Goal: Task Accomplishment & Management: Complete application form

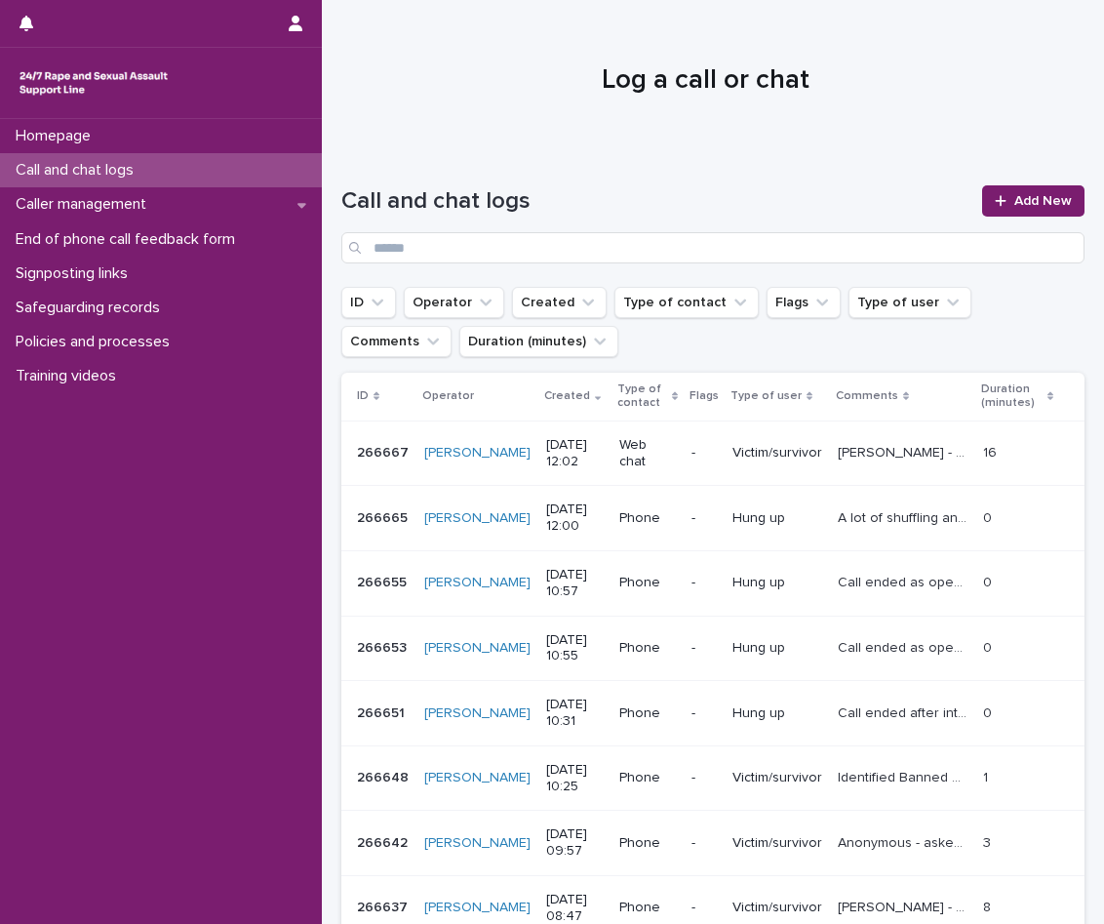
click at [122, 163] on p "Call and chat logs" at bounding box center [78, 170] width 141 height 19
click at [1060, 194] on link "Add New" at bounding box center [1033, 200] width 102 height 31
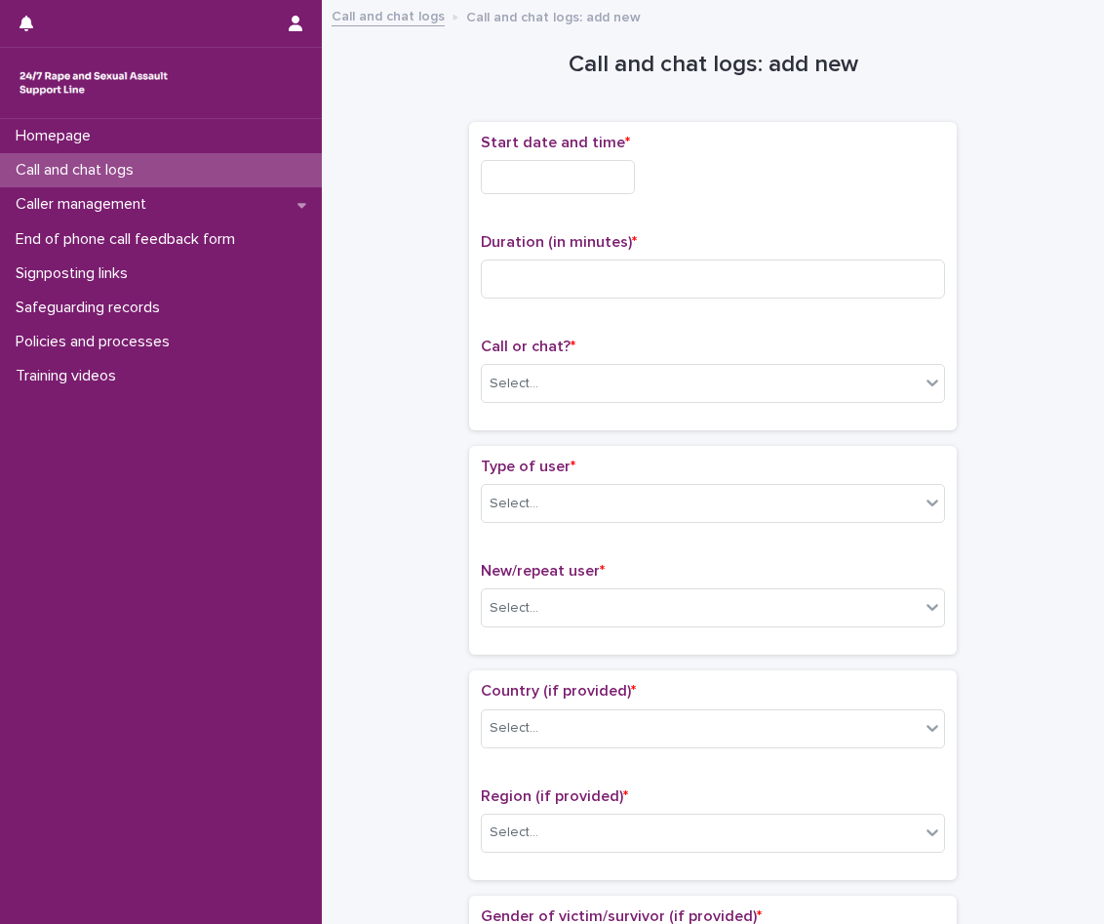
click at [635, 186] on input "text" at bounding box center [558, 177] width 154 height 34
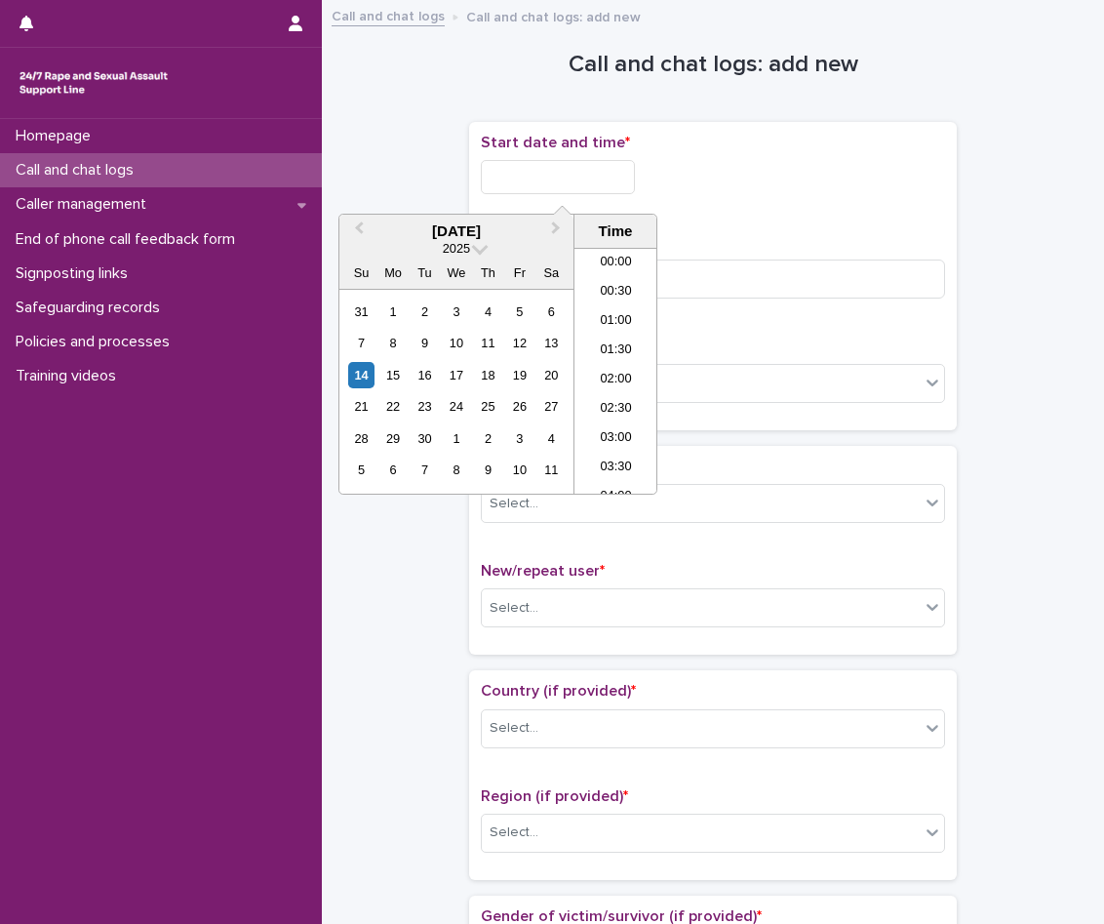
scroll to position [624, 0]
click at [625, 340] on li "12:00" at bounding box center [616, 341] width 83 height 29
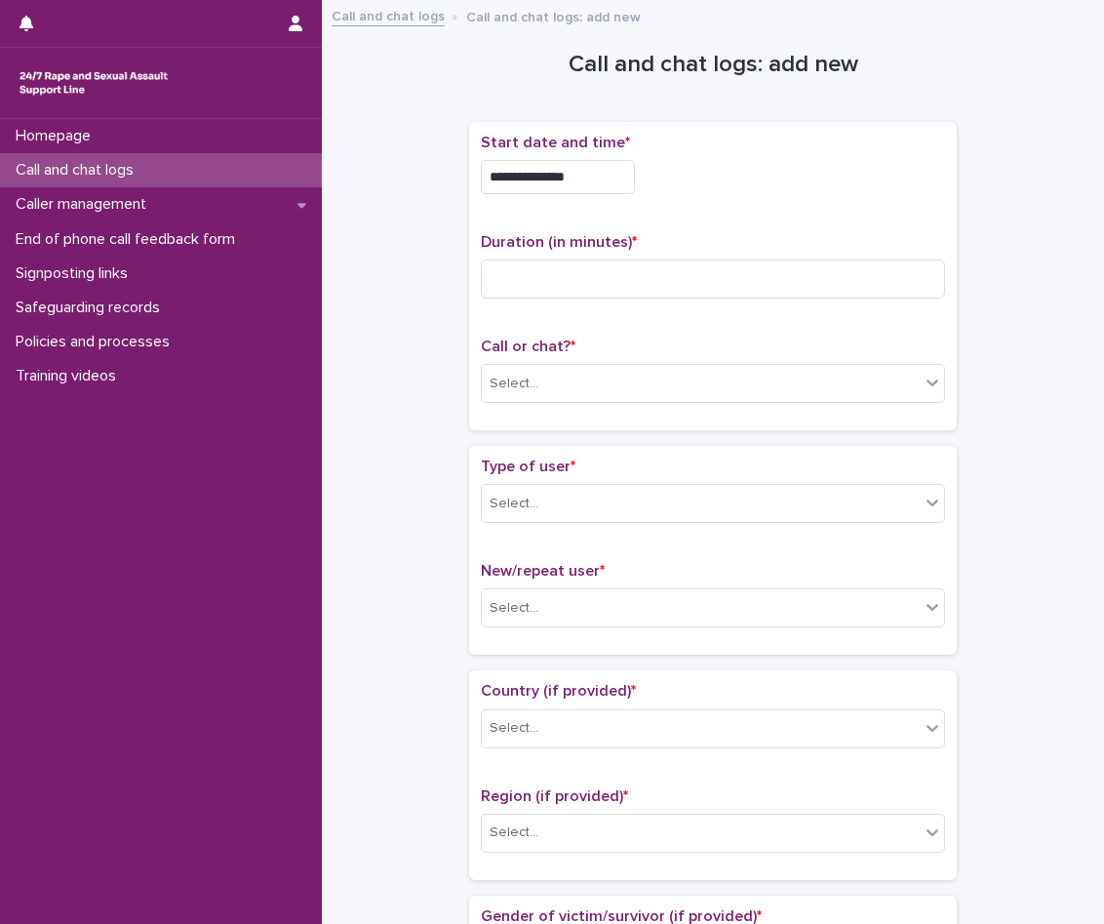
click at [635, 185] on input "**********" at bounding box center [558, 177] width 154 height 34
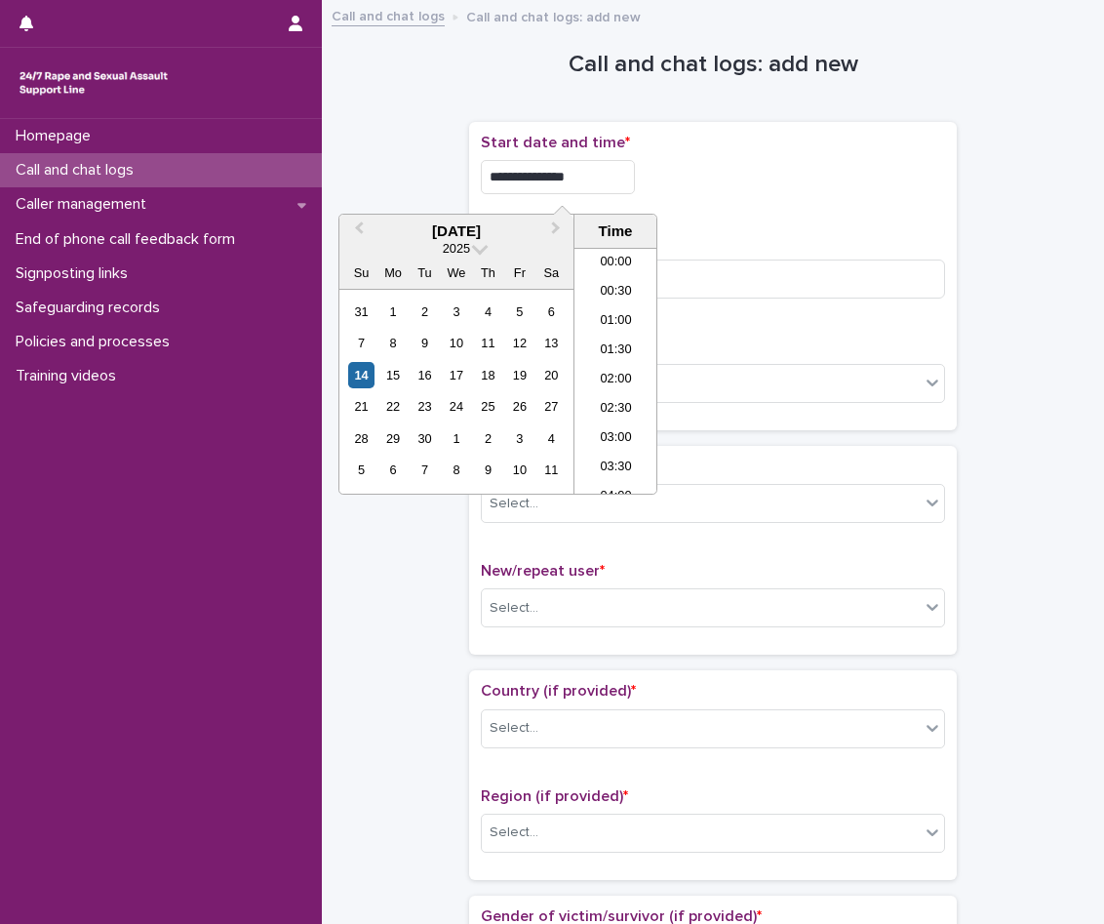
scroll to position [595, 0]
type input "**********"
click at [672, 189] on div "**********" at bounding box center [713, 177] width 464 height 34
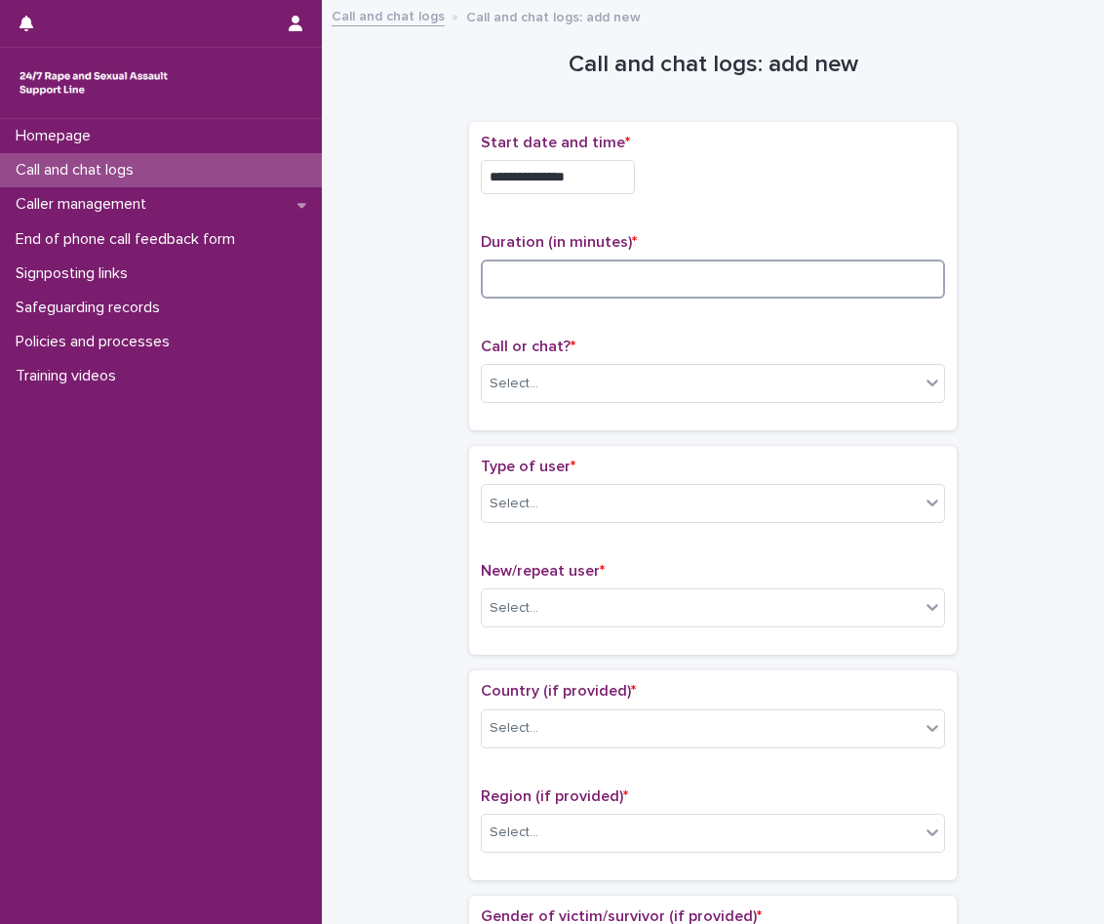
click at [636, 276] on input at bounding box center [713, 279] width 464 height 39
type input "**"
click at [696, 371] on div "Select..." at bounding box center [701, 384] width 438 height 32
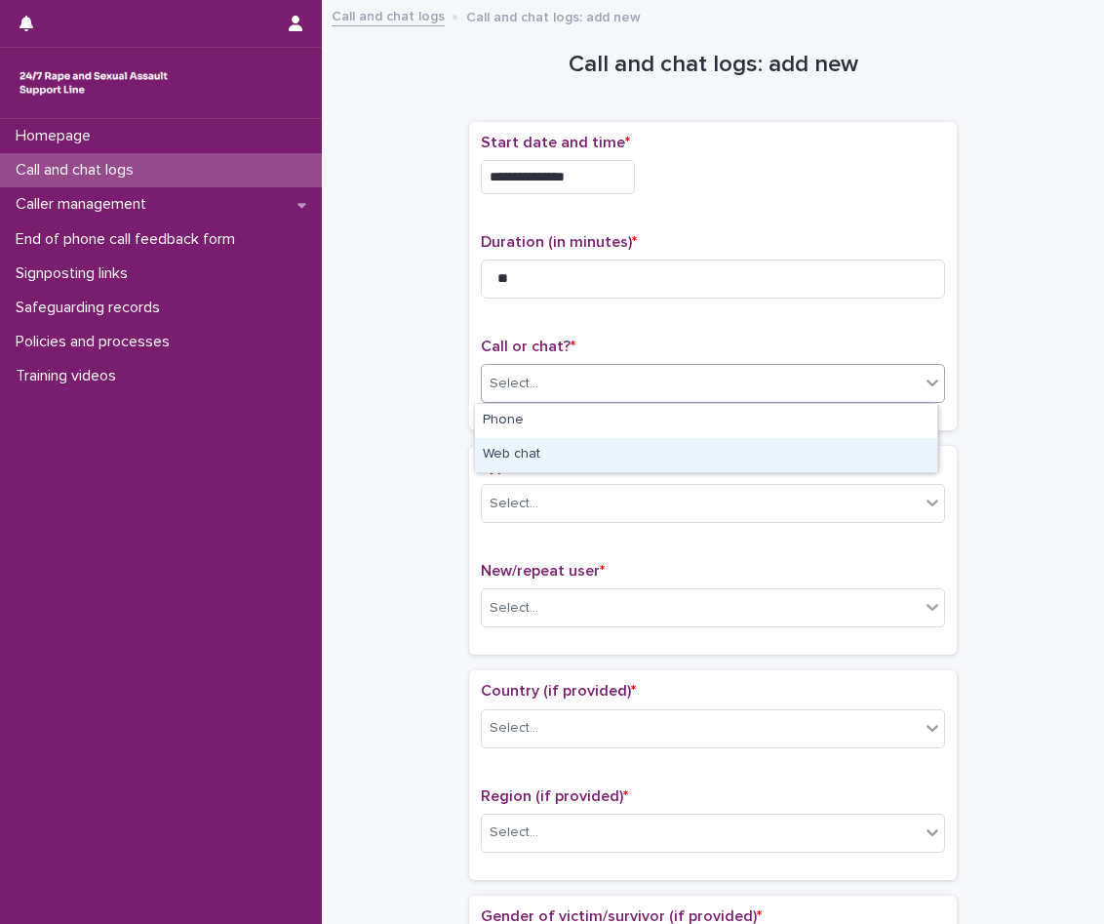
click at [579, 448] on div "Web chat" at bounding box center [706, 455] width 462 height 34
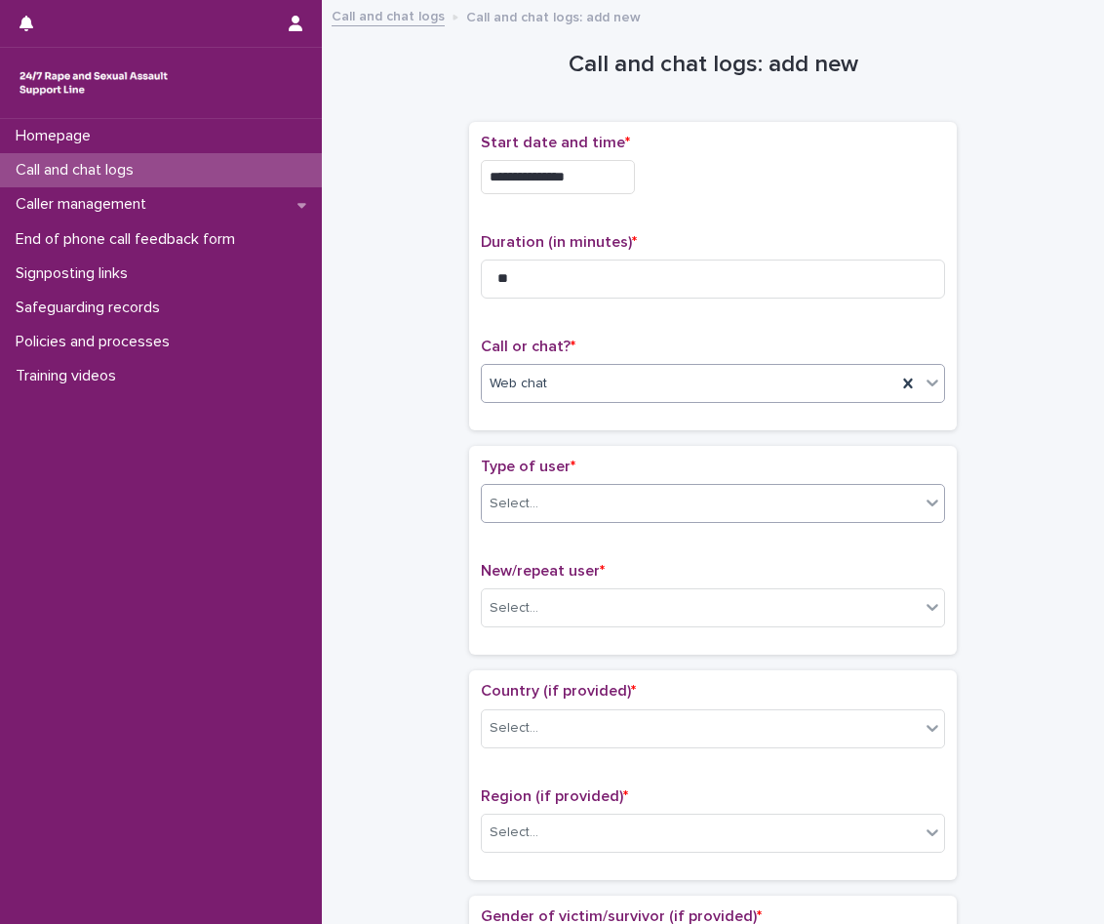
click at [601, 500] on div "Select..." at bounding box center [701, 504] width 438 height 32
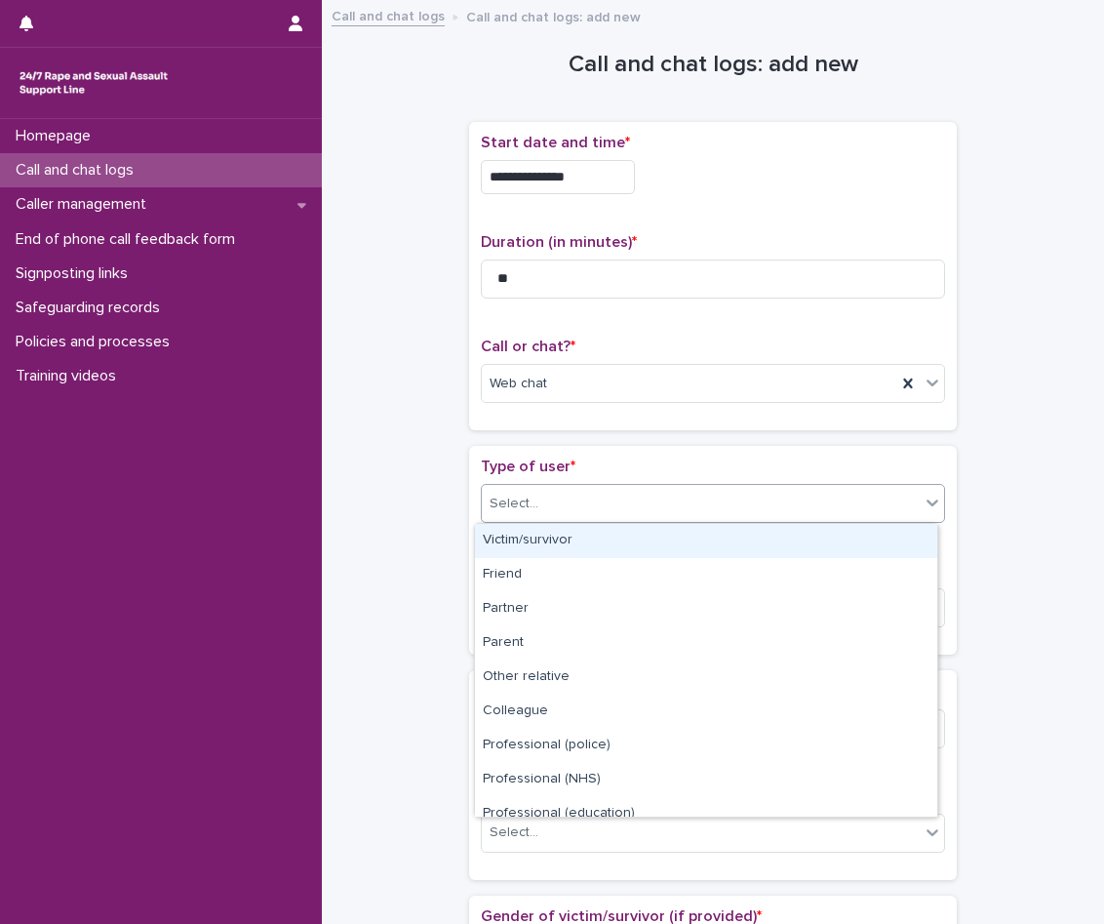
click at [587, 550] on div "Victim/survivor" at bounding box center [706, 541] width 462 height 34
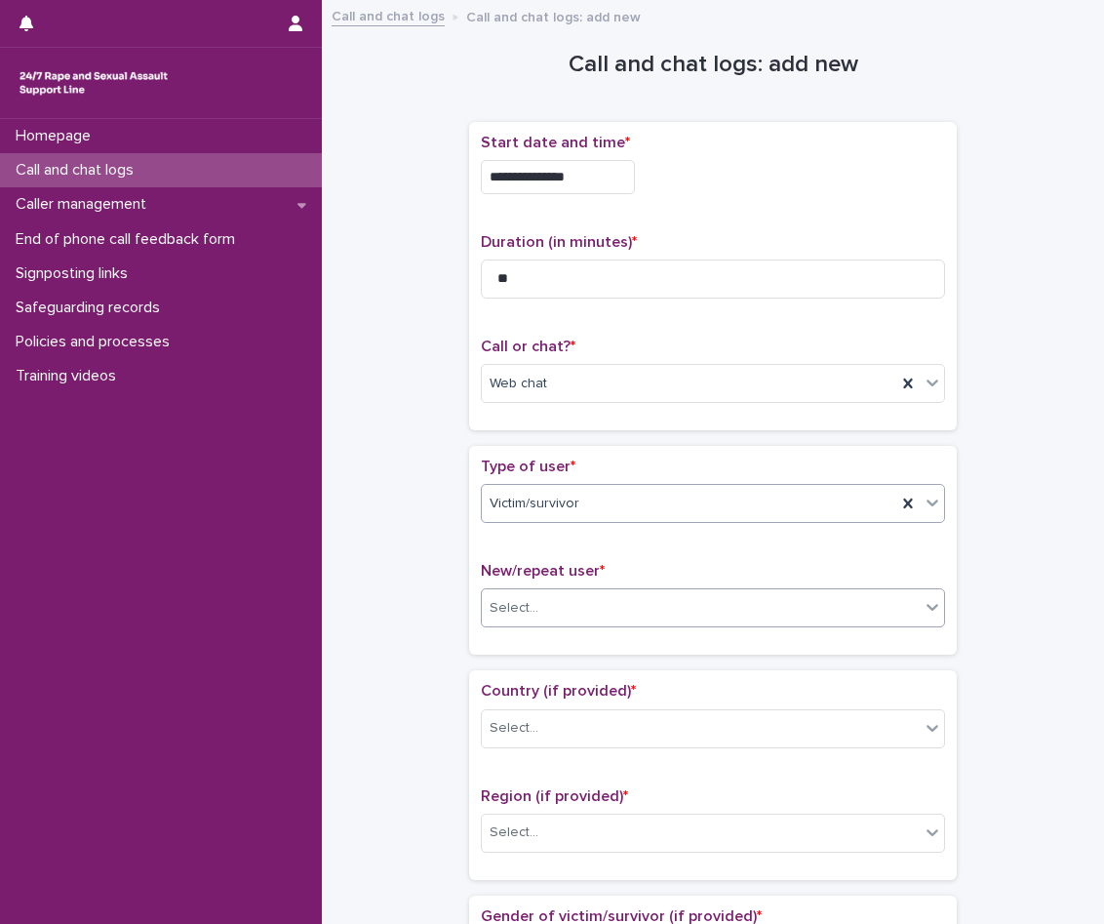
click at [605, 620] on div "Select..." at bounding box center [701, 608] width 438 height 32
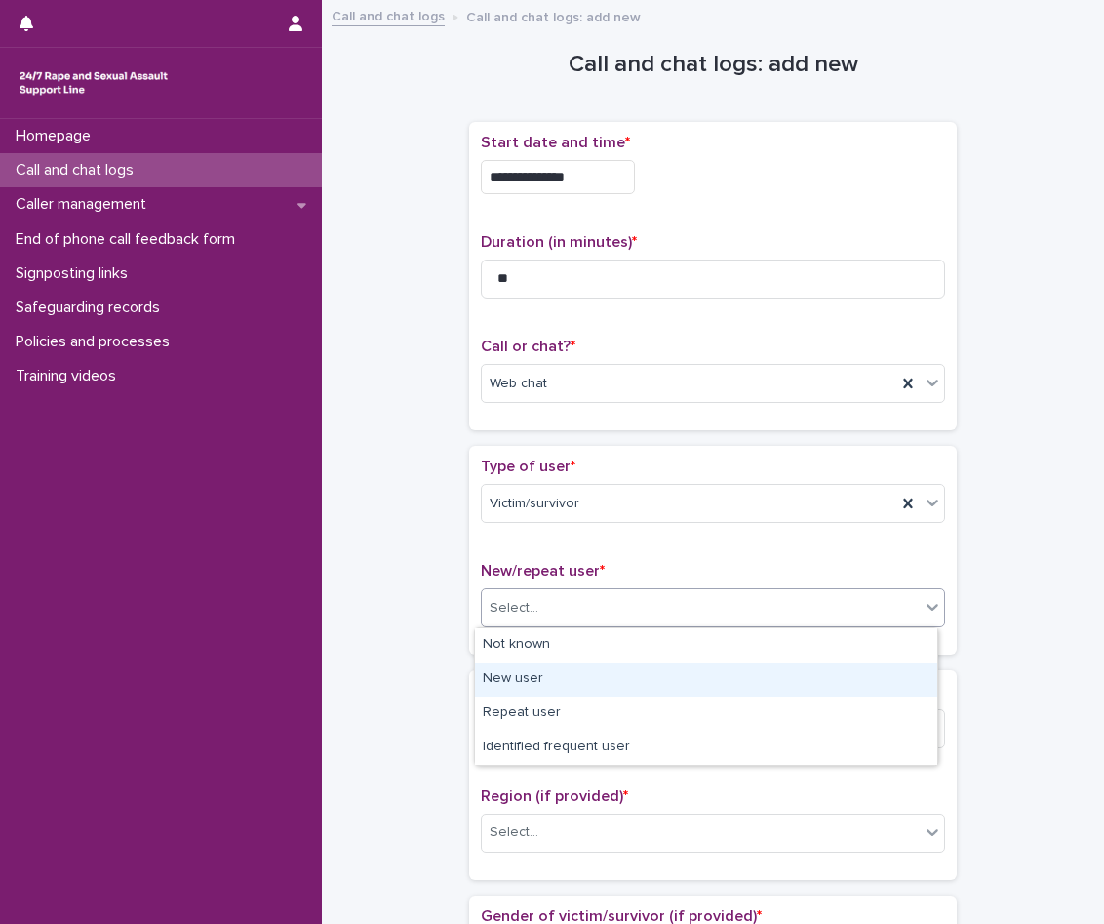
click at [609, 669] on div "New user" at bounding box center [706, 679] width 462 height 34
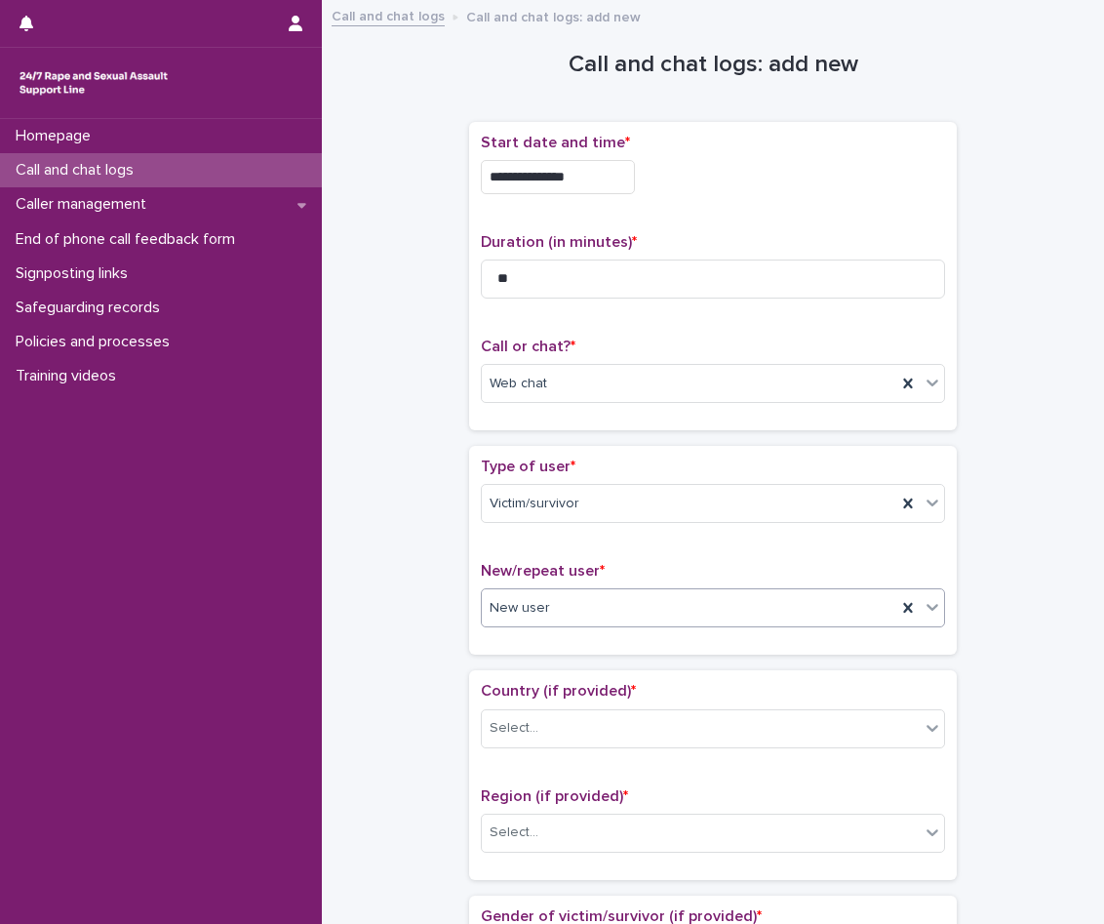
scroll to position [390, 0]
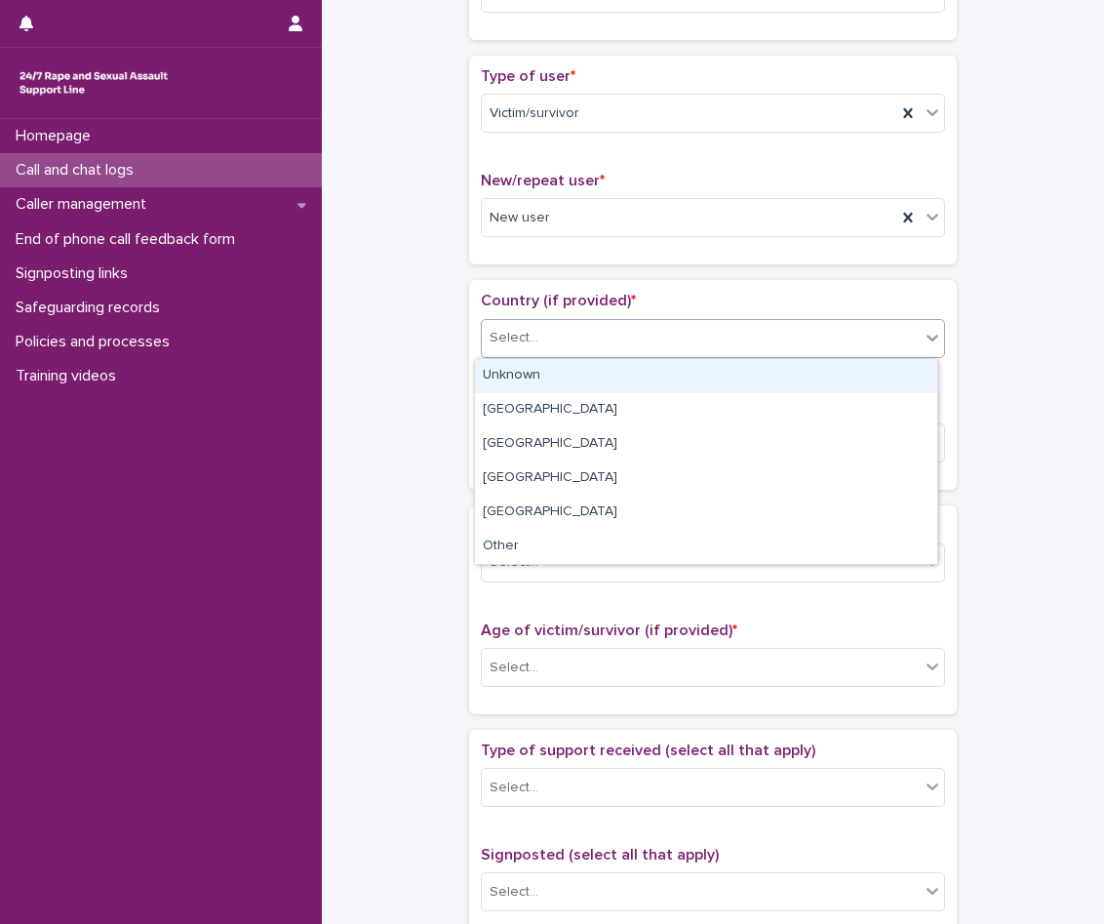
click at [607, 336] on div "Select..." at bounding box center [701, 338] width 438 height 32
click at [600, 377] on div "Unknown" at bounding box center [706, 376] width 462 height 34
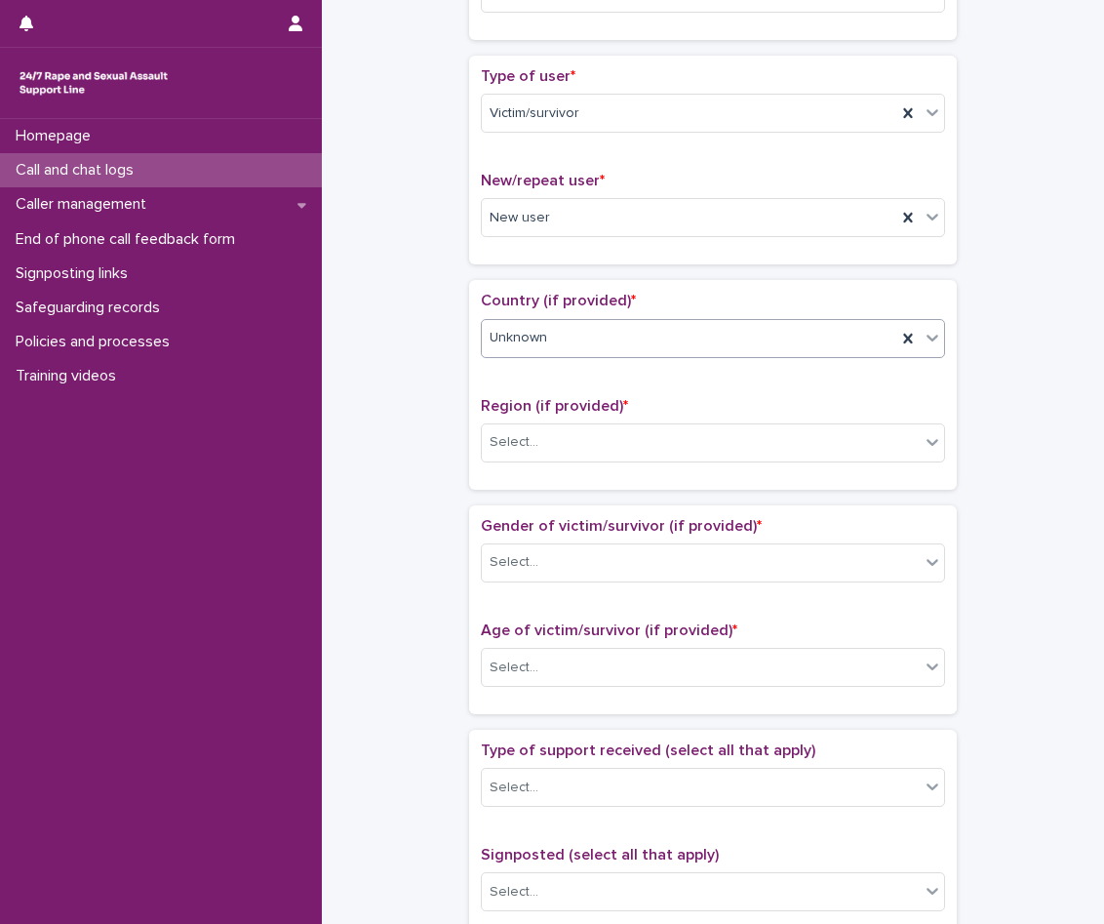
click at [581, 463] on div "Region (if provided) * Select..." at bounding box center [713, 437] width 464 height 81
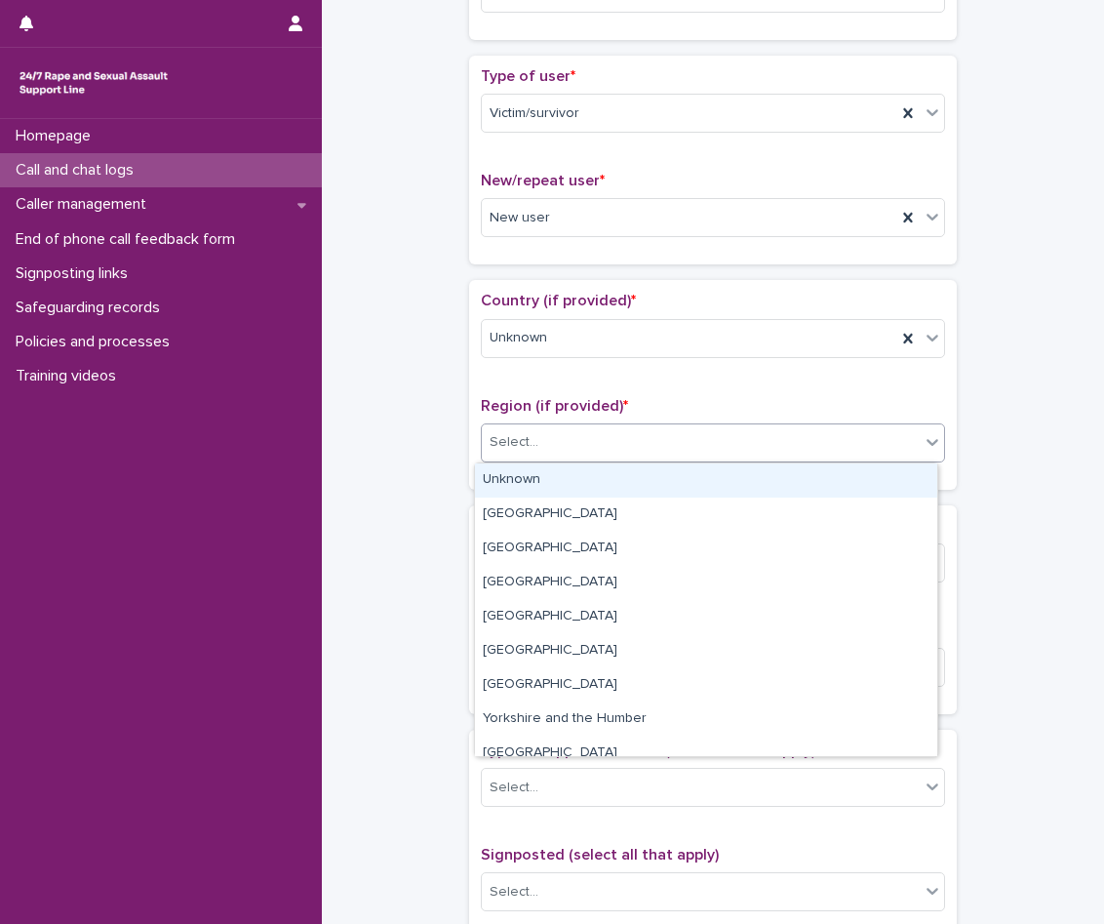
click at [569, 446] on div "Select..." at bounding box center [701, 442] width 438 height 32
click at [591, 491] on div "Unknown" at bounding box center [706, 480] width 462 height 34
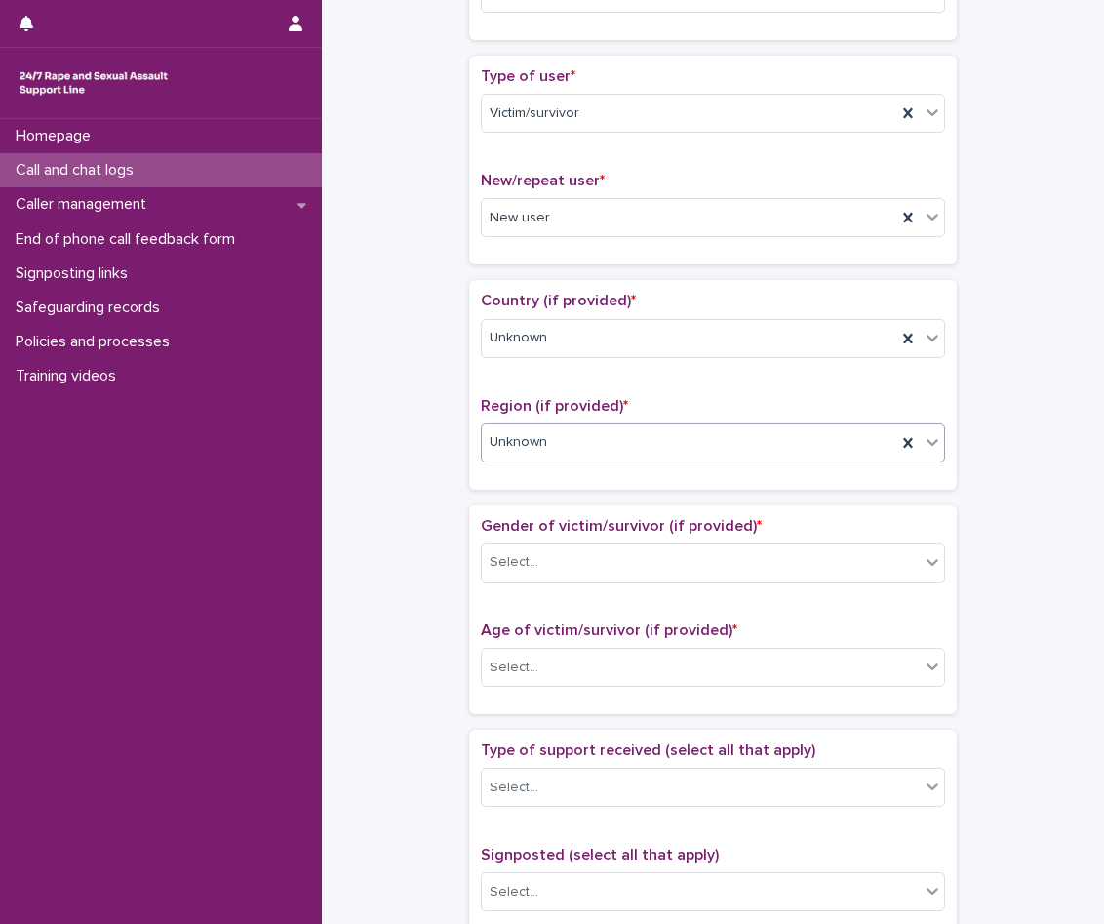
scroll to position [488, 0]
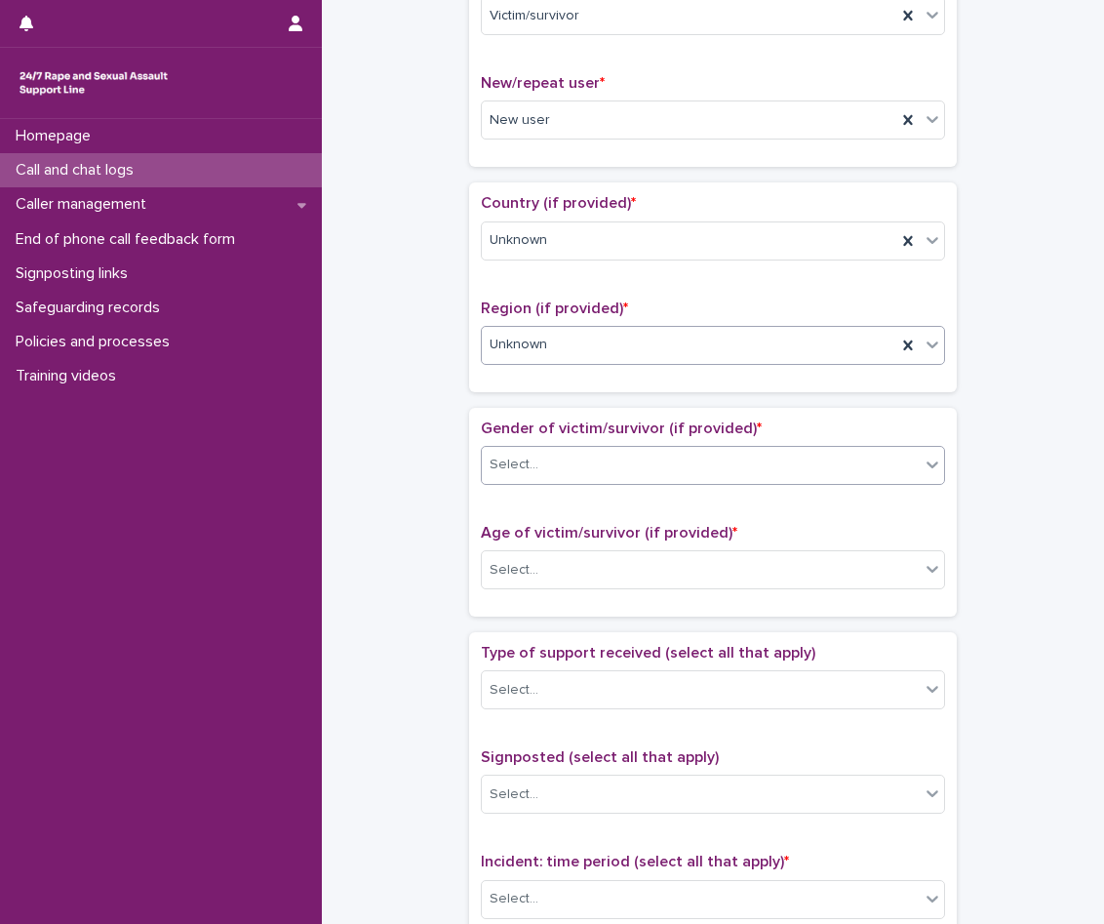
click at [594, 466] on div "Select..." at bounding box center [701, 465] width 438 height 32
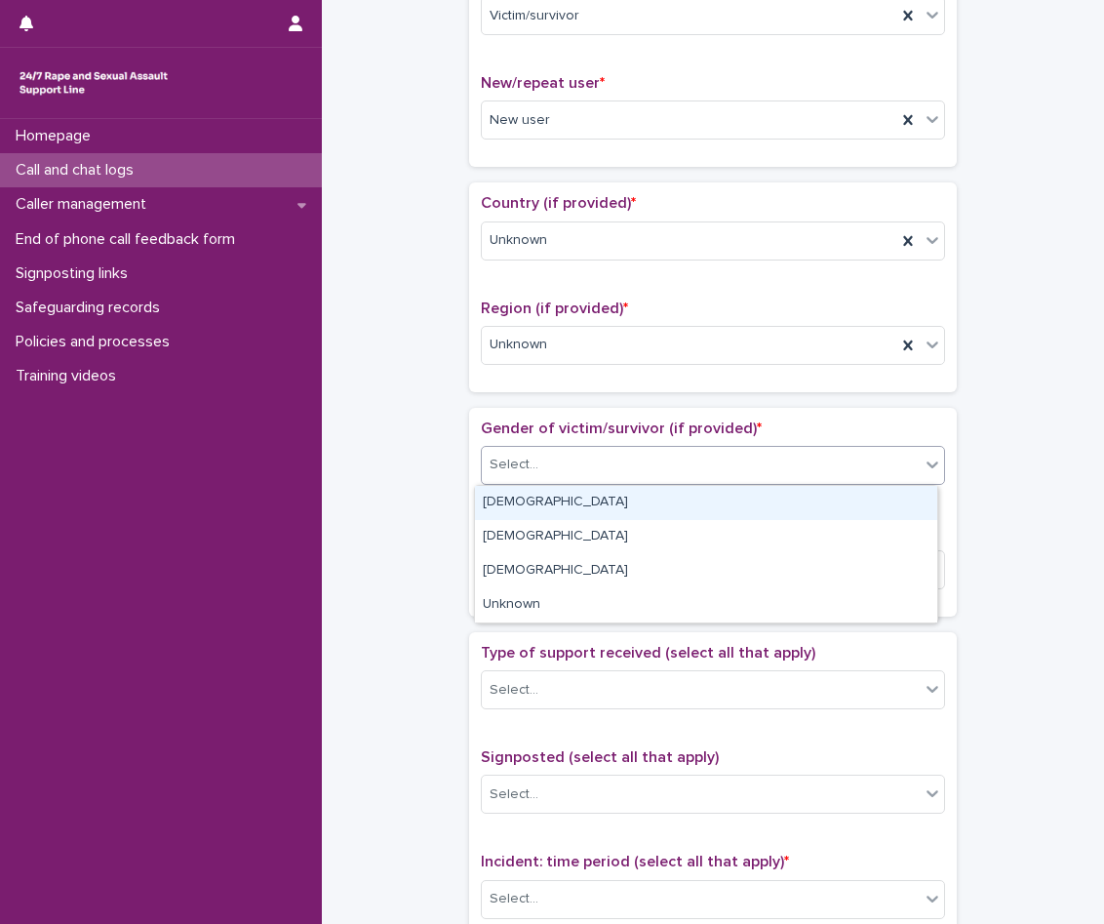
click at [599, 508] on div "[DEMOGRAPHIC_DATA]" at bounding box center [706, 503] width 462 height 34
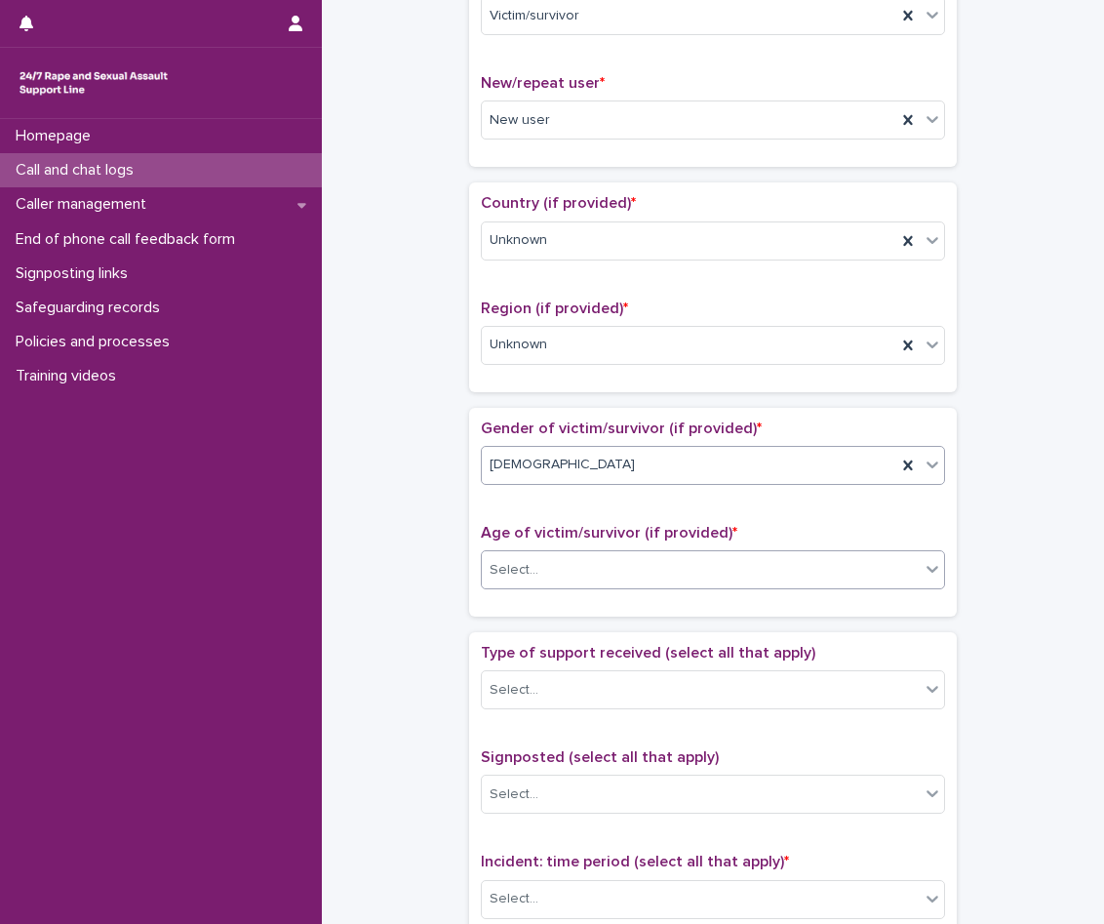
click at [590, 559] on div "Select..." at bounding box center [701, 570] width 438 height 32
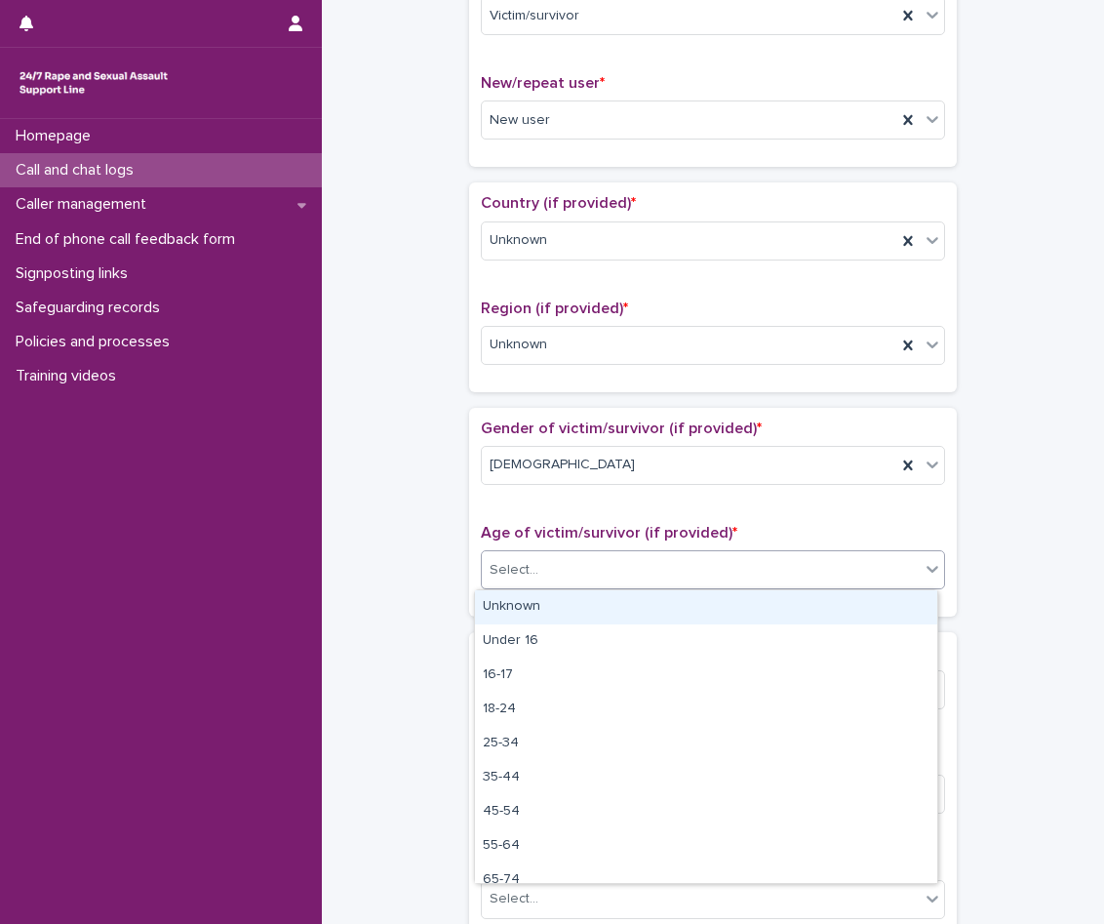
click at [590, 617] on div "Unknown" at bounding box center [706, 607] width 462 height 34
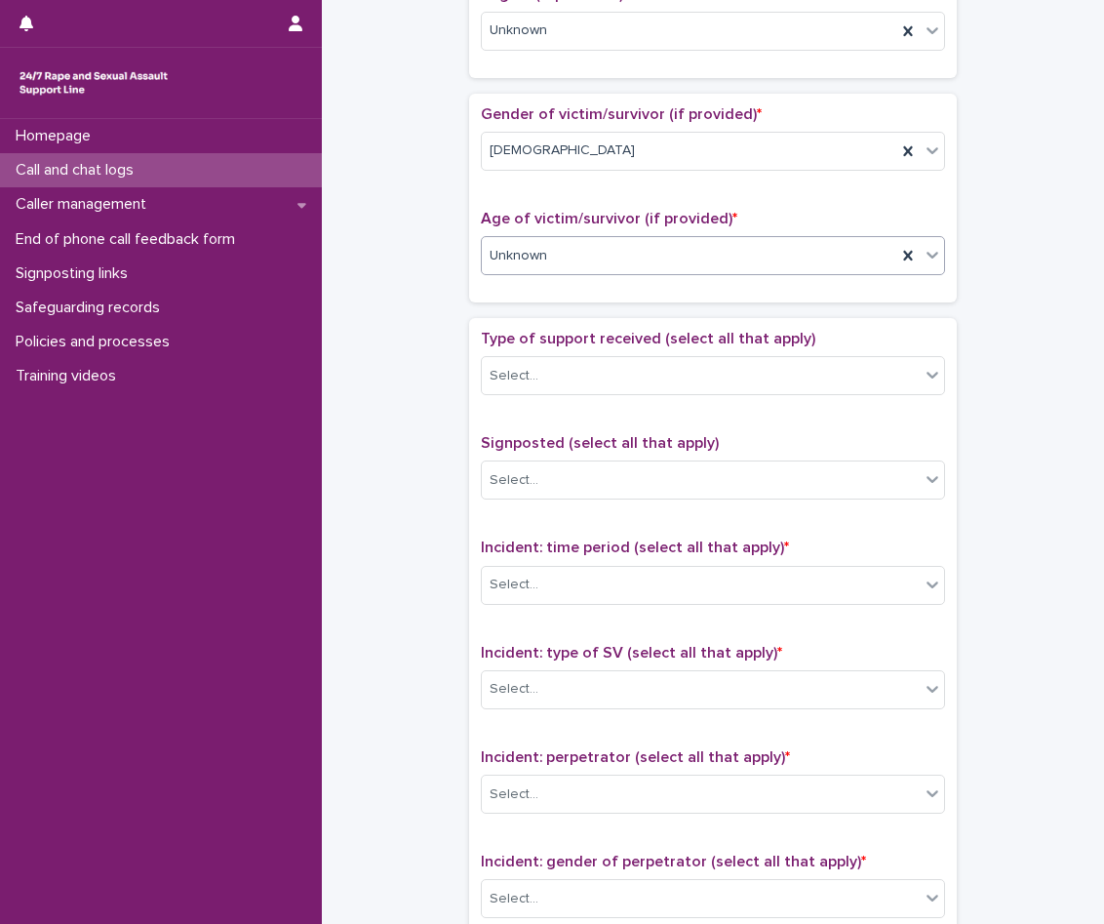
scroll to position [878, 0]
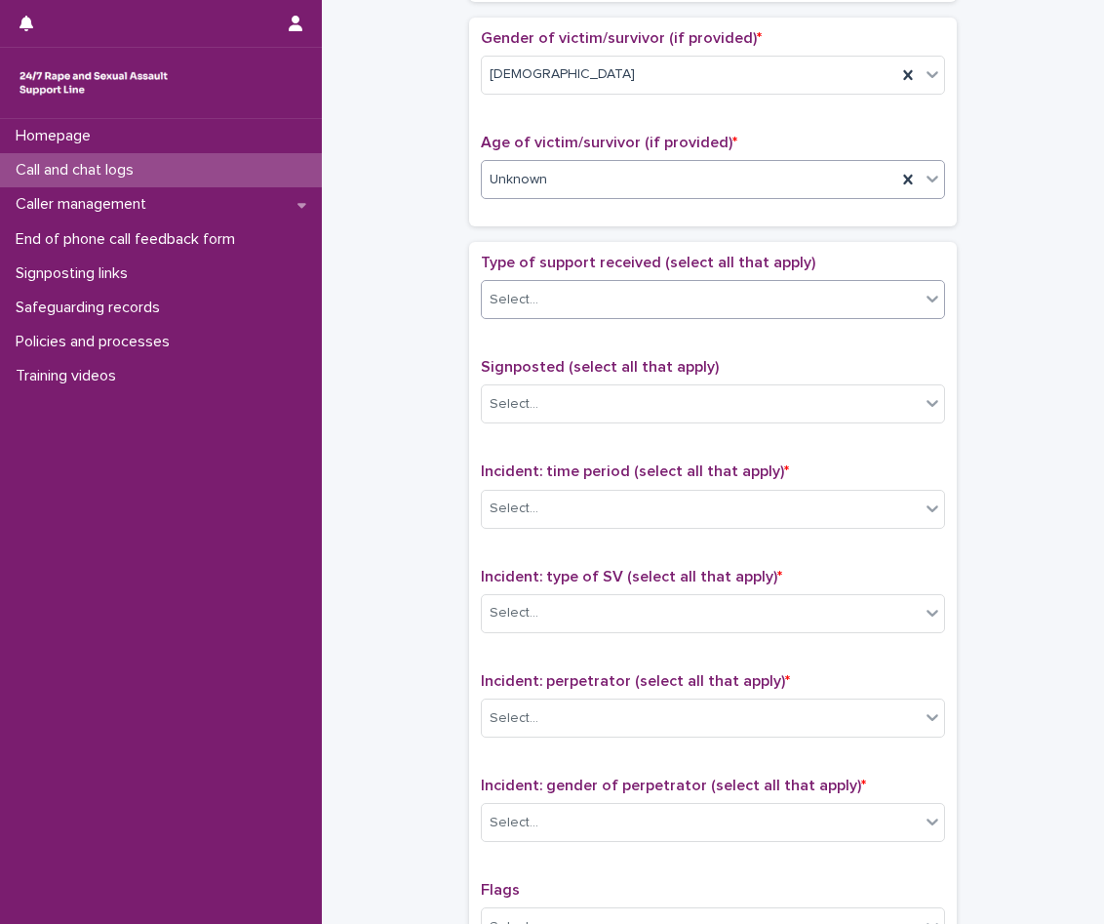
click at [562, 288] on div "Select..." at bounding box center [701, 300] width 438 height 32
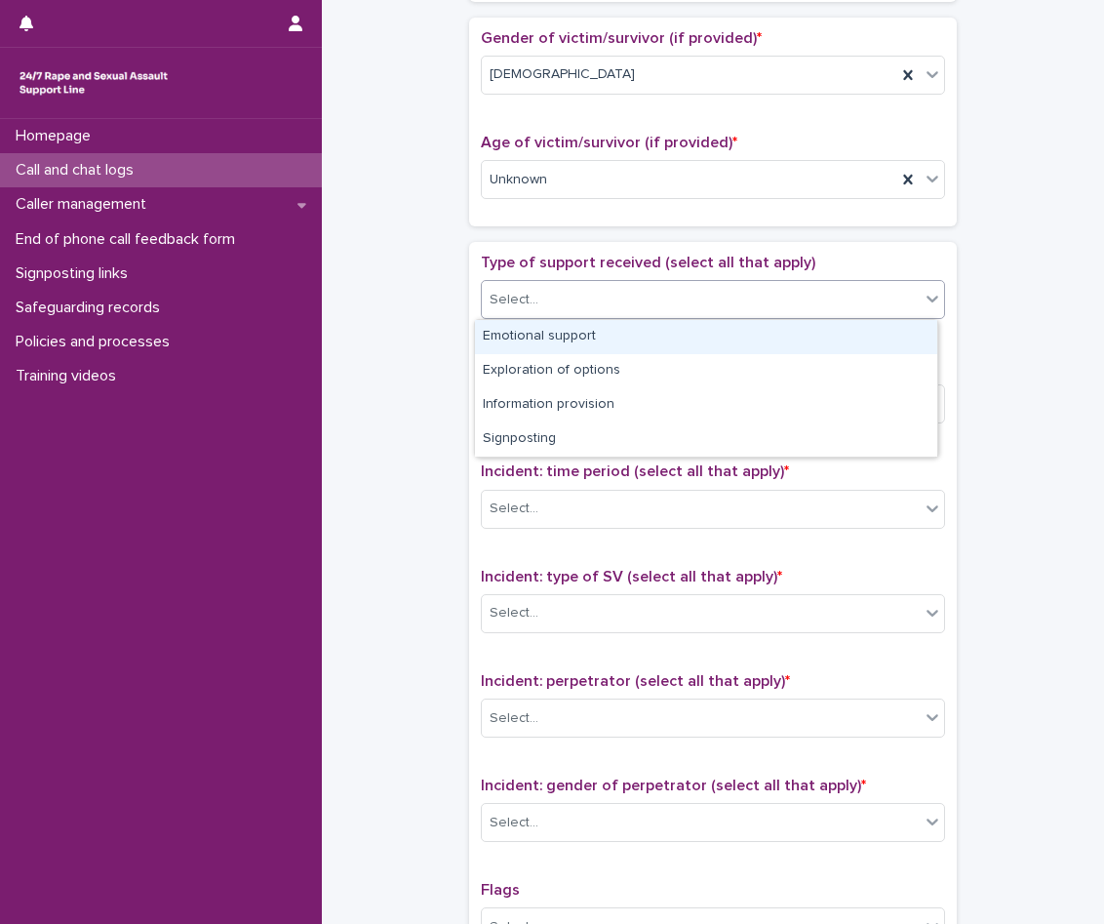
click at [547, 326] on div "Emotional support" at bounding box center [706, 337] width 462 height 34
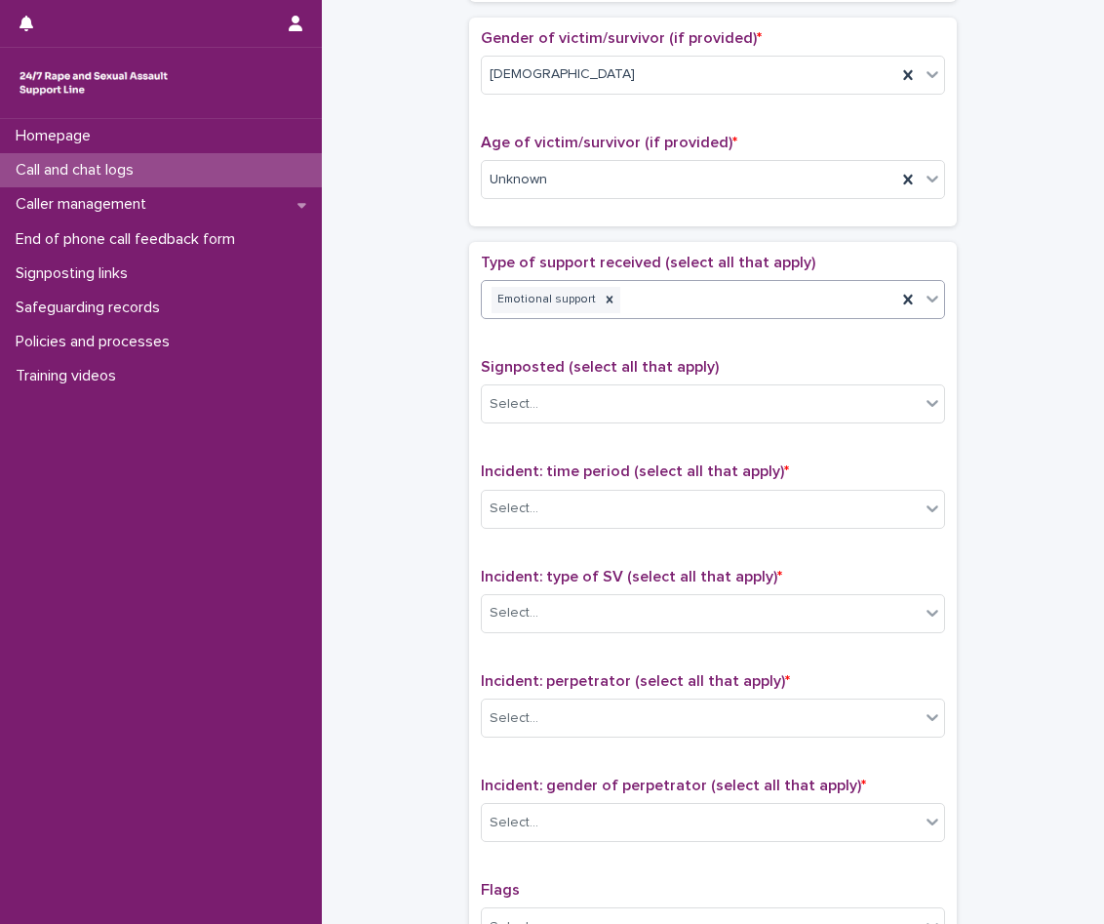
click at [641, 304] on div "Emotional support" at bounding box center [689, 300] width 415 height 34
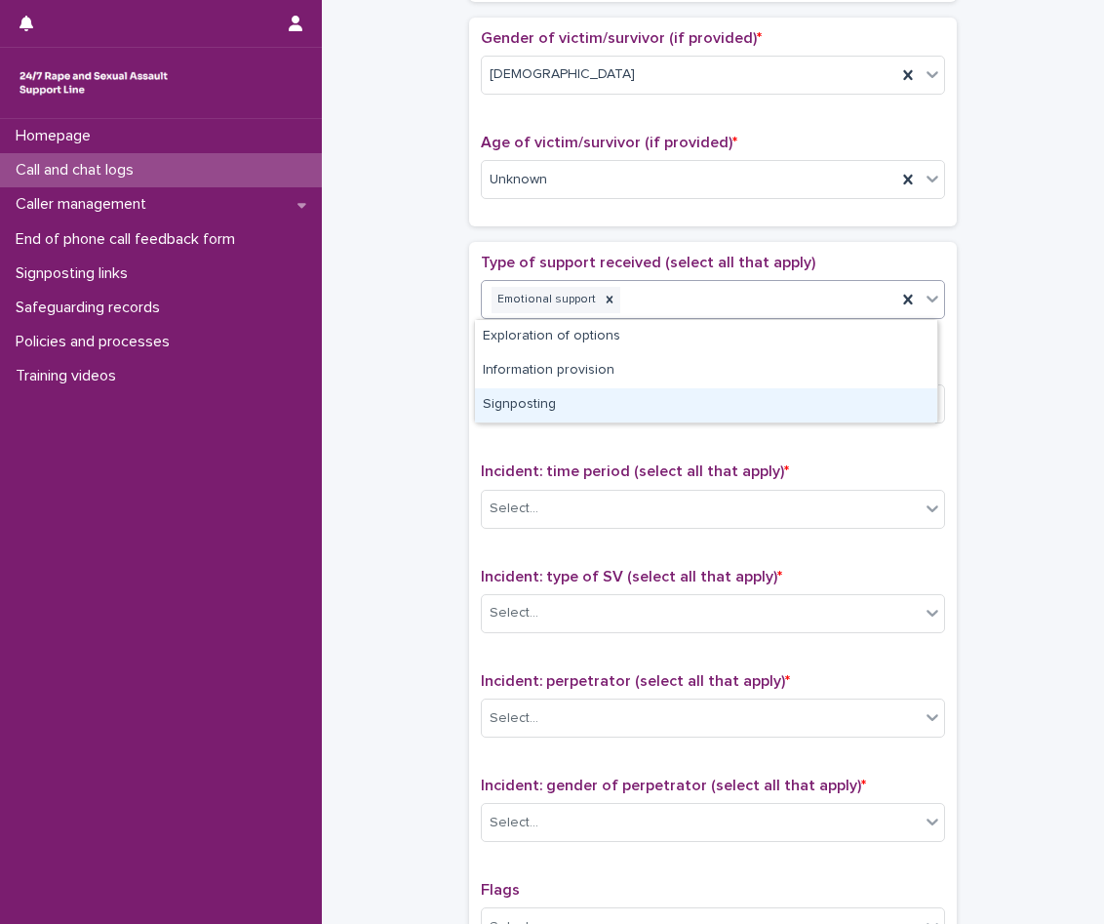
click at [620, 405] on div "Signposting" at bounding box center [706, 405] width 462 height 34
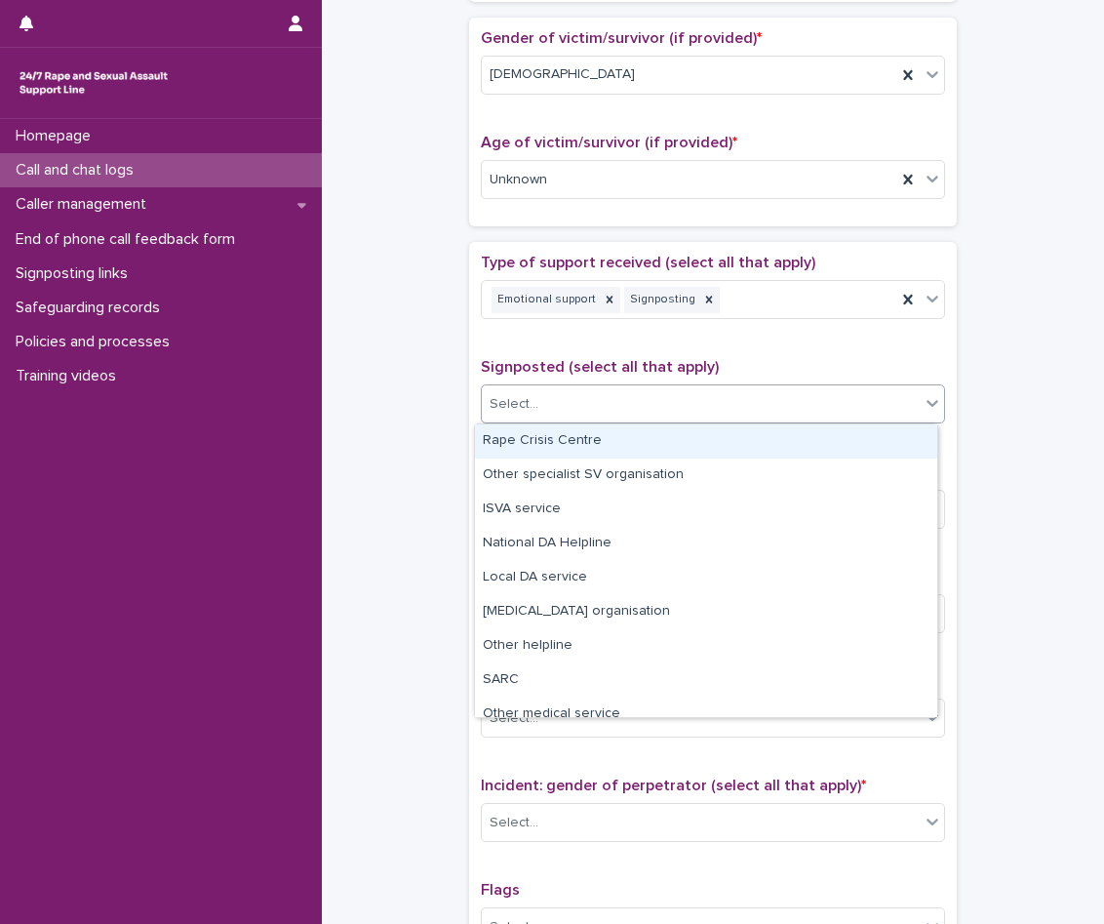
click at [620, 406] on div "Select..." at bounding box center [701, 404] width 438 height 32
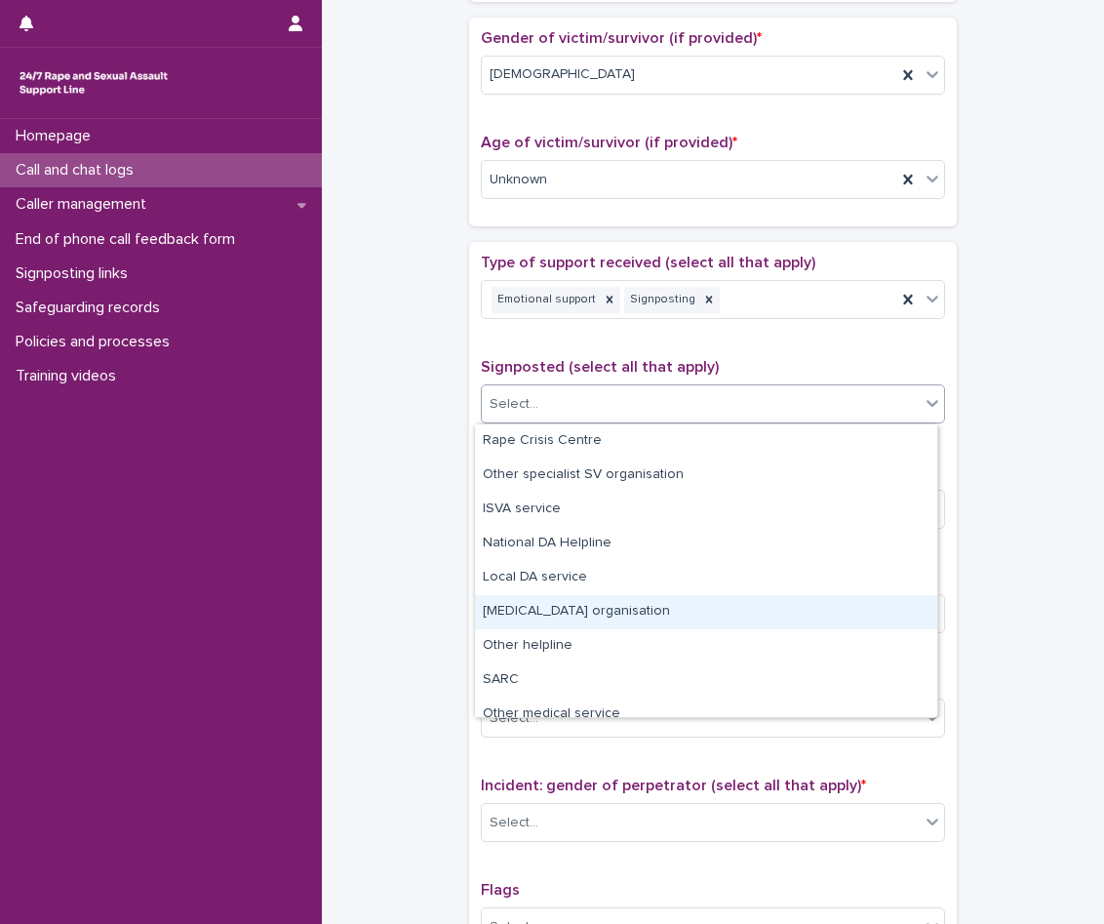
drag, startPoint x: 620, startPoint y: 593, endPoint x: 619, endPoint y: 605, distance: 11.7
click at [619, 605] on div "[MEDICAL_DATA] organisation" at bounding box center [706, 612] width 462 height 34
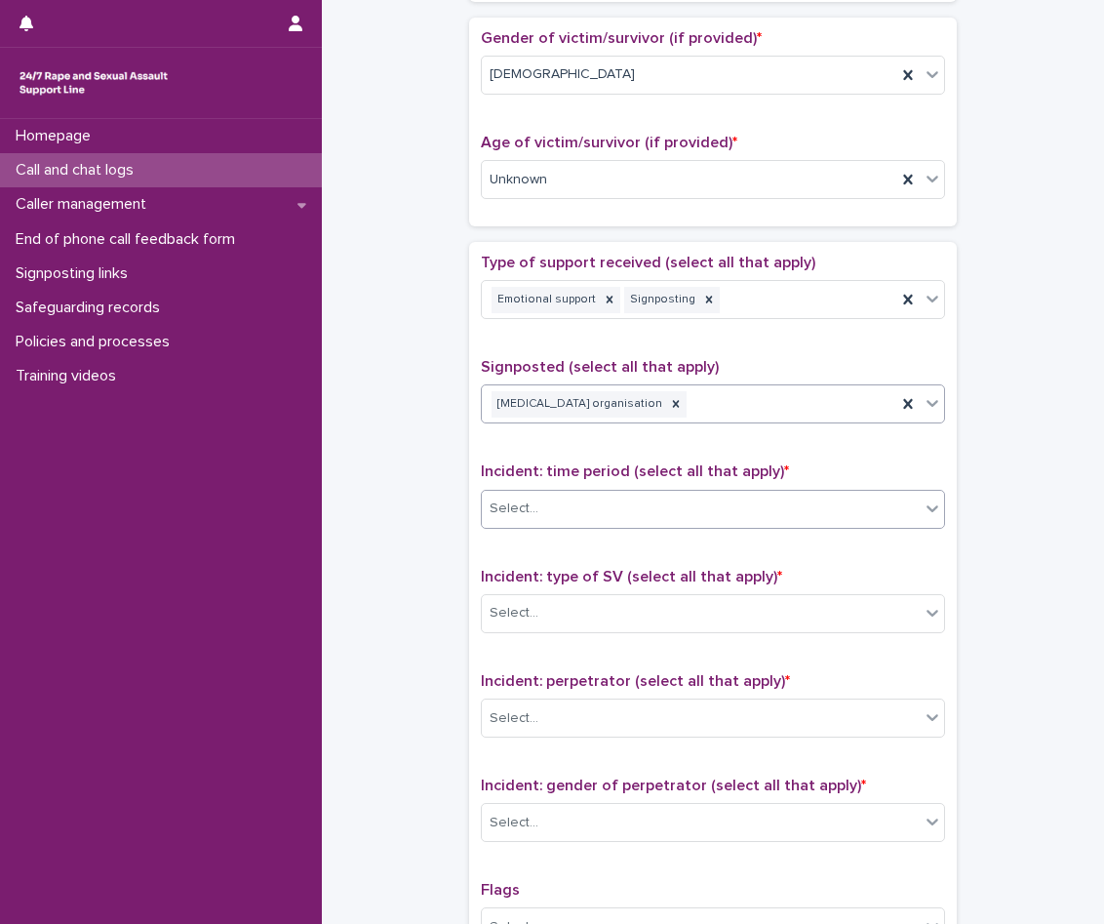
click at [623, 498] on div "Select..." at bounding box center [701, 509] width 438 height 32
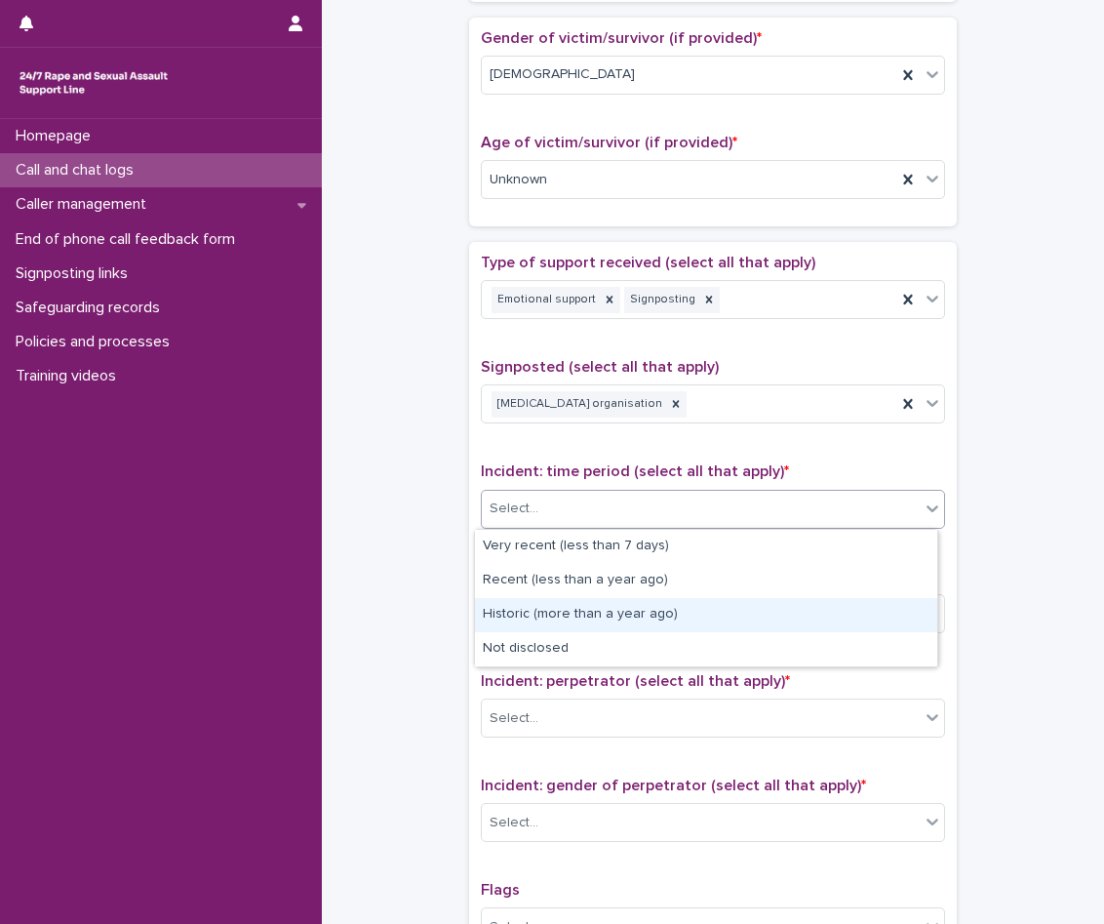
click at [643, 614] on div "Historic (more than a year ago)" at bounding box center [706, 615] width 462 height 34
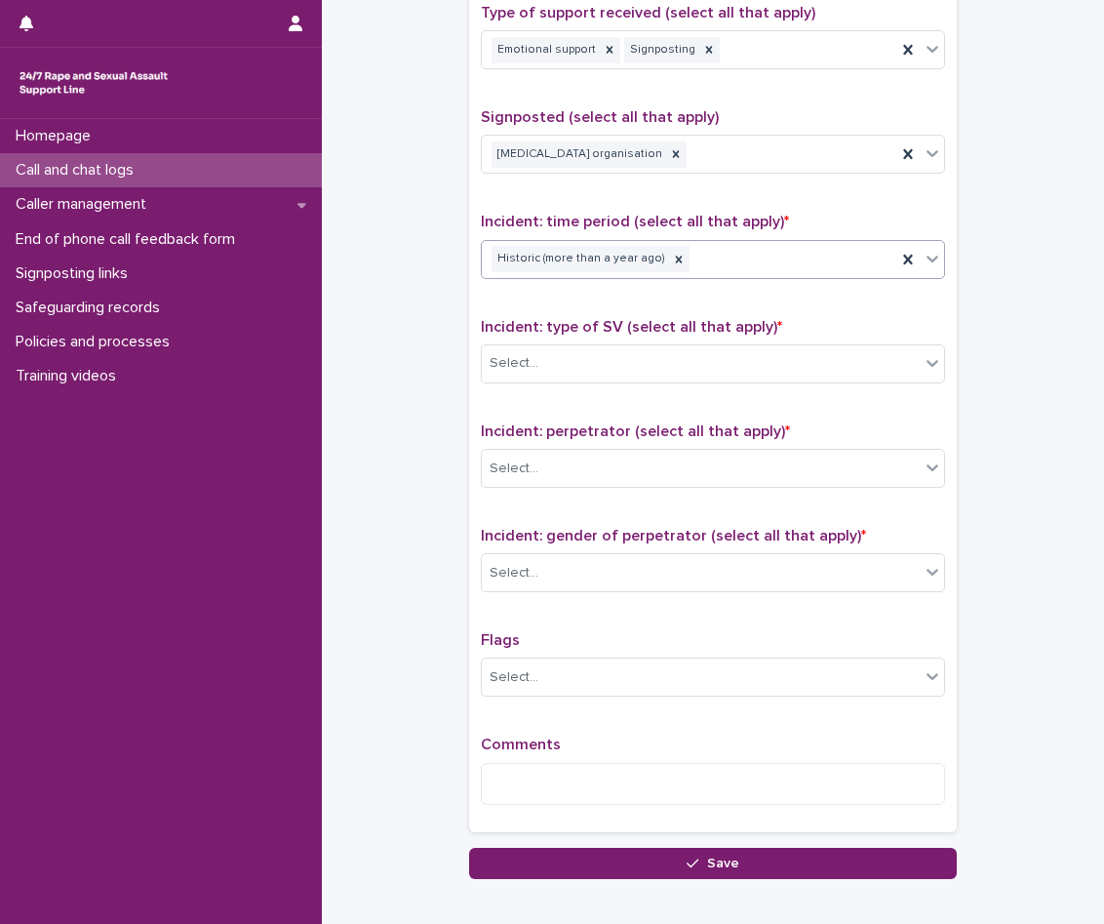
scroll to position [1171, 0]
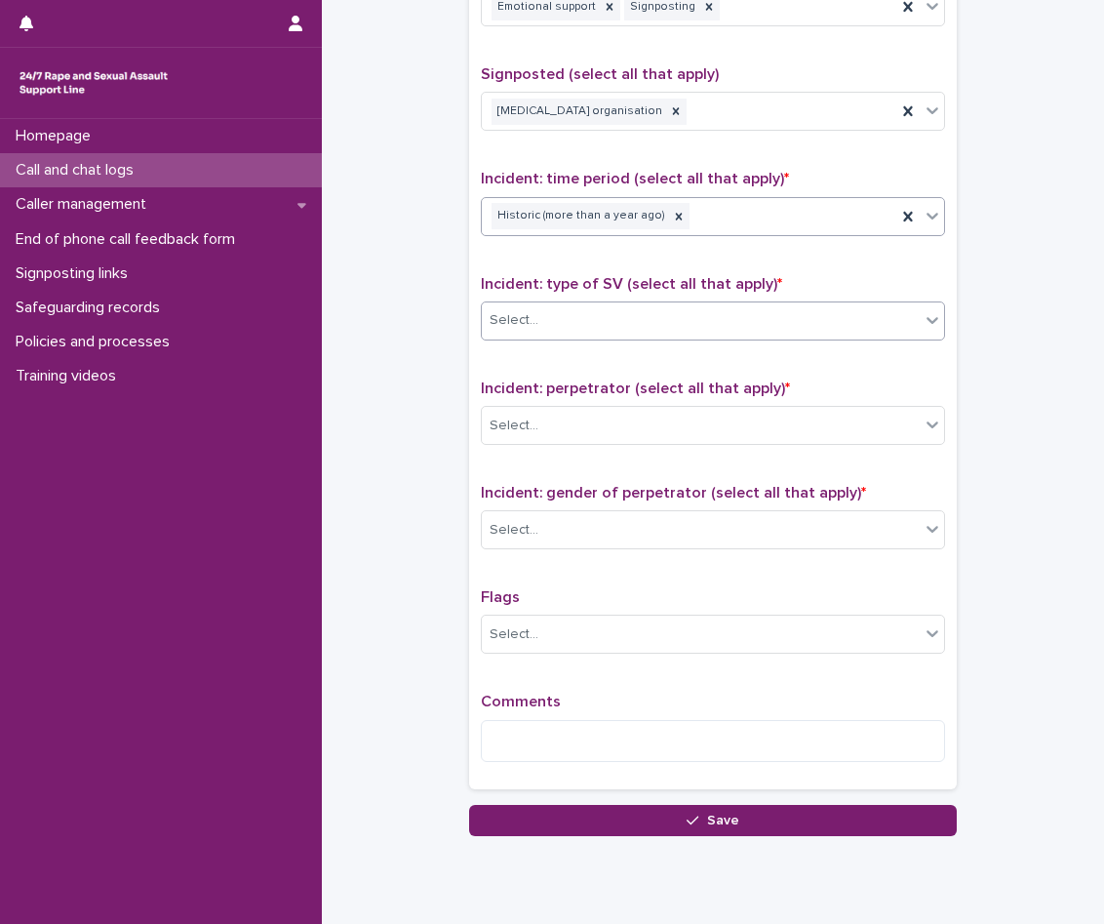
click at [644, 339] on div "Select..." at bounding box center [713, 320] width 464 height 39
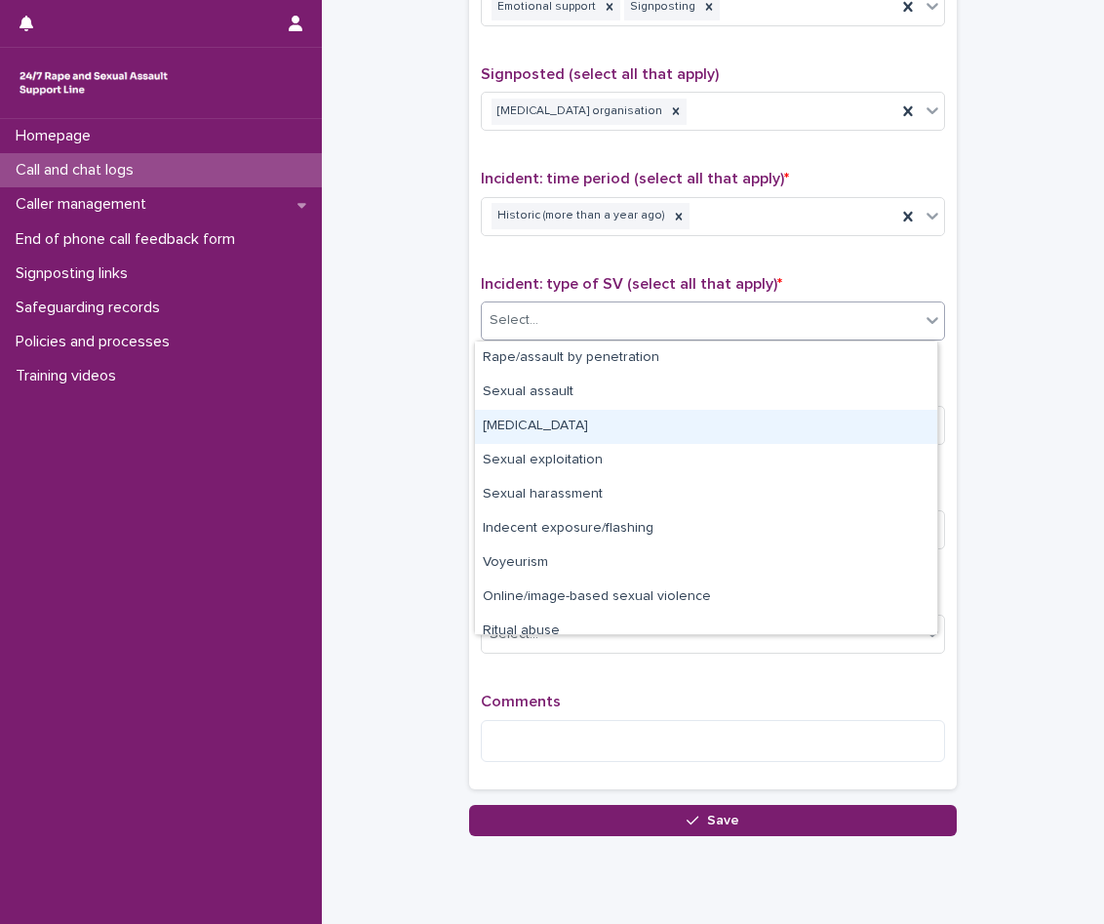
click at [637, 437] on div "[MEDICAL_DATA]" at bounding box center [706, 427] width 462 height 34
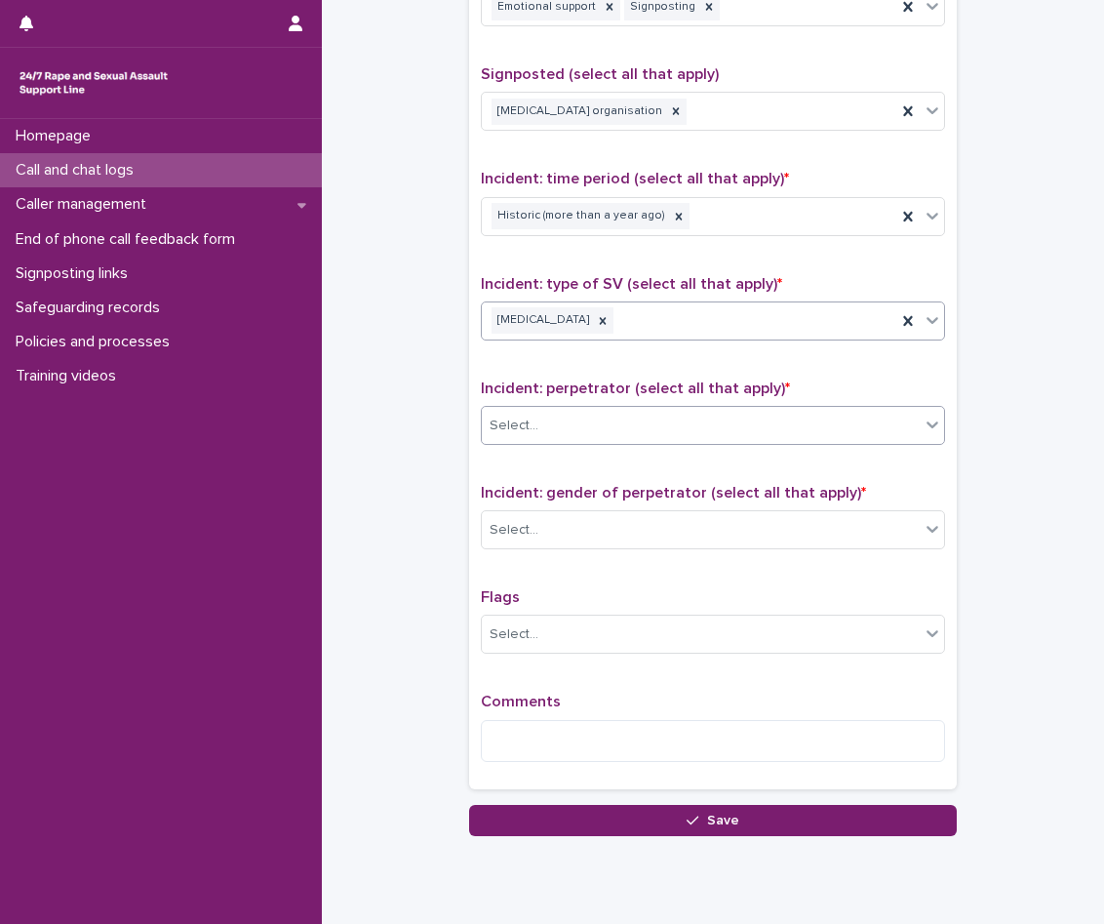
click at [640, 439] on div "Select..." at bounding box center [701, 426] width 438 height 32
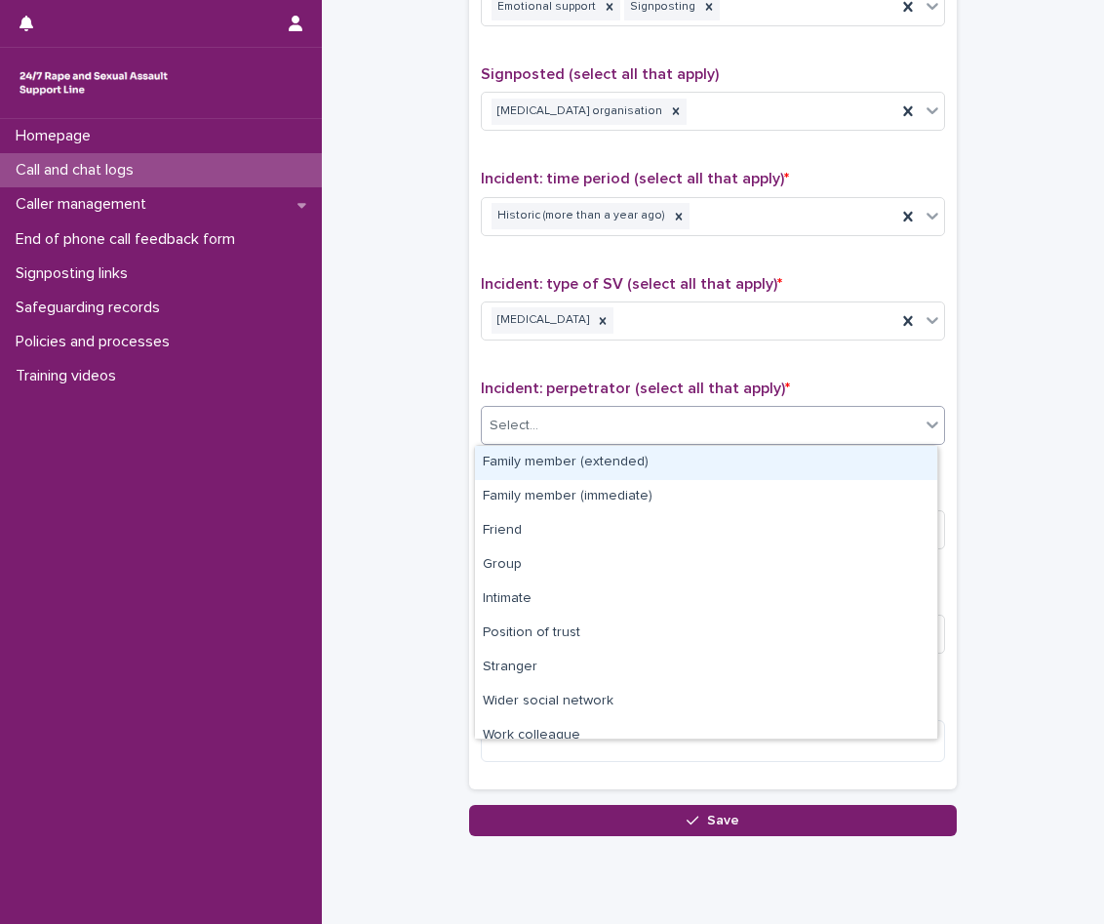
click at [650, 462] on div "Family member (extended)" at bounding box center [706, 463] width 462 height 34
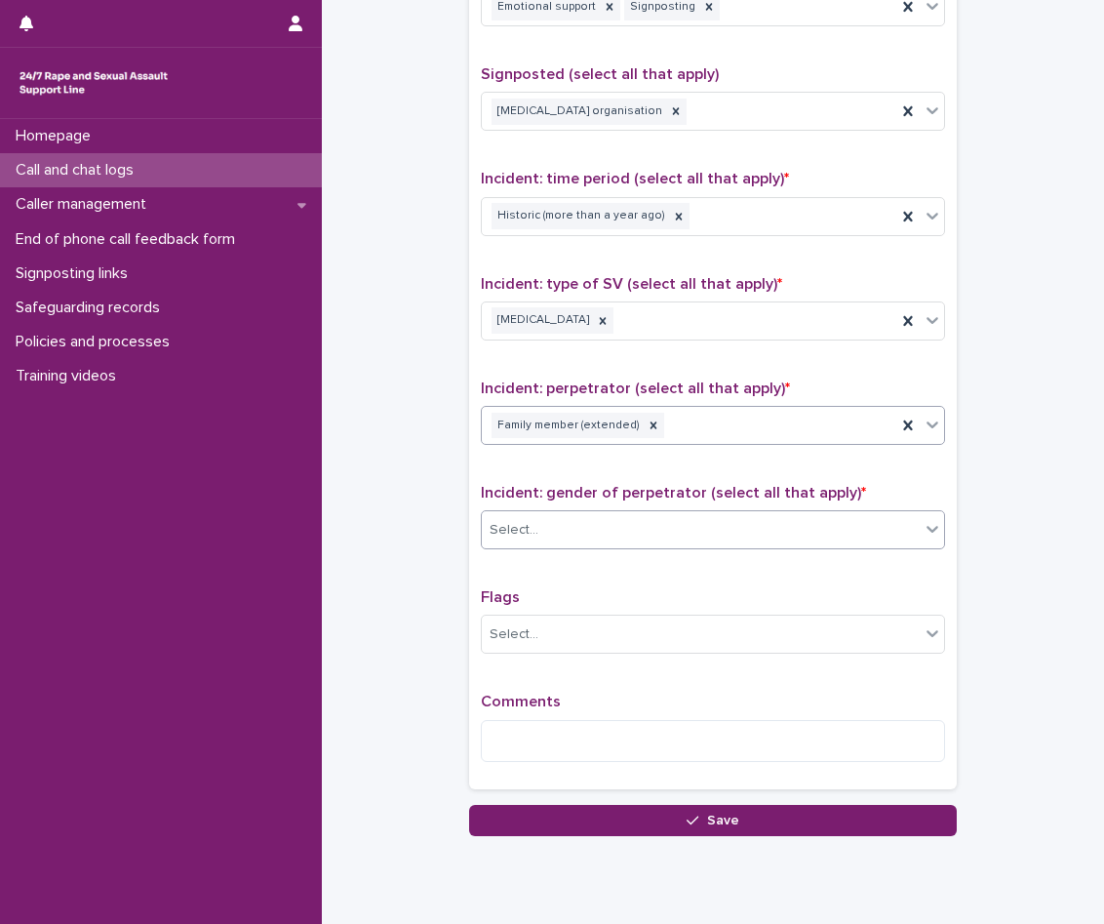
click at [674, 523] on div "Select..." at bounding box center [701, 530] width 438 height 32
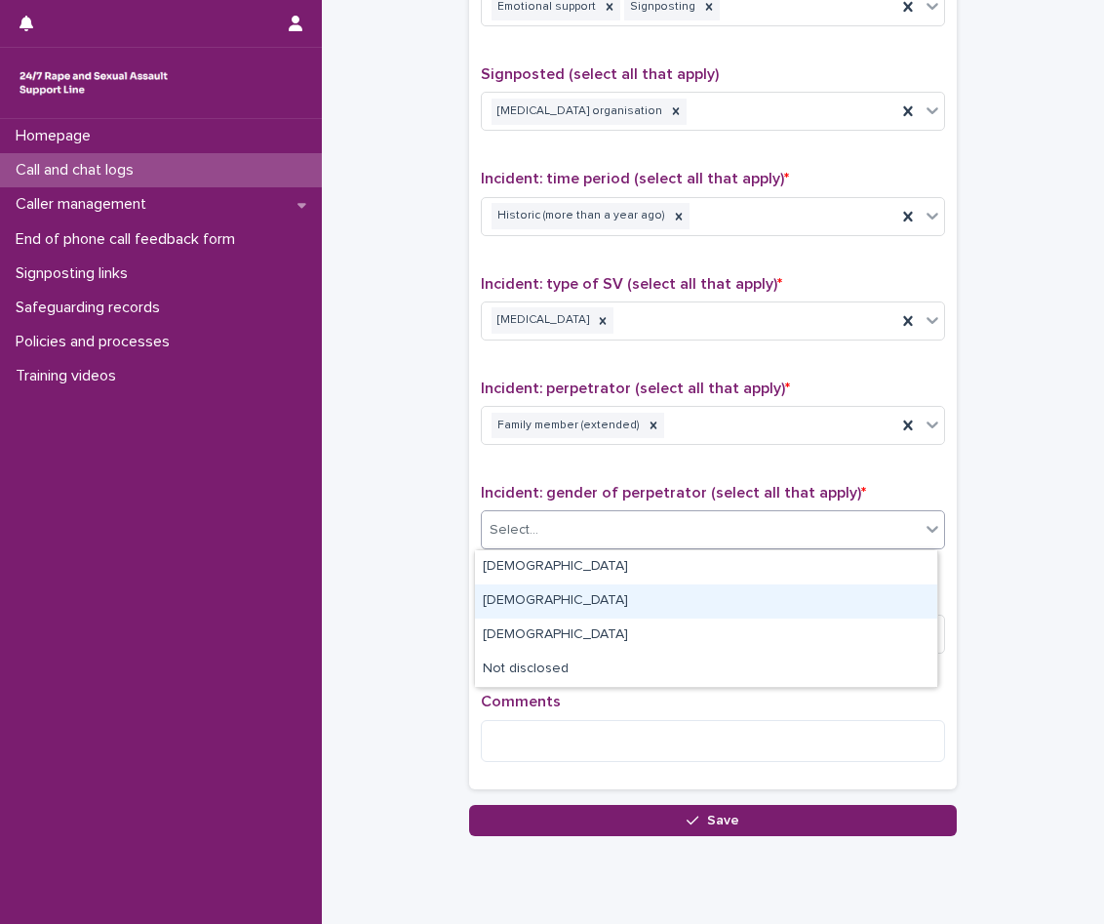
click at [527, 615] on div "[DEMOGRAPHIC_DATA]" at bounding box center [706, 601] width 462 height 34
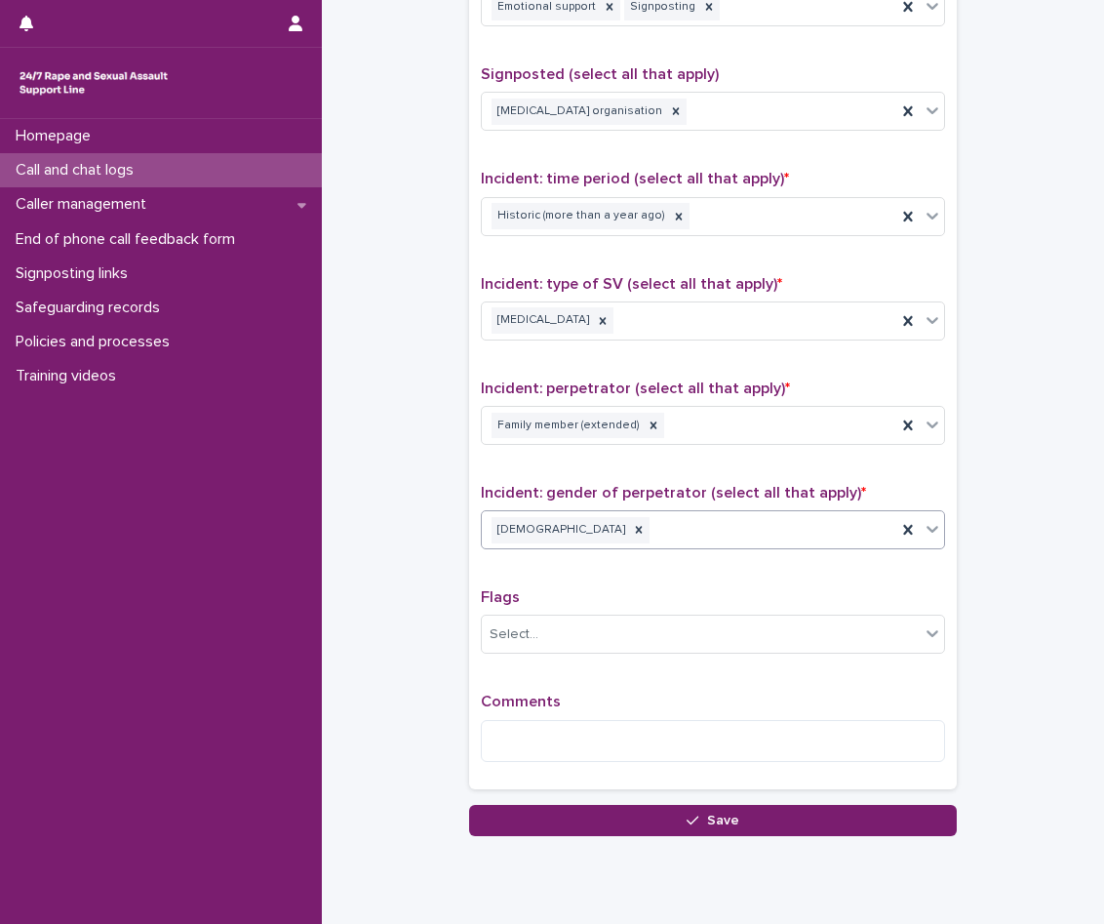
click at [819, 522] on div "[DEMOGRAPHIC_DATA]" at bounding box center [689, 530] width 415 height 34
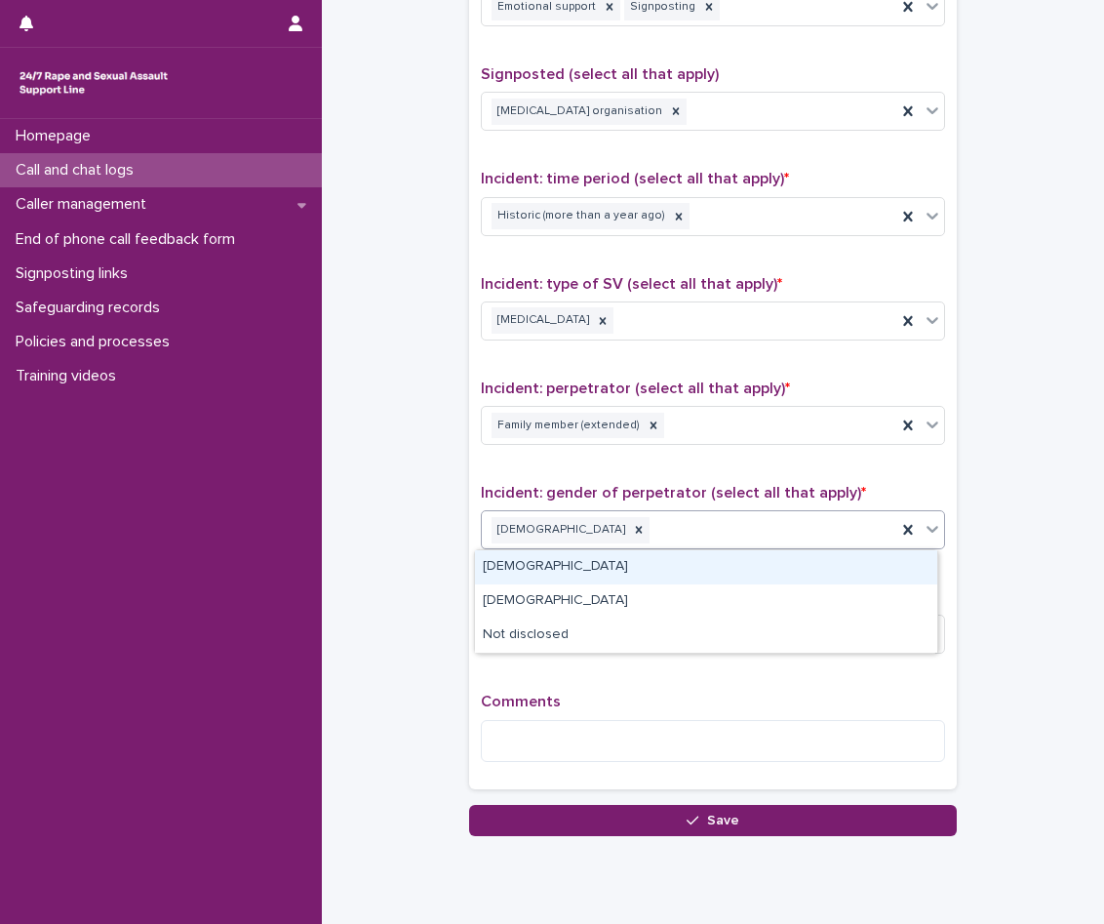
click at [532, 560] on div "[DEMOGRAPHIC_DATA]" at bounding box center [706, 567] width 462 height 34
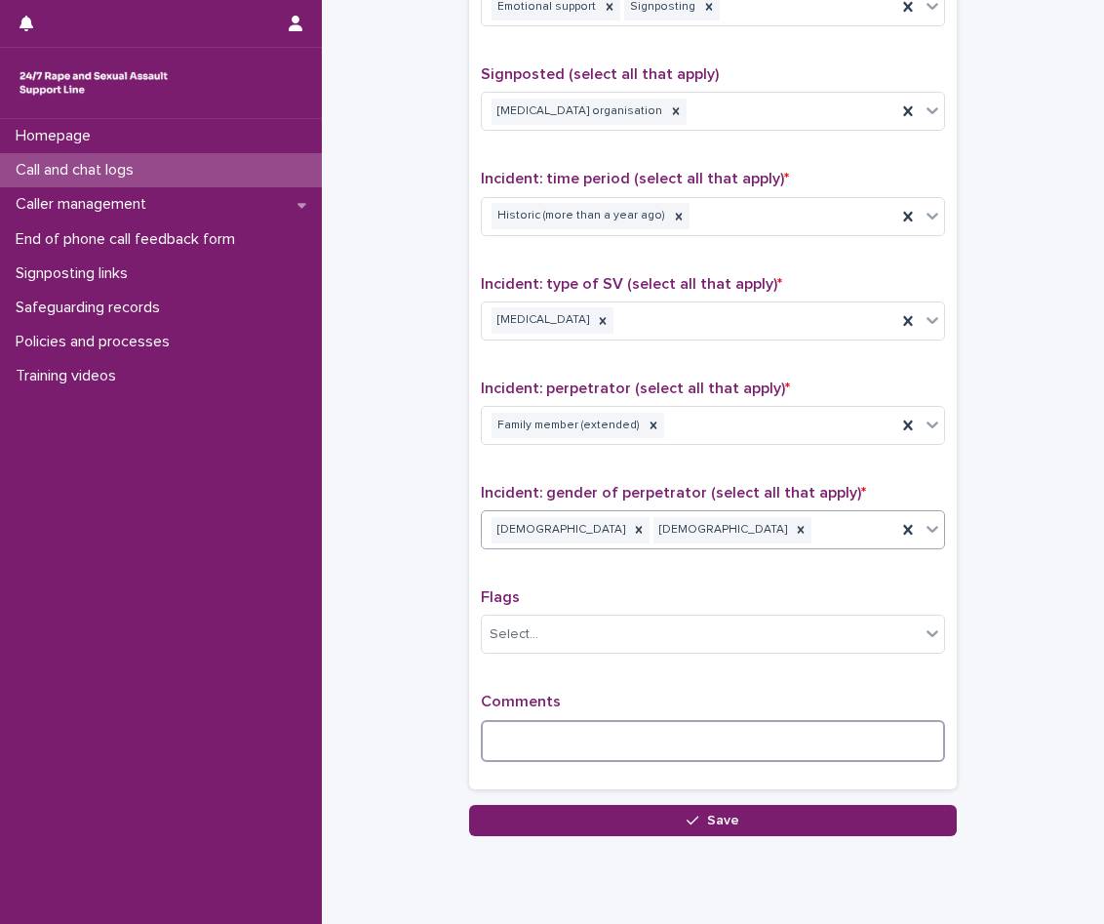
click at [618, 736] on textarea at bounding box center [713, 741] width 464 height 42
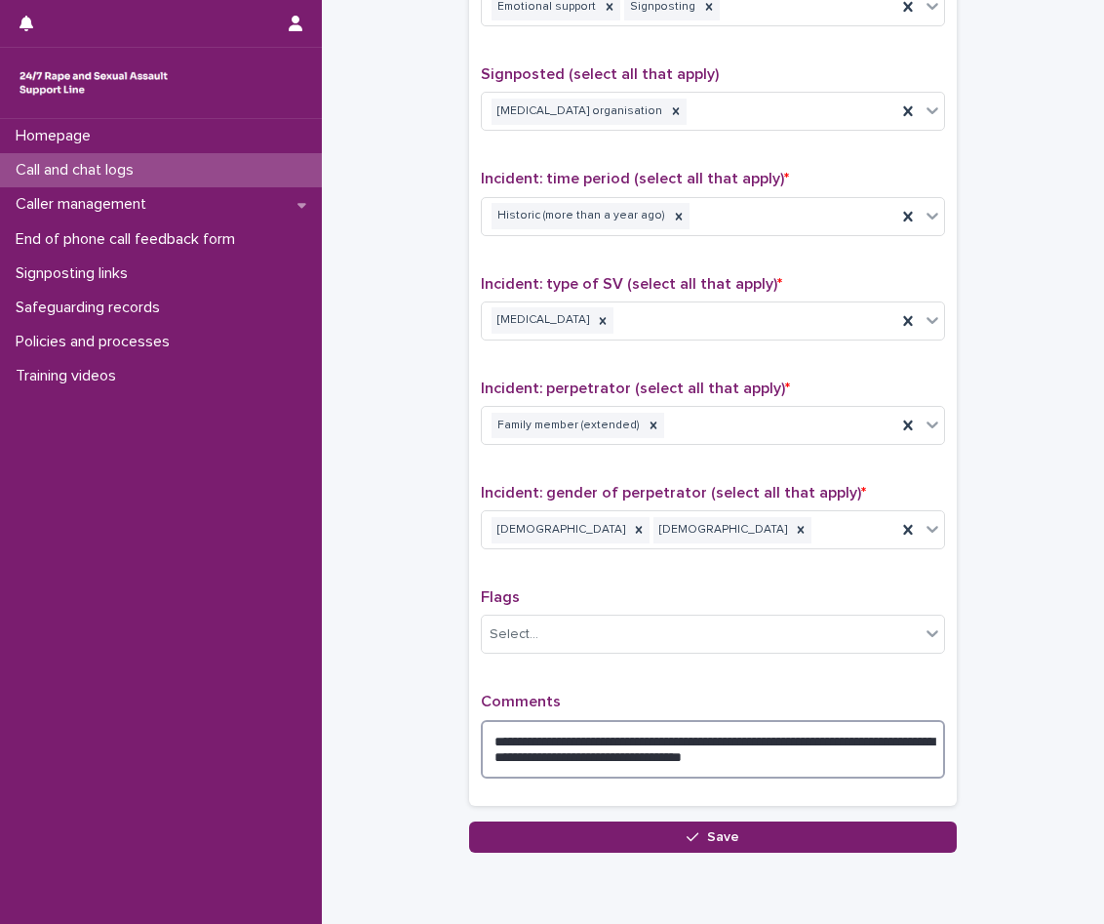
type textarea "**********"
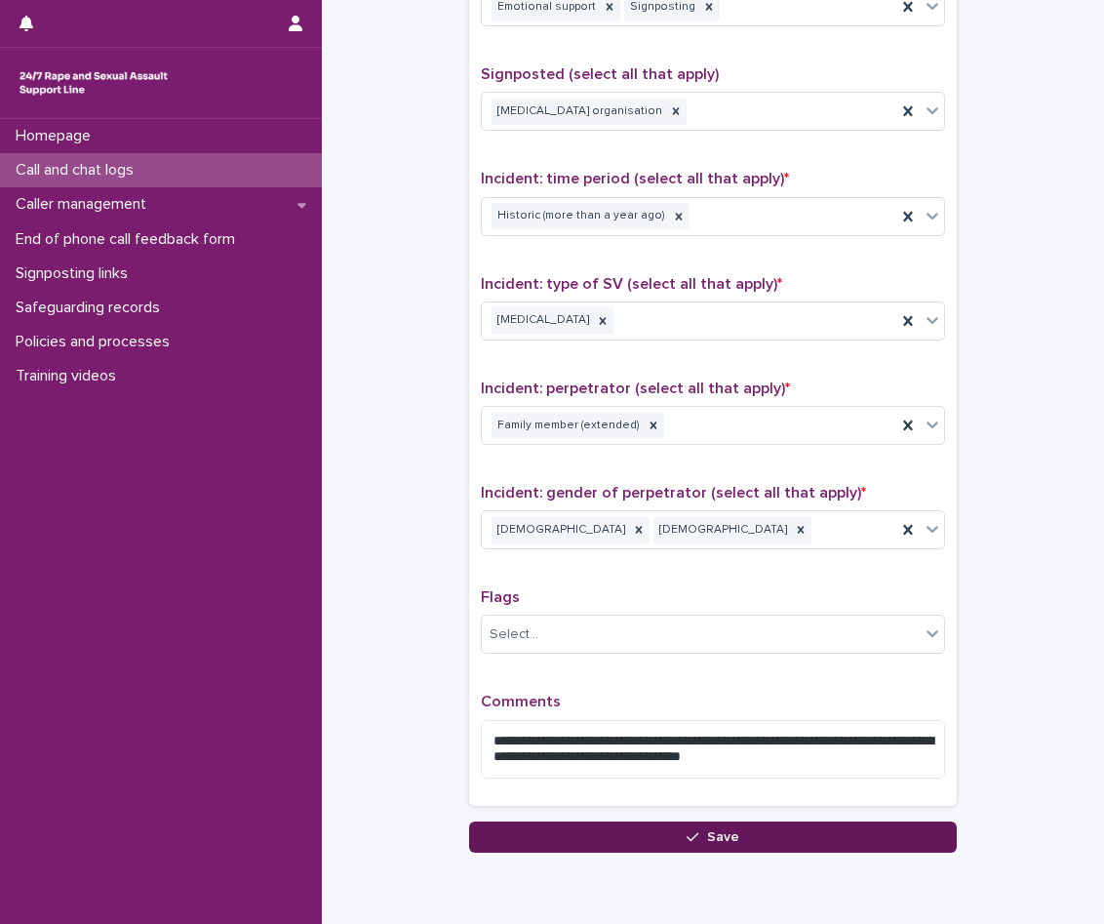
click at [644, 838] on button "Save" at bounding box center [713, 836] width 488 height 31
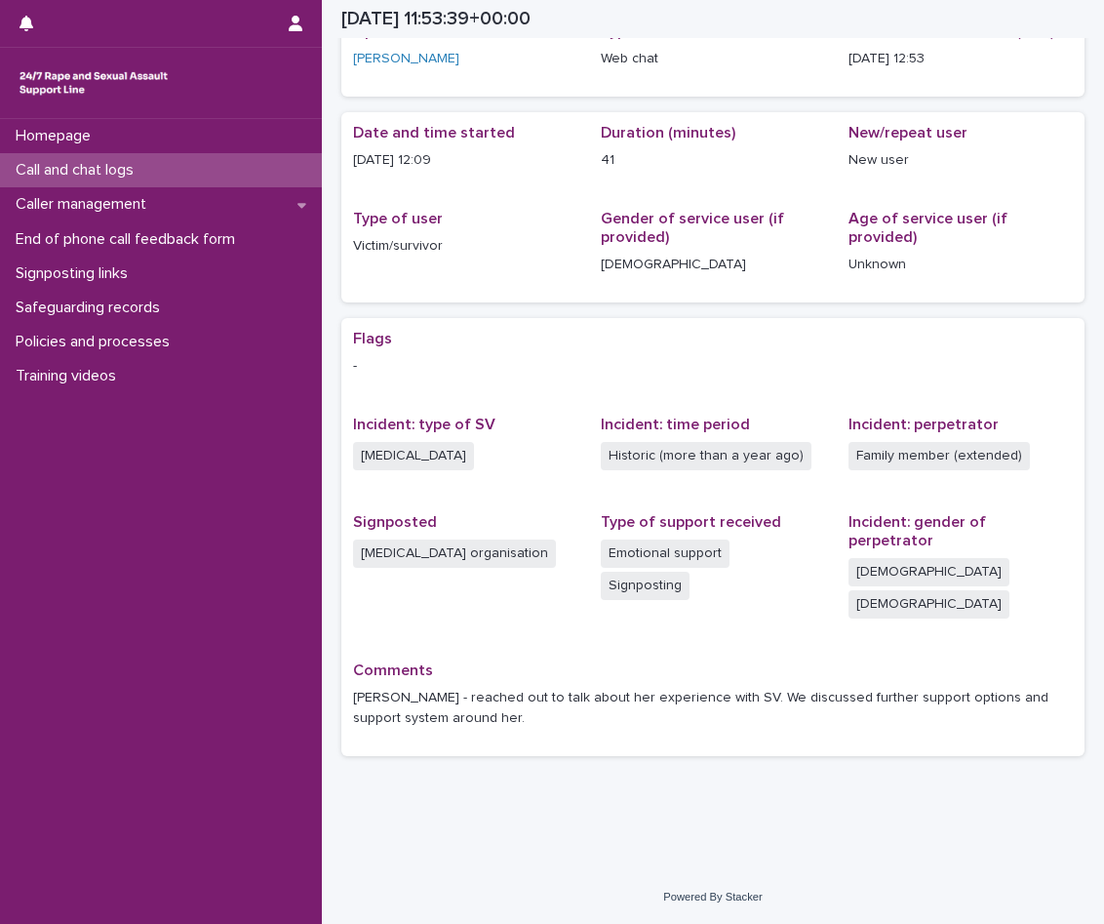
scroll to position [56, 0]
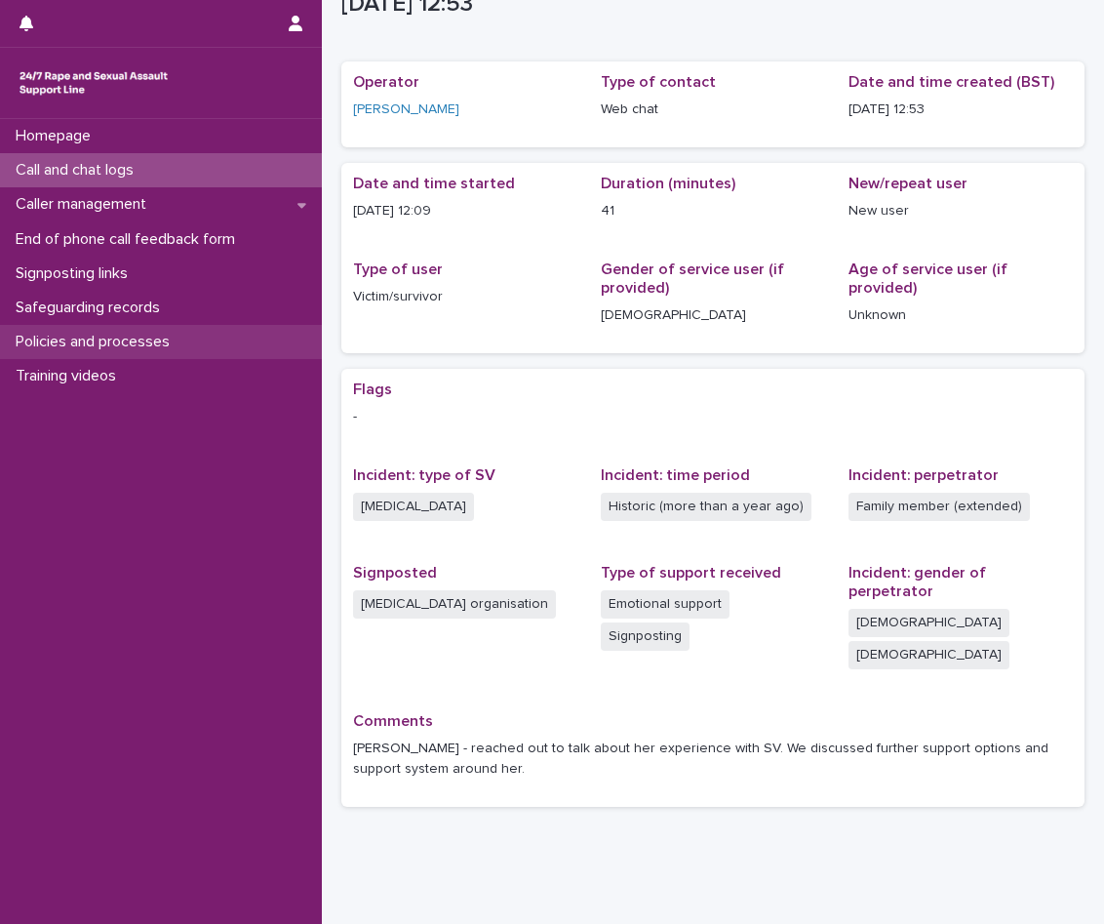
click at [103, 347] on p "Policies and processes" at bounding box center [97, 342] width 178 height 19
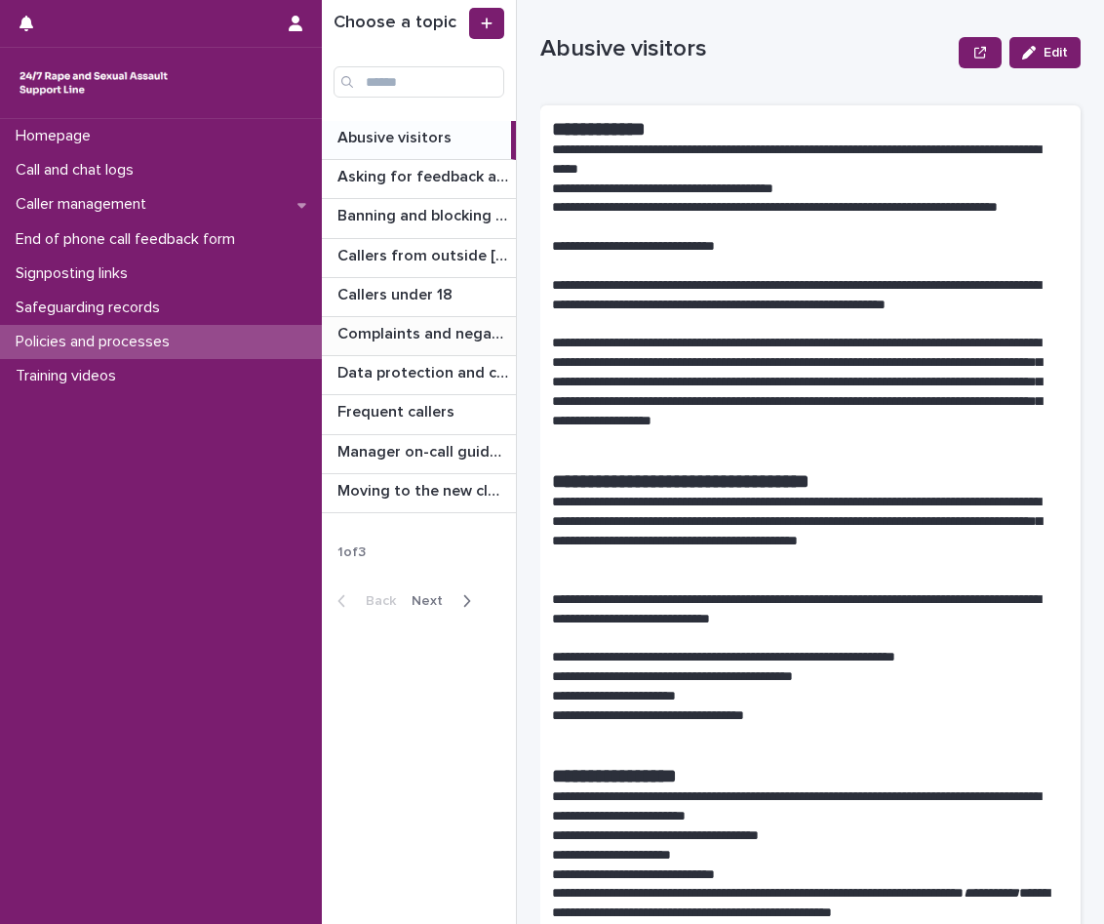
click at [469, 351] on div "Complaints and negative feedback Complaints and negative feedback" at bounding box center [419, 336] width 194 height 38
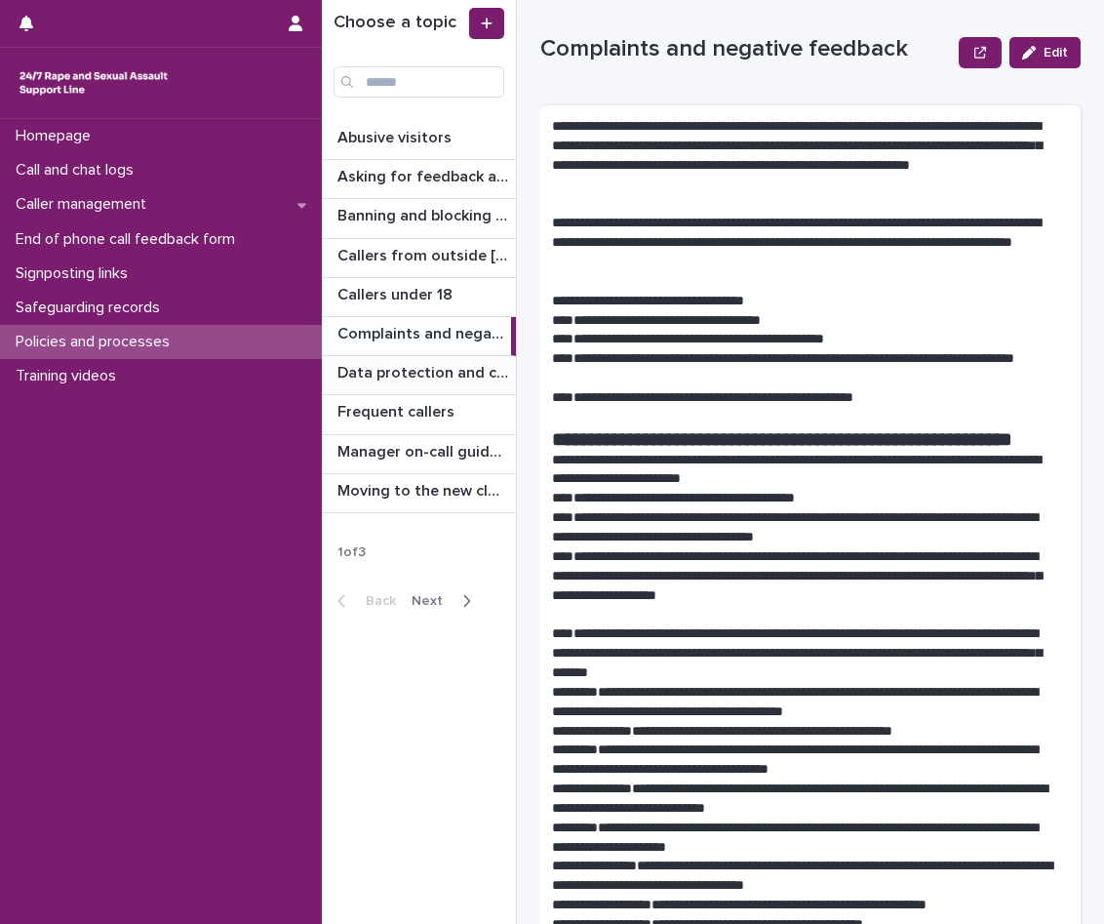
click at [472, 385] on div "Data protection and confidentiality guidance Data protection and confidentialit…" at bounding box center [419, 375] width 194 height 38
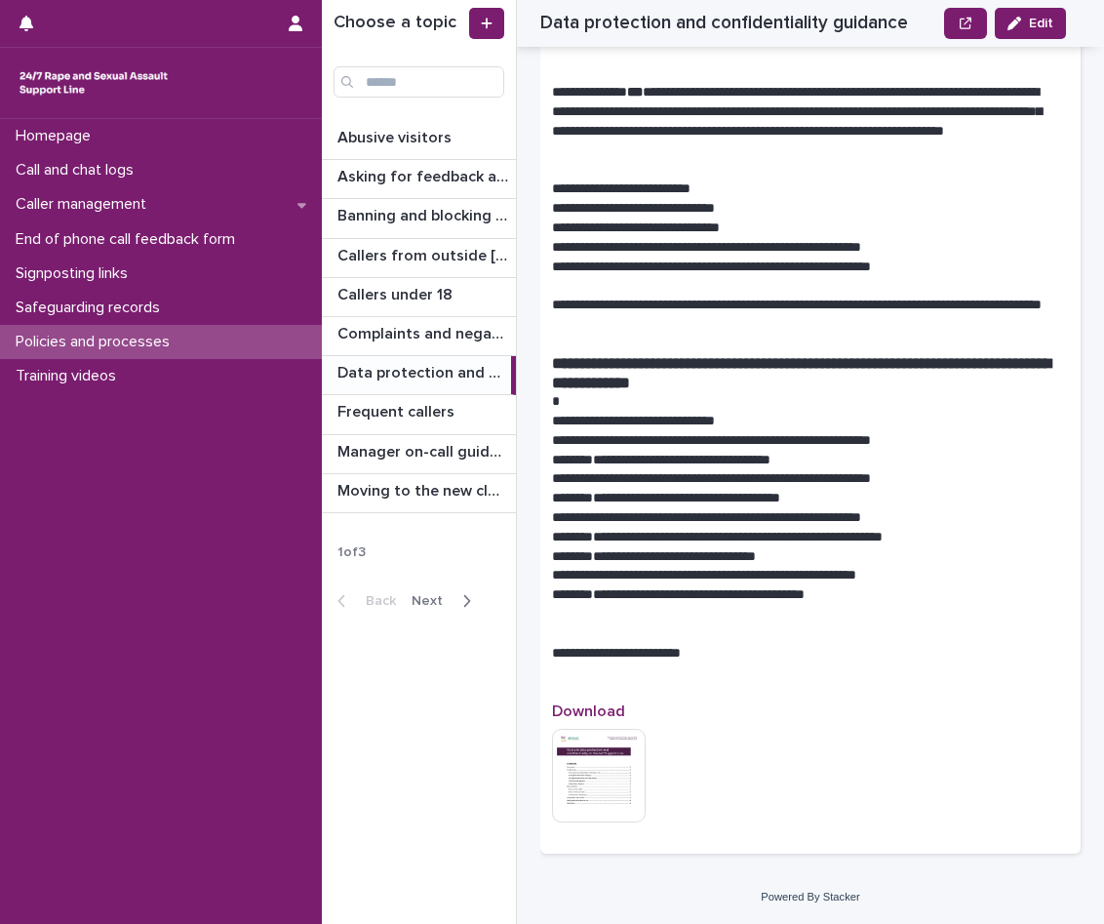
scroll to position [5507, 0]
click at [624, 759] on img at bounding box center [599, 776] width 94 height 94
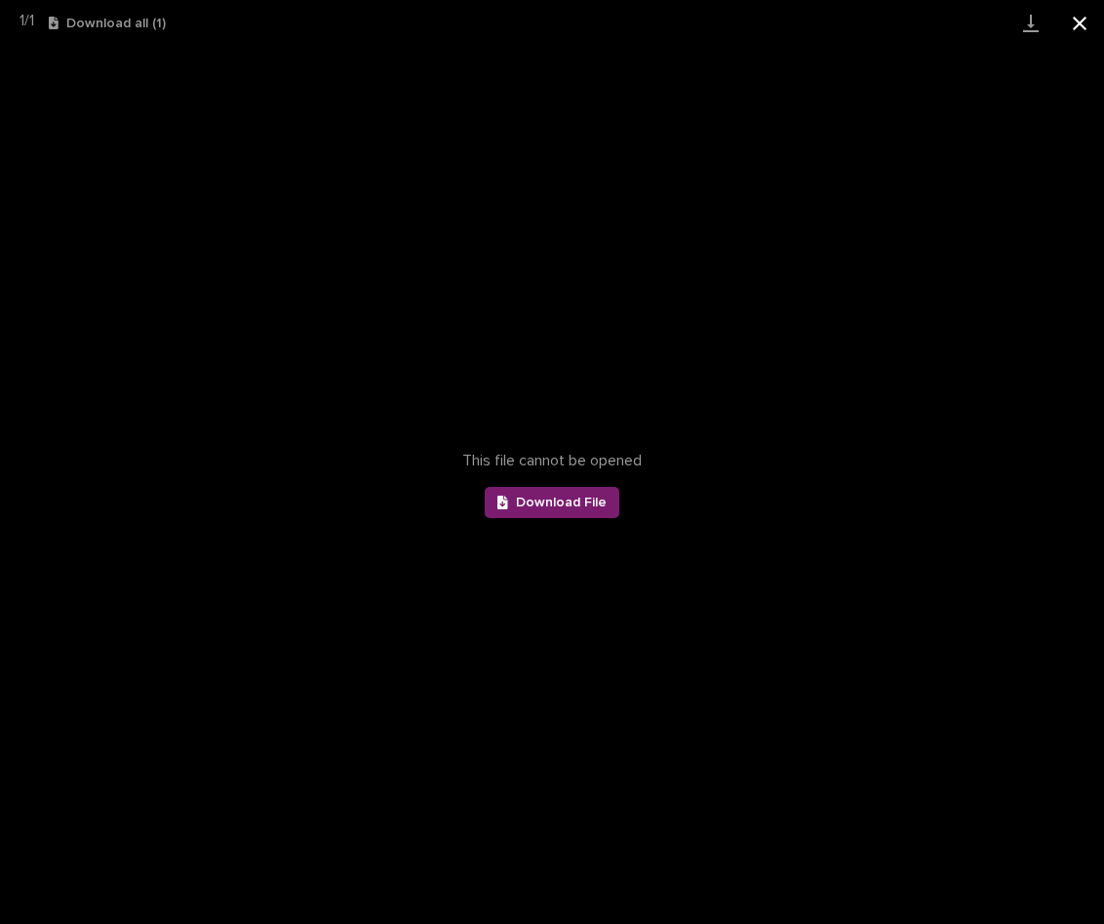
click at [1072, 12] on button "Close gallery" at bounding box center [1080, 23] width 49 height 46
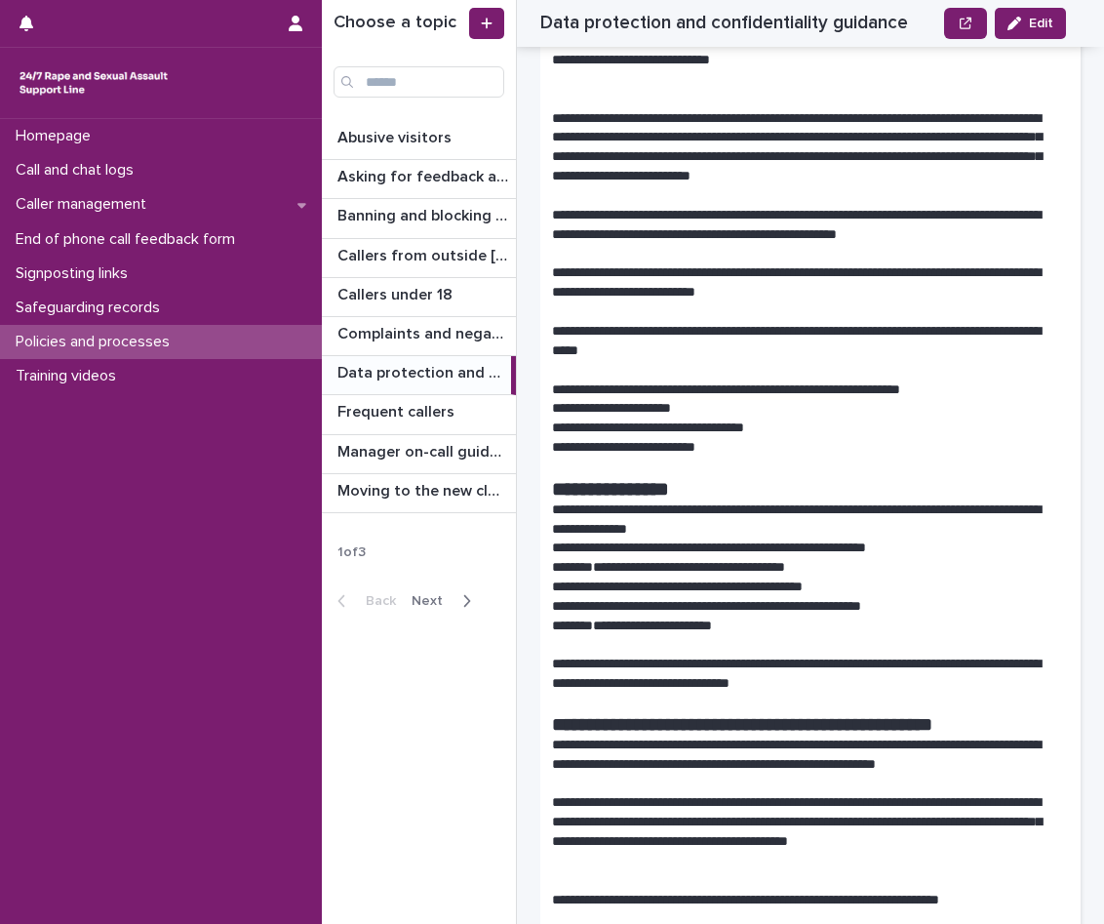
scroll to position [0, 0]
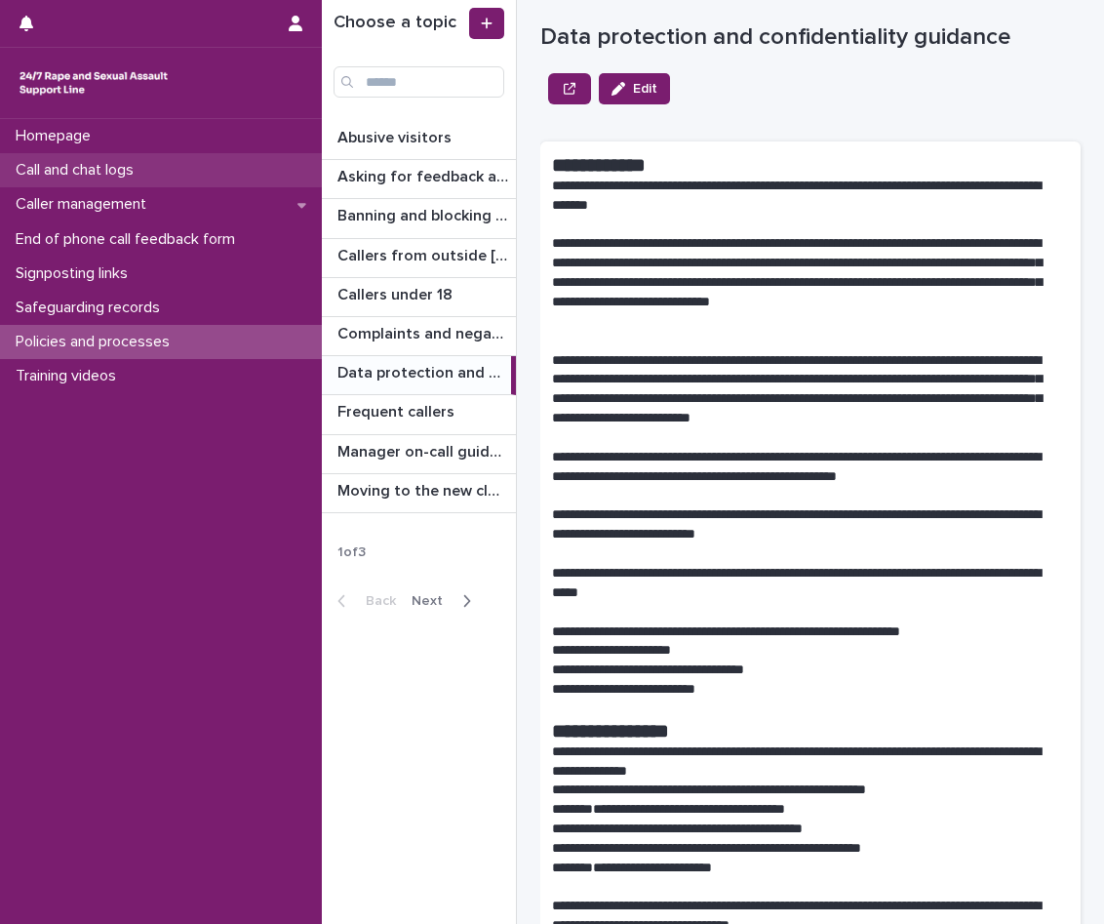
click at [134, 164] on p "Call and chat logs" at bounding box center [78, 170] width 141 height 19
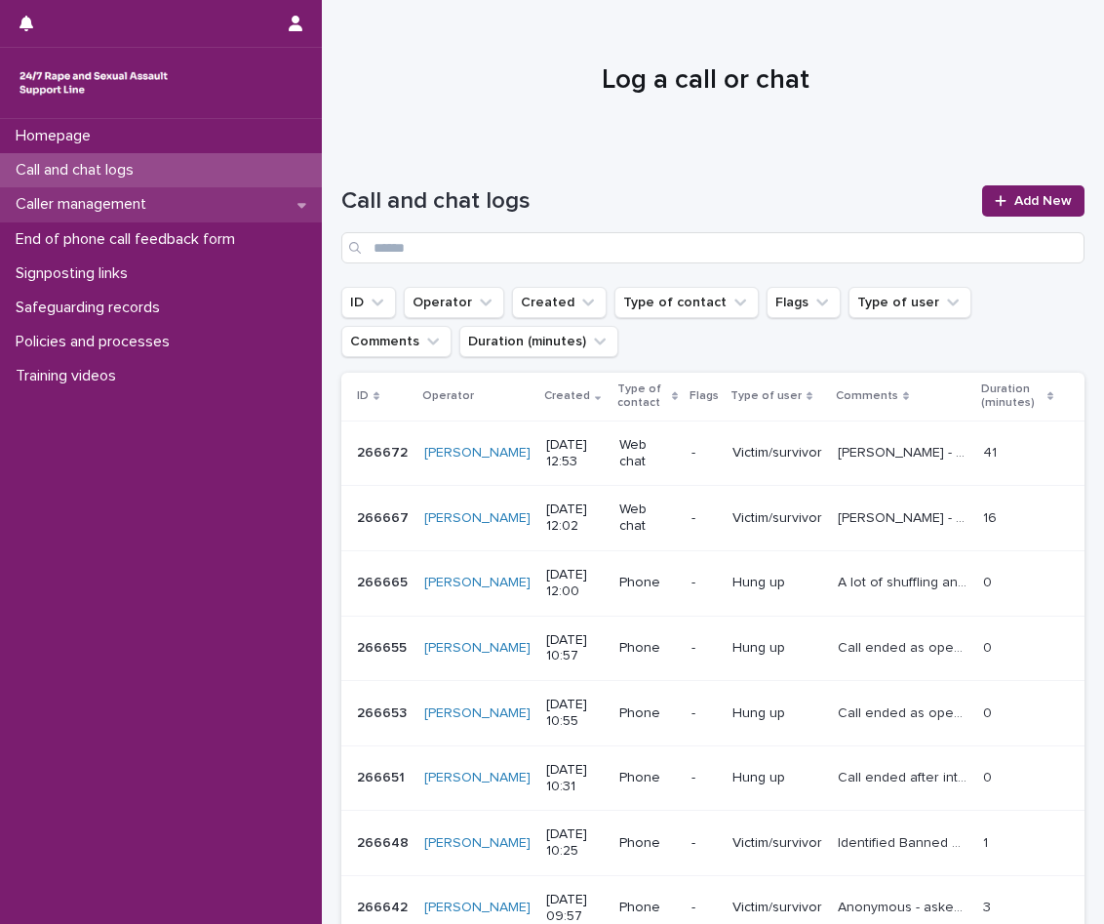
click at [136, 202] on p "Caller management" at bounding box center [85, 204] width 154 height 19
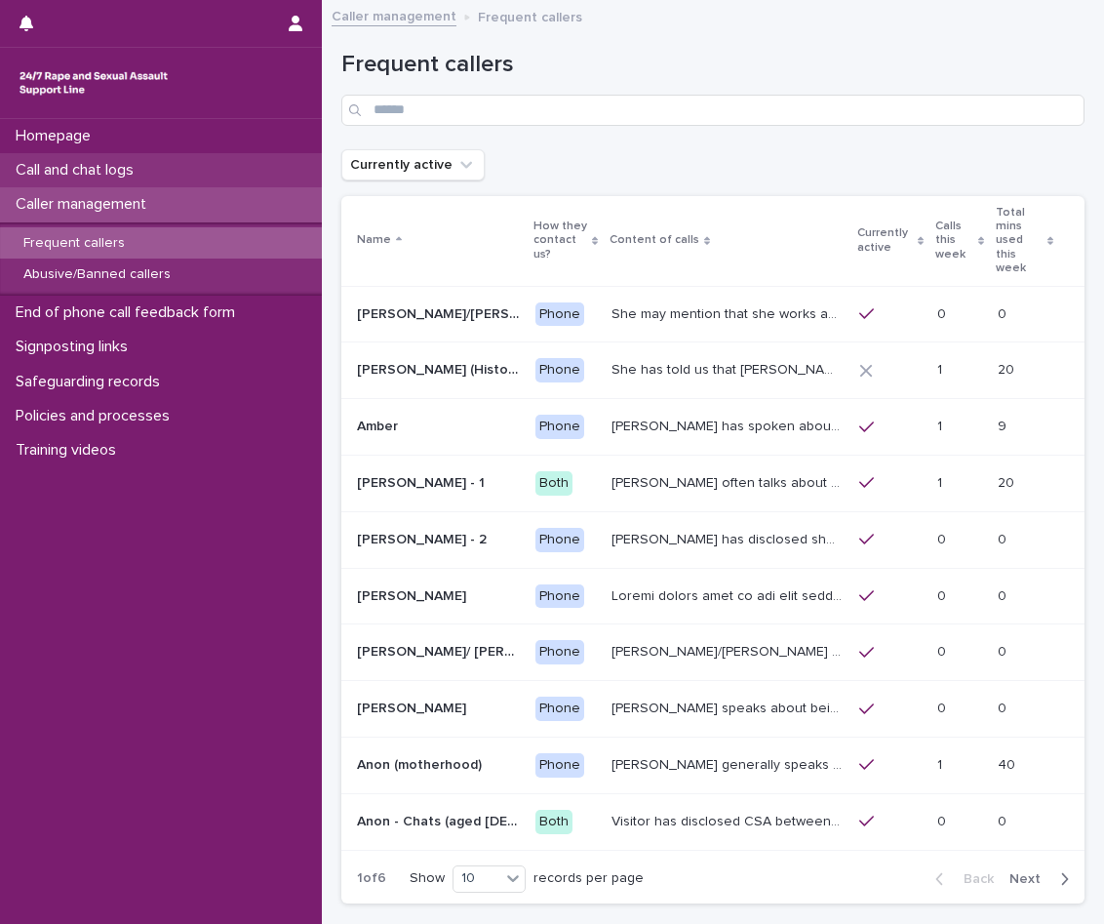
click at [127, 172] on p "Call and chat logs" at bounding box center [78, 170] width 141 height 19
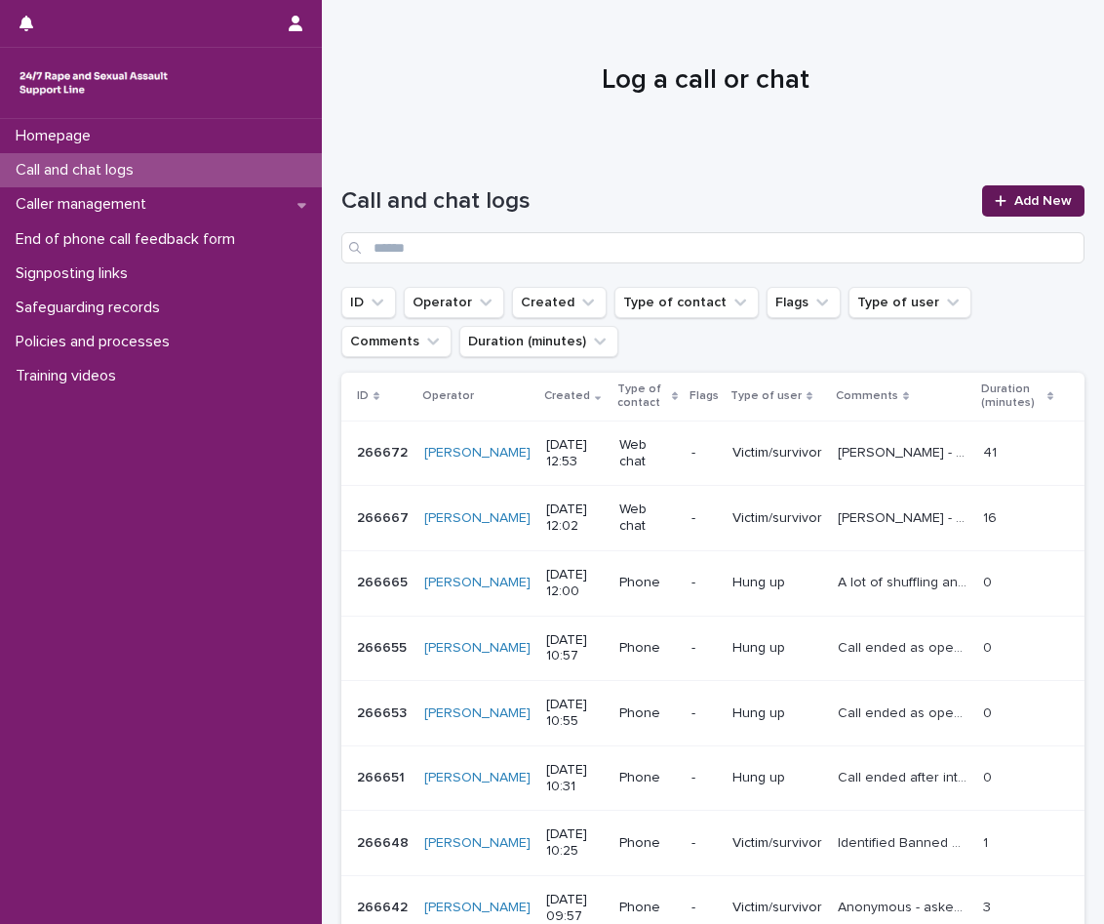
click at [982, 194] on link "Add New" at bounding box center [1033, 200] width 102 height 31
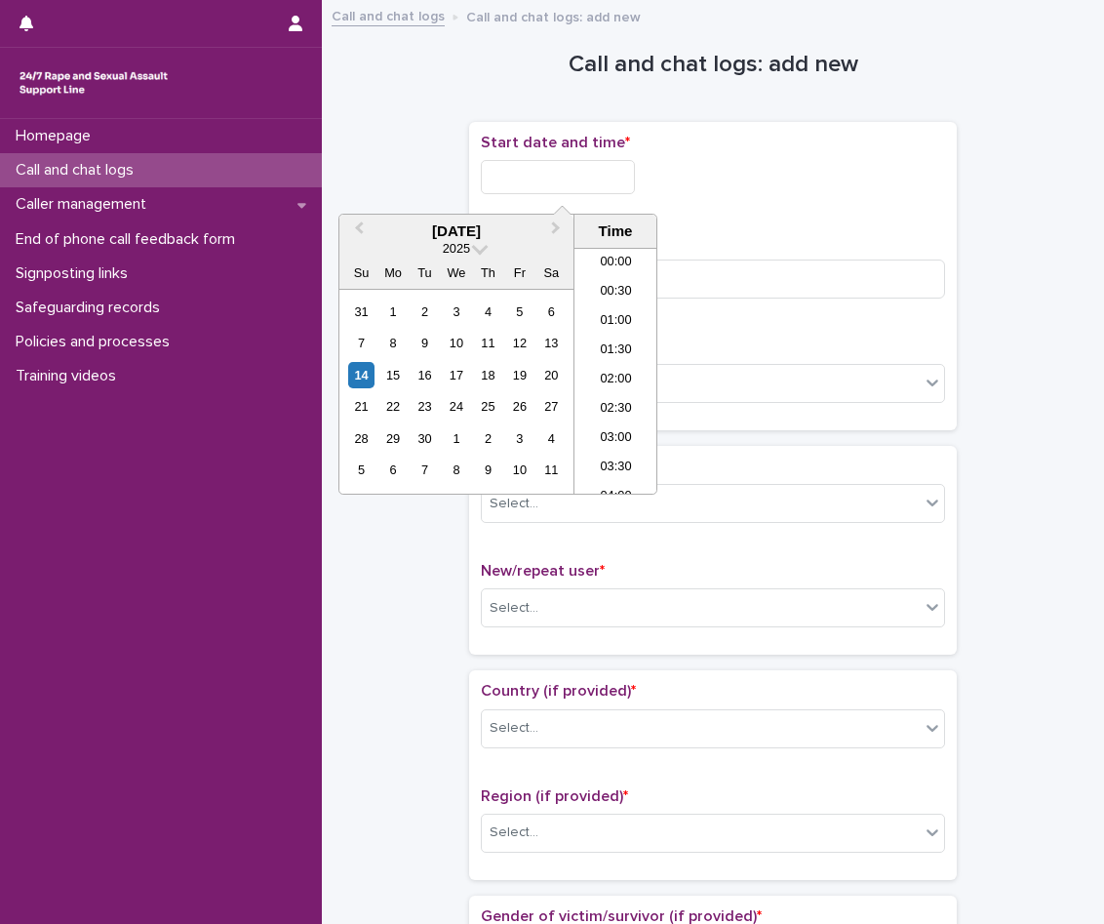
click at [558, 171] on input "text" at bounding box center [558, 177] width 154 height 34
click at [610, 340] on li "13:00" at bounding box center [616, 341] width 83 height 29
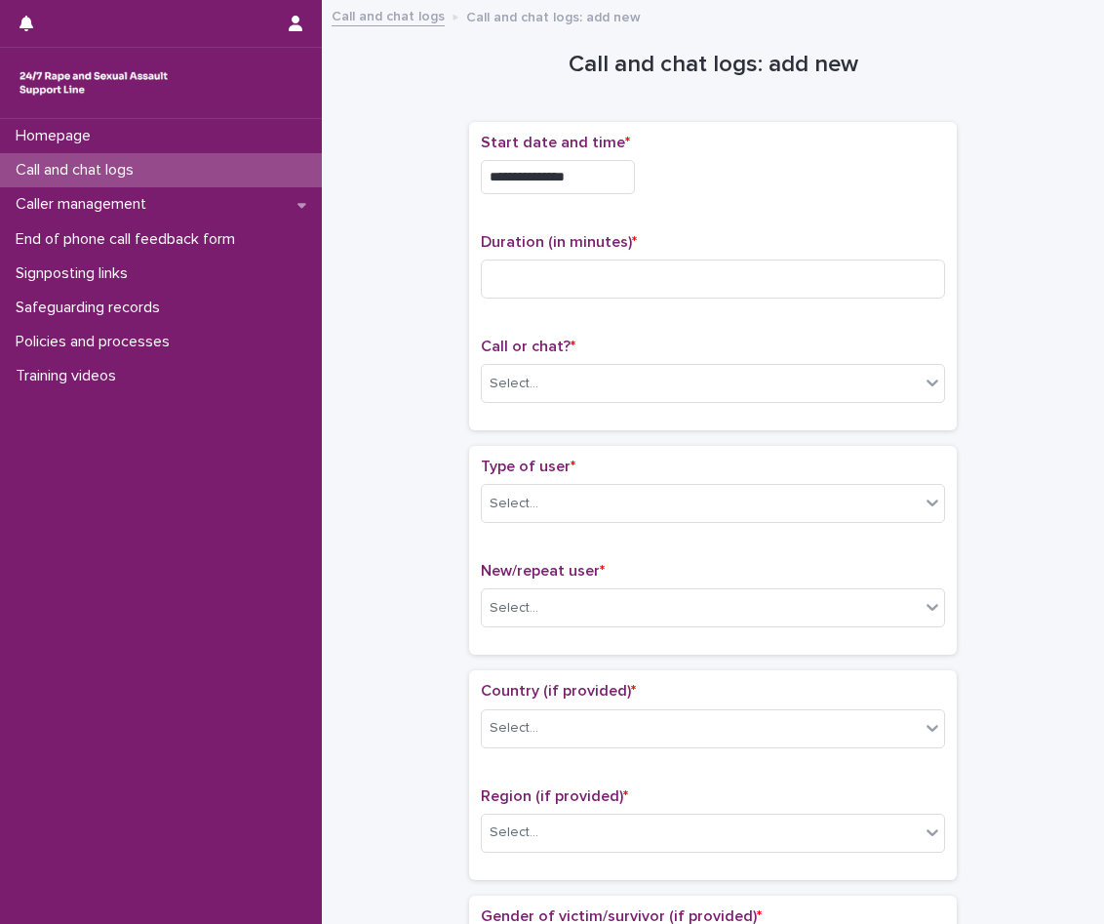
click at [590, 171] on input "**********" at bounding box center [558, 177] width 154 height 34
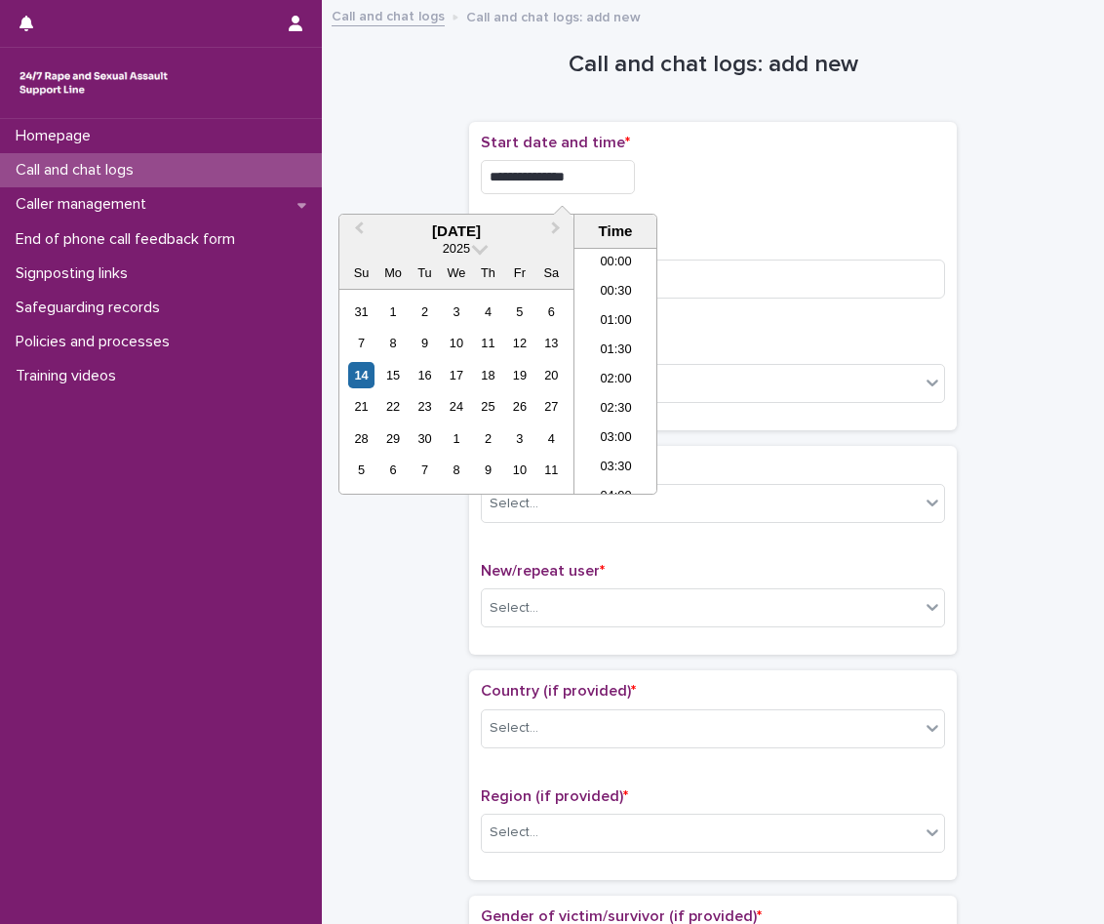
scroll to position [654, 0]
type input "**********"
click at [750, 221] on div "**********" at bounding box center [713, 276] width 464 height 285
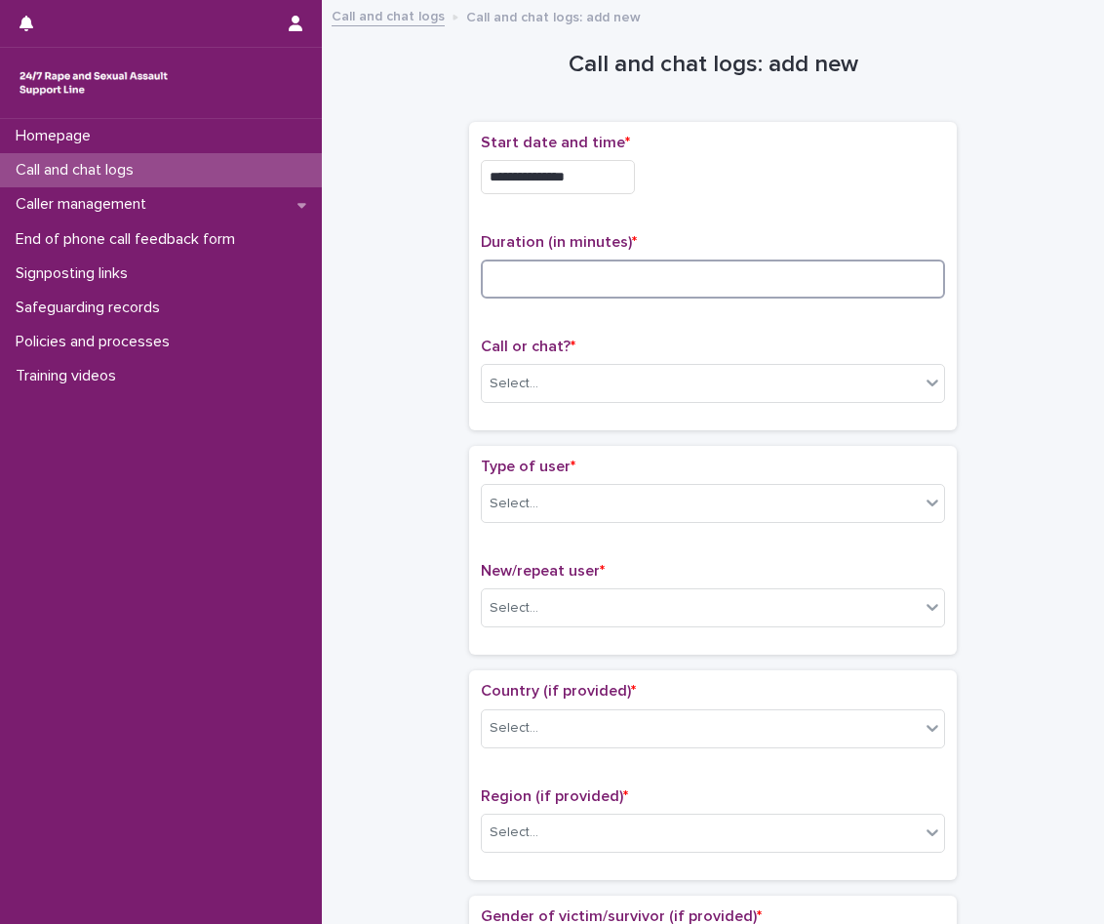
click at [626, 276] on input at bounding box center [713, 279] width 464 height 39
type input "**"
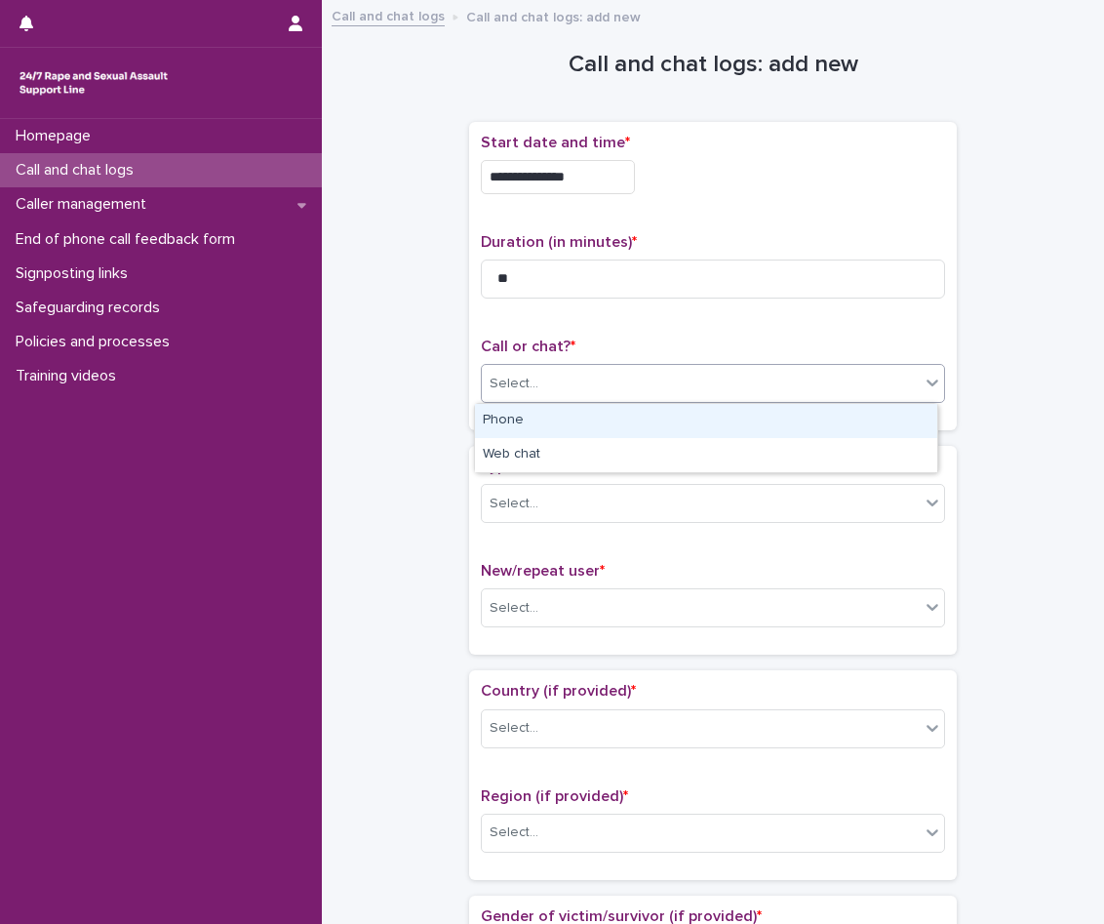
click at [618, 378] on div "Select..." at bounding box center [701, 384] width 438 height 32
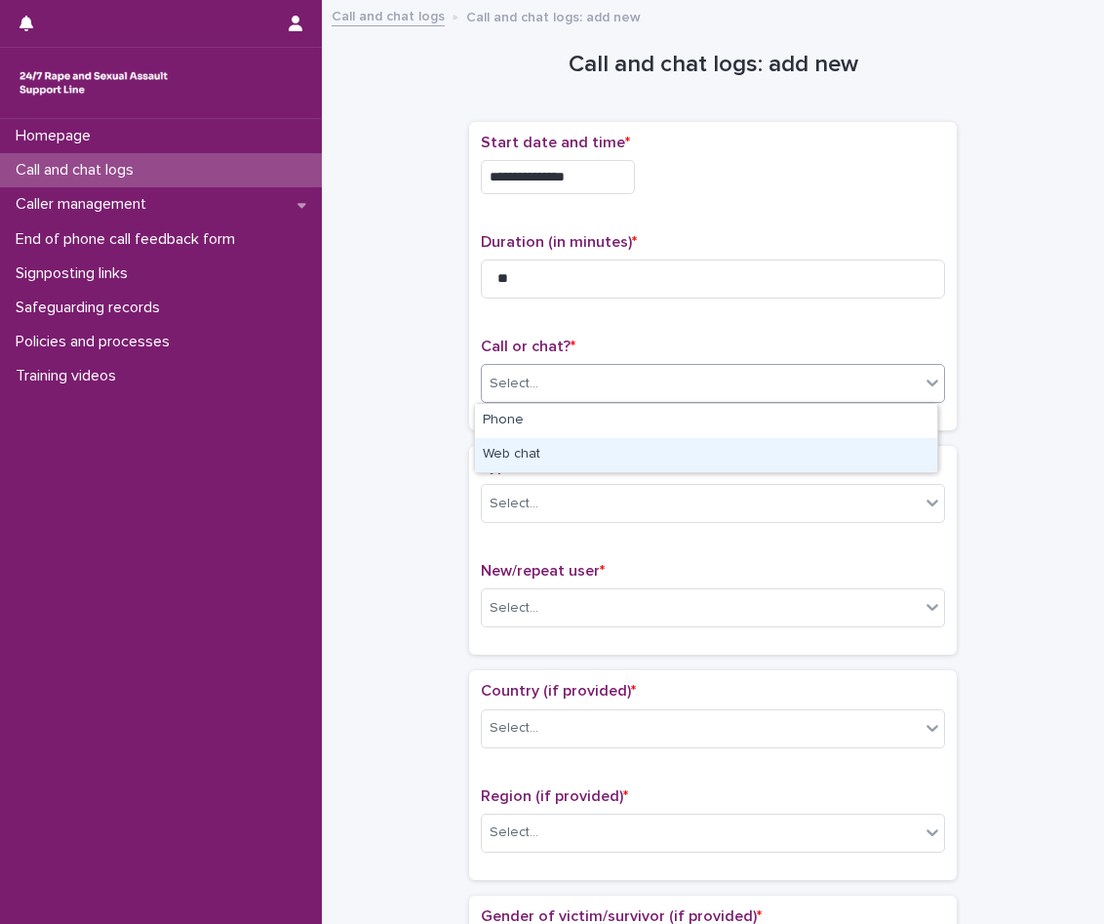
click at [568, 445] on div "Web chat" at bounding box center [706, 455] width 462 height 34
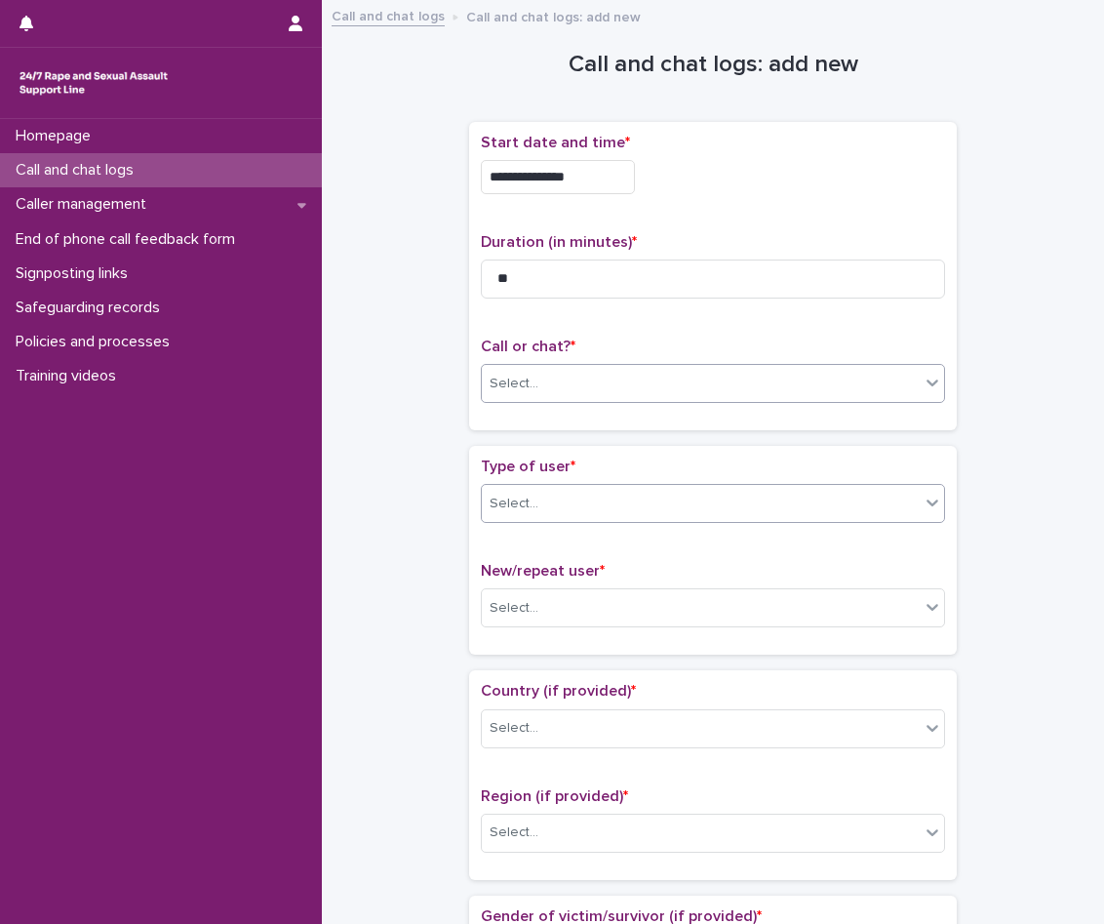
click at [545, 510] on div "Select..." at bounding box center [701, 504] width 438 height 32
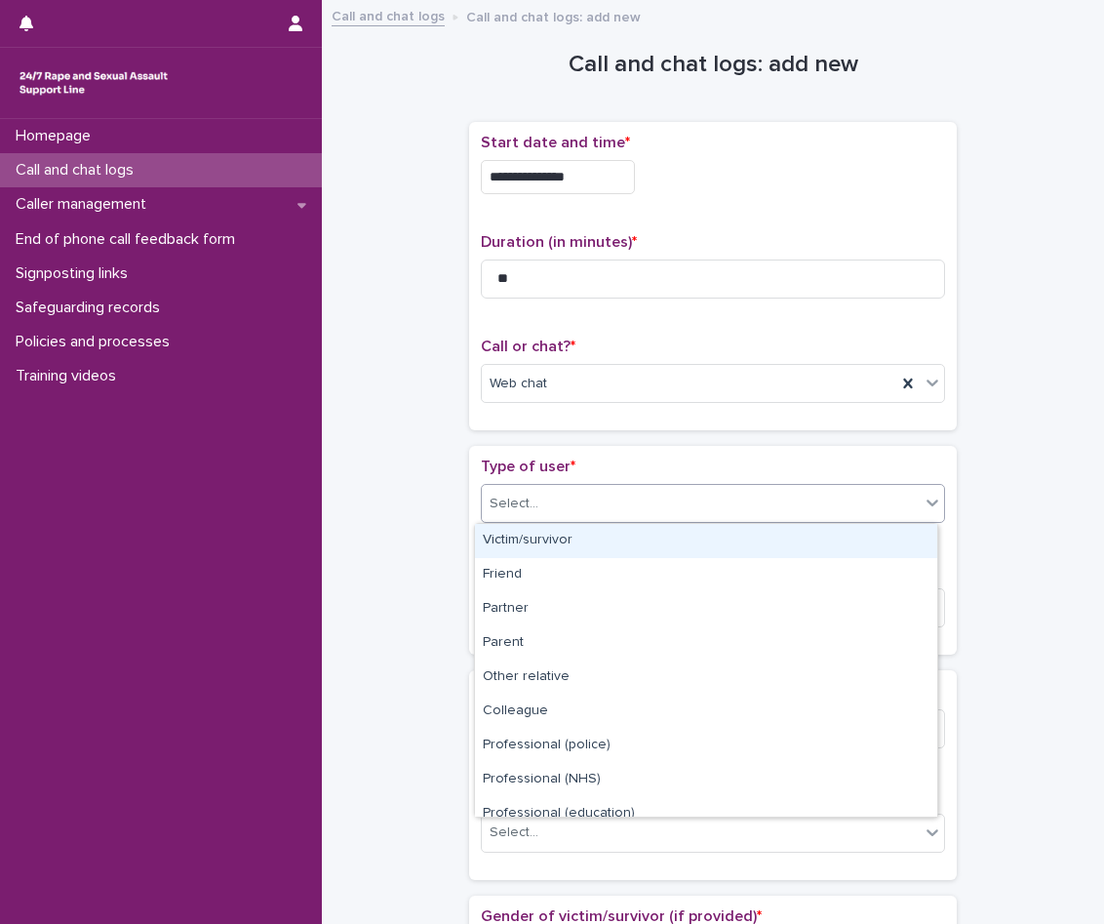
click at [555, 543] on div "Victim/survivor" at bounding box center [706, 541] width 462 height 34
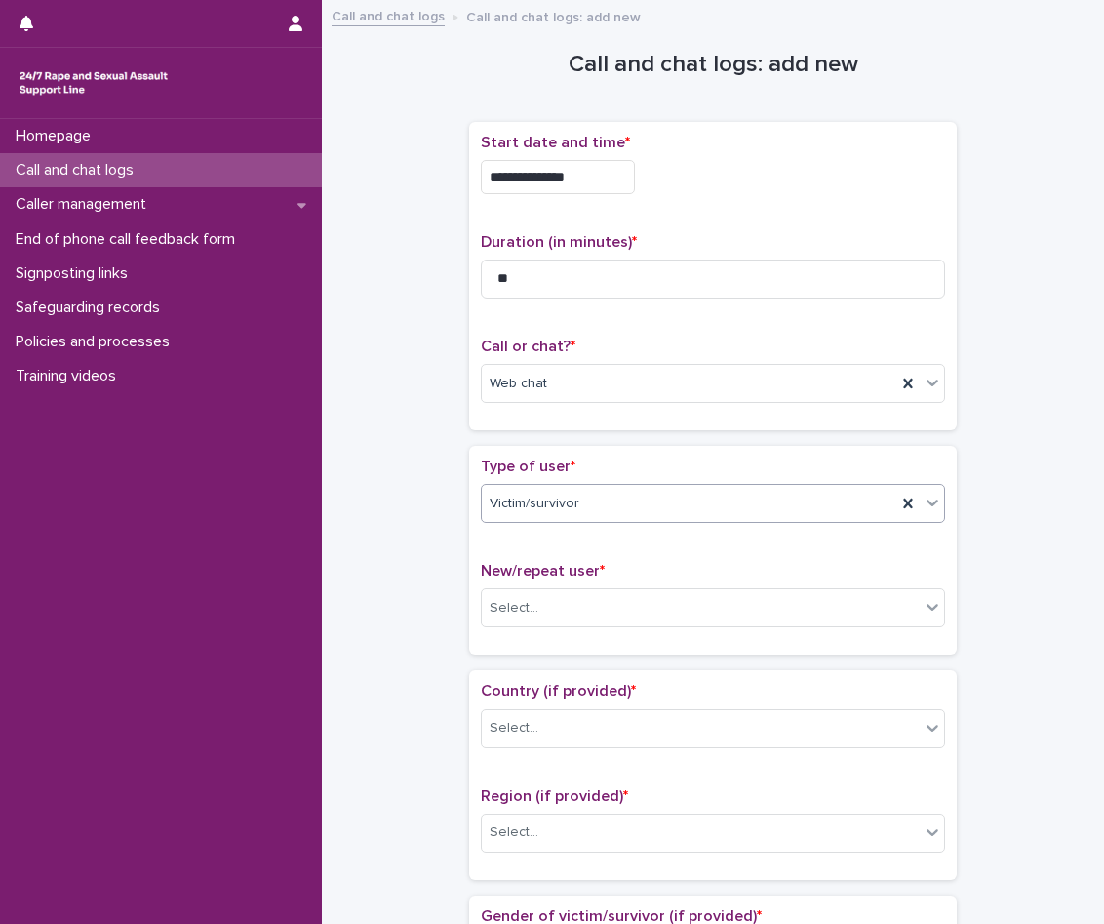
drag, startPoint x: 580, startPoint y: 483, endPoint x: 586, endPoint y: 496, distance: 14.0
click at [580, 482] on div "Type of user * option Victim/survivor, selected. 0 results available. Select is…" at bounding box center [713, 498] width 464 height 81
click at [906, 501] on icon at bounding box center [909, 504] width 20 height 20
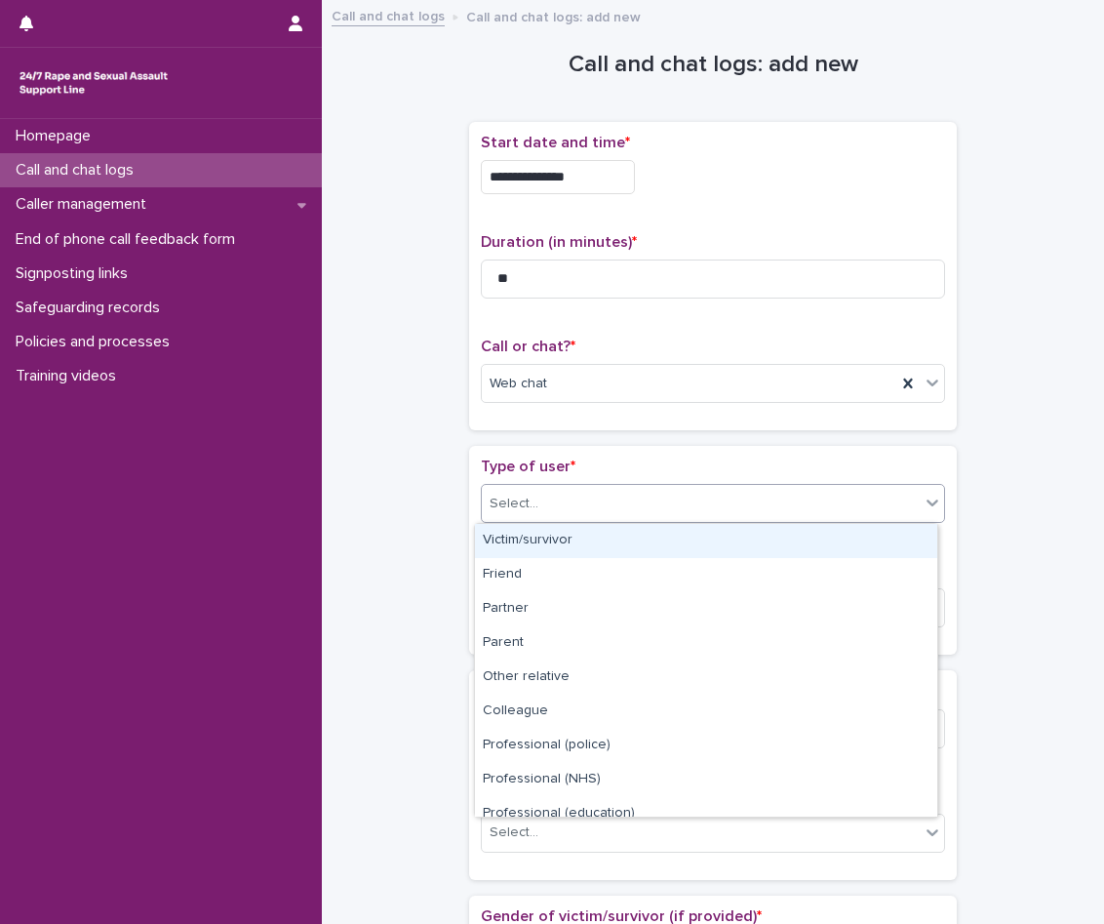
click at [781, 501] on div "Select..." at bounding box center [701, 504] width 438 height 32
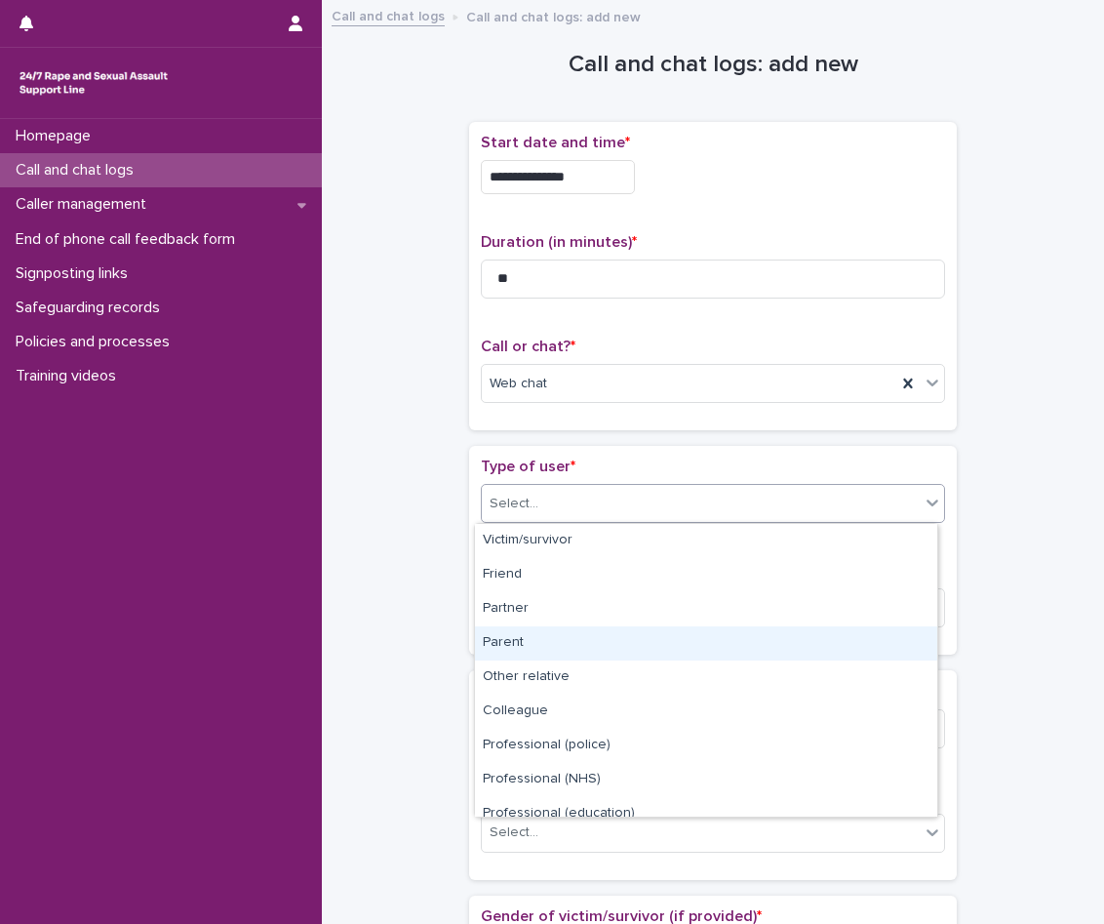
click at [600, 644] on div "Parent" at bounding box center [706, 643] width 462 height 34
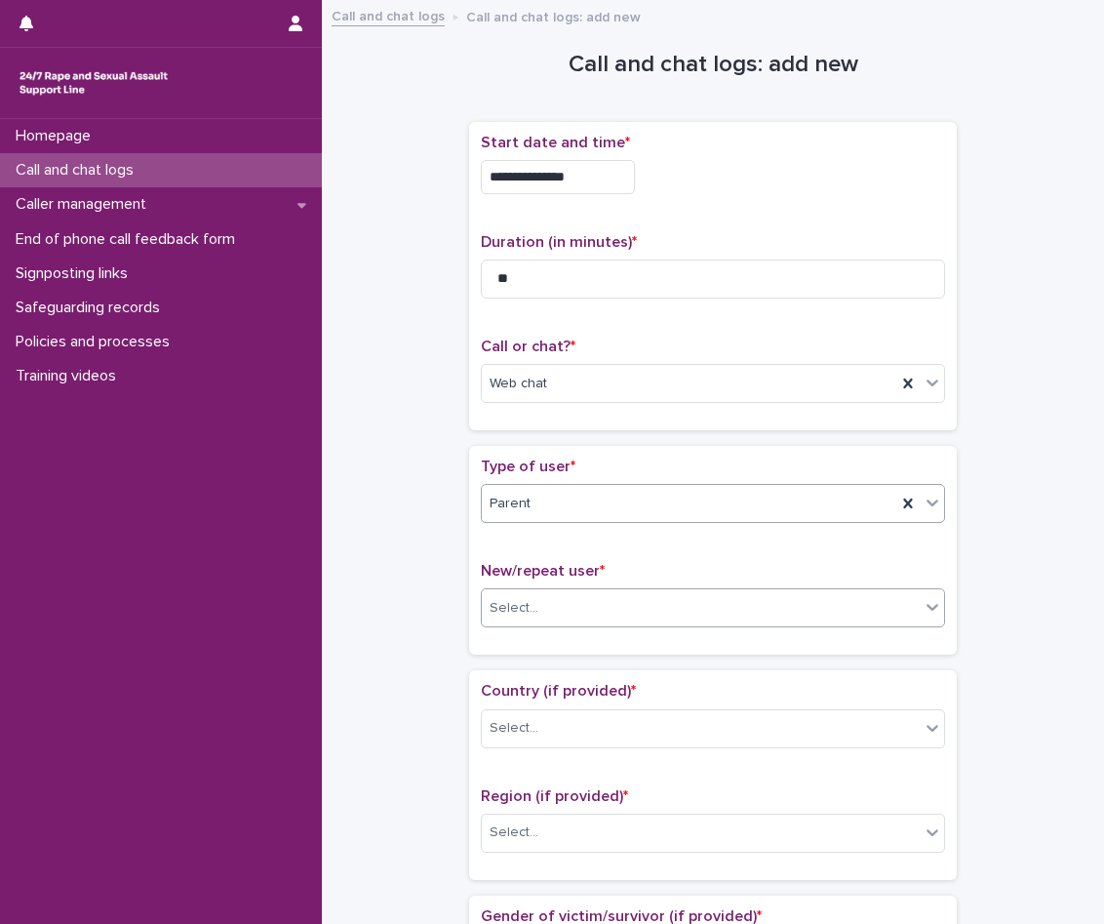
click at [584, 607] on div "Select..." at bounding box center [701, 608] width 438 height 32
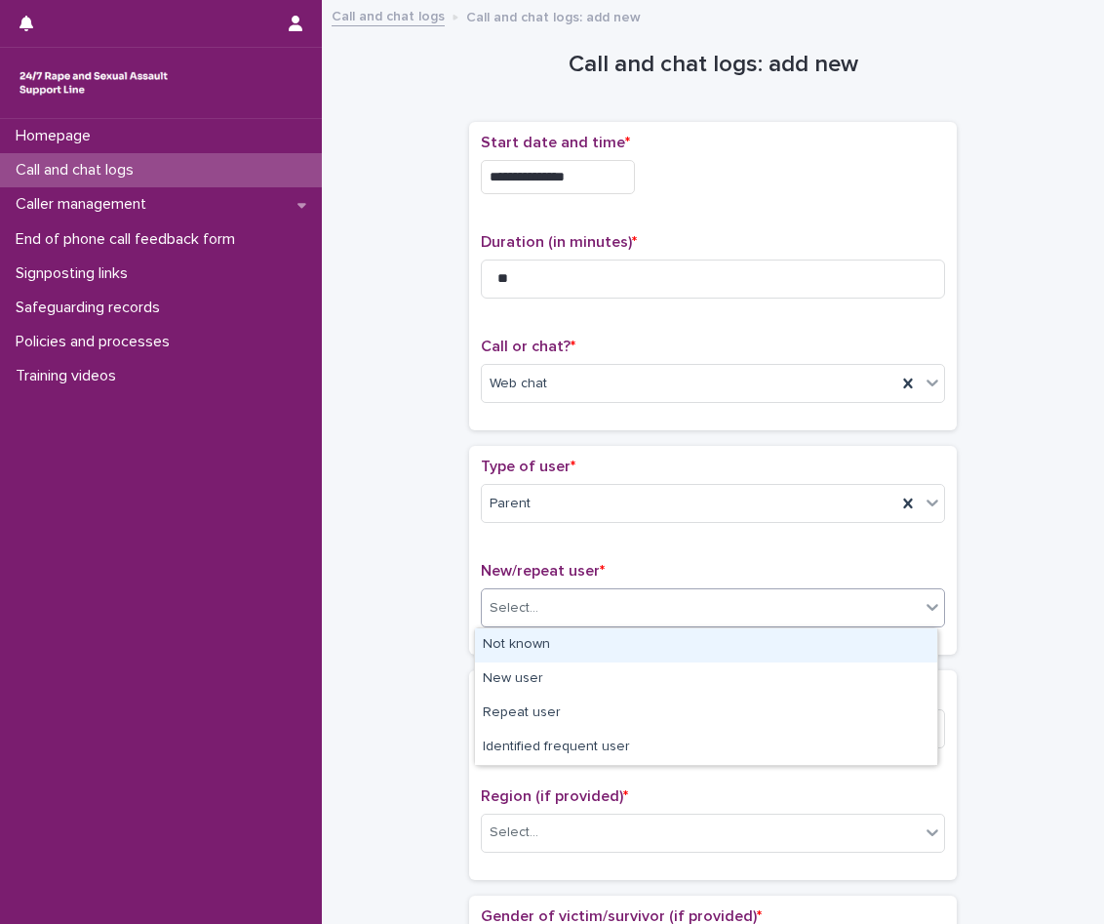
click at [560, 648] on div "Not known" at bounding box center [706, 645] width 462 height 34
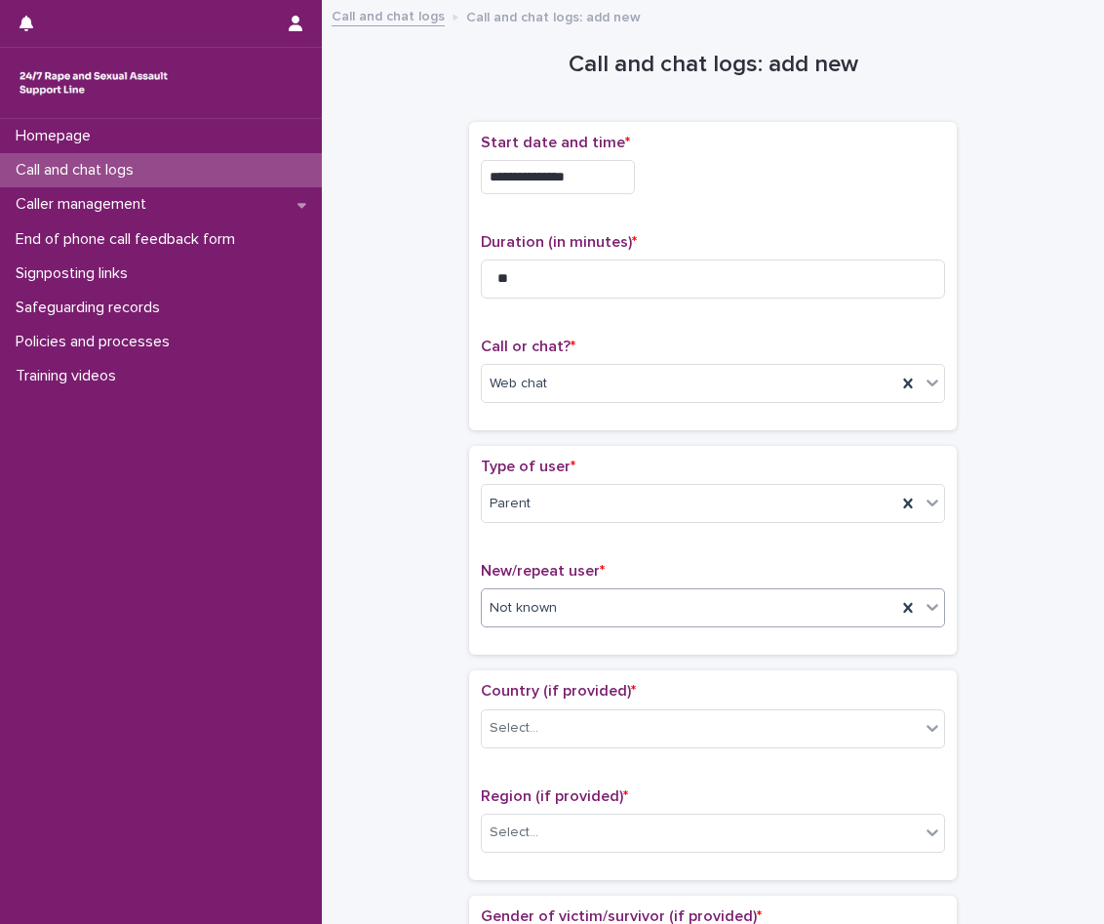
scroll to position [293, 0]
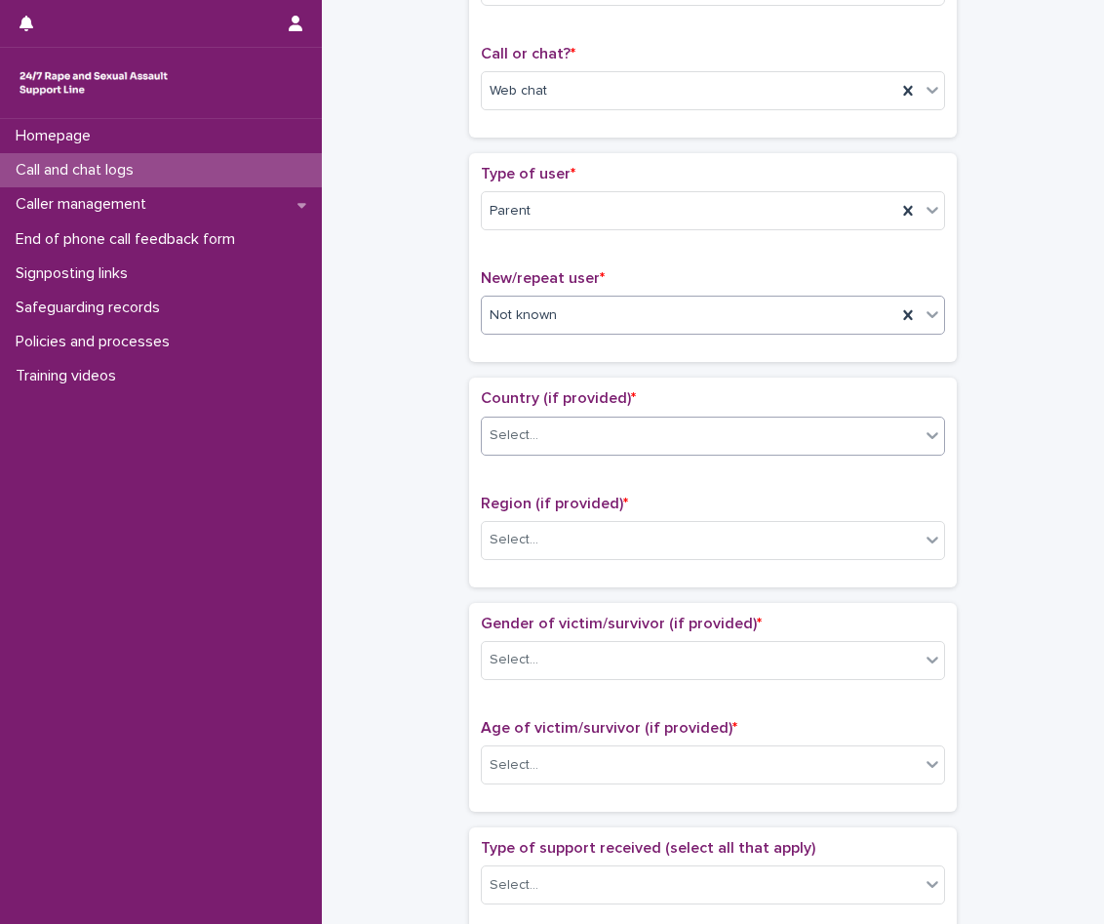
click at [545, 428] on div "Select..." at bounding box center [701, 436] width 438 height 32
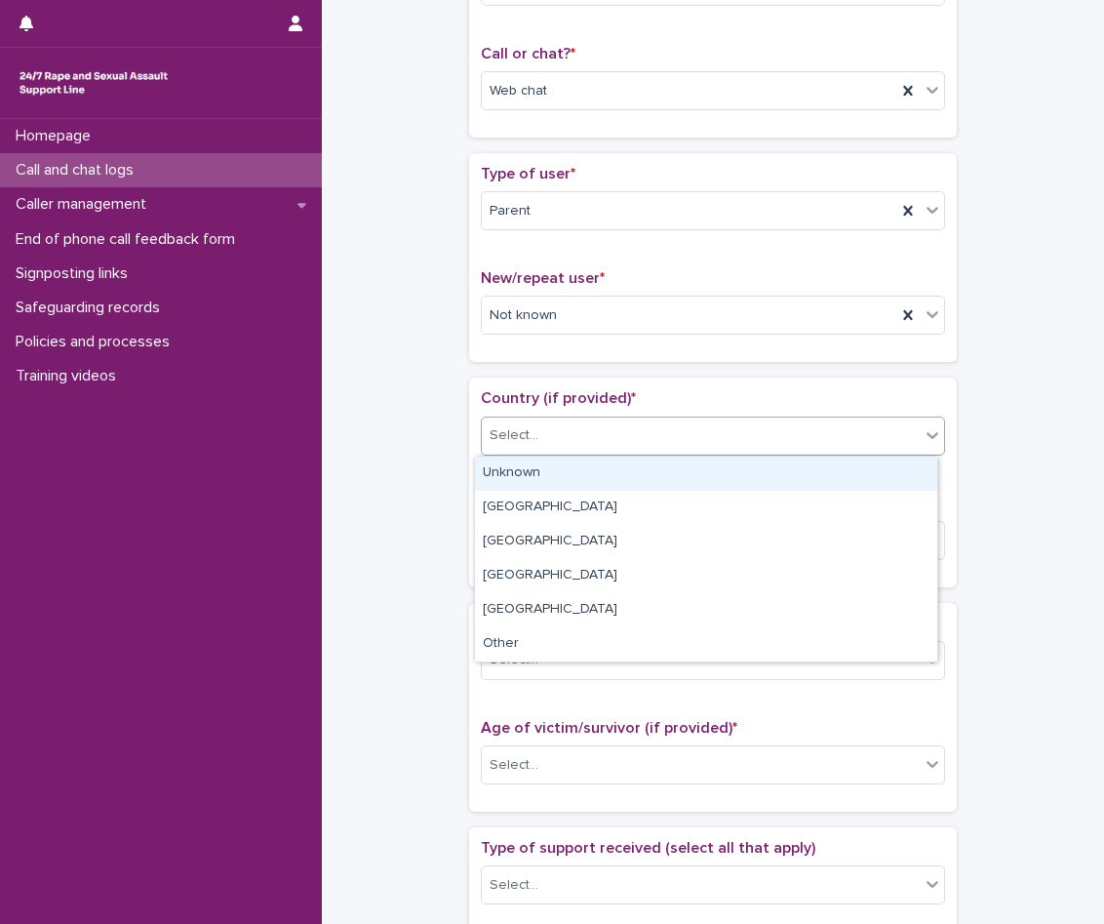
click at [558, 476] on div "Unknown" at bounding box center [706, 474] width 462 height 34
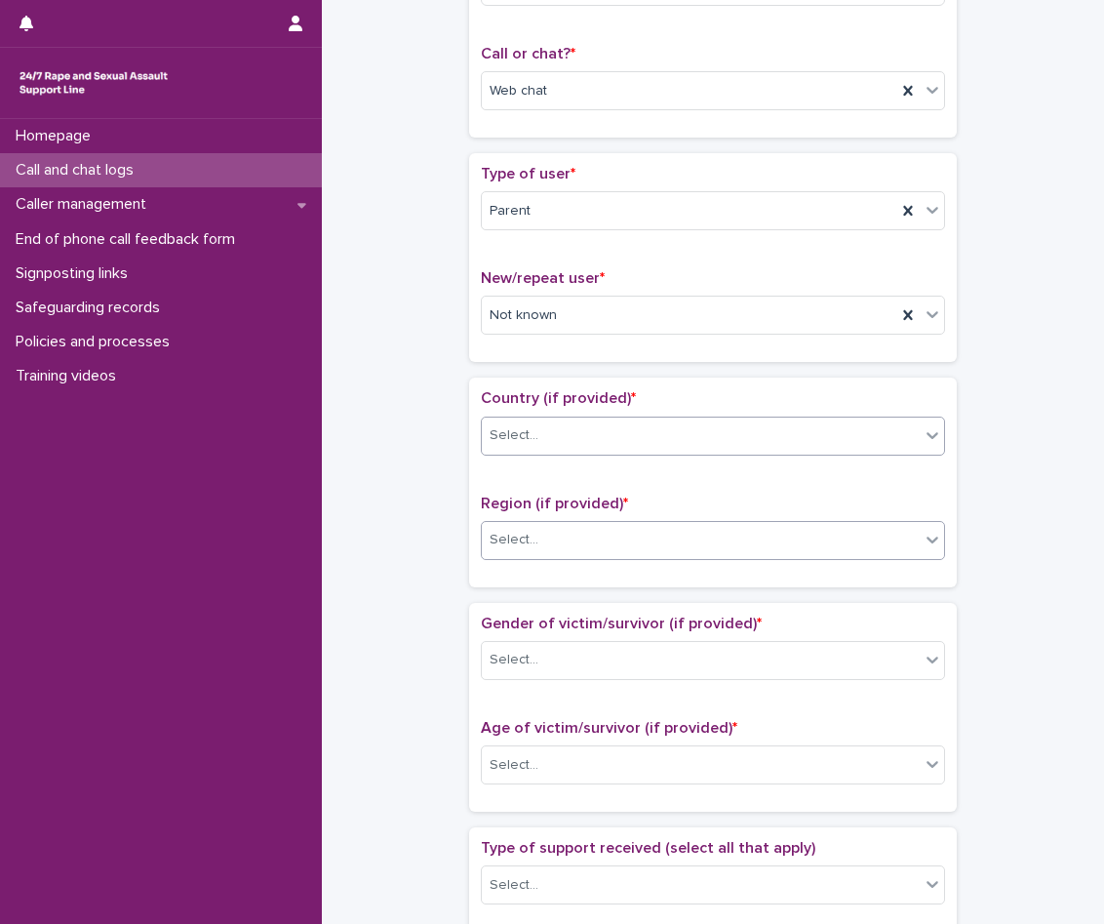
click at [574, 546] on div "Select..." at bounding box center [701, 540] width 438 height 32
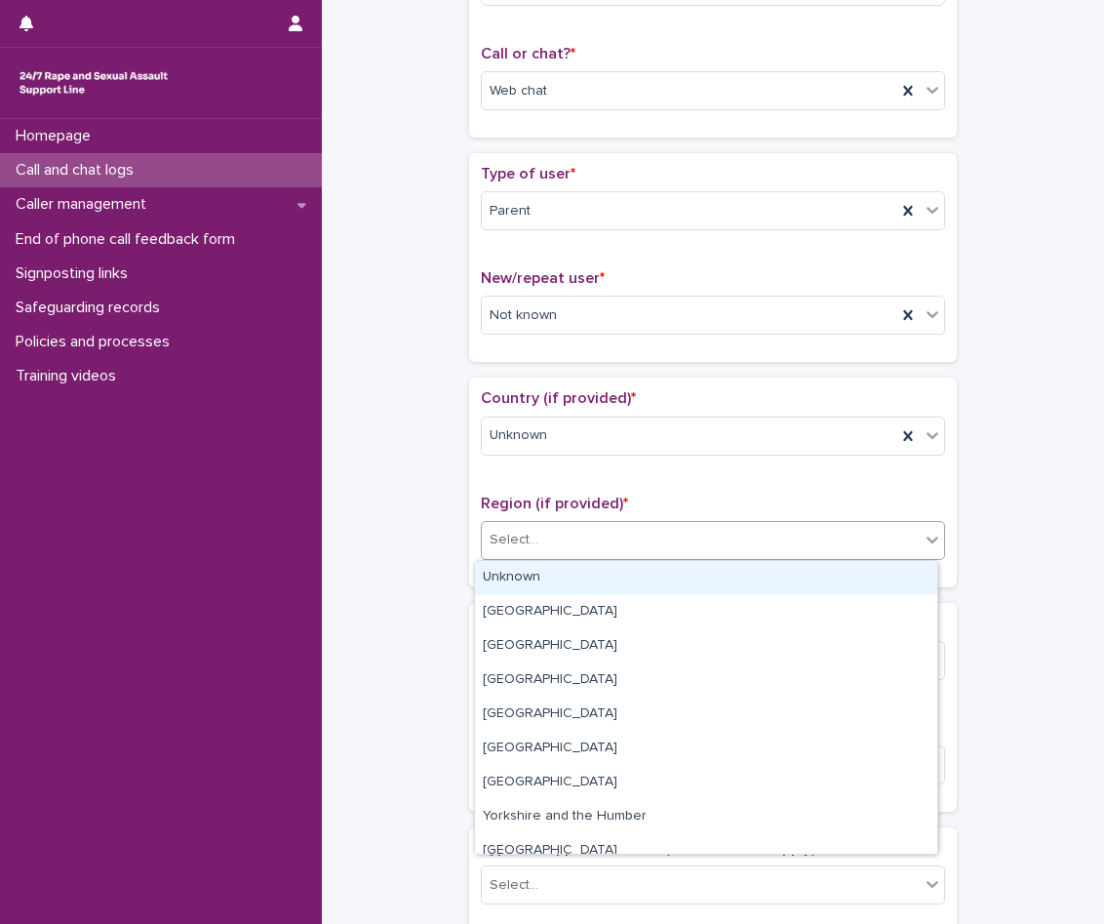
click at [574, 567] on div "Unknown" at bounding box center [706, 578] width 462 height 34
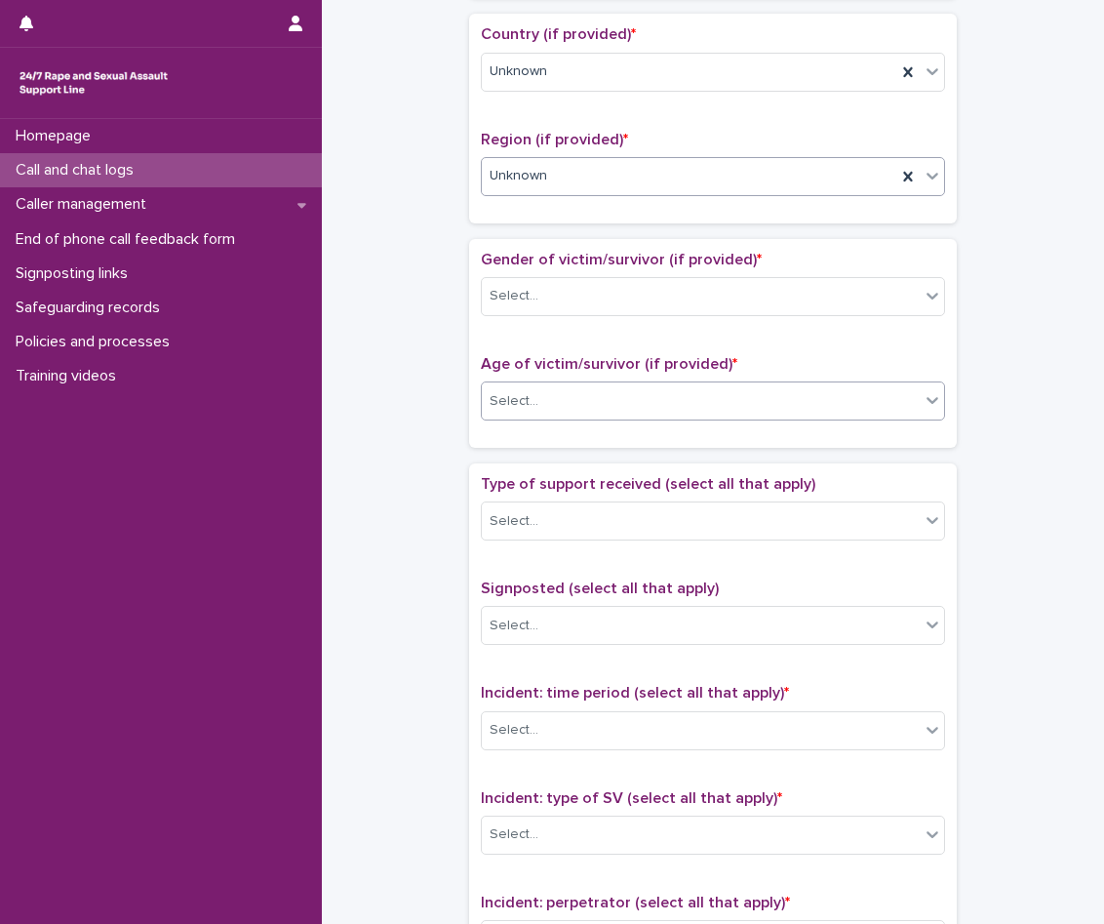
scroll to position [683, 0]
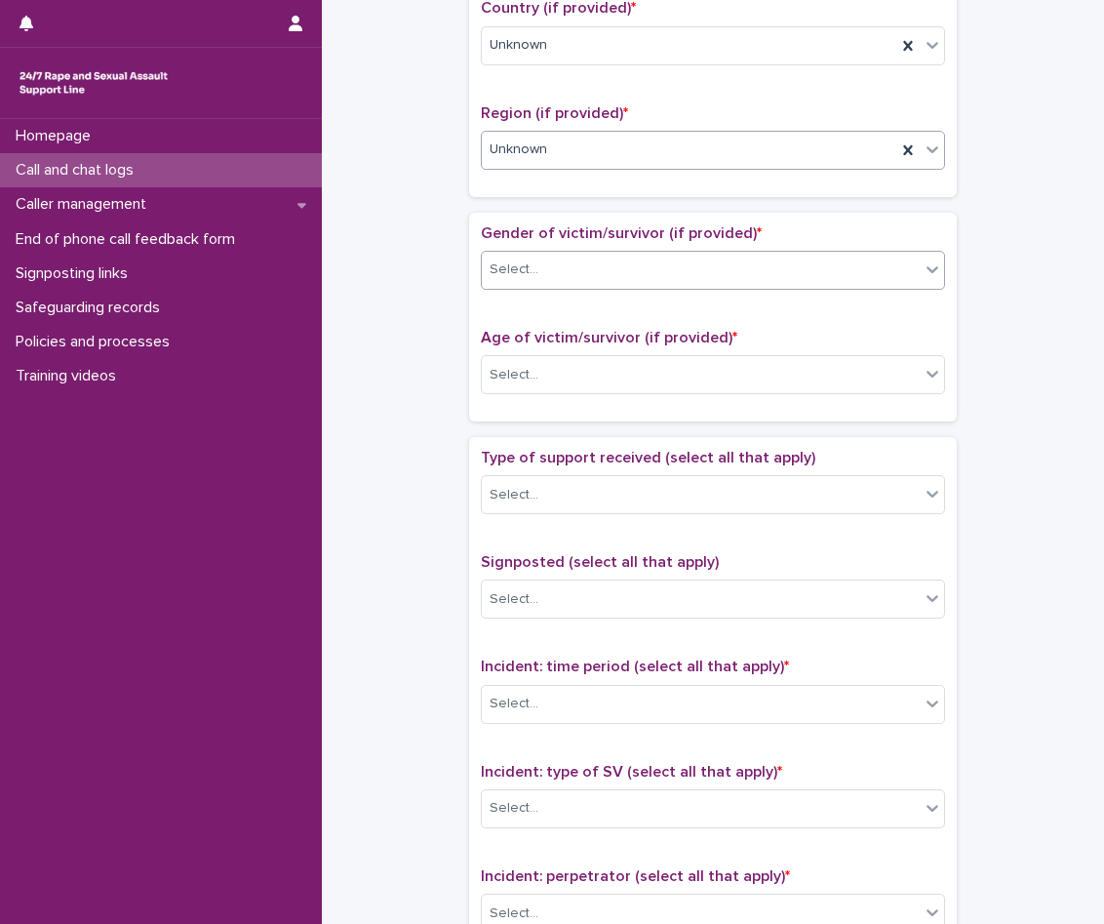
click at [592, 259] on div "Select..." at bounding box center [701, 270] width 438 height 32
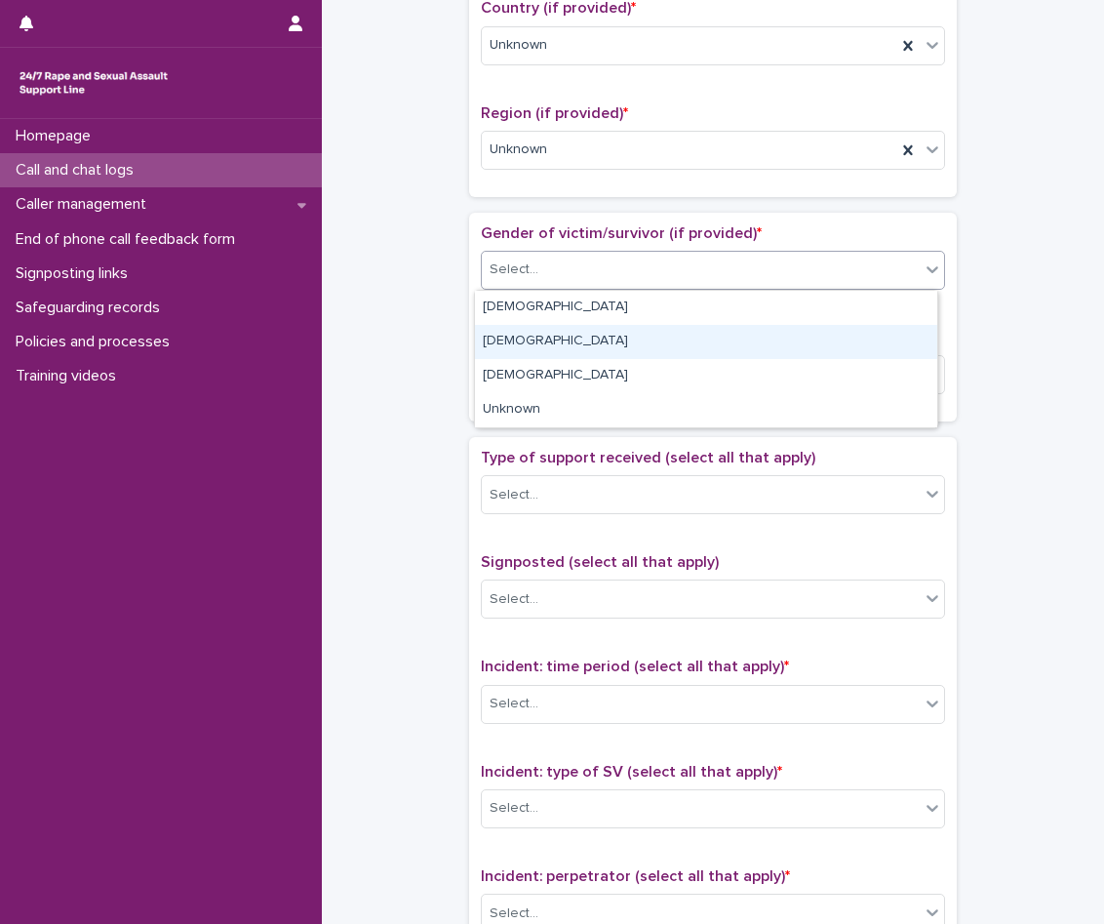
click at [578, 355] on div "[DEMOGRAPHIC_DATA]" at bounding box center [706, 342] width 462 height 34
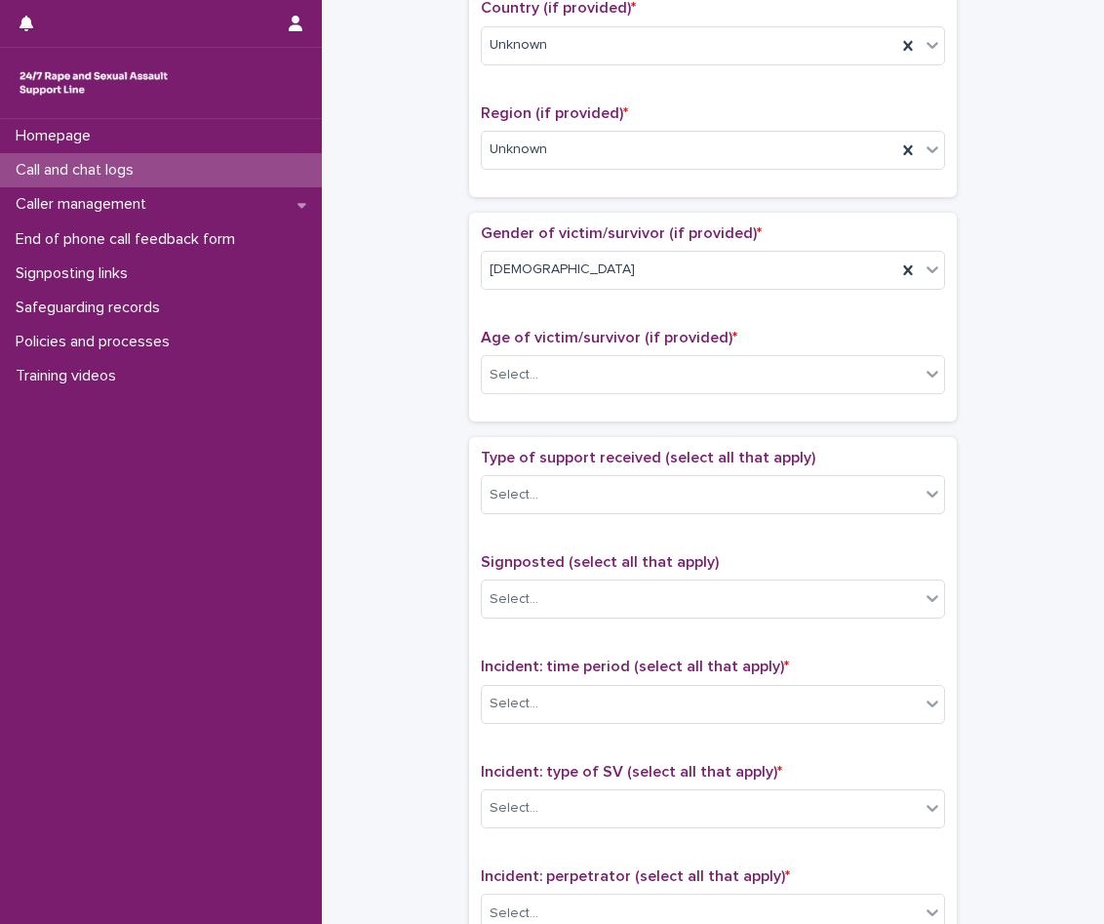
click at [586, 354] on div "Age of victim/survivor (if provided) * Select..." at bounding box center [713, 369] width 464 height 81
click at [595, 377] on div "Select..." at bounding box center [701, 375] width 438 height 32
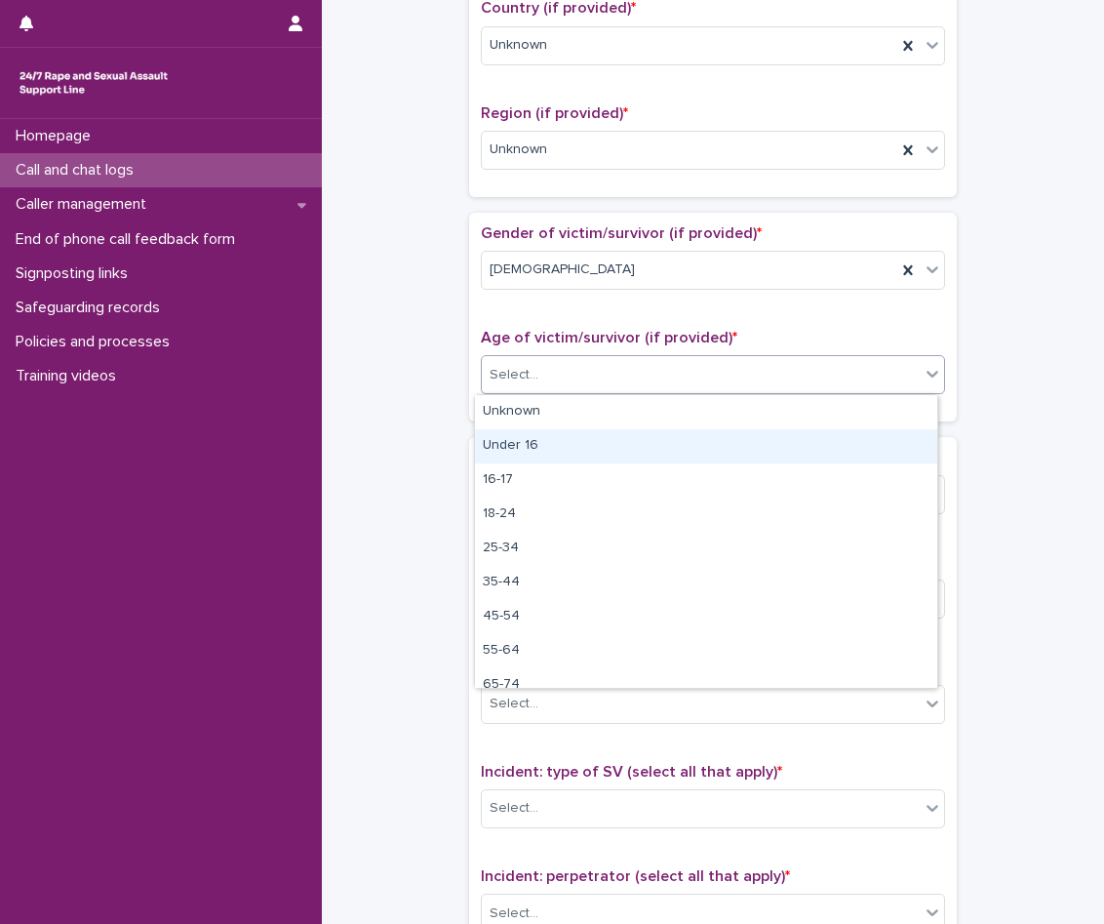
click at [557, 453] on div "Under 16" at bounding box center [706, 446] width 462 height 34
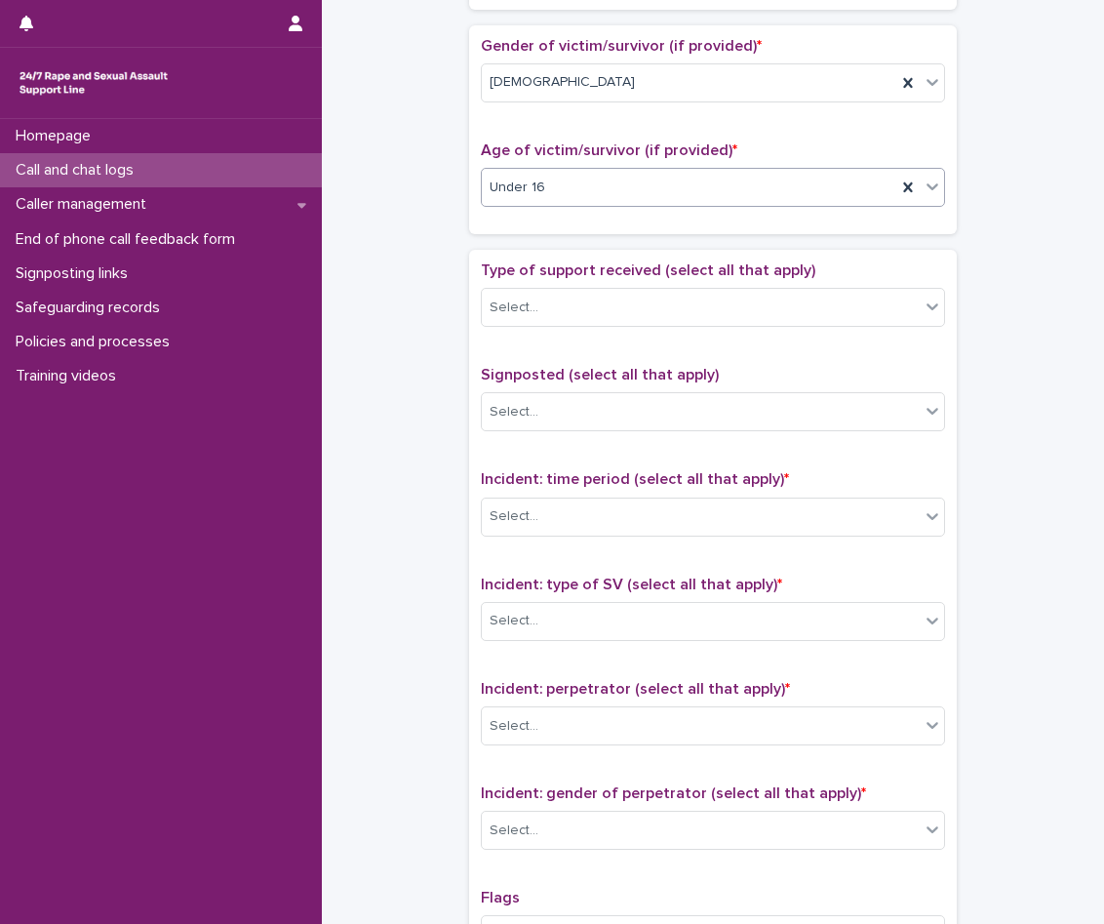
scroll to position [878, 0]
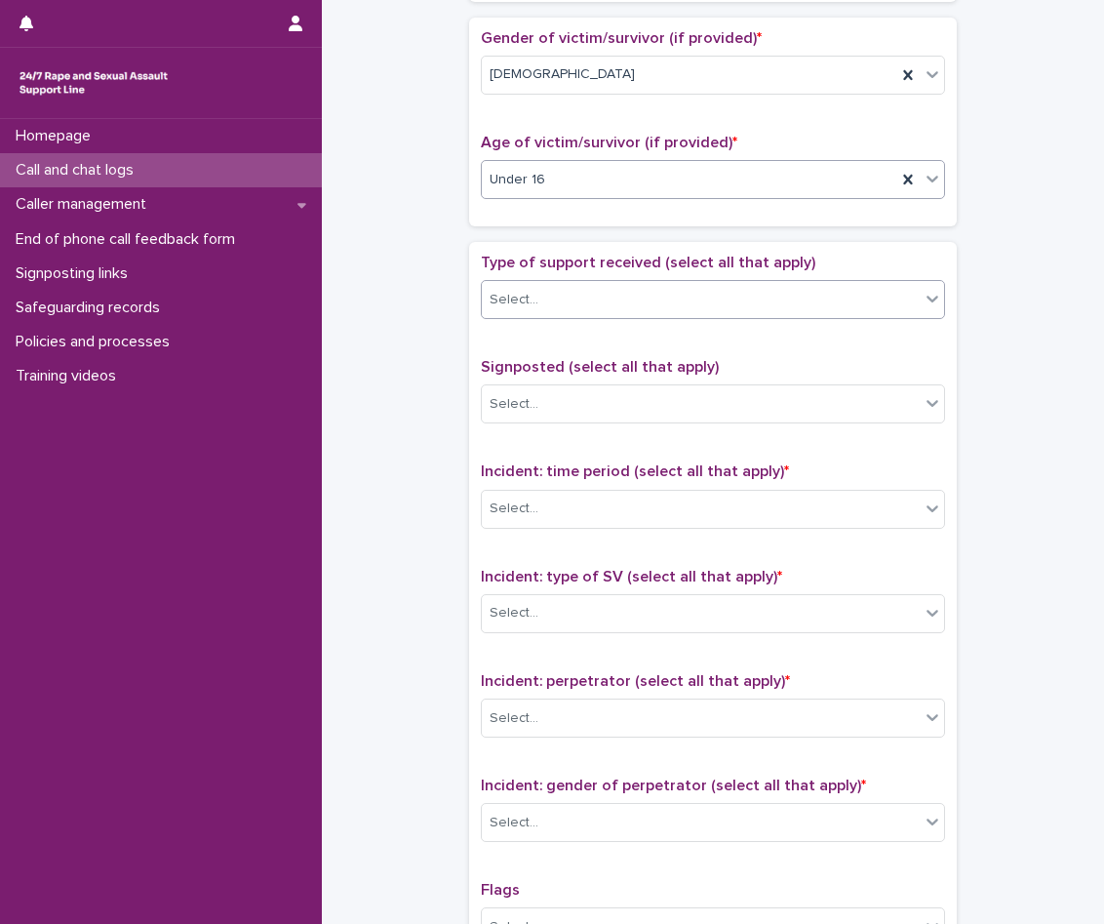
click at [593, 315] on div "Select..." at bounding box center [701, 300] width 438 height 32
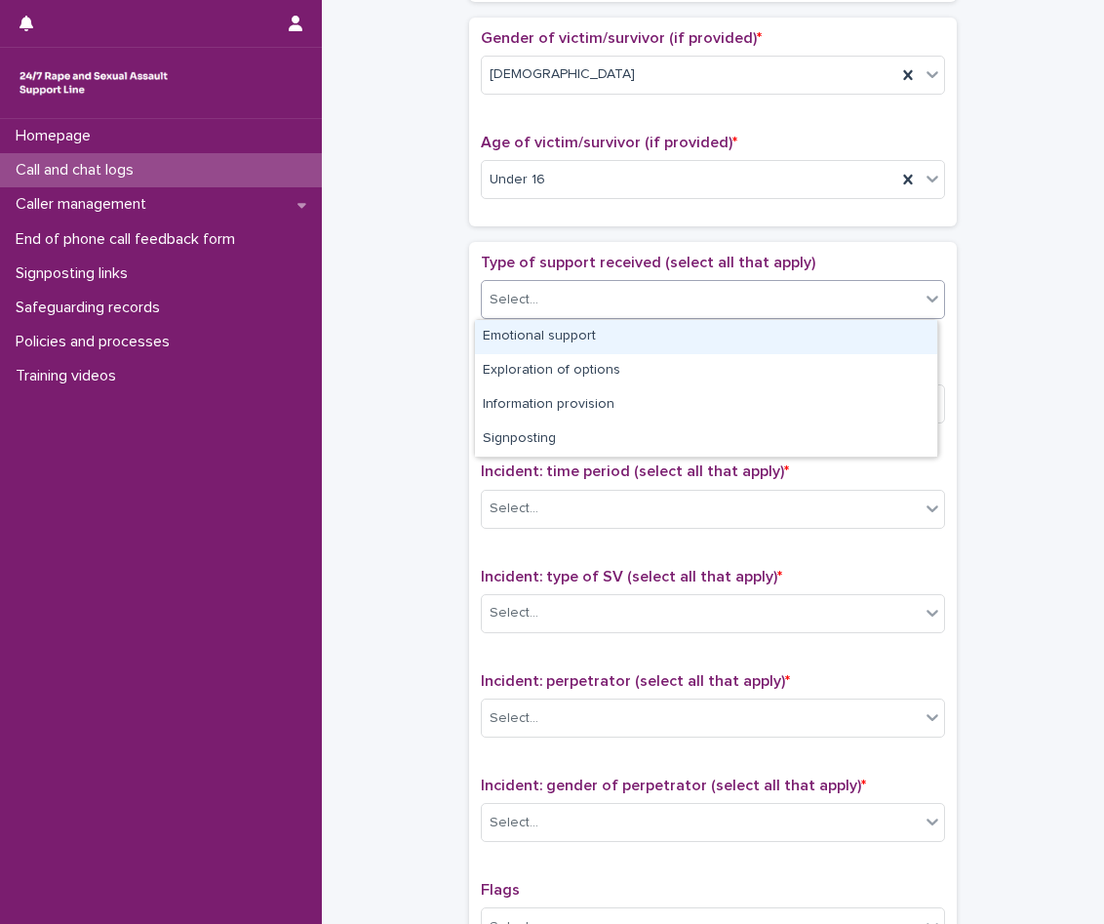
click at [581, 352] on div "Emotional support" at bounding box center [706, 337] width 462 height 34
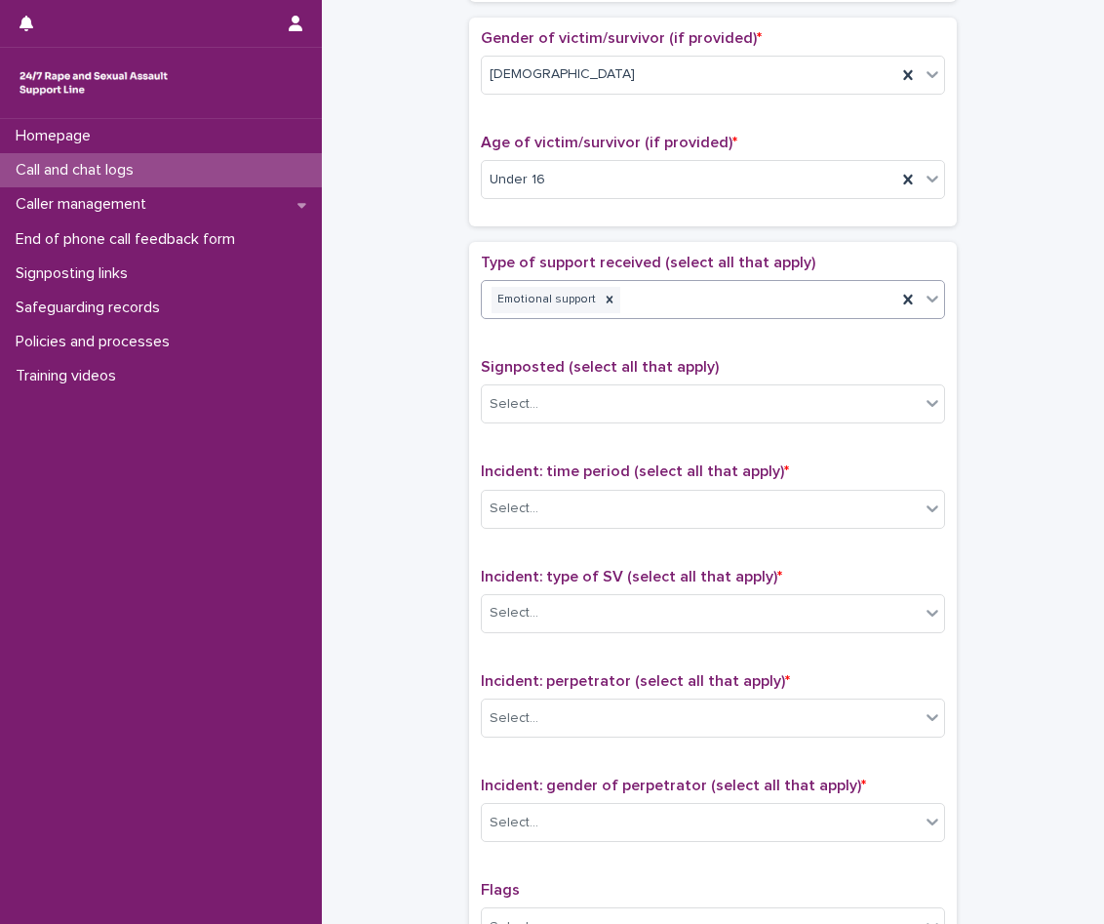
click at [674, 297] on div "Emotional support" at bounding box center [689, 300] width 415 height 34
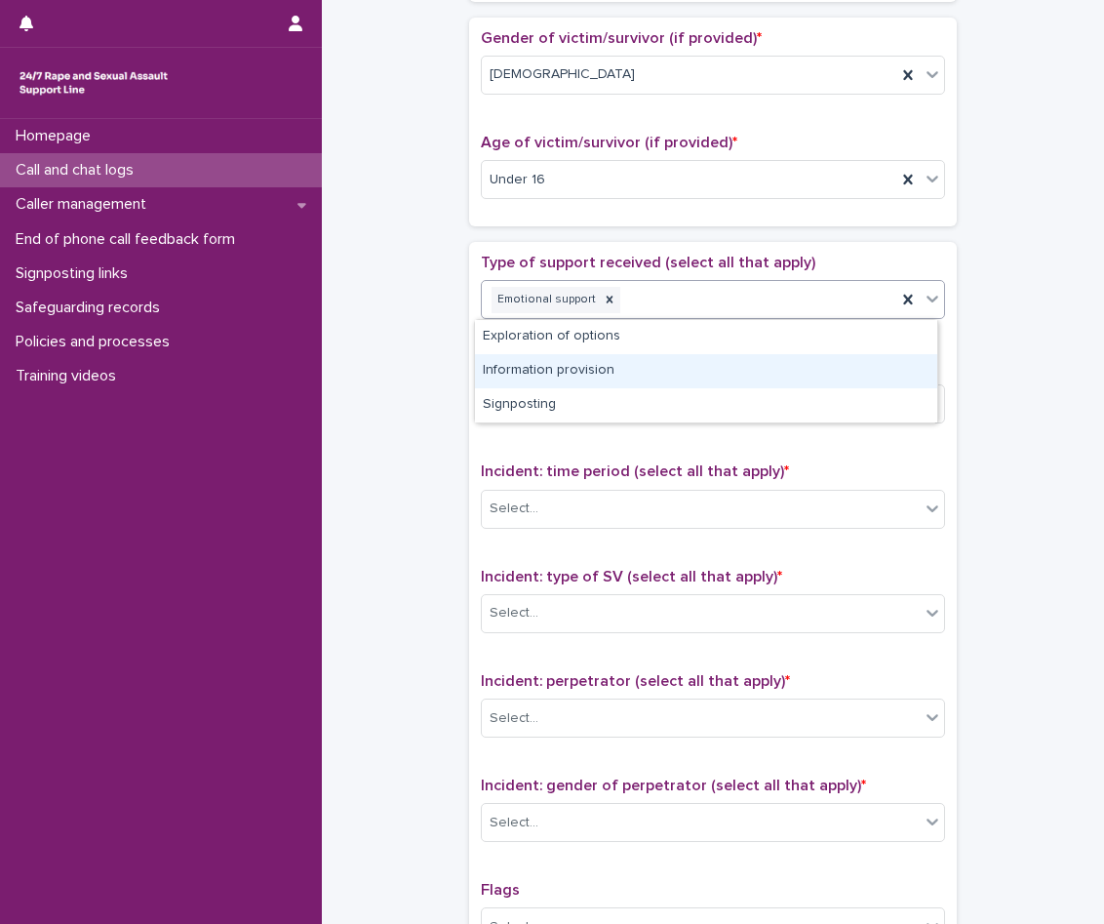
click at [656, 370] on div "Information provision" at bounding box center [706, 371] width 462 height 34
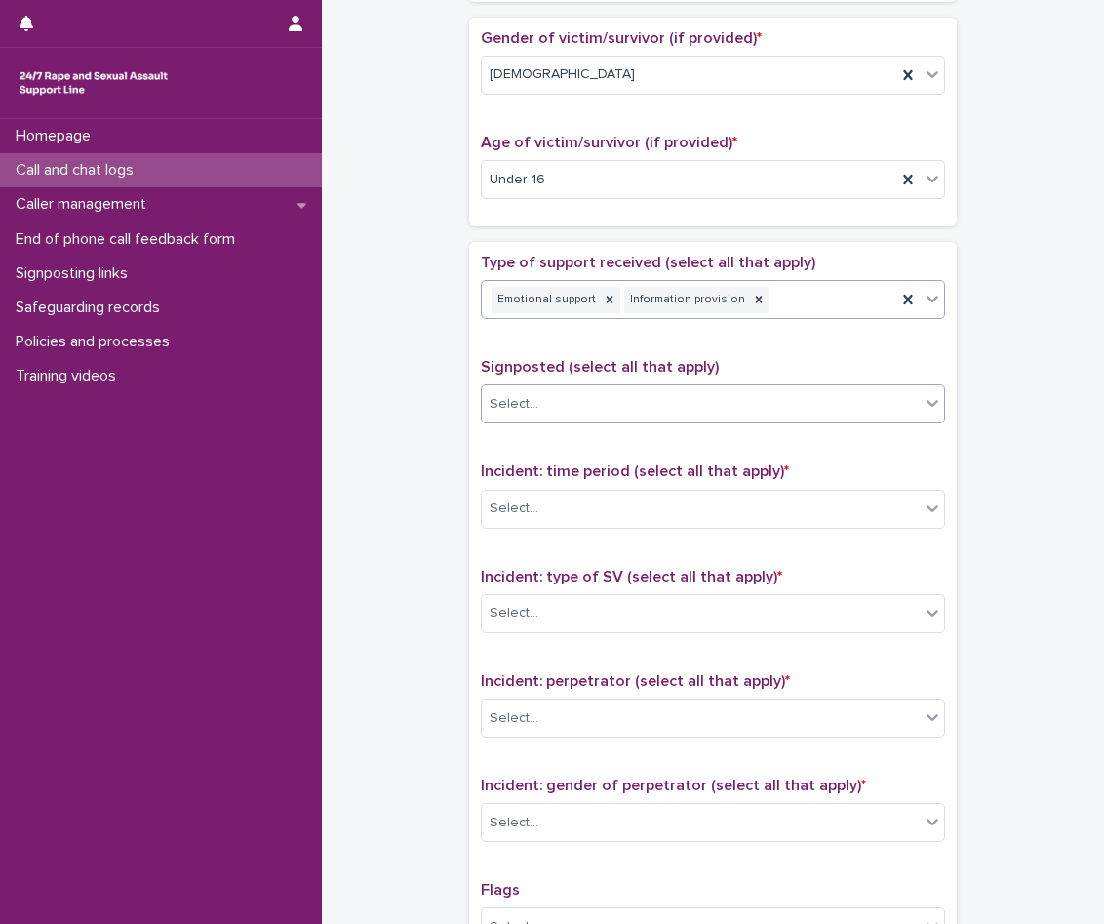
click at [618, 399] on div "Select..." at bounding box center [701, 404] width 438 height 32
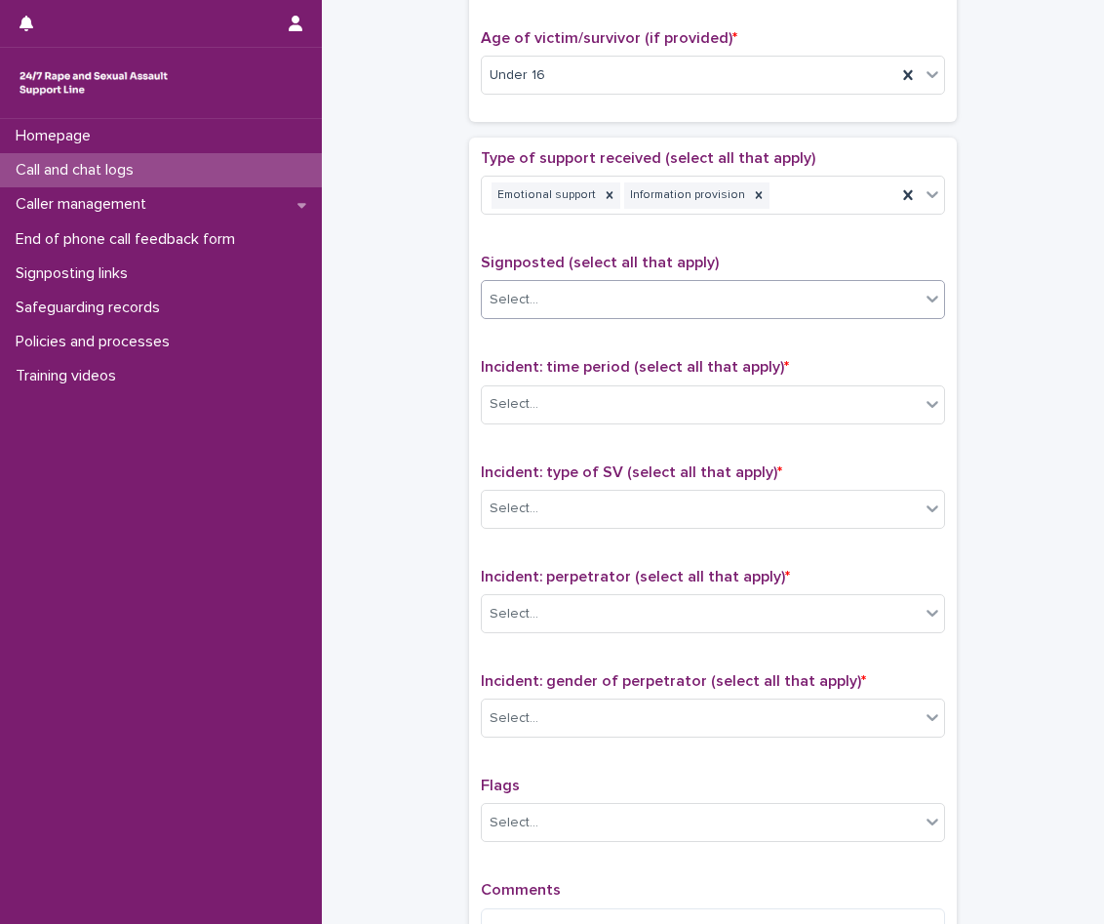
scroll to position [1171, 0]
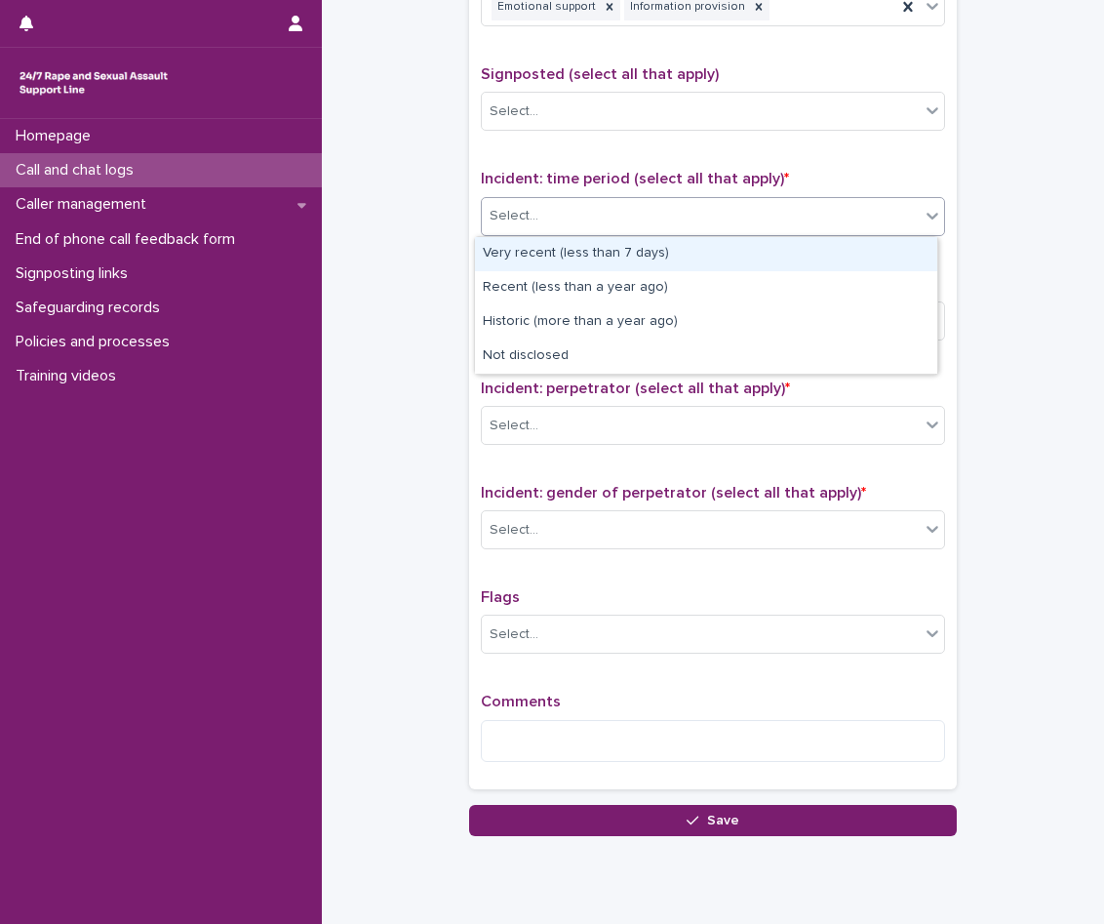
click at [650, 221] on div "Select..." at bounding box center [701, 216] width 438 height 32
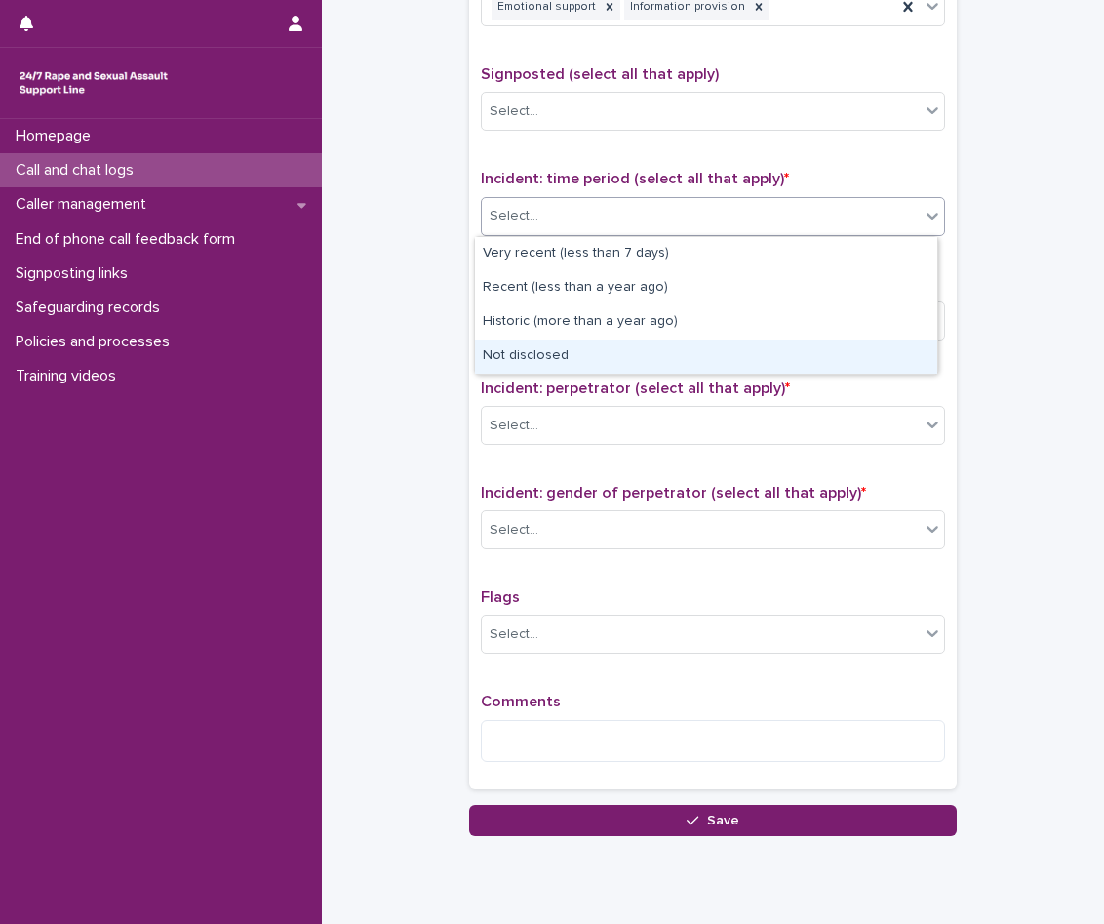
click at [624, 361] on div "Not disclosed" at bounding box center [706, 357] width 462 height 34
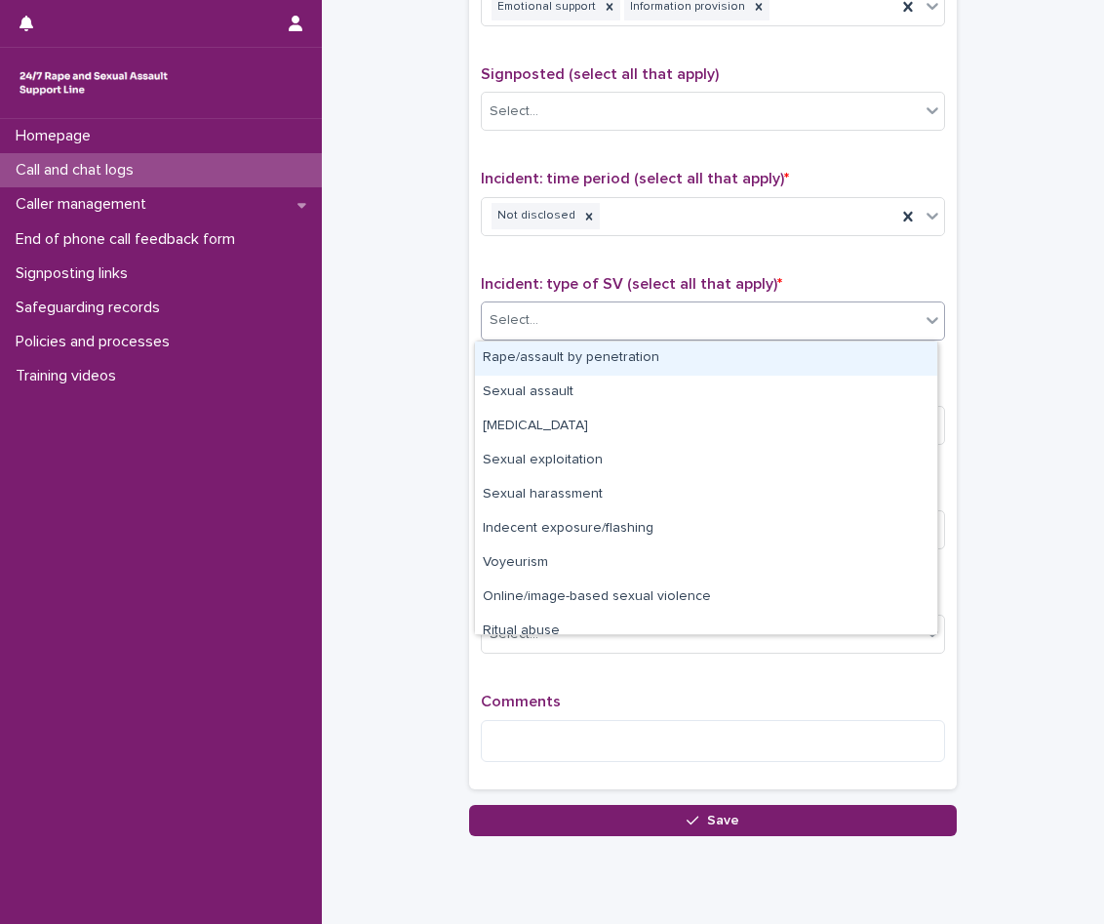
click at [636, 307] on div "Select..." at bounding box center [701, 320] width 438 height 32
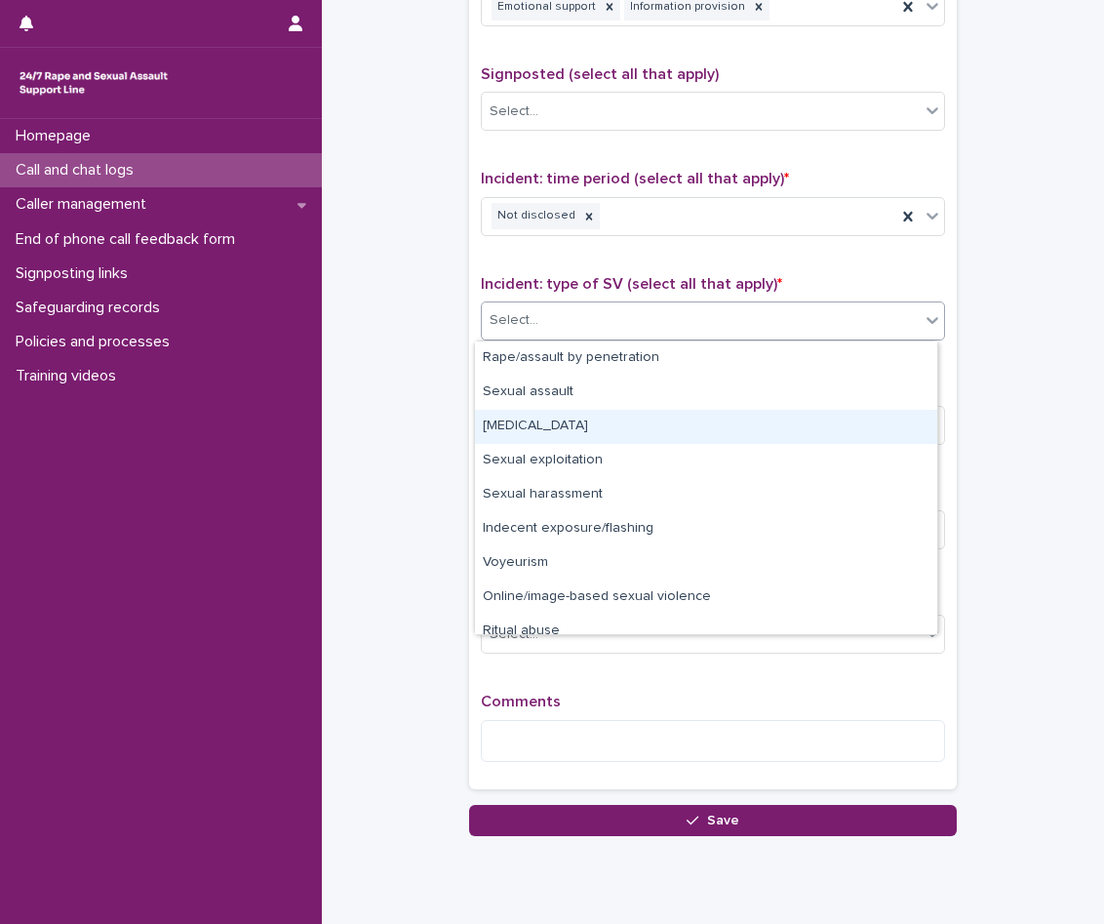
click at [654, 432] on div "[MEDICAL_DATA]" at bounding box center [706, 427] width 462 height 34
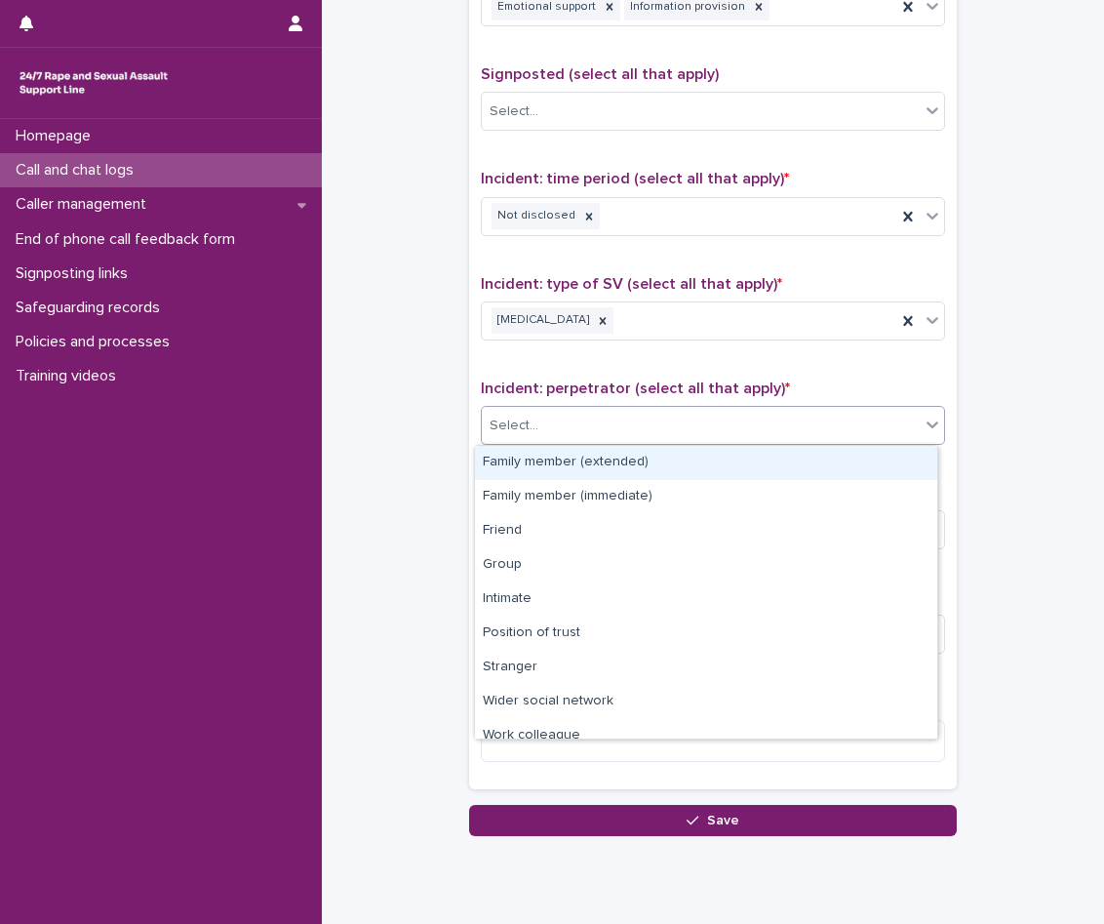
click at [647, 432] on div "Select..." at bounding box center [701, 426] width 438 height 32
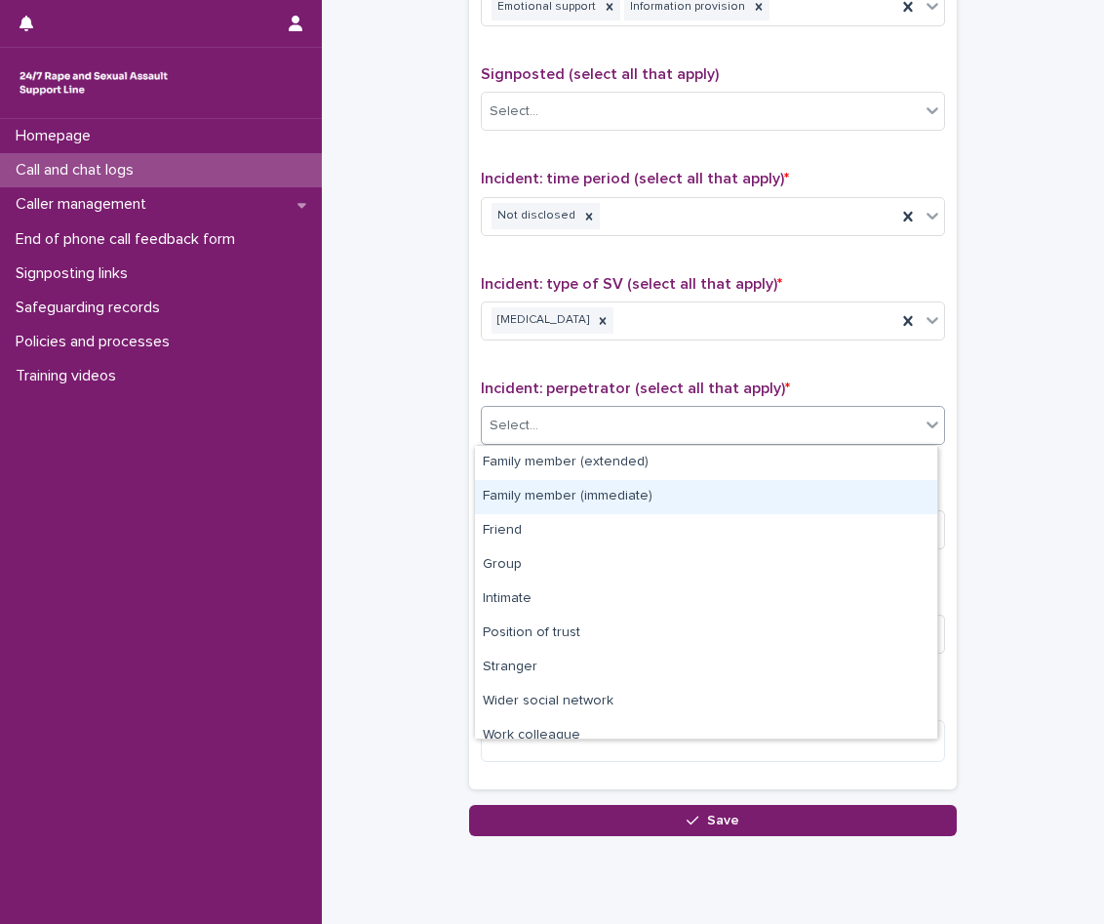
click at [628, 482] on div "Family member (immediate)" at bounding box center [706, 497] width 462 height 34
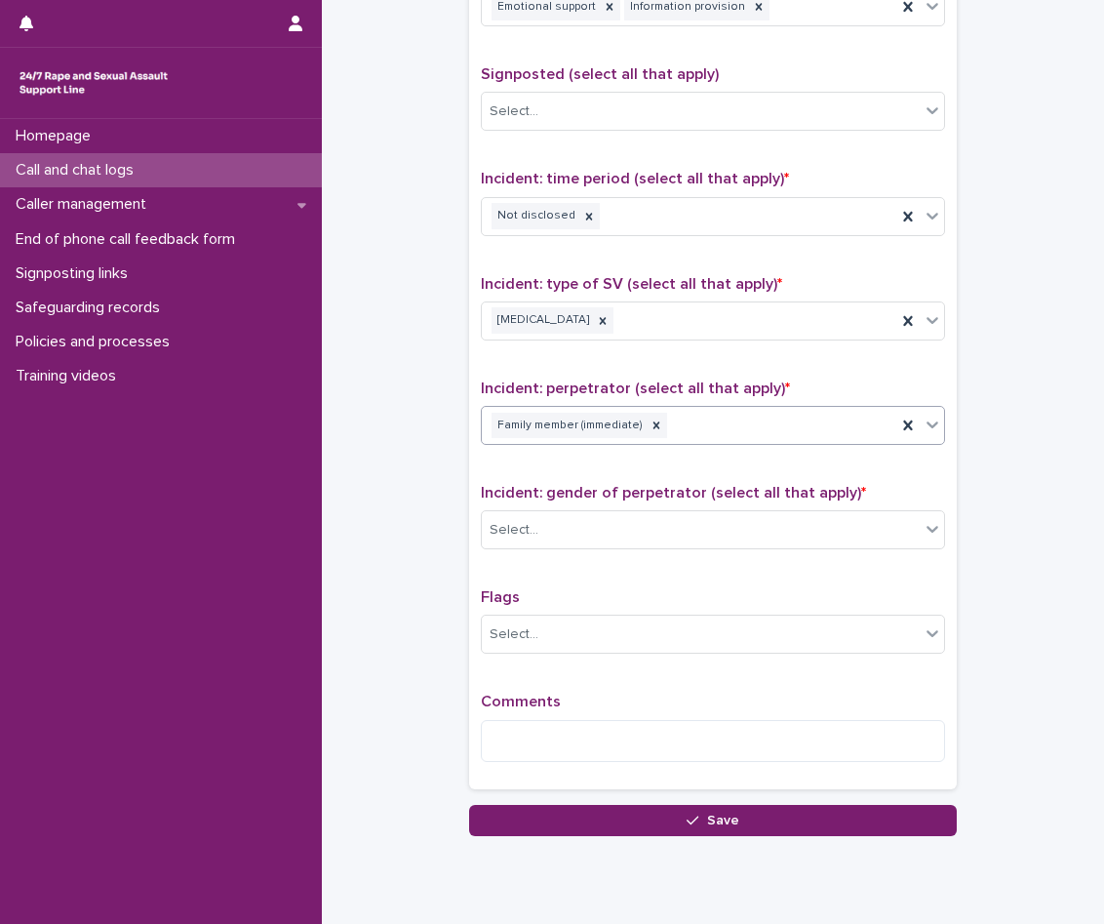
scroll to position [1235, 0]
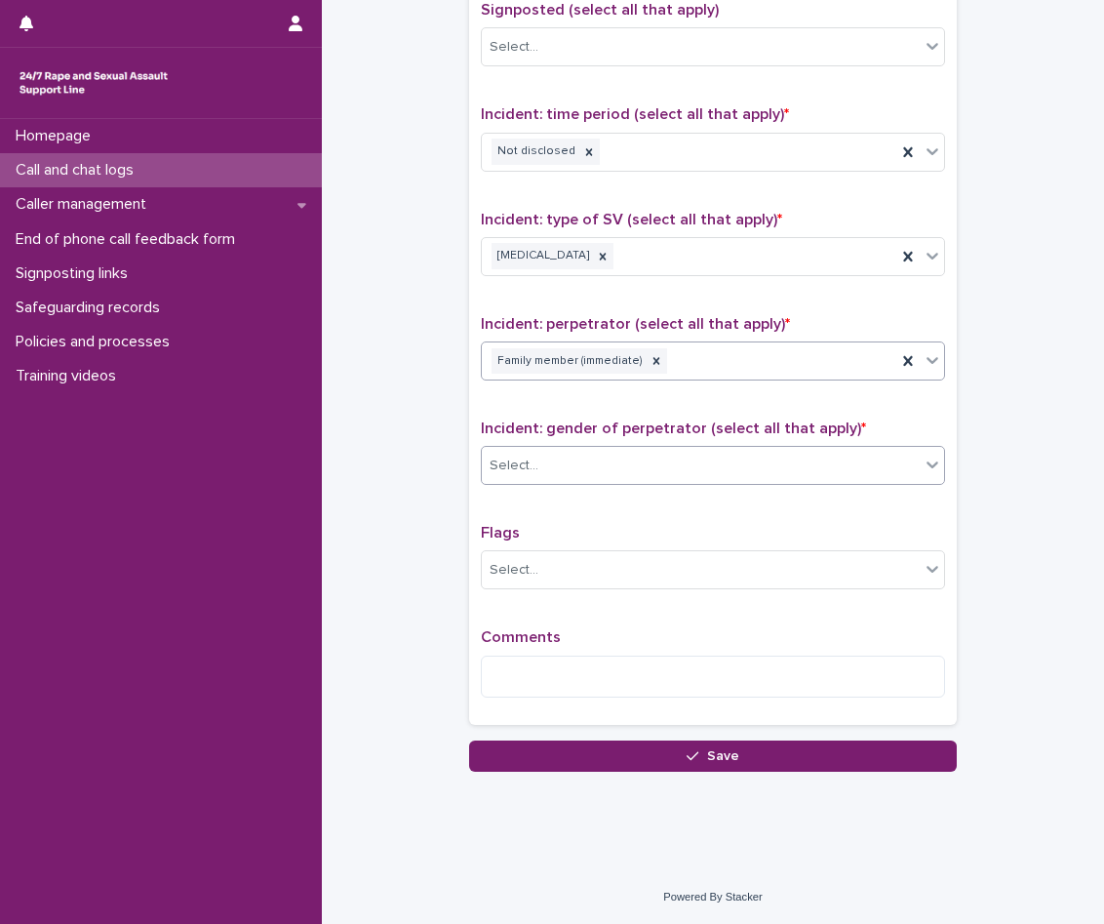
click at [629, 454] on div "Select..." at bounding box center [701, 466] width 438 height 32
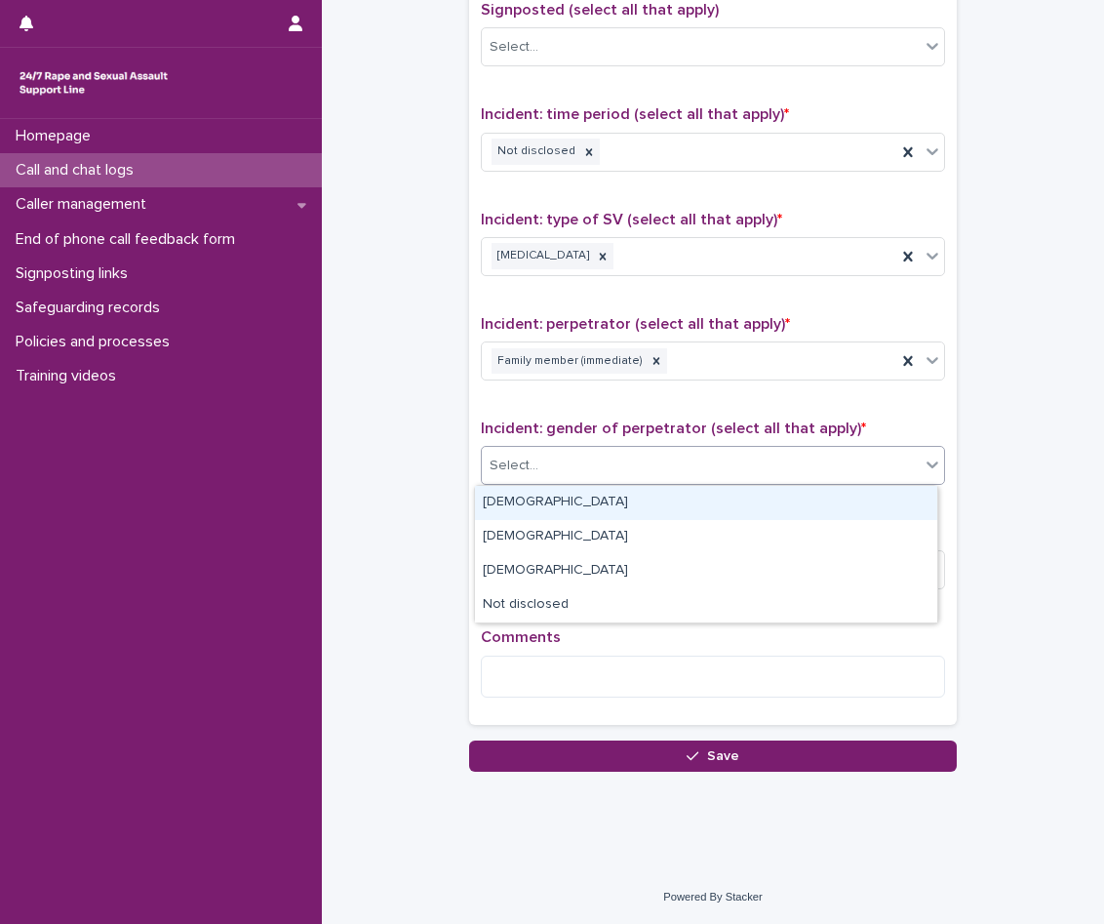
click at [625, 504] on div "[DEMOGRAPHIC_DATA]" at bounding box center [706, 503] width 462 height 34
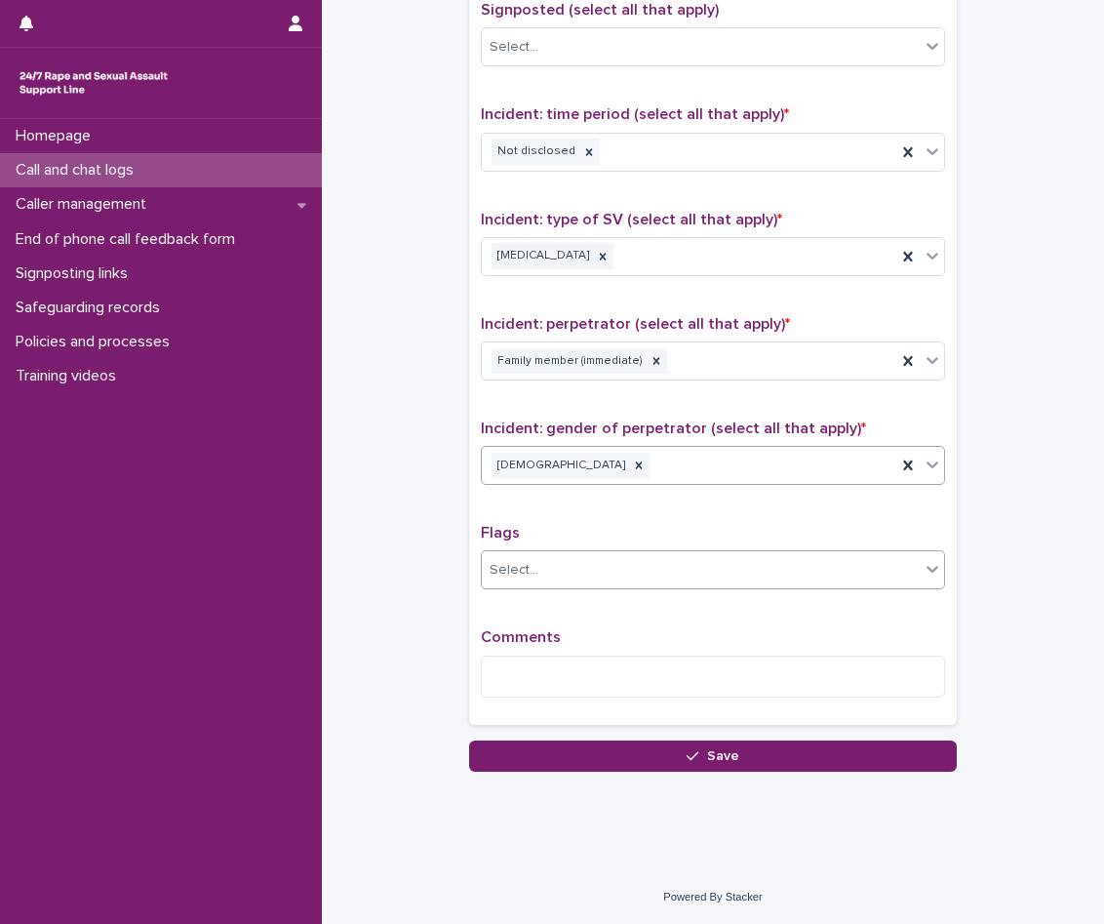
click at [595, 568] on div "Select..." at bounding box center [701, 570] width 438 height 32
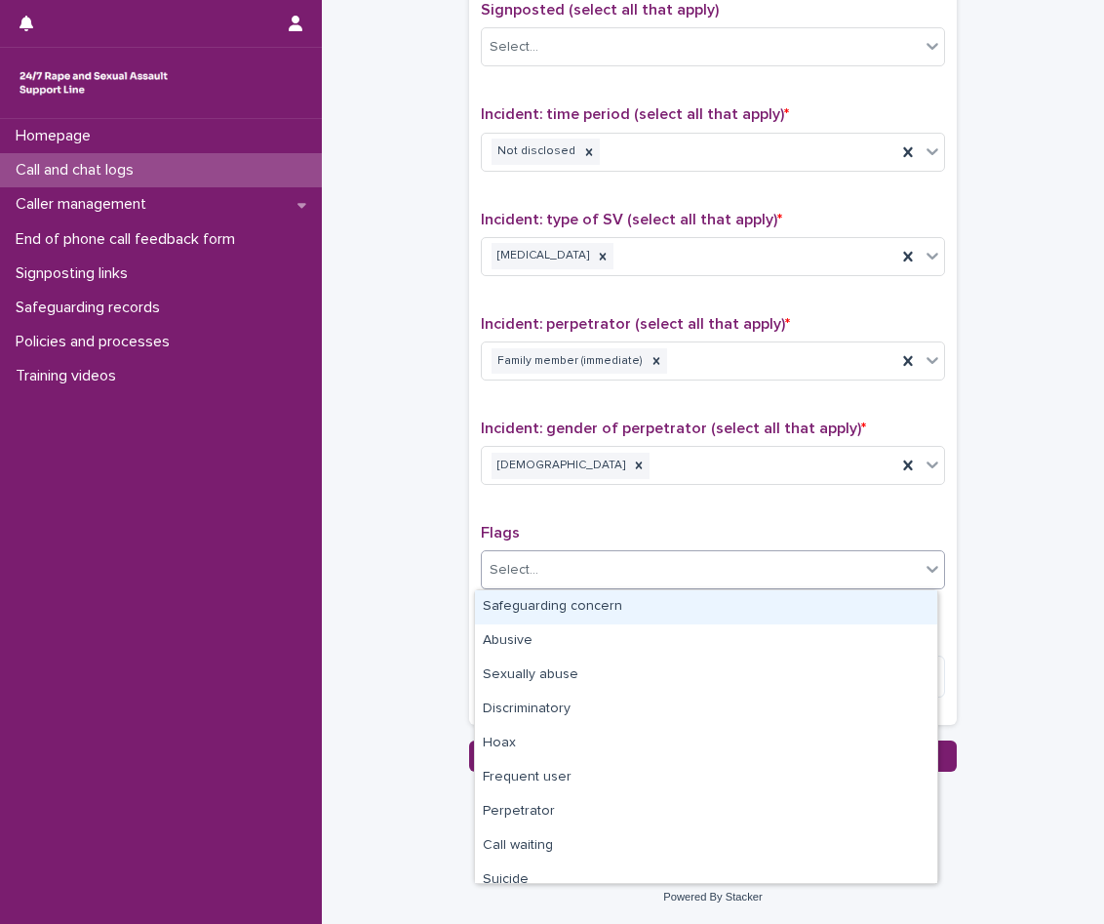
drag, startPoint x: 590, startPoint y: 659, endPoint x: 608, endPoint y: 618, distance: 44.6
click at [608, 618] on div "Safeguarding concern" at bounding box center [706, 607] width 462 height 34
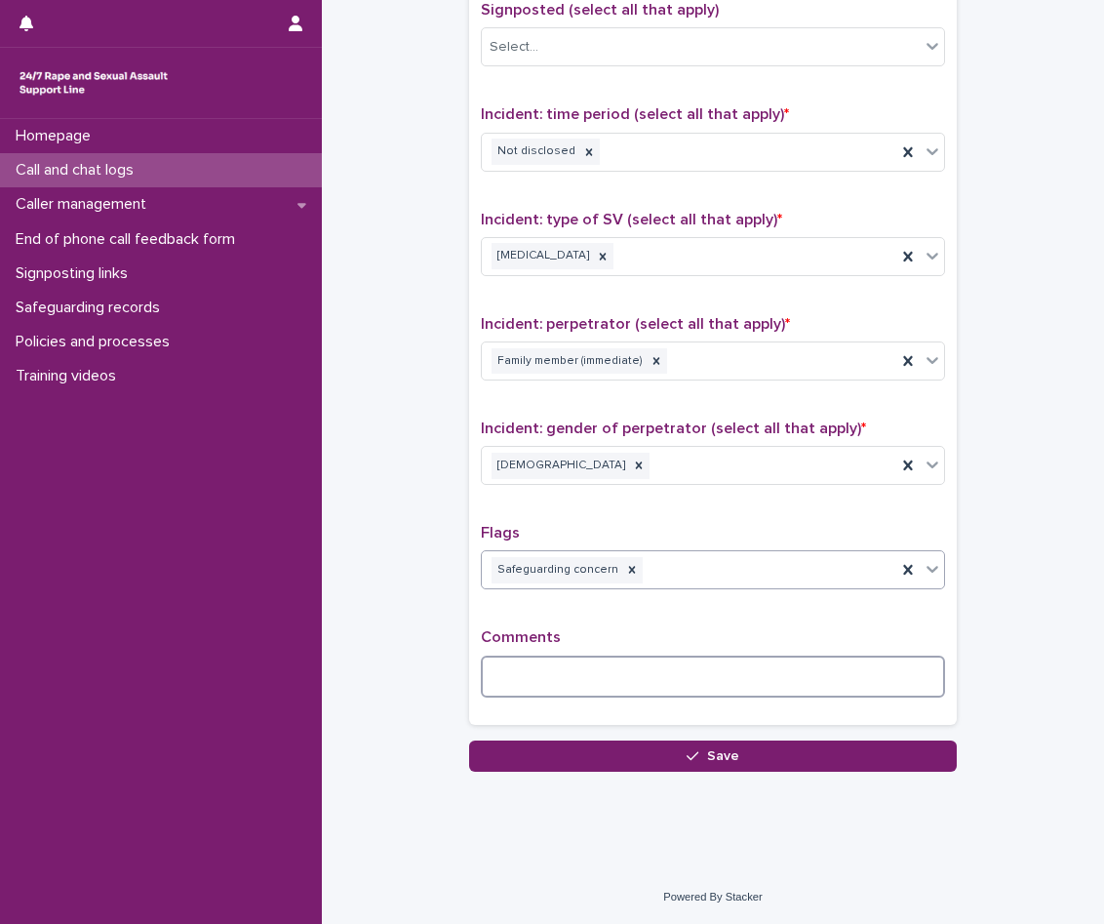
click at [600, 669] on textarea at bounding box center [713, 677] width 464 height 42
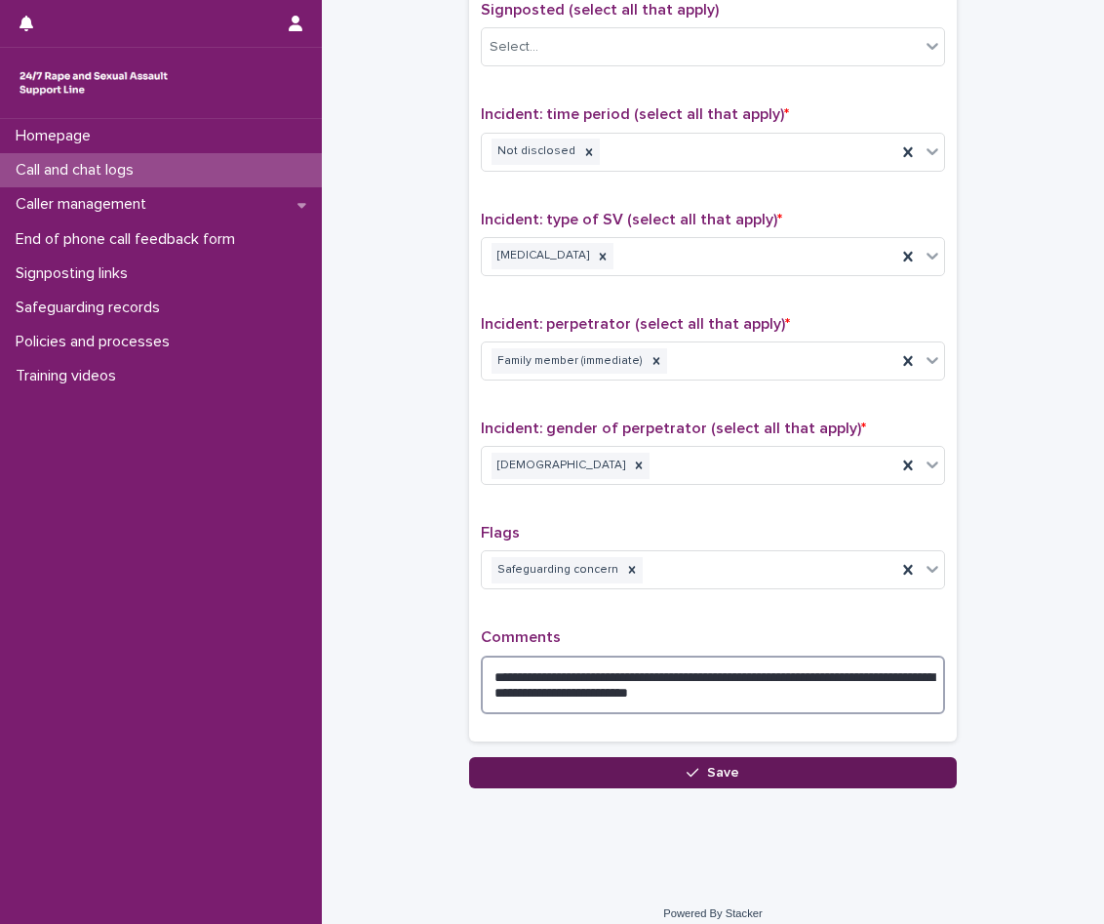
type textarea "**********"
click at [646, 776] on button "Save" at bounding box center [713, 772] width 488 height 31
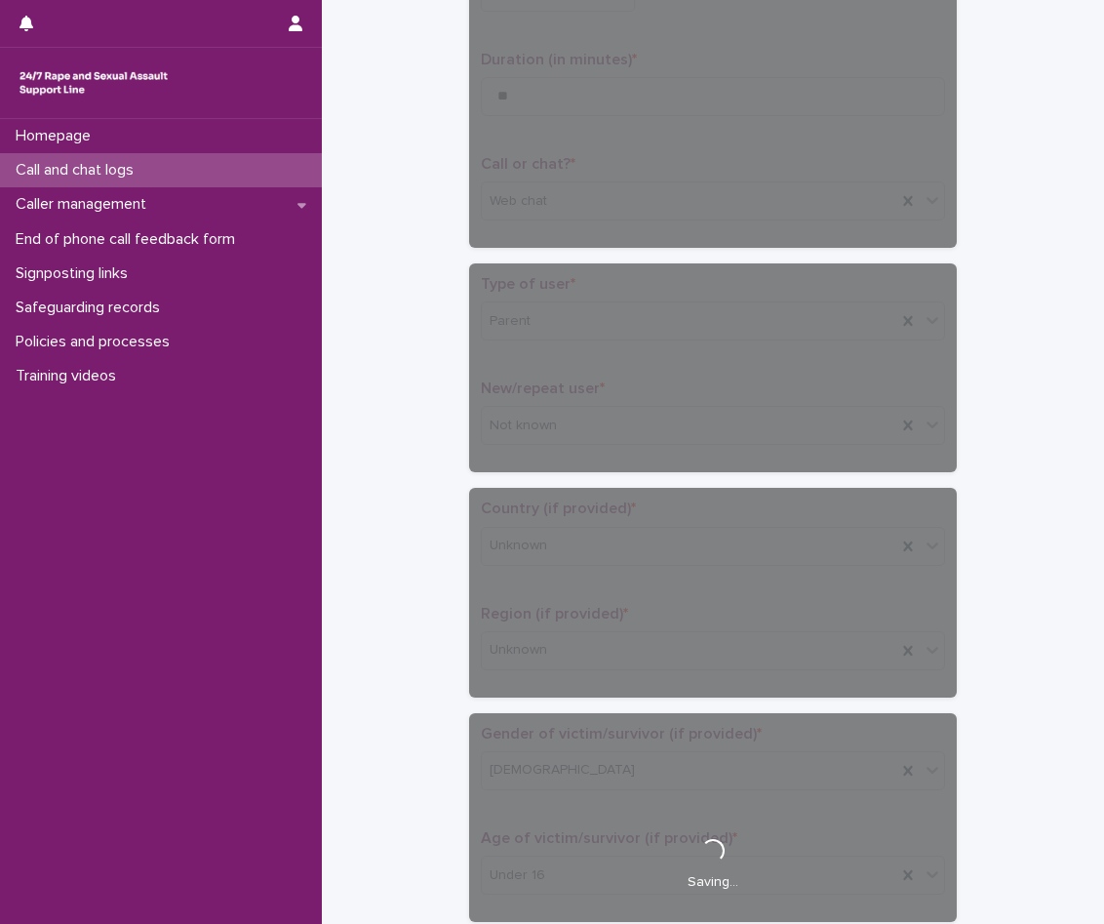
scroll to position [0, 0]
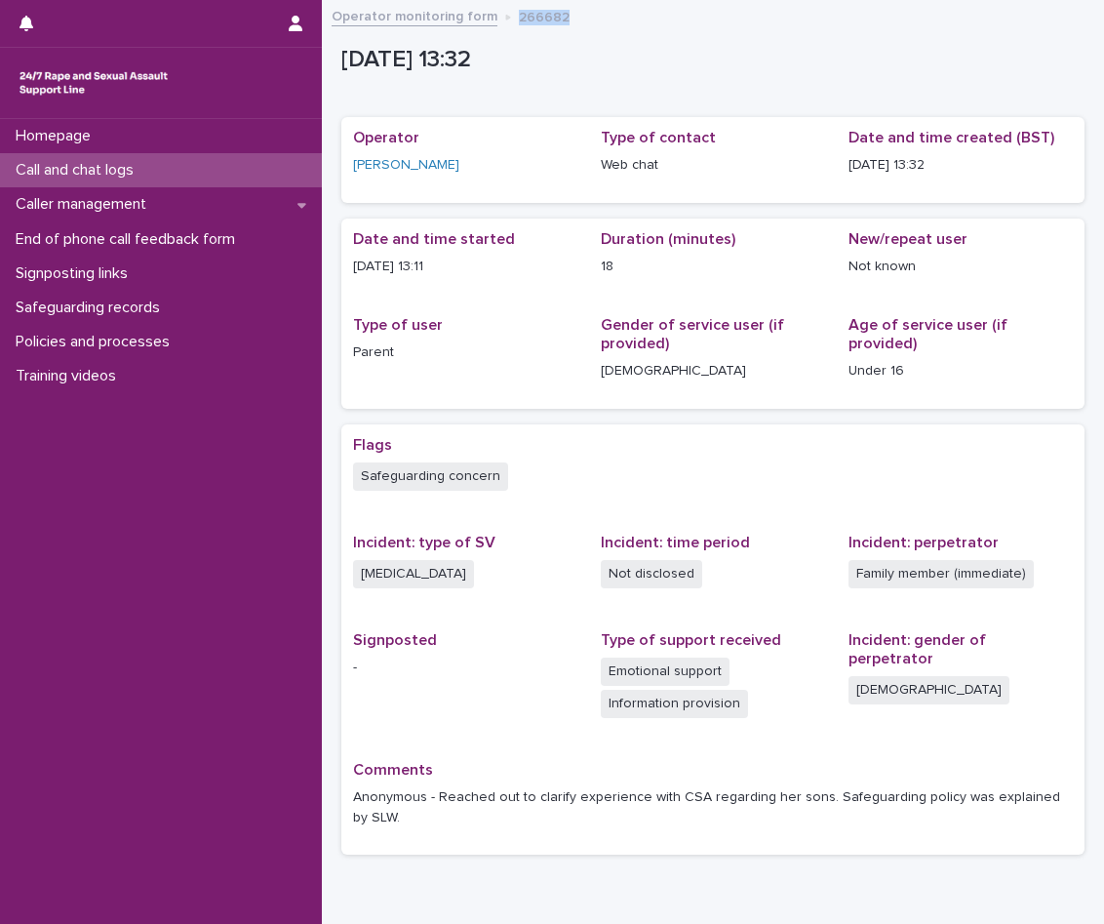
drag, startPoint x: 560, startPoint y: 20, endPoint x: 507, endPoint y: 20, distance: 52.7
click at [507, 20] on div "Operator monitoring form 266682" at bounding box center [713, 17] width 782 height 27
copy p "266682"
click at [122, 318] on div "Safeguarding records" at bounding box center [161, 308] width 322 height 34
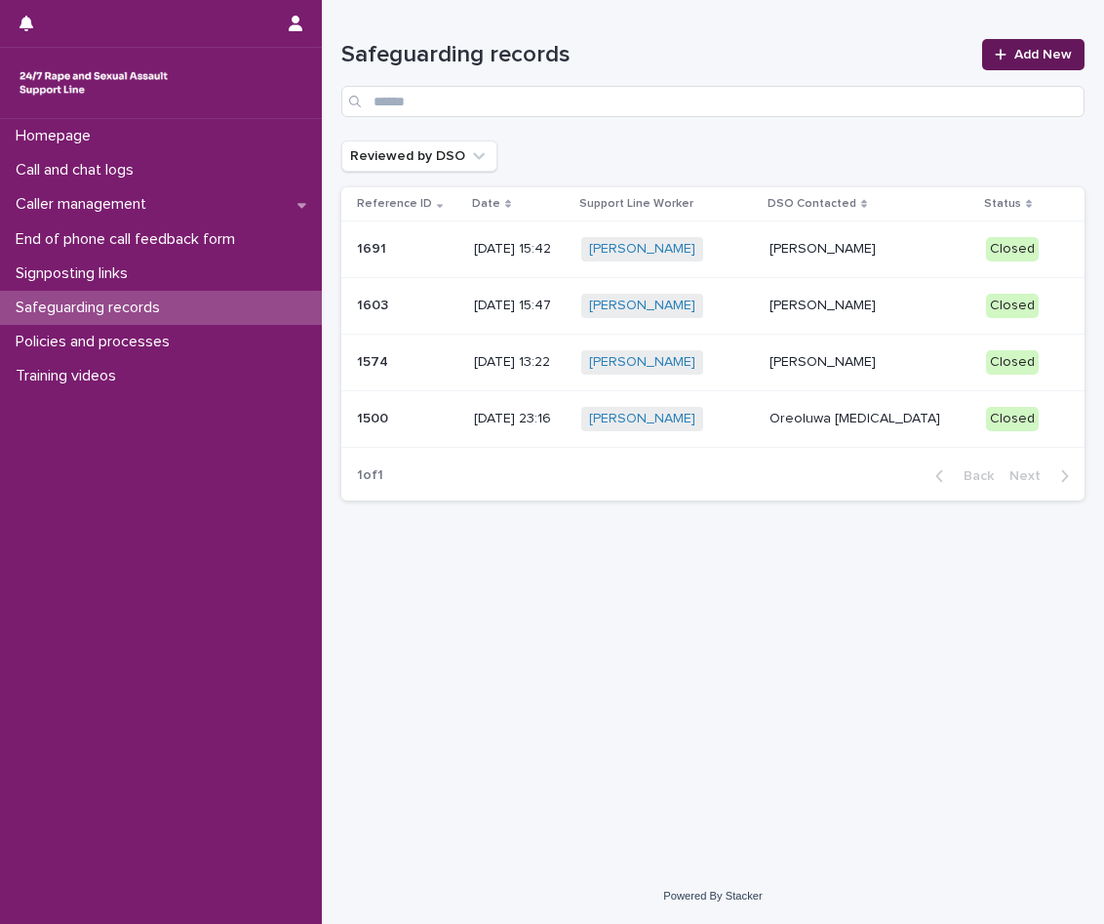
click at [1013, 63] on link "Add New" at bounding box center [1033, 54] width 102 height 31
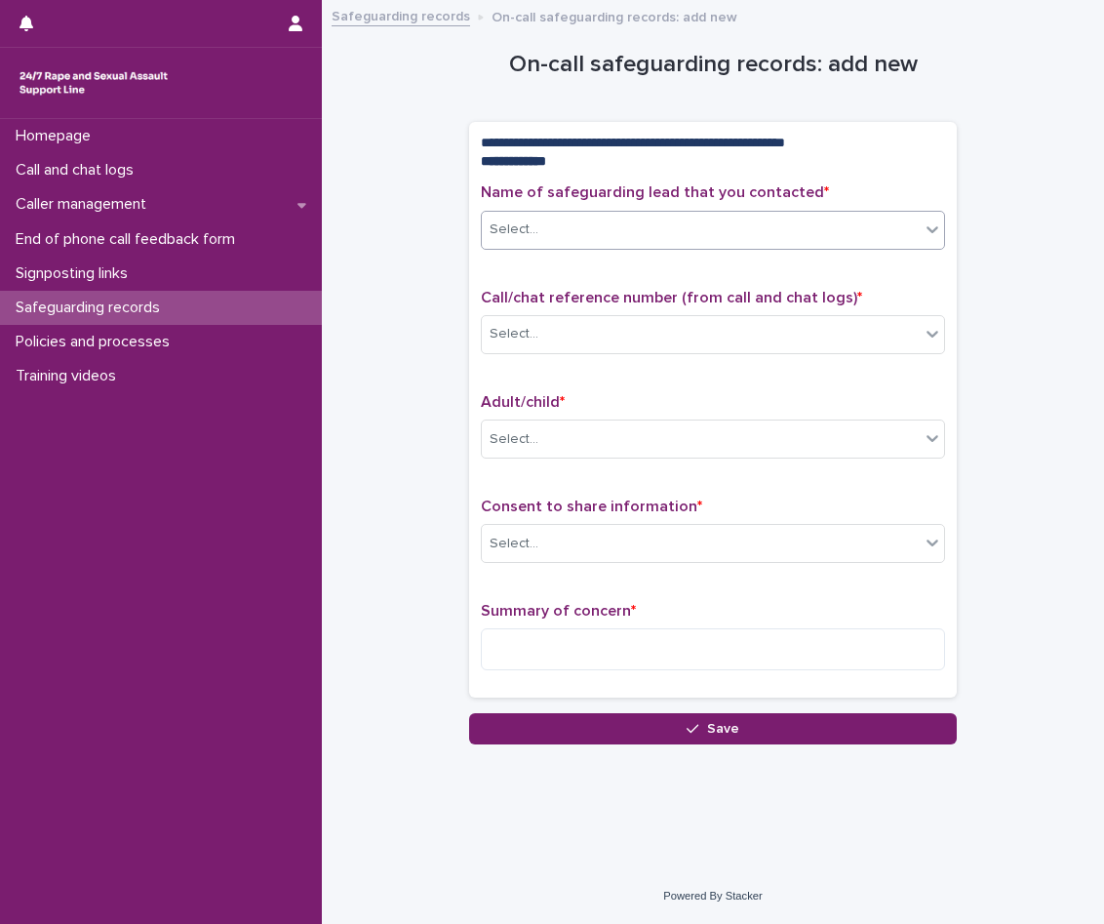
click at [665, 238] on div "Select..." at bounding box center [701, 230] width 438 height 32
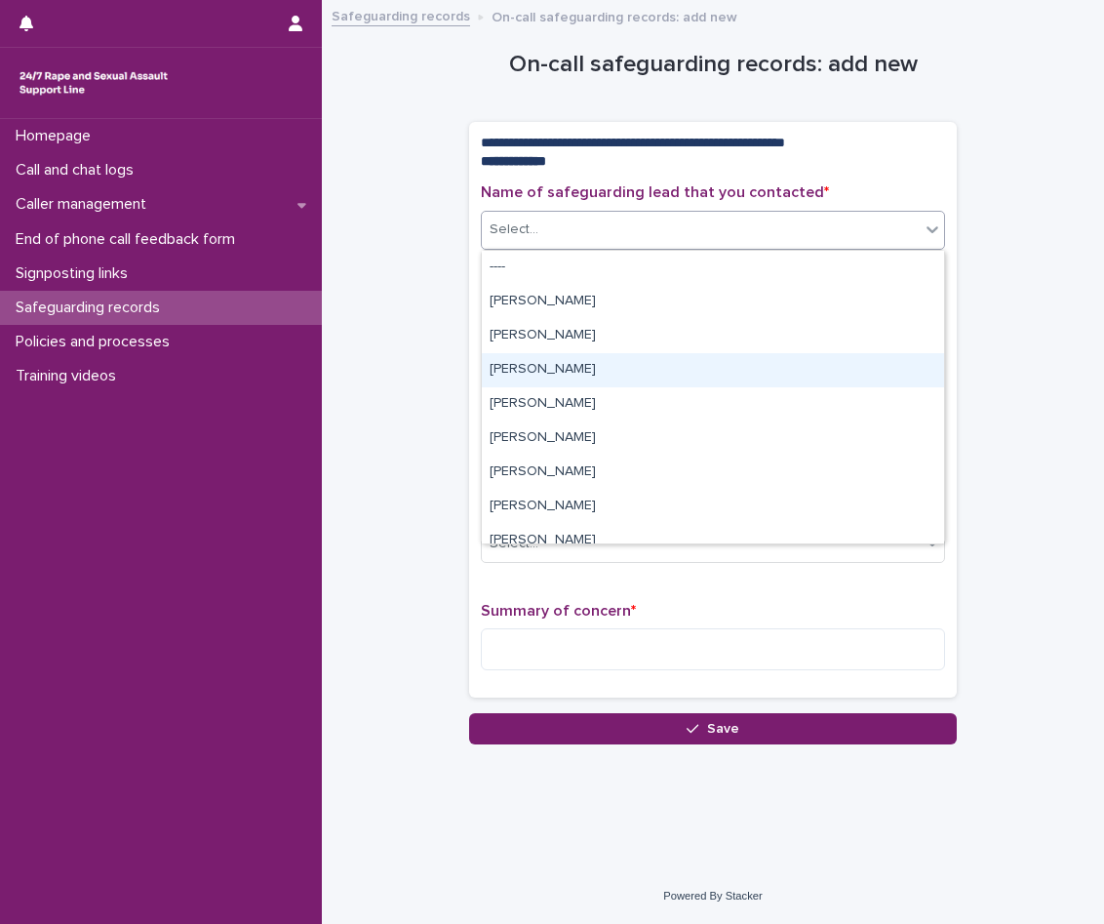
scroll to position [98, 0]
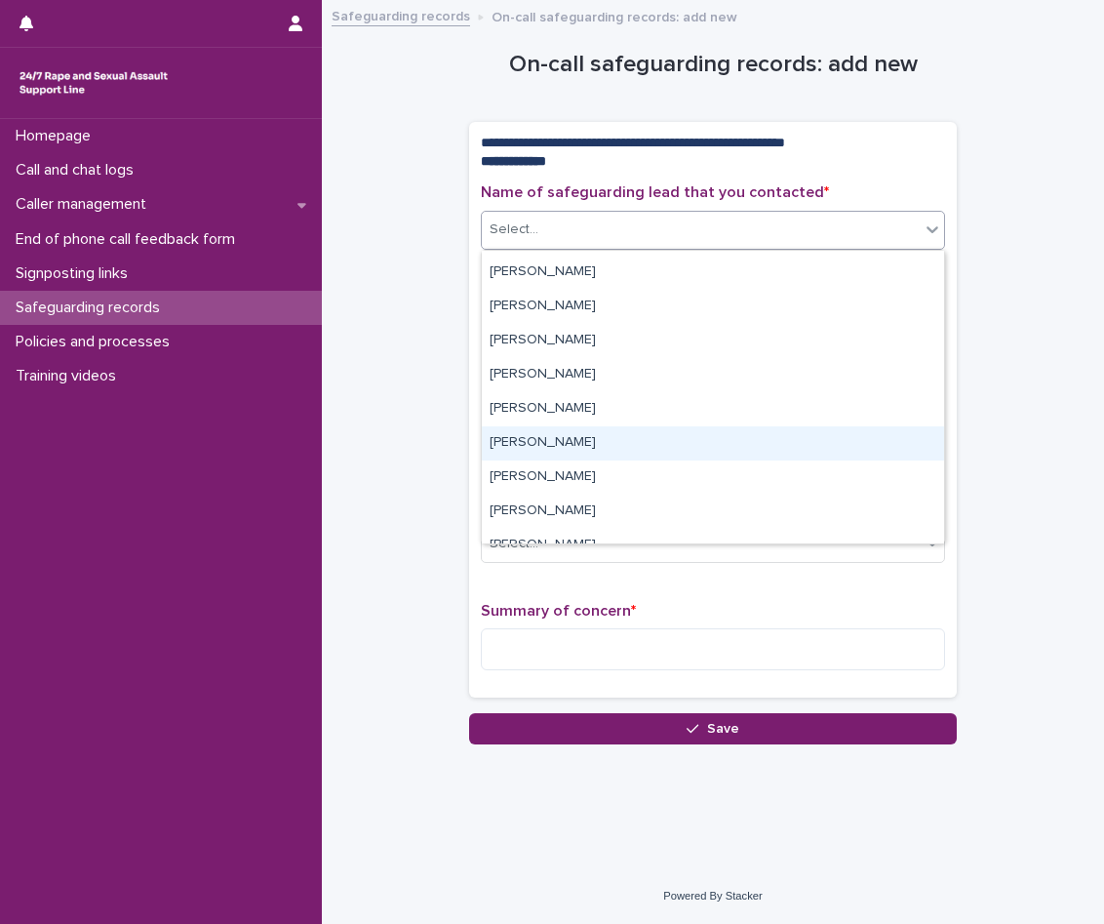
click at [610, 437] on div "[PERSON_NAME]" at bounding box center [713, 443] width 462 height 34
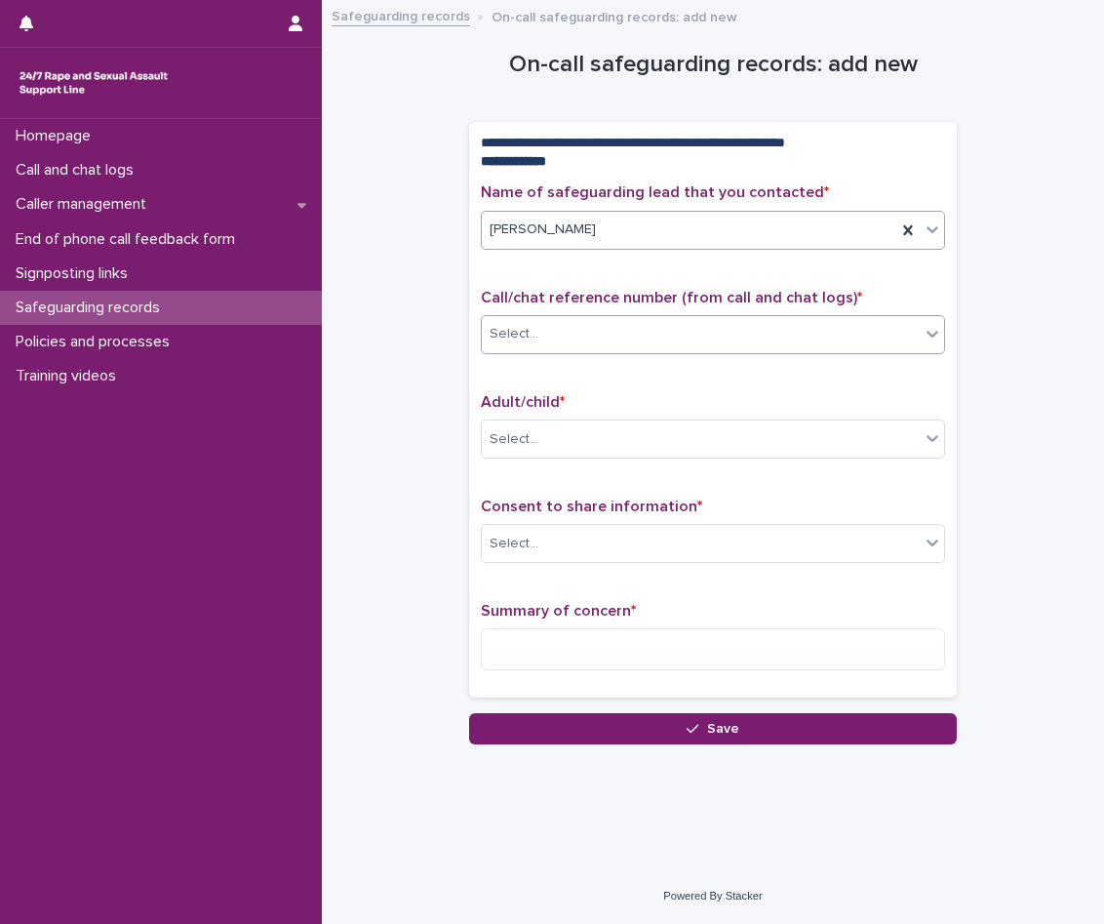
click at [603, 317] on div "Select..." at bounding box center [713, 334] width 464 height 39
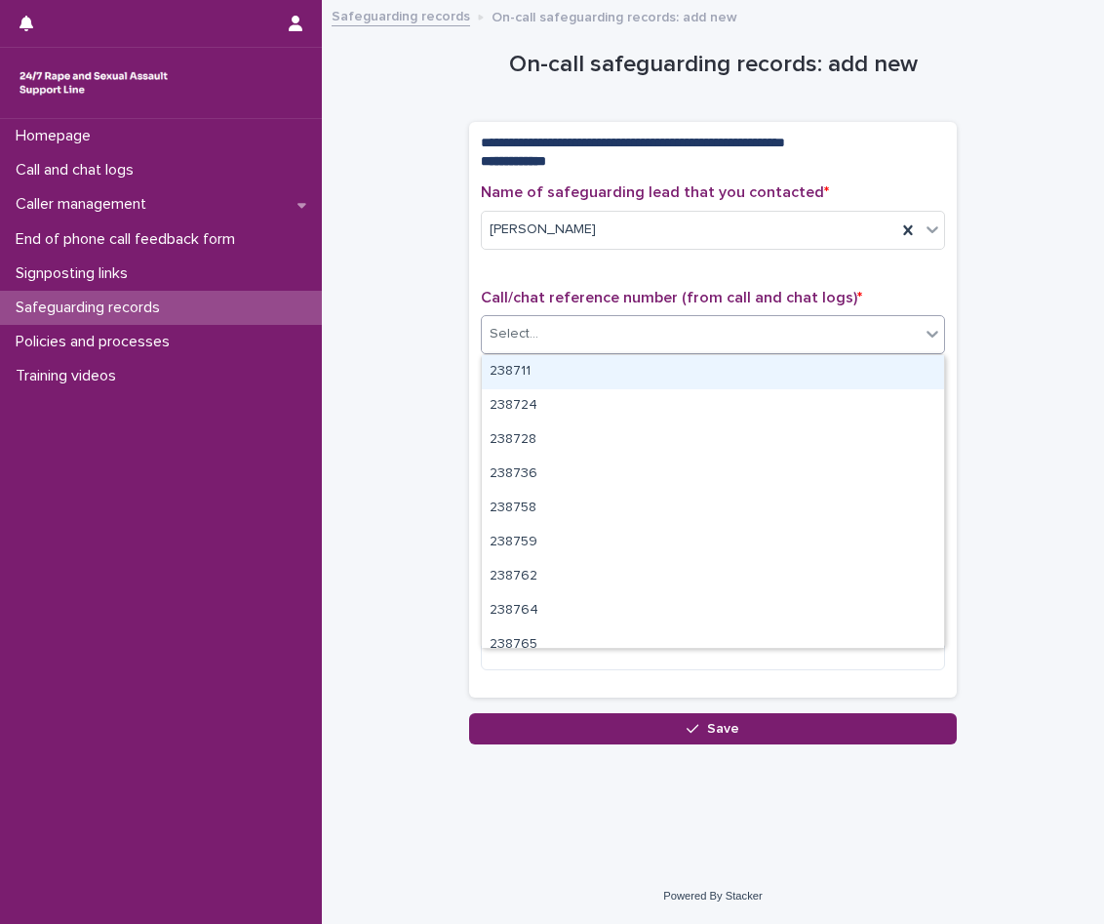
paste input "******"
type input "******"
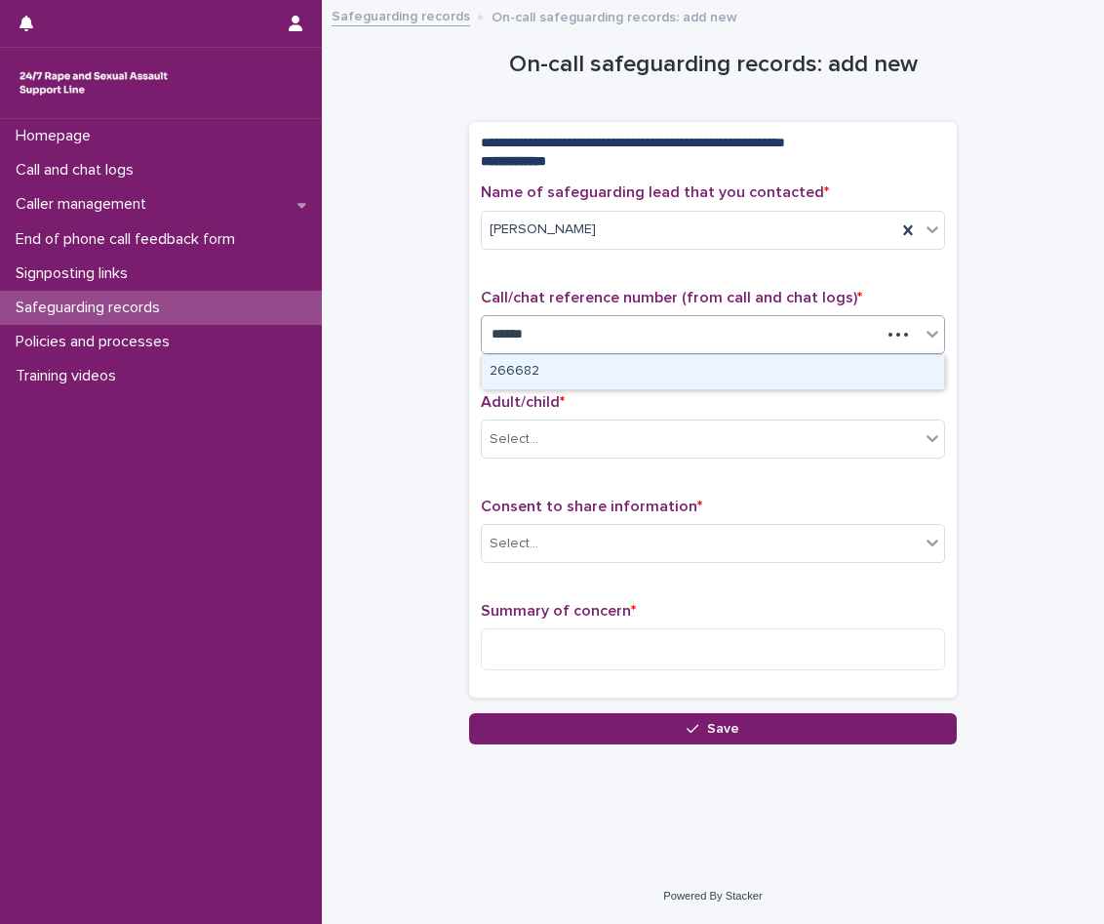
click at [596, 358] on div "266682" at bounding box center [713, 372] width 462 height 34
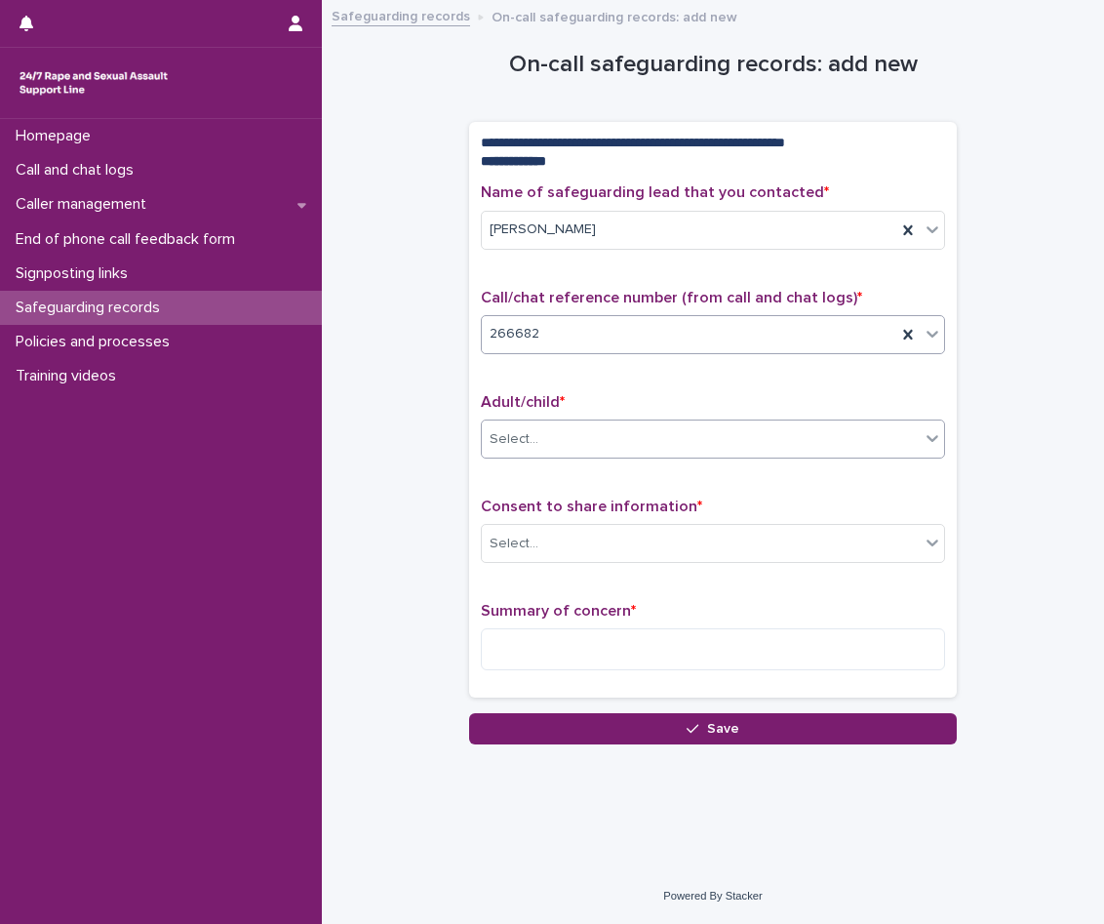
click at [620, 440] on div "Select..." at bounding box center [701, 439] width 438 height 32
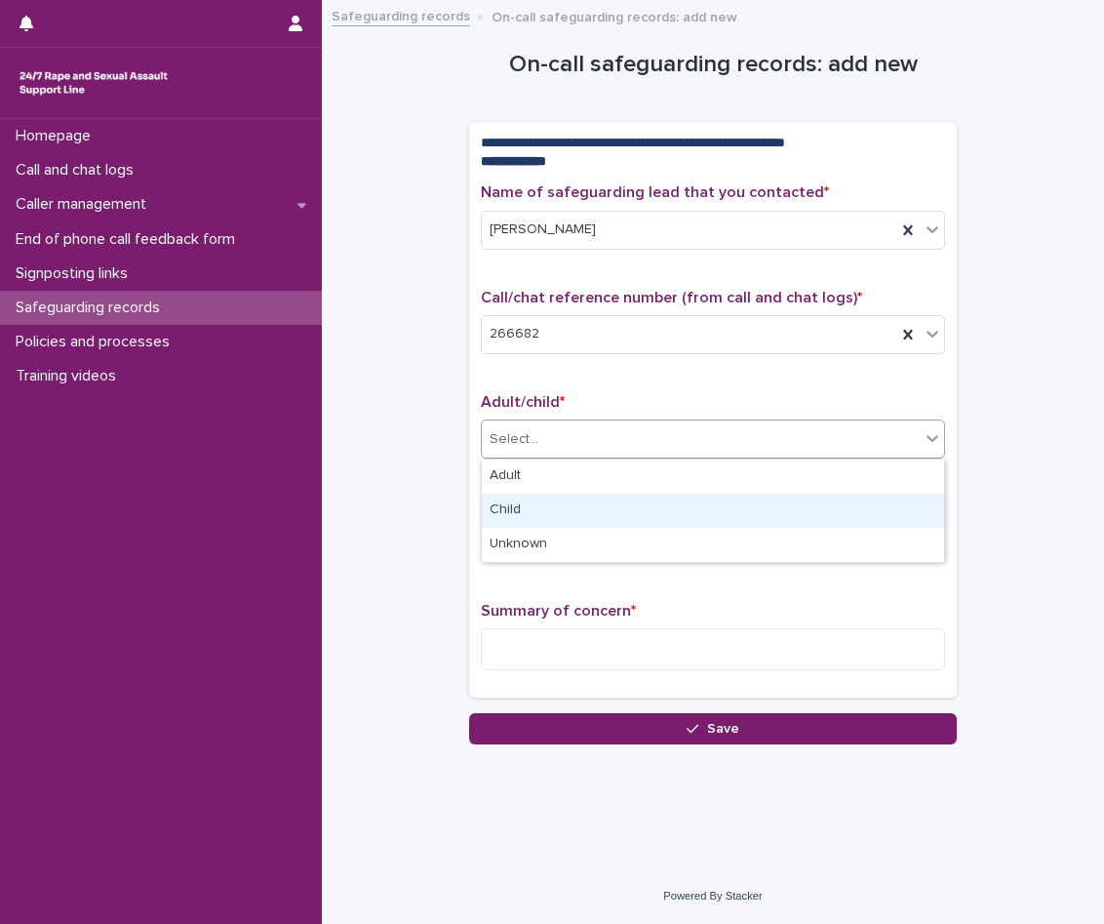
click at [589, 502] on div "Child" at bounding box center [713, 511] width 462 height 34
click at [589, 528] on div "Select..." at bounding box center [701, 544] width 438 height 32
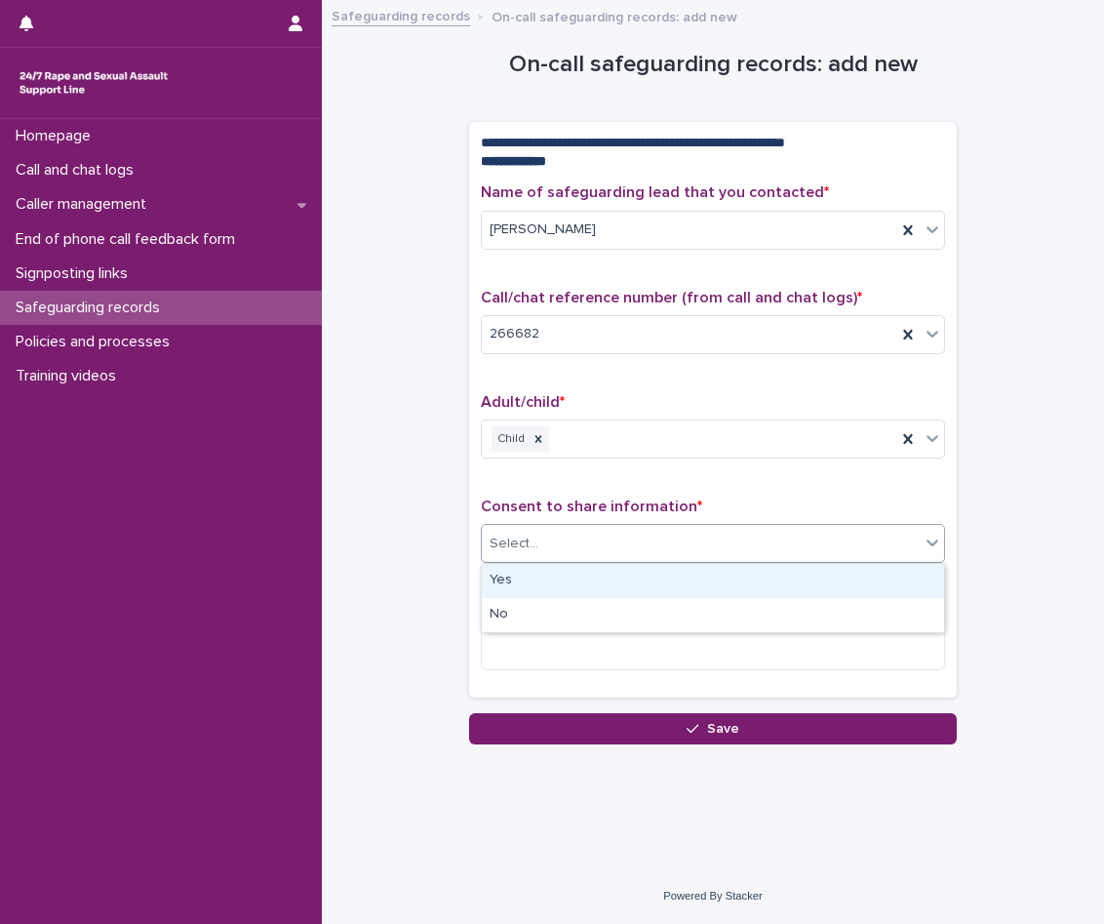
click at [591, 498] on p "Consent to share information *" at bounding box center [713, 507] width 464 height 19
click at [600, 553] on div "Select..." at bounding box center [701, 544] width 438 height 32
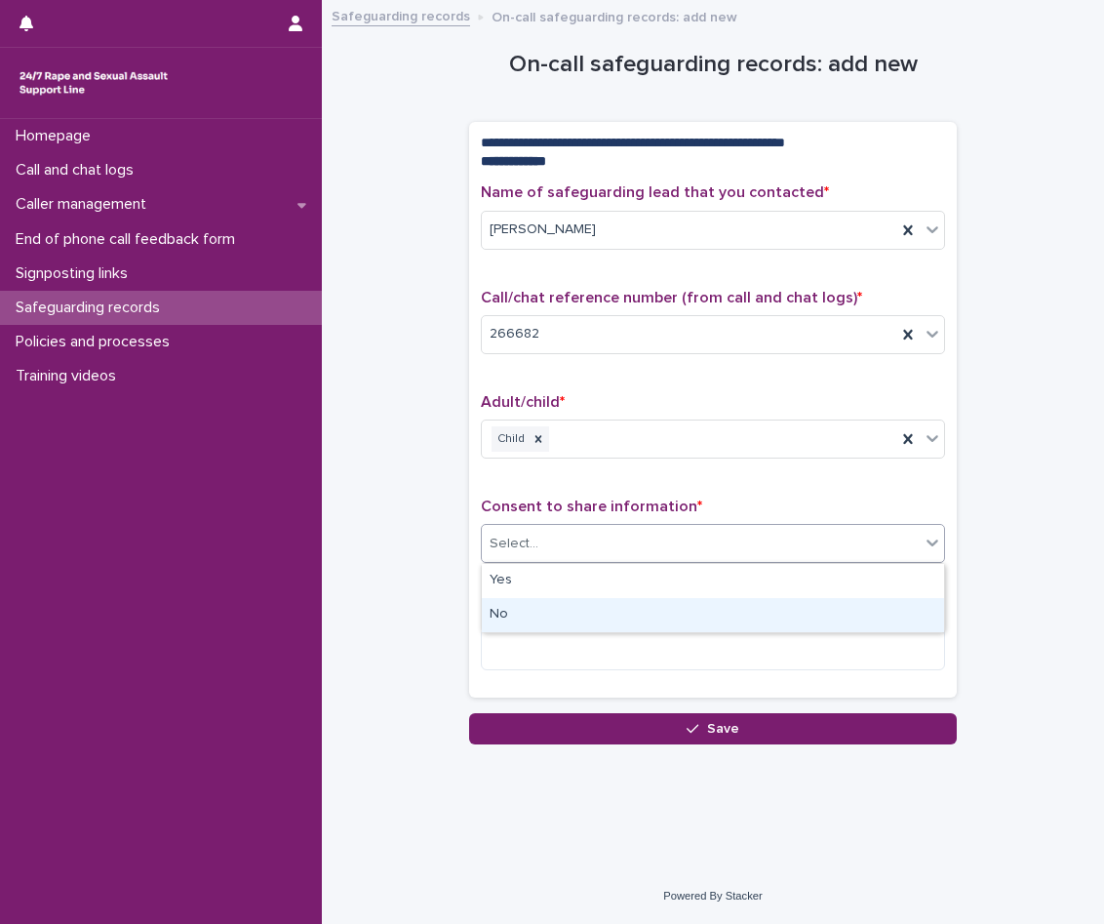
click at [571, 602] on div "No" at bounding box center [713, 615] width 462 height 34
click at [569, 640] on textarea at bounding box center [713, 649] width 464 height 42
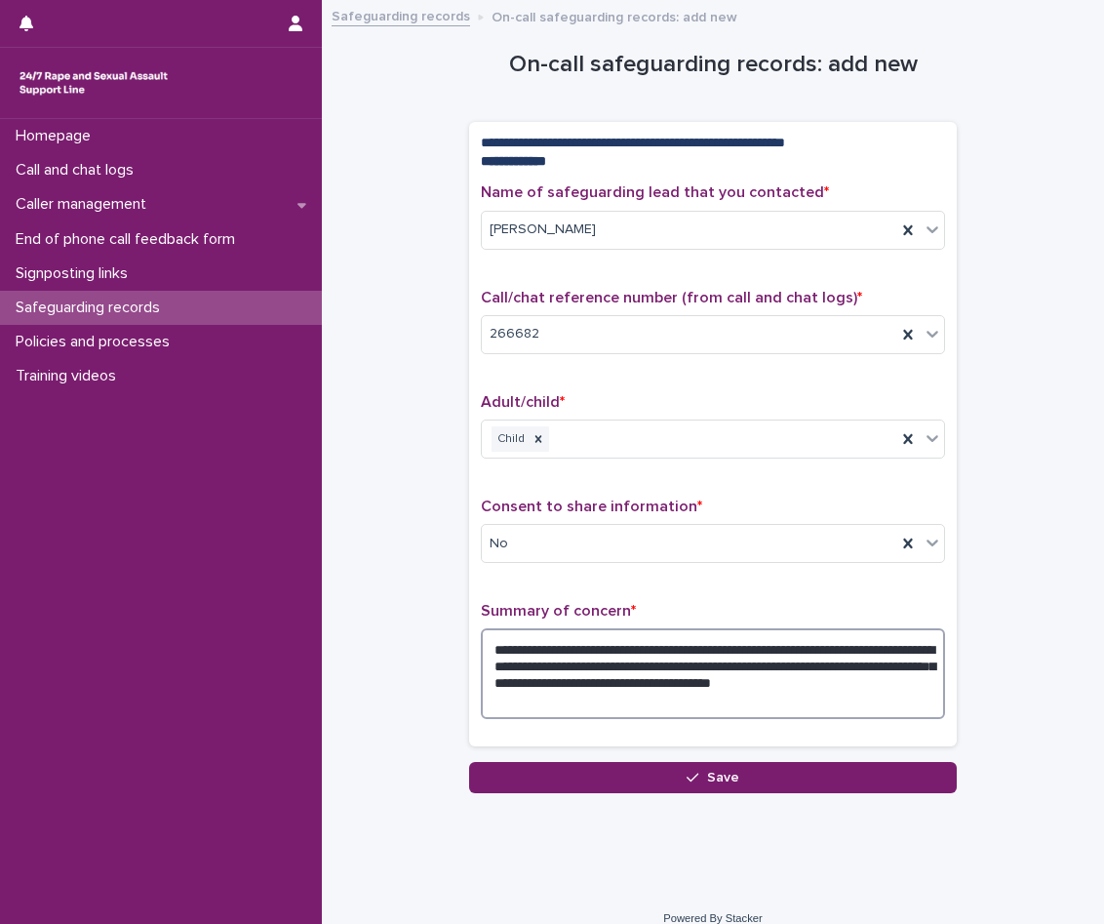
type textarea "**********"
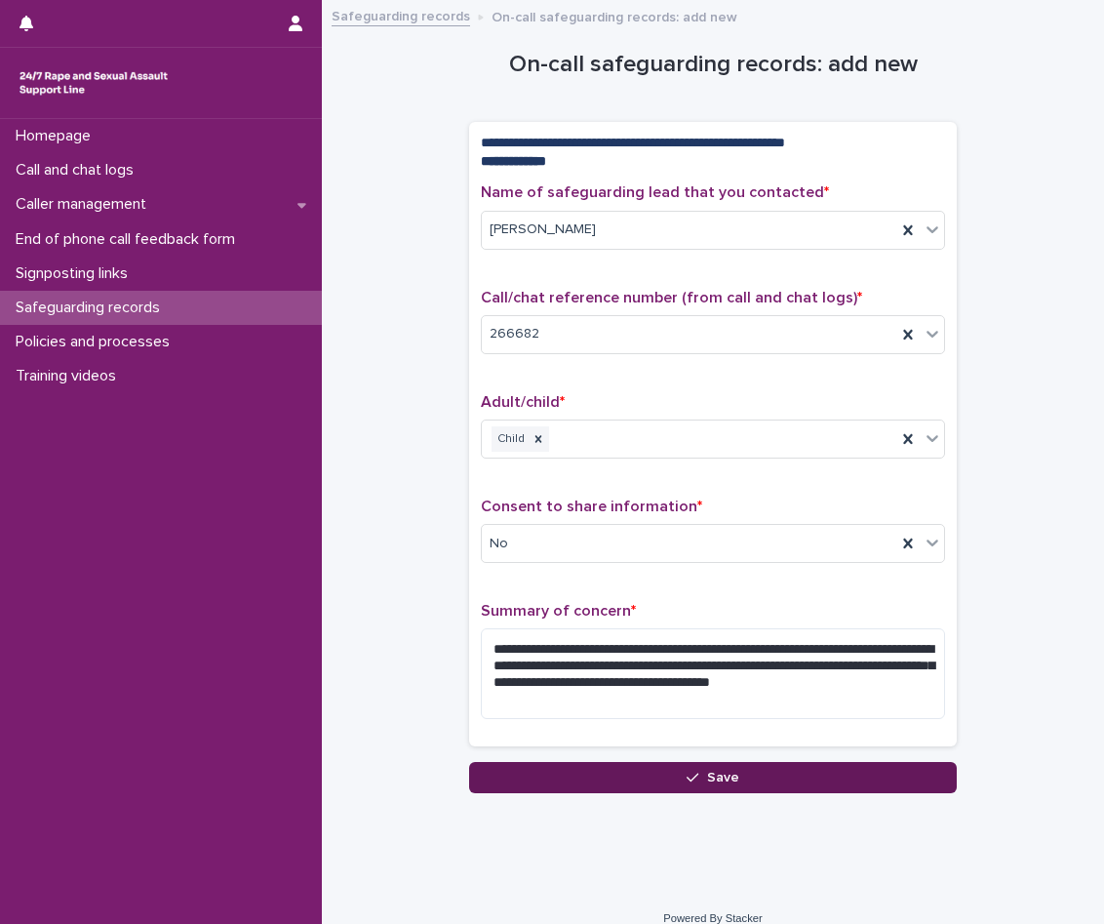
click at [638, 770] on button "Save" at bounding box center [713, 777] width 488 height 31
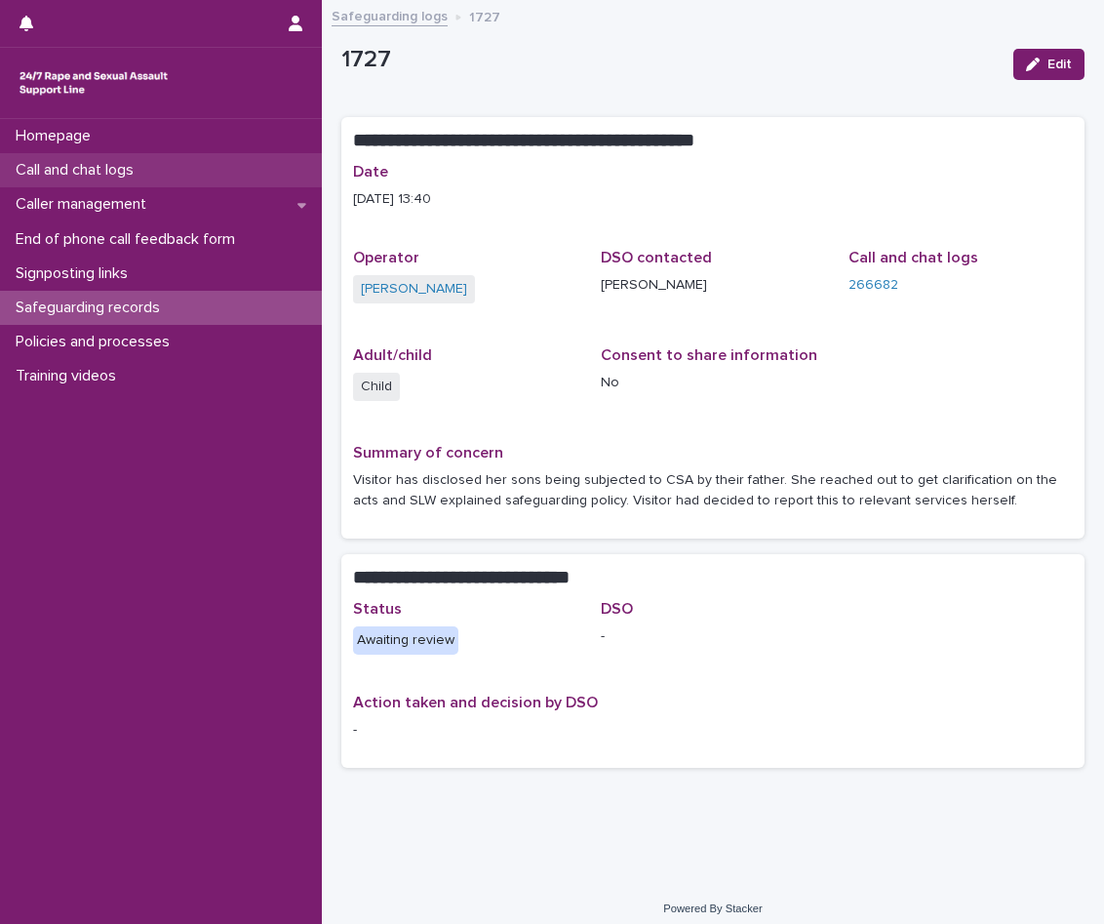
click at [129, 170] on p "Call and chat logs" at bounding box center [78, 170] width 141 height 19
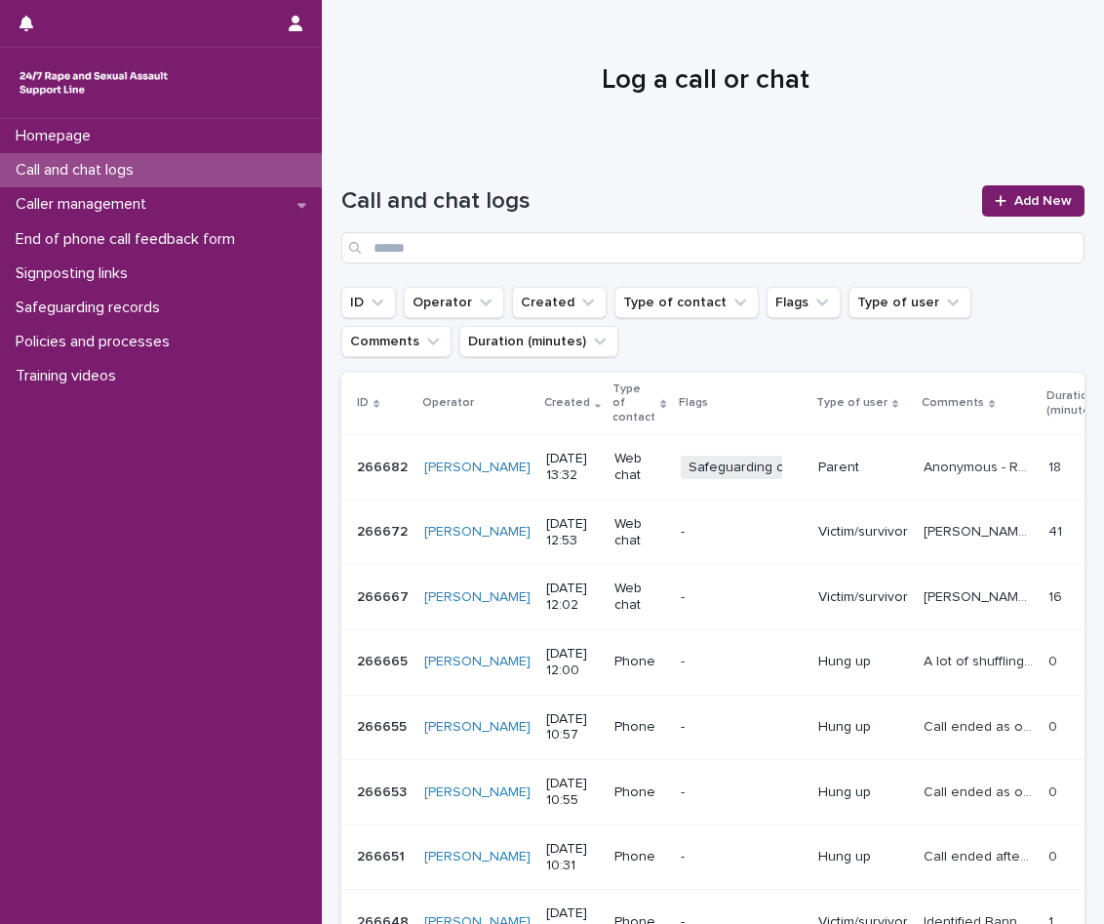
click at [1031, 184] on div "Call and chat logs Add New" at bounding box center [712, 216] width 743 height 140
click at [1026, 193] on link "Add New" at bounding box center [1033, 200] width 102 height 31
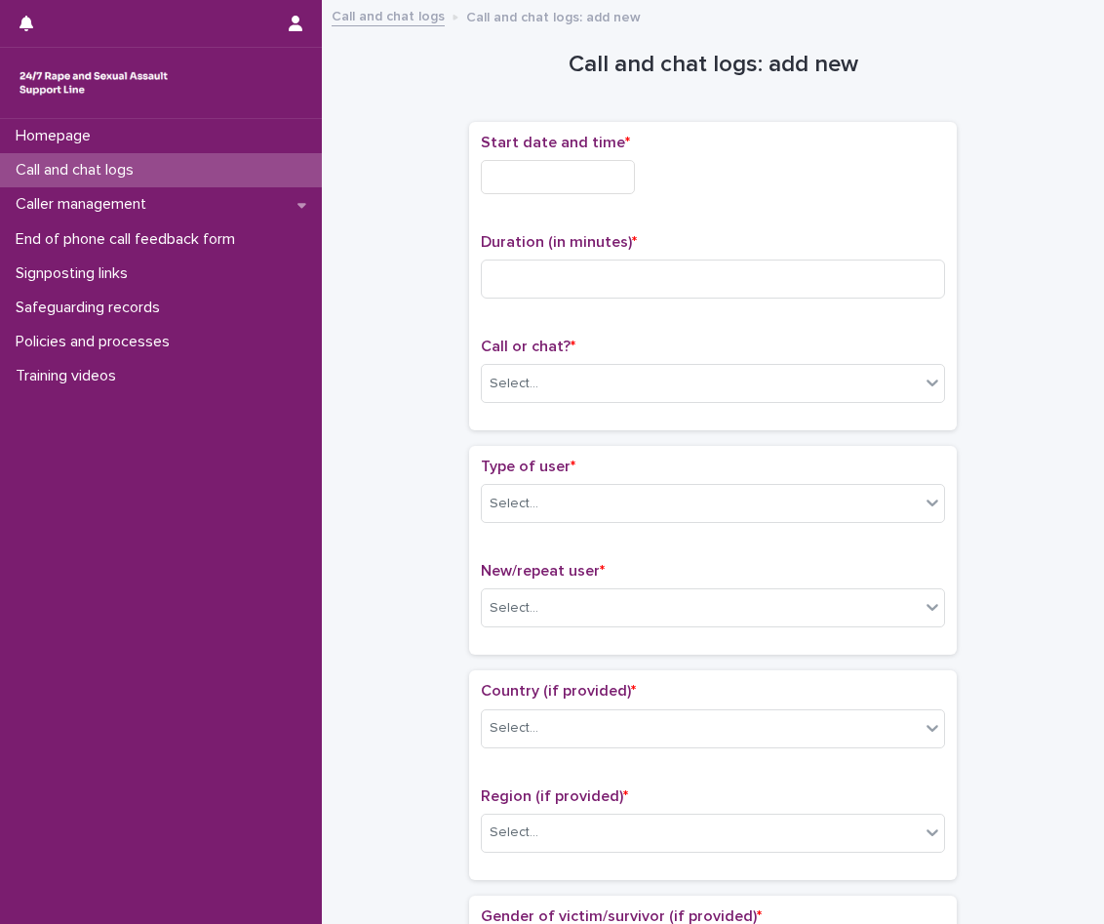
click at [559, 170] on input "text" at bounding box center [558, 177] width 154 height 34
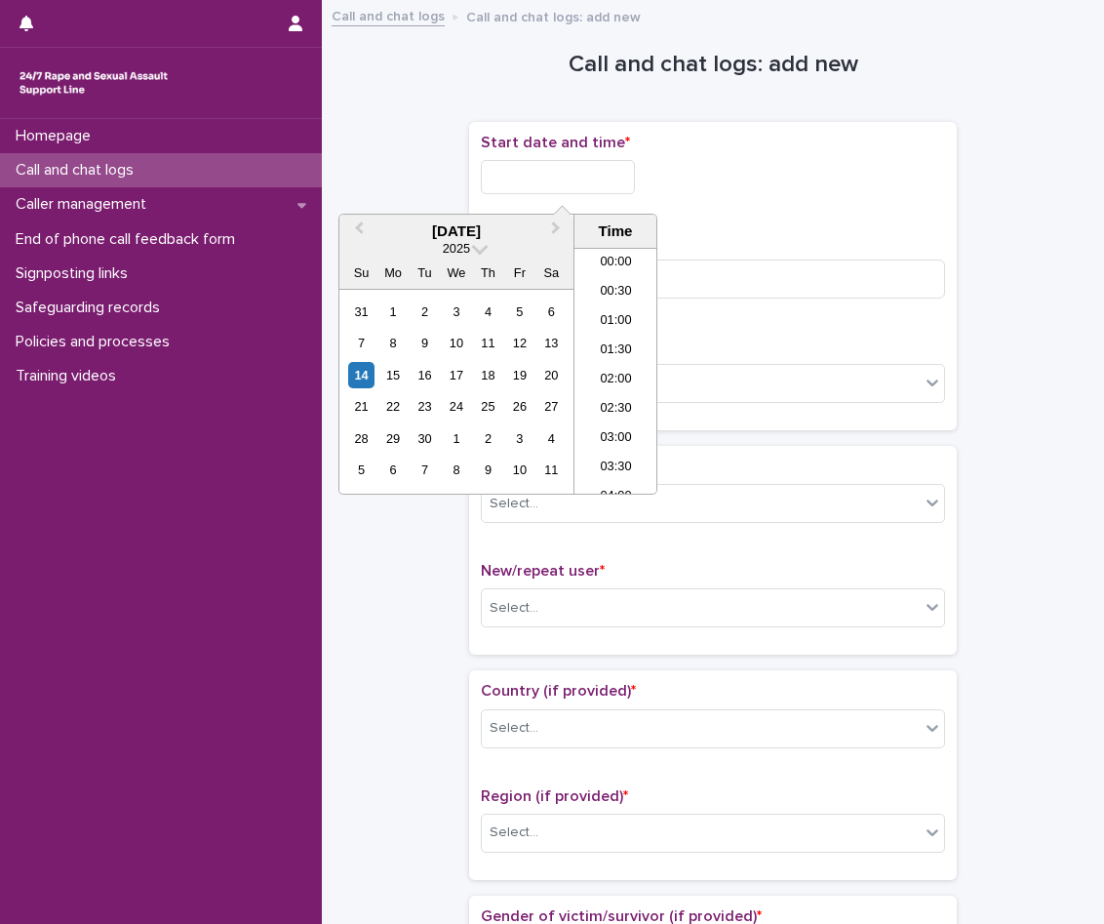
scroll to position [683, 0]
click at [609, 380] on li "13:30" at bounding box center [616, 370] width 83 height 29
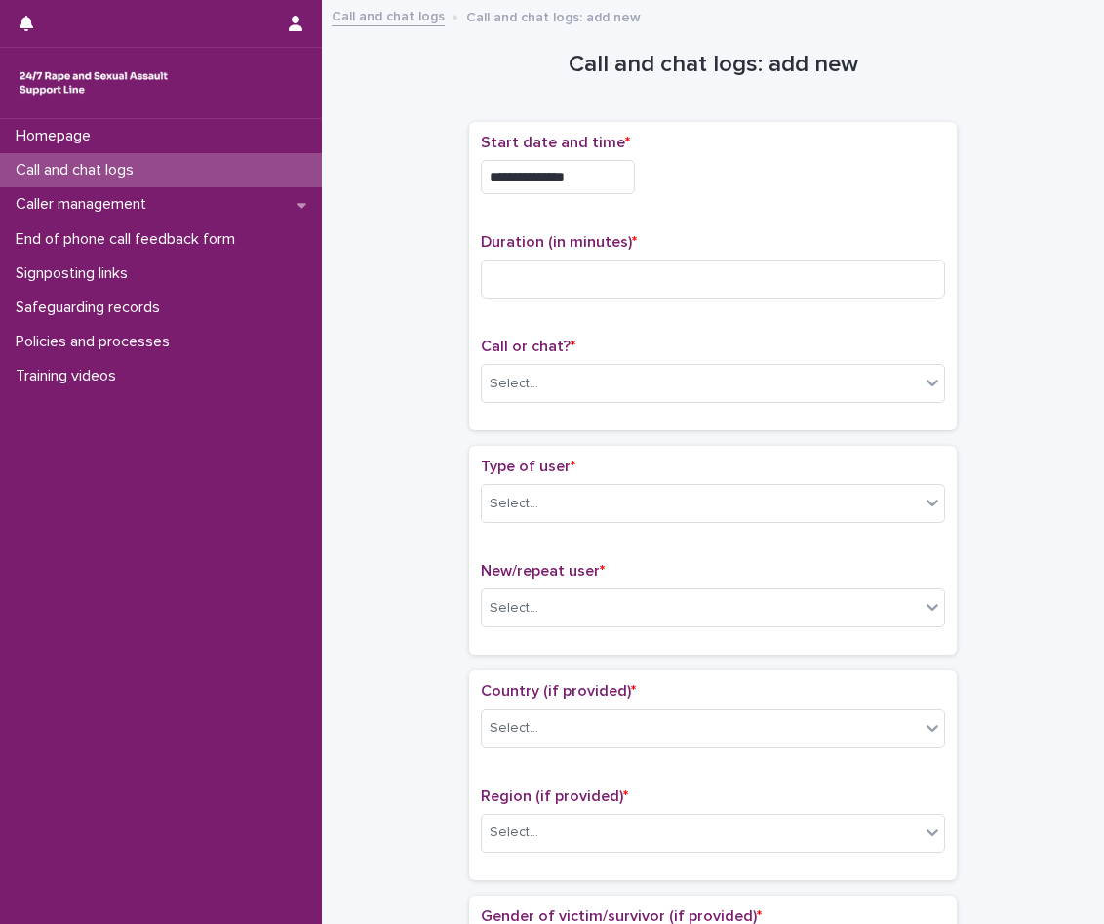
click at [612, 188] on input "**********" at bounding box center [558, 177] width 154 height 34
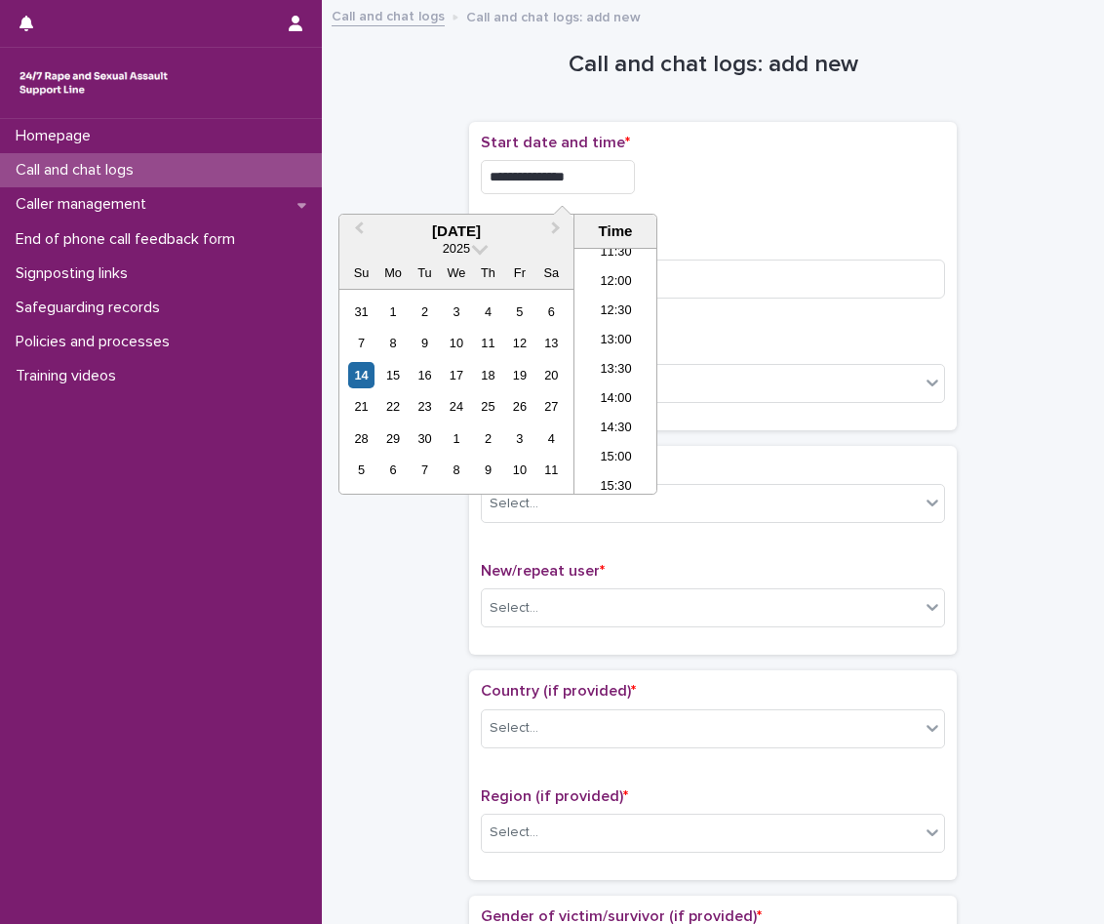
type input "**********"
drag, startPoint x: 720, startPoint y: 188, endPoint x: 705, endPoint y: 222, distance: 37.2
click at [720, 188] on div "**********" at bounding box center [713, 177] width 464 height 34
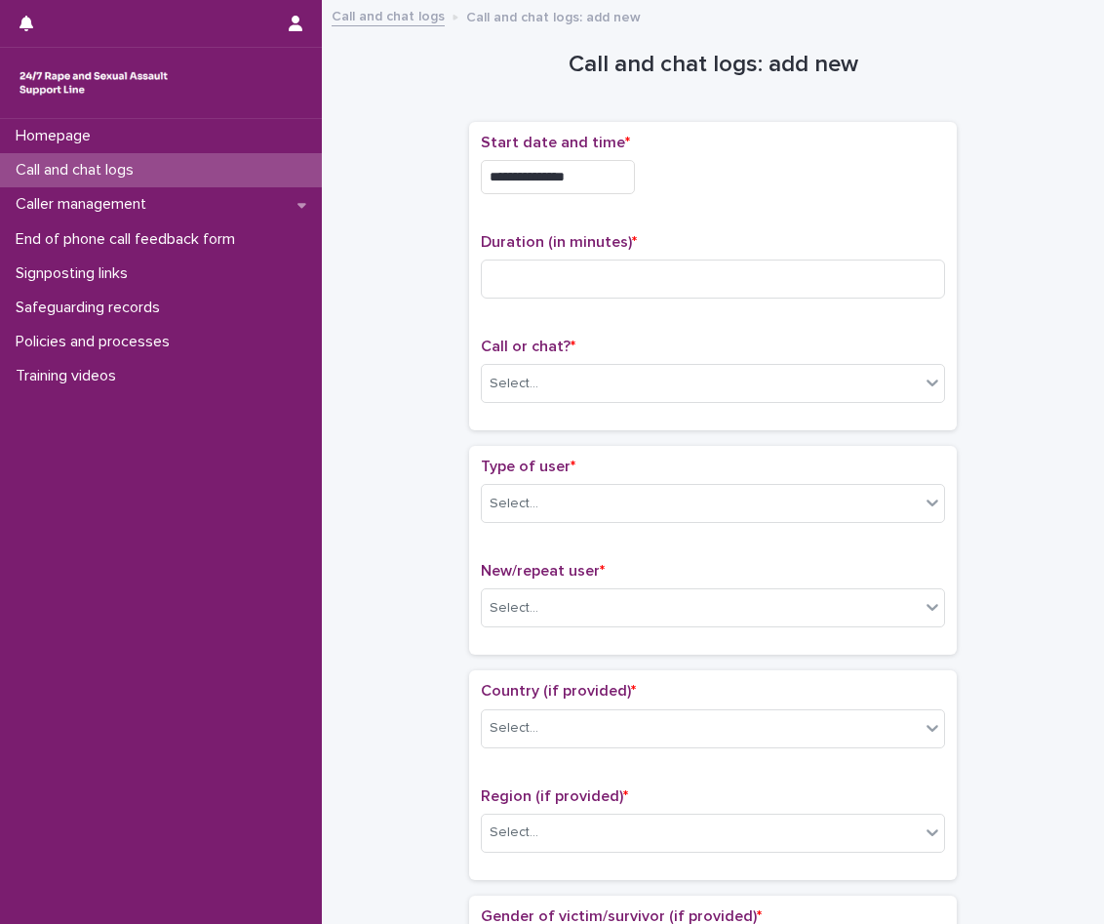
click at [673, 299] on div "Duration (in minutes) *" at bounding box center [713, 273] width 464 height 81
click at [664, 287] on input at bounding box center [713, 279] width 464 height 39
type input "*"
click at [658, 354] on p "Call or chat? *" at bounding box center [713, 347] width 464 height 19
click at [650, 374] on div "Select..." at bounding box center [701, 384] width 438 height 32
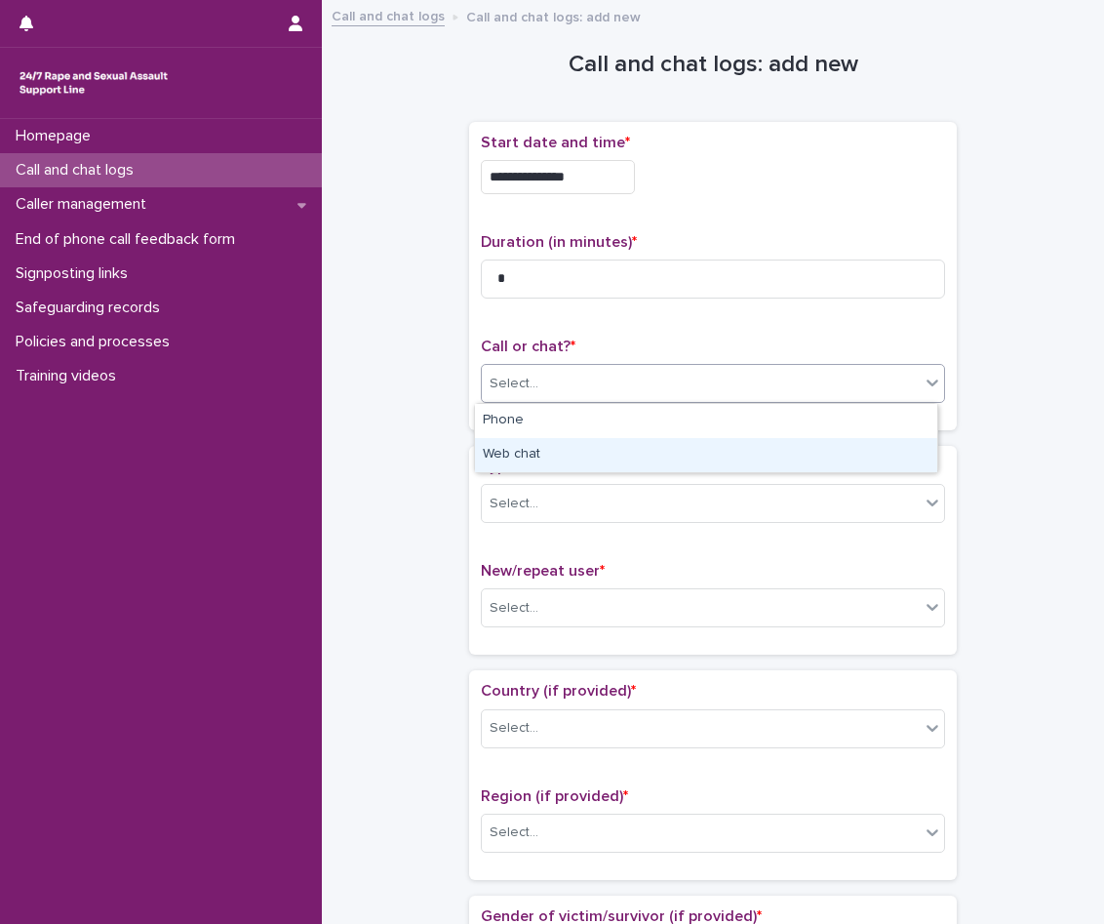
click at [560, 456] on div "Web chat" at bounding box center [706, 455] width 462 height 34
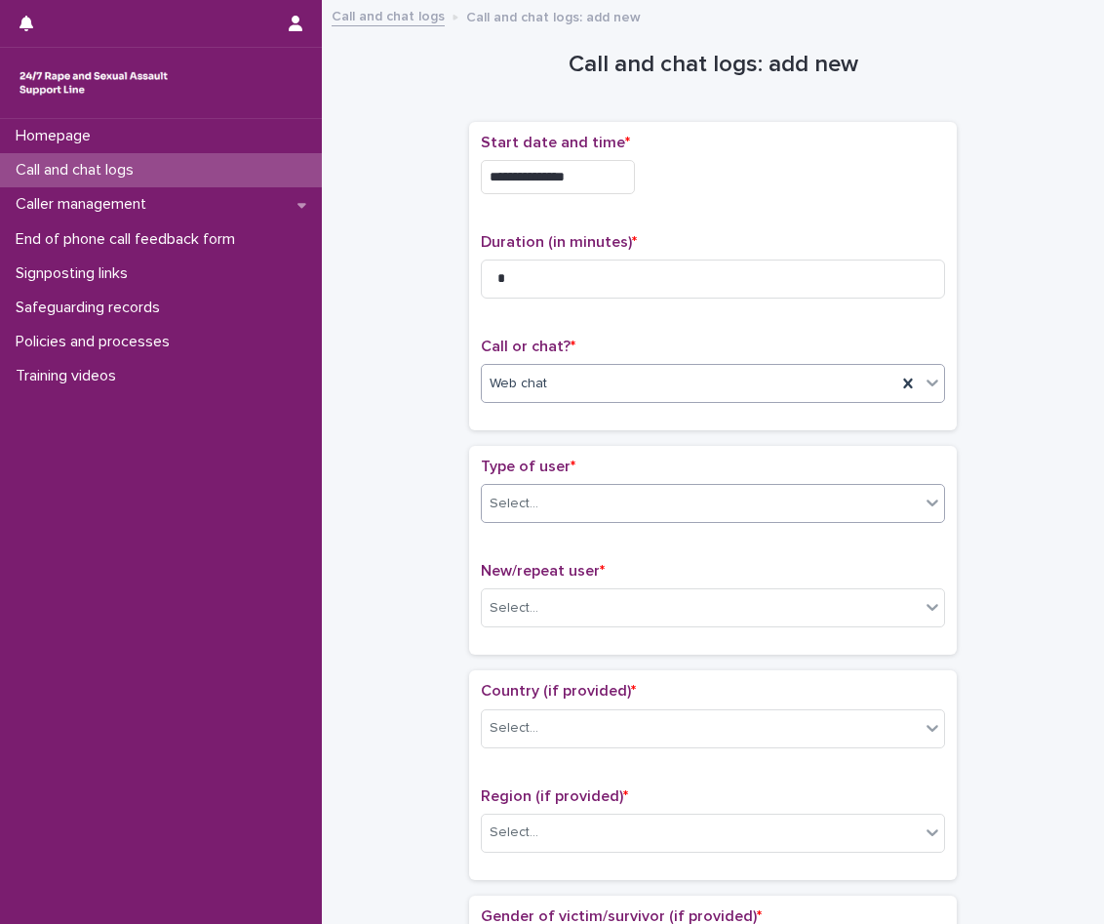
click at [567, 498] on div "Select..." at bounding box center [701, 504] width 438 height 32
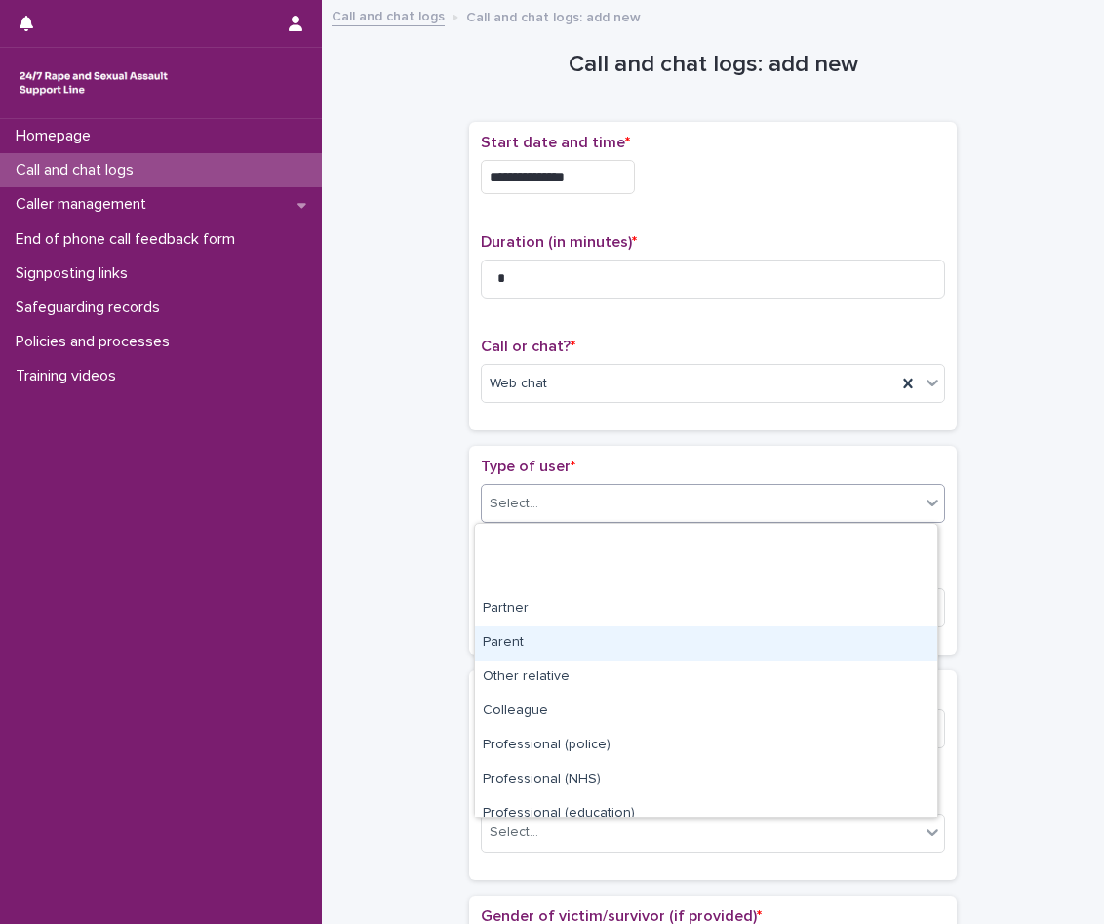
scroll to position [220, 0]
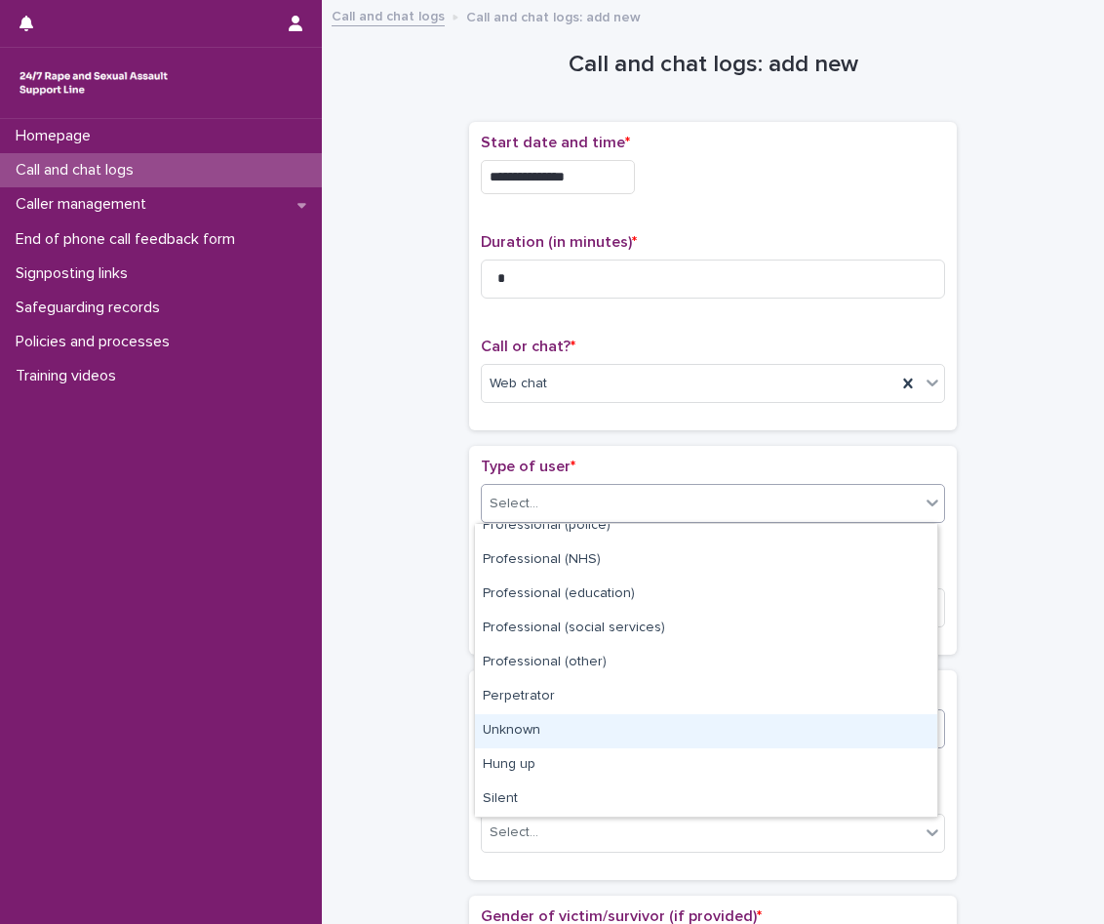
click at [538, 727] on div "Unknown" at bounding box center [706, 731] width 462 height 34
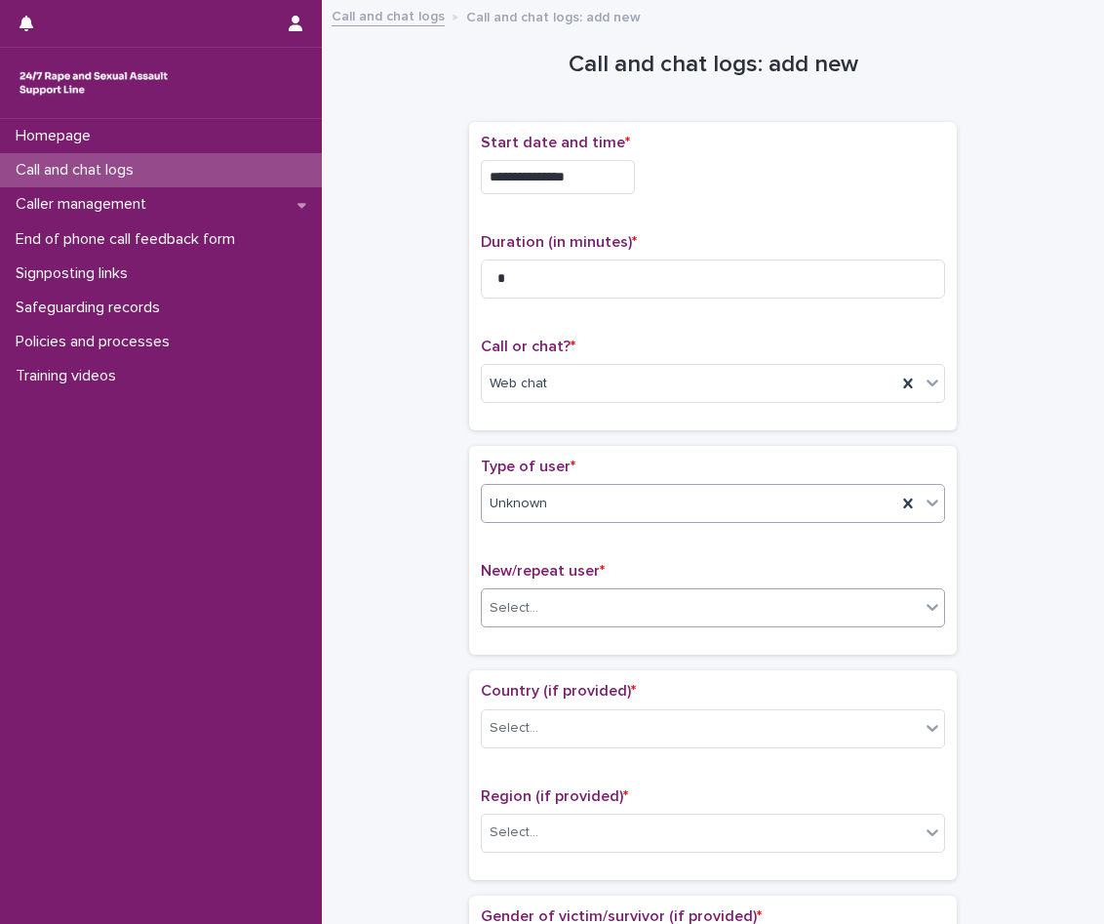
scroll to position [293, 0]
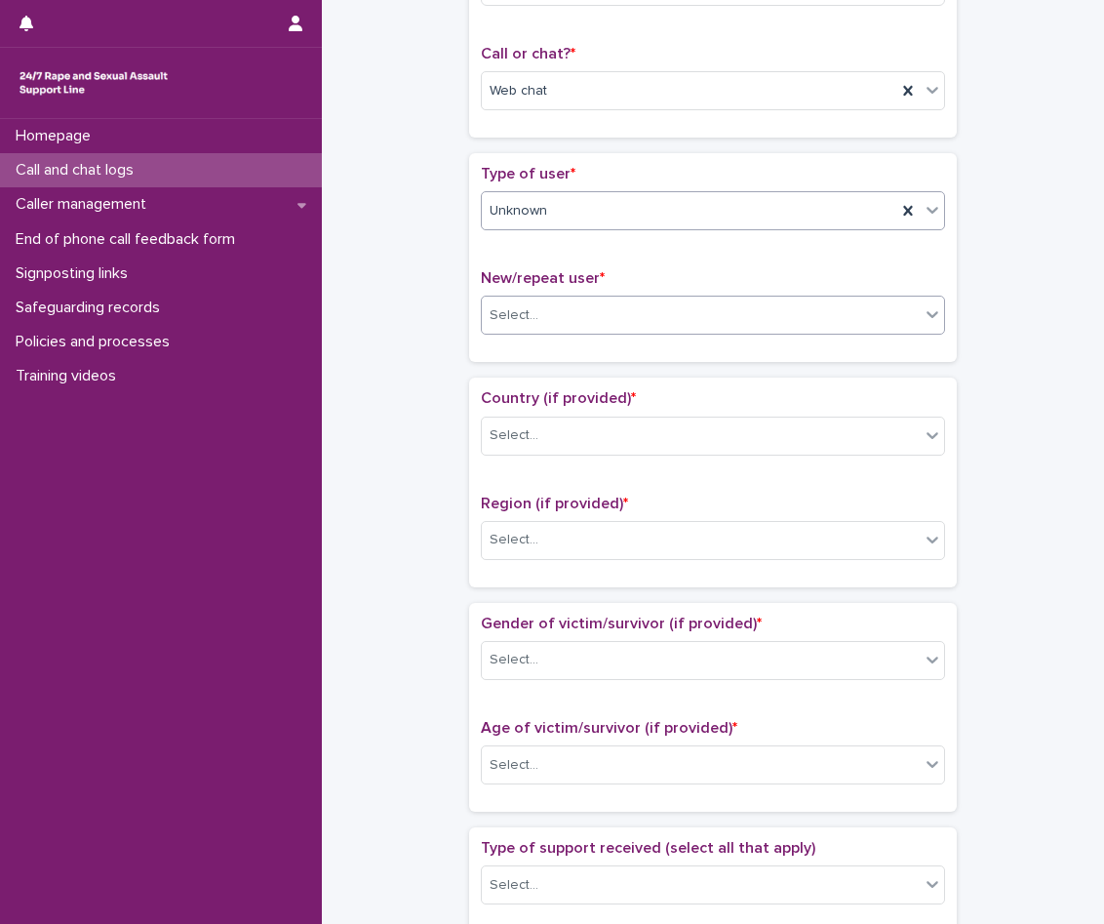
click at [564, 306] on div "Select..." at bounding box center [701, 316] width 438 height 32
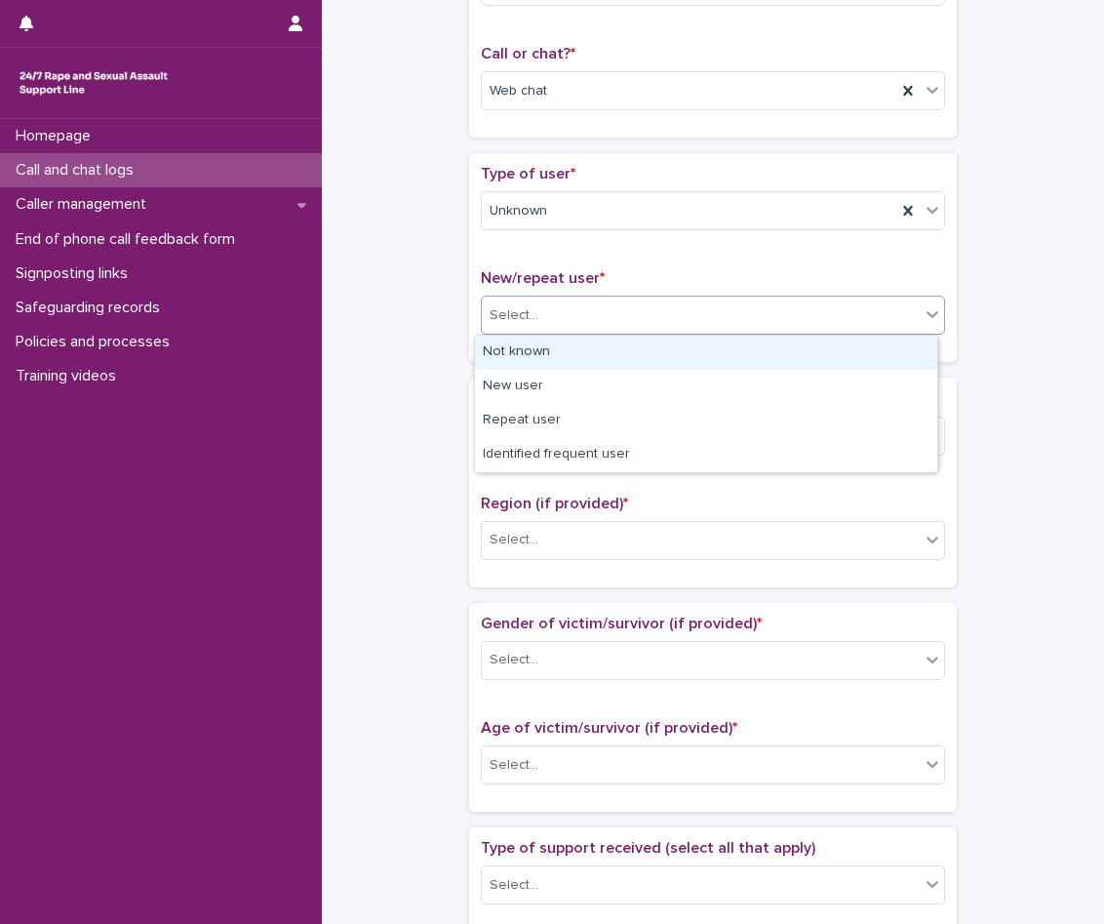
click at [562, 348] on div "Not known" at bounding box center [706, 353] width 462 height 34
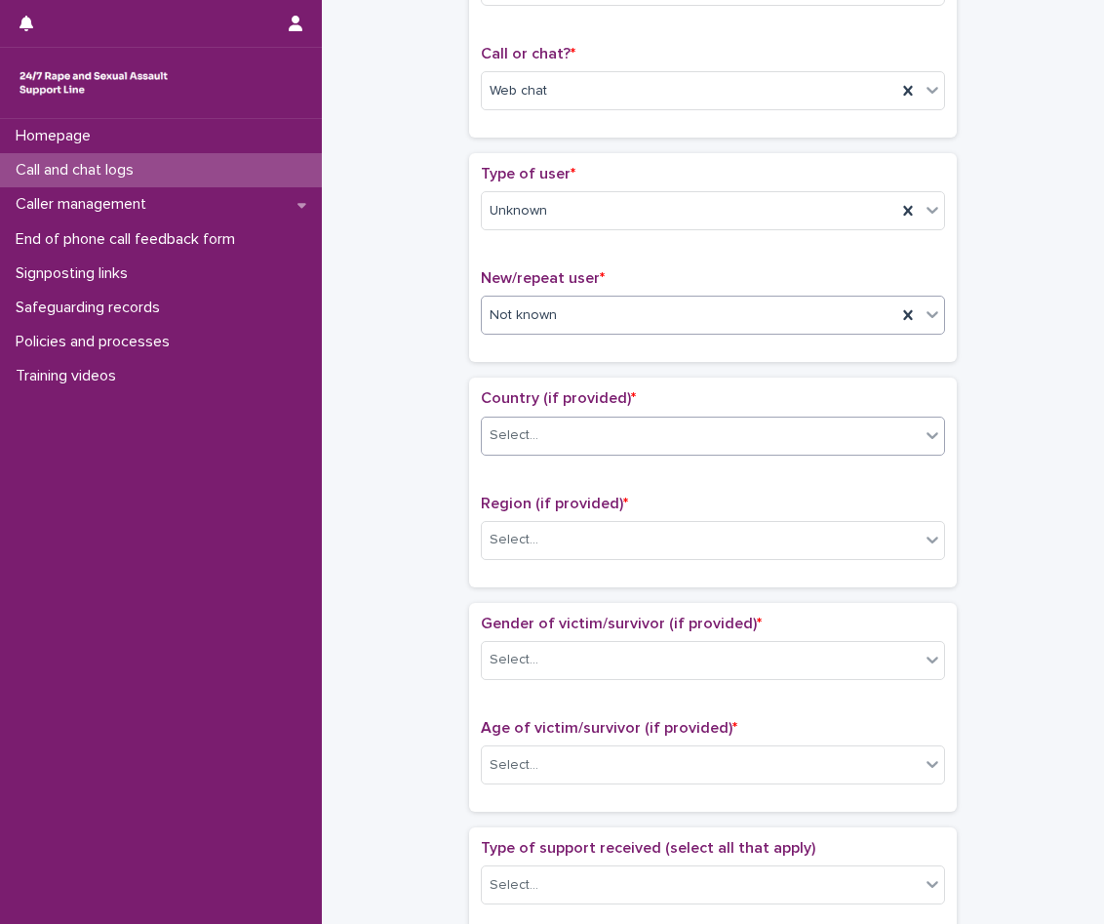
click at [584, 426] on div "Select..." at bounding box center [701, 436] width 438 height 32
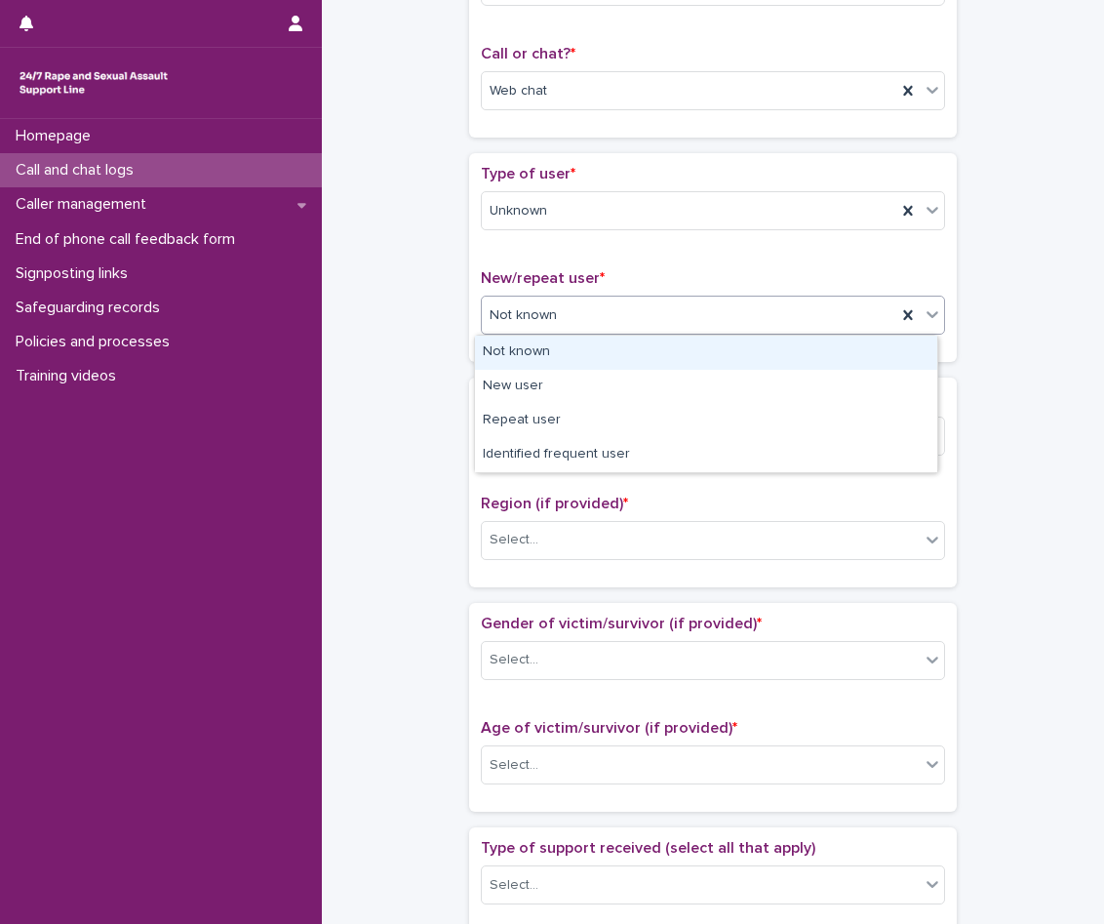
click at [591, 322] on div "Not known" at bounding box center [689, 316] width 415 height 32
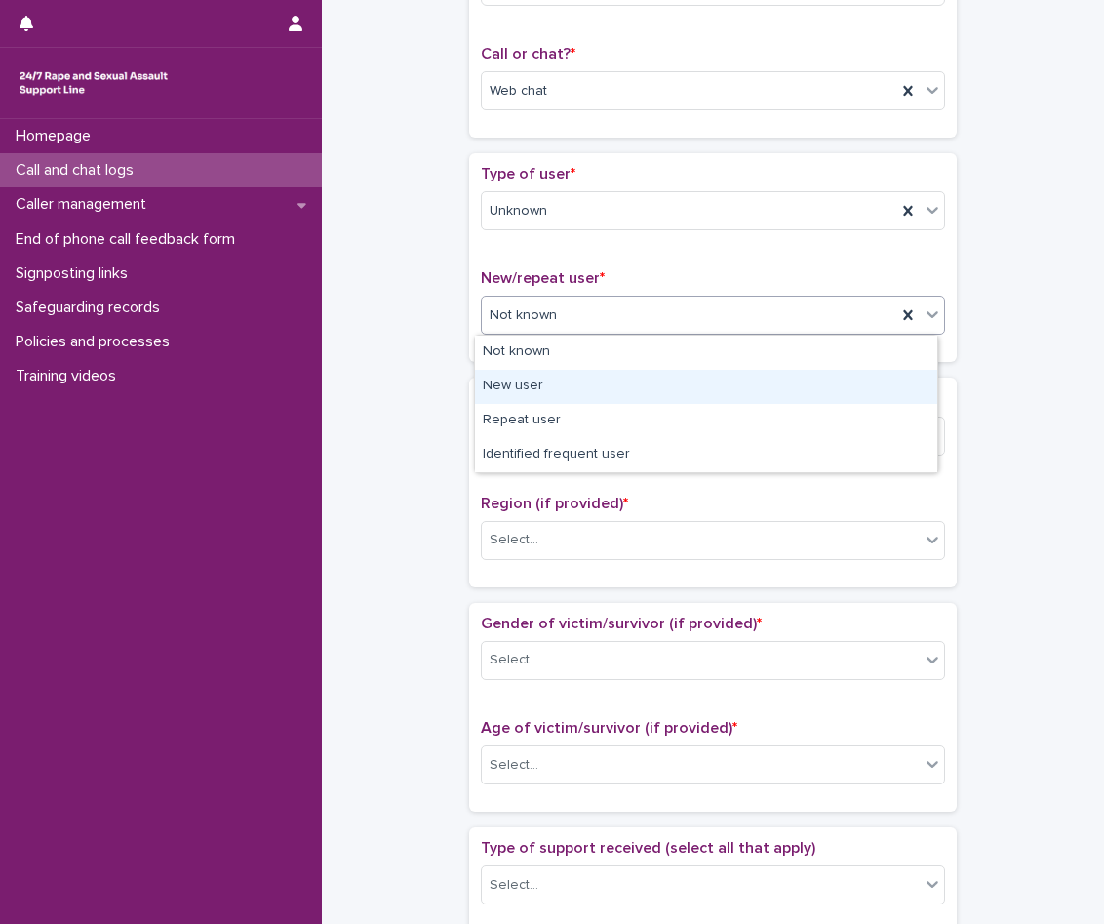
click at [570, 398] on div "New user" at bounding box center [706, 387] width 462 height 34
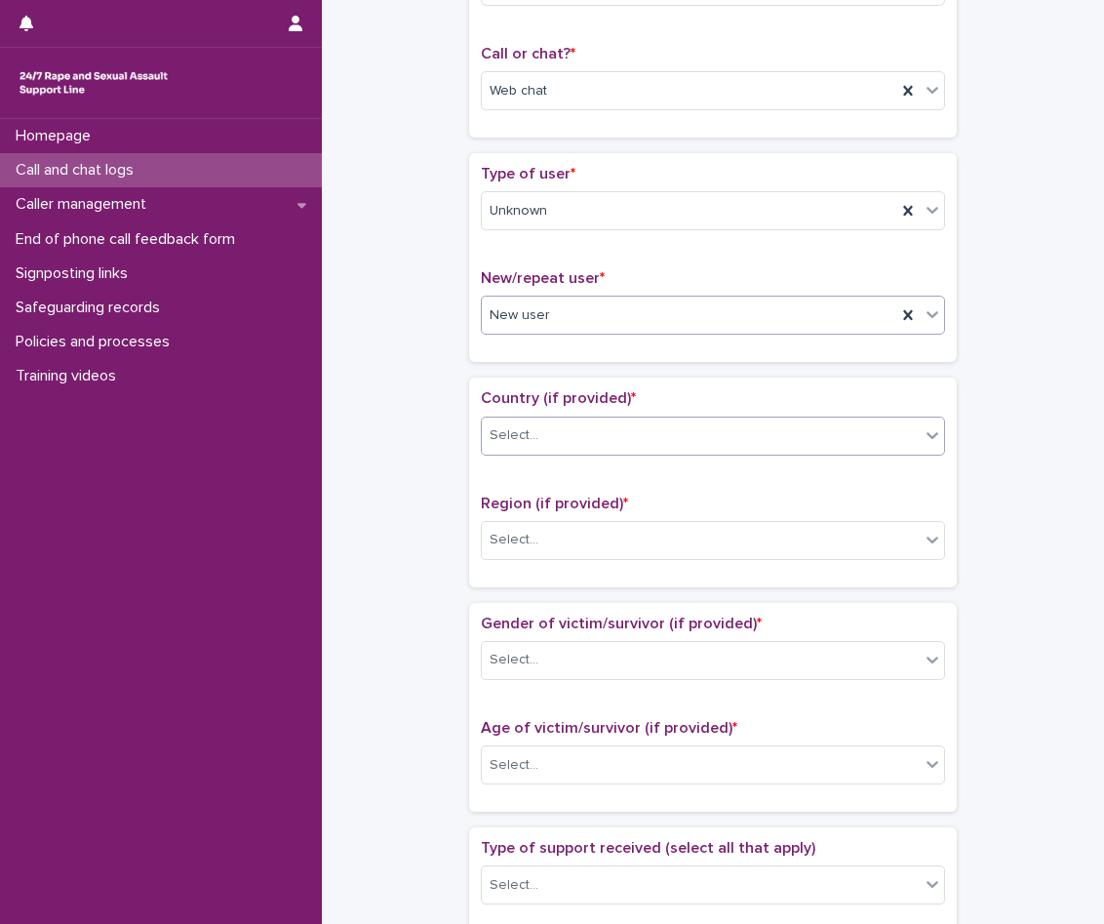
click at [571, 421] on div "Select..." at bounding box center [701, 436] width 438 height 32
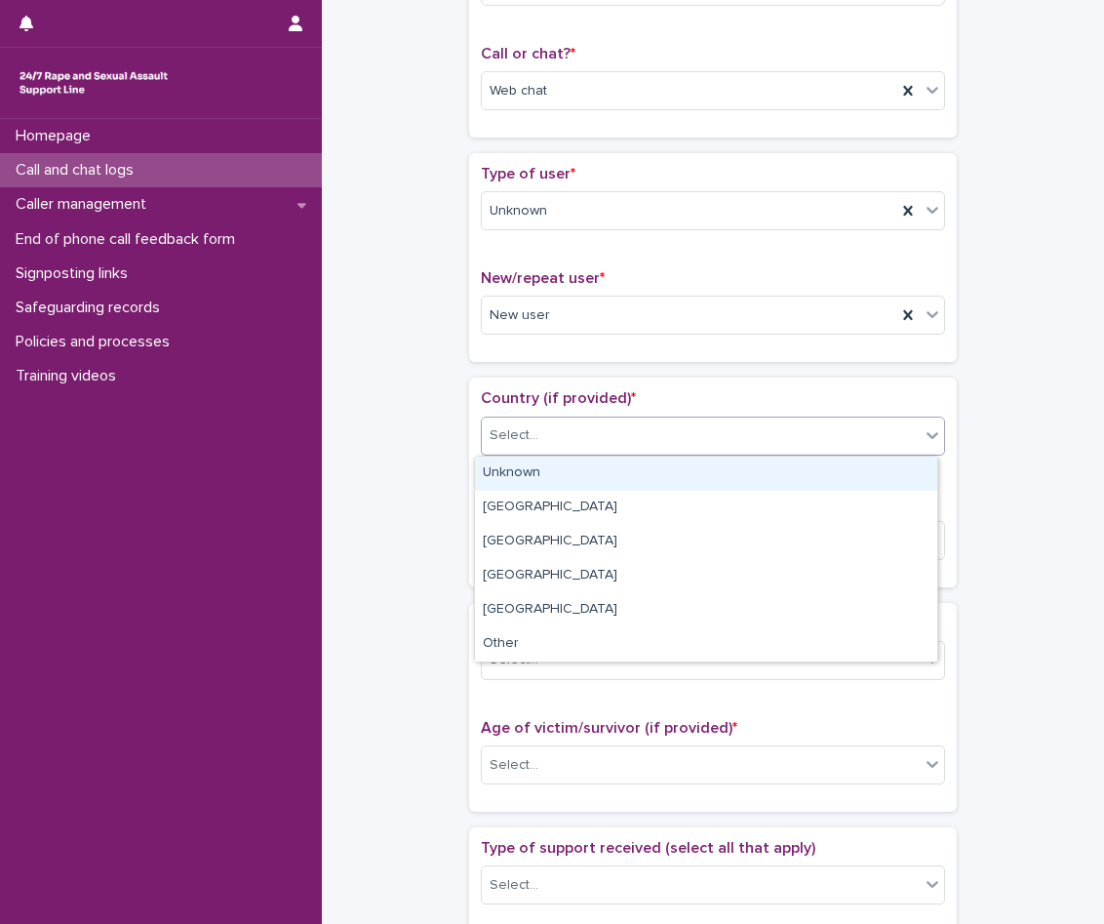
click at [573, 477] on div "Unknown" at bounding box center [706, 474] width 462 height 34
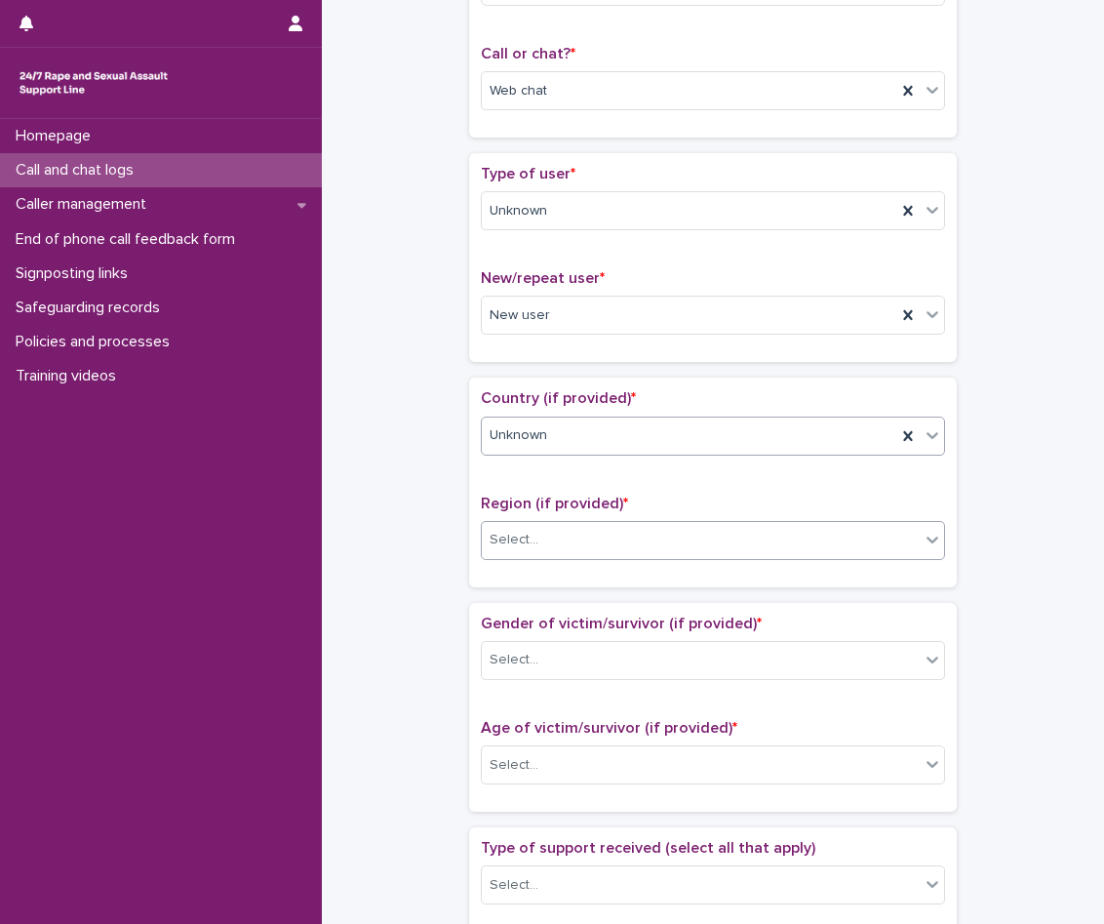
click at [572, 527] on div "Select..." at bounding box center [701, 540] width 438 height 32
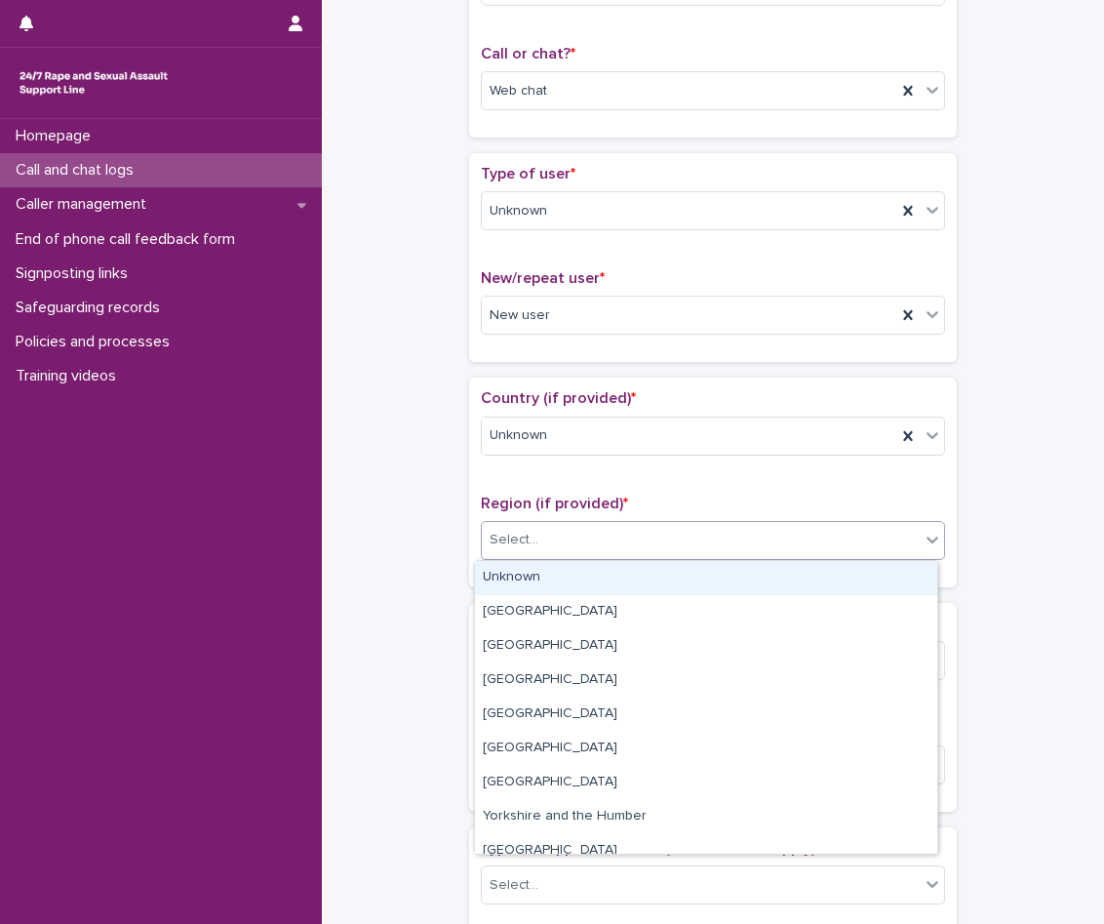
click at [575, 571] on div "Unknown" at bounding box center [706, 578] width 462 height 34
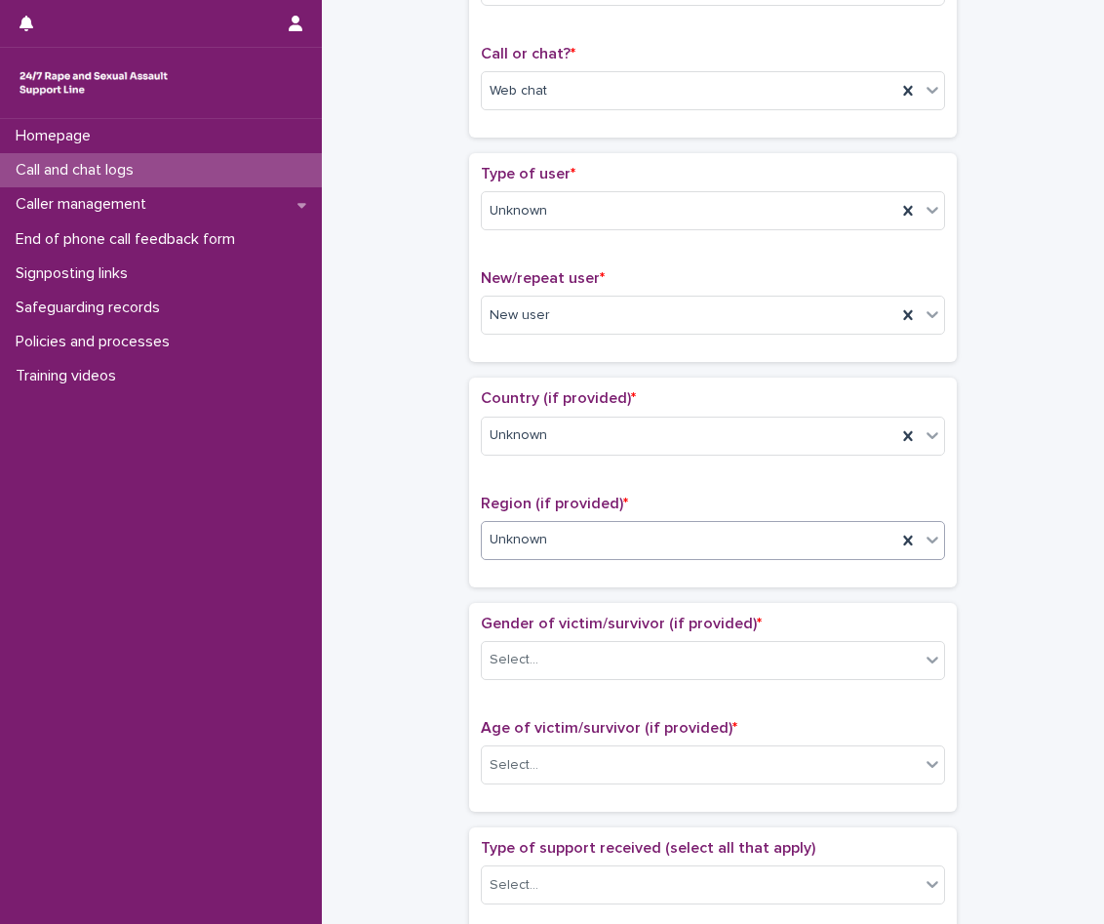
scroll to position [683, 0]
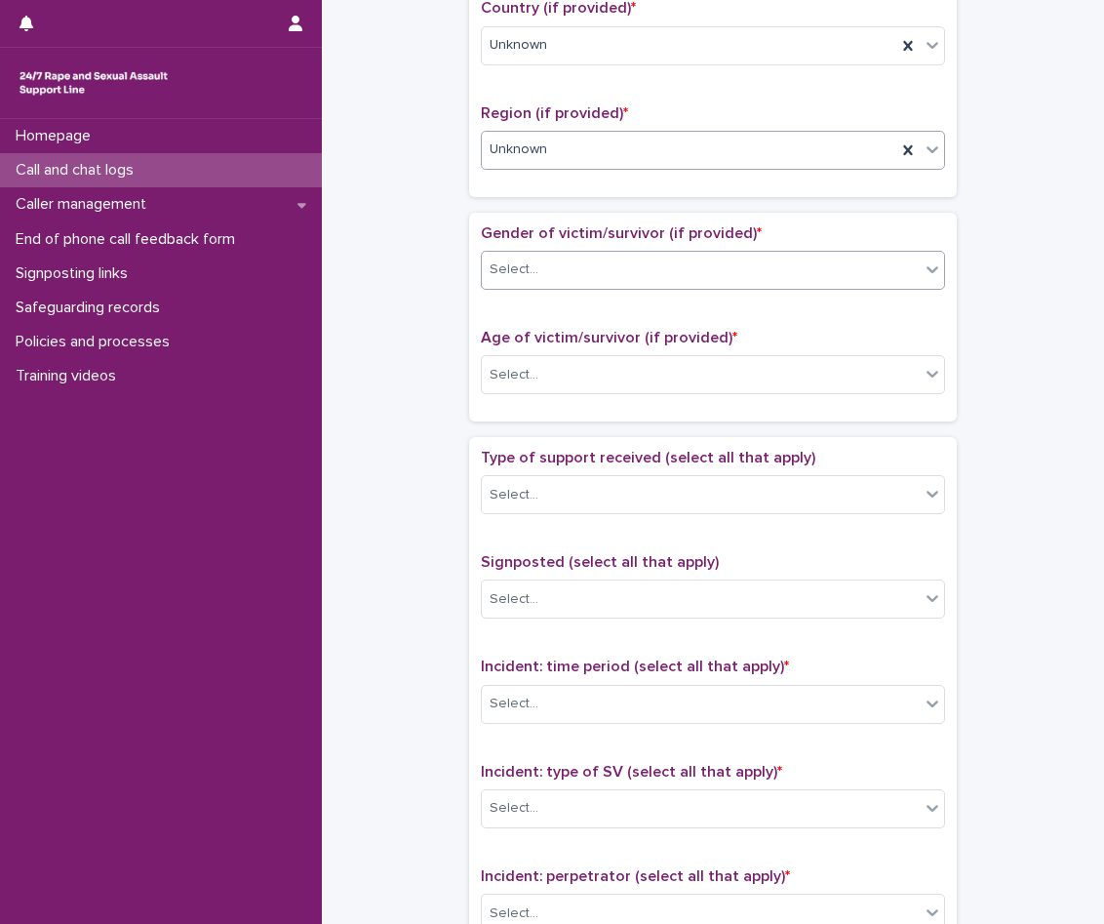
click at [583, 264] on div "Select..." at bounding box center [701, 270] width 438 height 32
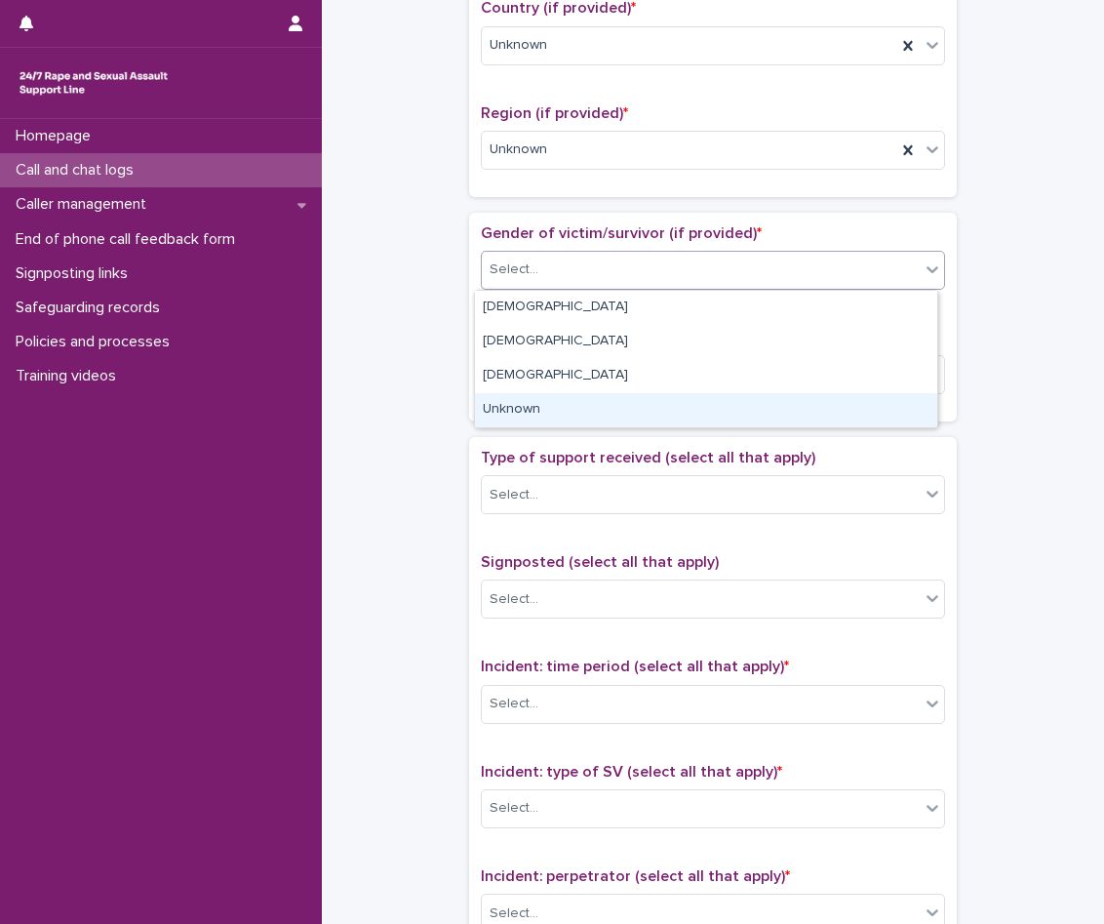
click at [565, 423] on div "Unknown" at bounding box center [706, 410] width 462 height 34
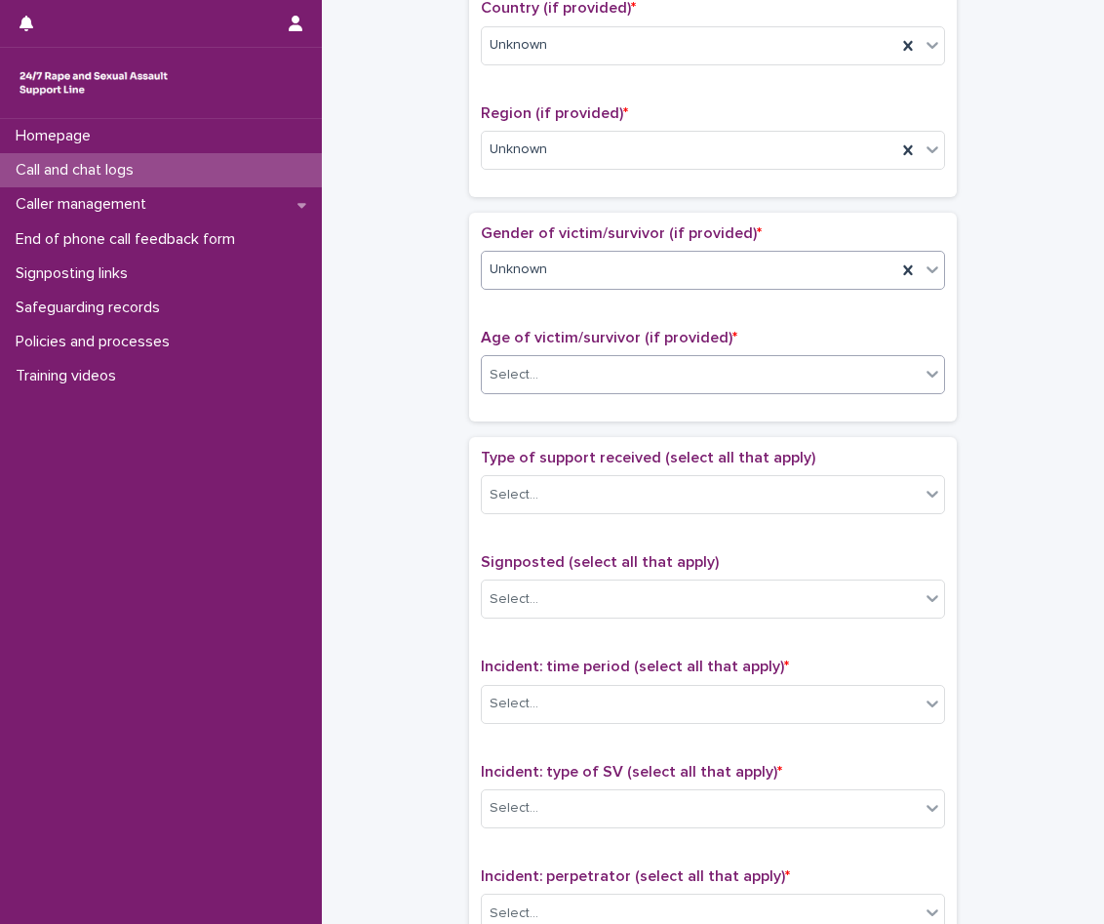
click at [553, 369] on div "Select..." at bounding box center [701, 375] width 438 height 32
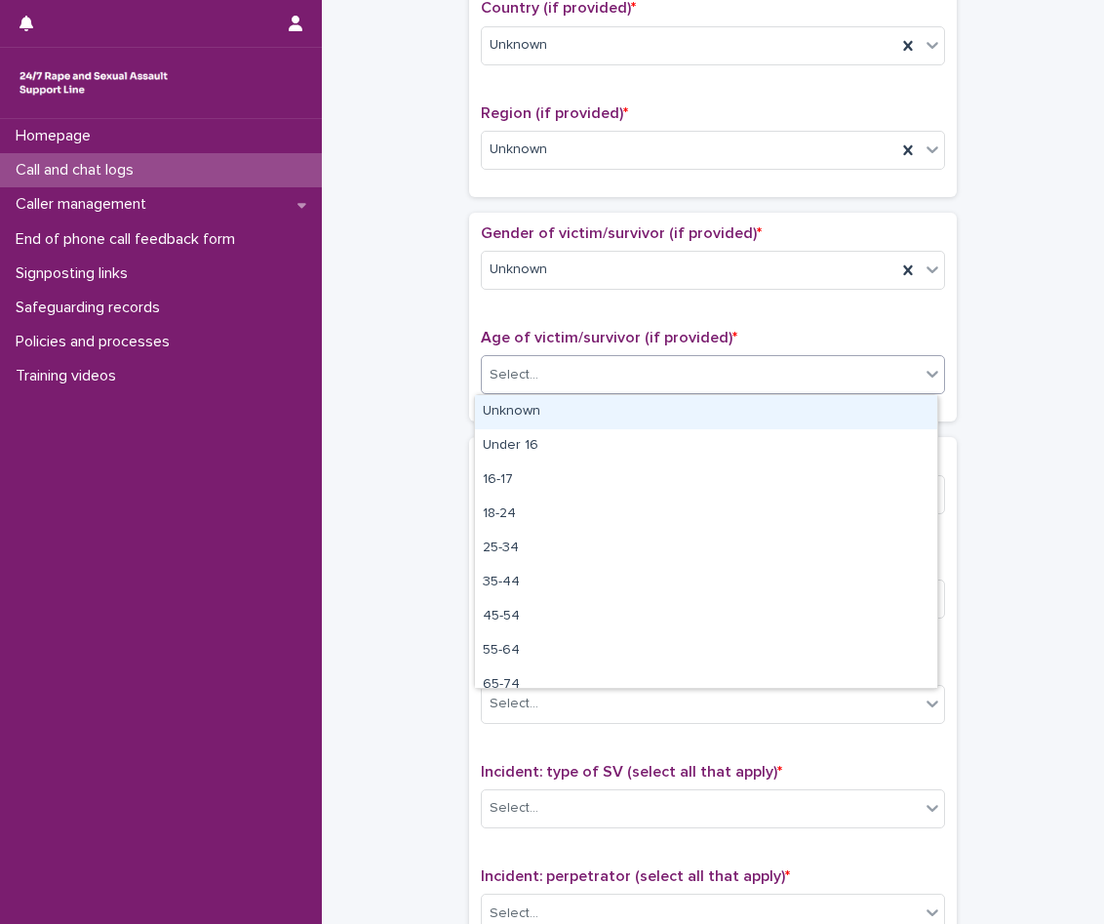
click at [556, 413] on div "Unknown" at bounding box center [706, 412] width 462 height 34
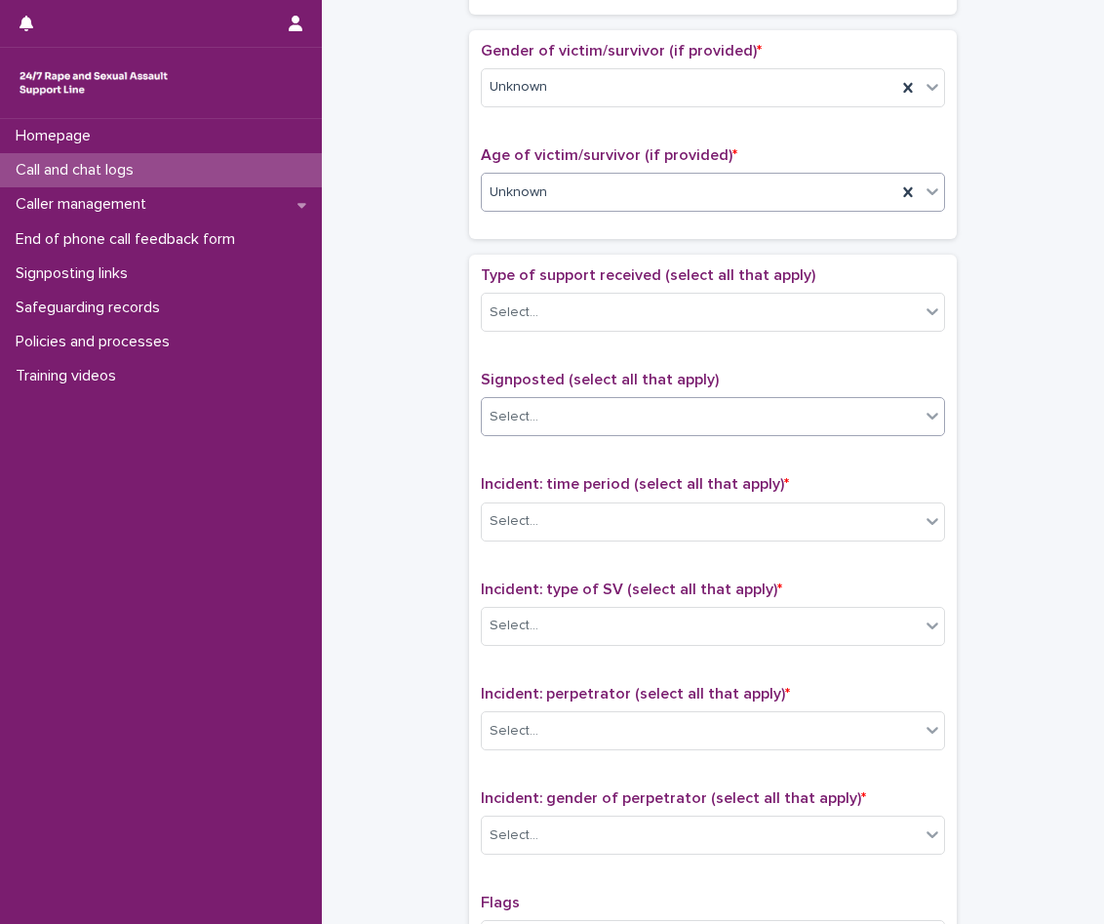
scroll to position [878, 0]
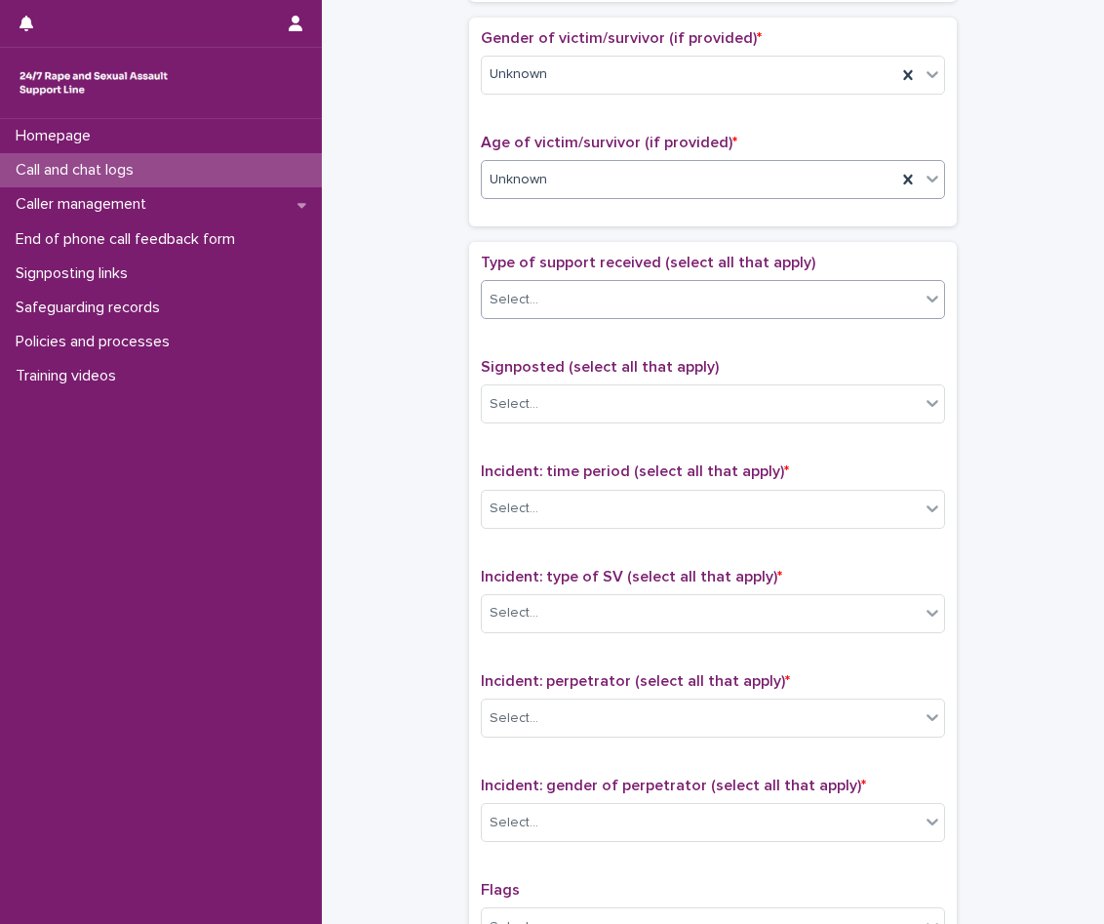
click at [555, 288] on div "Select..." at bounding box center [701, 300] width 438 height 32
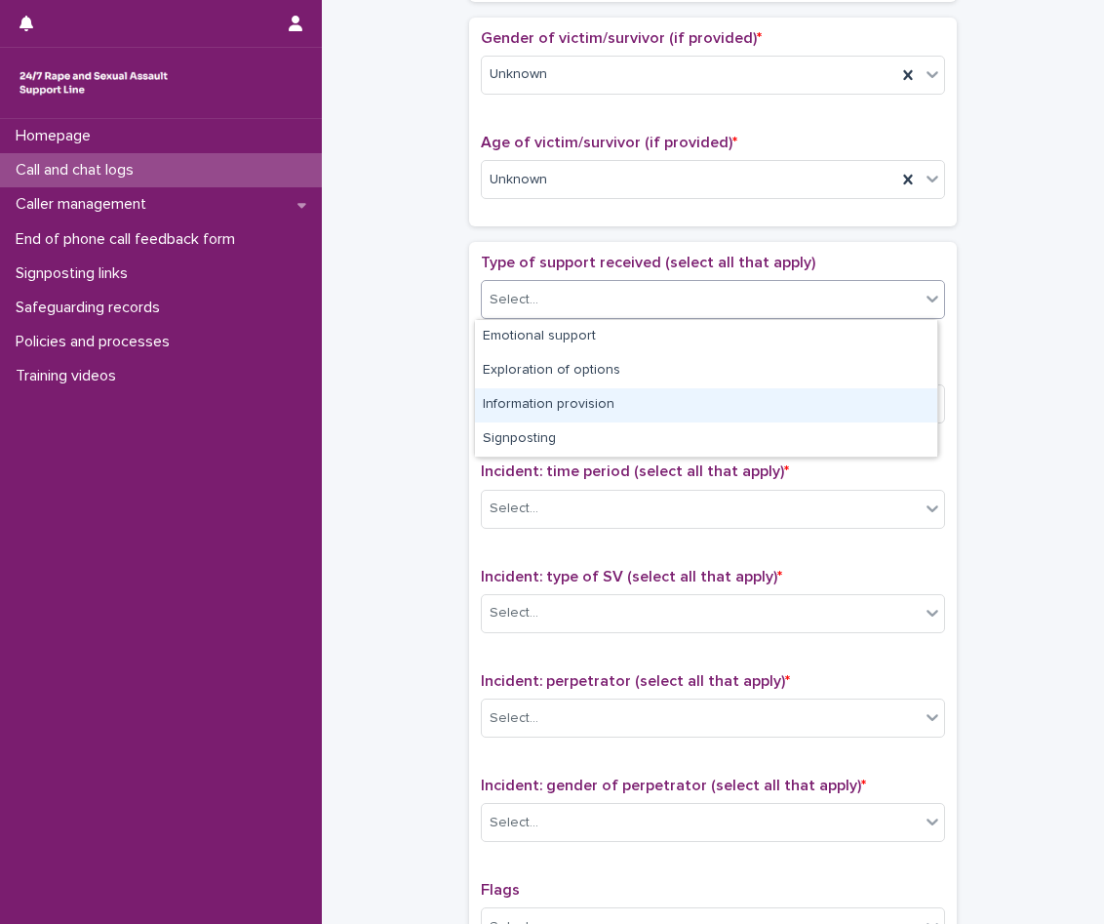
click at [442, 417] on div "**********" at bounding box center [712, 131] width 743 height 1995
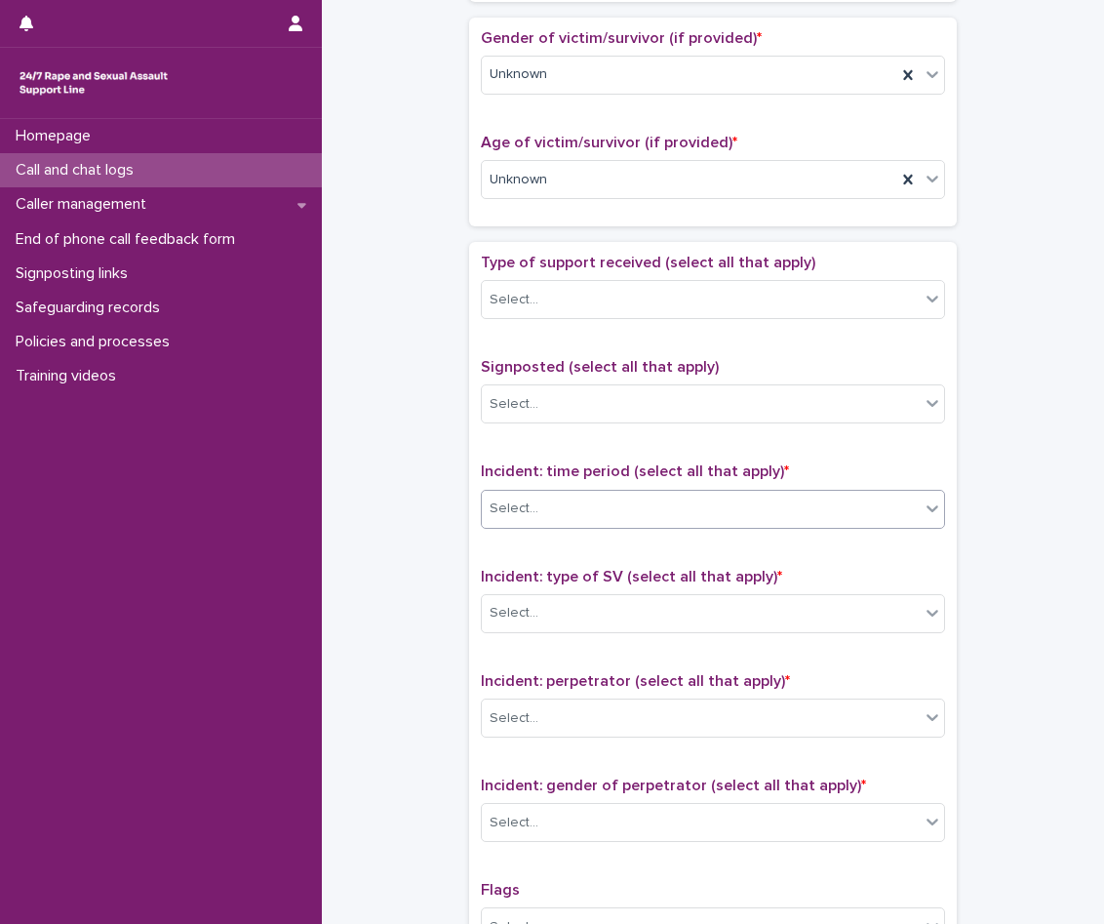
click at [581, 499] on div "Select..." at bounding box center [701, 509] width 438 height 32
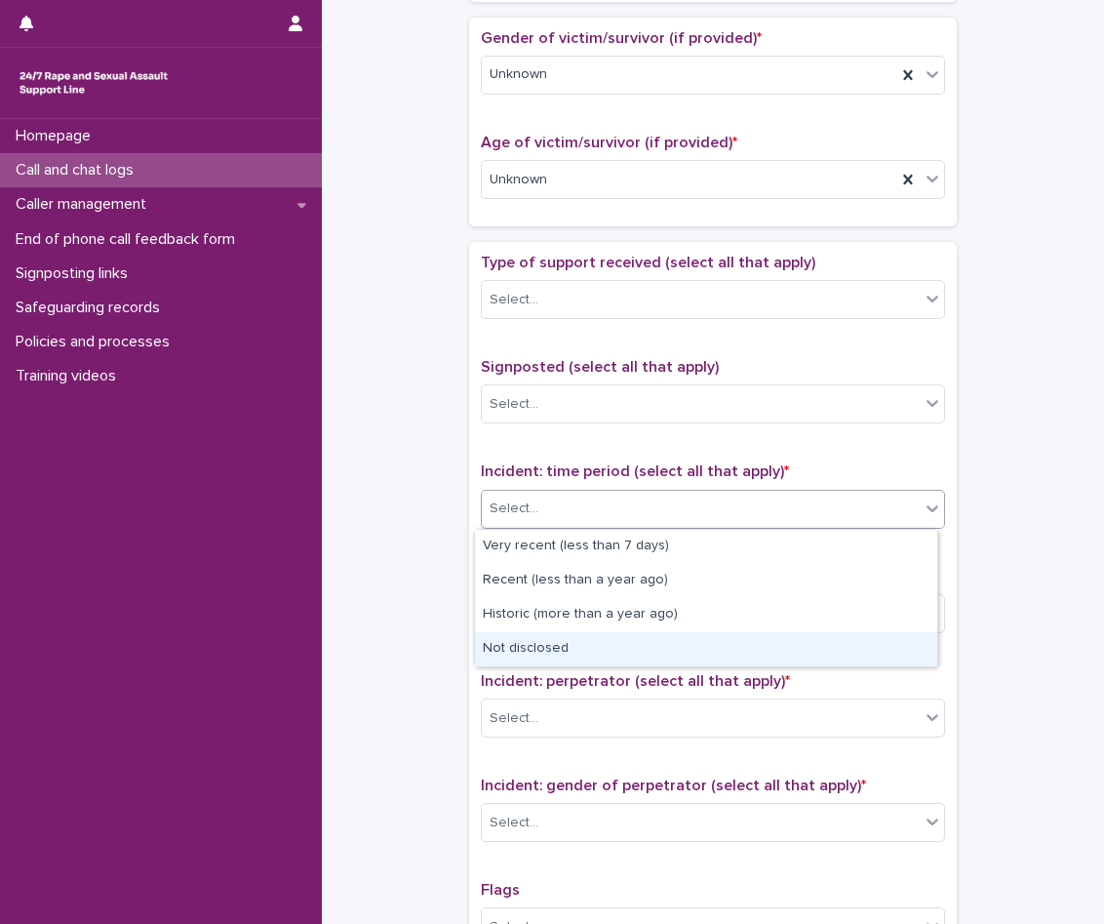
click at [569, 640] on div "Not disclosed" at bounding box center [706, 649] width 462 height 34
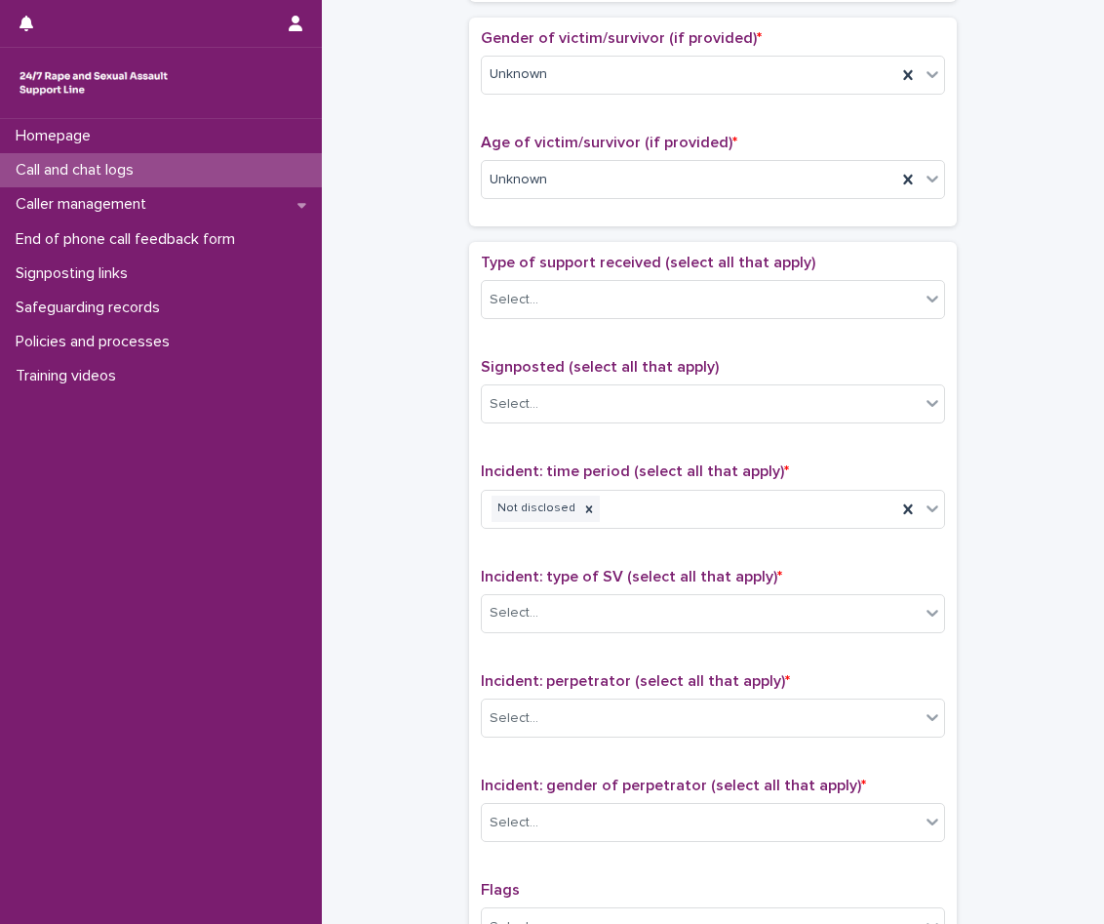
click at [592, 591] on div "Incident: type of SV (select all that apply) * Select..." at bounding box center [713, 608] width 464 height 81
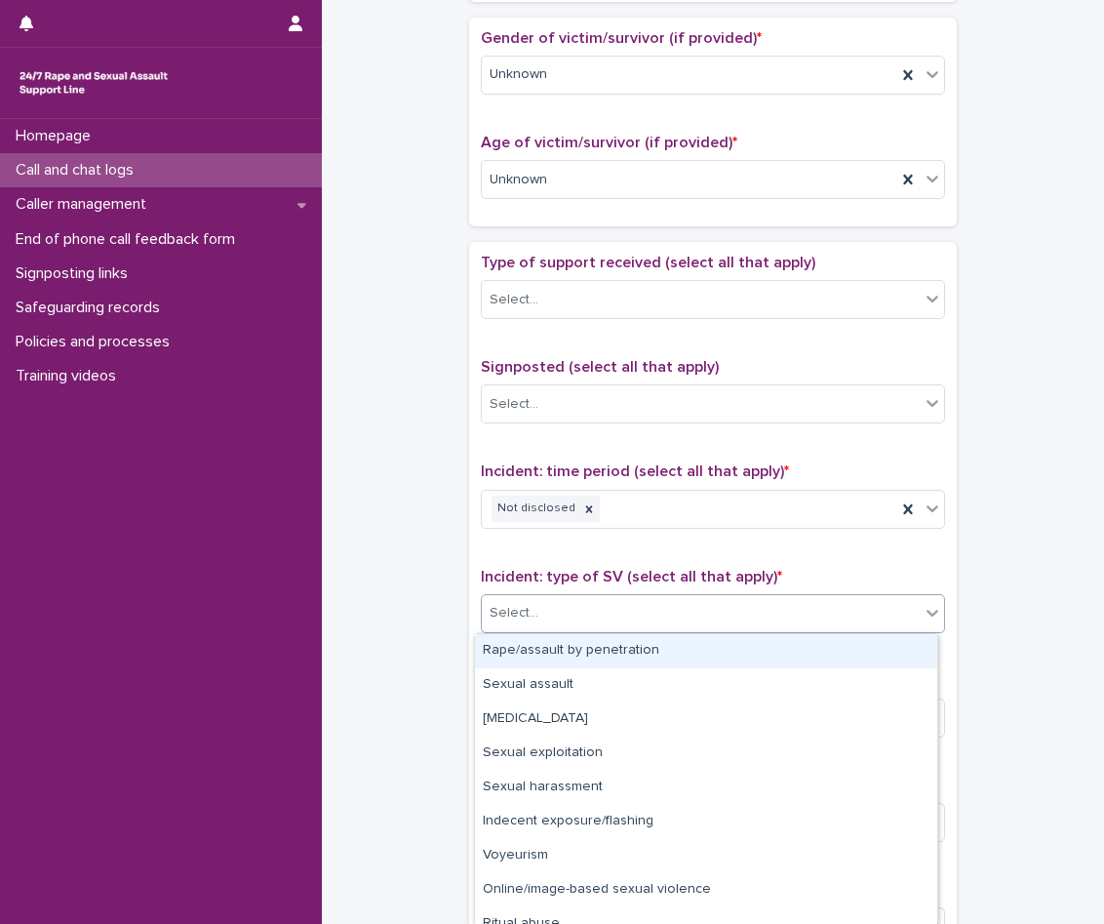
click at [577, 619] on div "Select..." at bounding box center [701, 613] width 438 height 32
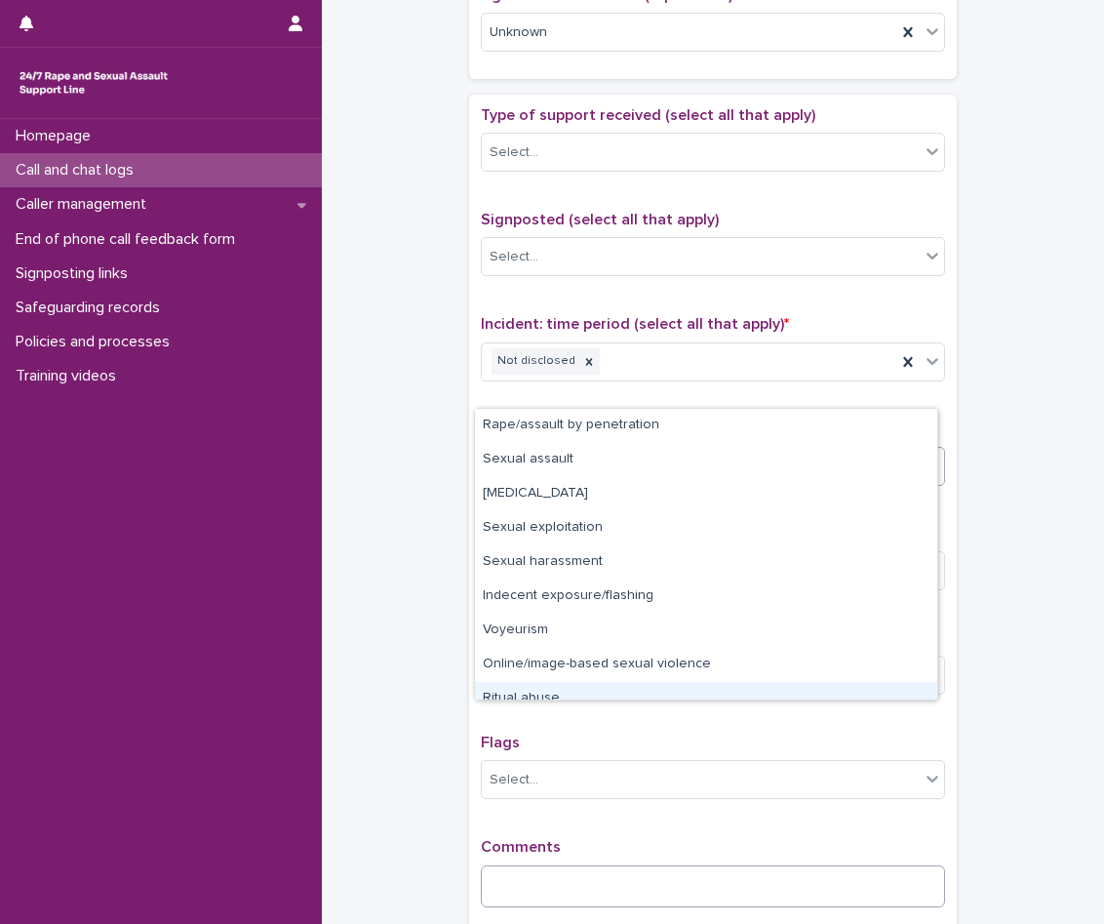
scroll to position [1171, 0]
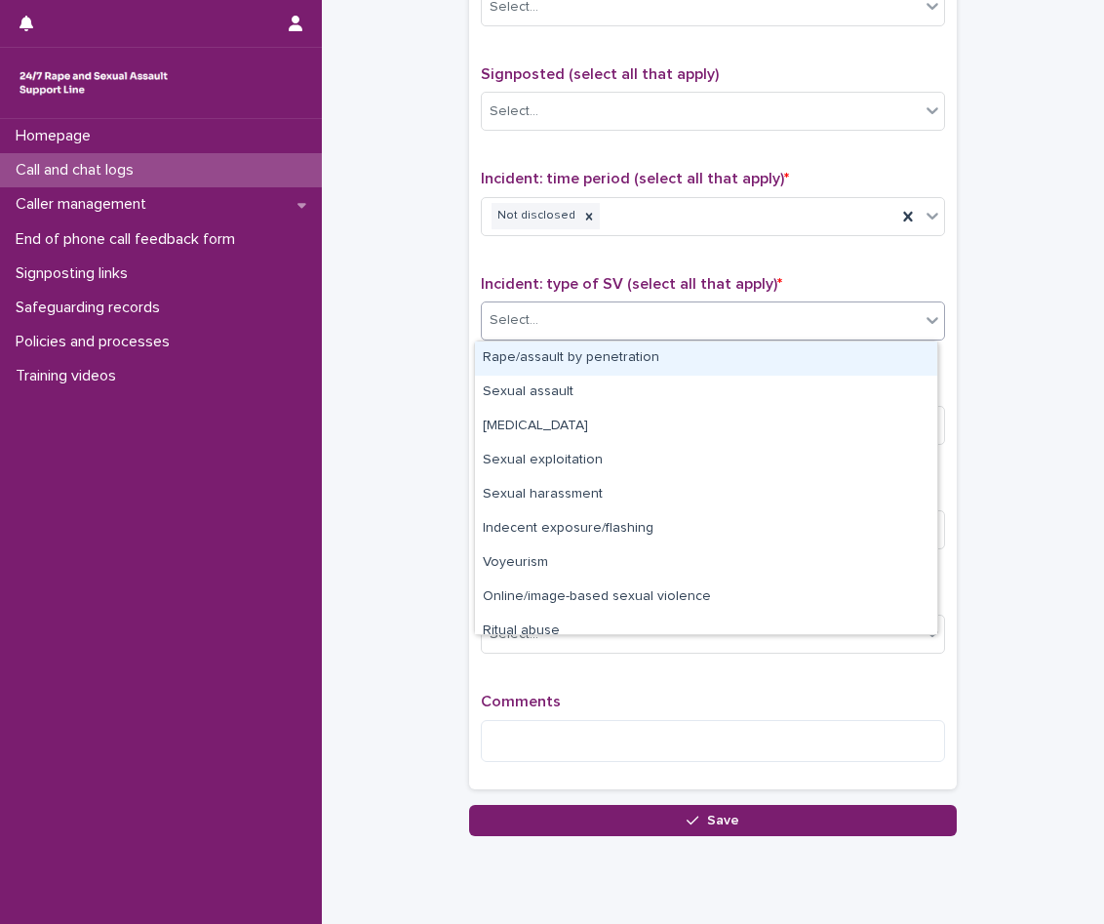
click at [601, 307] on div "Select..." at bounding box center [701, 320] width 438 height 32
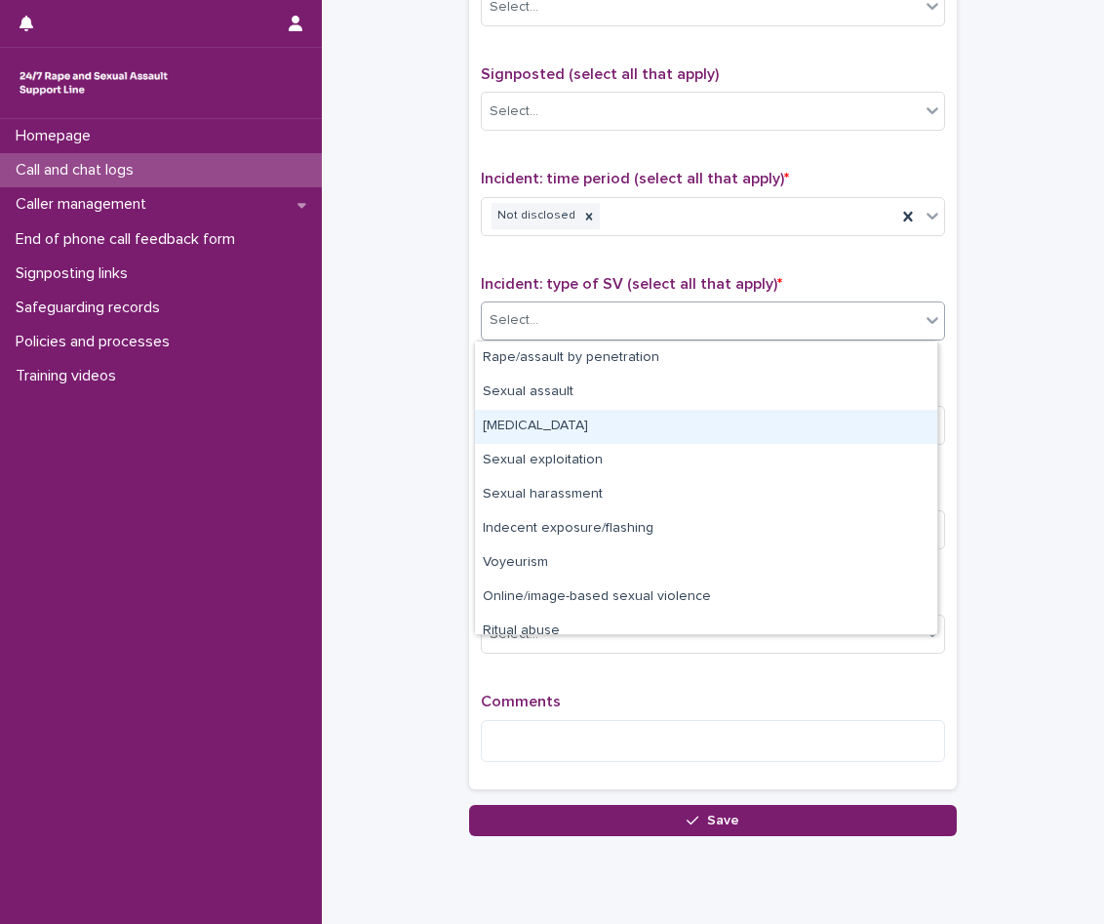
scroll to position [49, 0]
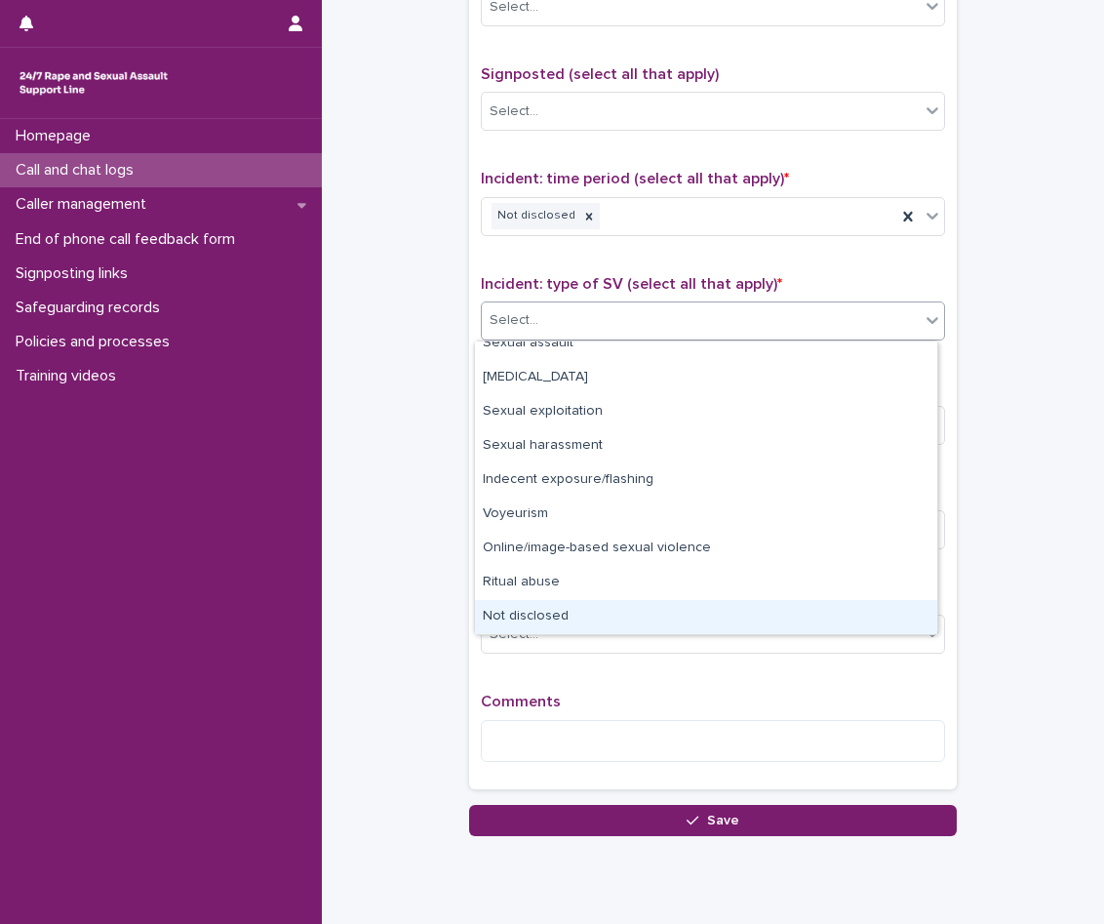
click at [561, 622] on div "Not disclosed" at bounding box center [706, 617] width 462 height 34
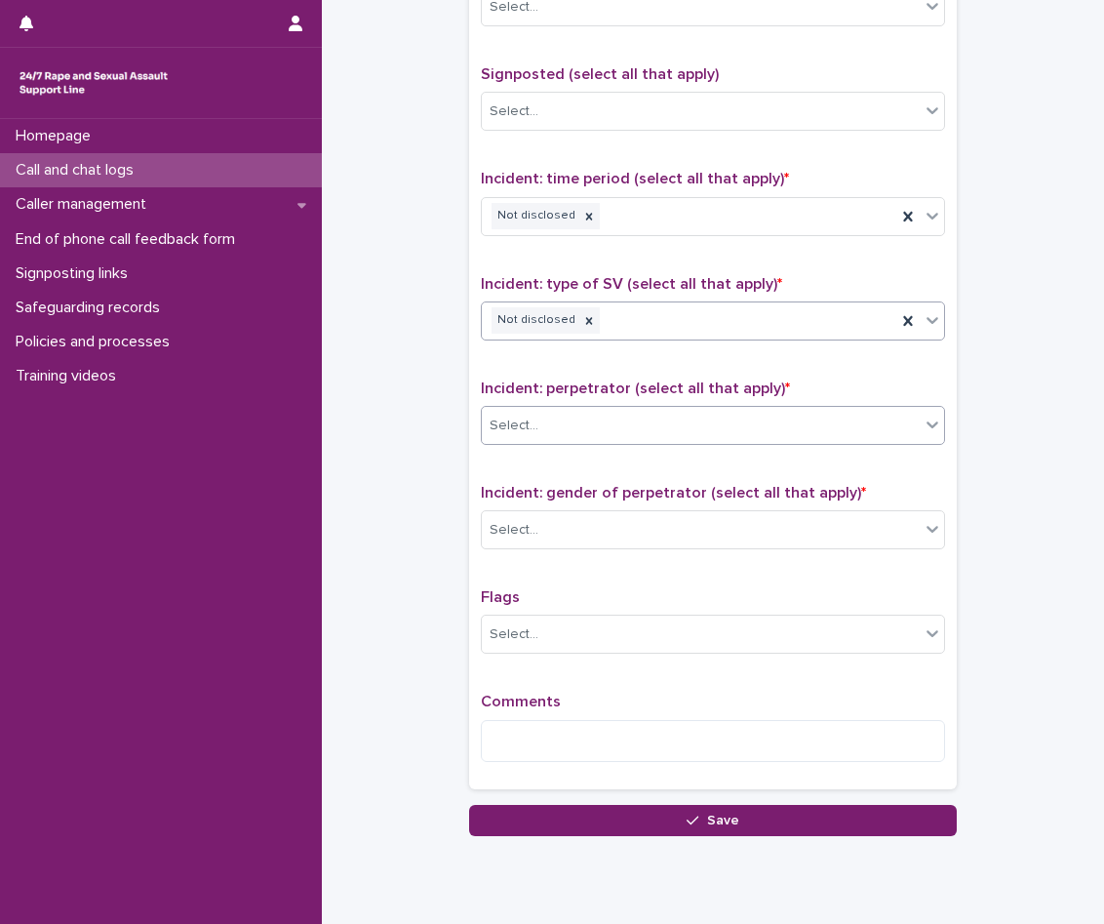
click at [579, 436] on div "Select..." at bounding box center [701, 426] width 438 height 32
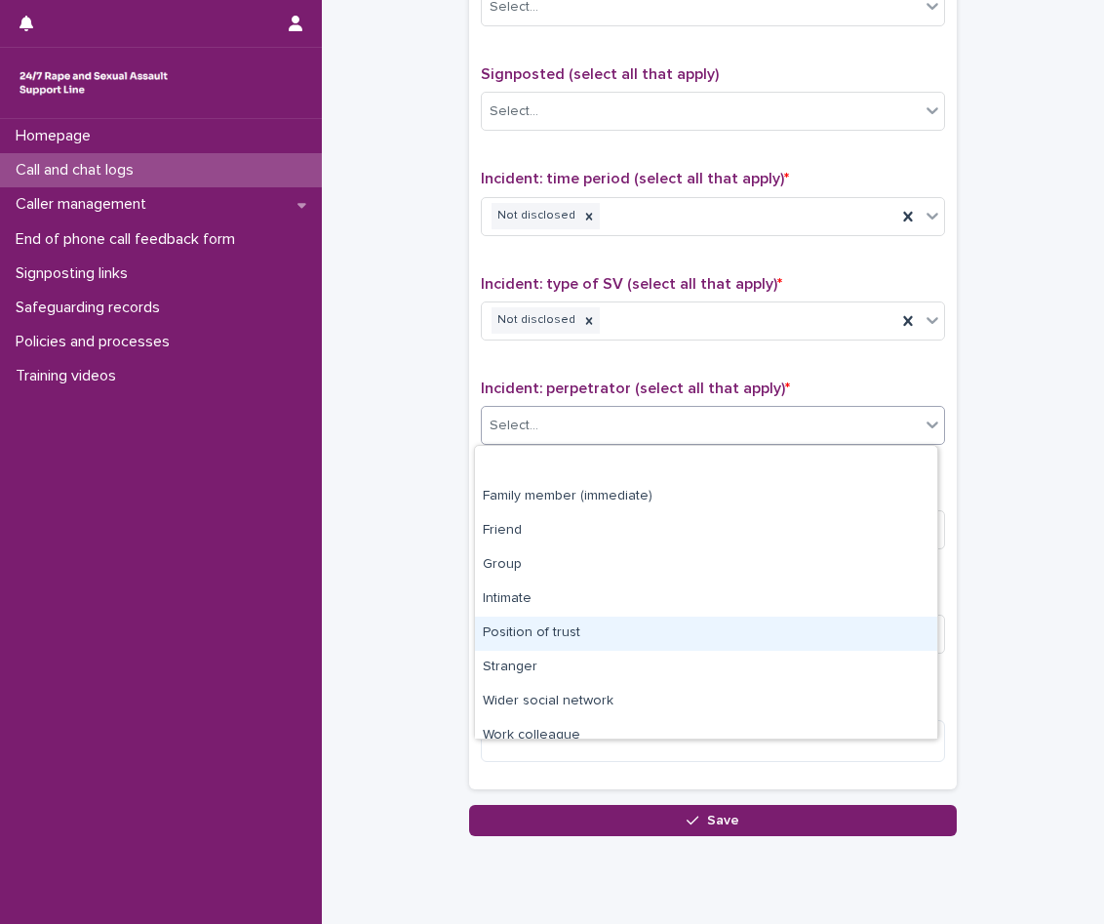
scroll to position [83, 0]
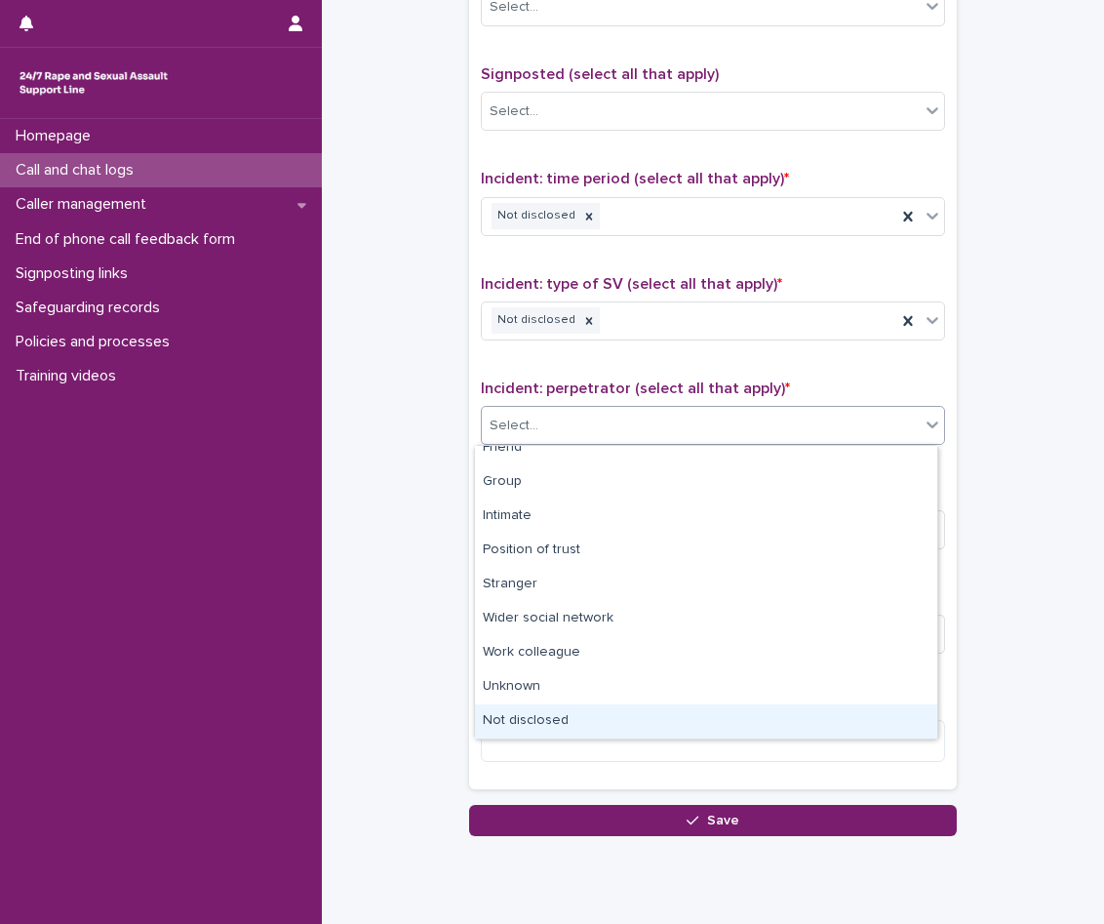
click at [552, 722] on div "Not disclosed" at bounding box center [706, 721] width 462 height 34
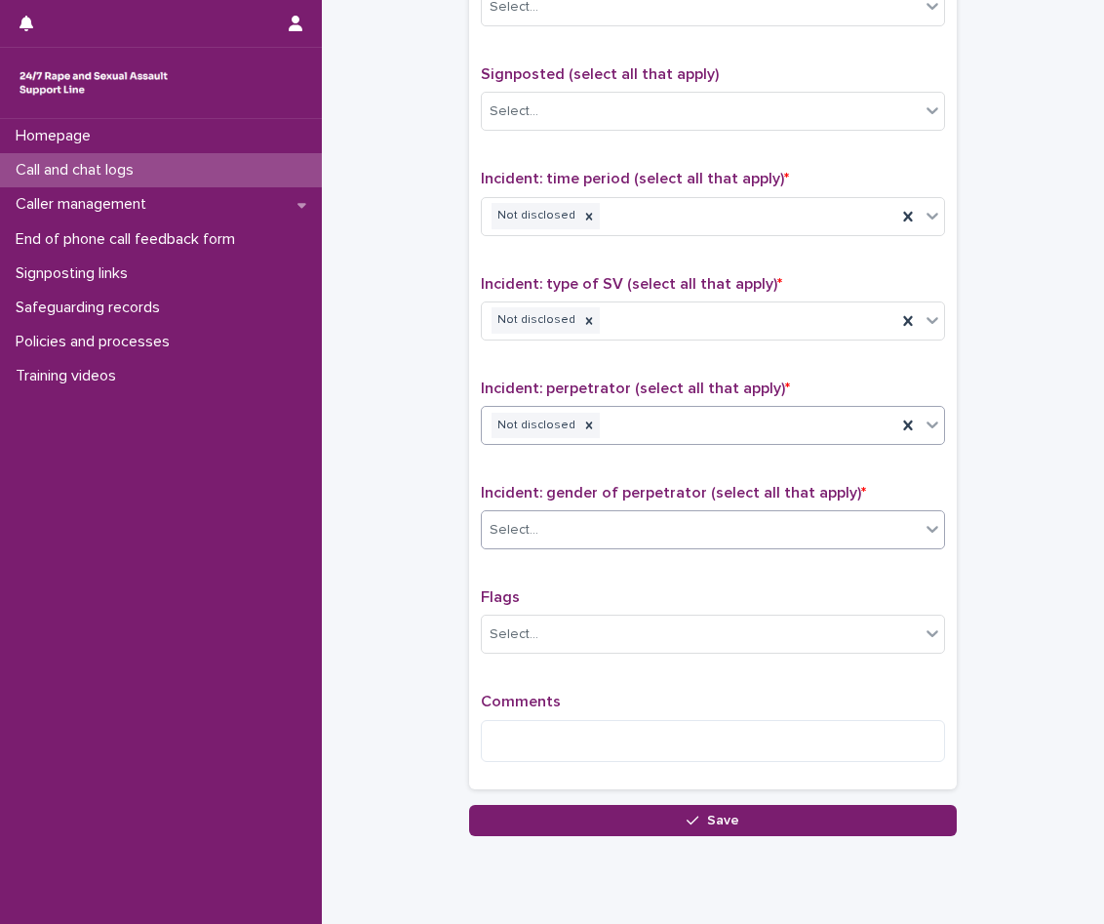
click at [575, 522] on div "Select..." at bounding box center [701, 530] width 438 height 32
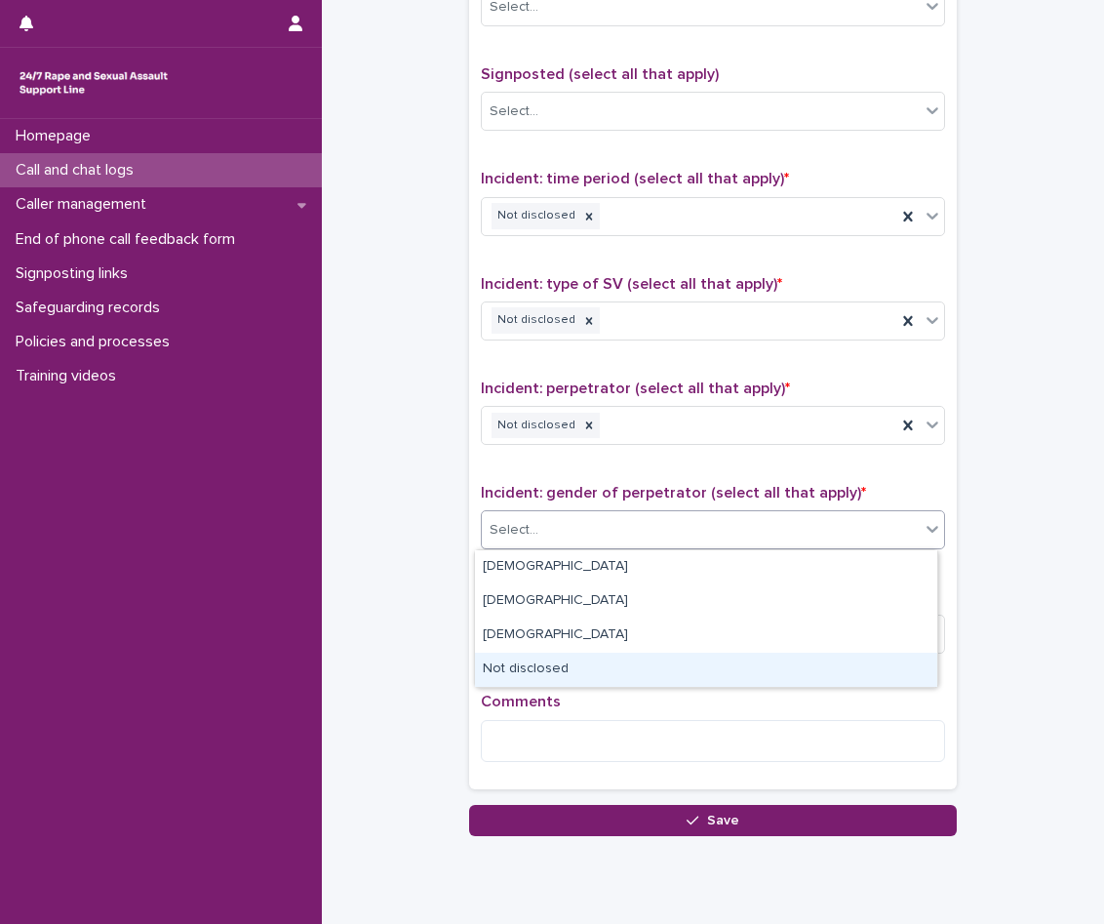
click at [569, 669] on div "Not disclosed" at bounding box center [706, 670] width 462 height 34
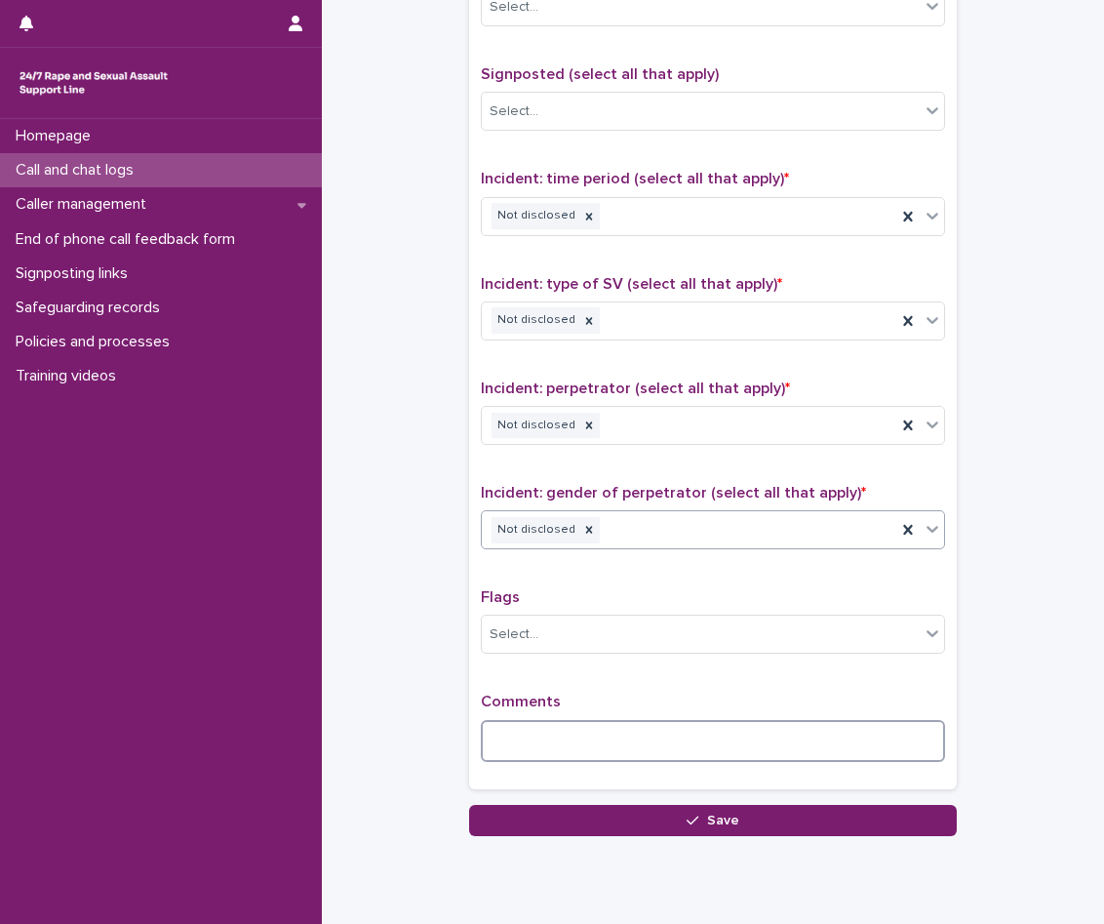
click at [545, 739] on textarea at bounding box center [713, 741] width 464 height 42
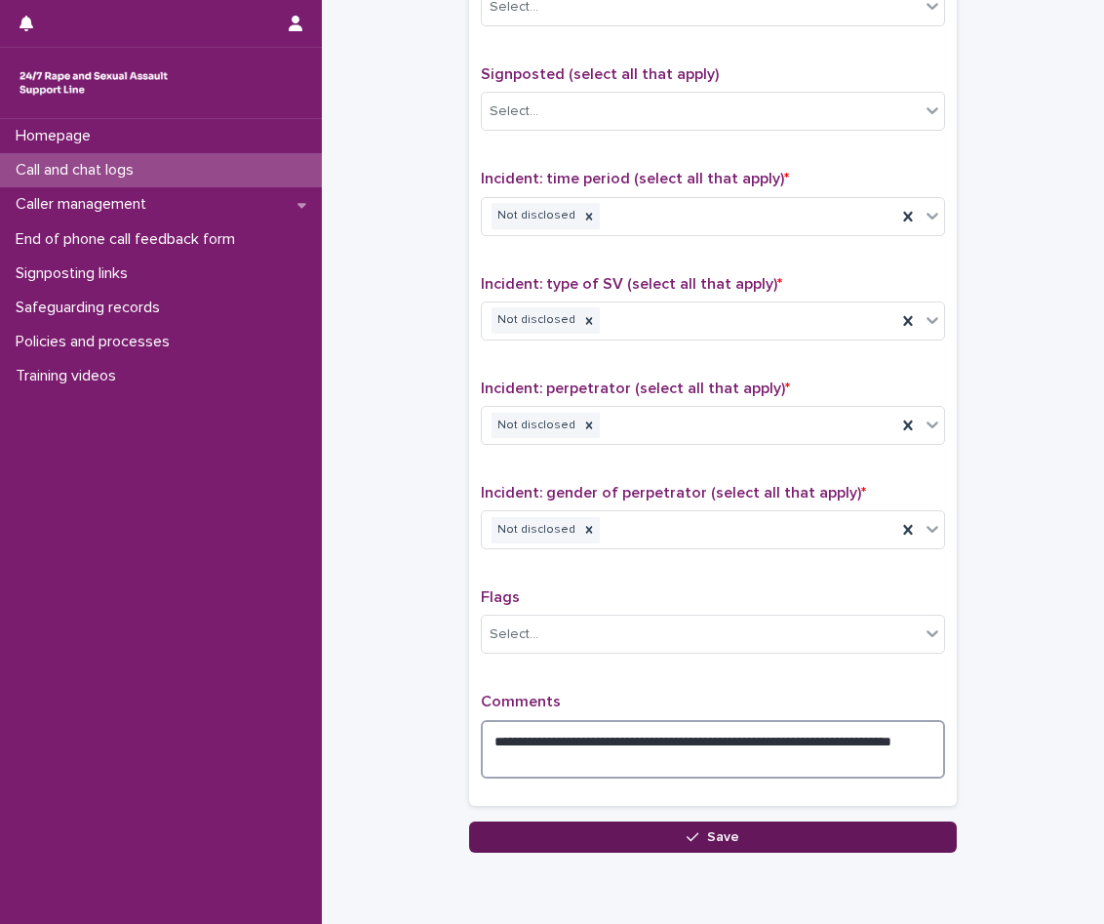
type textarea "**********"
click at [700, 844] on button "Save" at bounding box center [713, 836] width 488 height 31
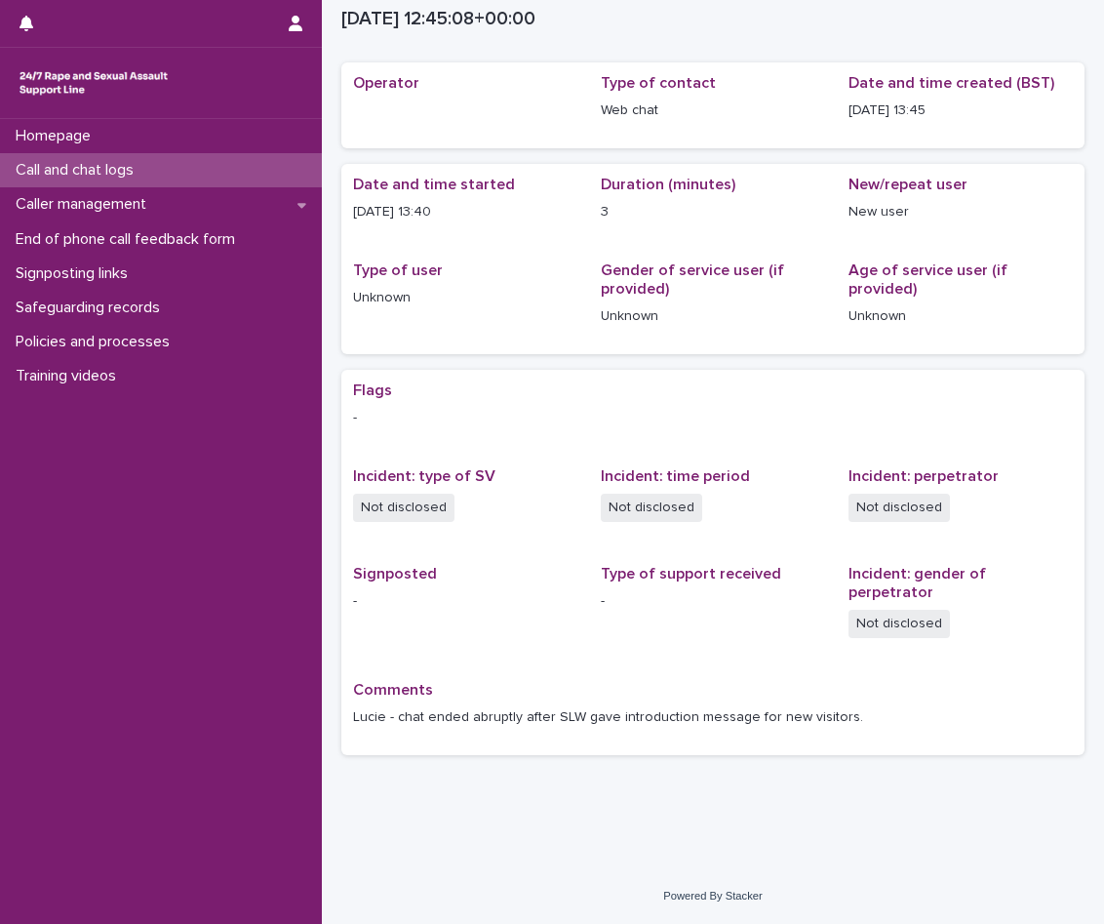
scroll to position [36, 0]
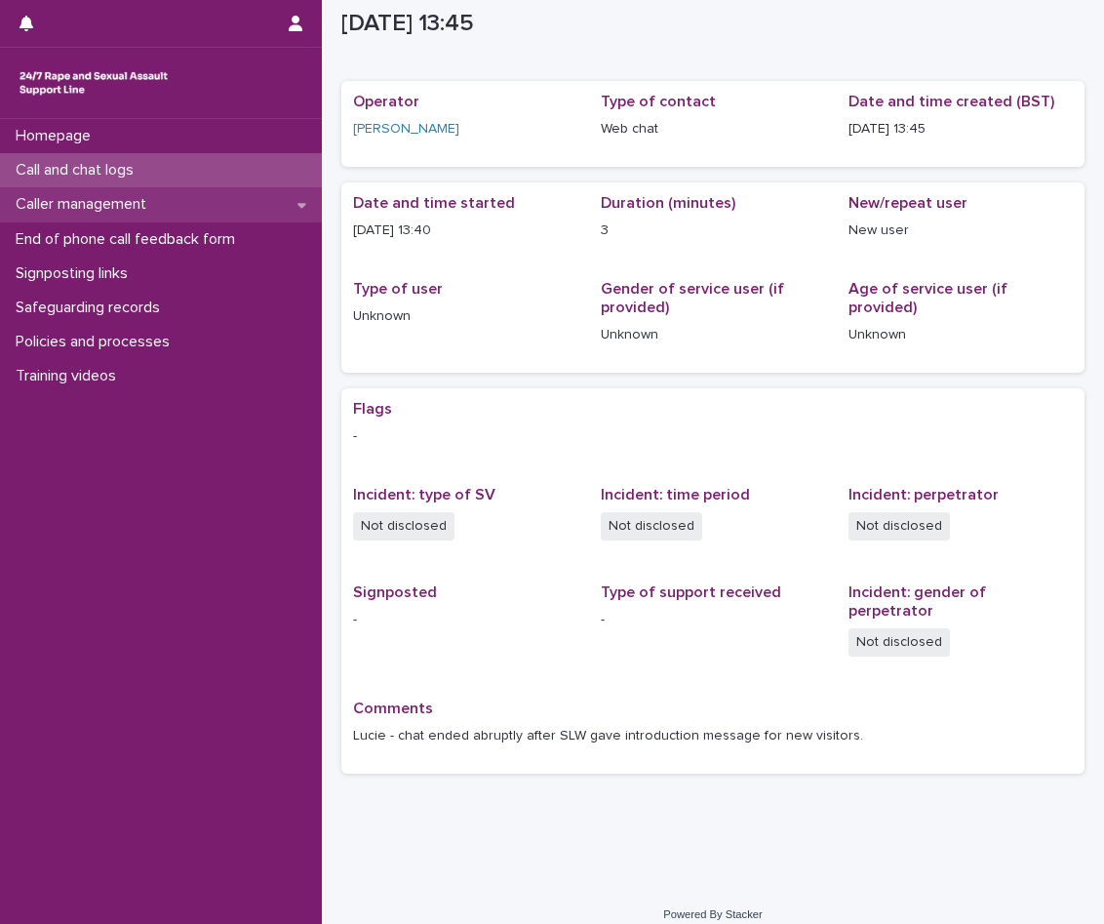
click at [142, 206] on p "Caller management" at bounding box center [85, 204] width 154 height 19
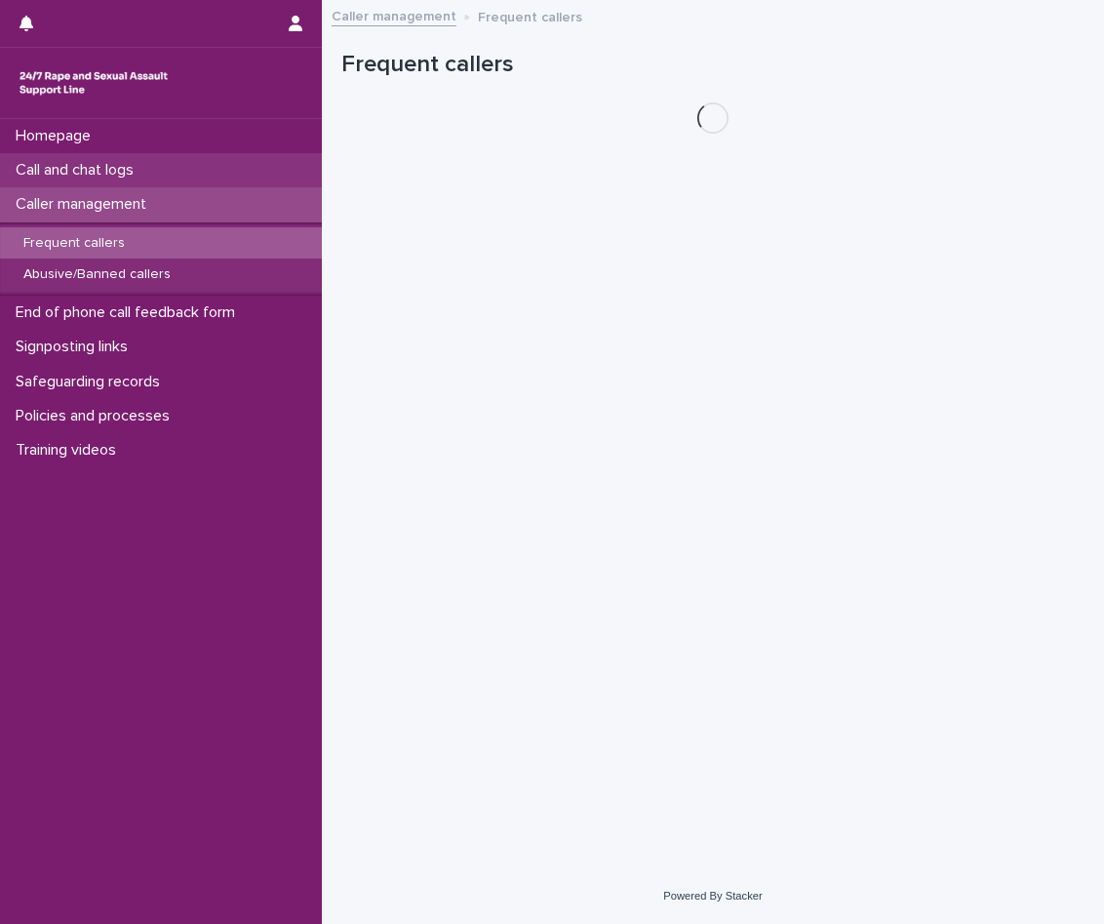
click at [146, 157] on div "Call and chat logs" at bounding box center [161, 170] width 322 height 34
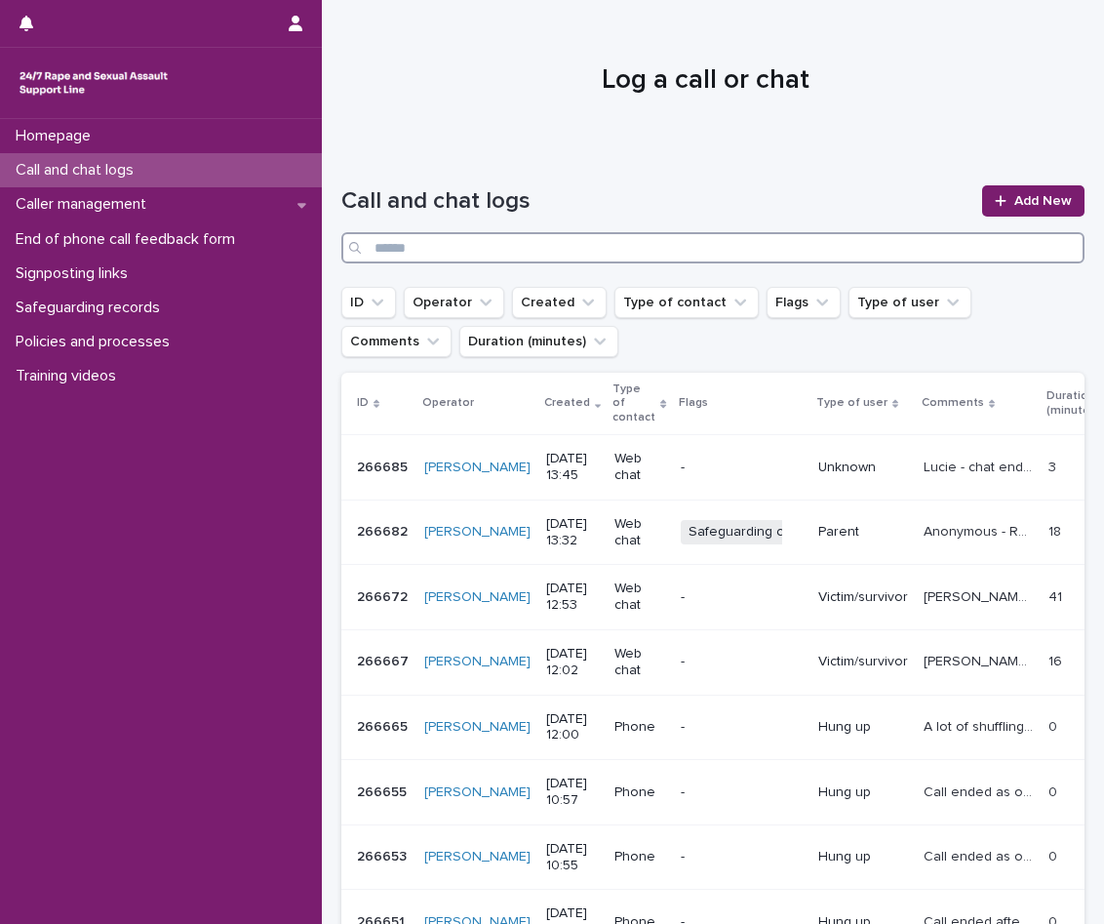
click at [811, 243] on input "Search" at bounding box center [712, 247] width 743 height 31
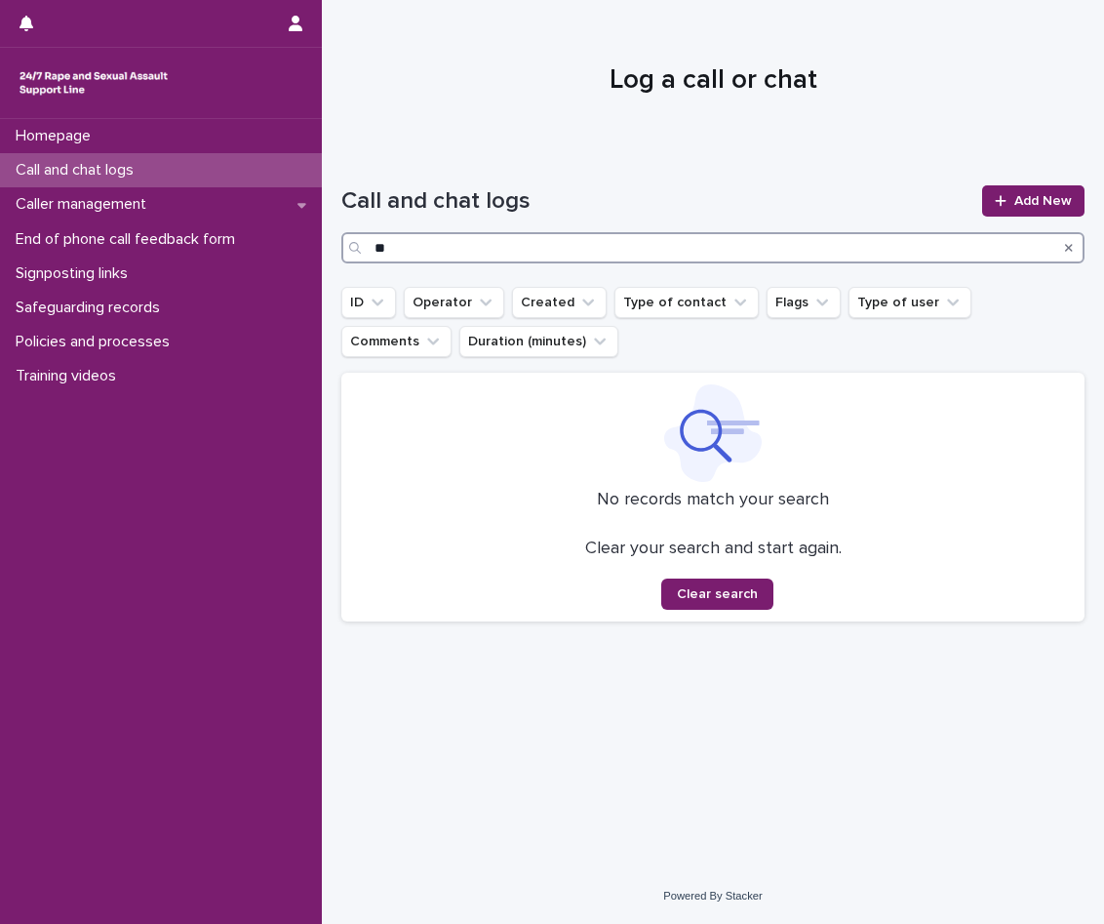
type input "*"
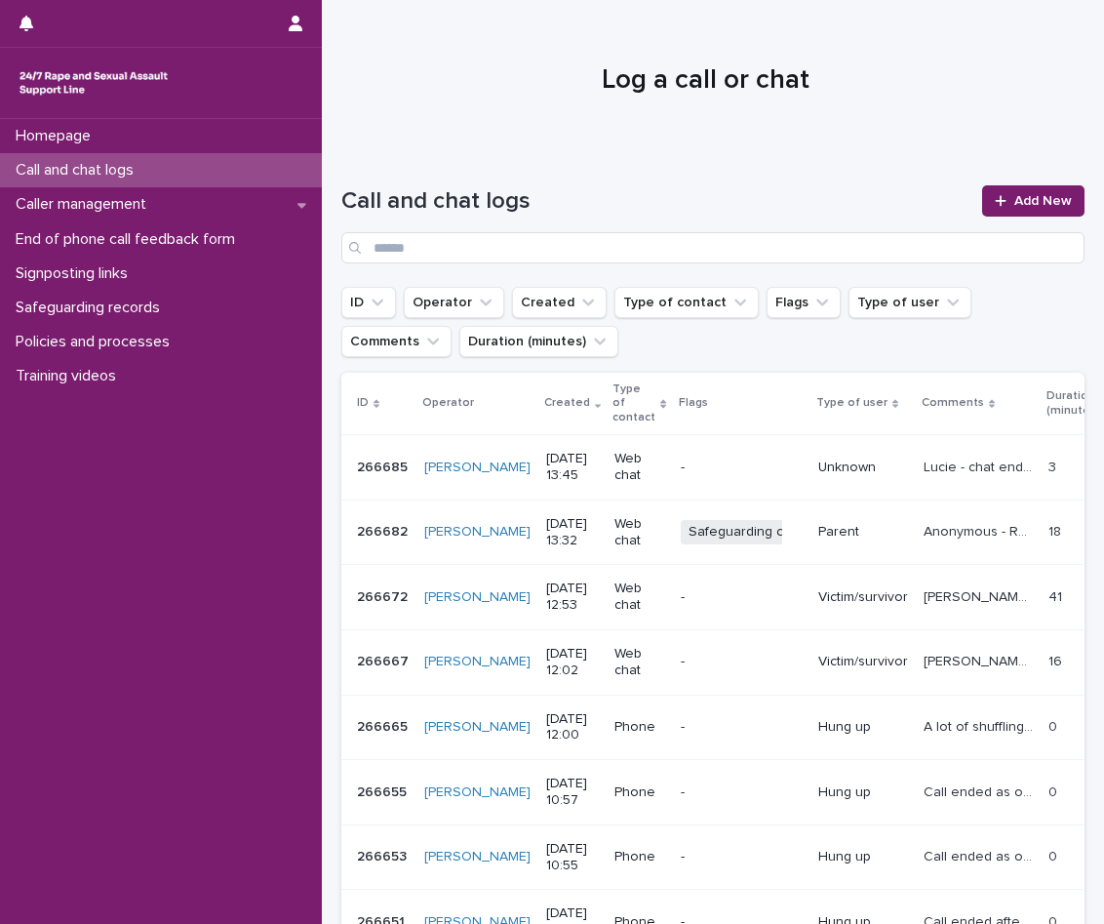
click at [924, 457] on p "Lucie - chat ended abruptly after SLW gave introduction message for new visitor…" at bounding box center [980, 466] width 113 height 20
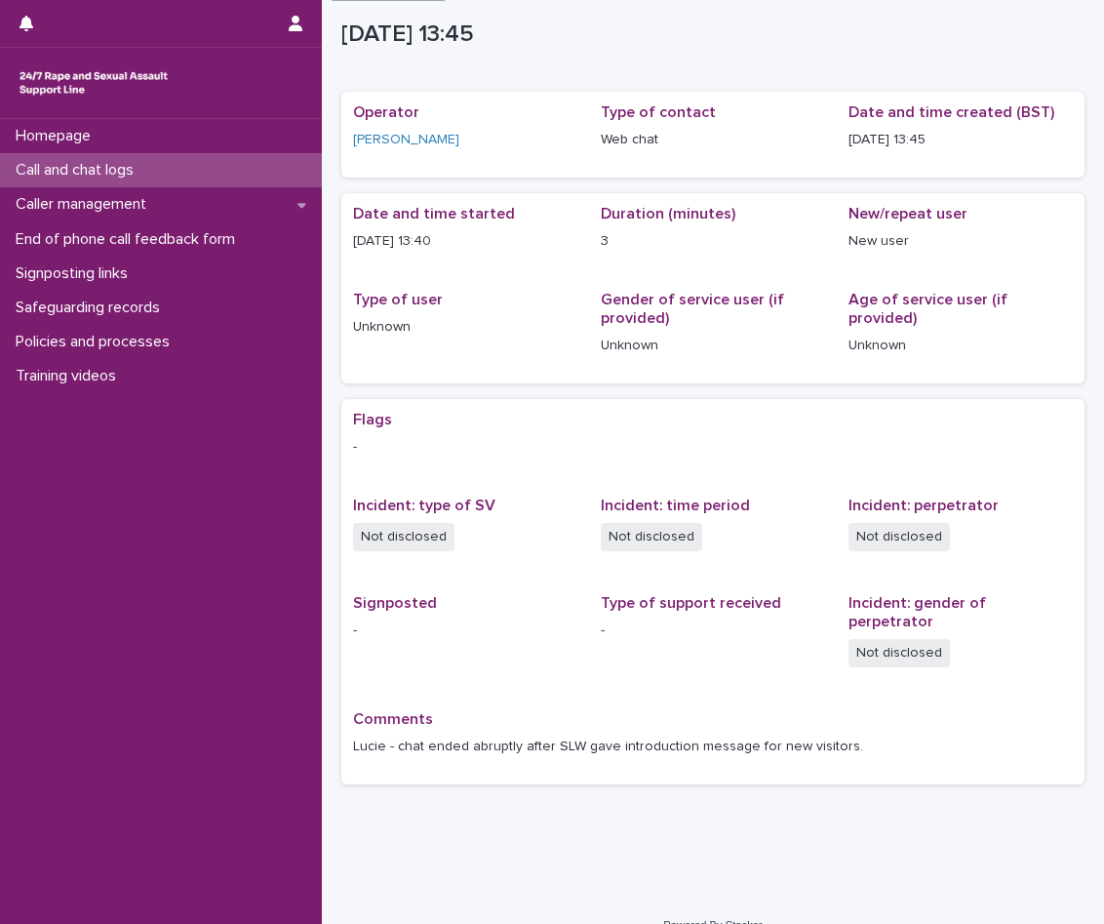
scroll to position [36, 0]
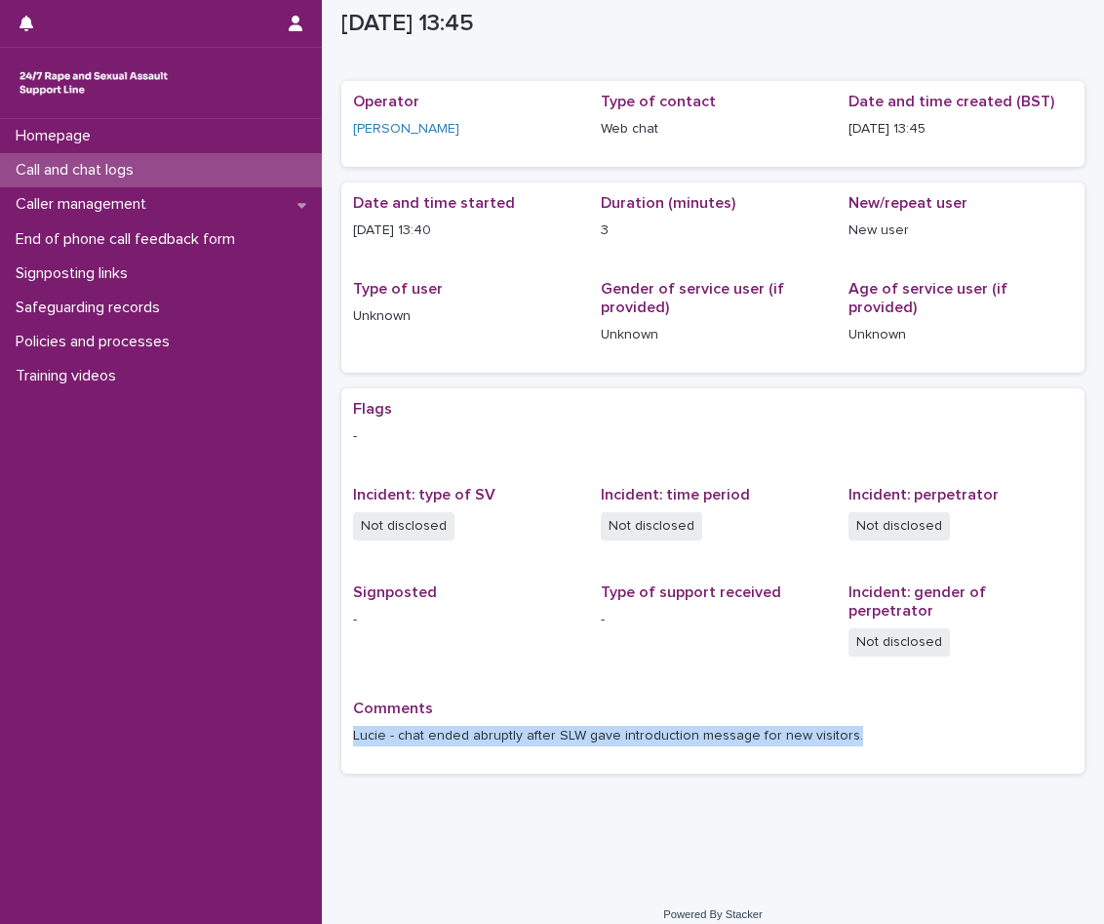
drag, startPoint x: 354, startPoint y: 721, endPoint x: 900, endPoint y: 718, distance: 545.4
click at [900, 726] on p "Lucie - chat ended abruptly after SLW gave introduction message for new visitor…" at bounding box center [713, 736] width 720 height 20
click at [666, 771] on div "Loading... Saving… Loading... Saving… [DATE] 12:45:08+00:00 [DATE] 13:45 Sorry,…" at bounding box center [713, 407] width 763 height 862
drag, startPoint x: 398, startPoint y: 713, endPoint x: 871, endPoint y: 717, distance: 473.2
click at [871, 726] on p "Lucie - chat ended abruptly after SLW gave introduction message for new visitor…" at bounding box center [713, 736] width 720 height 20
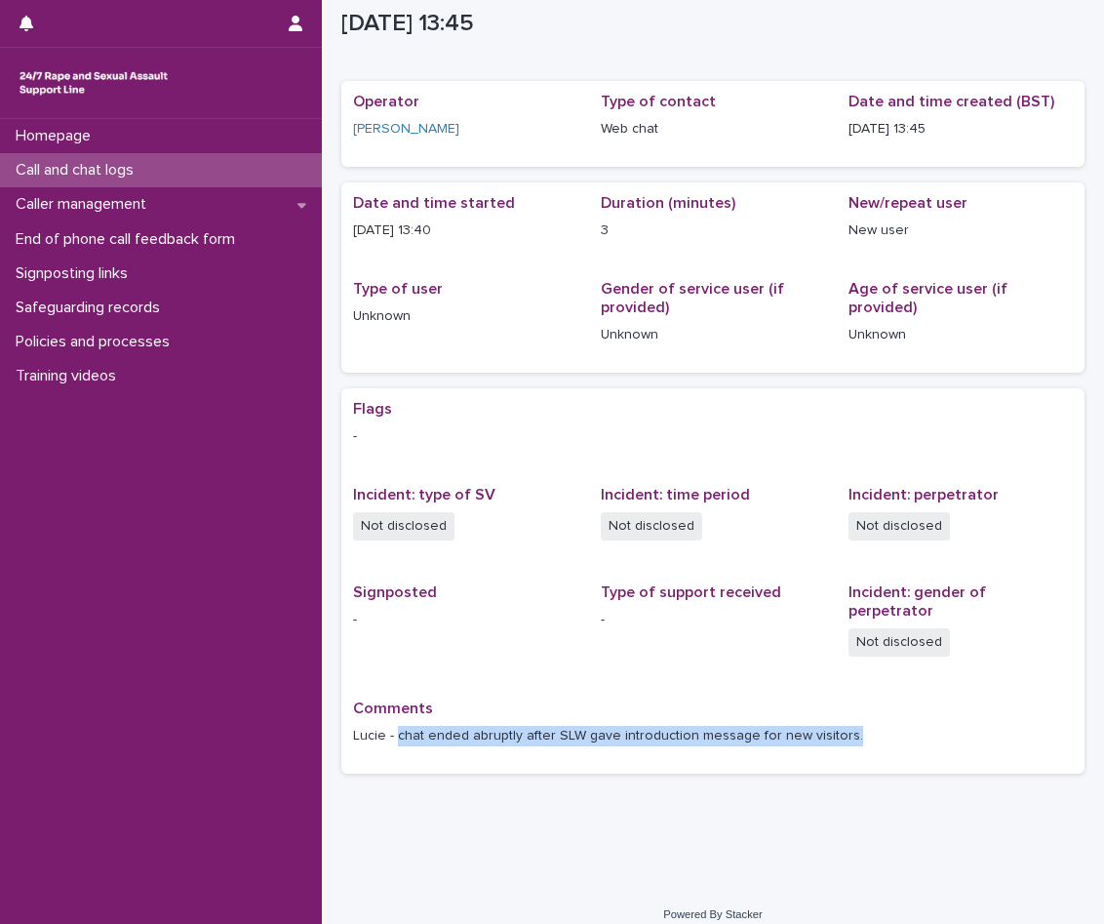
copy p "chat ended abruptly after SLW gave introduction message for new visitors."
click at [137, 182] on div "Call and chat logs" at bounding box center [161, 170] width 322 height 34
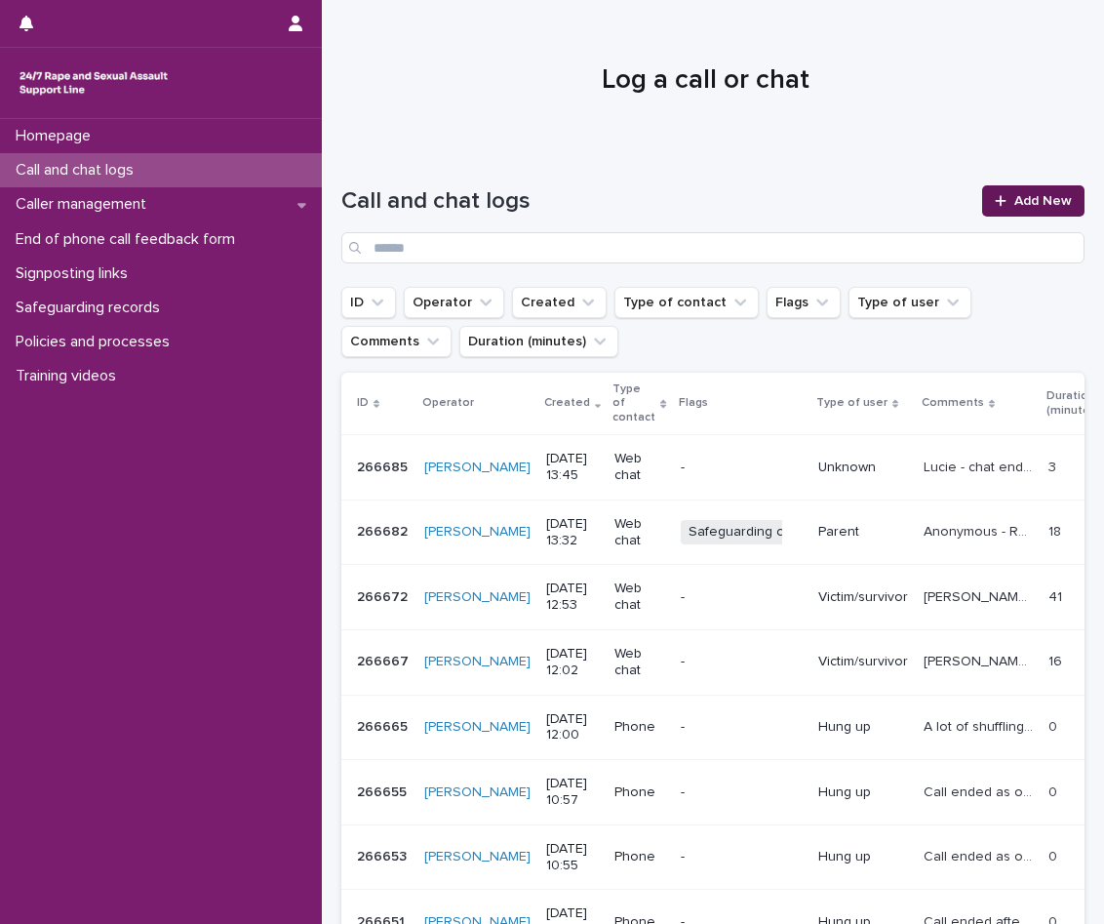
click at [1015, 203] on span "Add New" at bounding box center [1044, 201] width 58 height 14
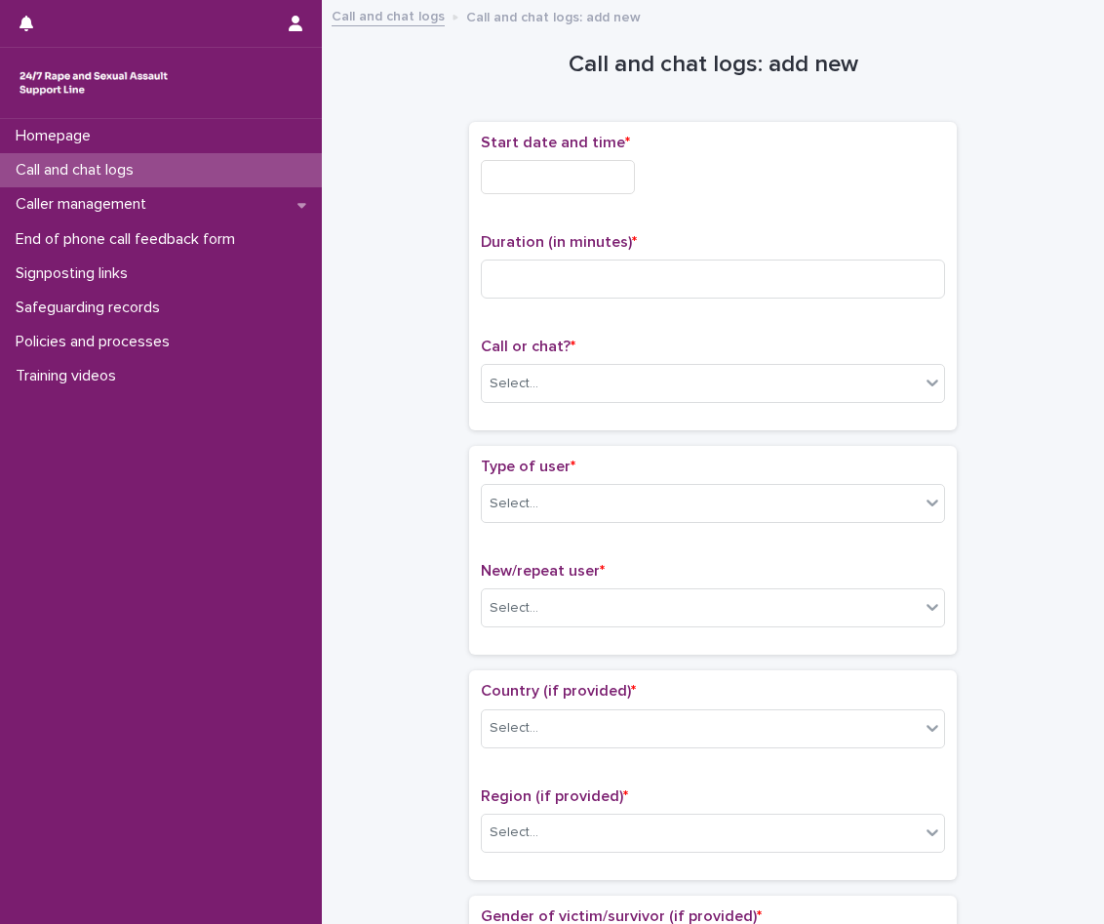
click at [551, 183] on input "text" at bounding box center [558, 177] width 154 height 34
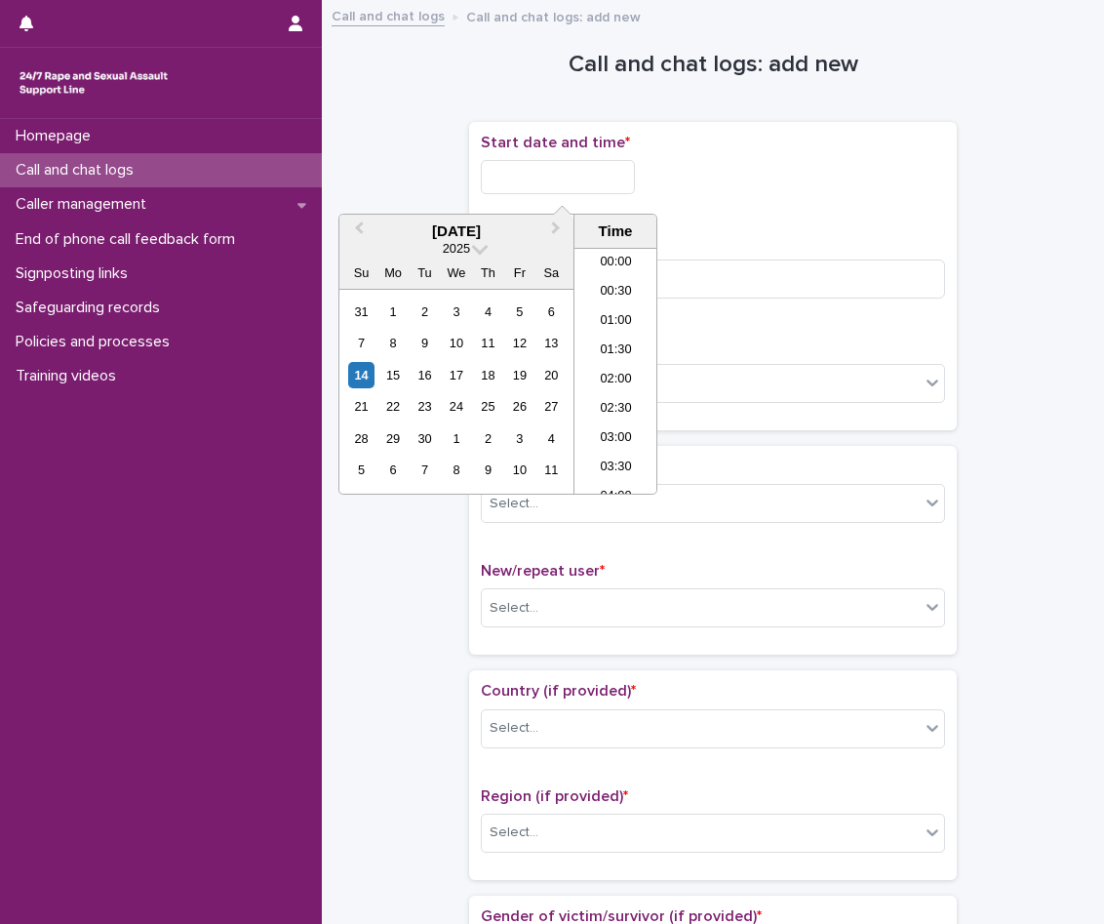
scroll to position [683, 0]
click at [622, 304] on li "12:30" at bounding box center [616, 312] width 83 height 29
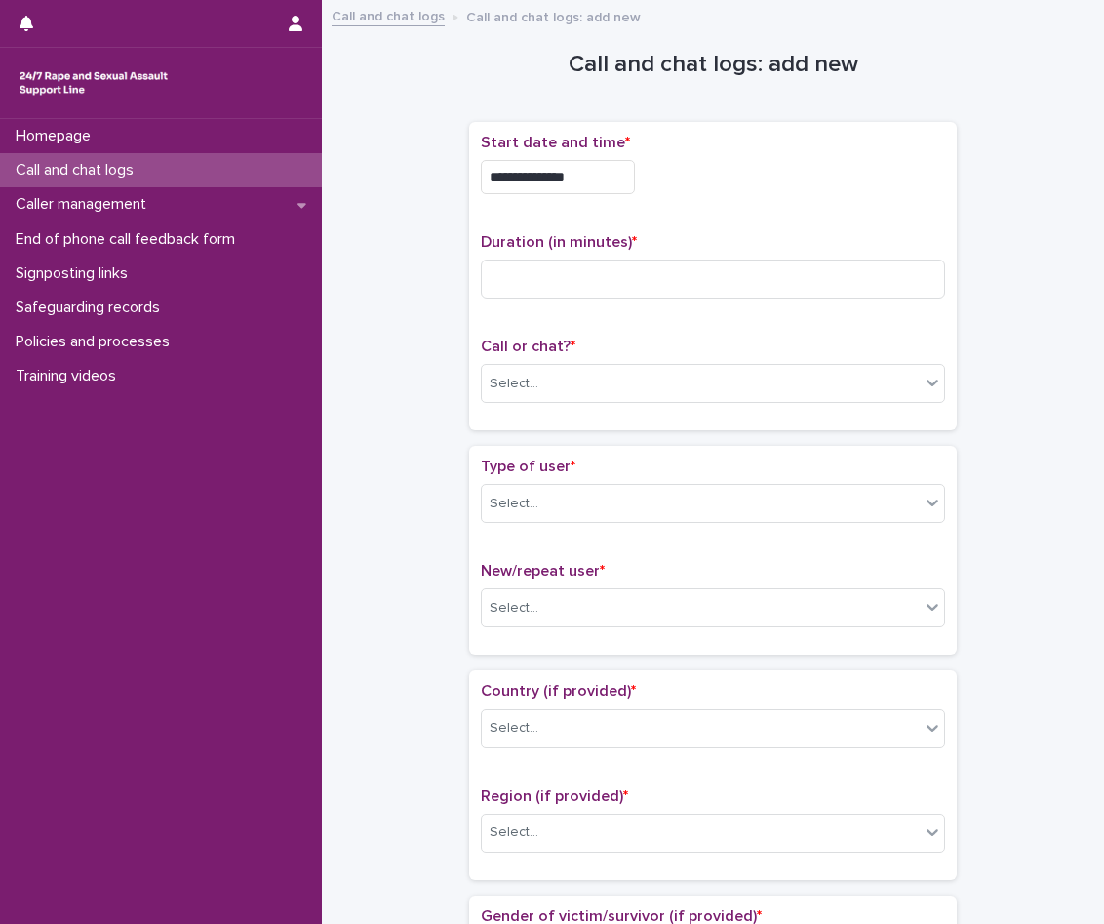
click at [619, 176] on input "**********" at bounding box center [558, 177] width 154 height 34
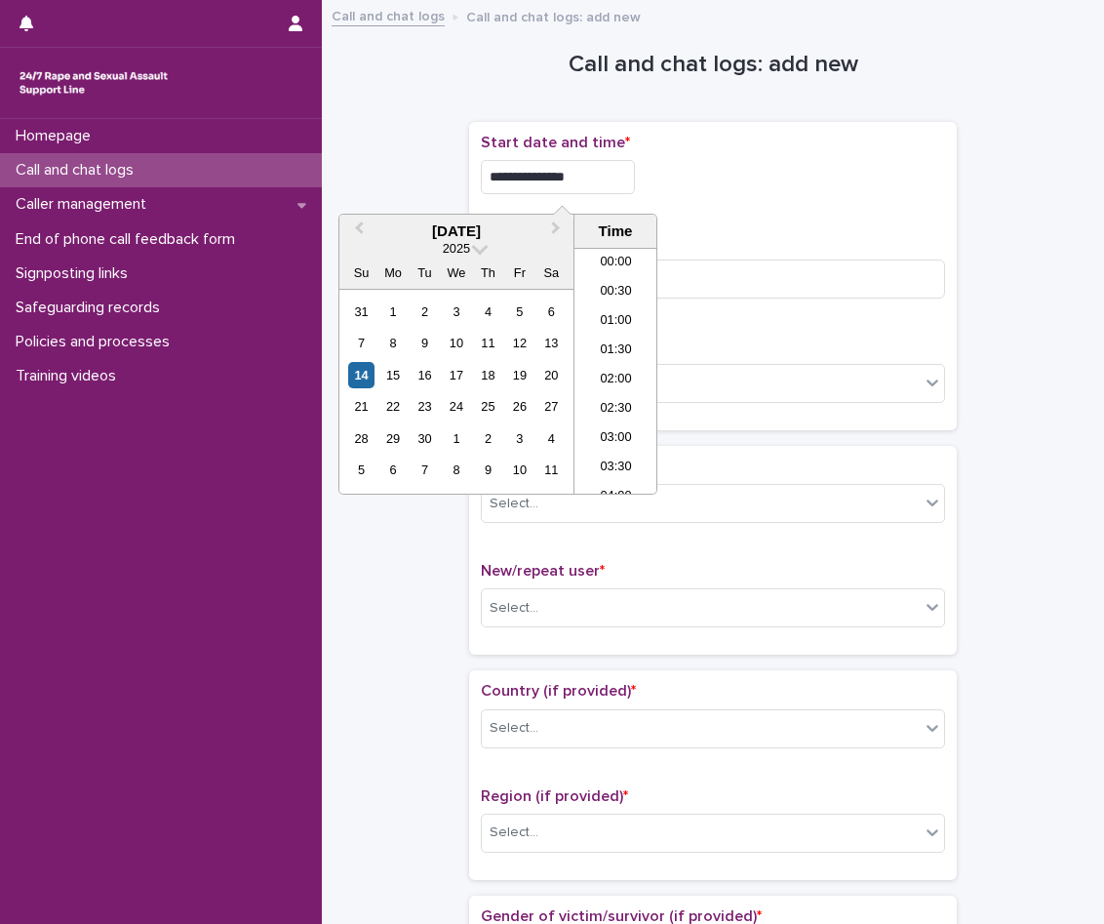
scroll to position [624, 0]
click at [621, 424] on li "13:30" at bounding box center [616, 429] width 83 height 29
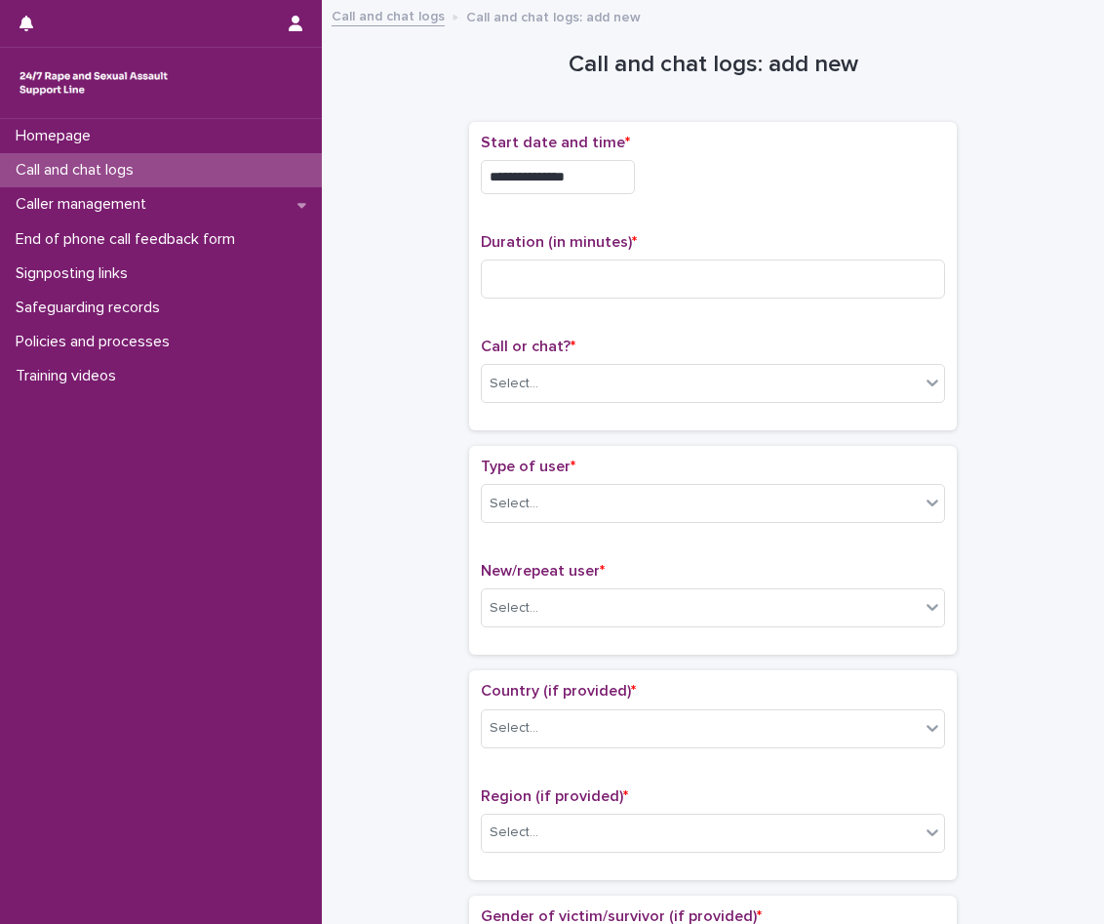
click at [601, 183] on input "**********" at bounding box center [558, 177] width 154 height 34
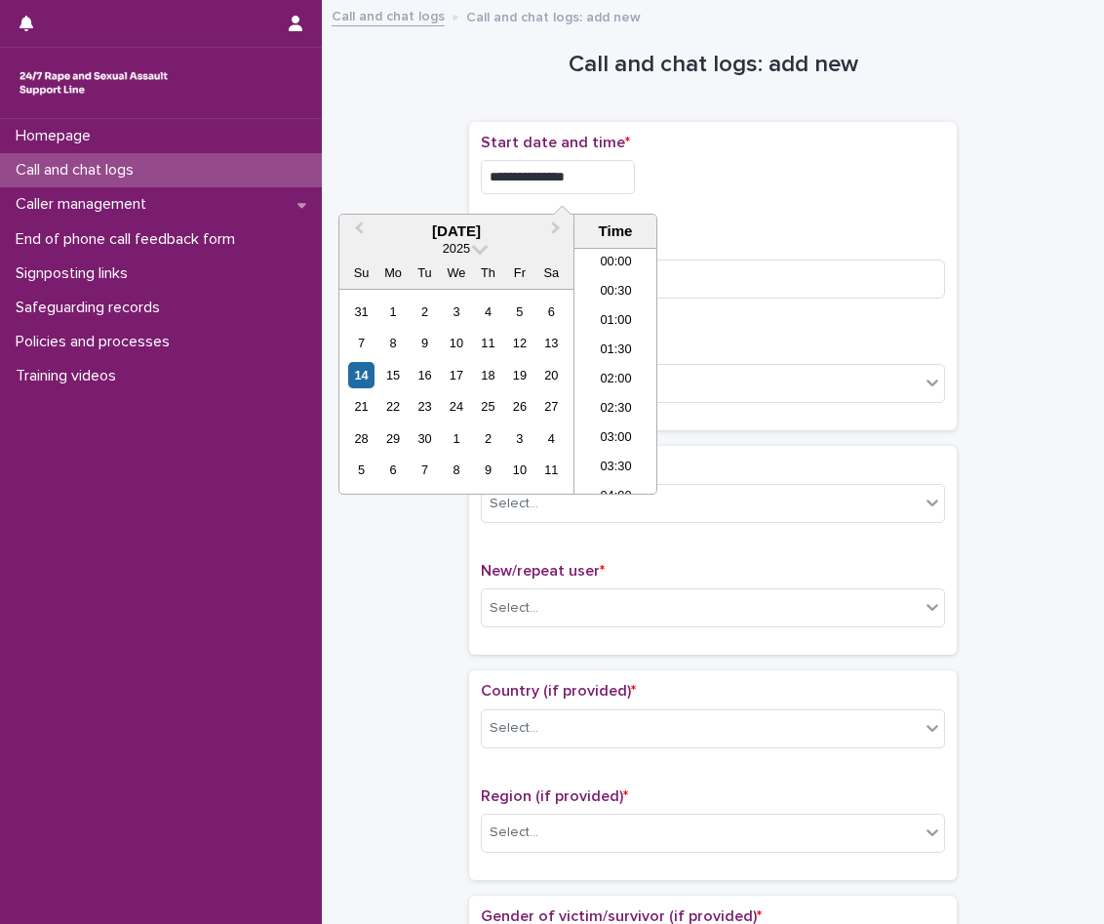
scroll to position [683, 0]
type input "**********"
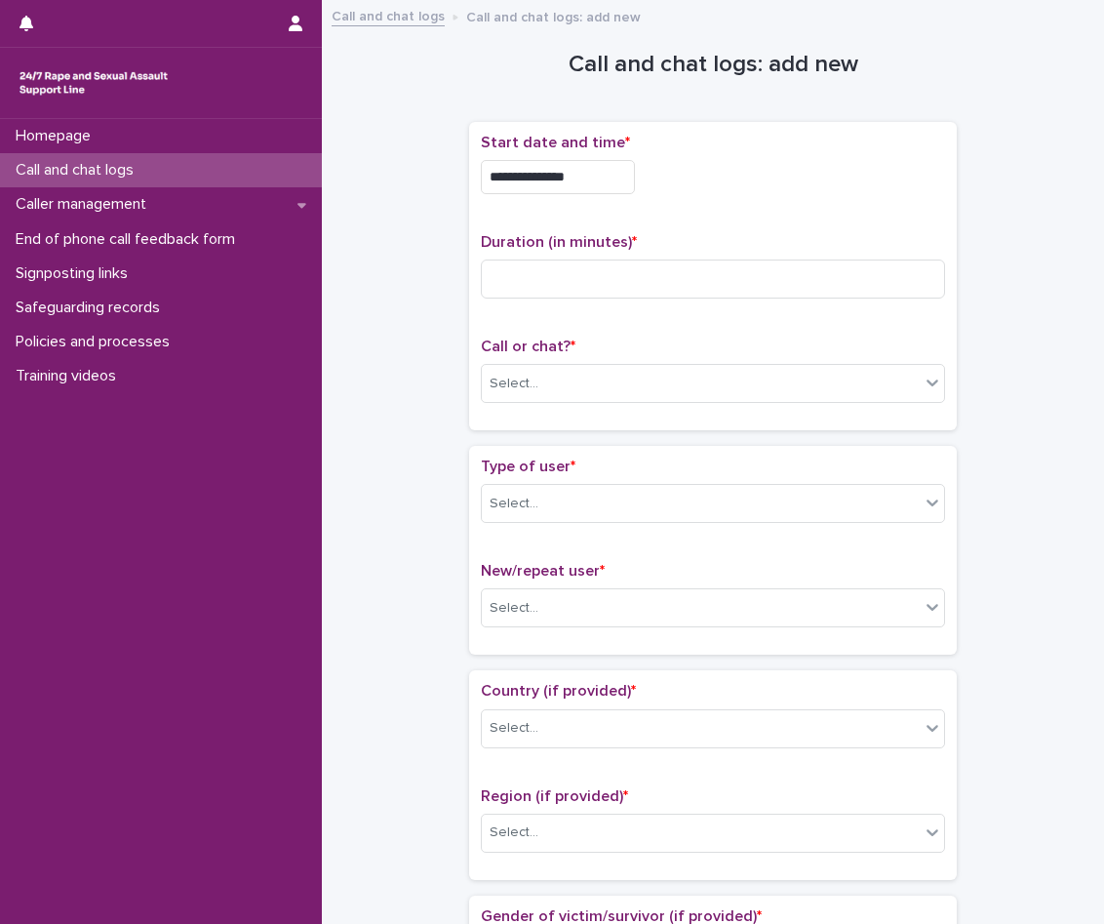
click at [694, 183] on div "**********" at bounding box center [713, 177] width 464 height 34
click at [670, 296] on input at bounding box center [713, 279] width 464 height 39
type input "*"
click at [649, 386] on div "Select..." at bounding box center [701, 384] width 438 height 32
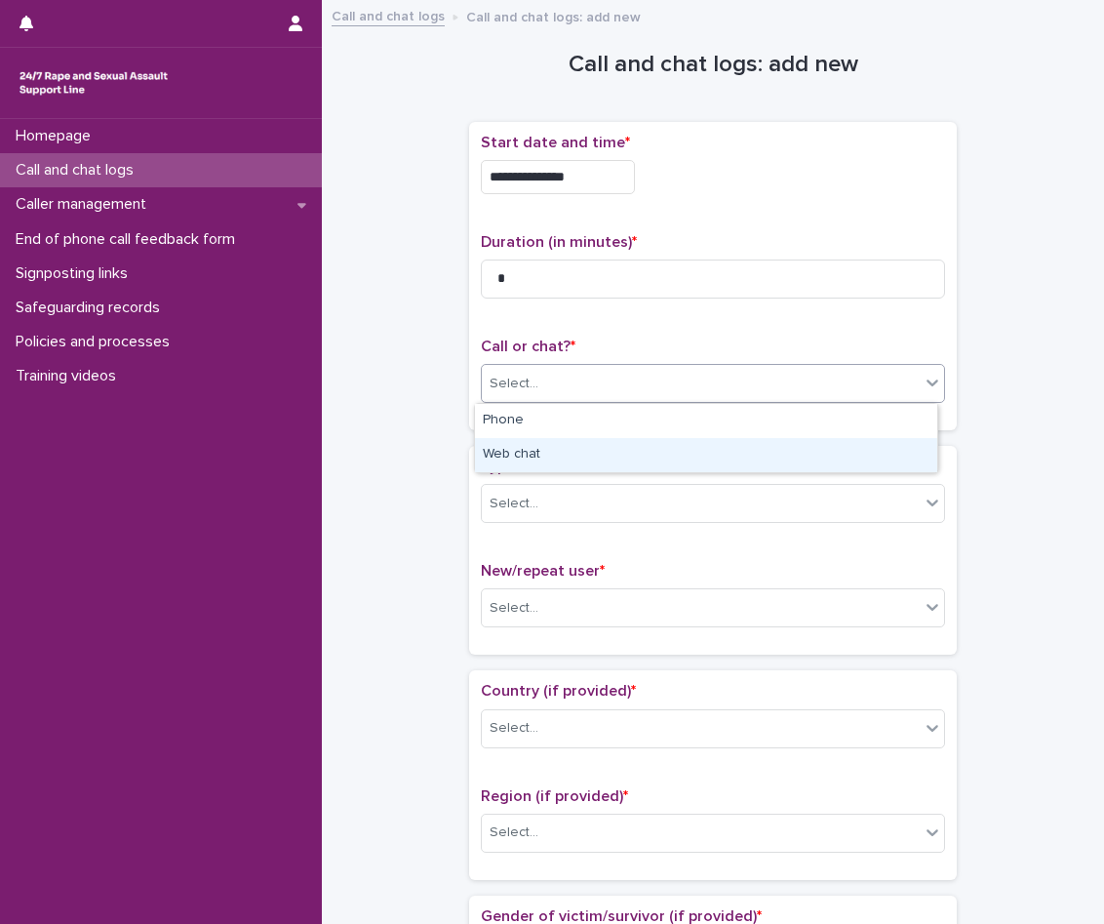
click at [604, 454] on div "Web chat" at bounding box center [706, 455] width 462 height 34
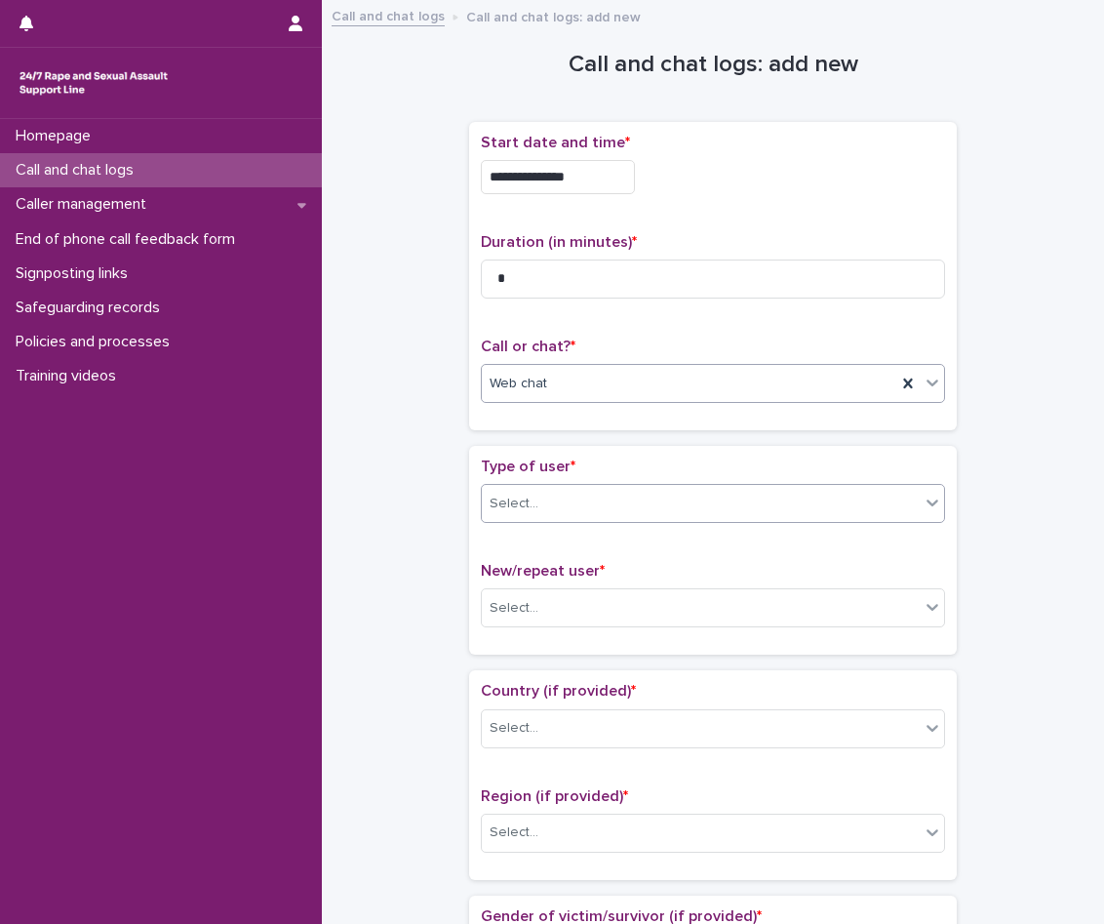
click at [609, 514] on div "Select..." at bounding box center [701, 504] width 438 height 32
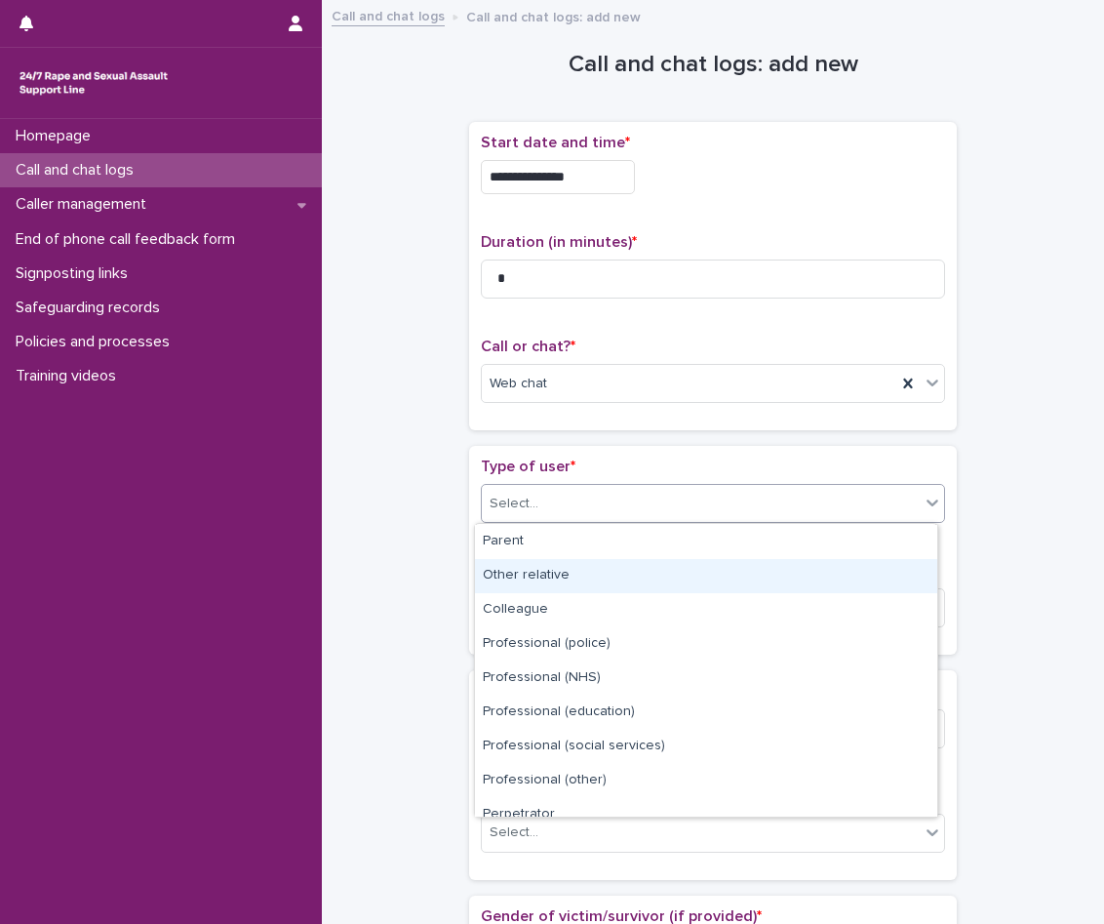
scroll to position [220, 0]
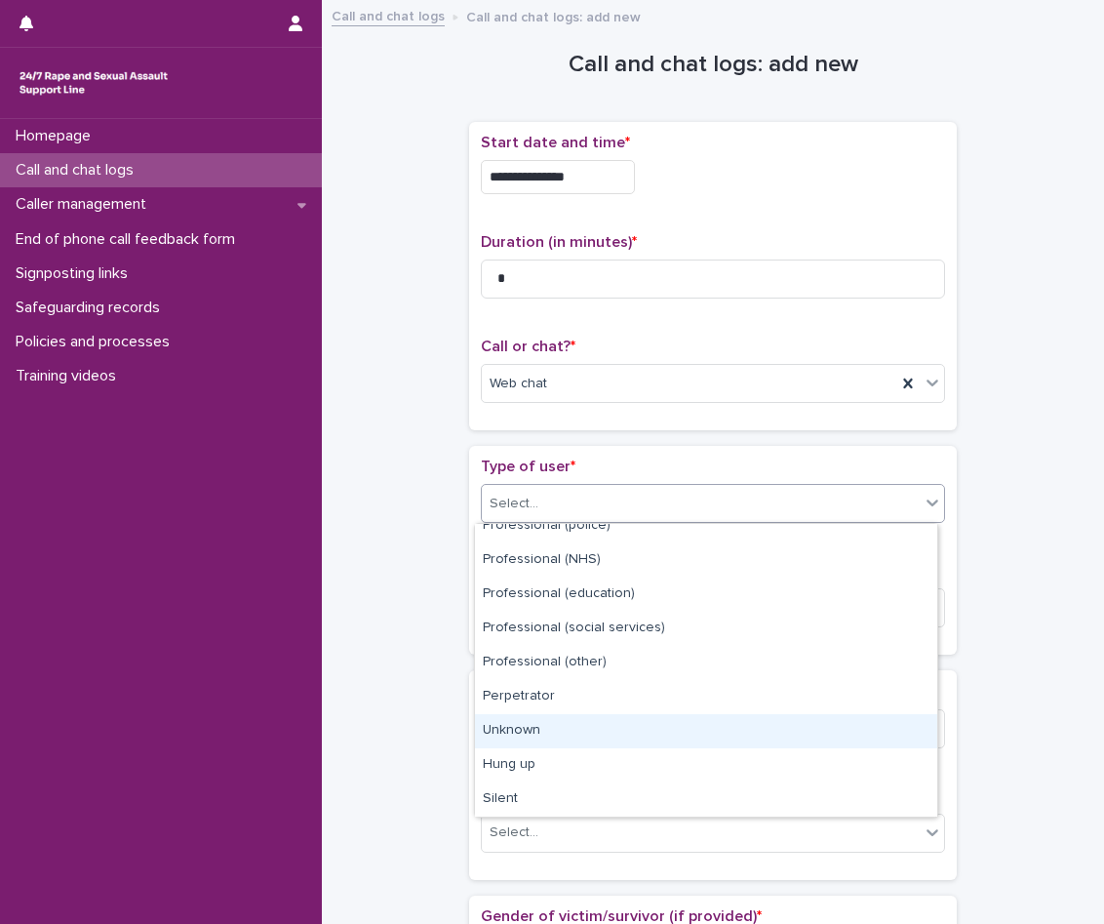
click at [557, 733] on div "Unknown" at bounding box center [706, 731] width 462 height 34
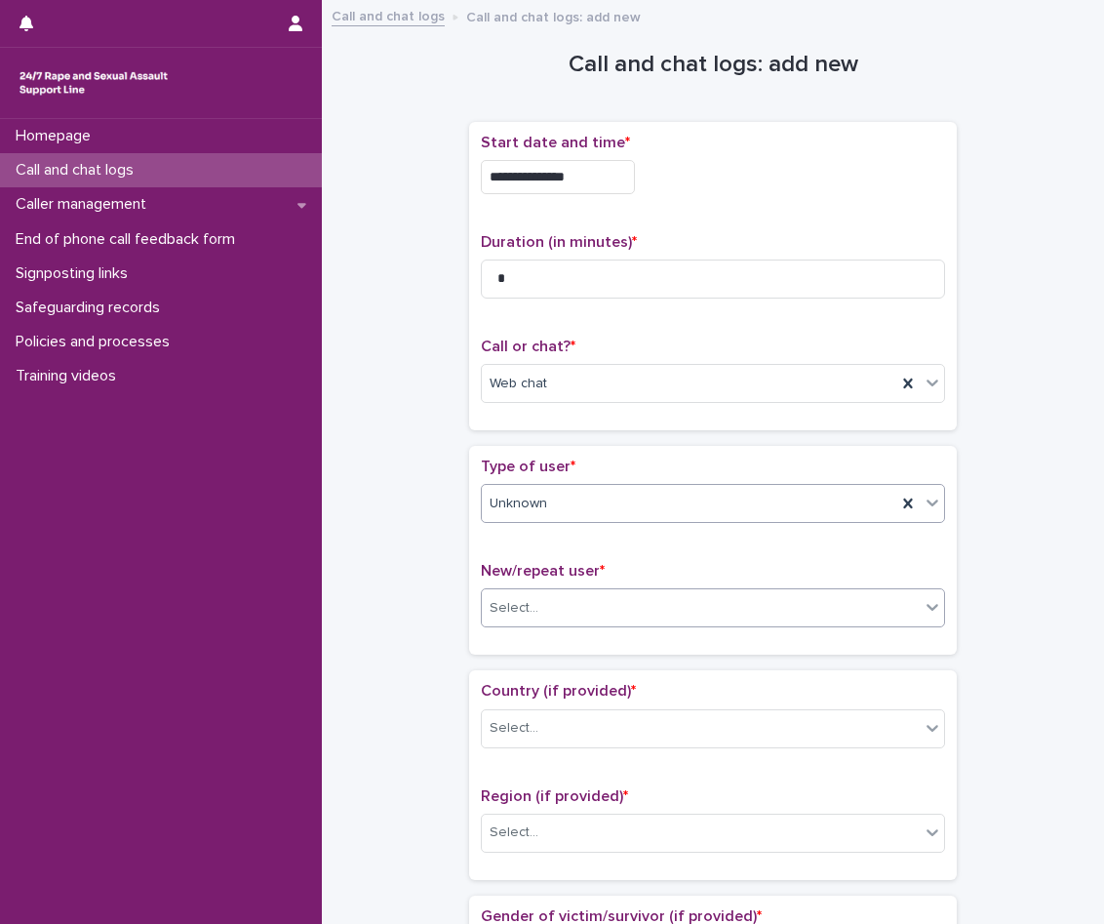
click at [564, 610] on div "Select..." at bounding box center [701, 608] width 438 height 32
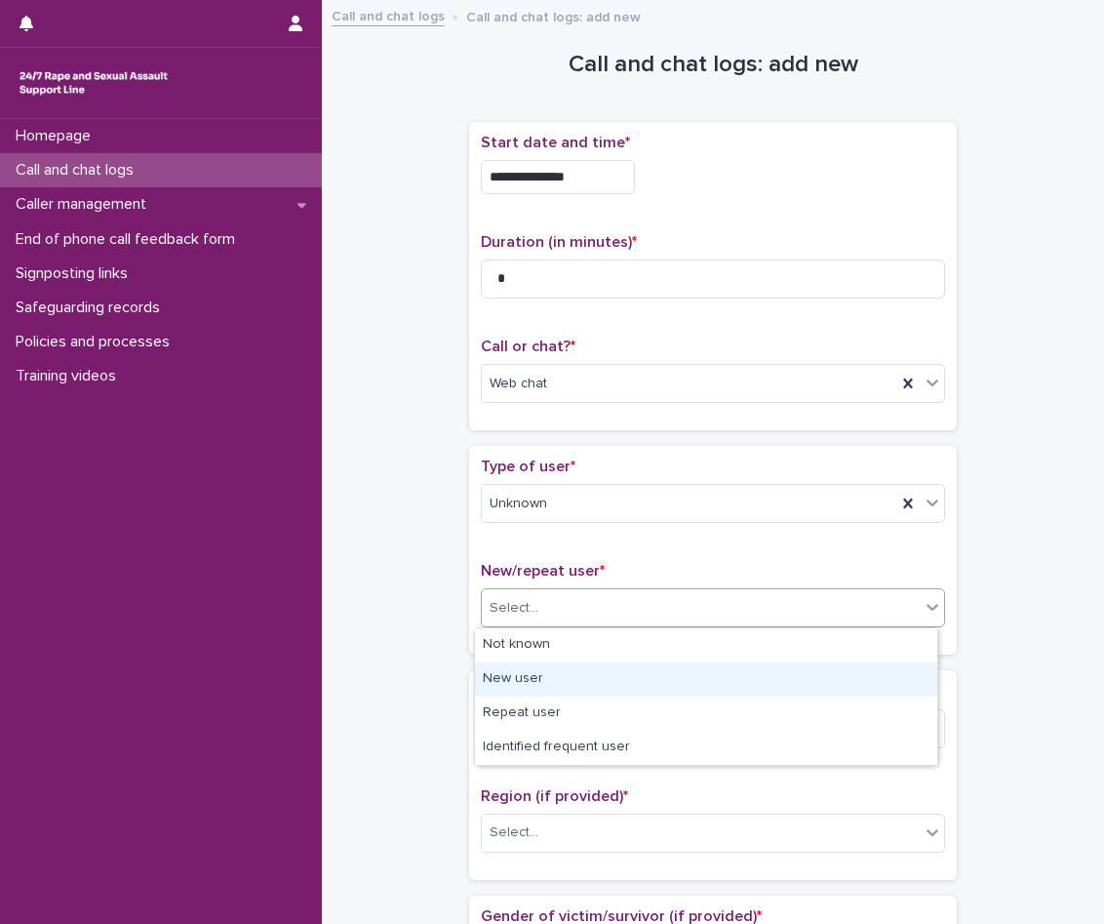
click at [568, 674] on div "New user" at bounding box center [706, 679] width 462 height 34
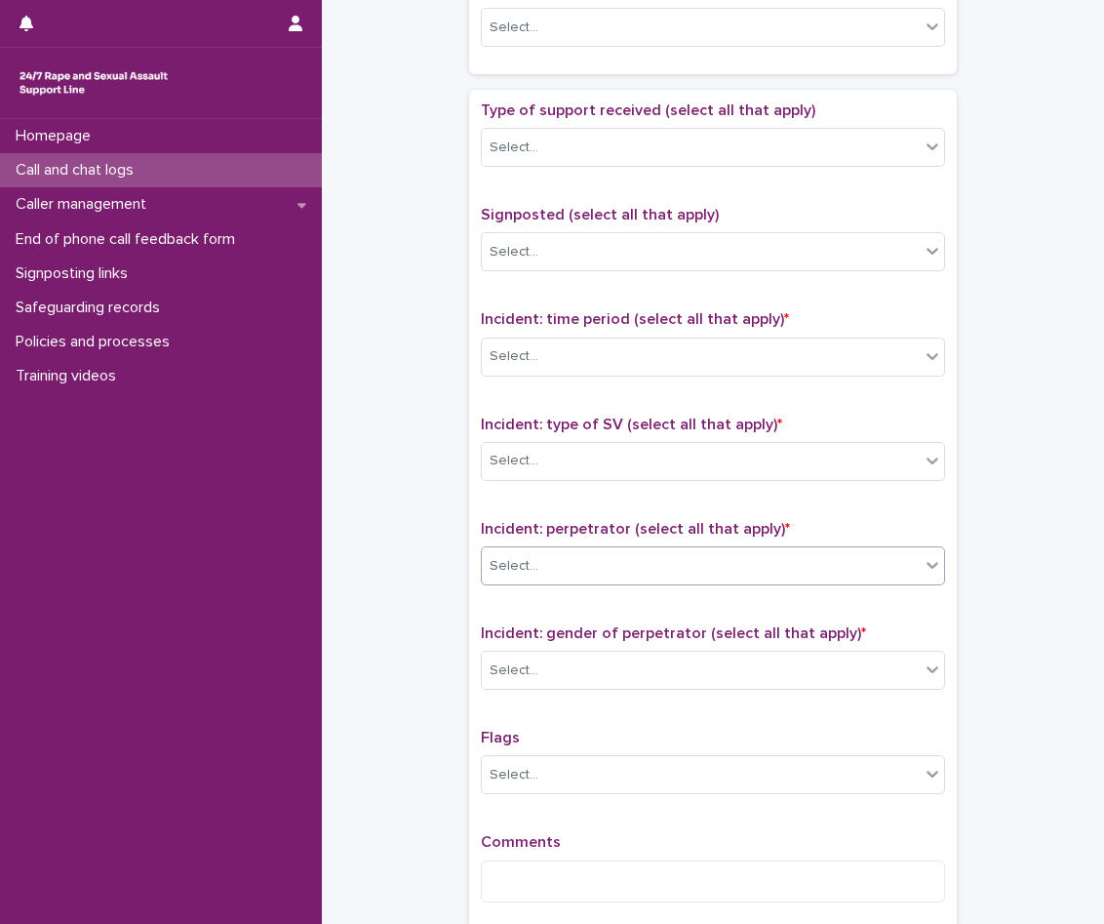
scroll to position [1235, 0]
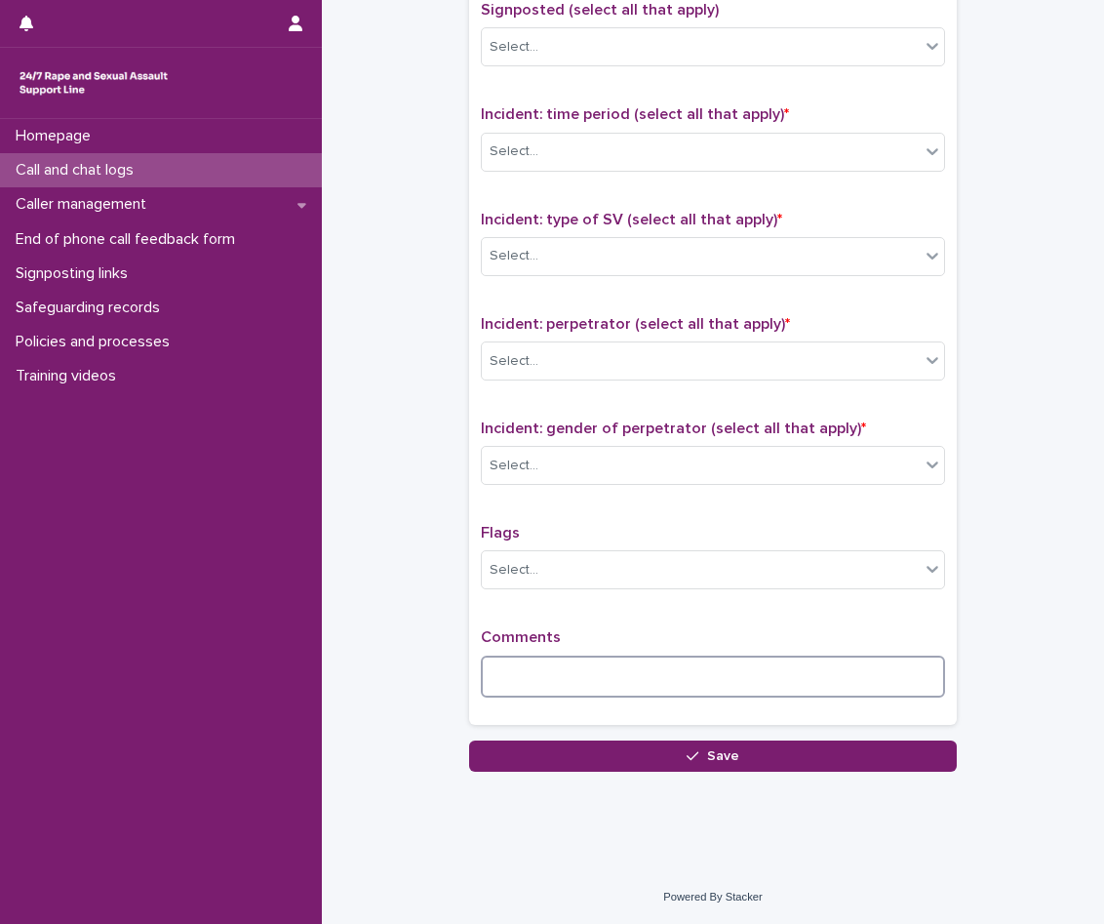
click at [581, 684] on textarea at bounding box center [713, 677] width 464 height 42
paste textarea "**********"
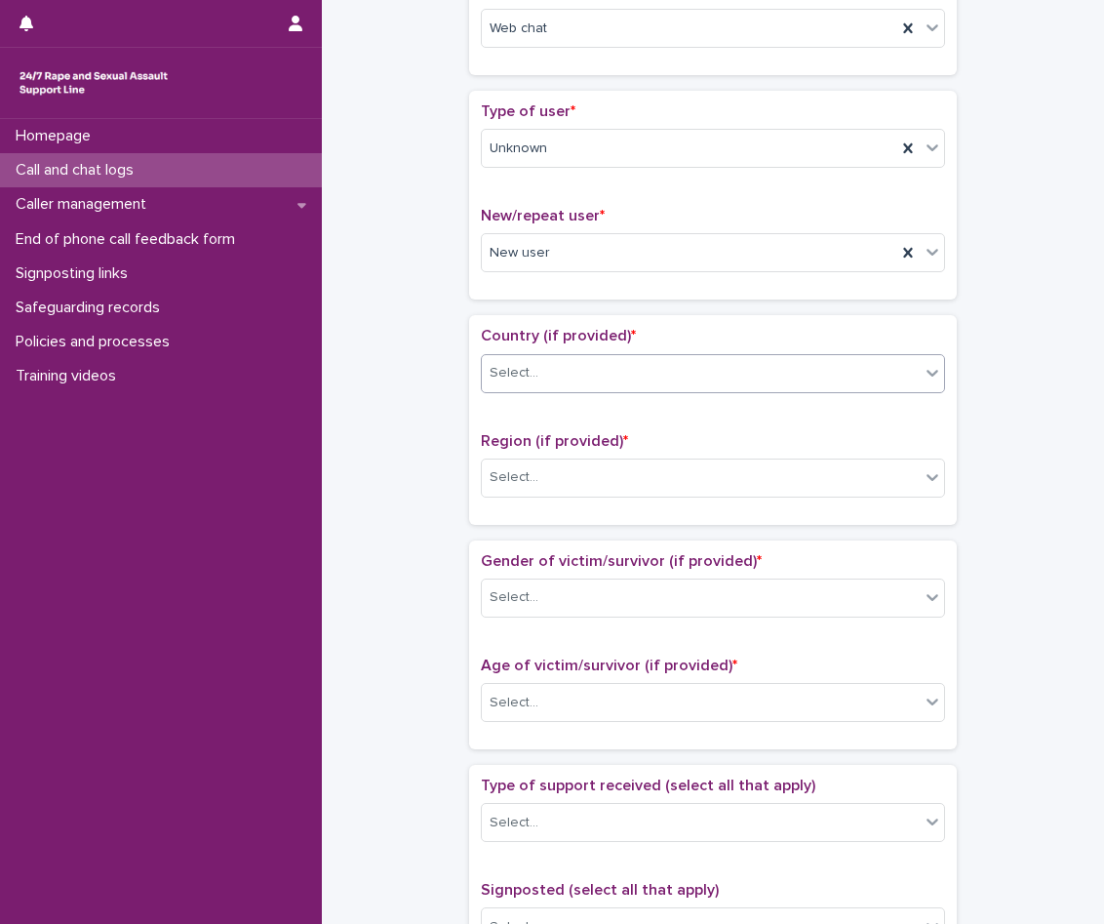
scroll to position [390, 0]
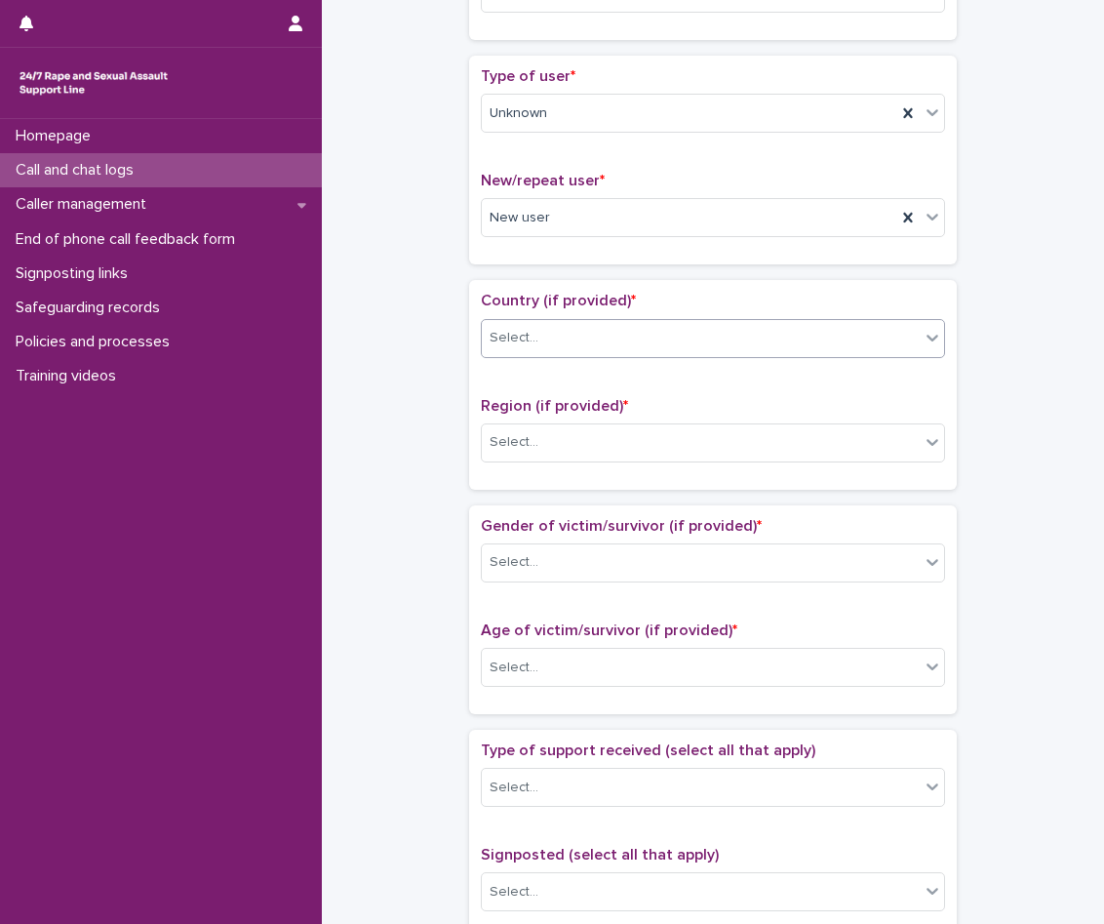
type textarea "**********"
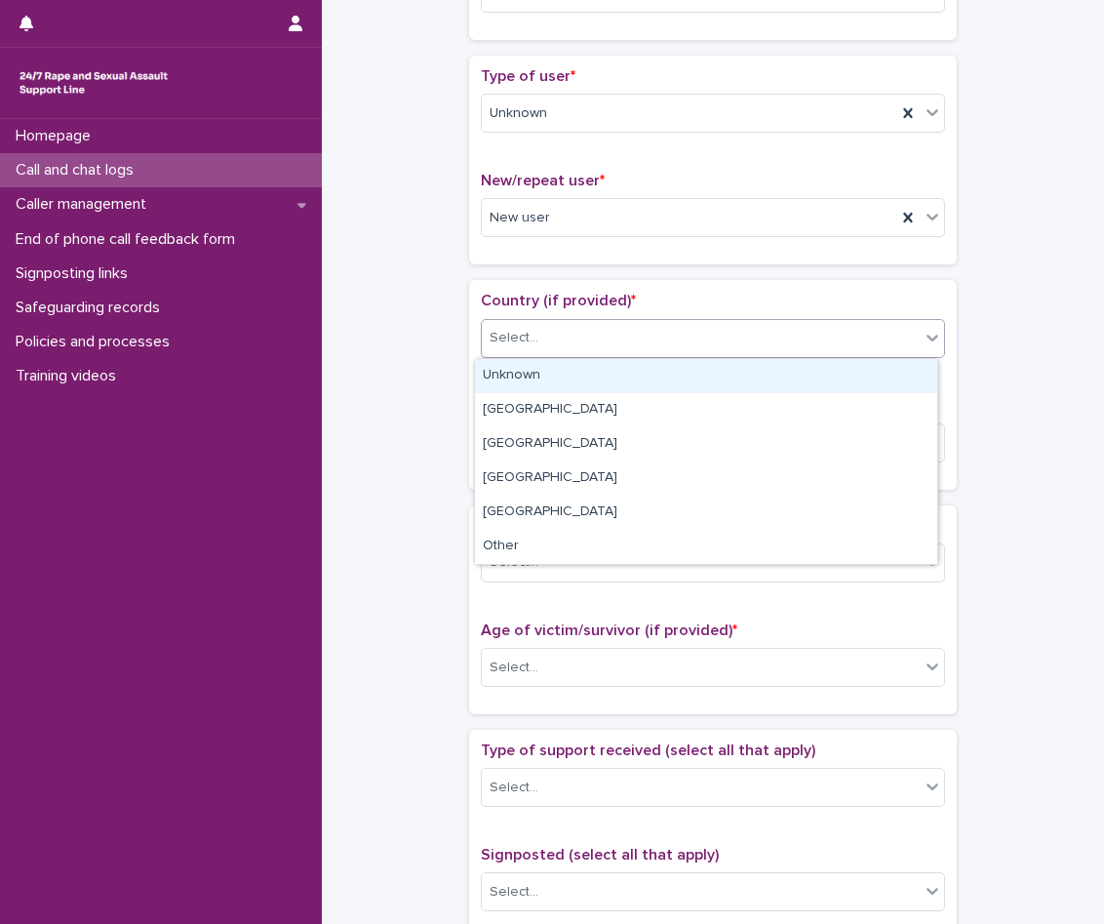
click at [570, 345] on div "Select..." at bounding box center [701, 338] width 438 height 32
click at [570, 373] on div "Unknown" at bounding box center [706, 376] width 462 height 34
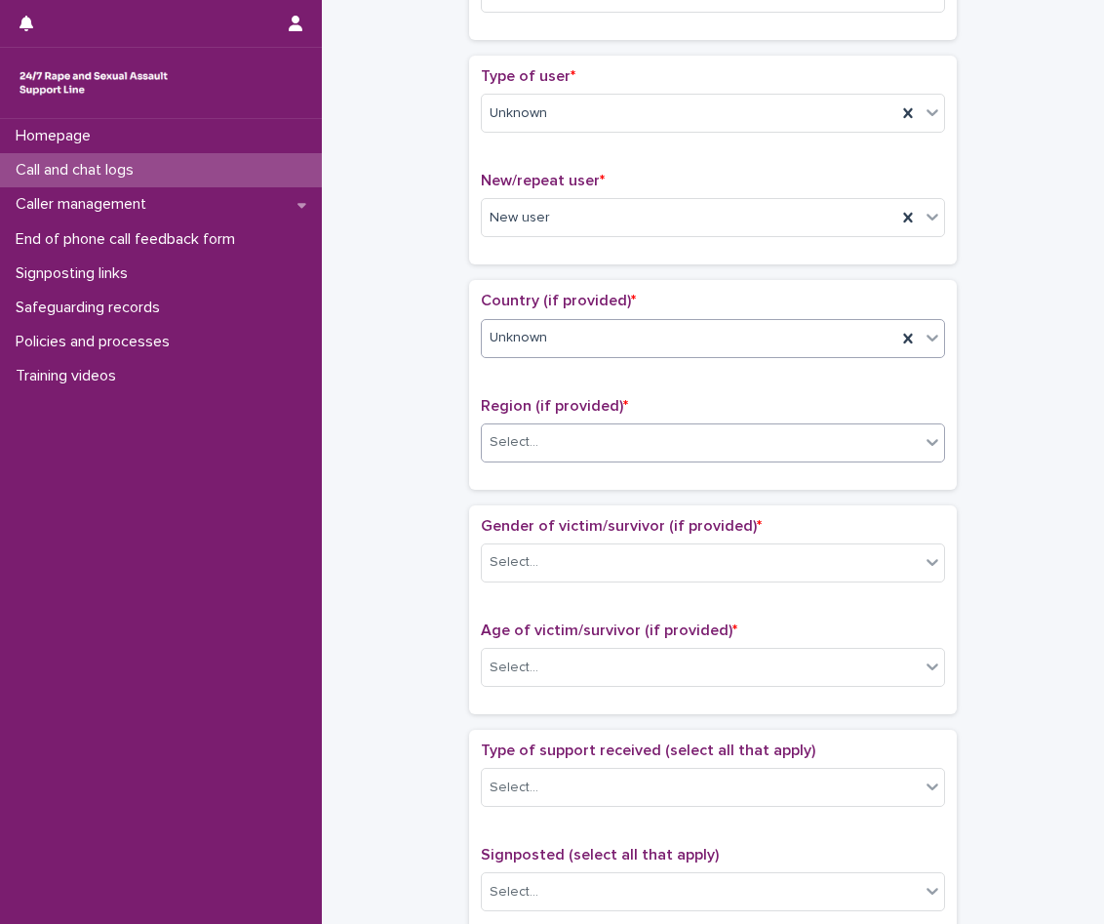
click at [579, 452] on div "Select..." at bounding box center [701, 442] width 438 height 32
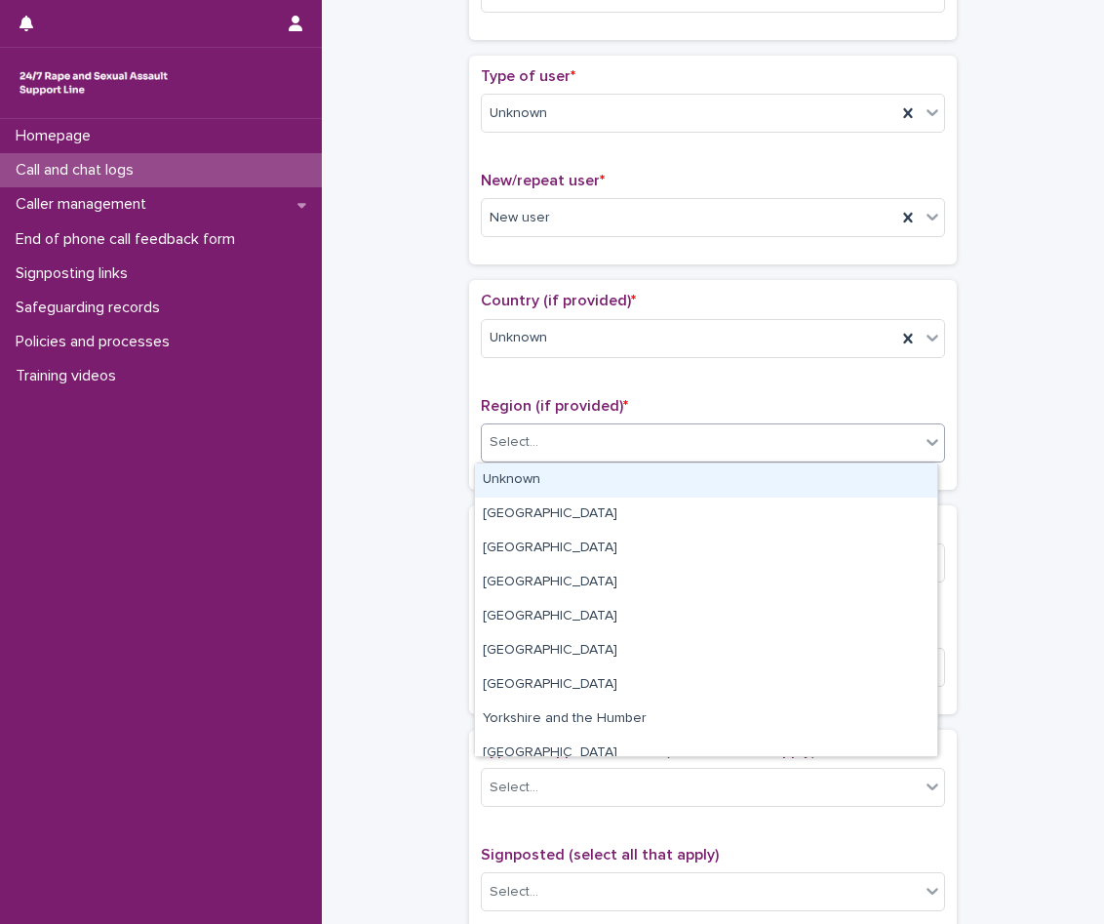
click at [584, 485] on div "Unknown" at bounding box center [706, 480] width 462 height 34
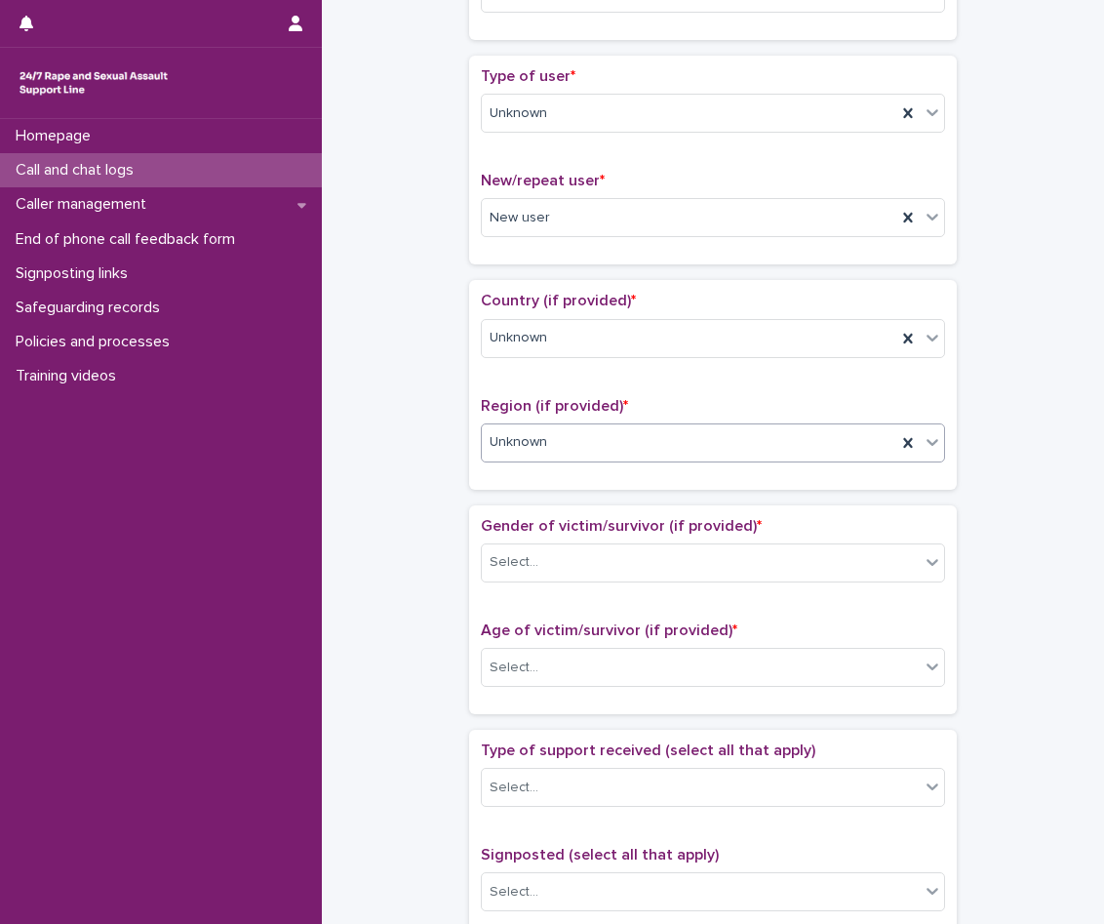
scroll to position [683, 0]
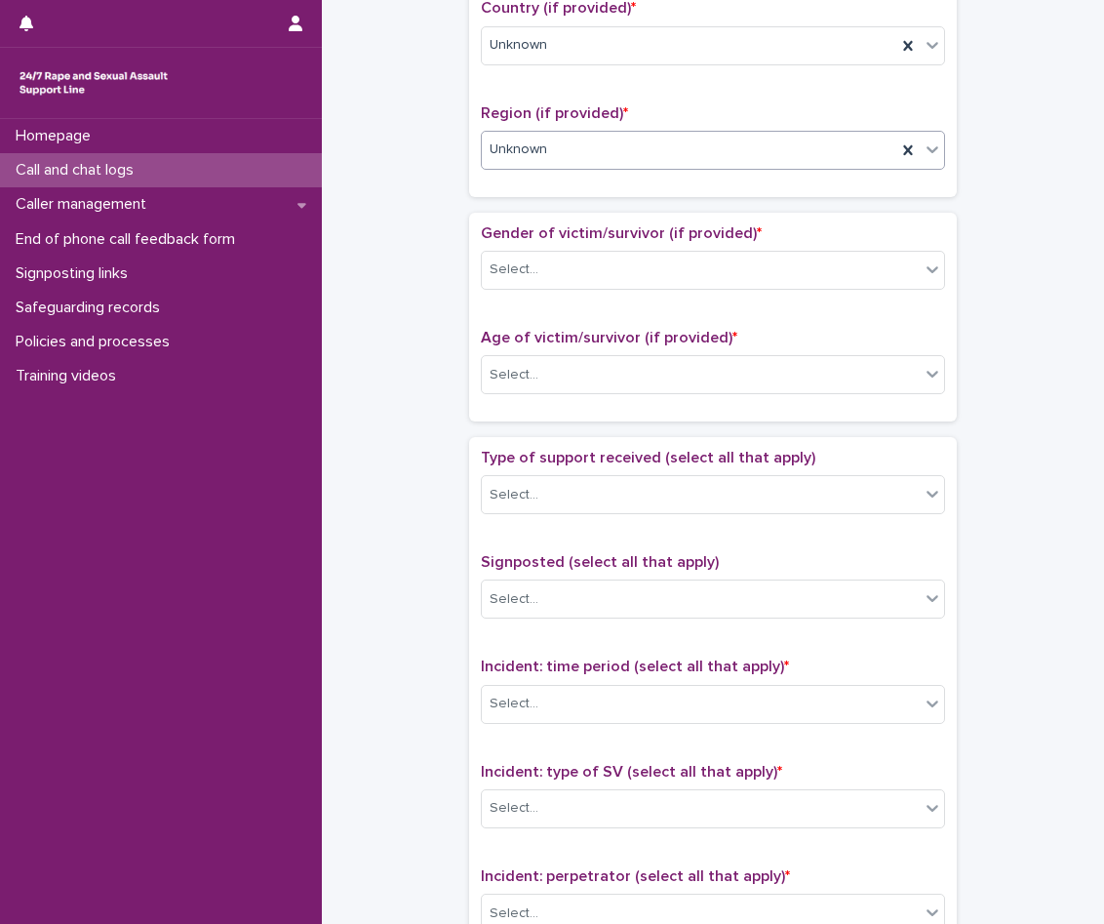
click at [601, 248] on div "Gender of victim/survivor (if provided) * Select..." at bounding box center [713, 264] width 464 height 81
click at [601, 264] on div "Select..." at bounding box center [701, 270] width 438 height 32
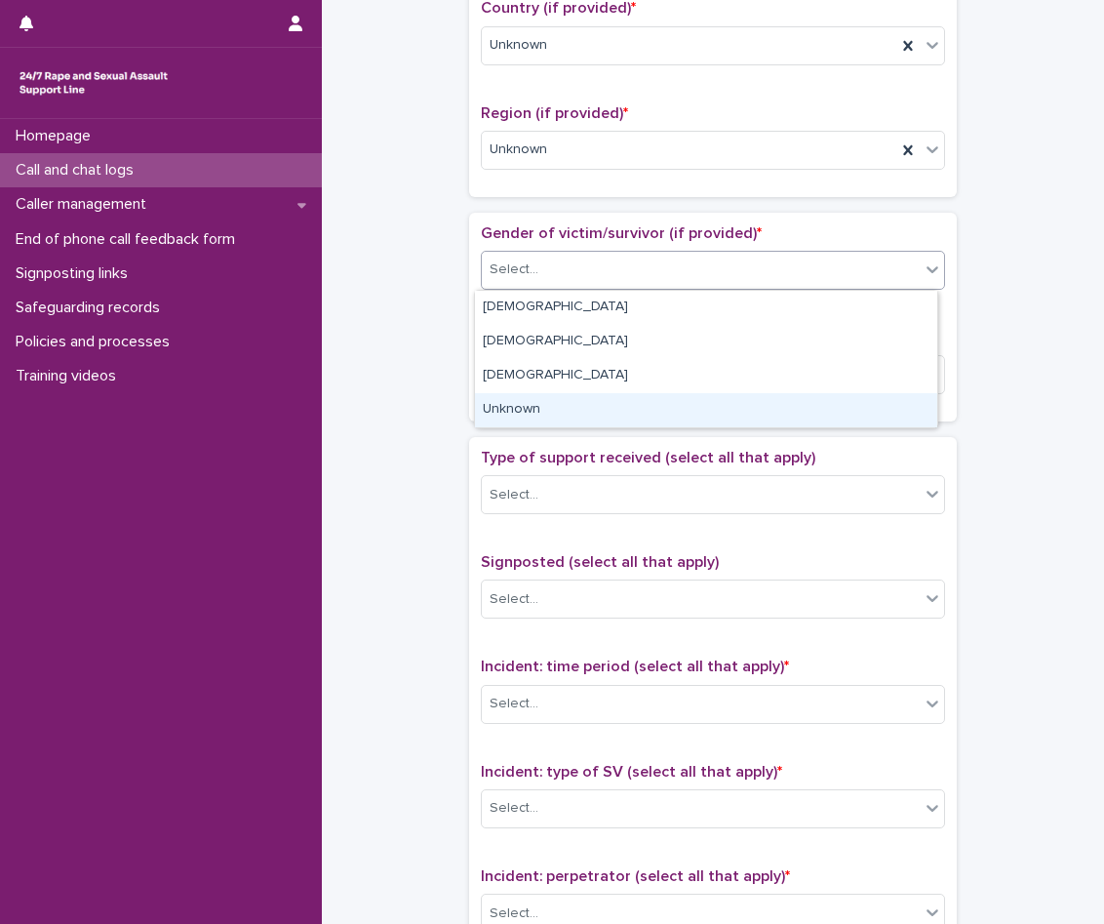
click at [579, 407] on div "Unknown" at bounding box center [706, 410] width 462 height 34
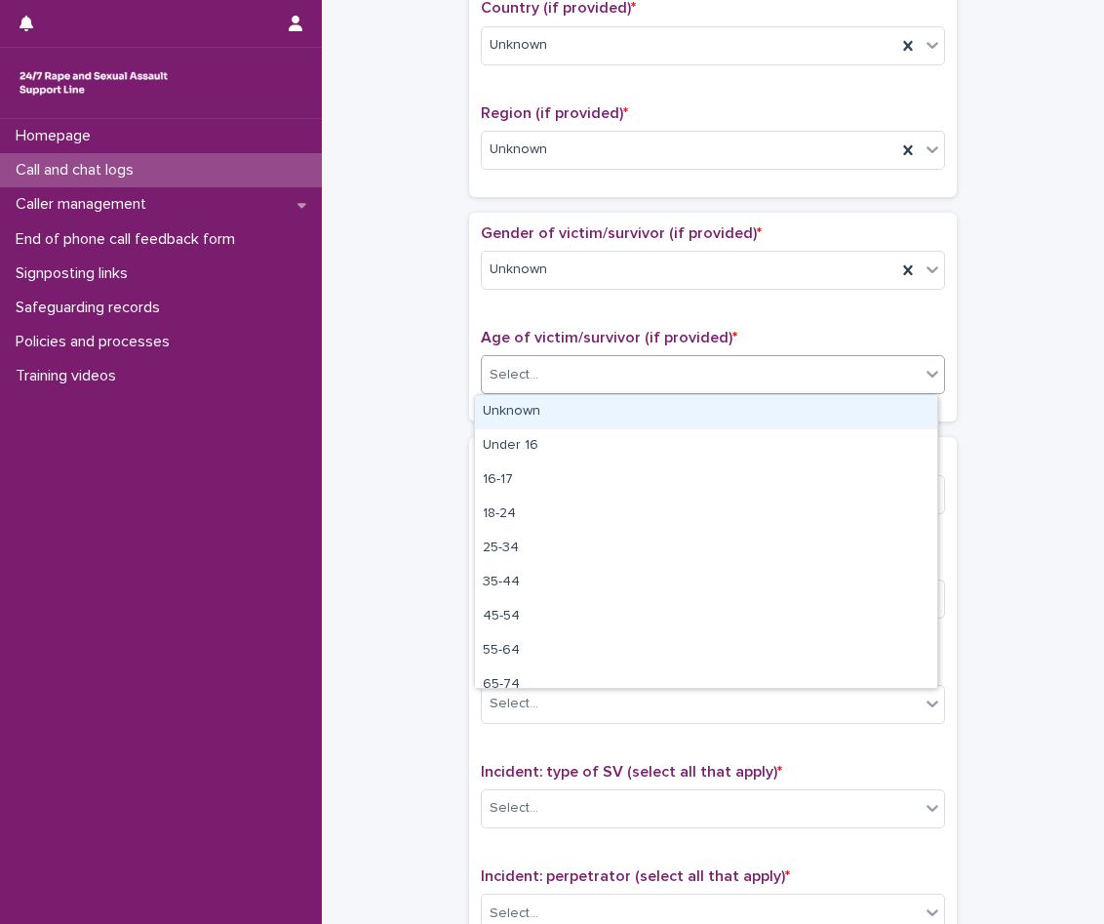
click at [579, 361] on div "Select..." at bounding box center [701, 375] width 438 height 32
click at [580, 410] on div "Unknown" at bounding box center [706, 412] width 462 height 34
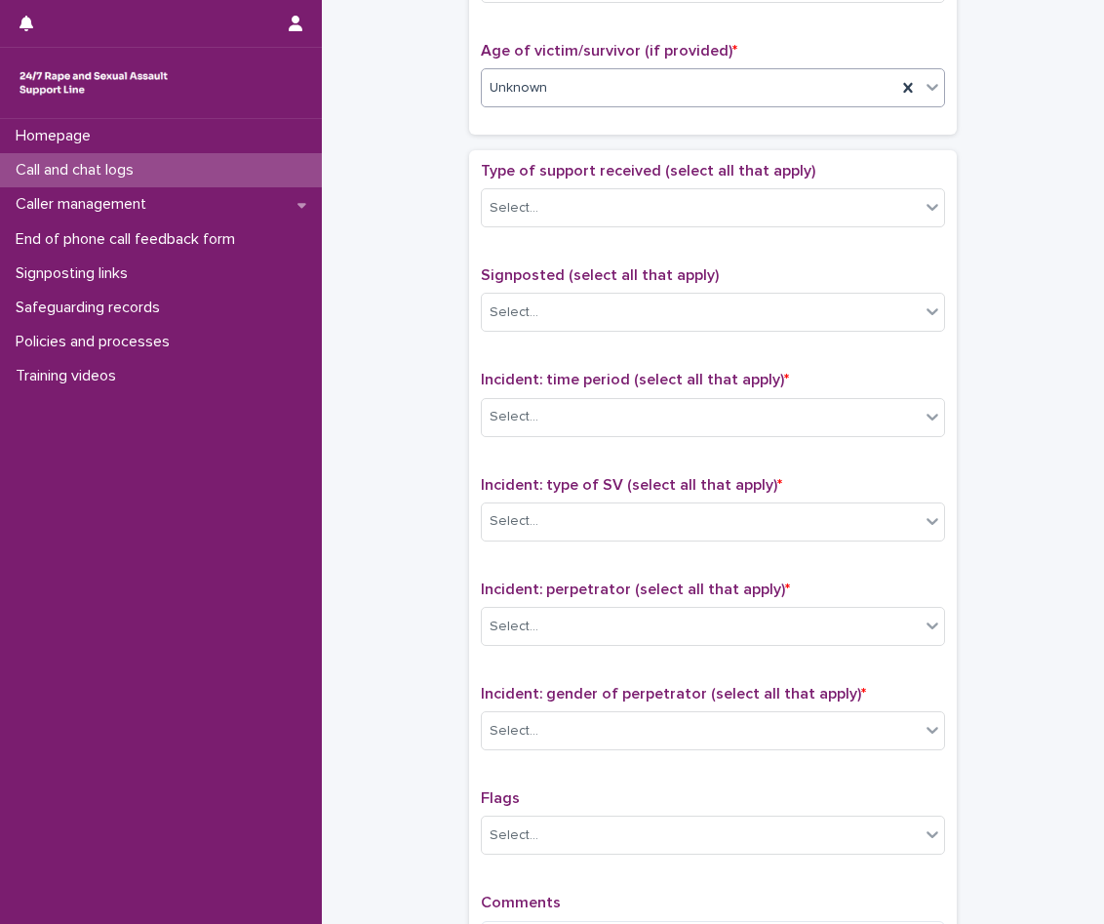
scroll to position [976, 0]
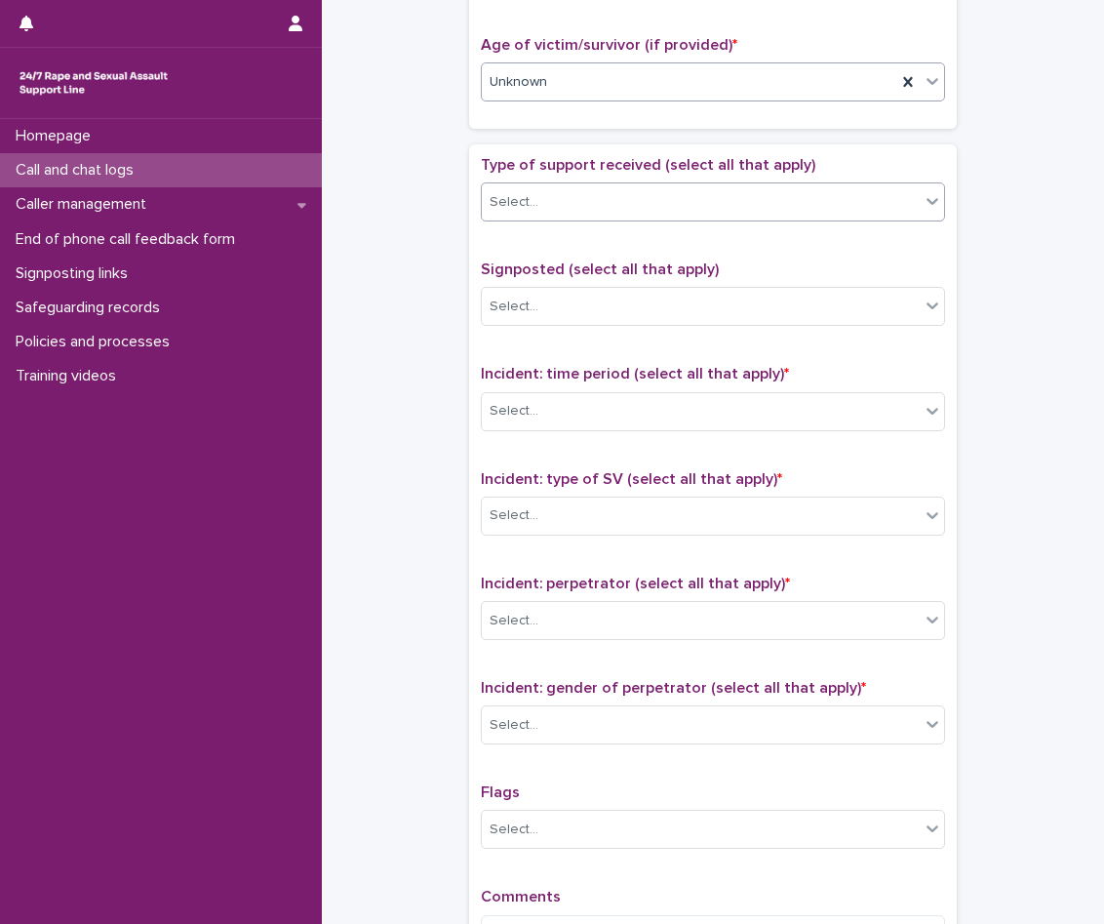
click at [594, 213] on div "Select..." at bounding box center [701, 202] width 438 height 32
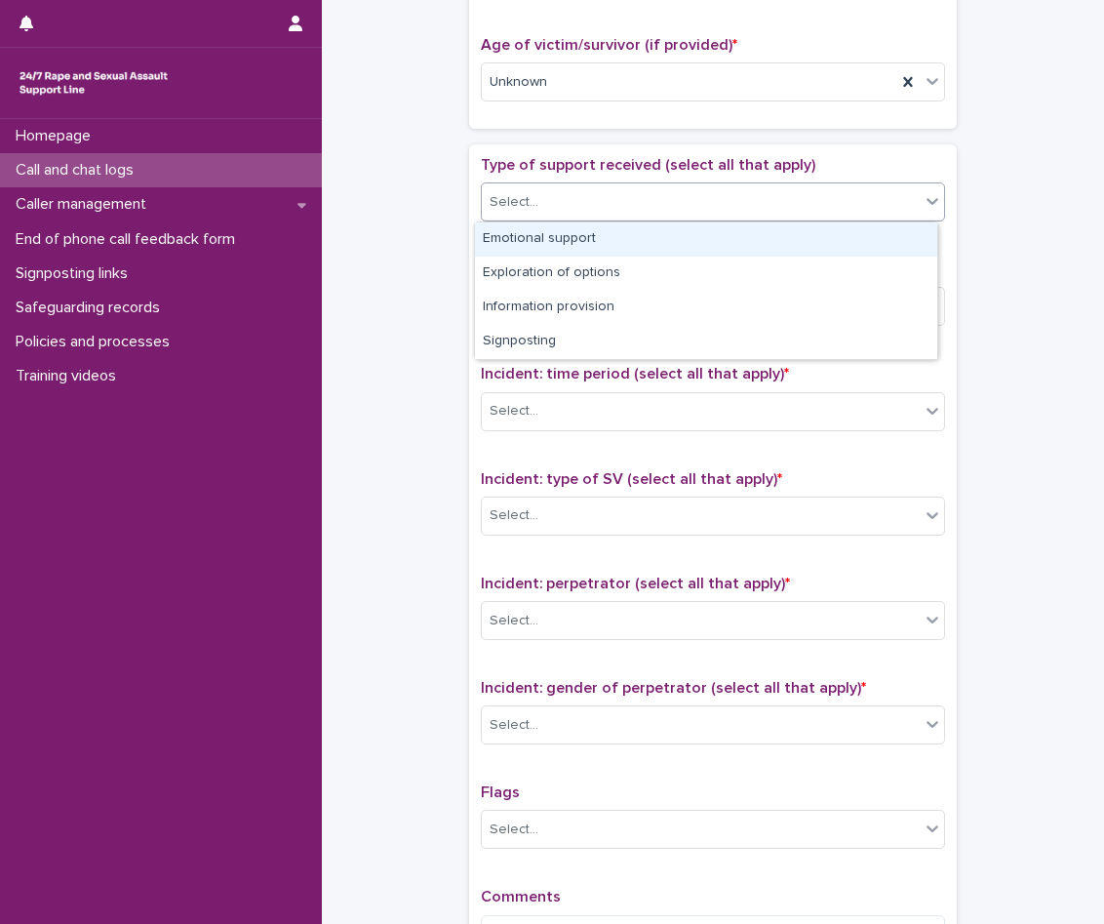
click at [594, 213] on div "Select..." at bounding box center [701, 202] width 438 height 32
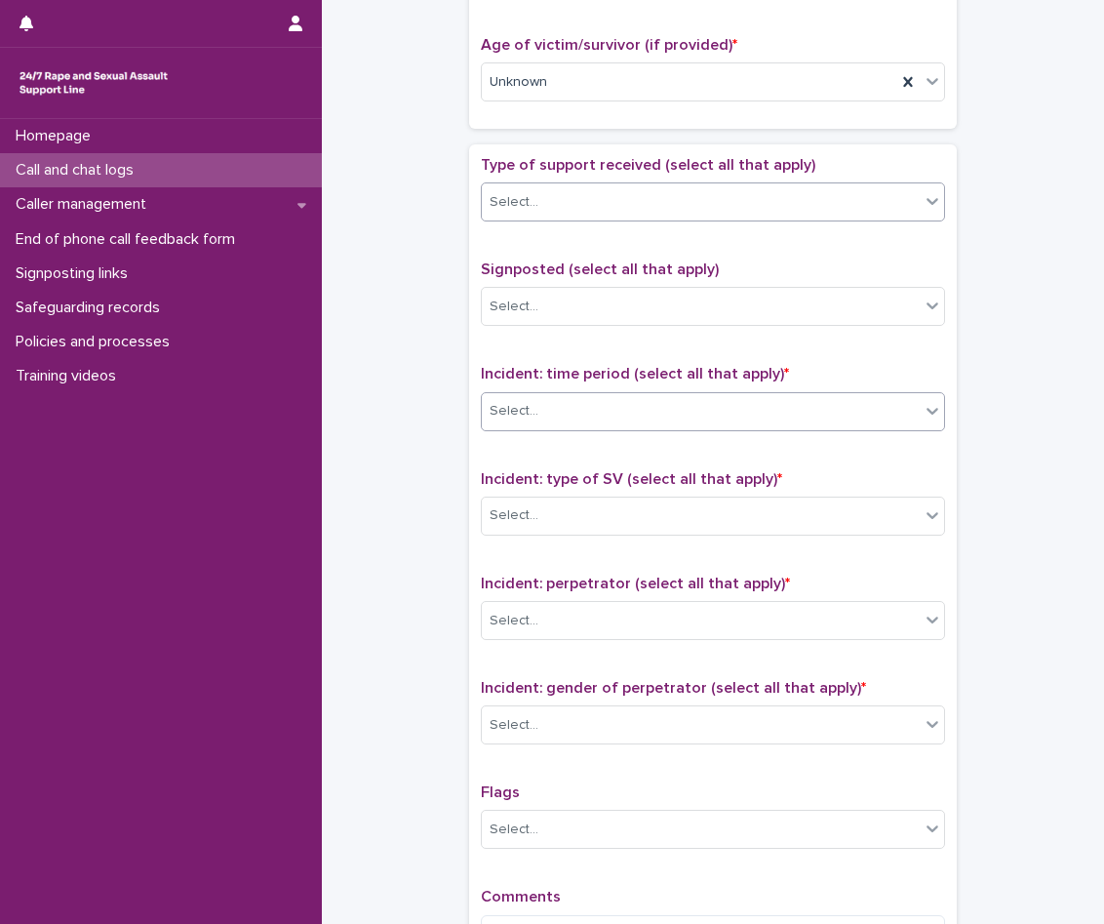
click at [600, 392] on div "Select..." at bounding box center [713, 411] width 464 height 39
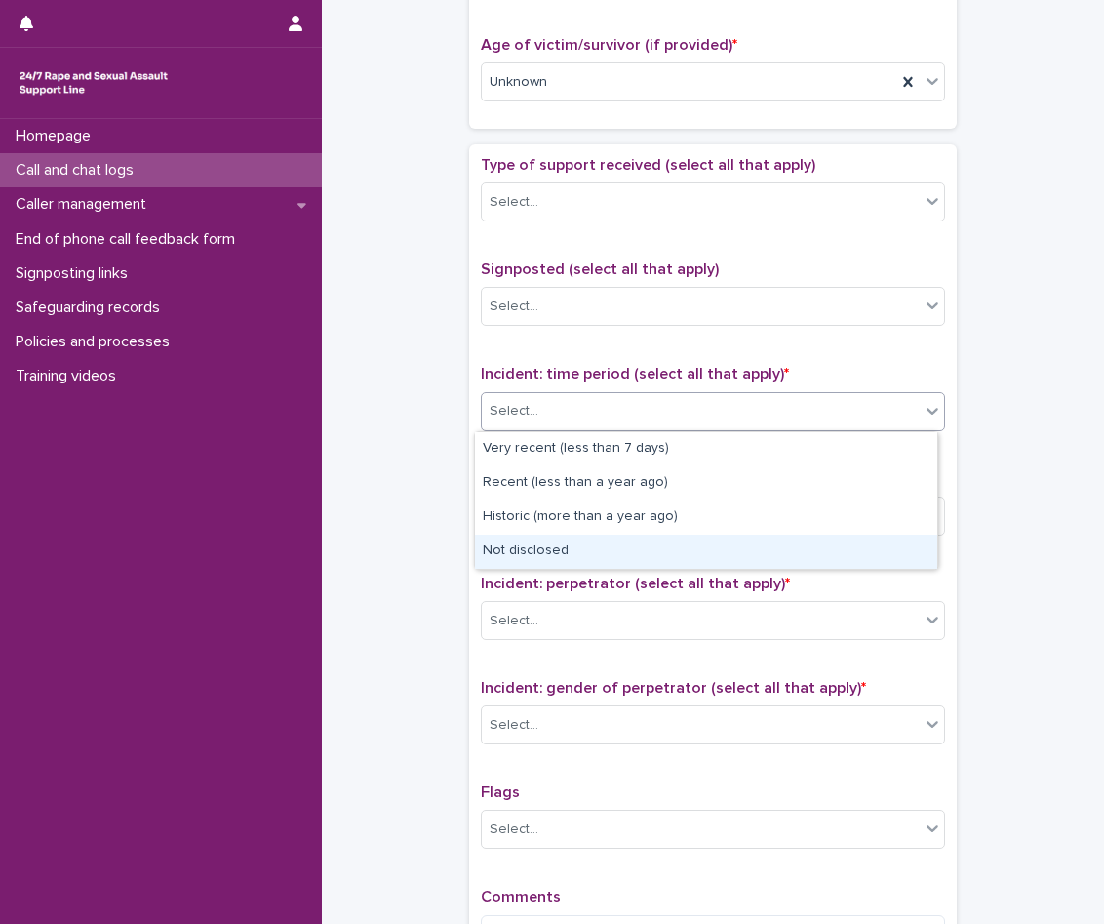
click at [579, 549] on div "Not disclosed" at bounding box center [706, 552] width 462 height 34
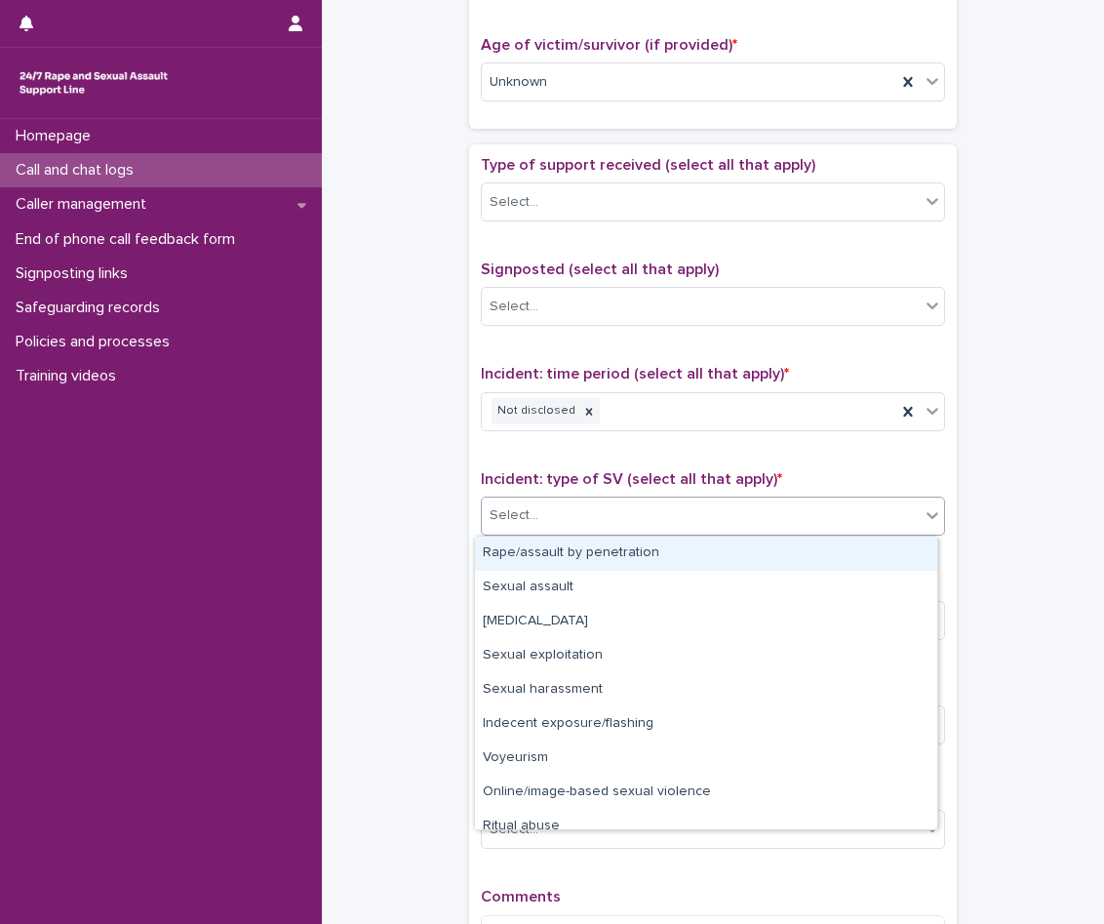
click at [582, 524] on div "Select..." at bounding box center [701, 516] width 438 height 32
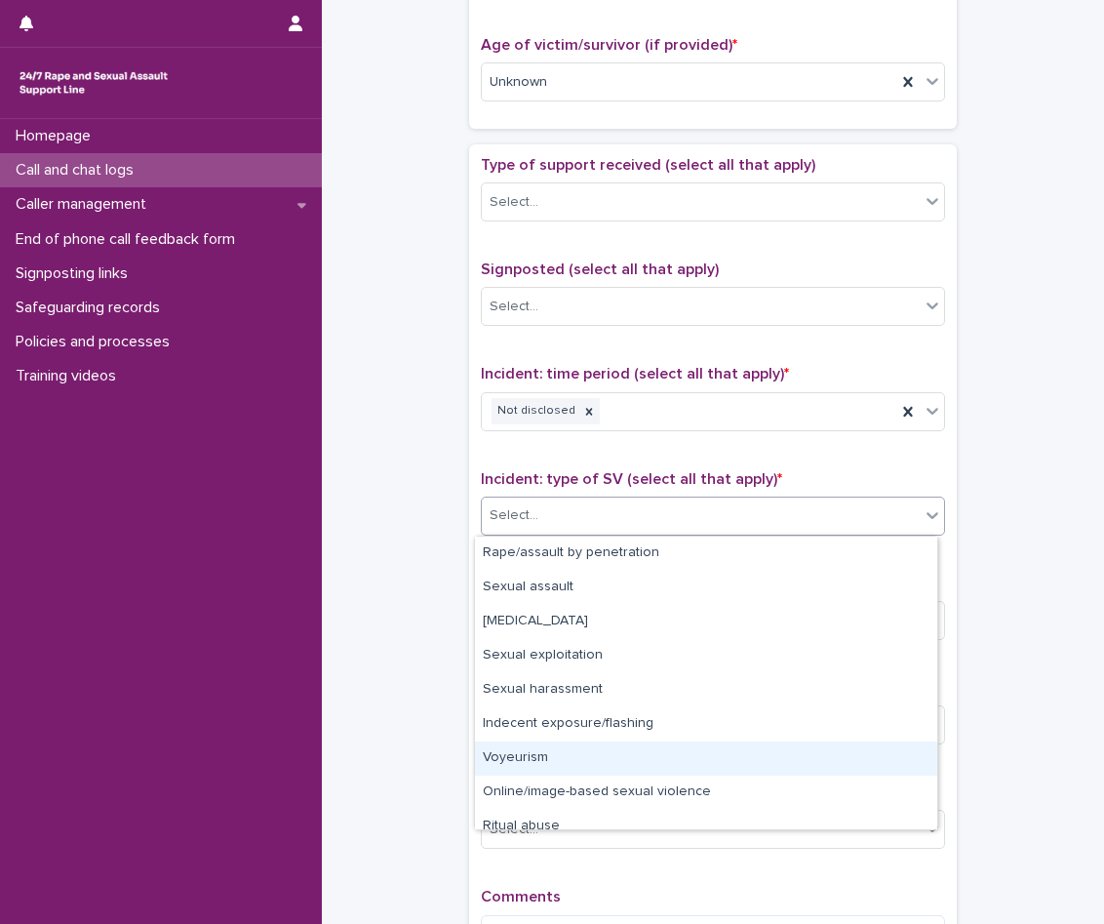
scroll to position [49, 0]
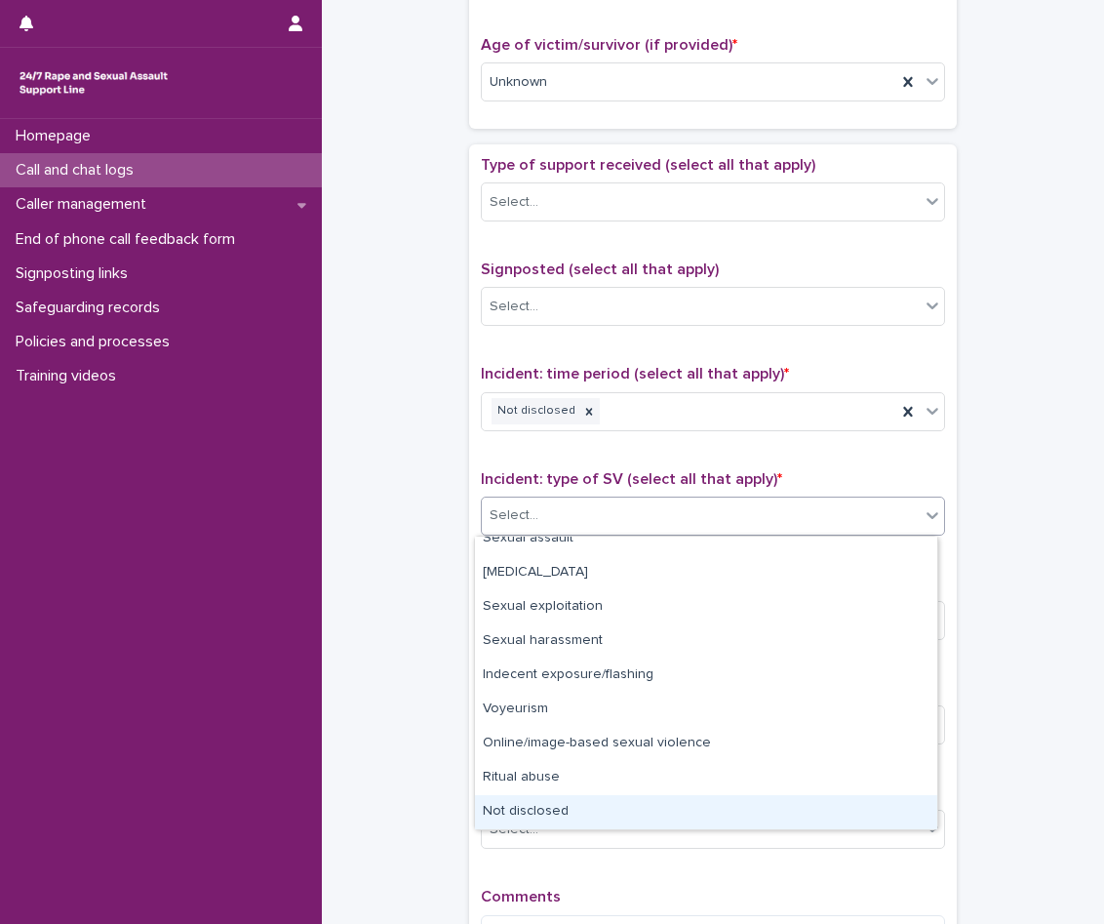
click at [548, 824] on div "Not disclosed" at bounding box center [706, 812] width 462 height 34
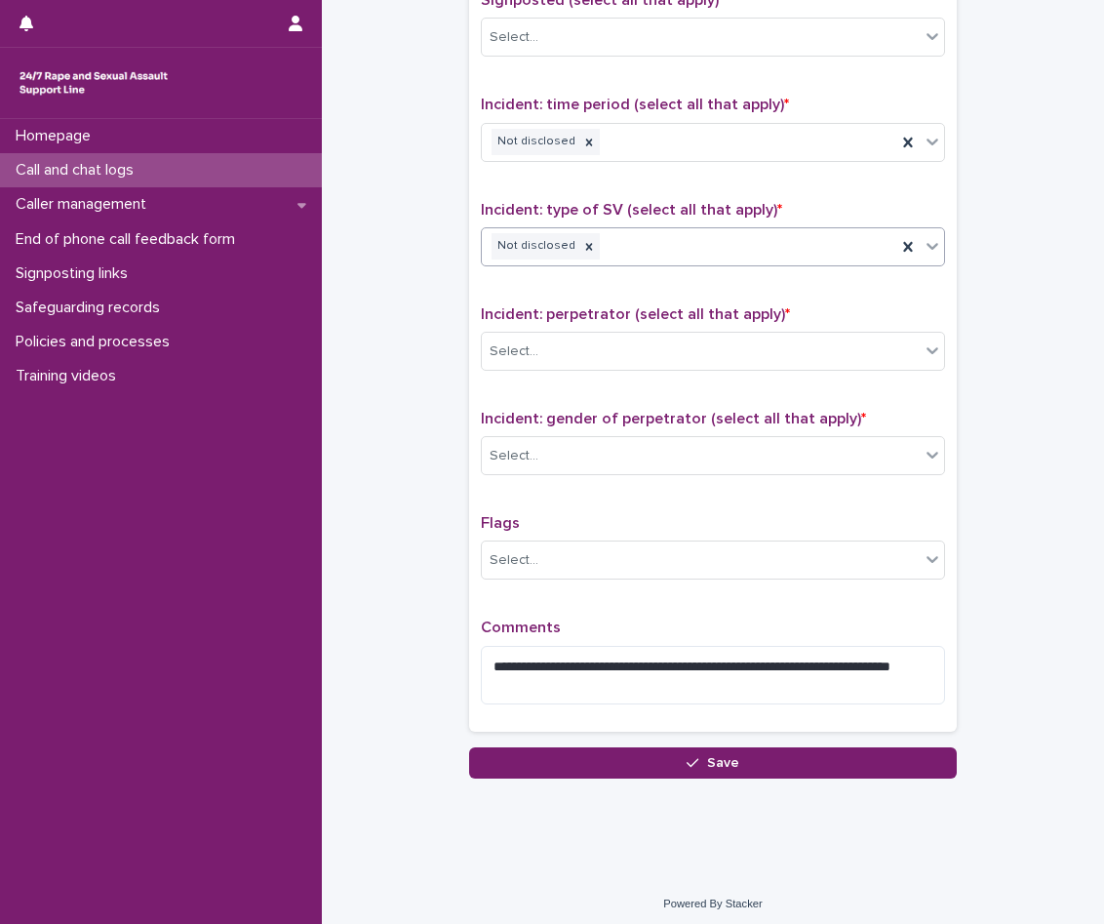
scroll to position [1252, 0]
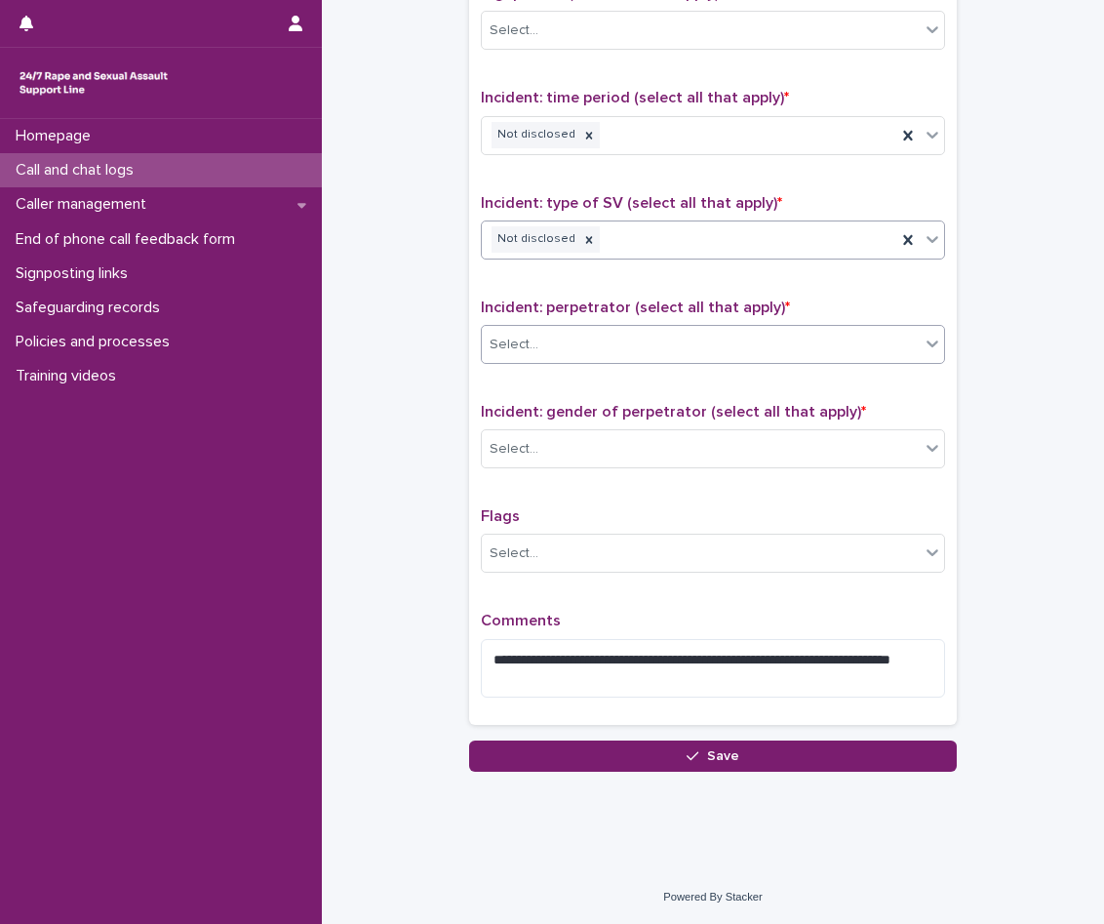
click at [599, 351] on div "Select..." at bounding box center [701, 345] width 438 height 32
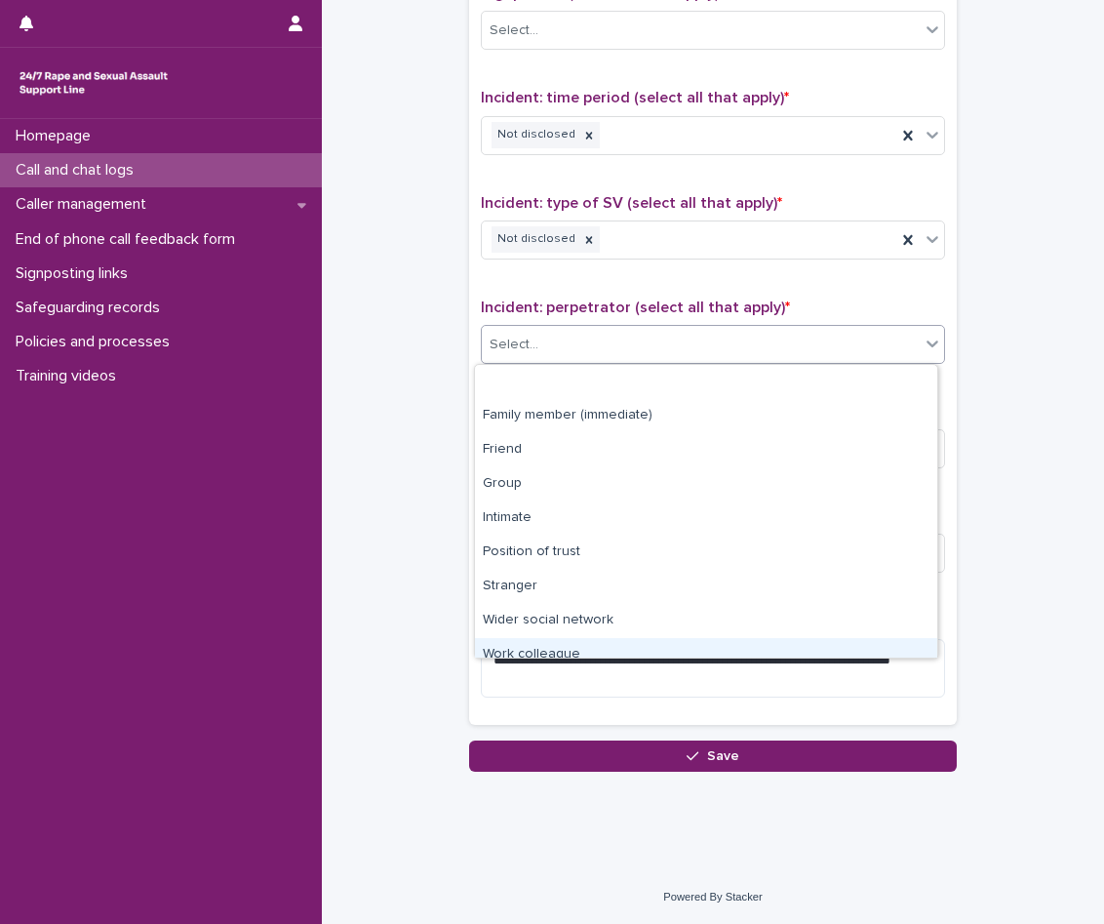
scroll to position [83, 0]
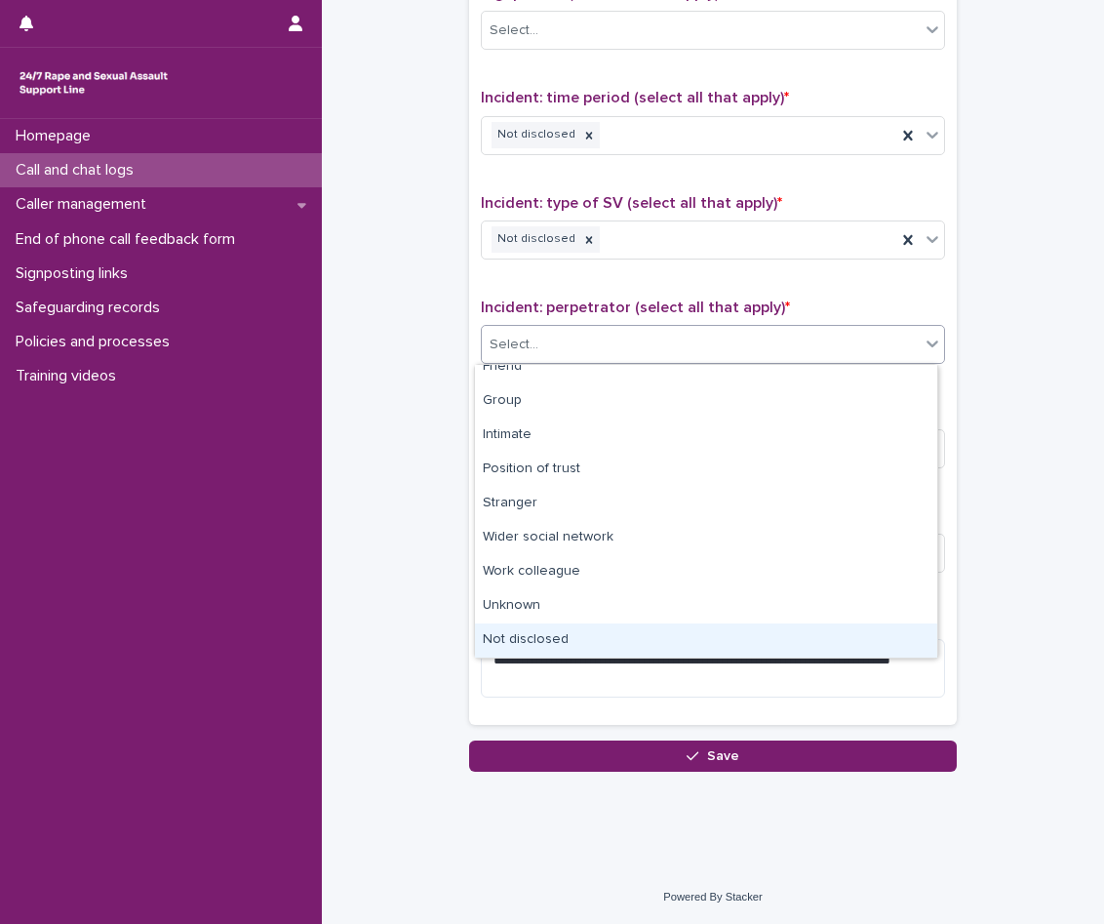
click at [569, 644] on div "Not disclosed" at bounding box center [706, 640] width 462 height 34
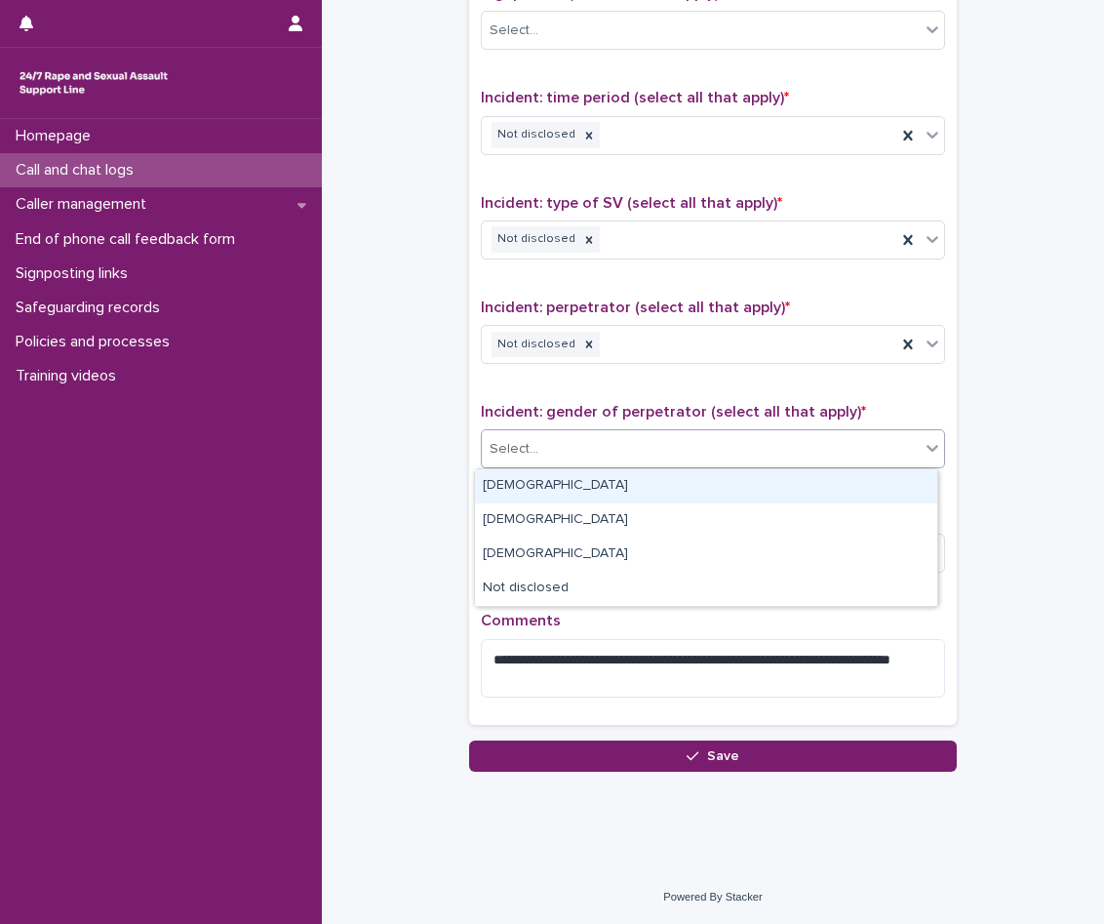
click at [605, 440] on div "Select..." at bounding box center [701, 449] width 438 height 32
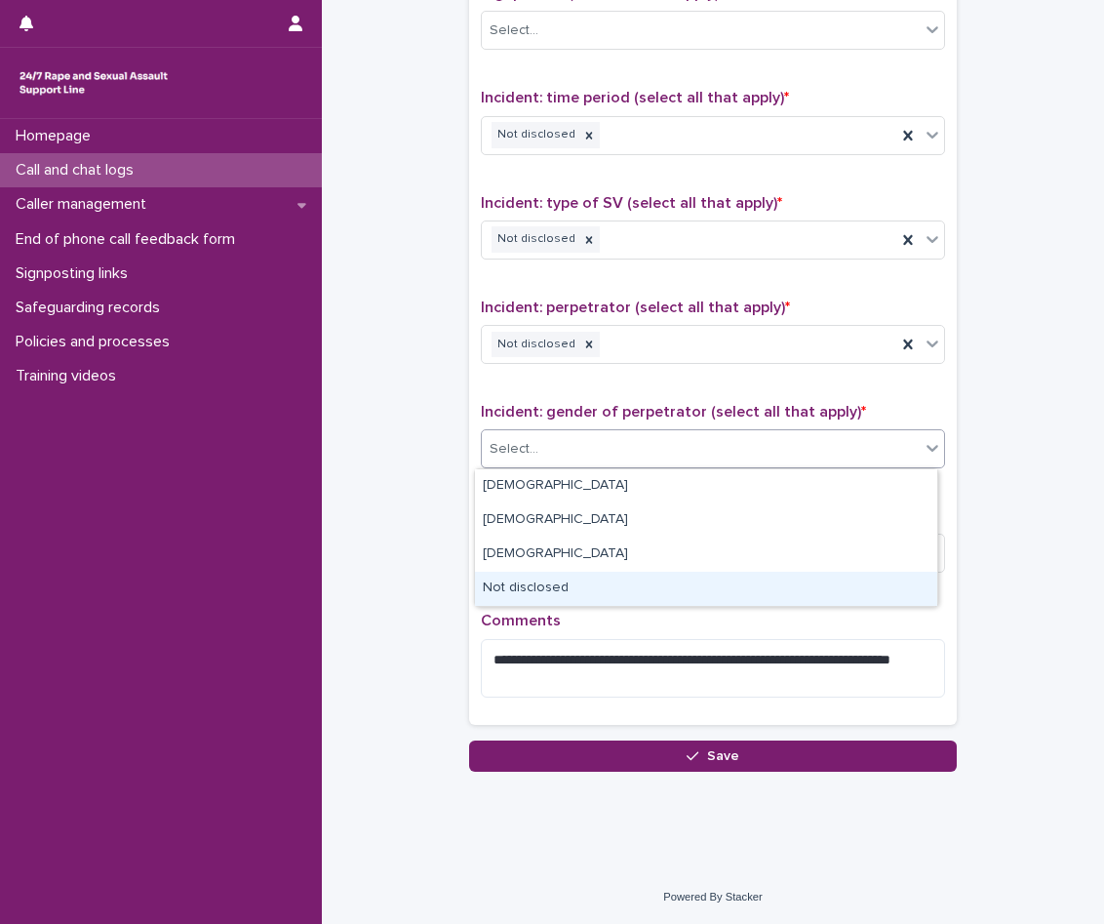
click at [559, 591] on div "Not disclosed" at bounding box center [706, 589] width 462 height 34
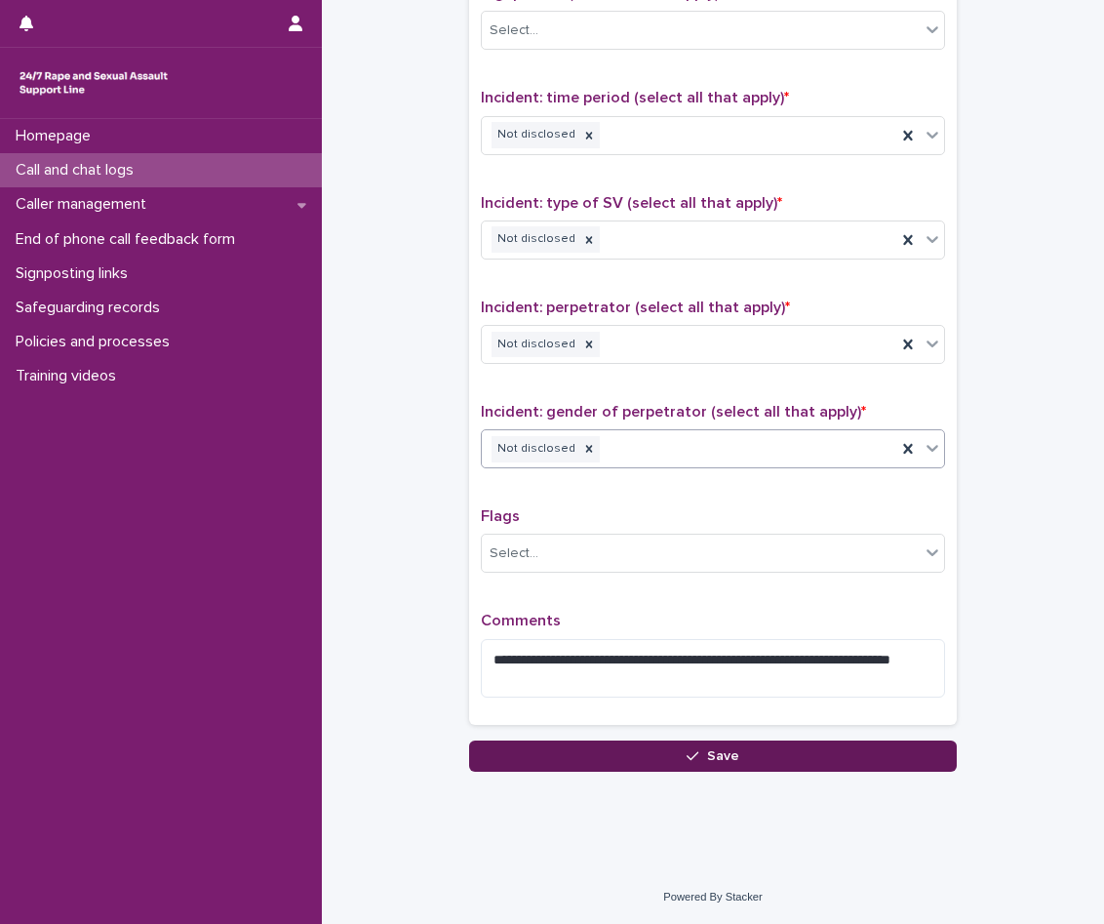
click at [600, 741] on button "Save" at bounding box center [713, 755] width 488 height 31
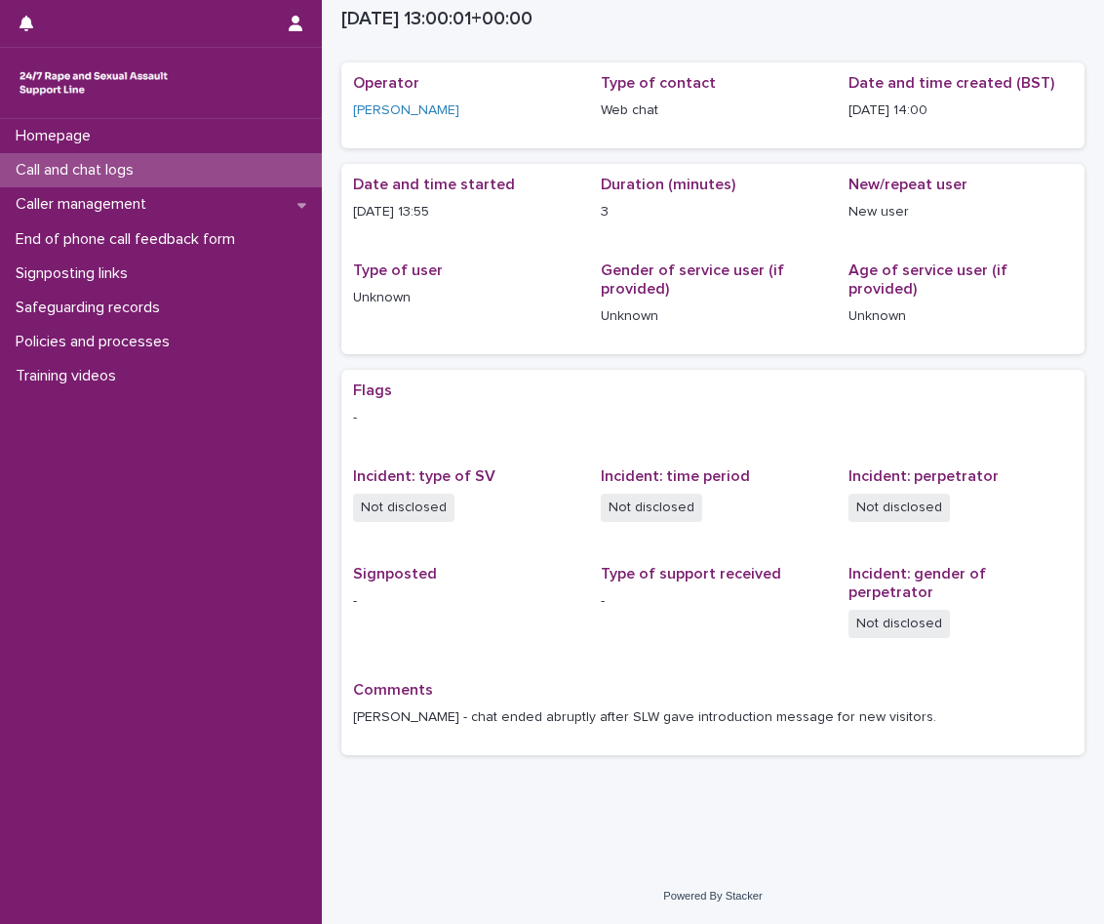
scroll to position [36, 0]
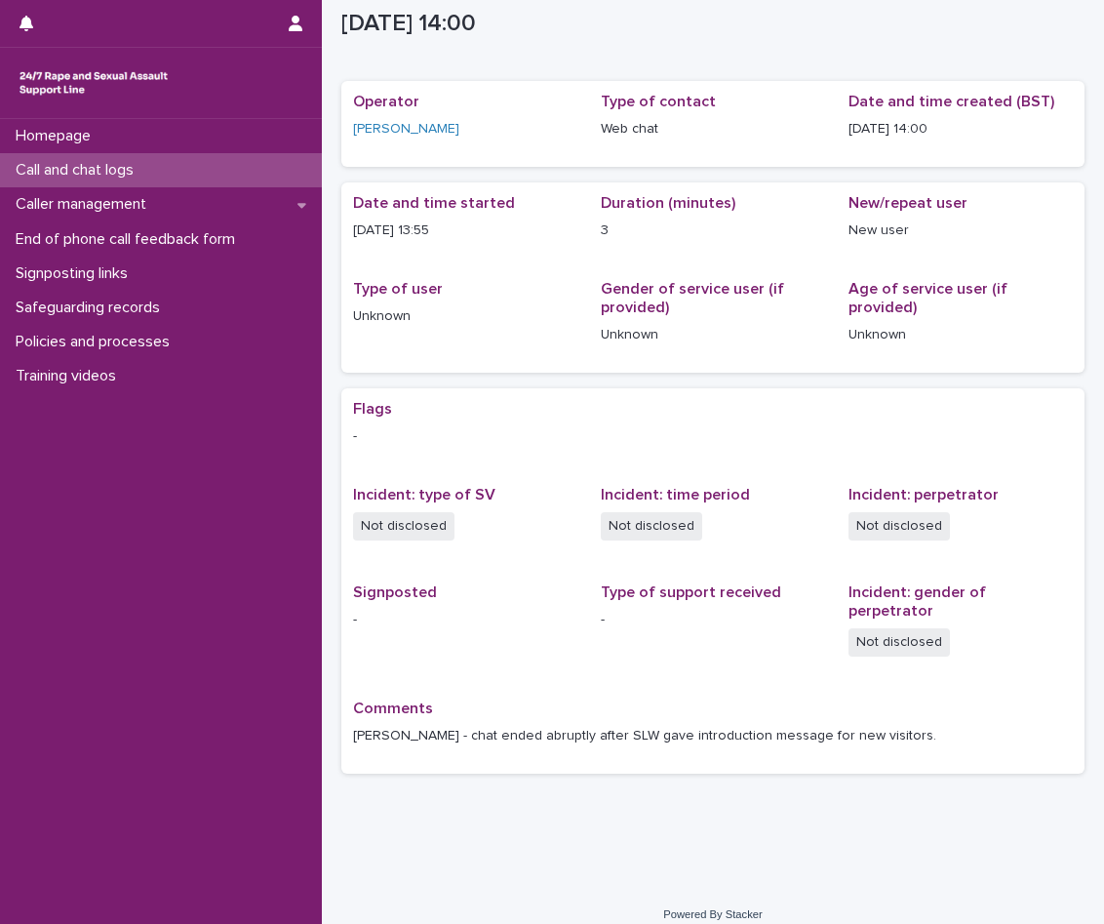
click at [160, 168] on div "Call and chat logs" at bounding box center [161, 170] width 322 height 34
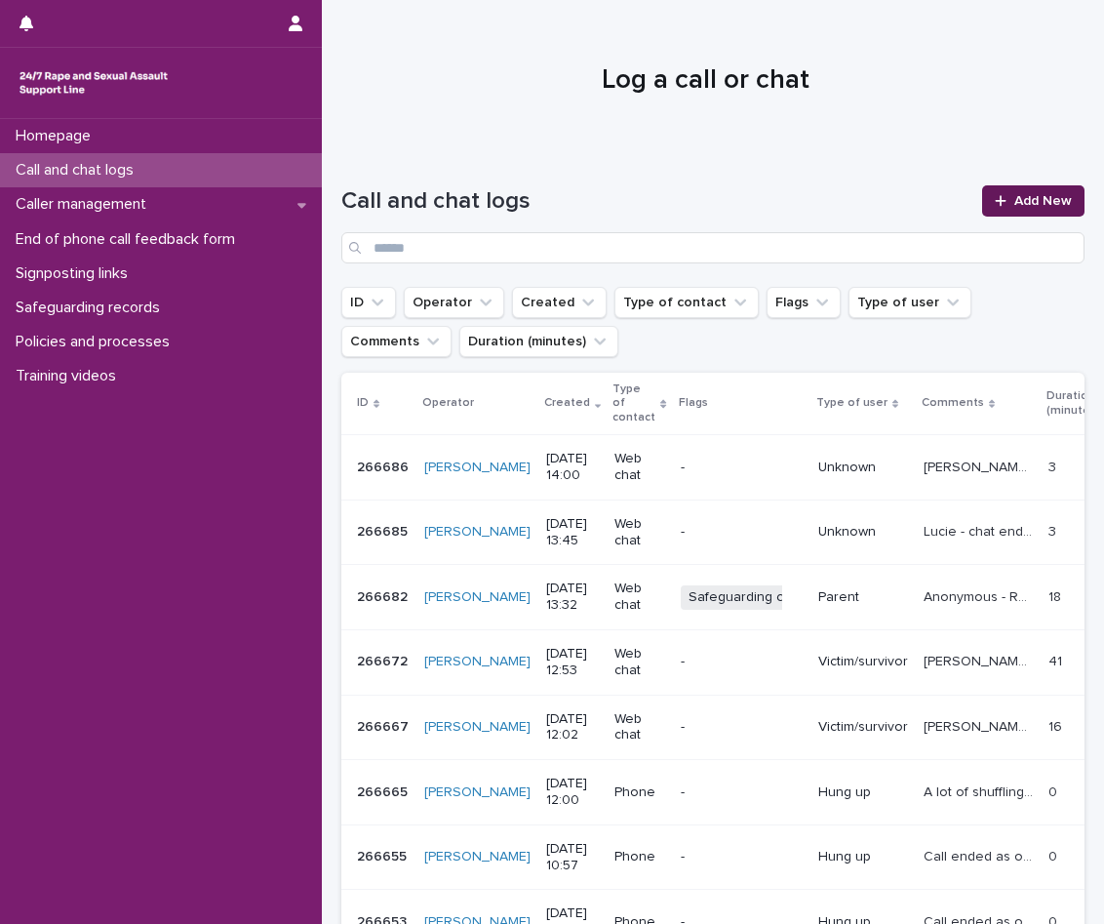
click at [1036, 196] on span "Add New" at bounding box center [1044, 201] width 58 height 14
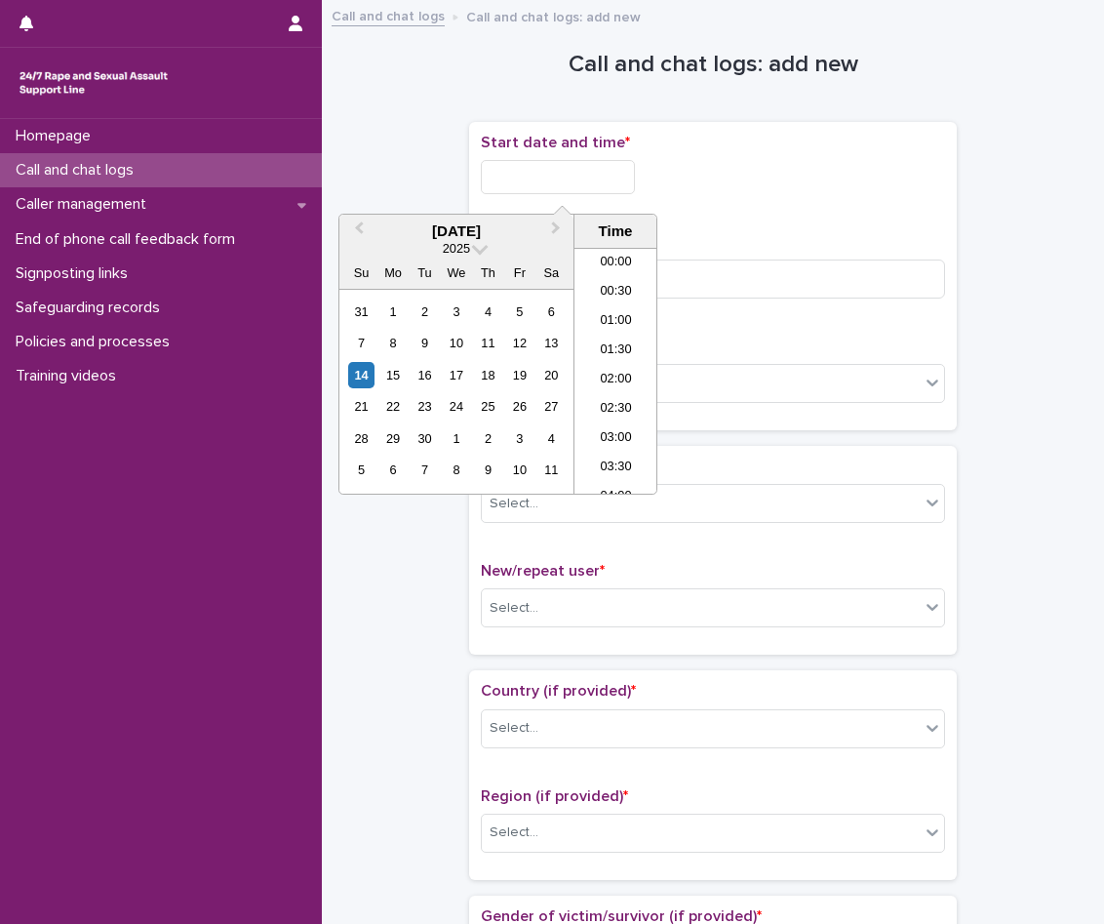
click at [521, 161] on input "text" at bounding box center [558, 177] width 154 height 34
click at [634, 368] on li "14:00" at bounding box center [616, 370] width 83 height 29
type input "**********"
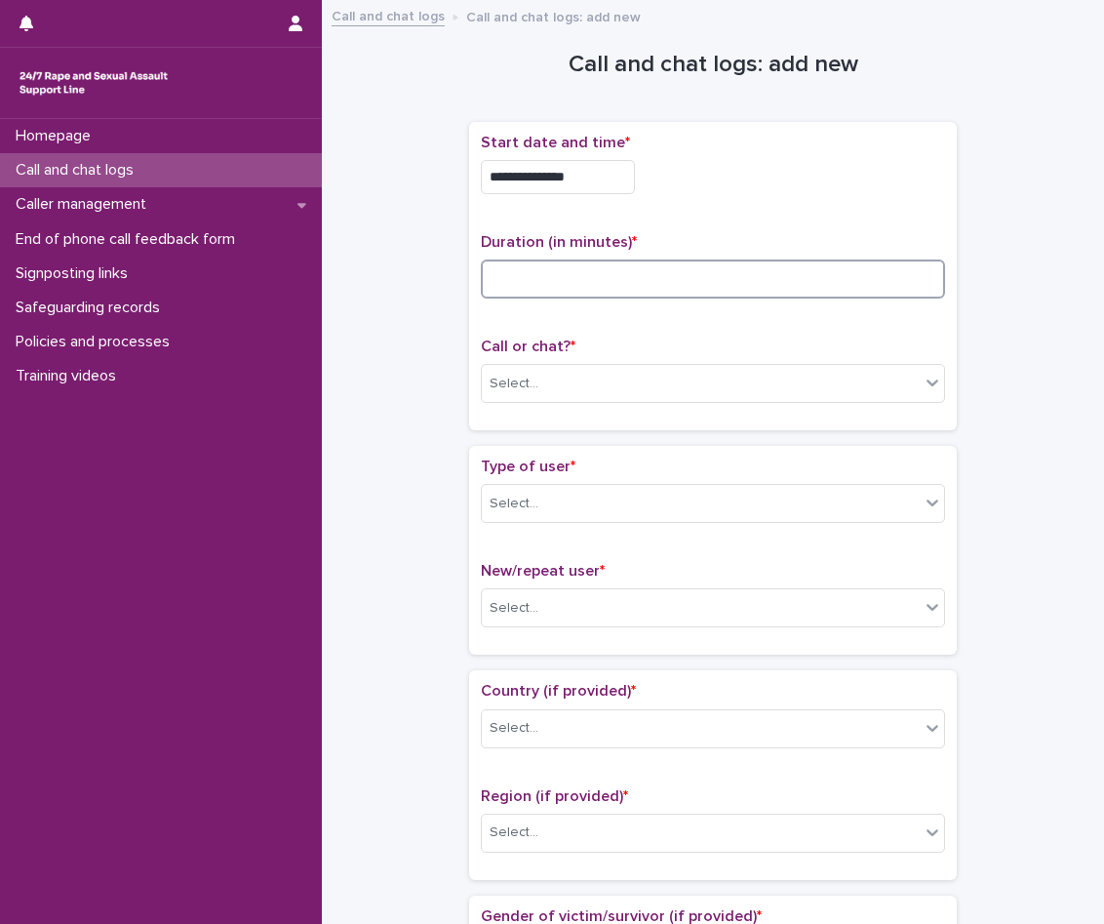
click at [637, 274] on input at bounding box center [713, 279] width 464 height 39
type input "*"
click at [619, 375] on div "Select..." at bounding box center [701, 384] width 438 height 32
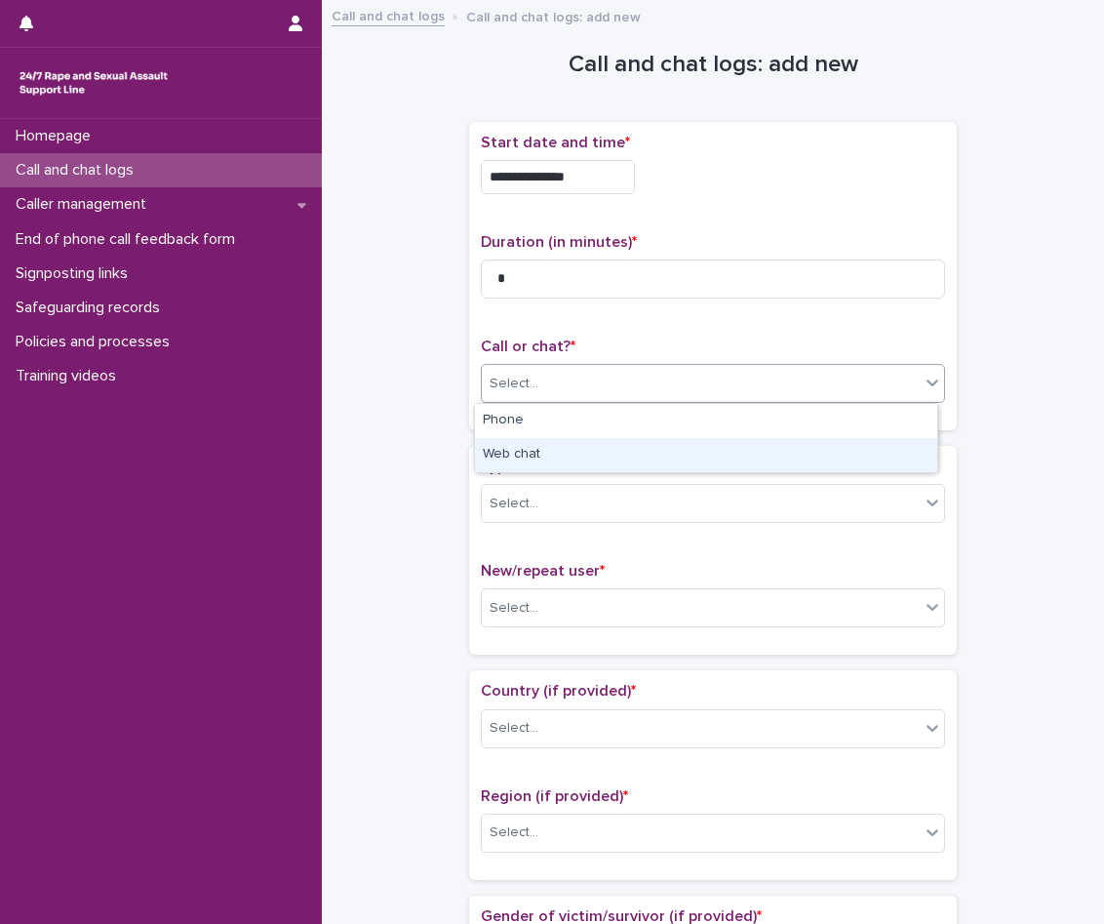
click at [617, 450] on div "Web chat" at bounding box center [706, 455] width 462 height 34
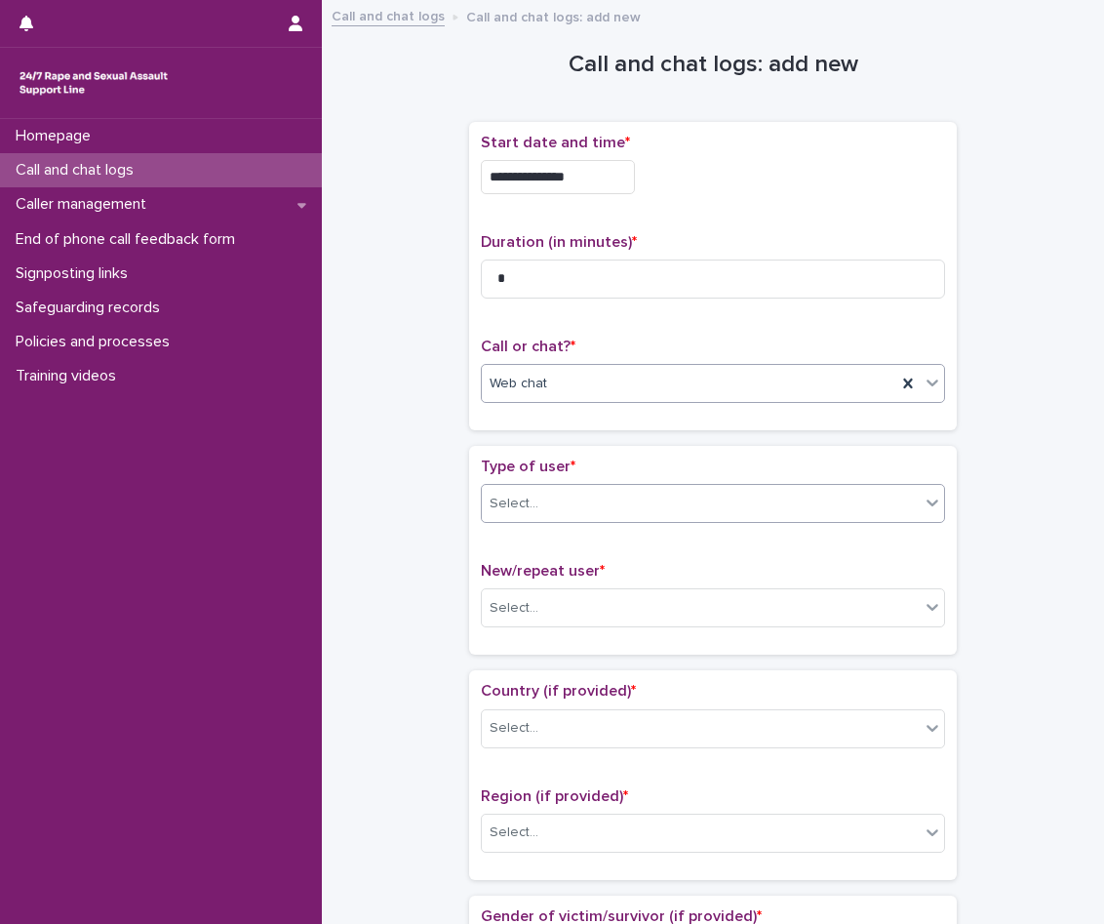
click at [617, 495] on div "Select..." at bounding box center [701, 504] width 438 height 32
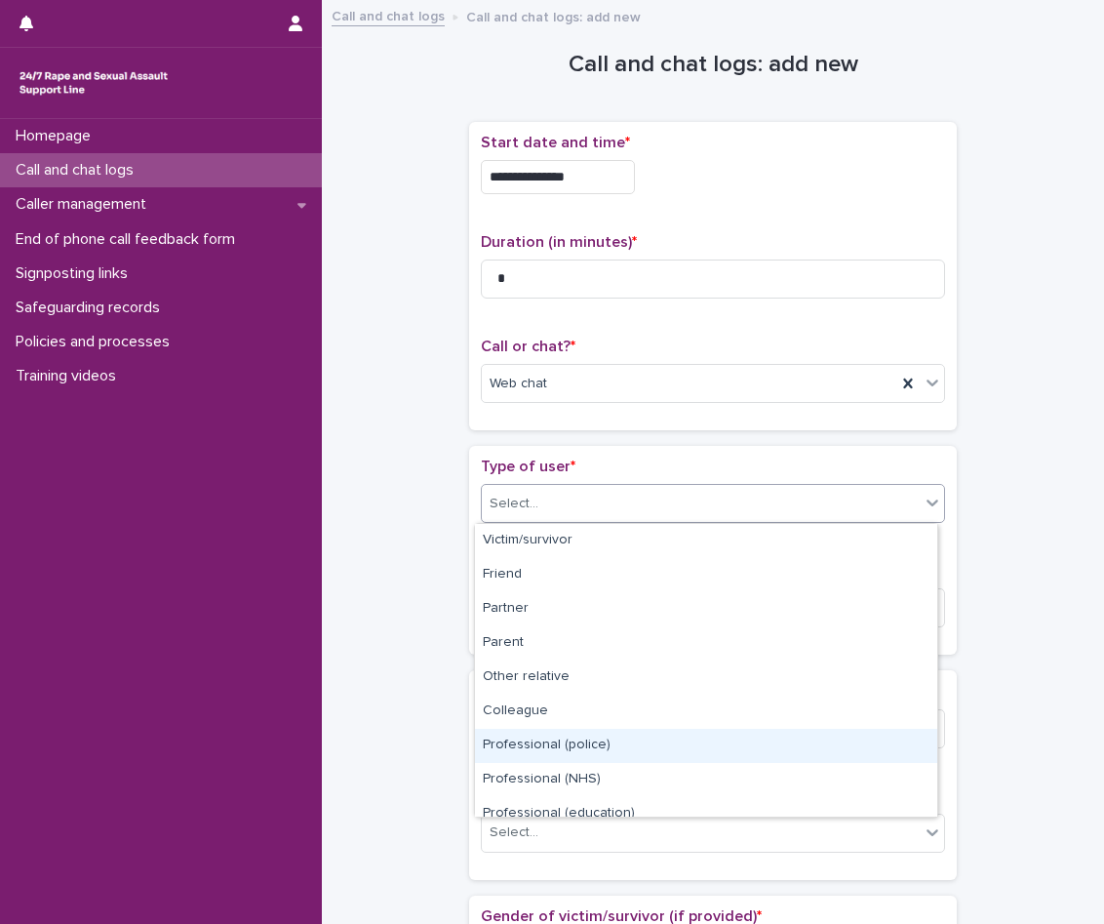
scroll to position [220, 0]
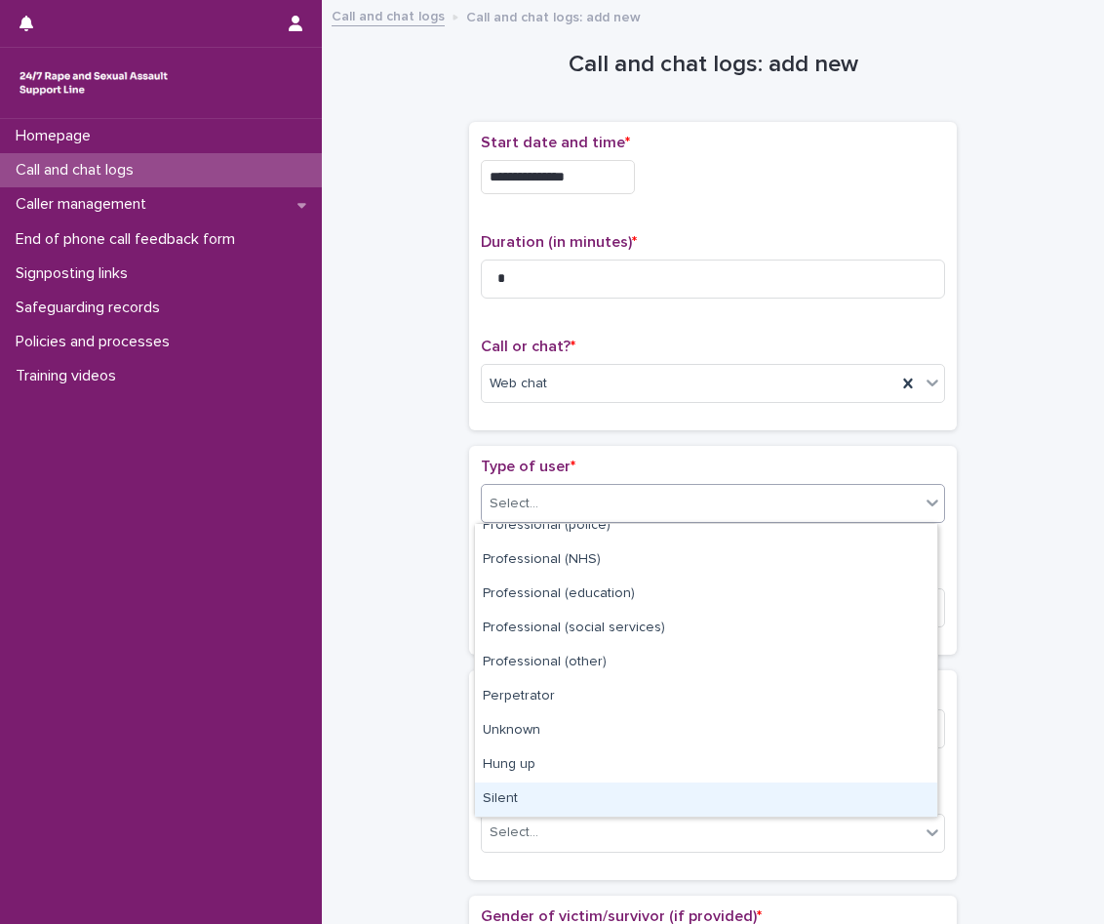
click at [552, 792] on div "Silent" at bounding box center [706, 799] width 462 height 34
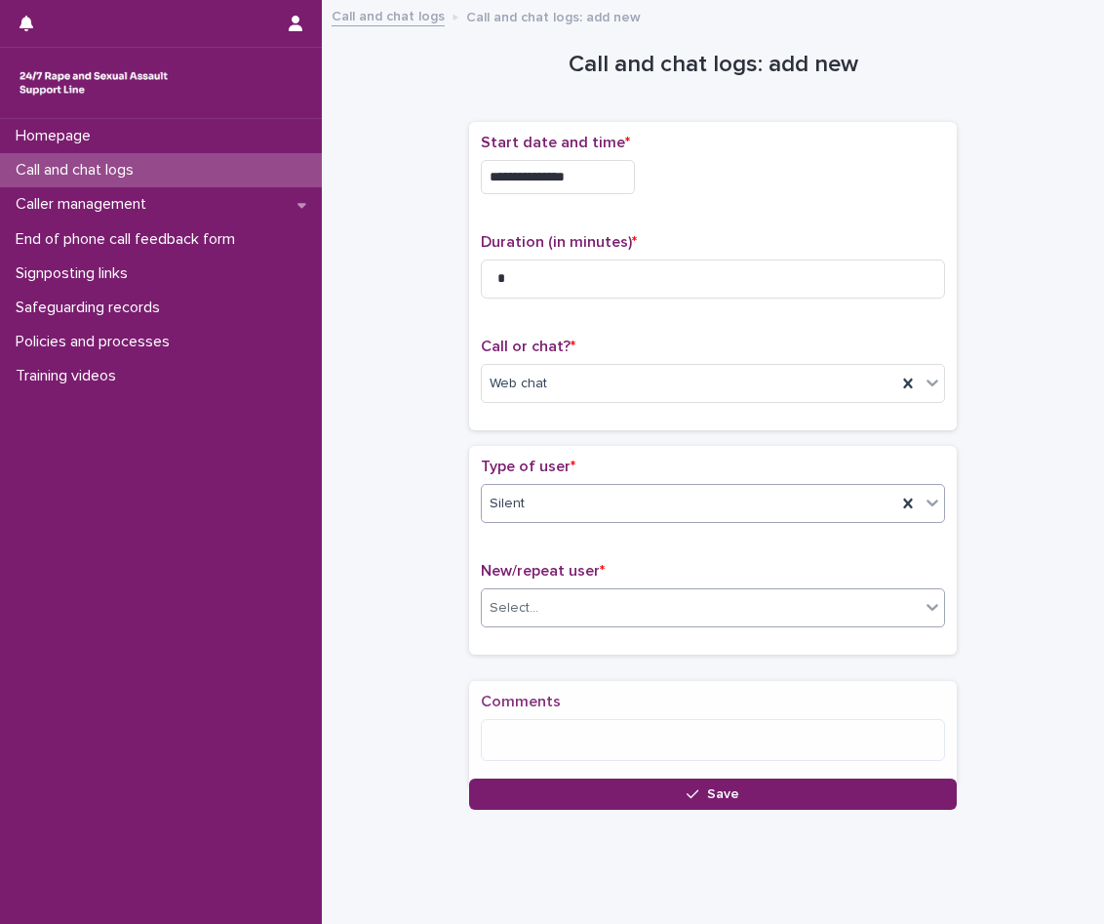
click at [580, 618] on div "Select..." at bounding box center [701, 608] width 438 height 32
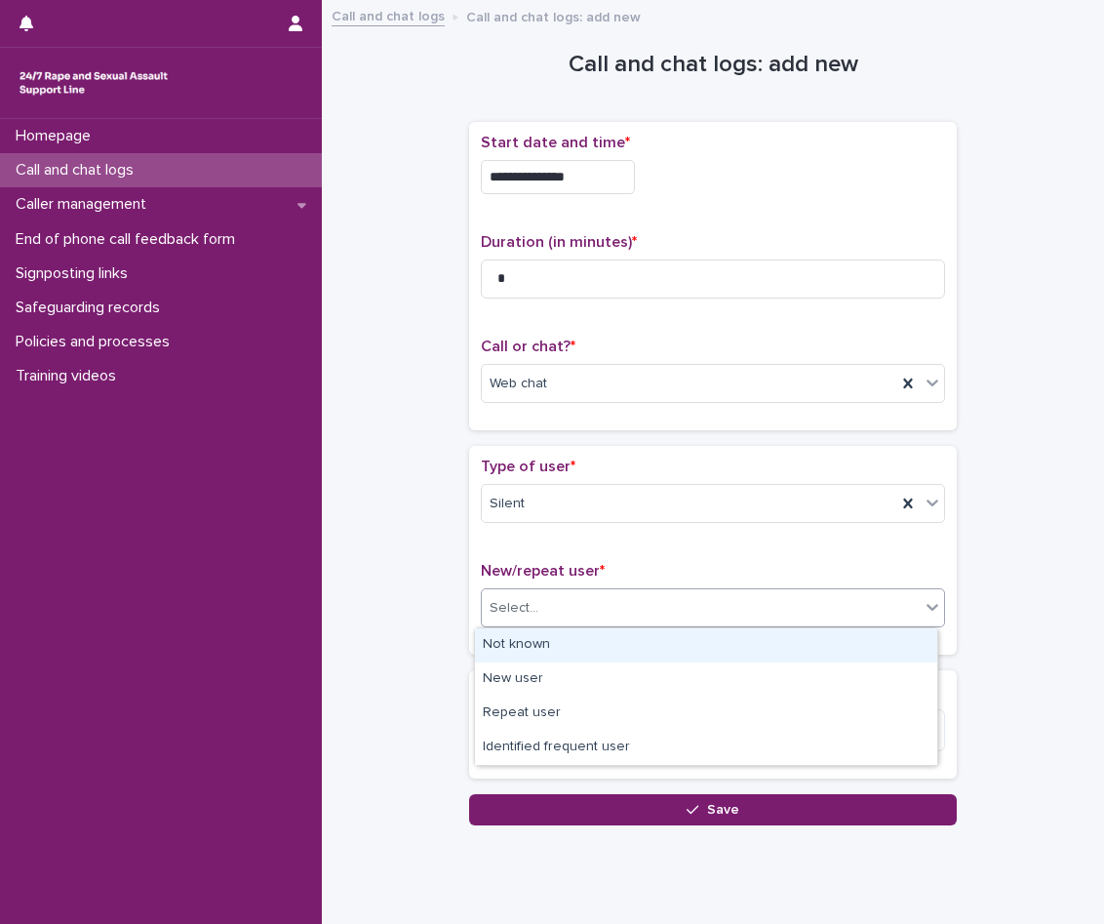
click at [569, 638] on div "Not known" at bounding box center [706, 645] width 462 height 34
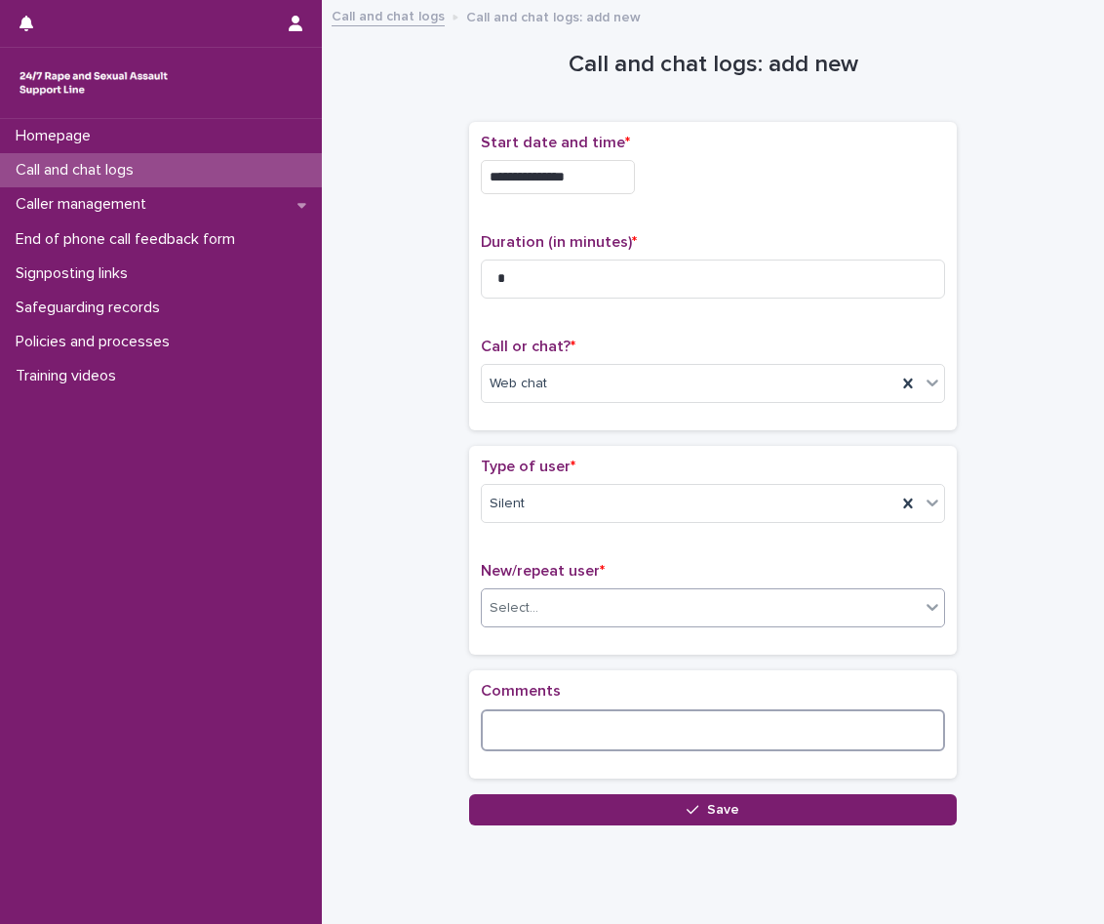
click at [560, 727] on textarea at bounding box center [713, 730] width 464 height 42
type textarea "**********"
click at [615, 516] on div "Silent" at bounding box center [689, 504] width 415 height 32
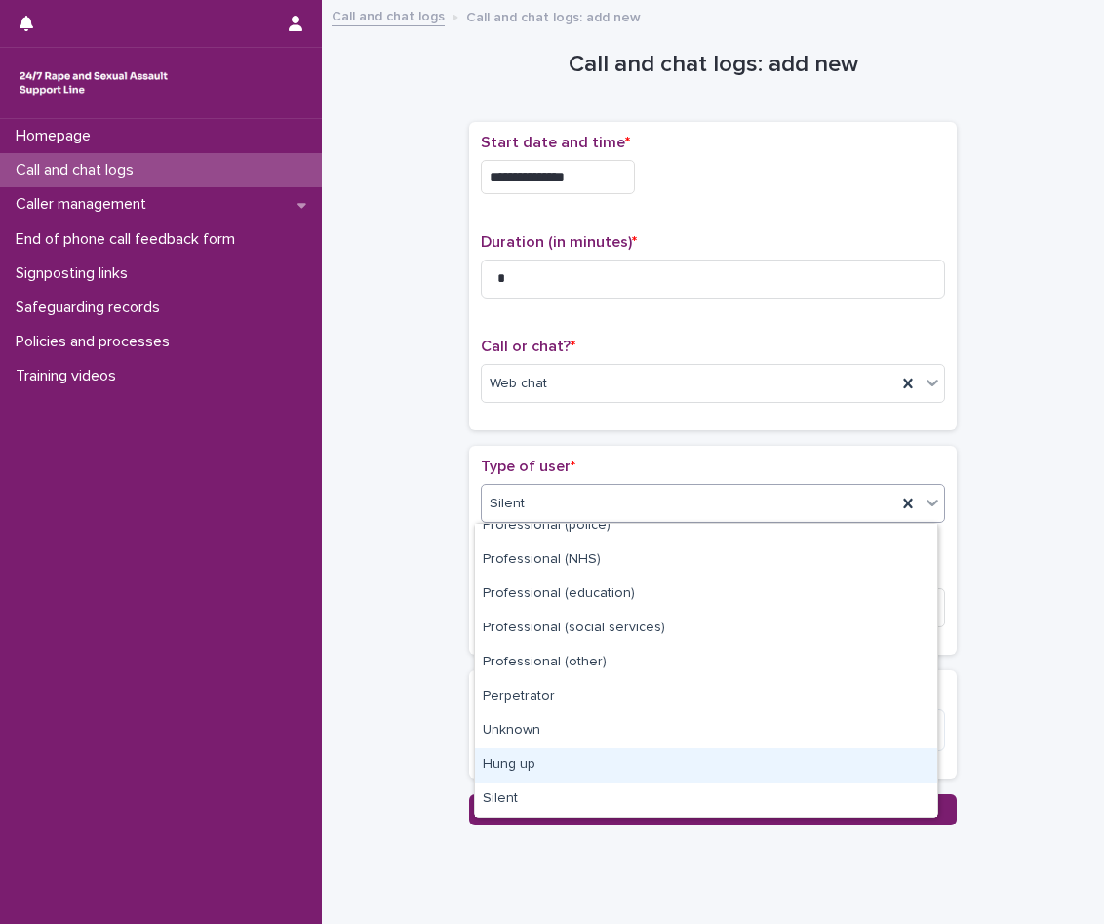
click at [519, 765] on div "Hung up" at bounding box center [706, 765] width 462 height 34
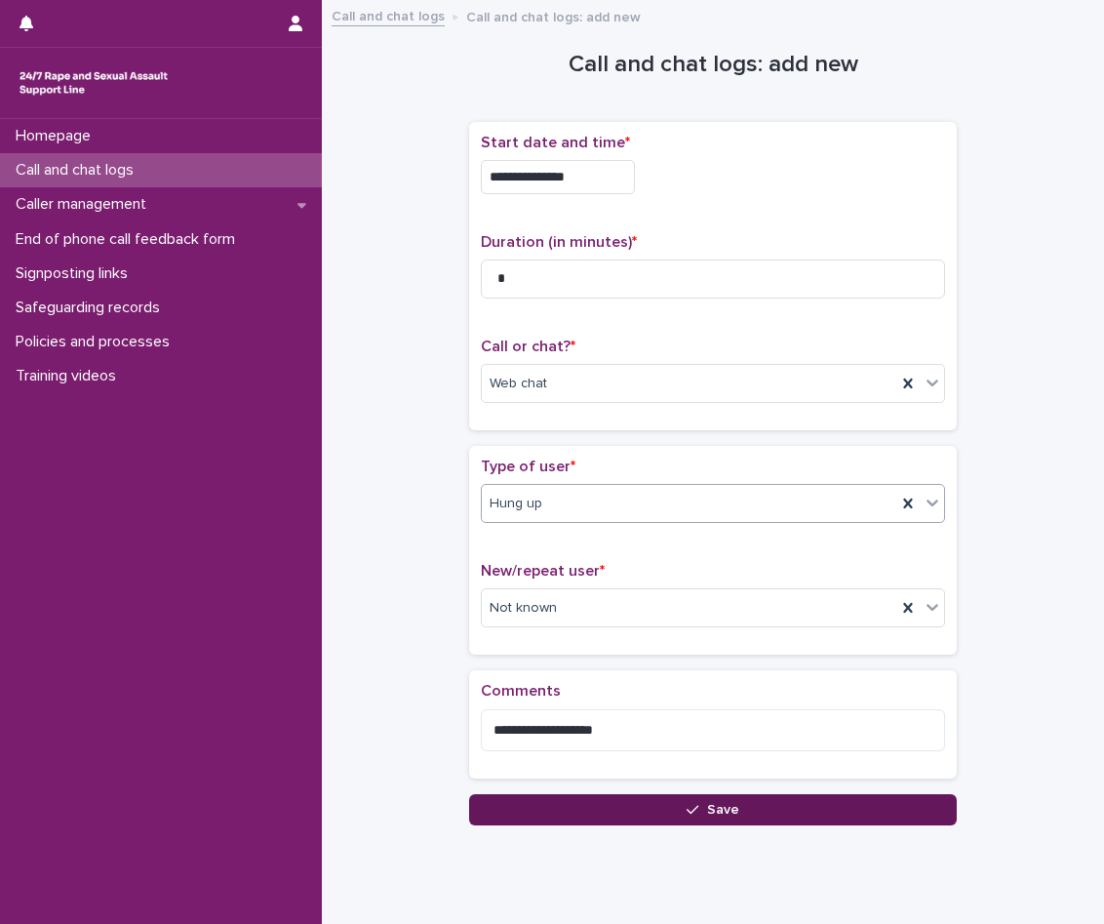
click at [541, 799] on button "Save" at bounding box center [713, 809] width 488 height 31
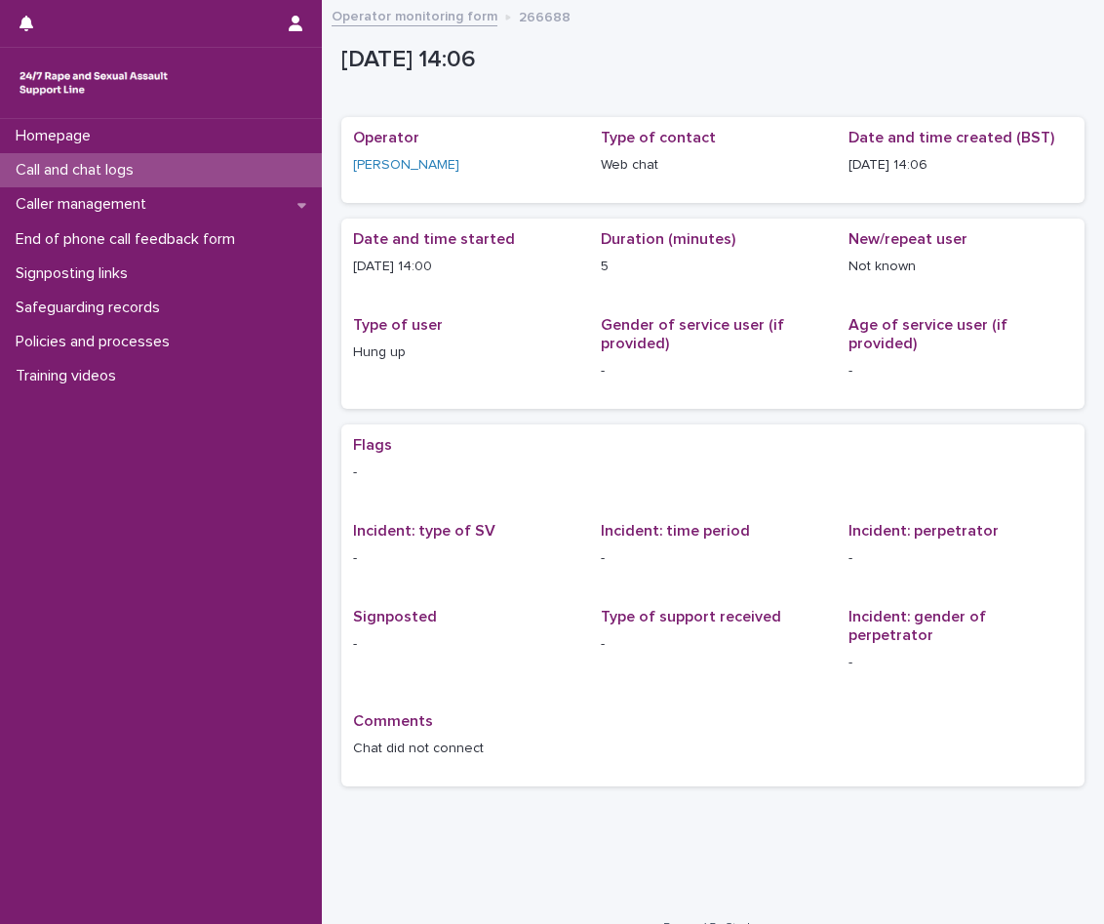
click at [164, 158] on div "Call and chat logs" at bounding box center [161, 170] width 322 height 34
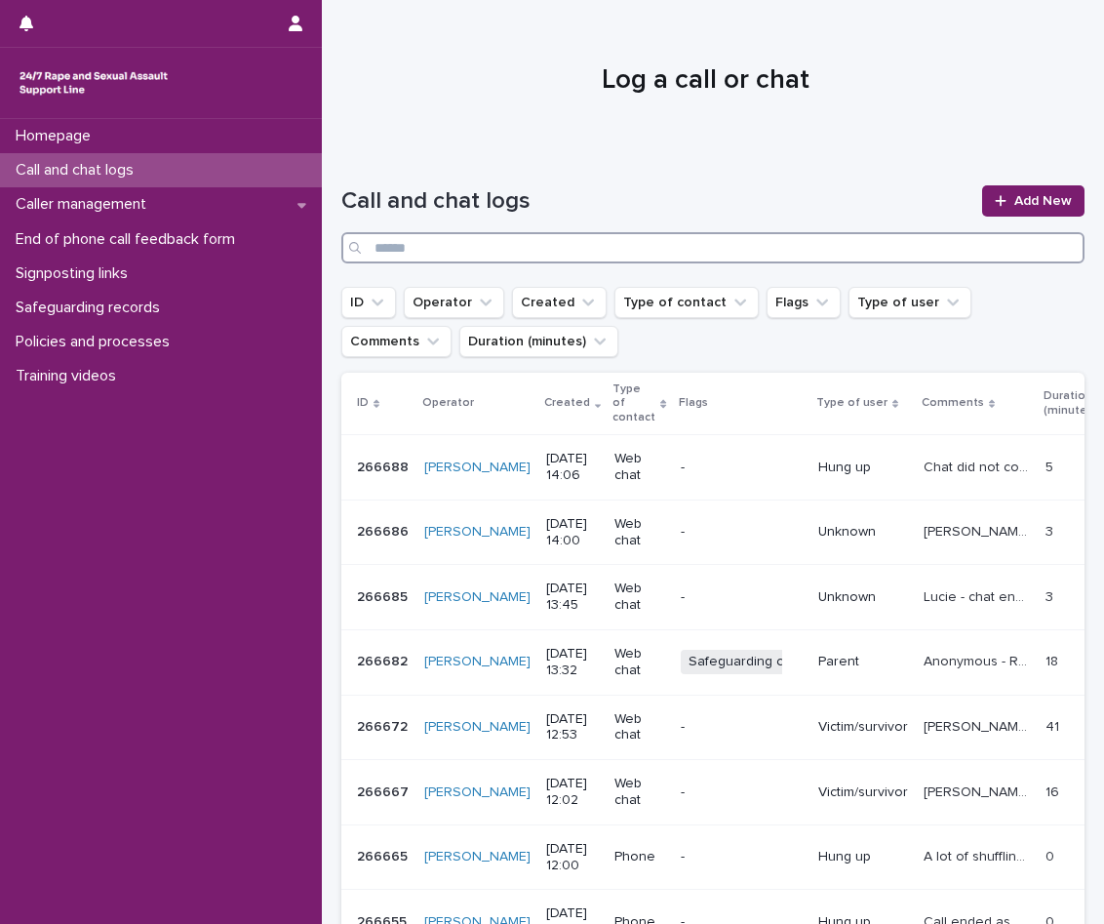
click at [839, 250] on input "Search" at bounding box center [712, 247] width 743 height 31
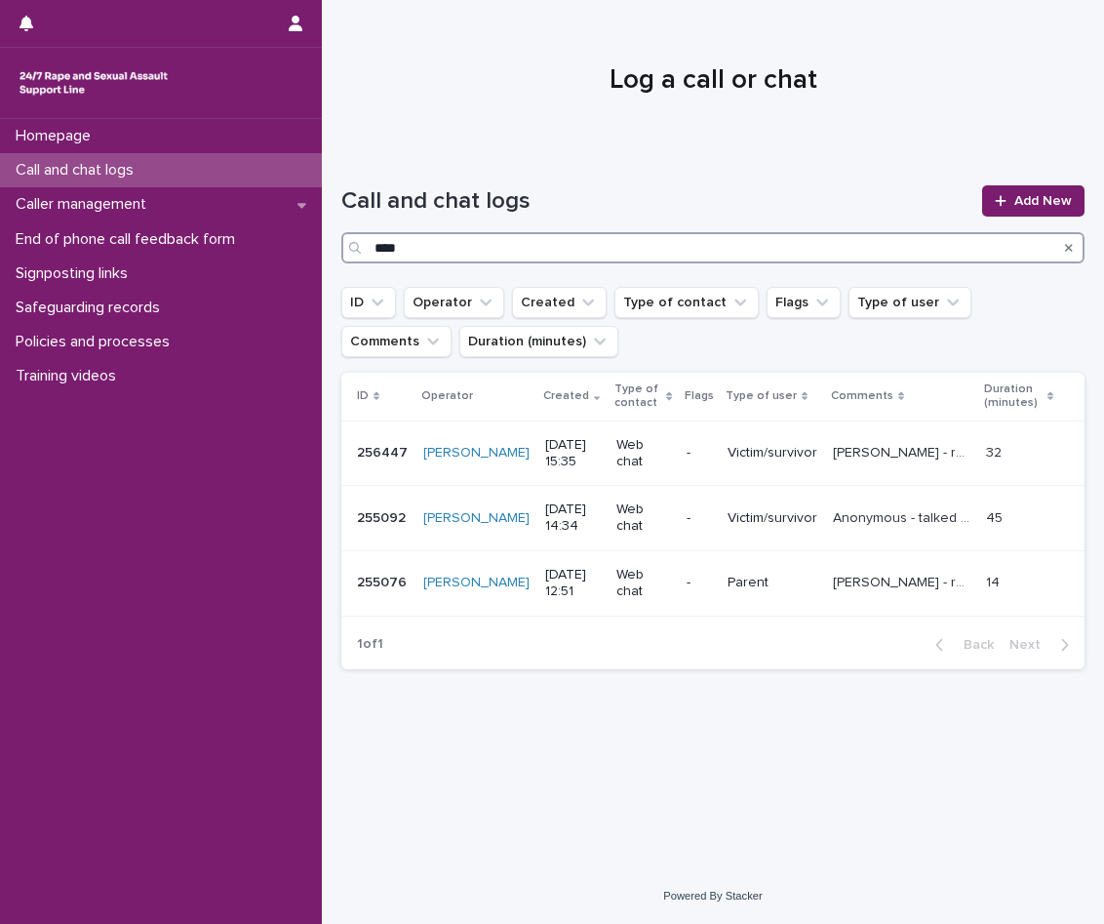
type input "***"
click at [1064, 255] on div "Search" at bounding box center [1069, 247] width 31 height 31
click at [1068, 251] on icon "Search" at bounding box center [1069, 248] width 8 height 12
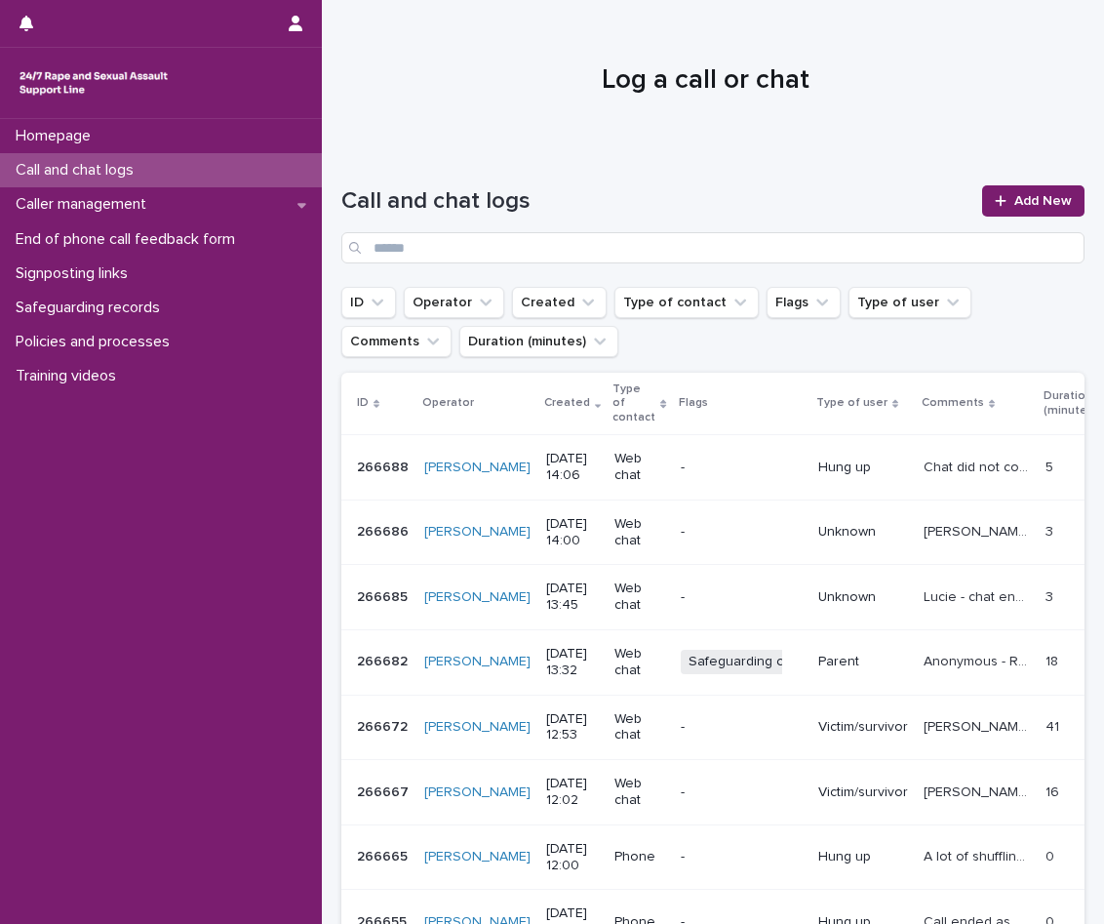
click at [152, 160] on div "Call and chat logs" at bounding box center [161, 170] width 322 height 34
click at [681, 460] on p "-" at bounding box center [742, 468] width 122 height 17
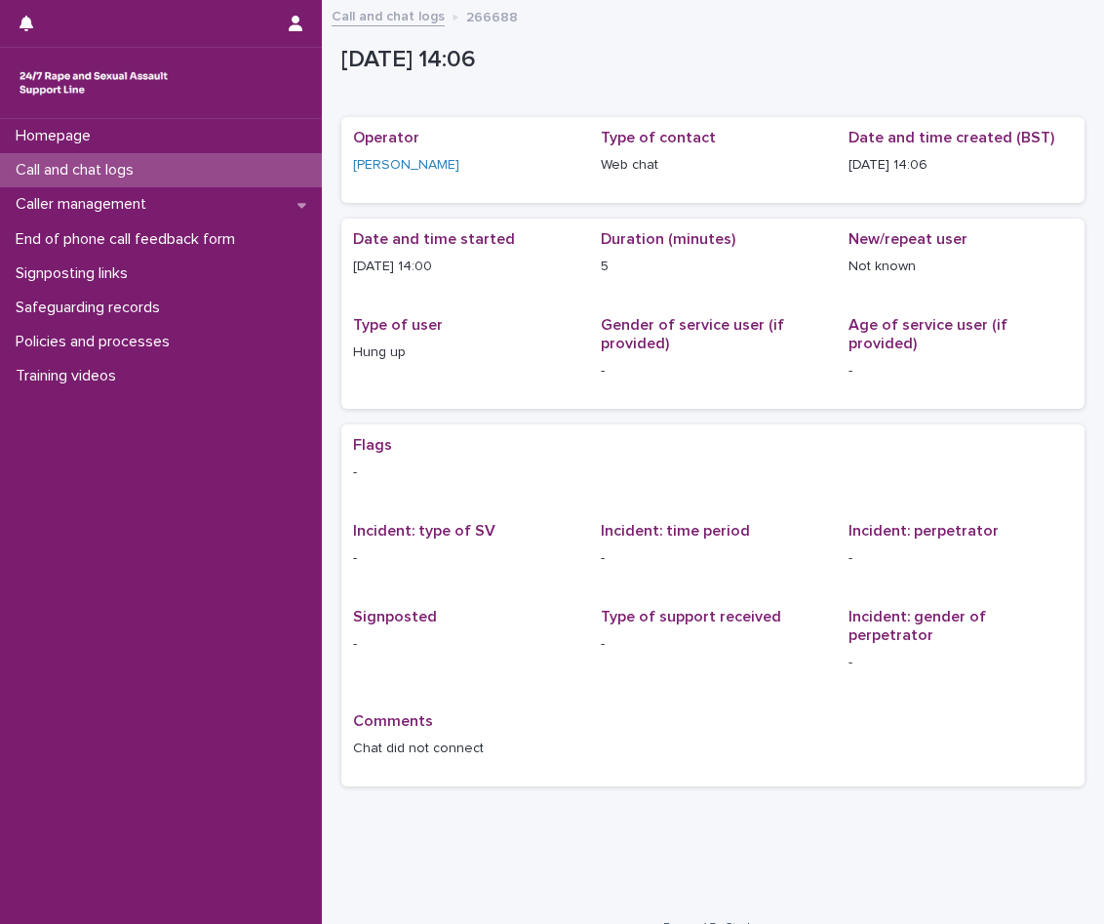
scroll to position [13, 0]
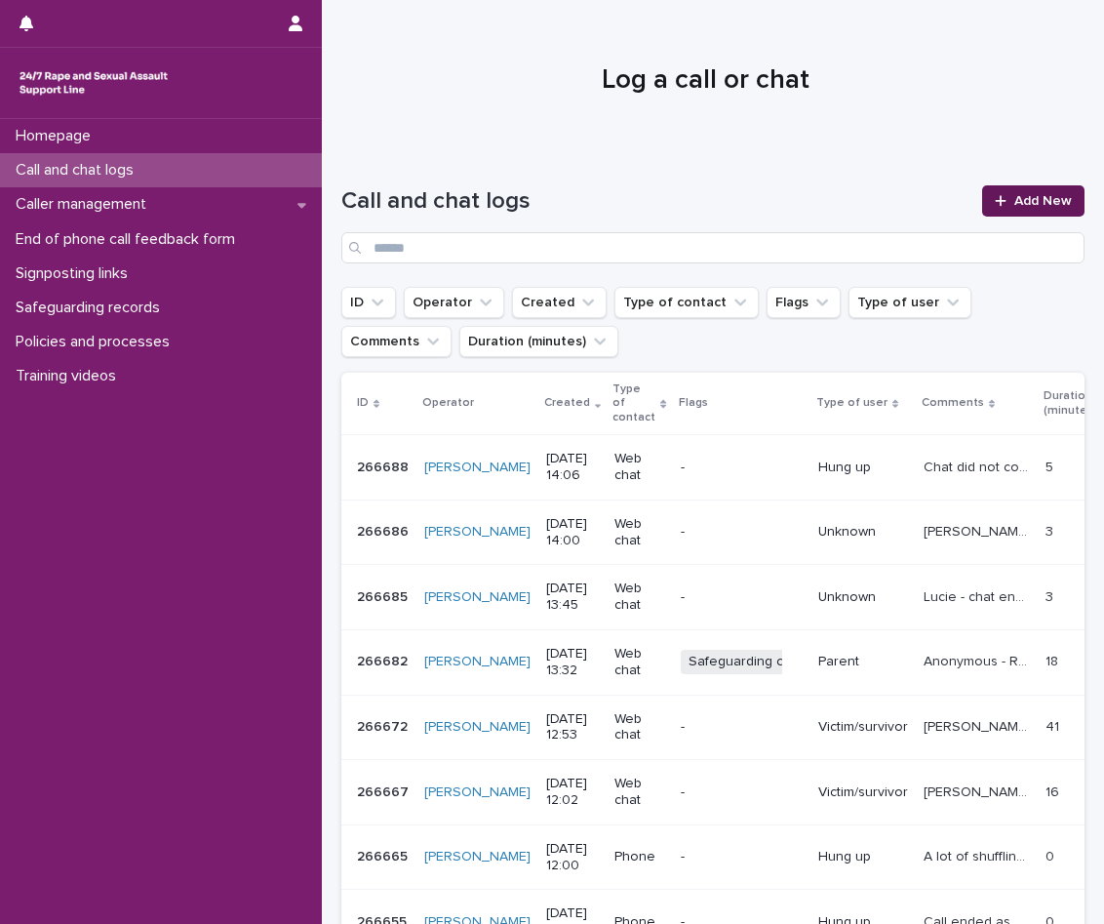
click at [1043, 206] on span "Add New" at bounding box center [1044, 201] width 58 height 14
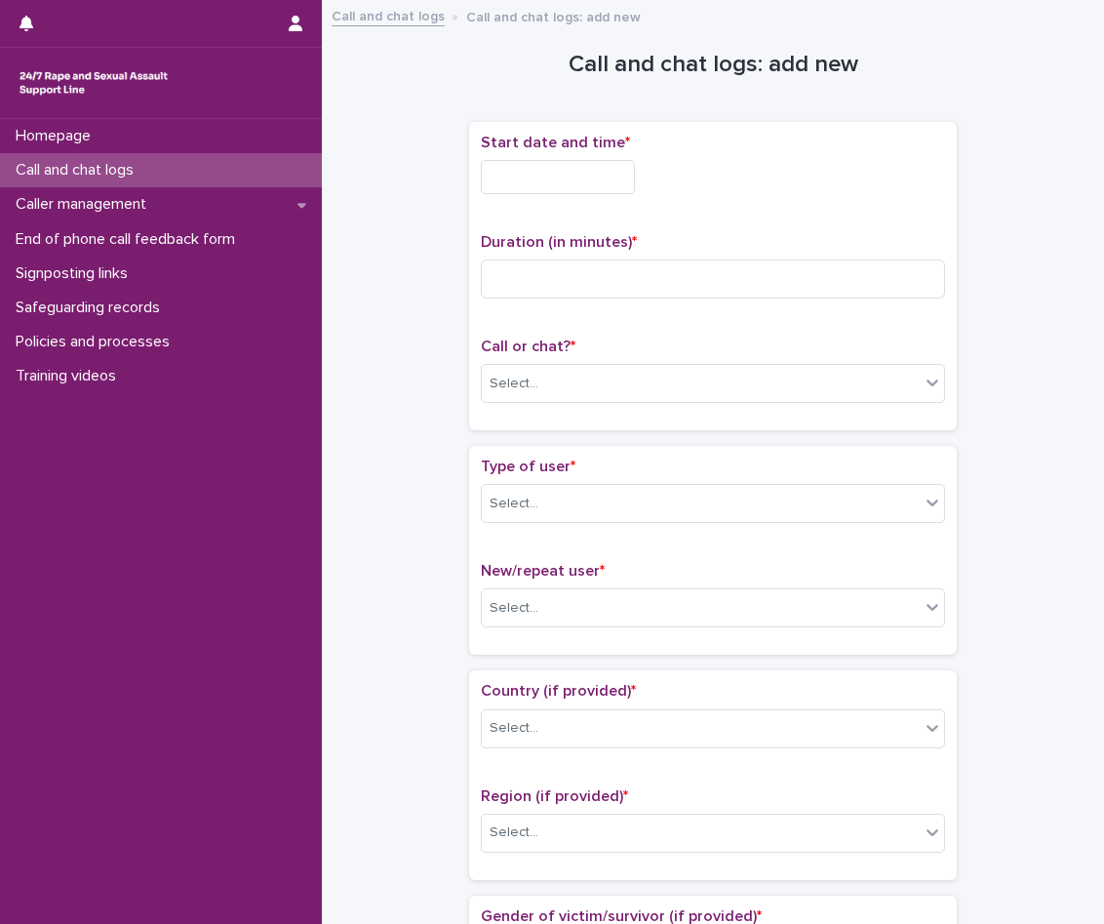
click at [635, 185] on input "text" at bounding box center [558, 177] width 154 height 34
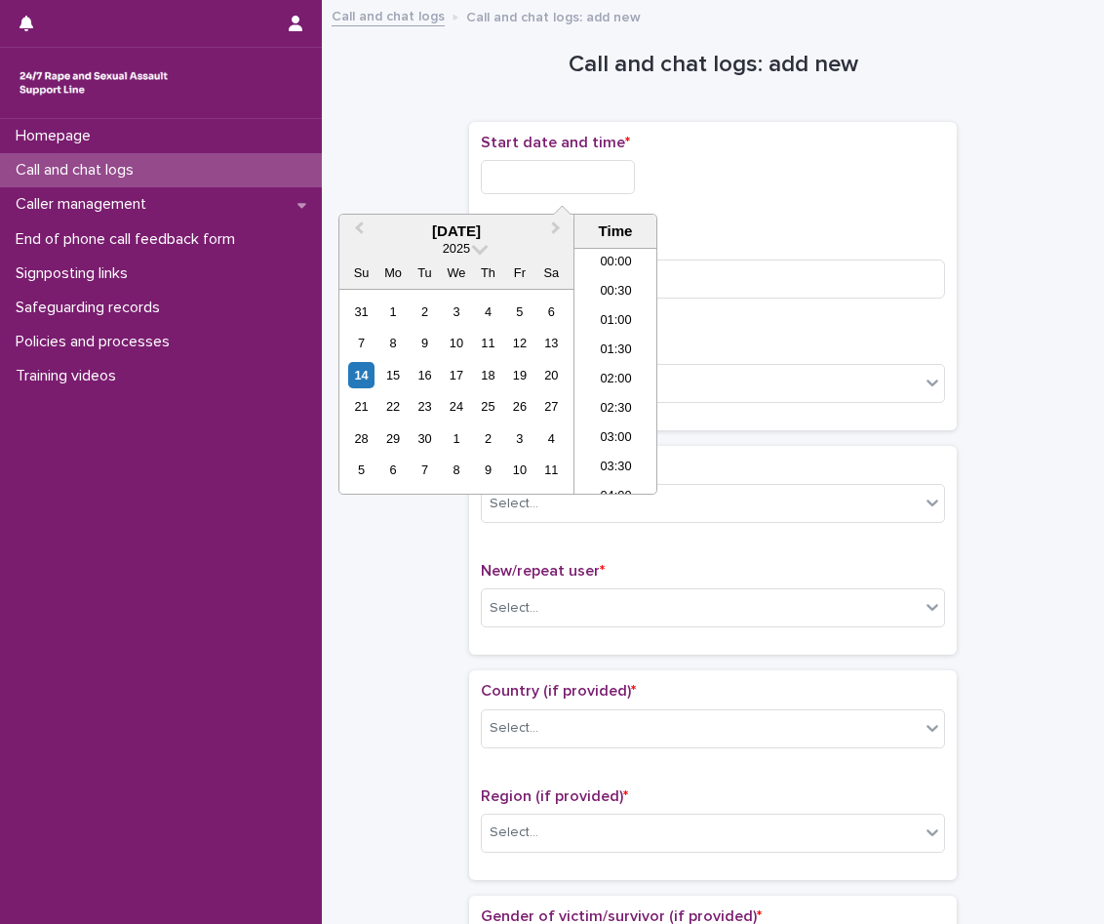
scroll to position [741, 0]
click at [615, 347] on li "14:00" at bounding box center [616, 341] width 83 height 29
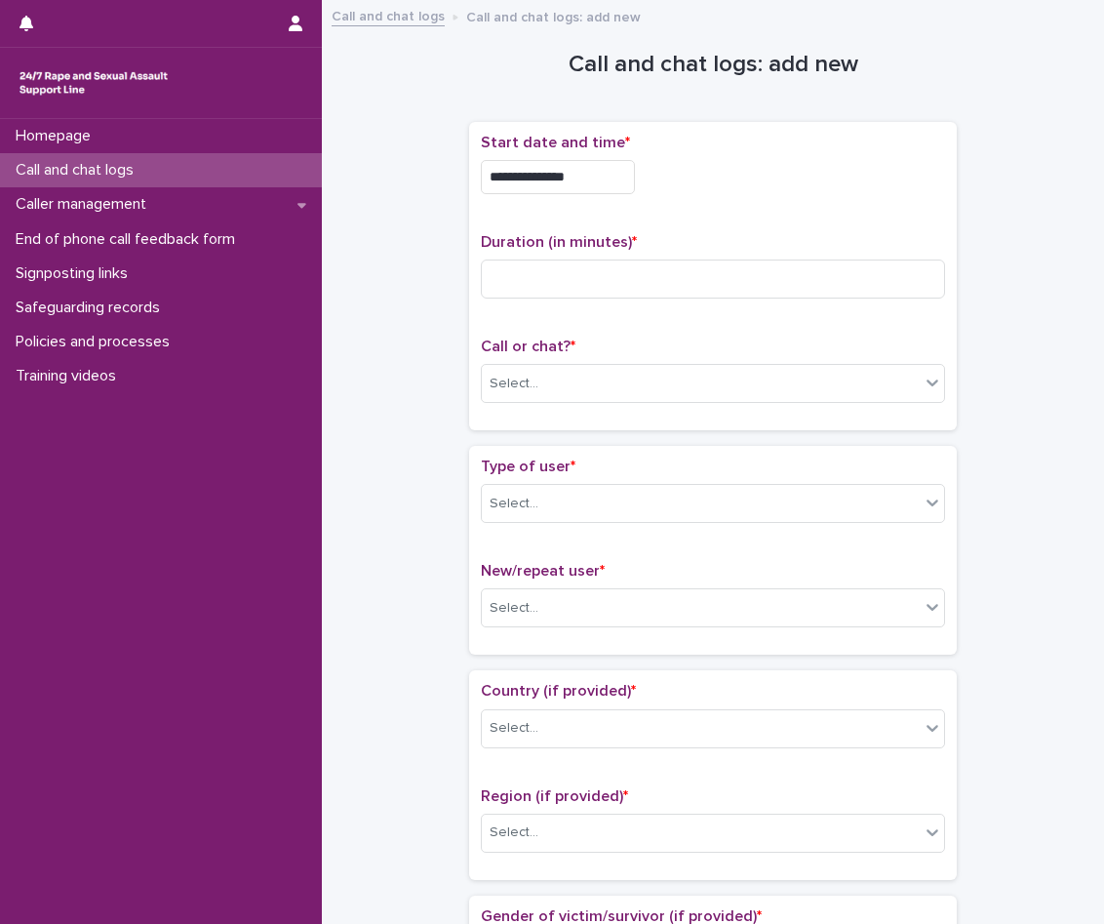
click at [618, 181] on input "**********" at bounding box center [558, 177] width 154 height 34
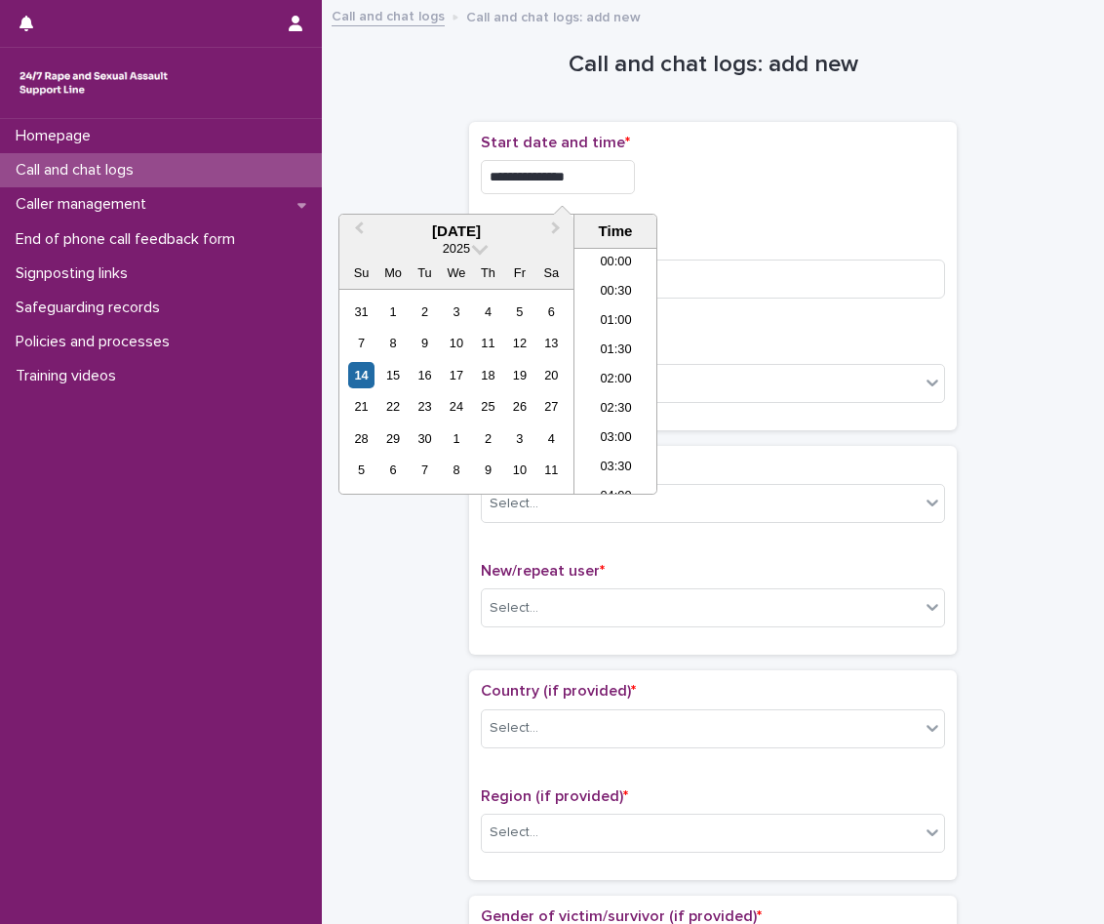
scroll to position [712, 0]
type input "**********"
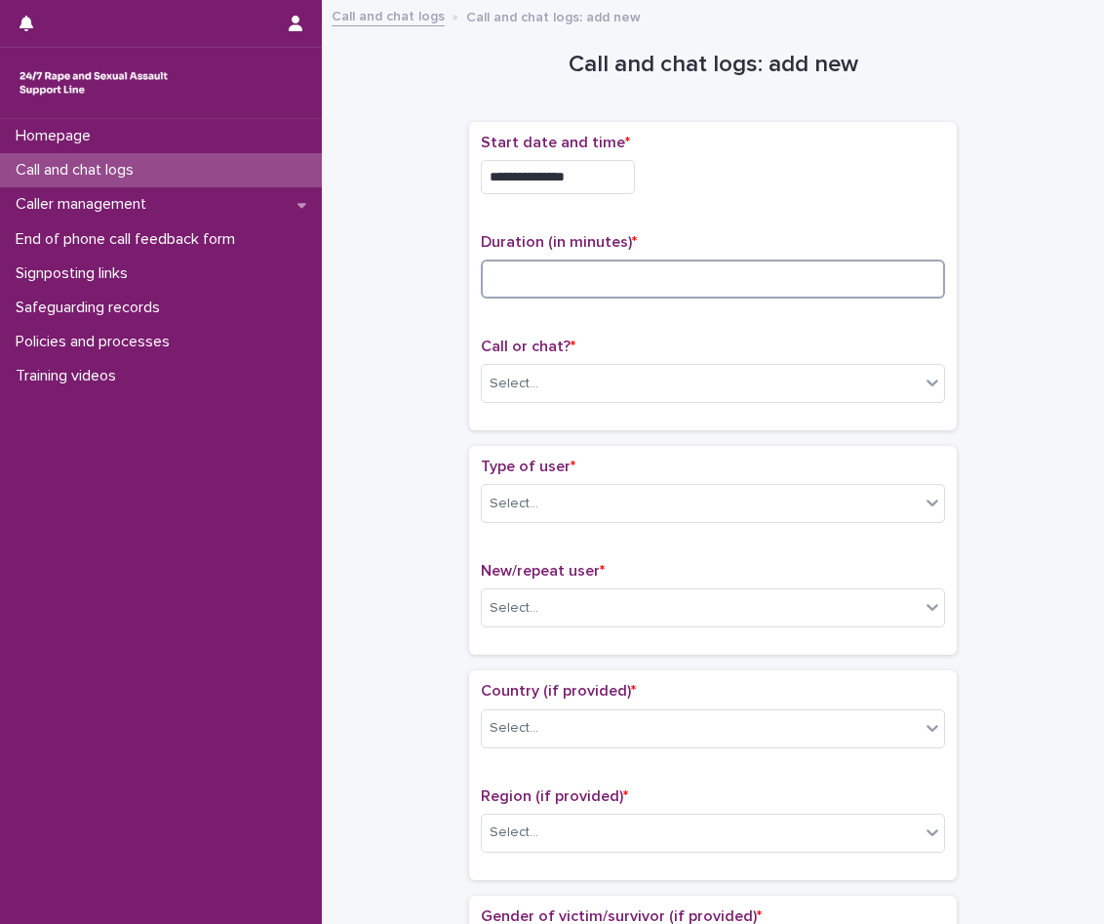
click at [554, 297] on input at bounding box center [713, 279] width 464 height 39
type input "**"
click at [507, 390] on div "Select..." at bounding box center [514, 384] width 49 height 20
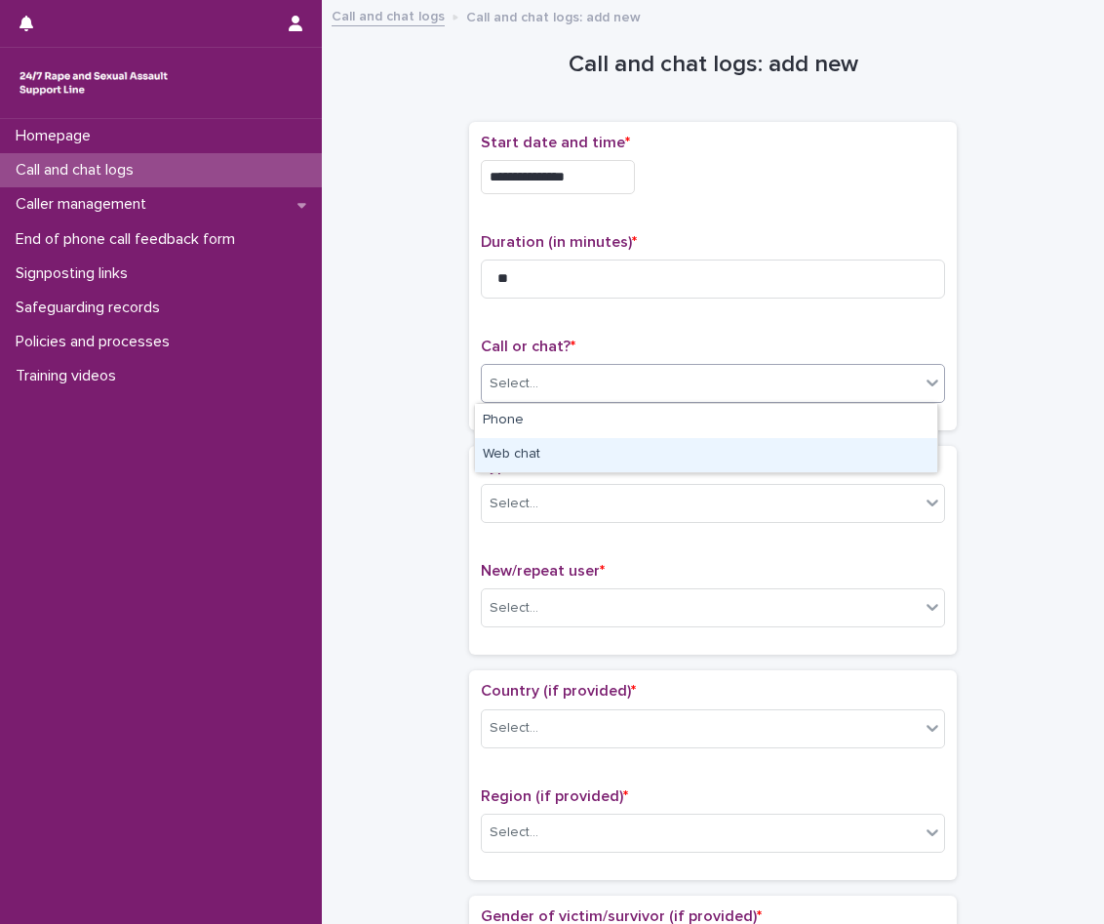
click at [536, 460] on div "Web chat" at bounding box center [706, 455] width 462 height 34
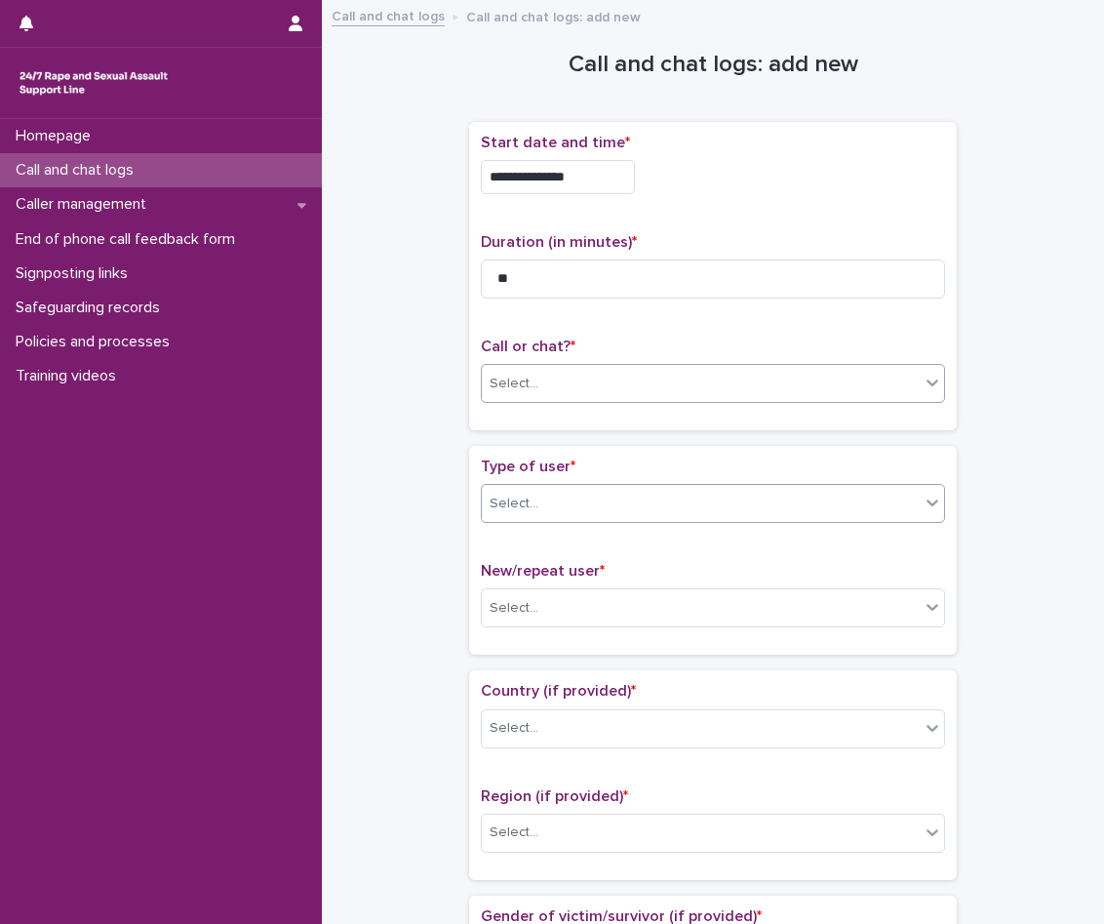
click at [539, 510] on div "Select..." at bounding box center [701, 504] width 438 height 32
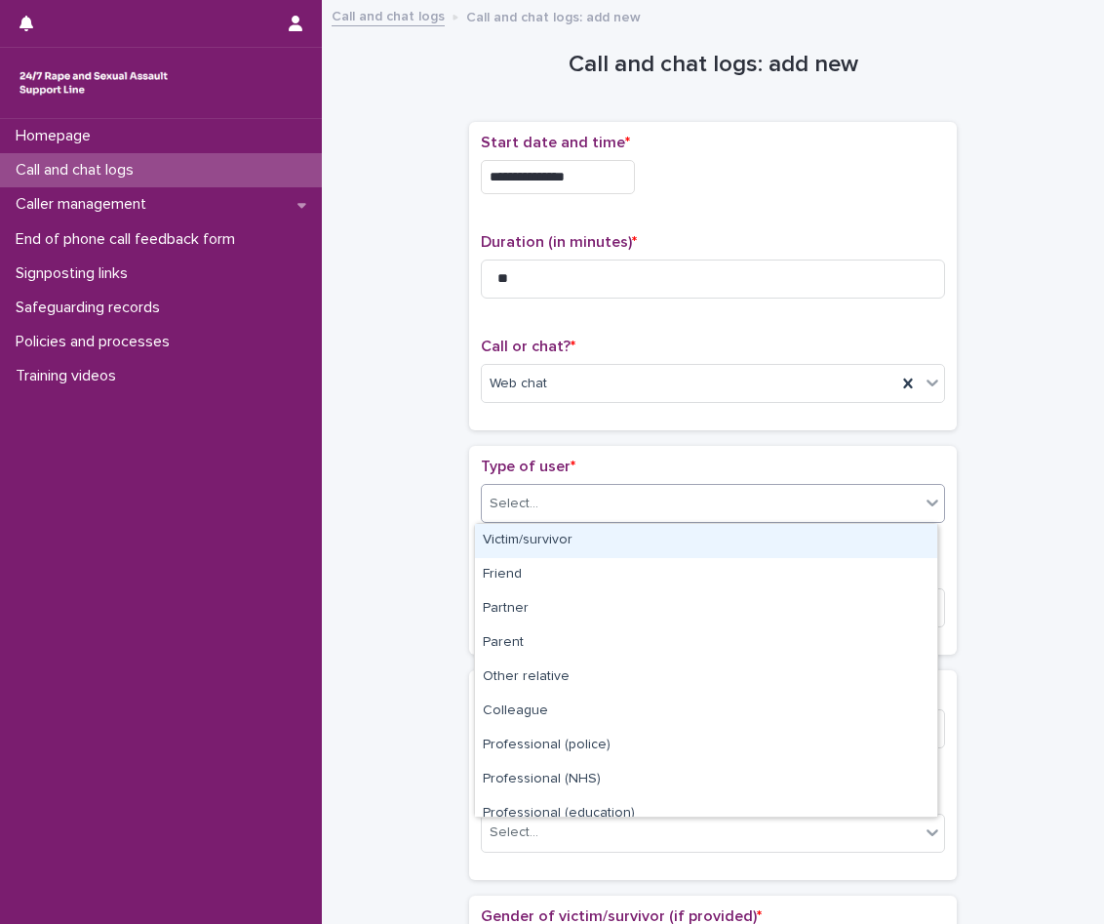
drag, startPoint x: 548, startPoint y: 558, endPoint x: 547, endPoint y: 547, distance: 10.8
click at [547, 547] on div "Victim/survivor" at bounding box center [706, 541] width 462 height 34
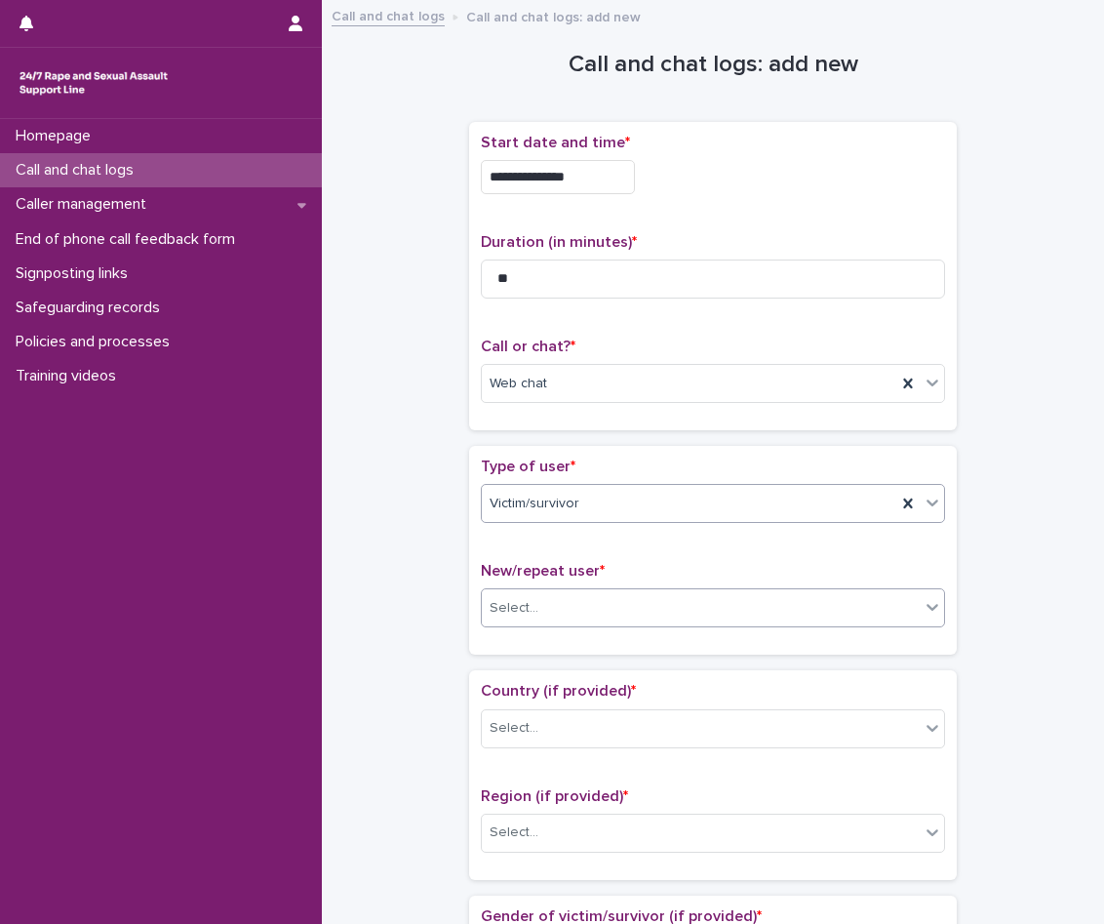
click at [566, 598] on div "Select..." at bounding box center [701, 608] width 438 height 32
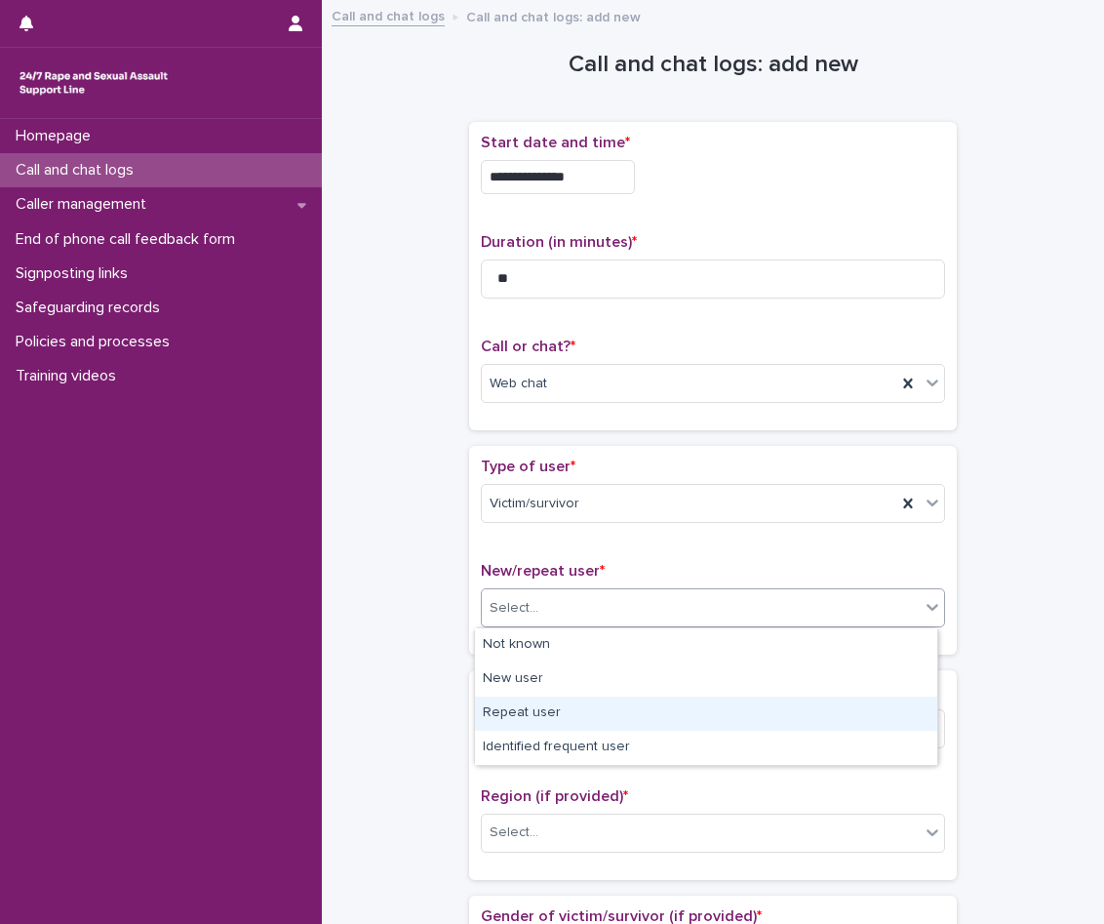
click at [566, 698] on div "Repeat user" at bounding box center [706, 714] width 462 height 34
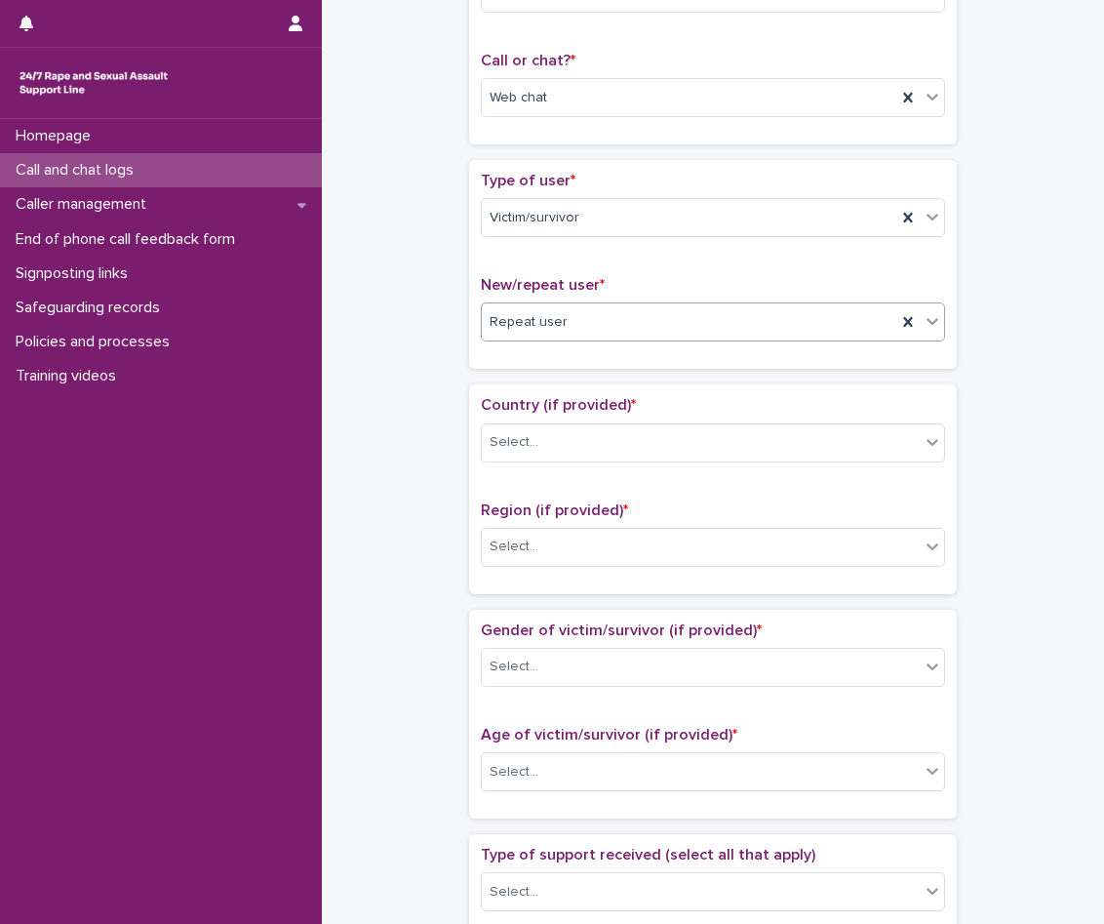
scroll to position [585, 0]
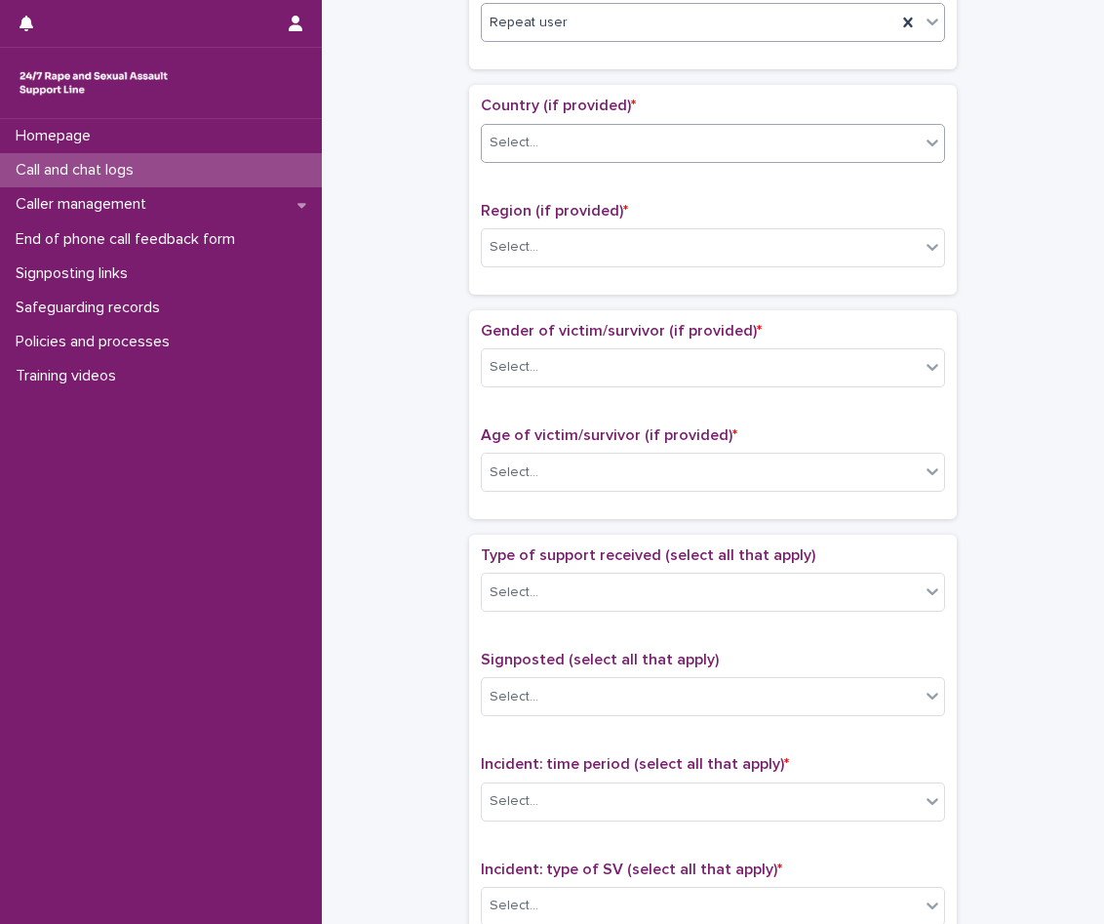
click at [602, 141] on div "Select..." at bounding box center [701, 143] width 438 height 32
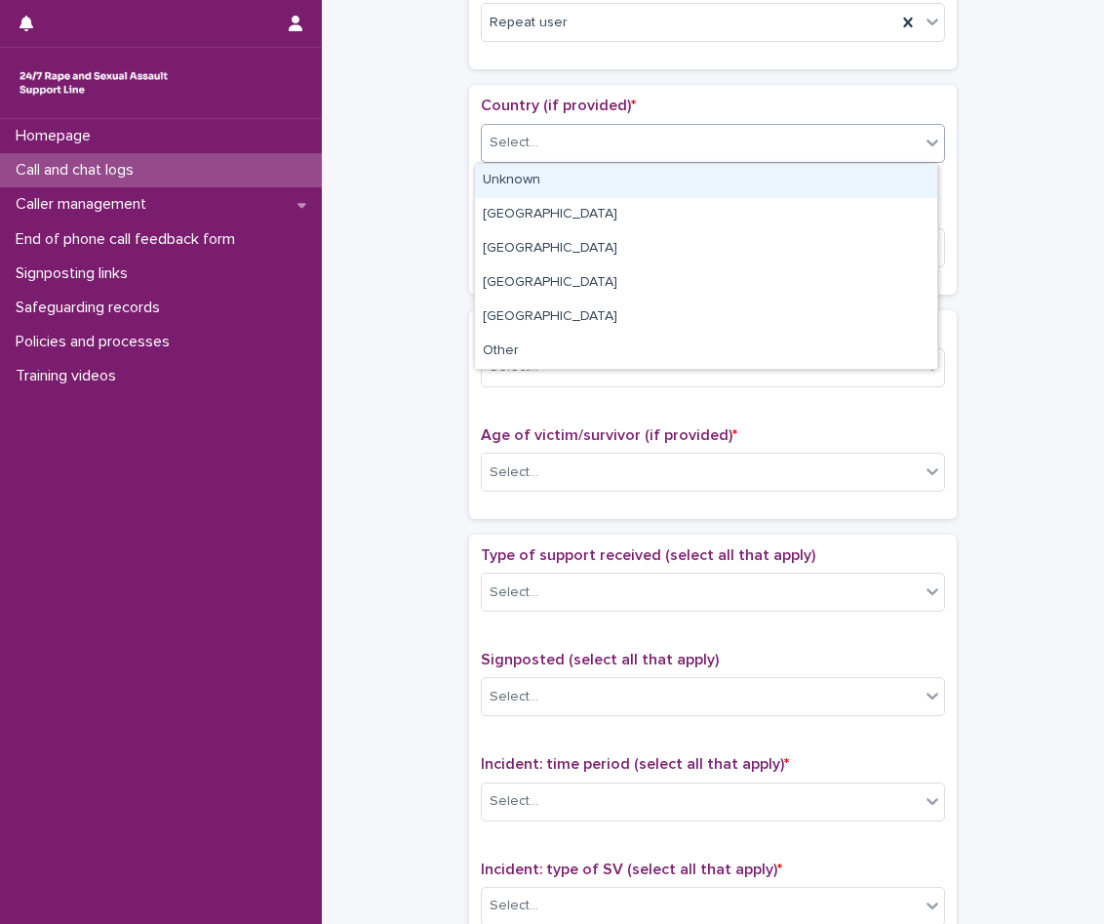
click at [574, 180] on div "Unknown" at bounding box center [706, 181] width 462 height 34
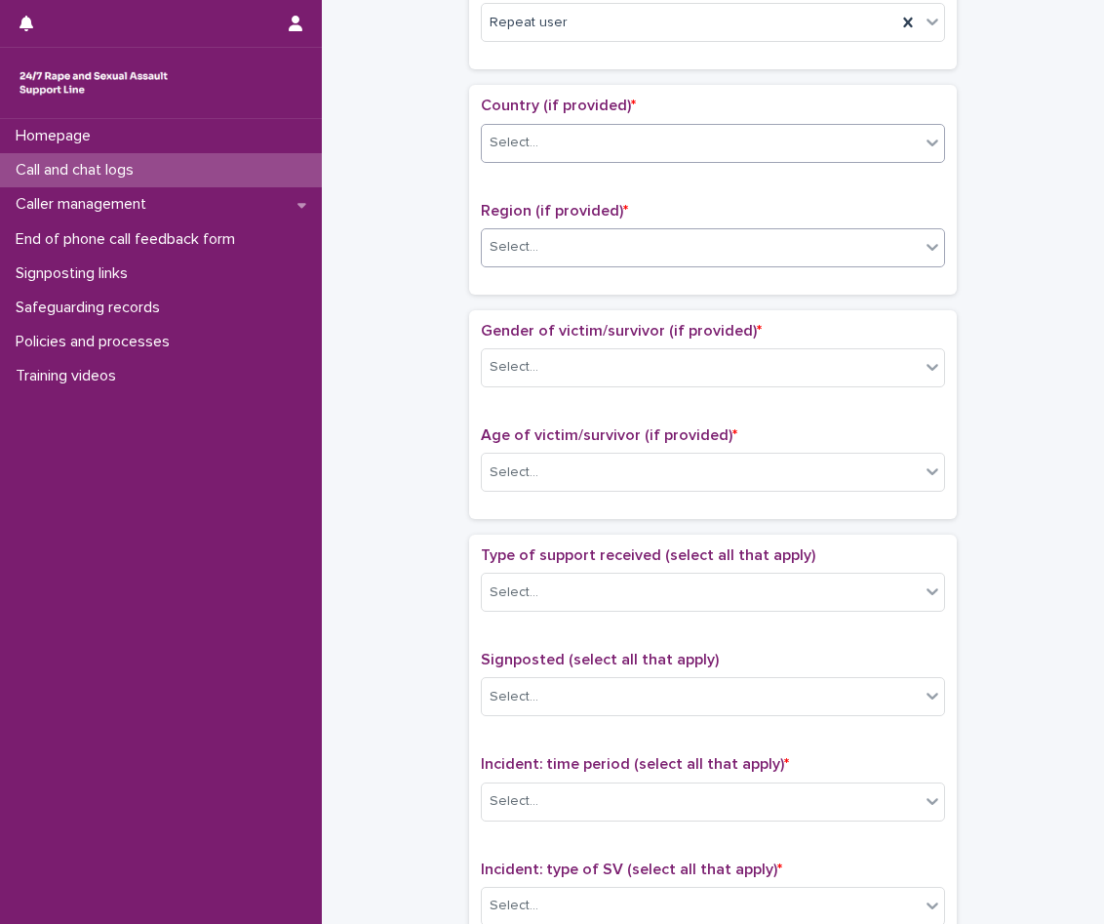
click at [556, 260] on div "Select..." at bounding box center [701, 247] width 438 height 32
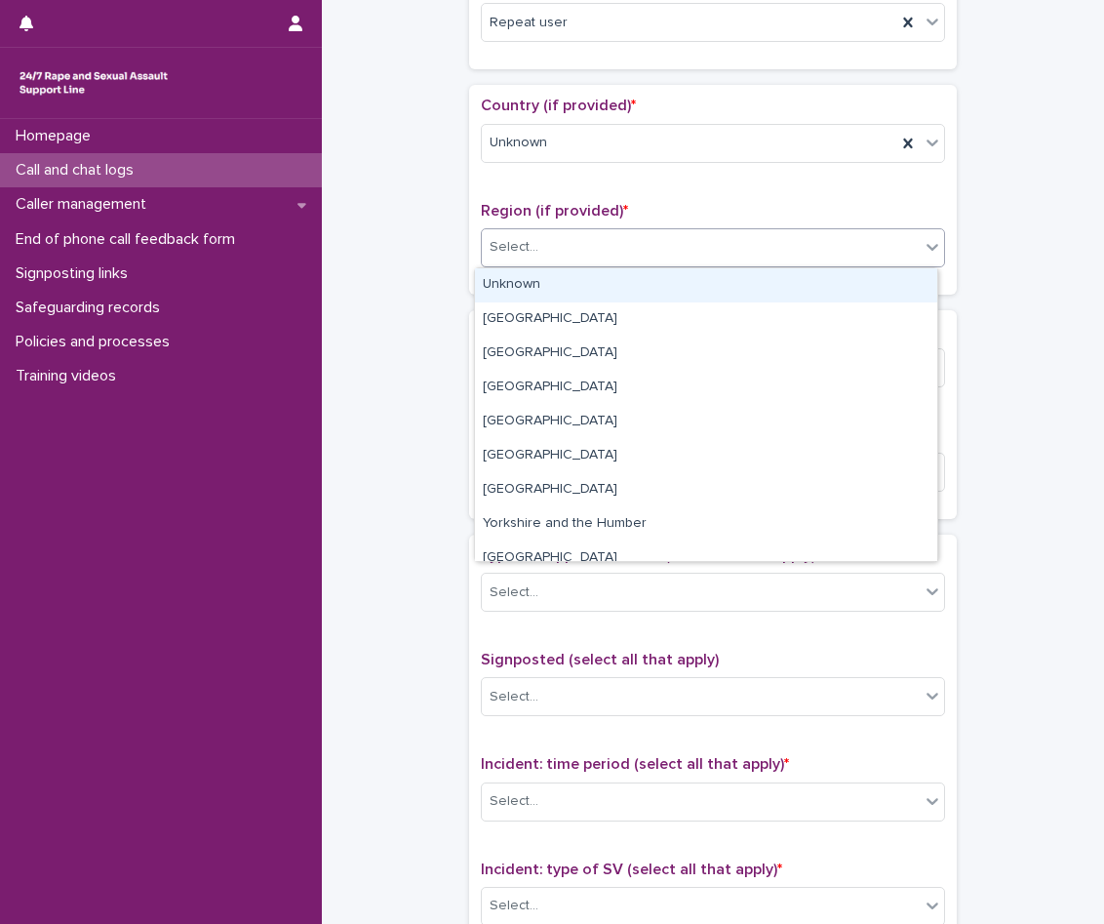
click at [557, 275] on div "Unknown" at bounding box center [706, 285] width 462 height 34
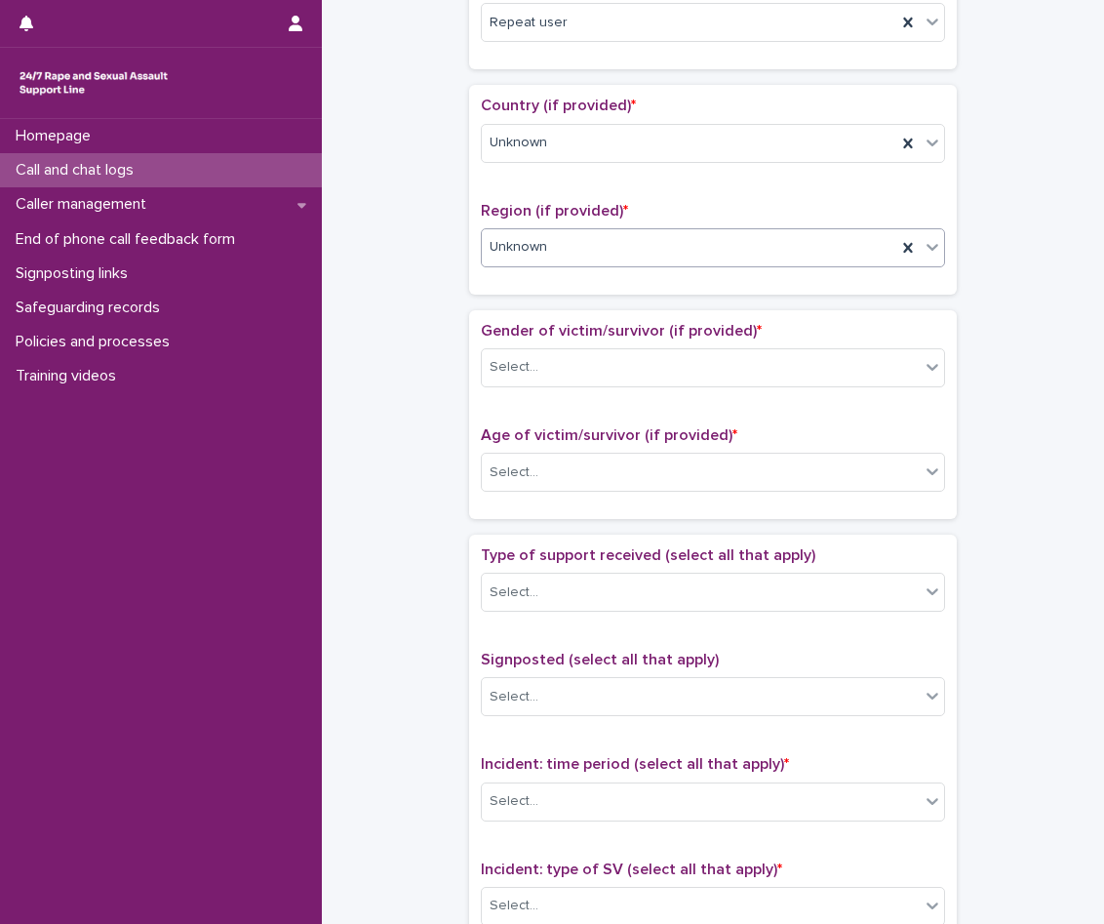
scroll to position [683, 0]
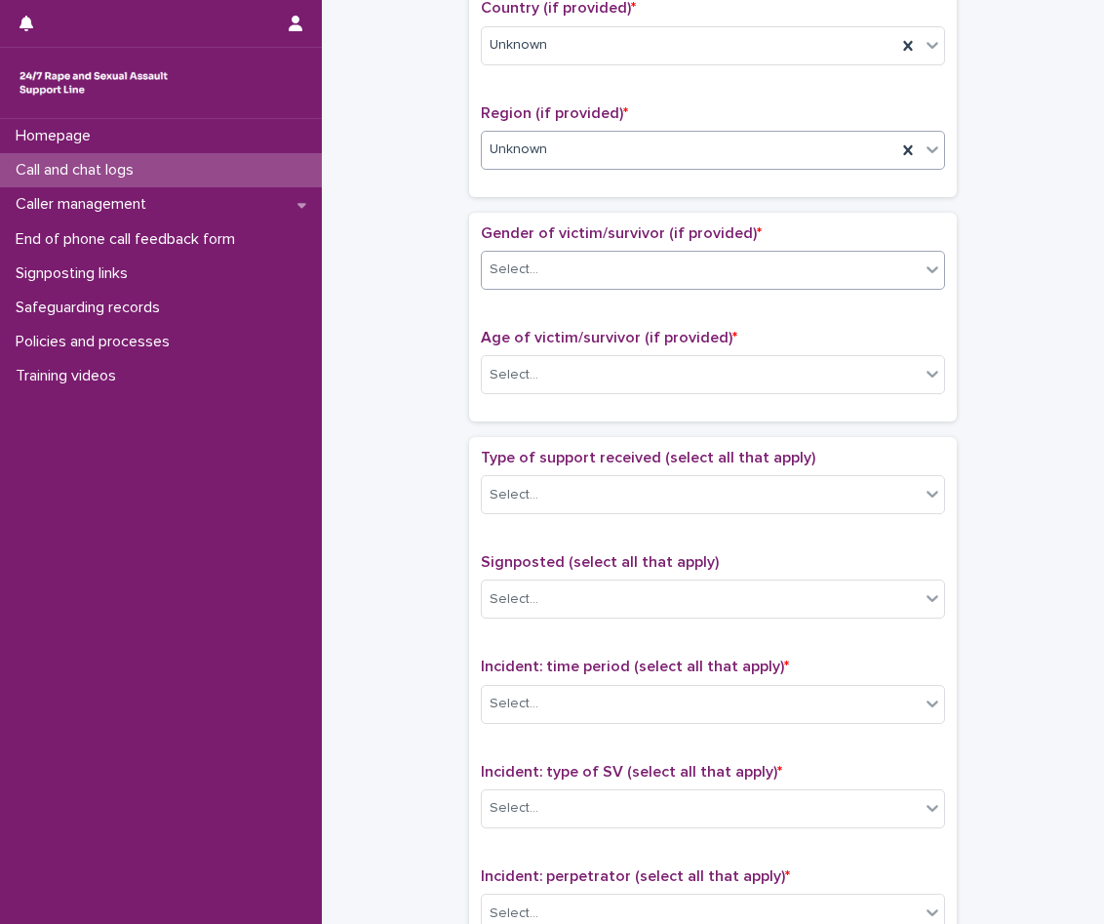
click at [562, 252] on div "Select..." at bounding box center [713, 270] width 464 height 39
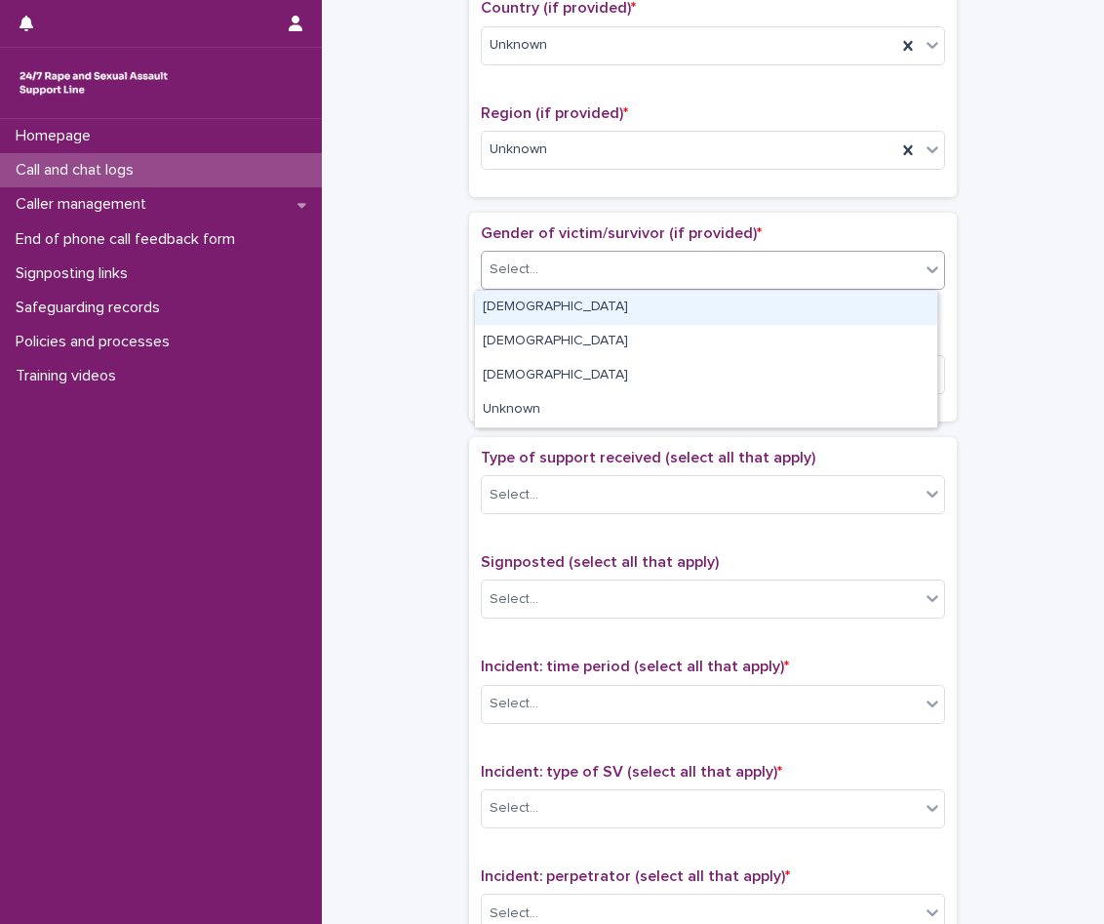
click at [566, 299] on div "[DEMOGRAPHIC_DATA]" at bounding box center [706, 308] width 462 height 34
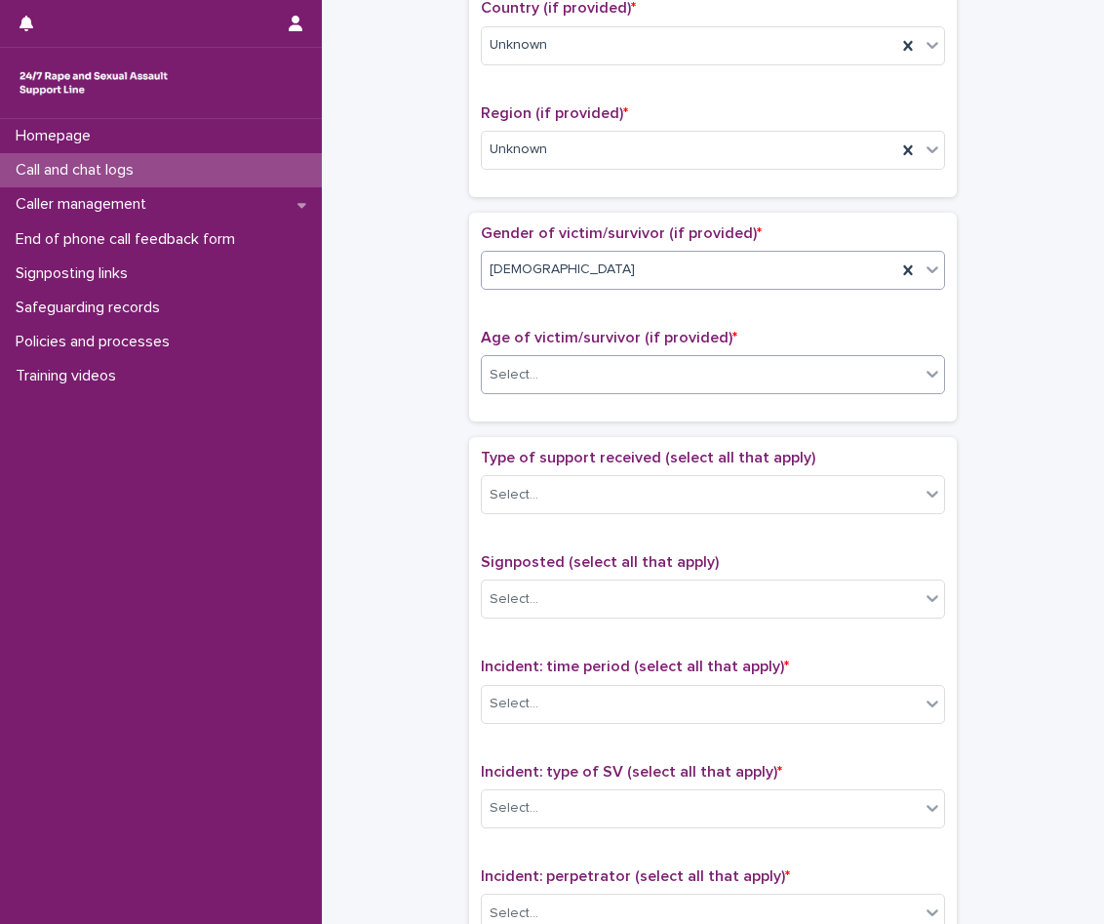
click at [563, 378] on div "Select..." at bounding box center [701, 375] width 438 height 32
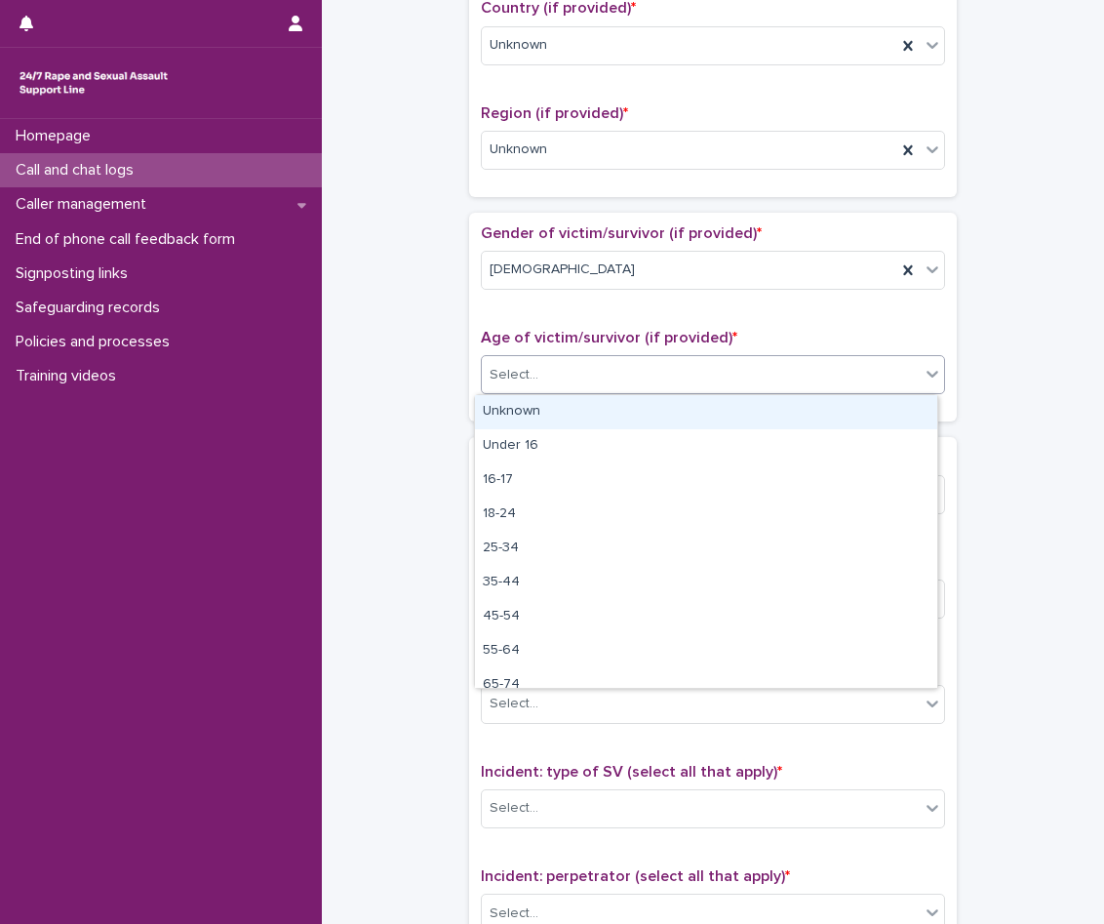
click at [567, 411] on div "Unknown" at bounding box center [706, 412] width 462 height 34
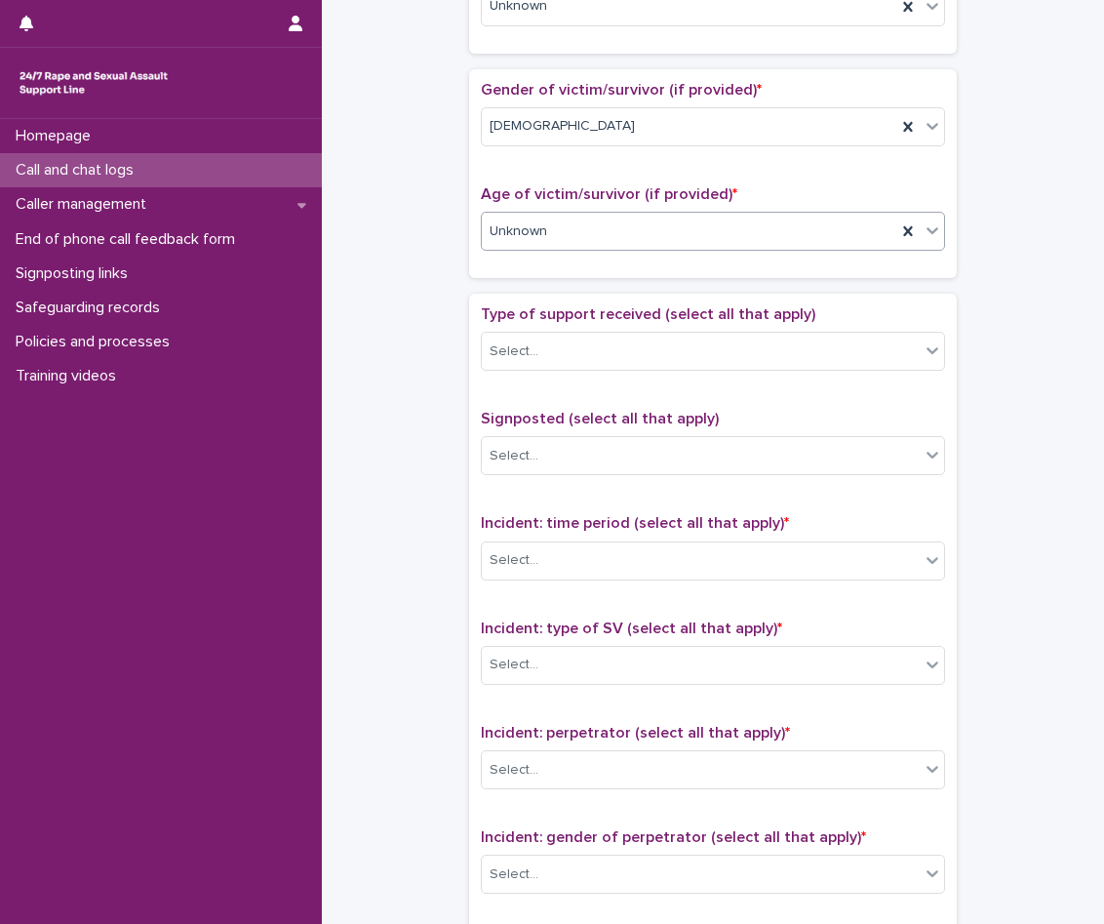
scroll to position [878, 0]
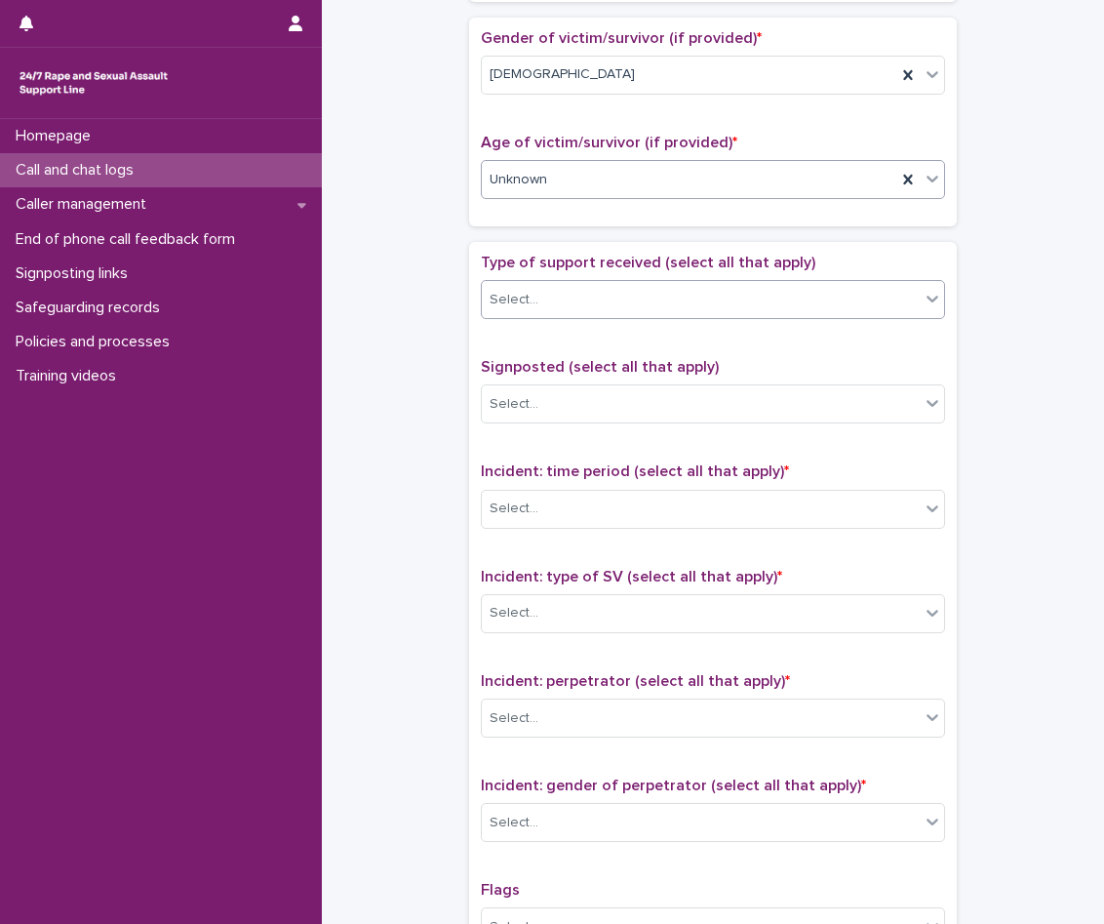
click at [599, 303] on div "Select..." at bounding box center [701, 300] width 438 height 32
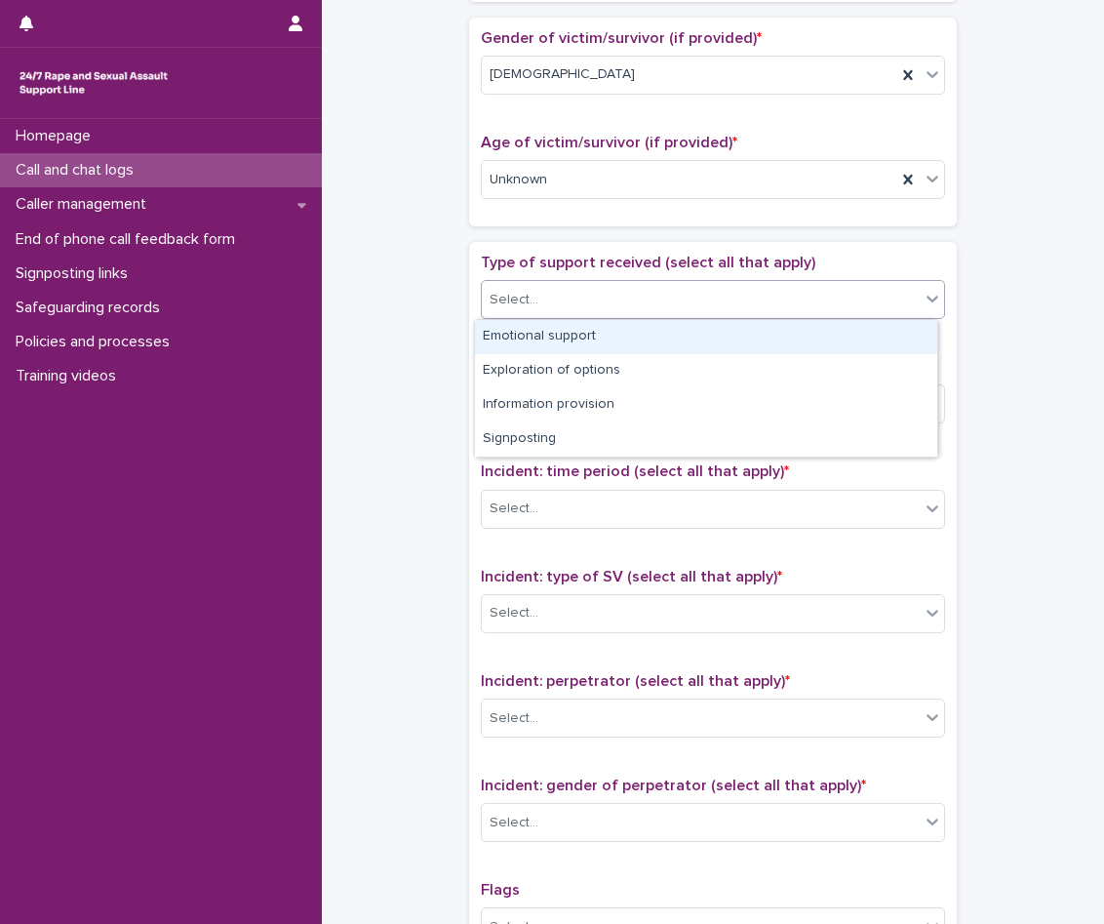
click at [599, 340] on div "Emotional support" at bounding box center [706, 337] width 462 height 34
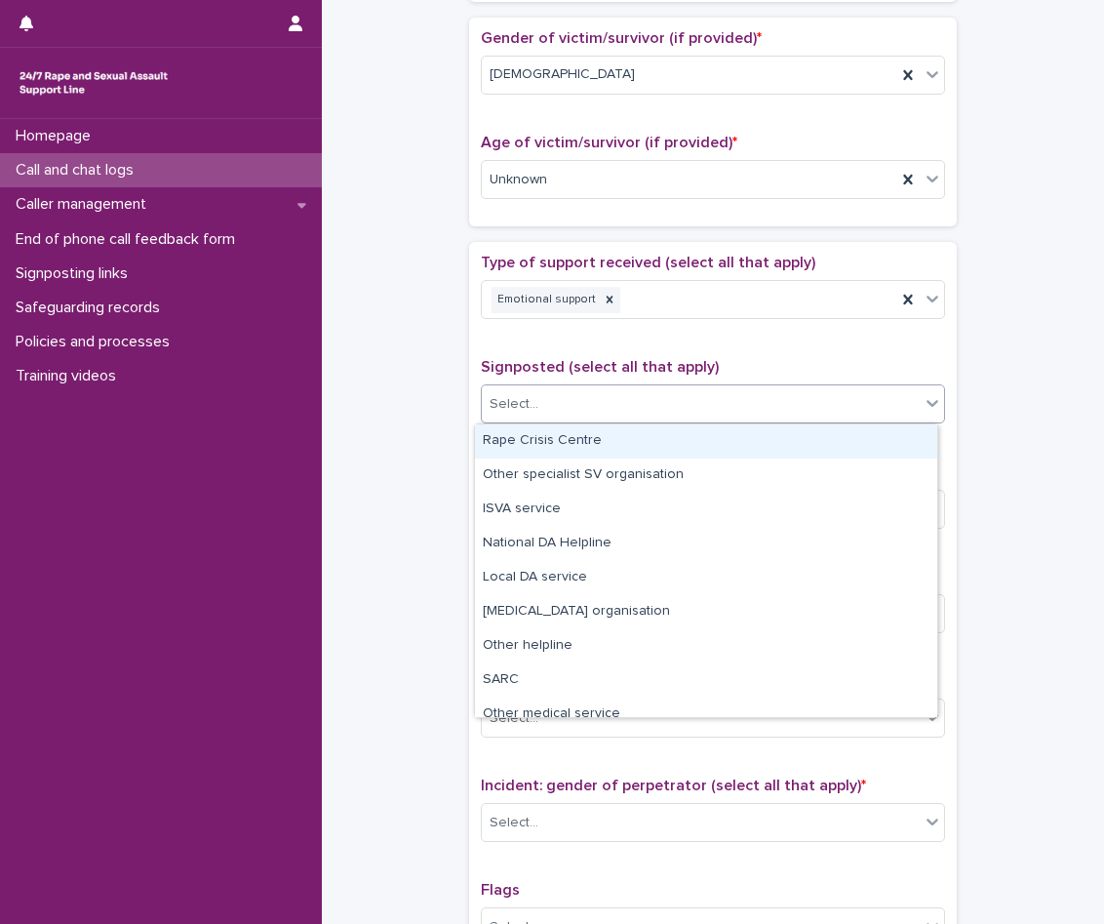
click at [596, 396] on div "Select..." at bounding box center [701, 404] width 438 height 32
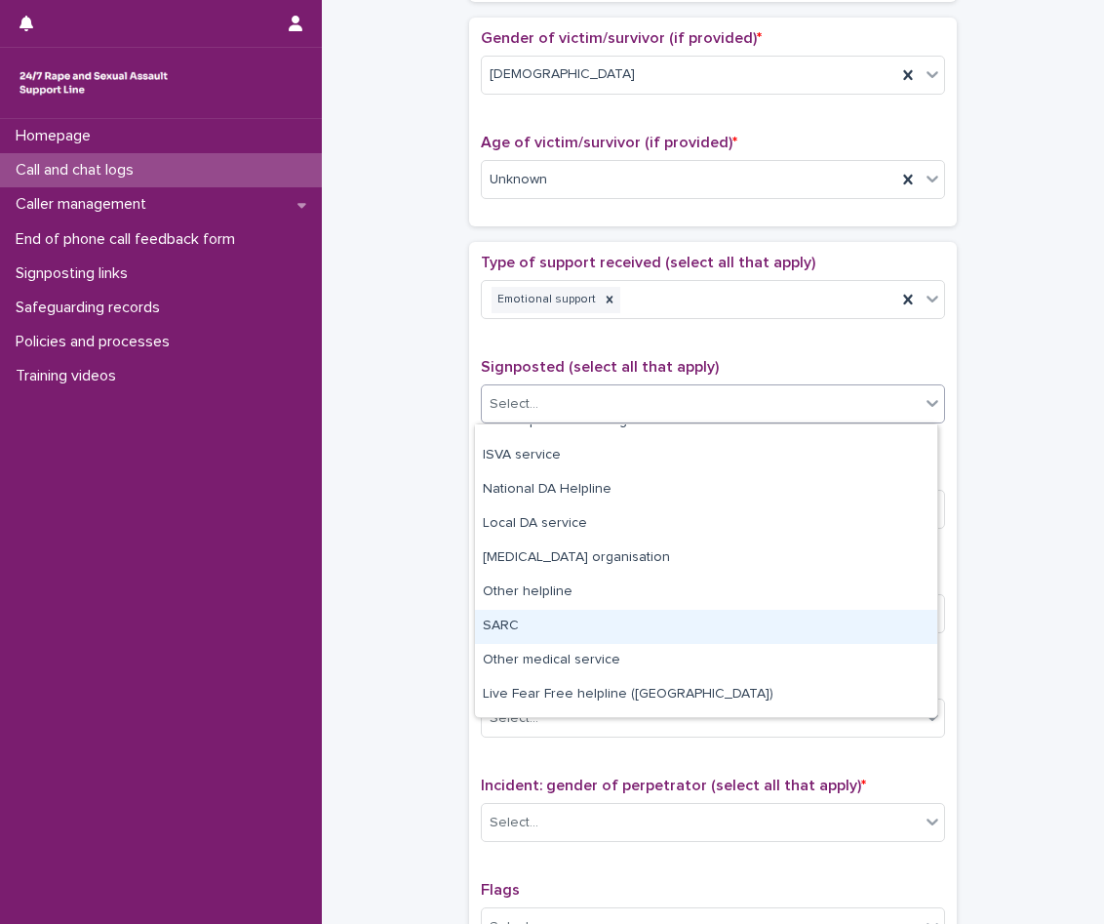
scroll to position [0, 0]
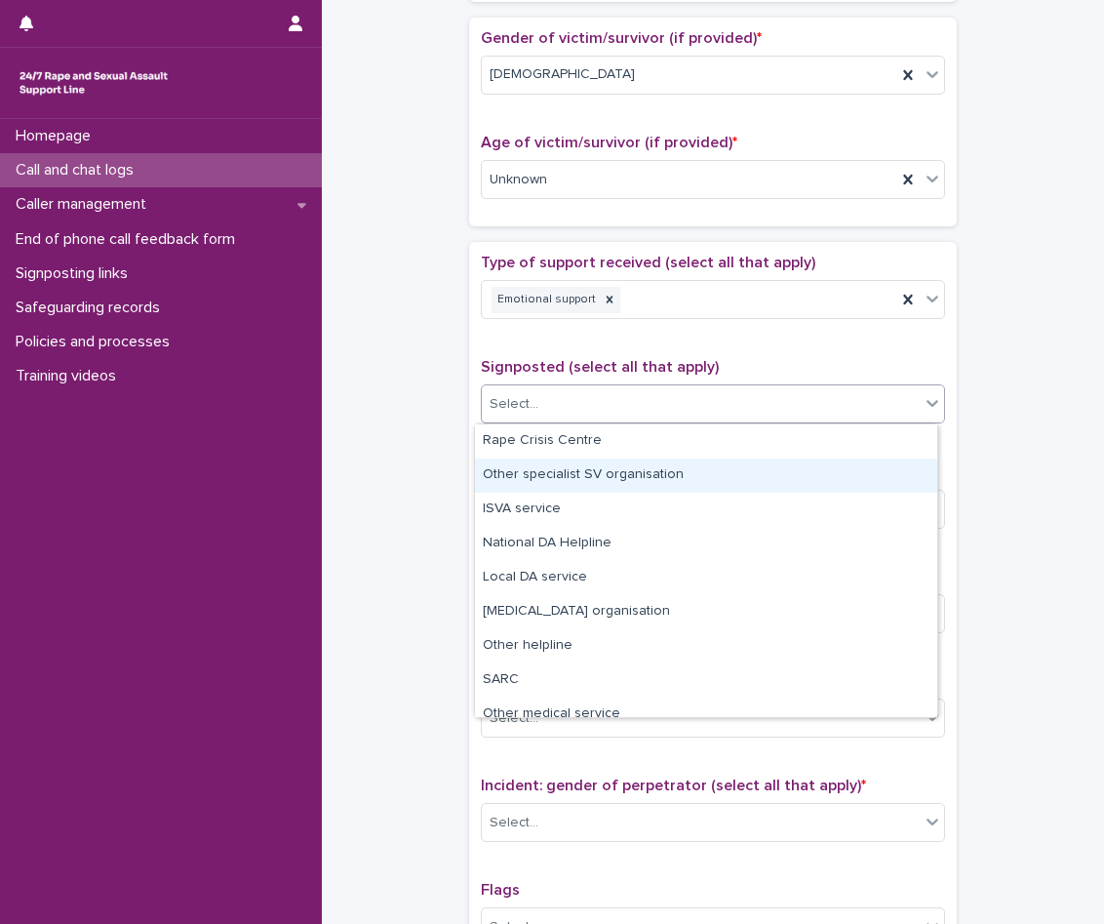
click at [745, 478] on div "Other specialist SV organisation" at bounding box center [706, 476] width 462 height 34
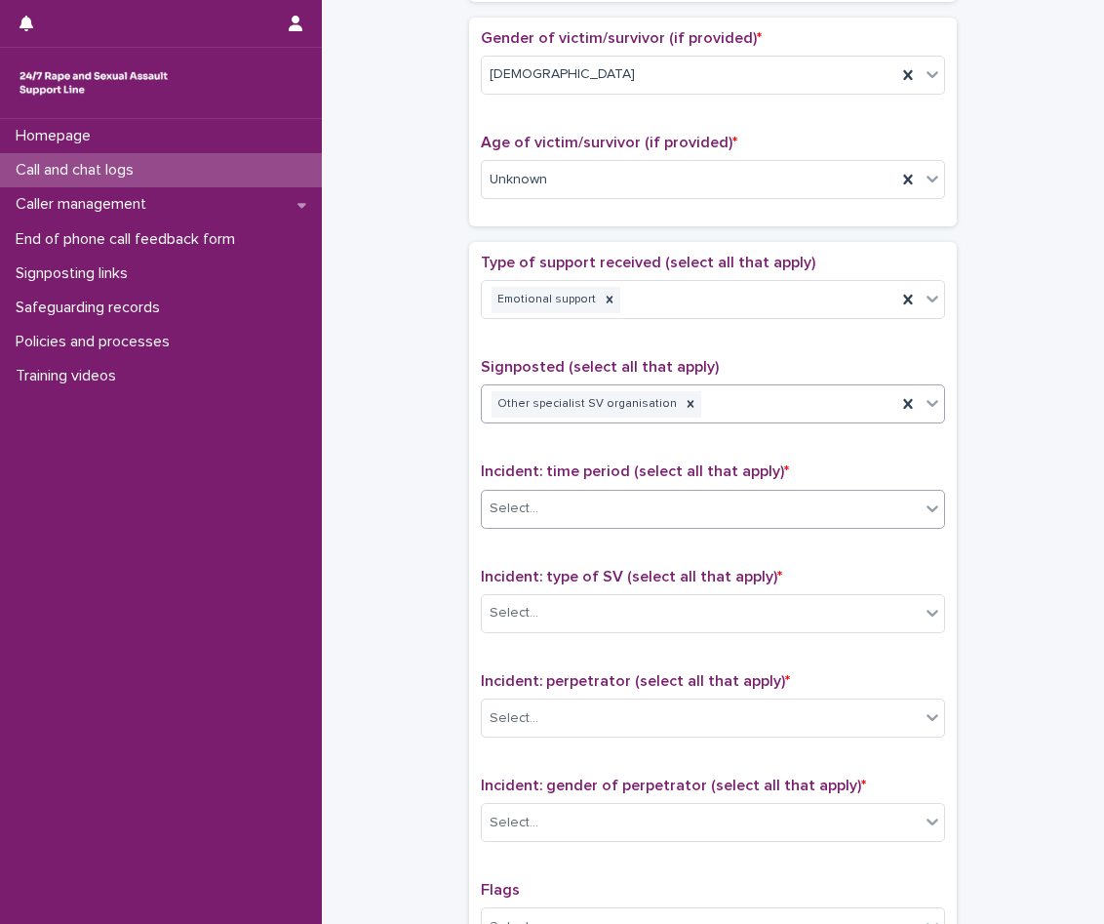
click at [678, 516] on div "Select..." at bounding box center [701, 509] width 438 height 32
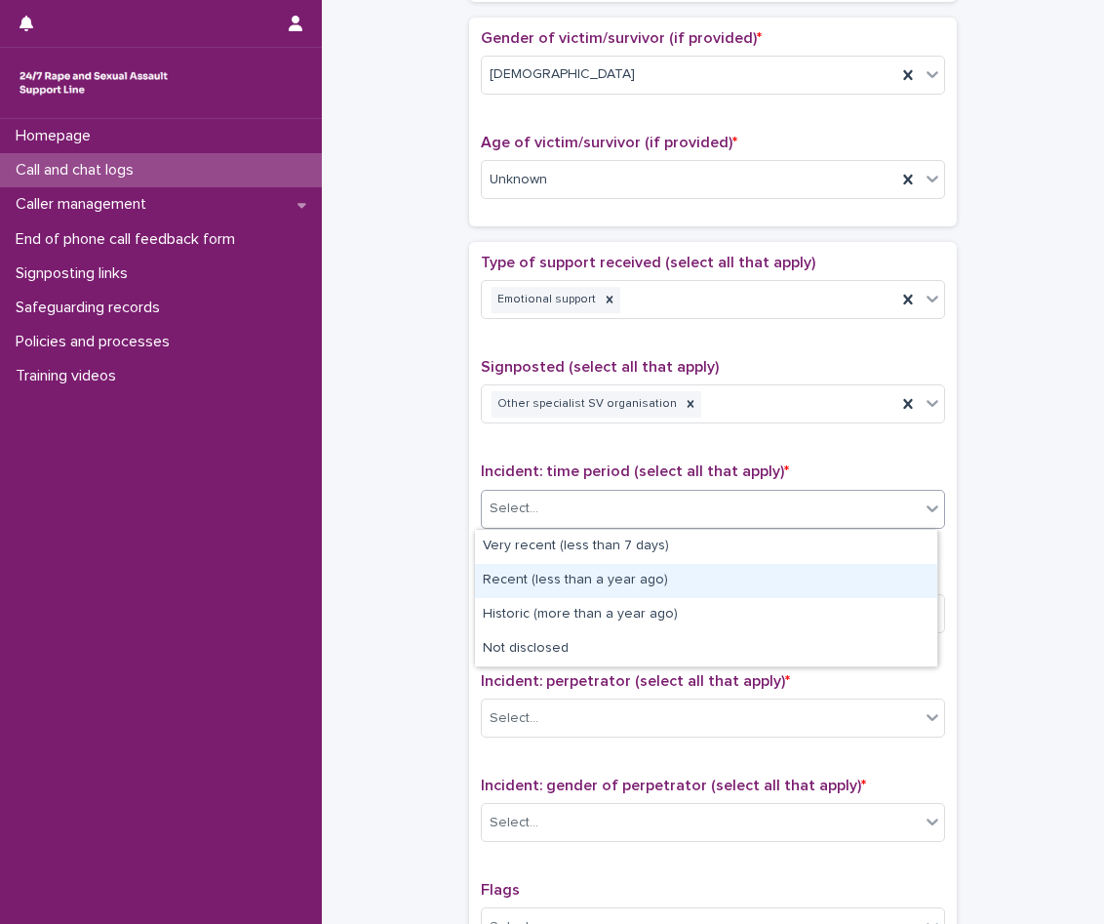
click at [642, 590] on div "Recent (less than a year ago)" at bounding box center [706, 581] width 462 height 34
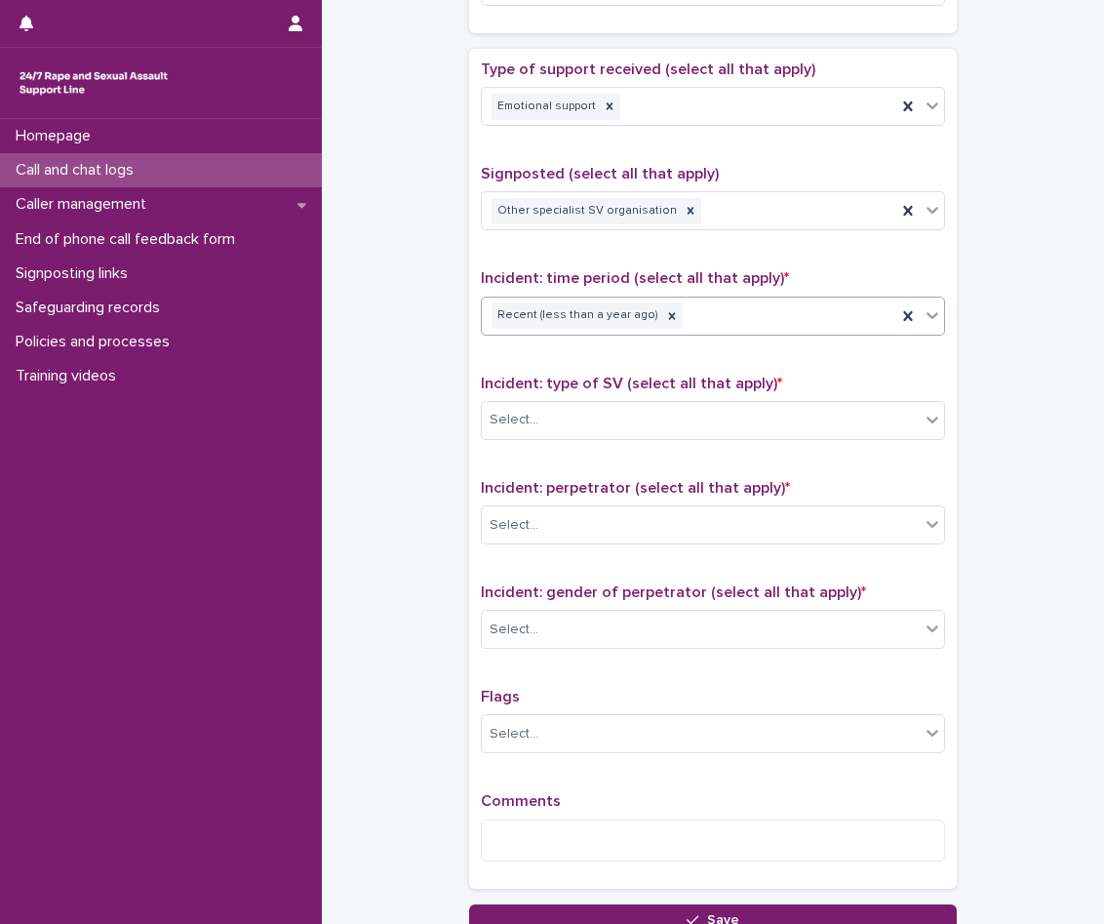
scroll to position [1073, 0]
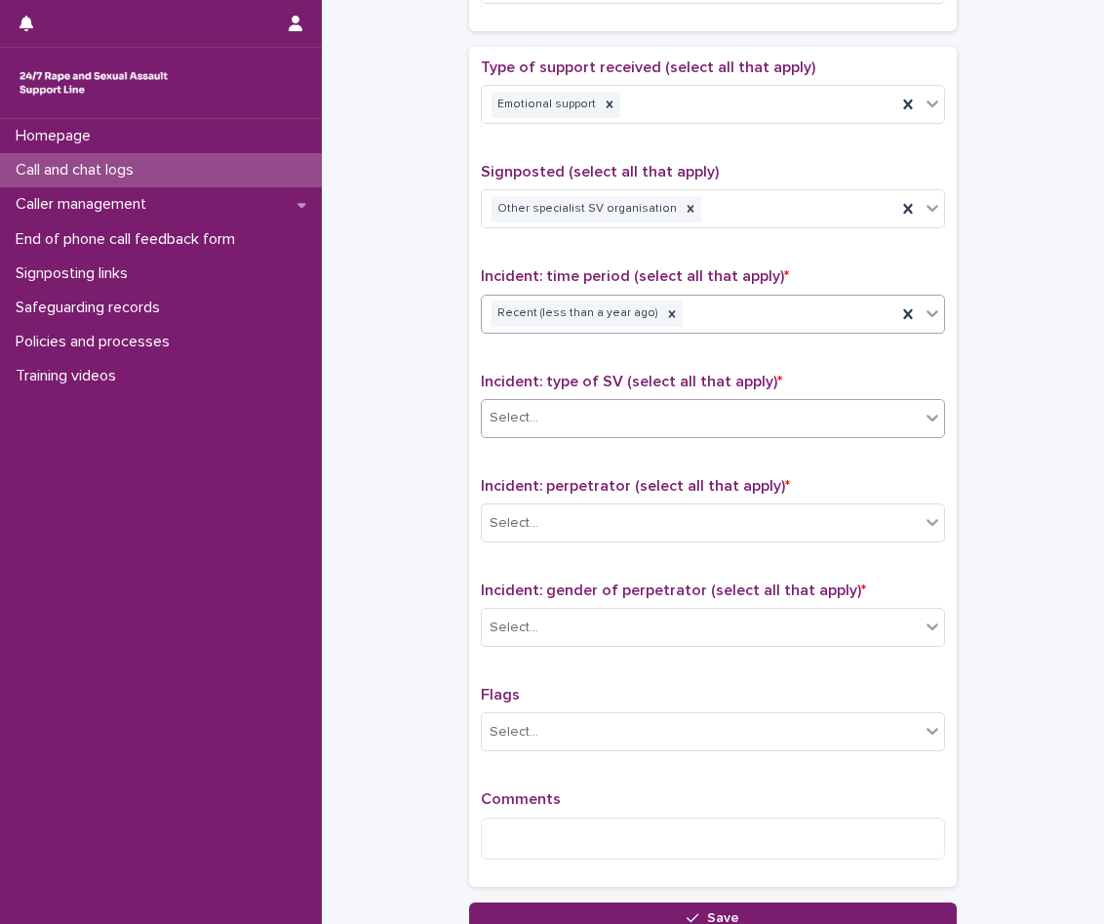
click at [676, 437] on body "**********" at bounding box center [552, 462] width 1104 height 924
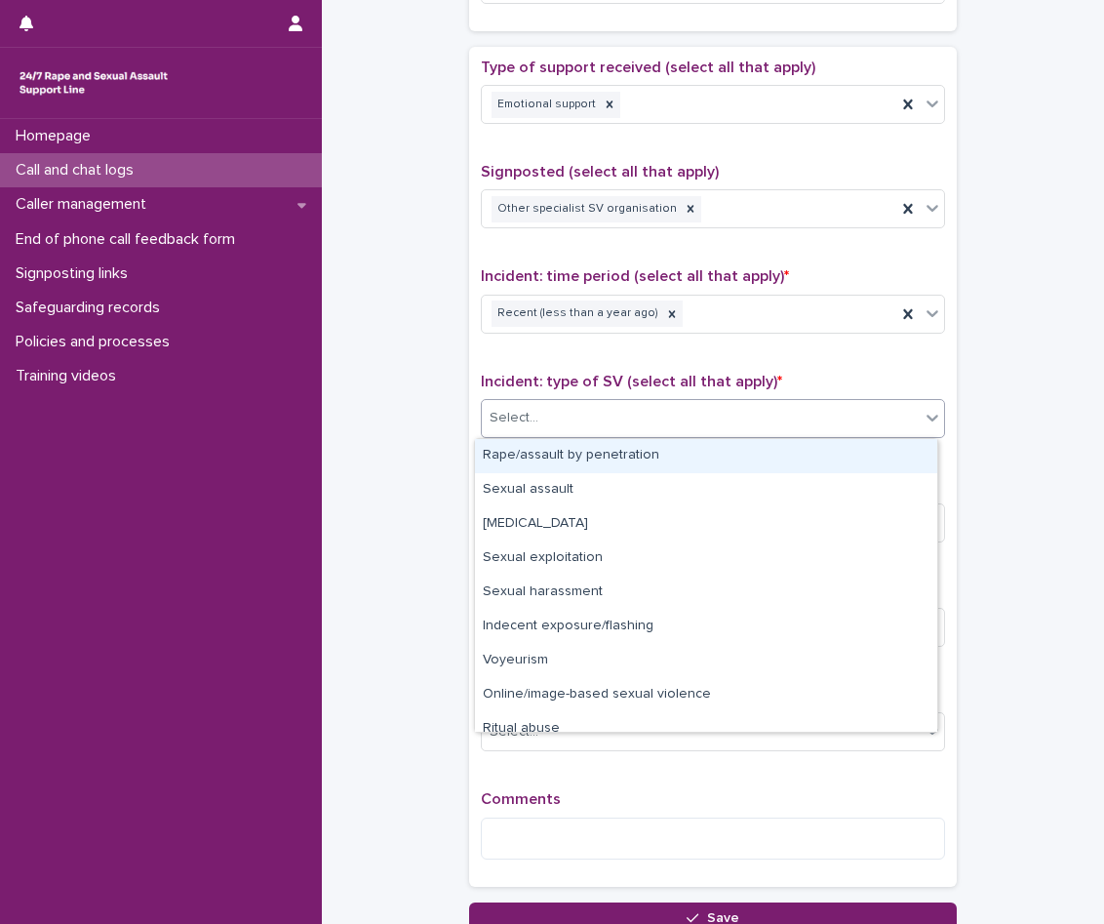
click at [631, 459] on div "Rape/assault by penetration" at bounding box center [706, 456] width 462 height 34
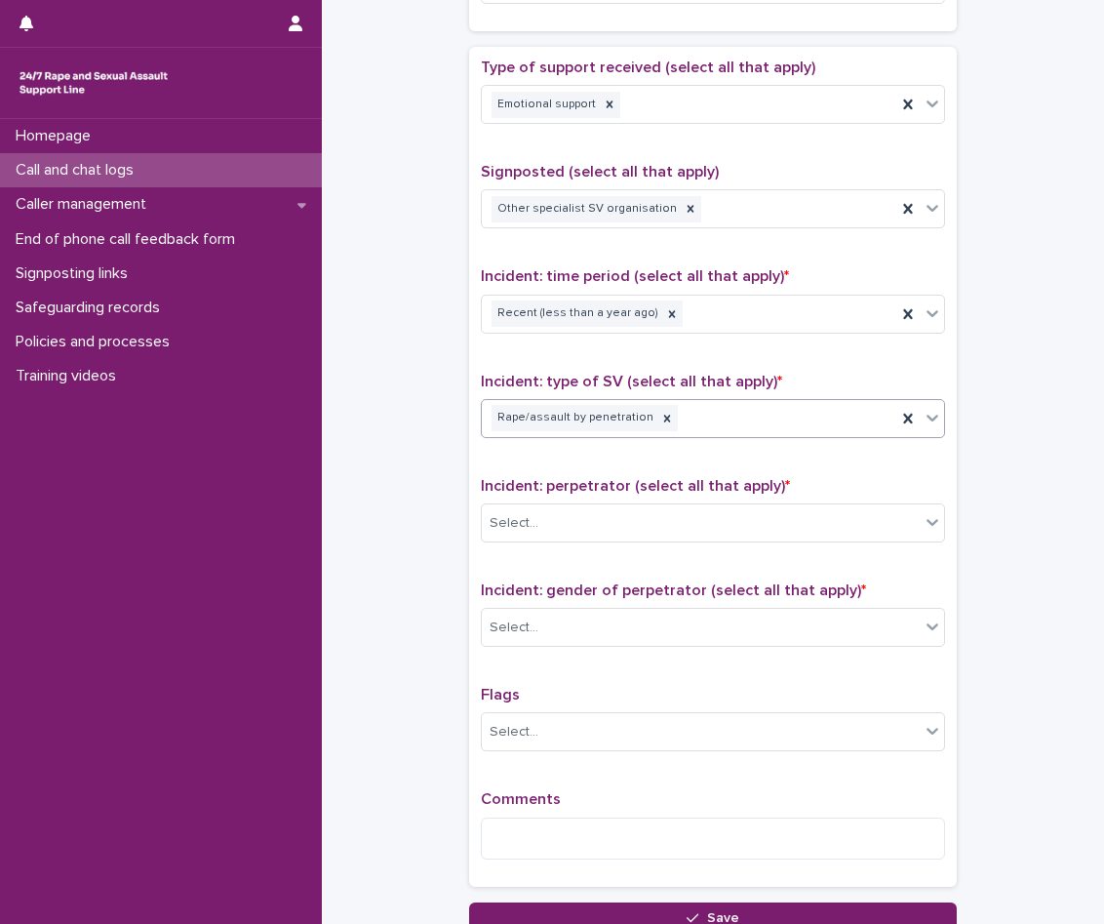
click at [699, 431] on div "Rape/assault by penetration" at bounding box center [689, 418] width 415 height 34
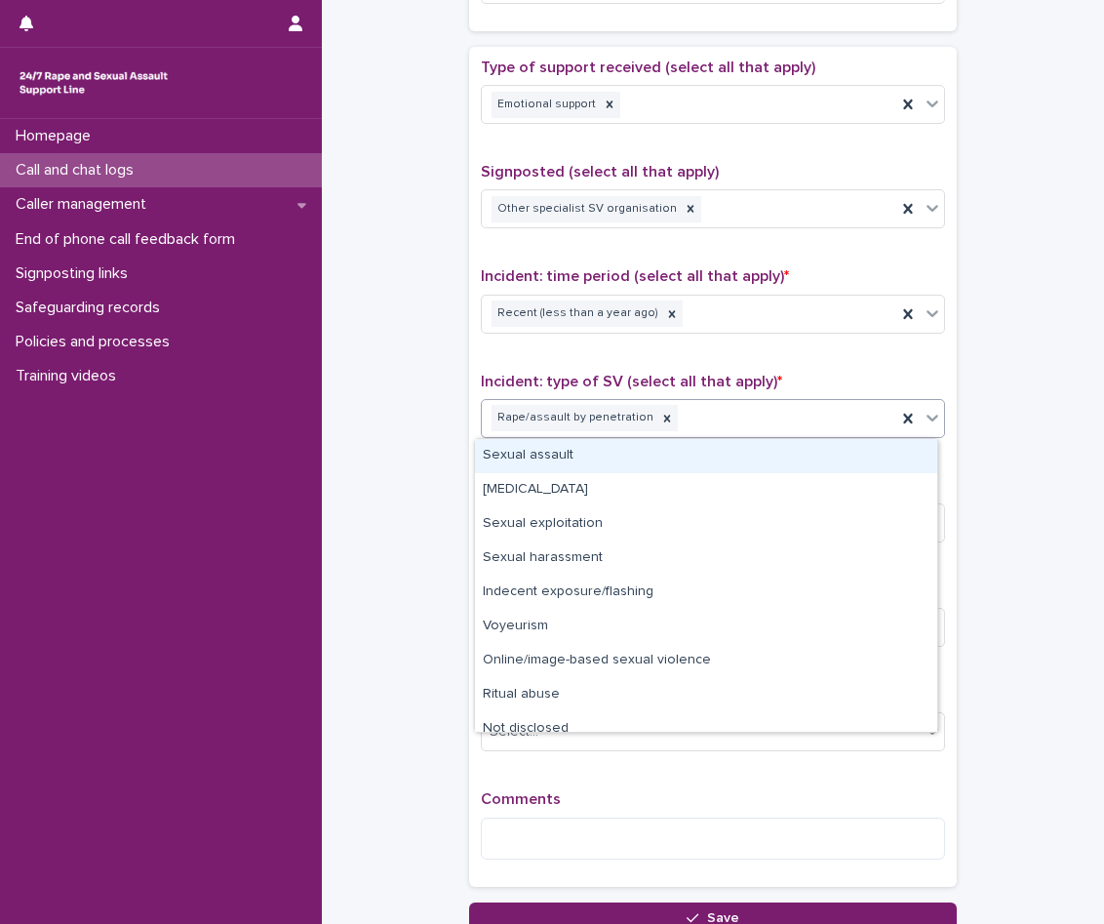
click at [666, 458] on div "Sexual assault" at bounding box center [706, 456] width 462 height 34
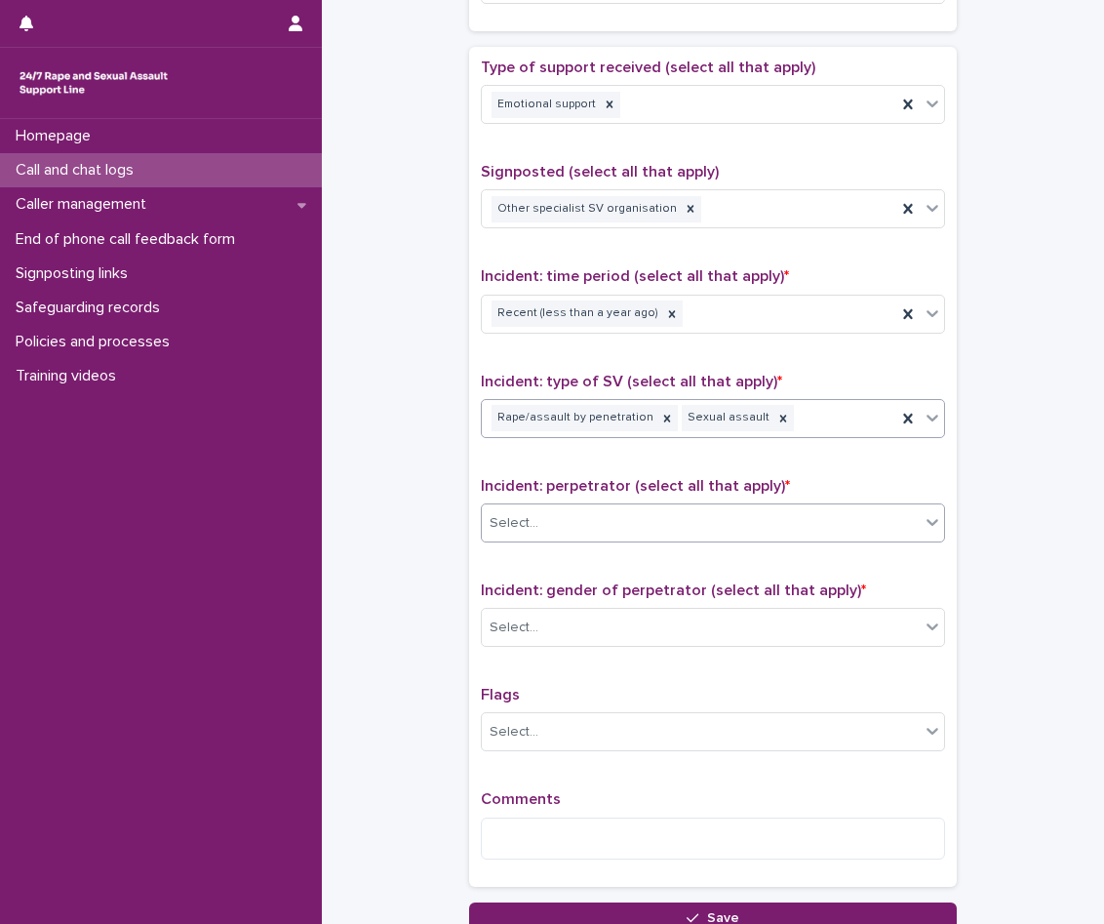
click at [667, 525] on div "Select..." at bounding box center [701, 523] width 438 height 32
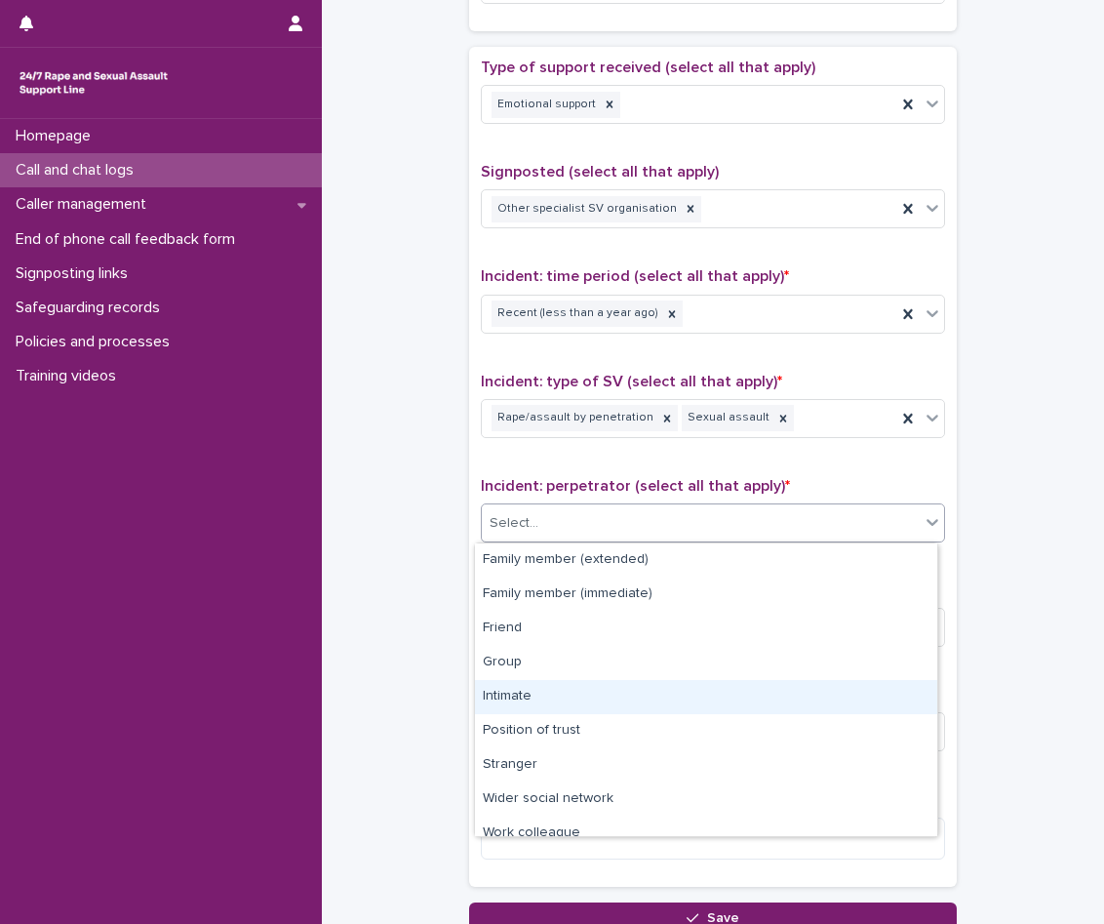
click at [590, 702] on div "Intimate" at bounding box center [706, 697] width 462 height 34
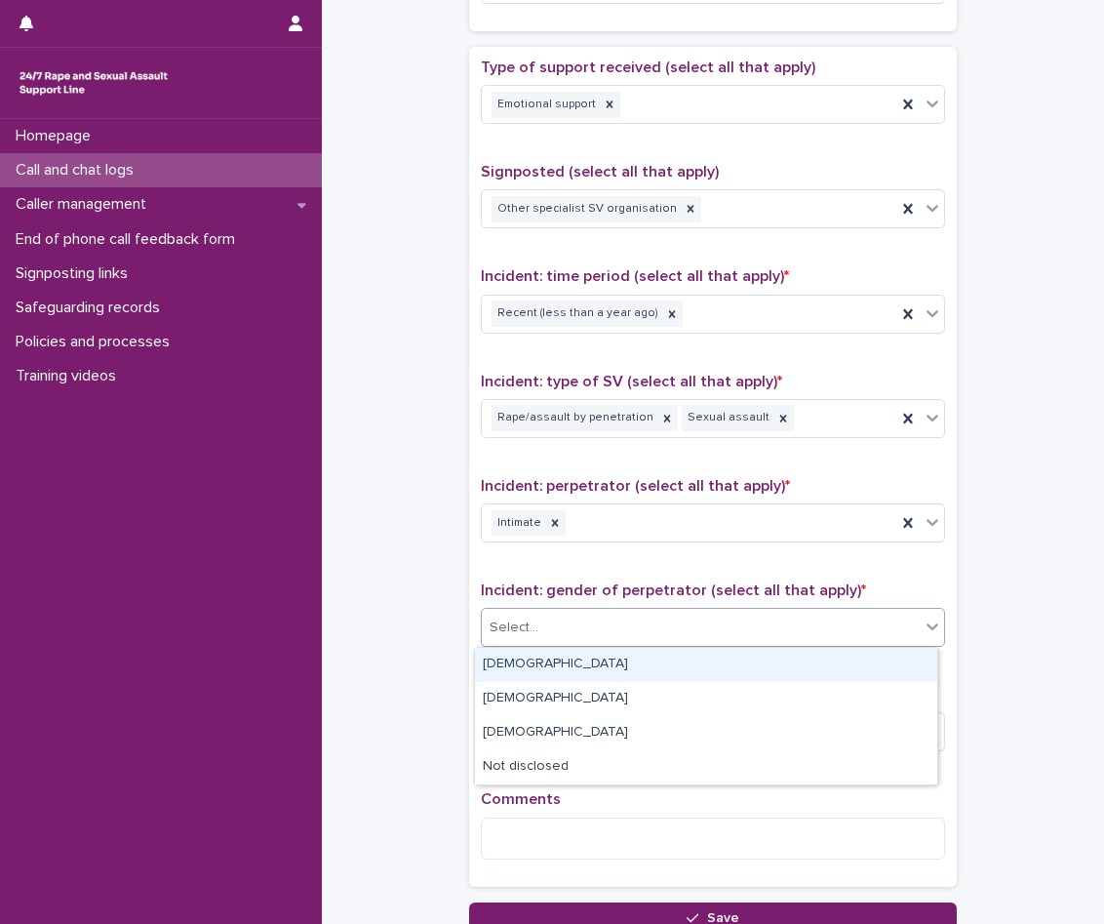
click at [625, 623] on div "Select..." at bounding box center [701, 628] width 438 height 32
click at [627, 656] on div "[DEMOGRAPHIC_DATA]" at bounding box center [706, 665] width 462 height 34
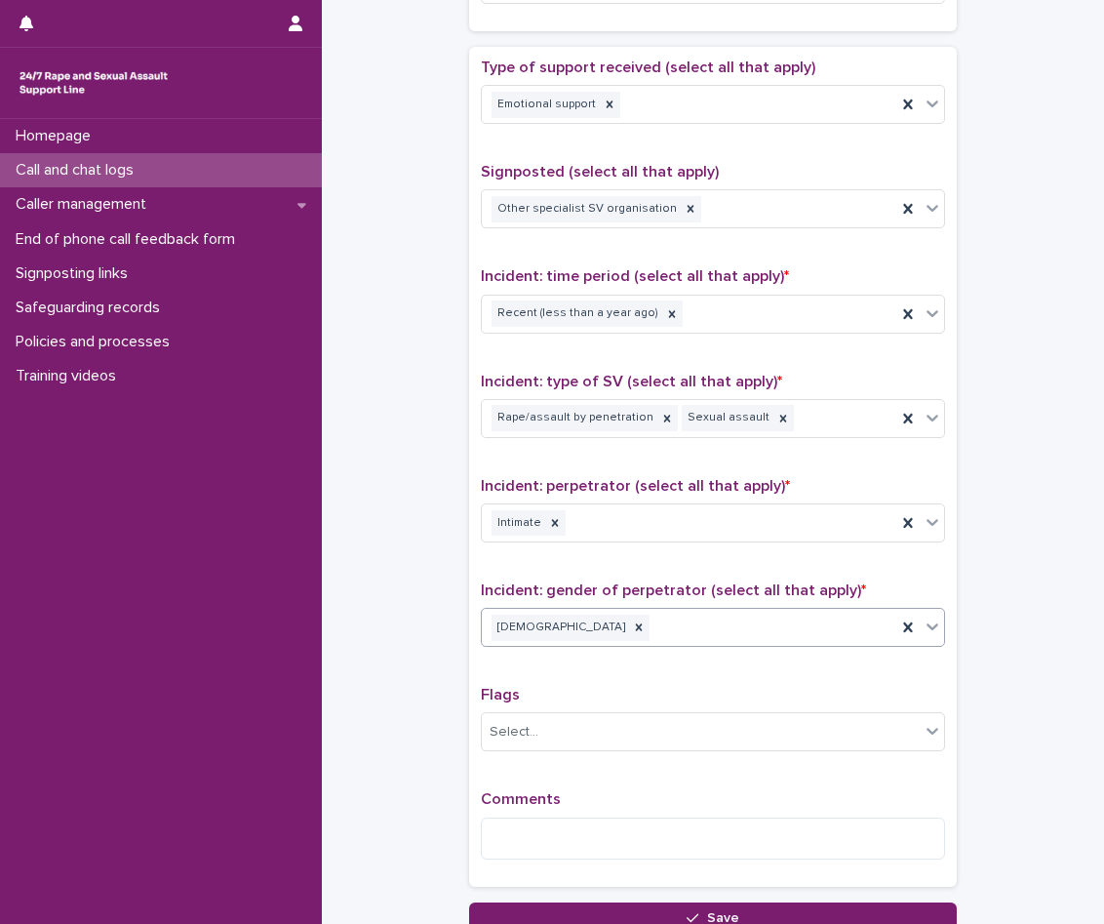
click at [569, 806] on p "Comments" at bounding box center [713, 799] width 464 height 19
click at [568, 840] on textarea at bounding box center [713, 839] width 464 height 42
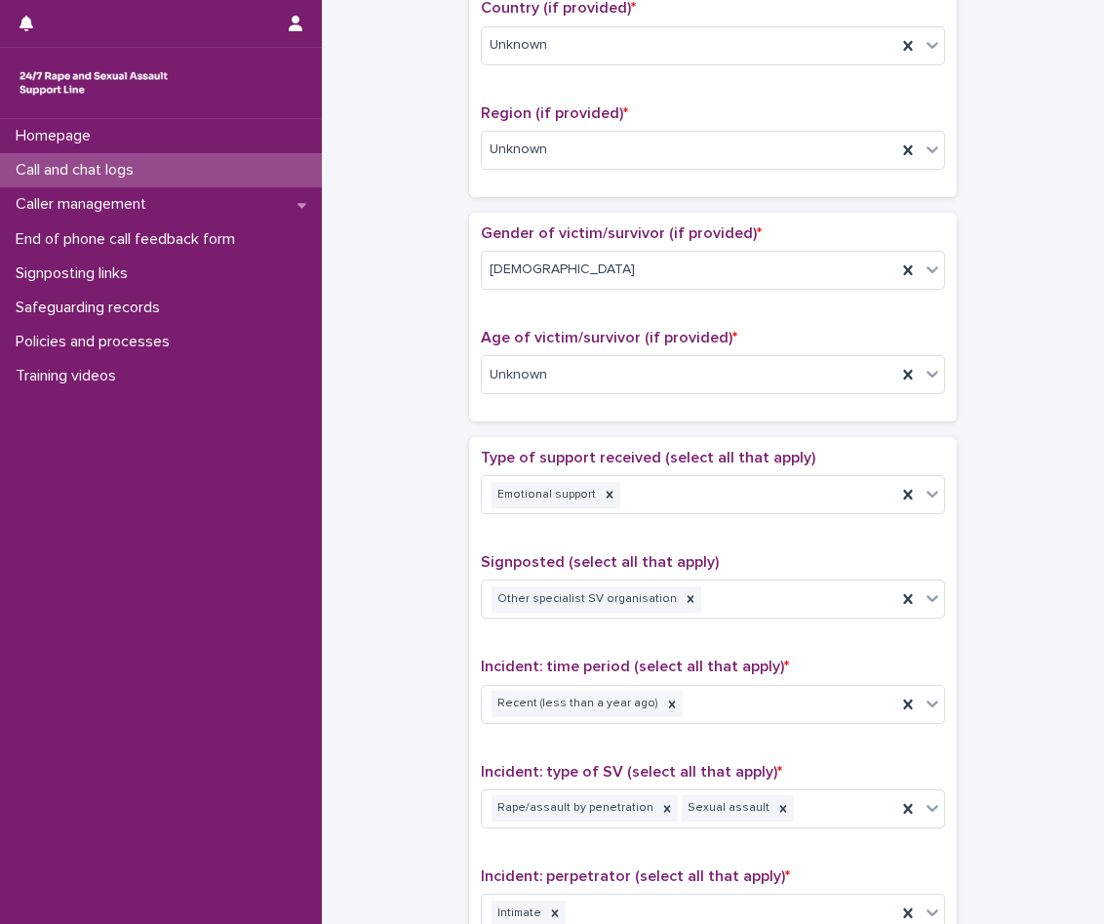
scroll to position [1252, 0]
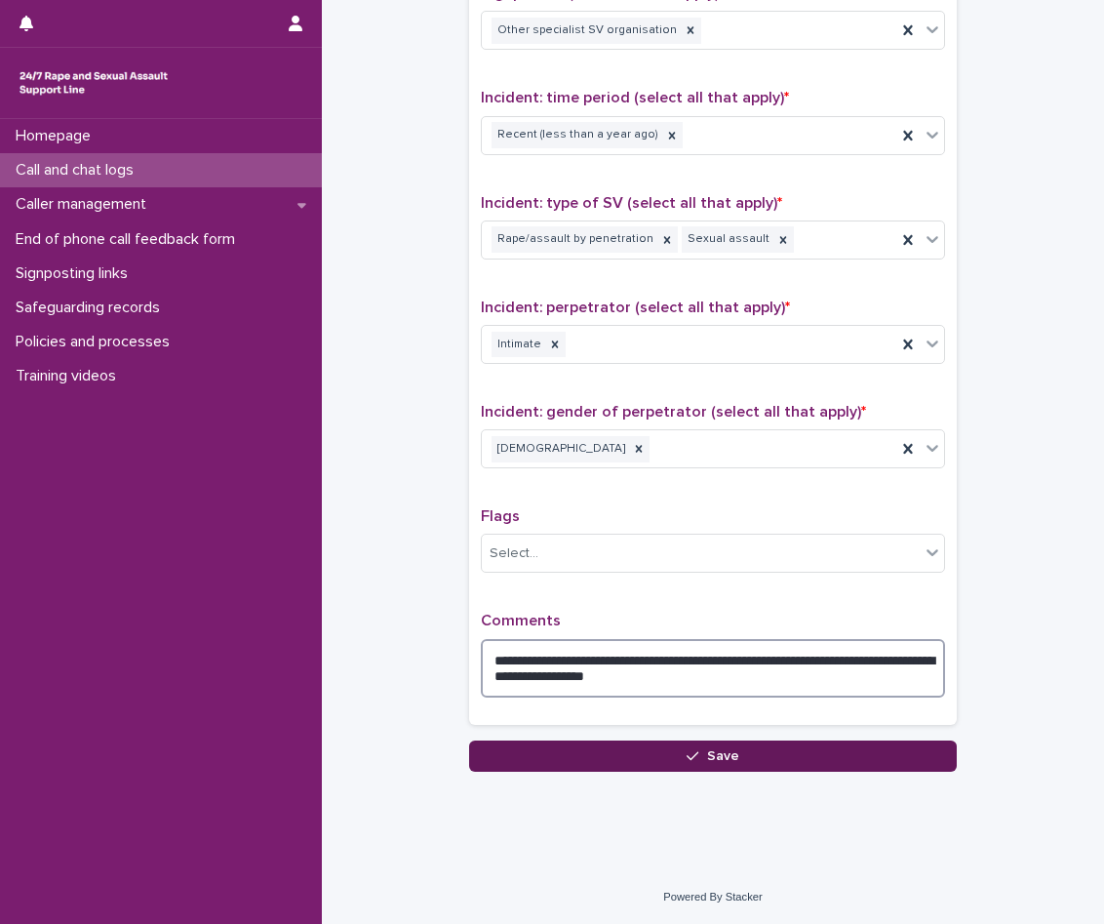
type textarea "**********"
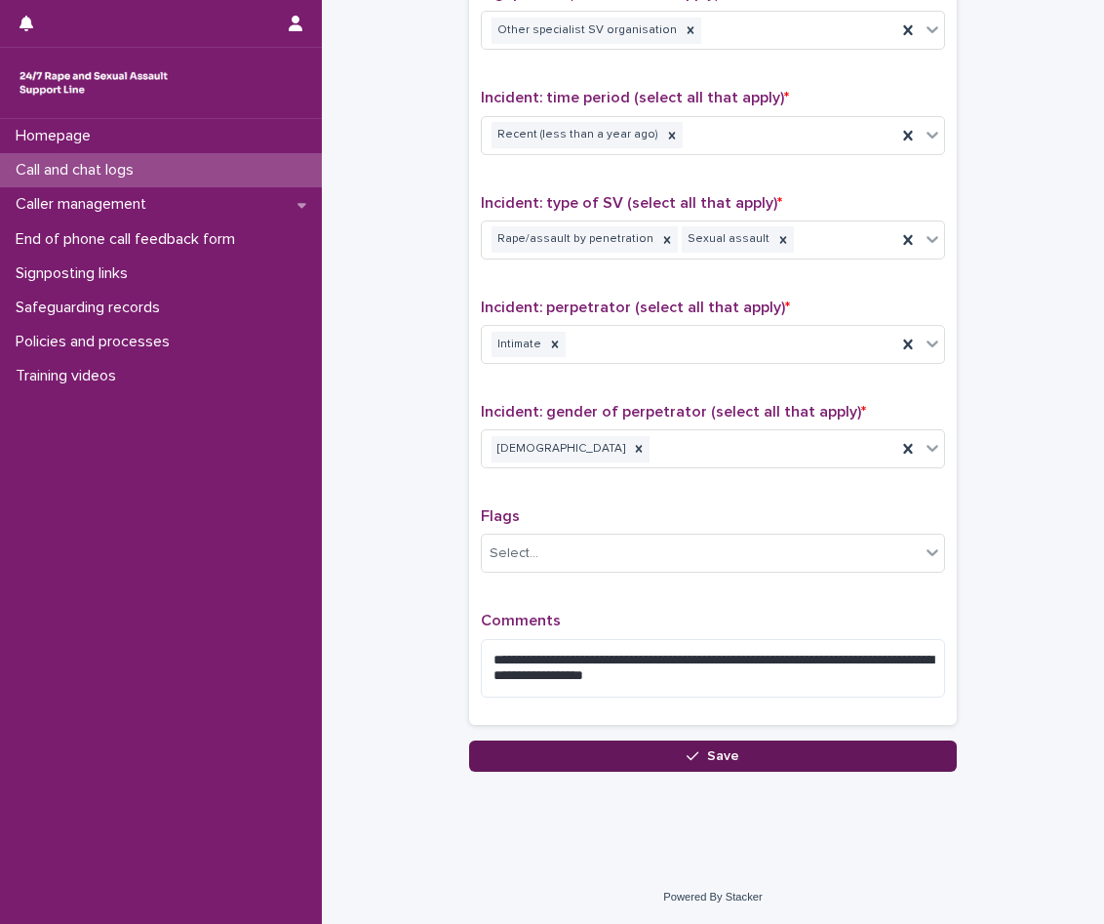
click at [606, 759] on button "Save" at bounding box center [713, 755] width 488 height 31
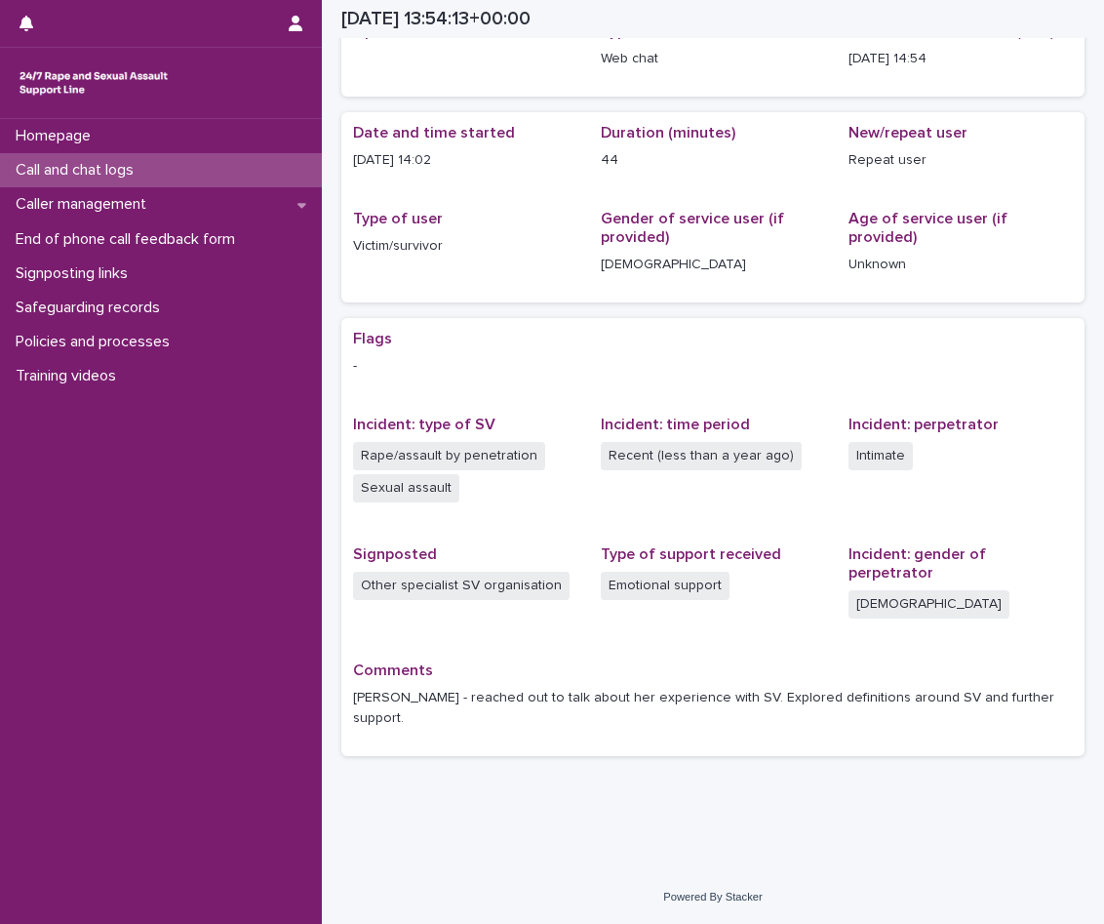
scroll to position [67, 0]
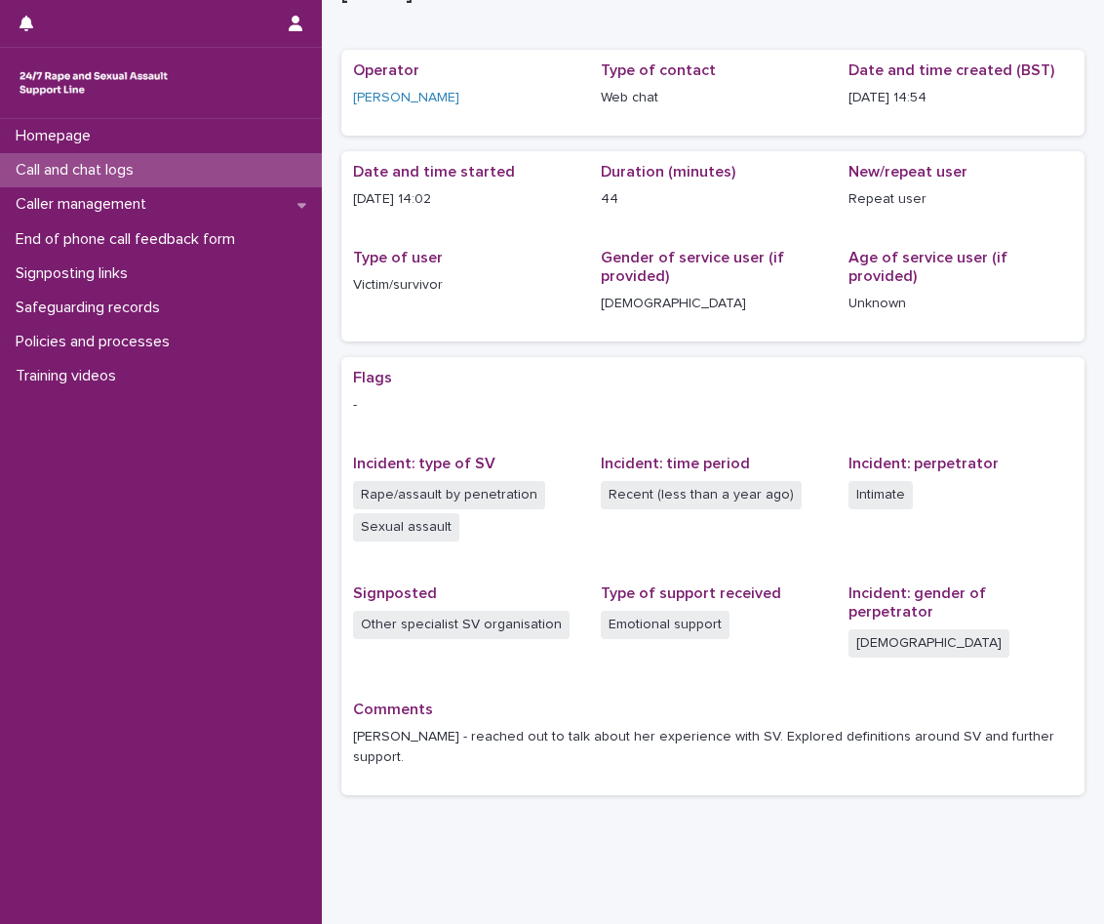
click at [103, 167] on p "Call and chat logs" at bounding box center [78, 170] width 141 height 19
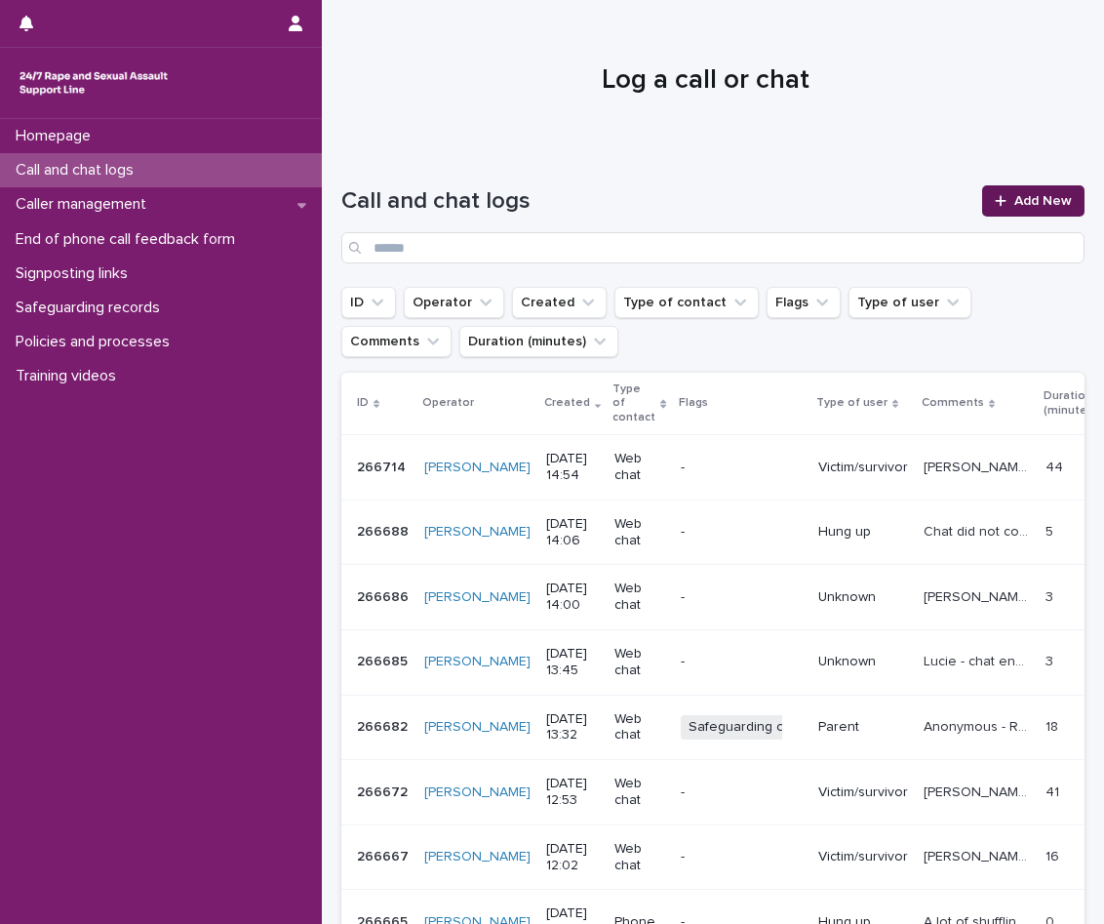
click at [997, 203] on div at bounding box center [1005, 201] width 20 height 14
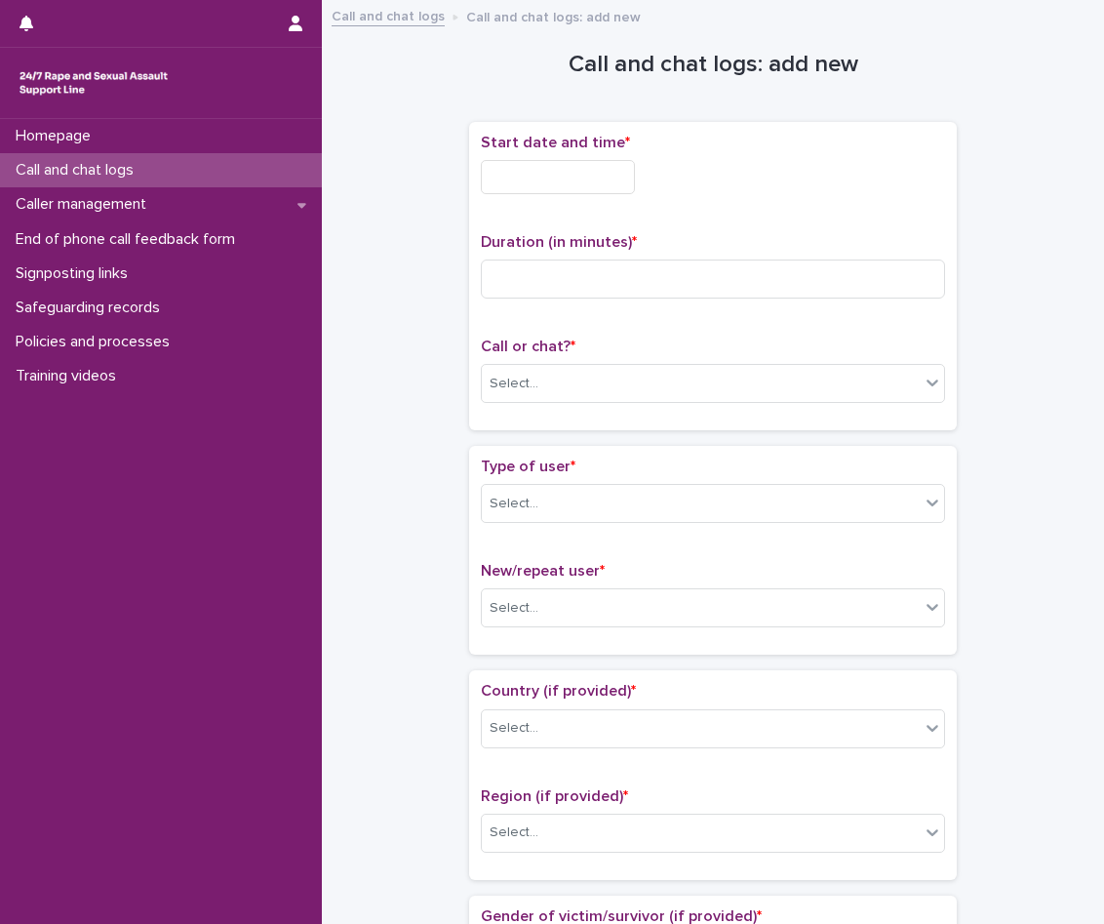
drag, startPoint x: 619, startPoint y: 210, endPoint x: 609, endPoint y: 200, distance: 13.8
click at [619, 210] on div "Start date and time * Duration (in minutes) * Call or chat? * Select..." at bounding box center [713, 276] width 464 height 285
click at [607, 199] on div "Start date and time *" at bounding box center [713, 172] width 464 height 76
click at [595, 178] on input "text" at bounding box center [558, 177] width 154 height 34
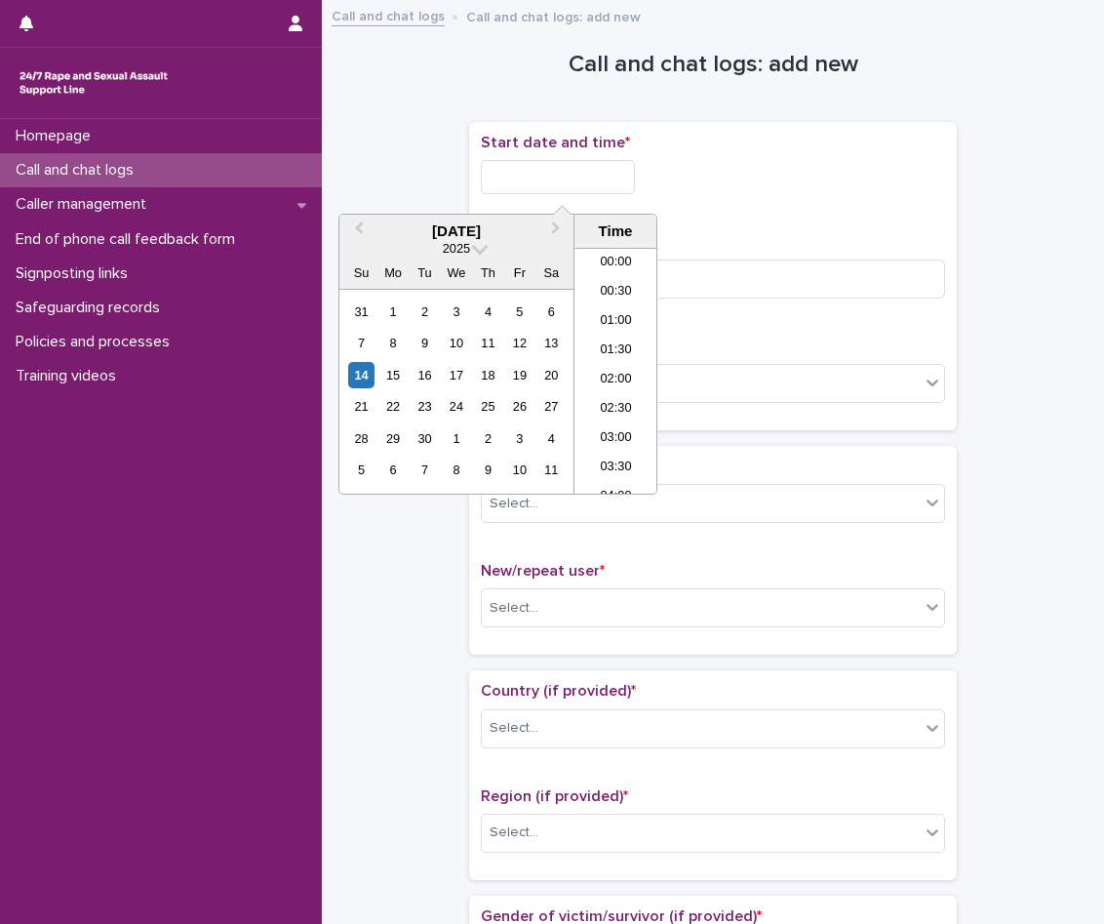
scroll to position [741, 0]
click at [620, 358] on li "14:30" at bounding box center [616, 370] width 83 height 29
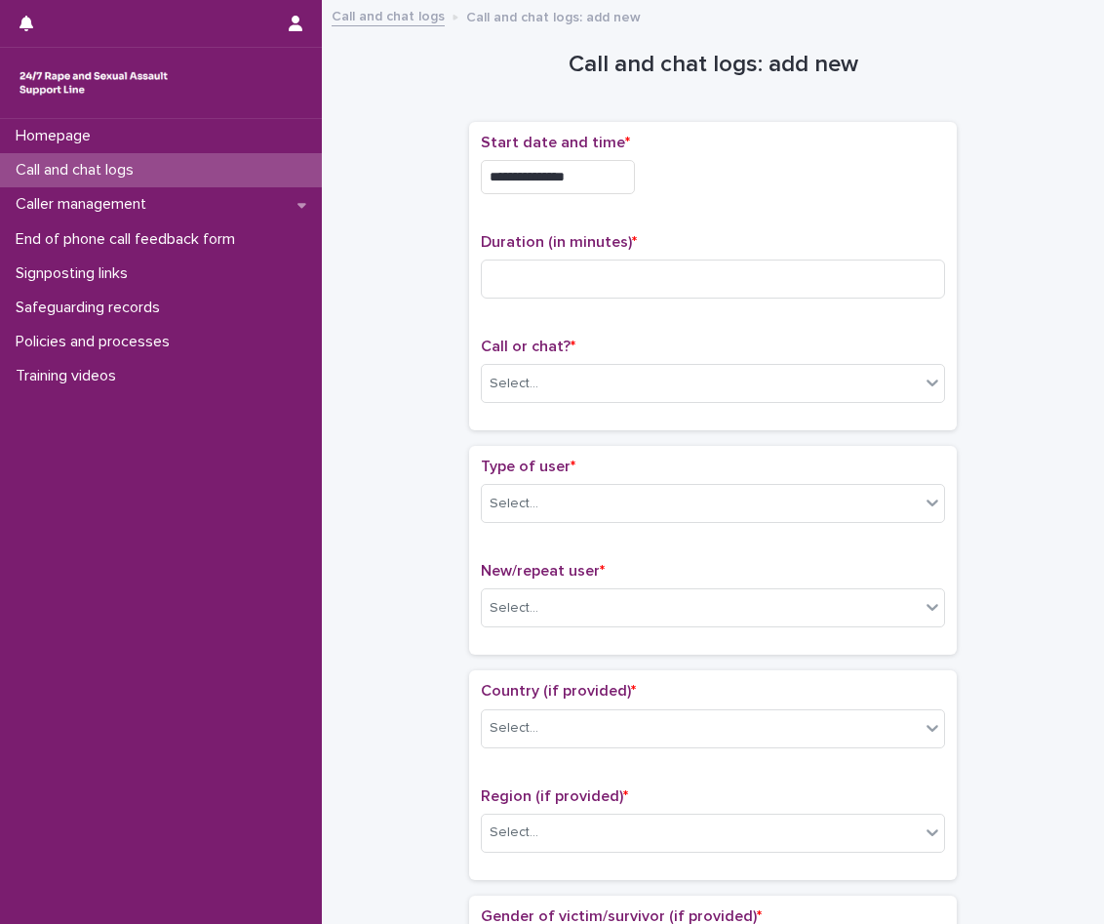
click at [613, 175] on input "**********" at bounding box center [558, 177] width 154 height 34
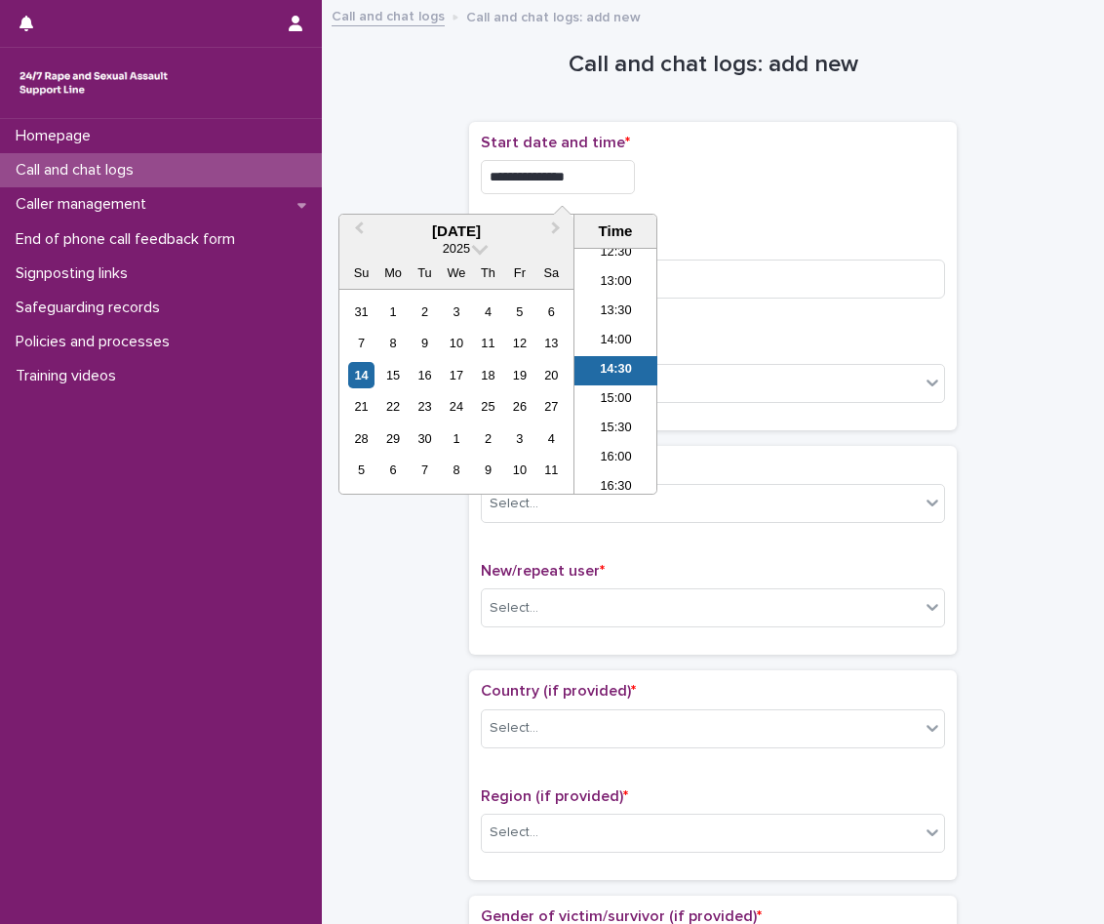
click at [610, 175] on input "**********" at bounding box center [558, 177] width 154 height 34
type input "**********"
click at [900, 220] on div "**********" at bounding box center [713, 276] width 464 height 285
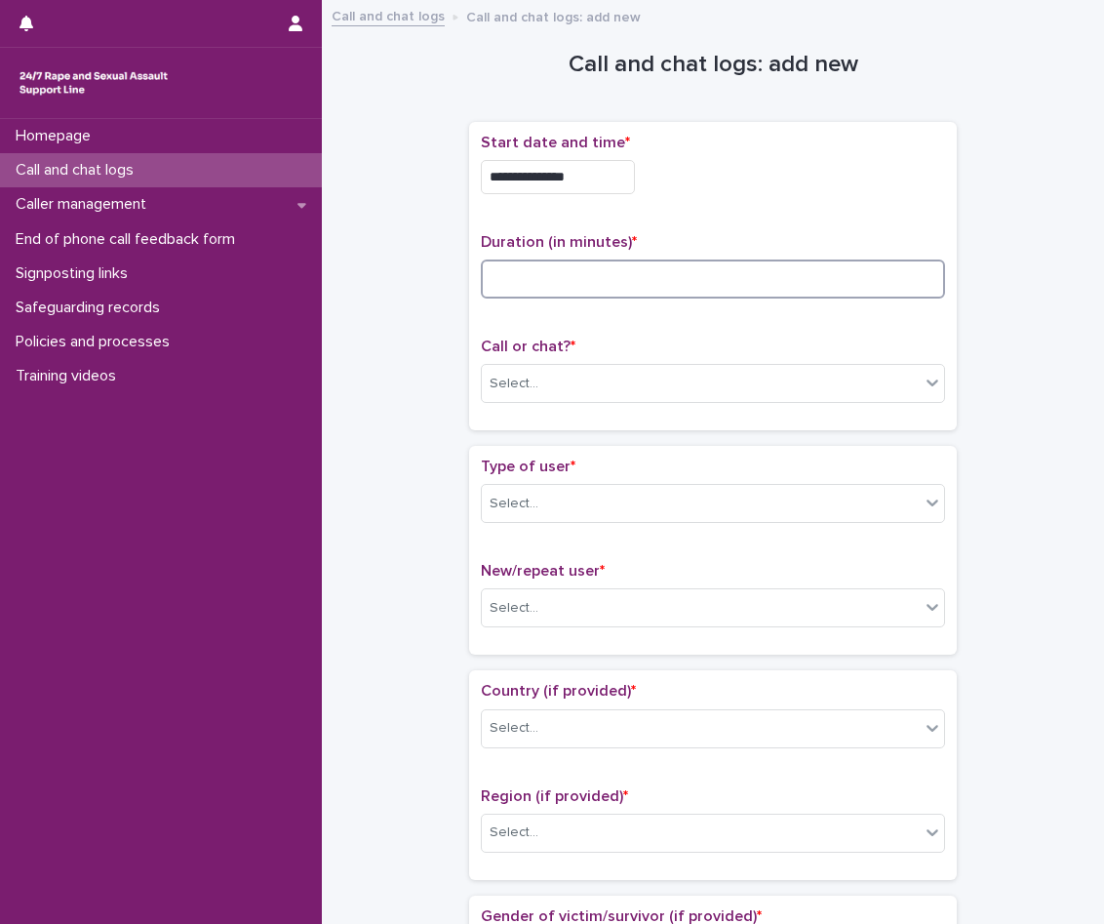
click at [698, 284] on input at bounding box center [713, 279] width 464 height 39
type input "*"
click at [593, 388] on div "Select..." at bounding box center [701, 384] width 438 height 32
click at [570, 488] on div "Select..." at bounding box center [701, 504] width 438 height 32
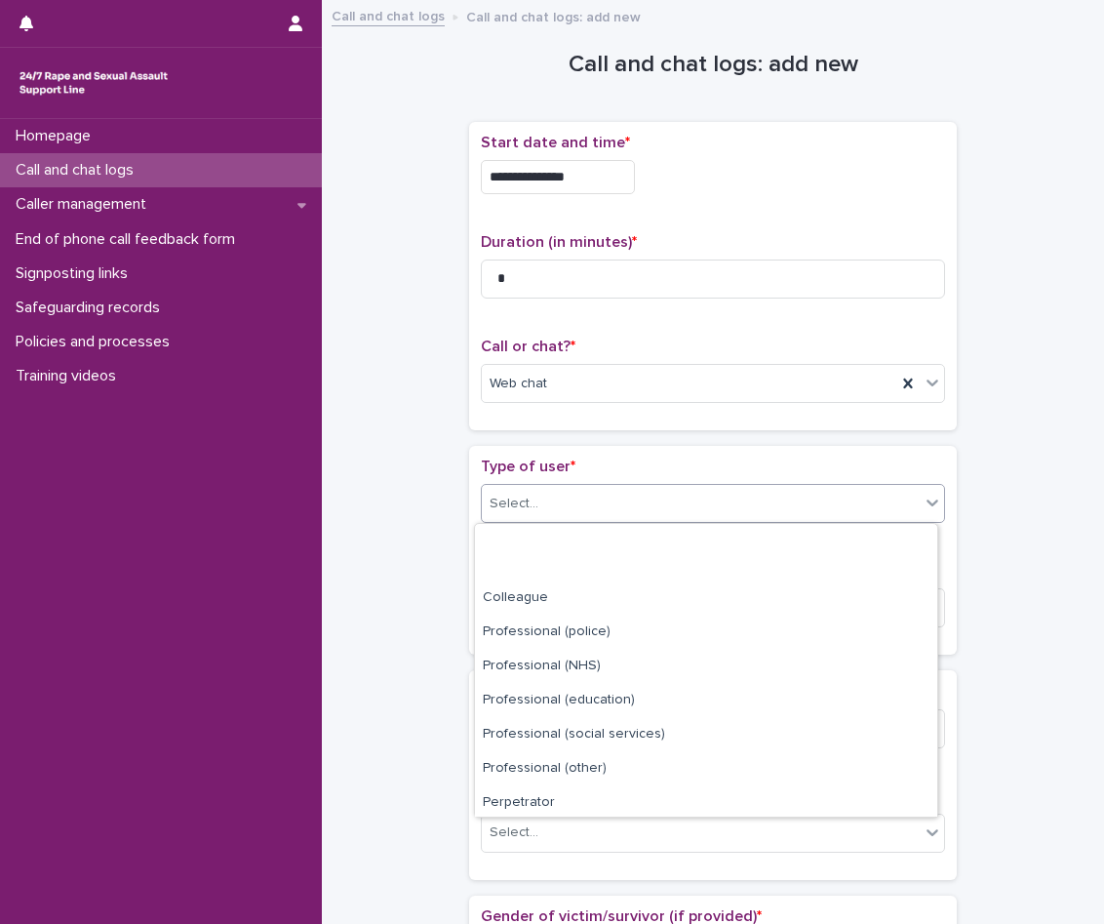
scroll to position [220, 0]
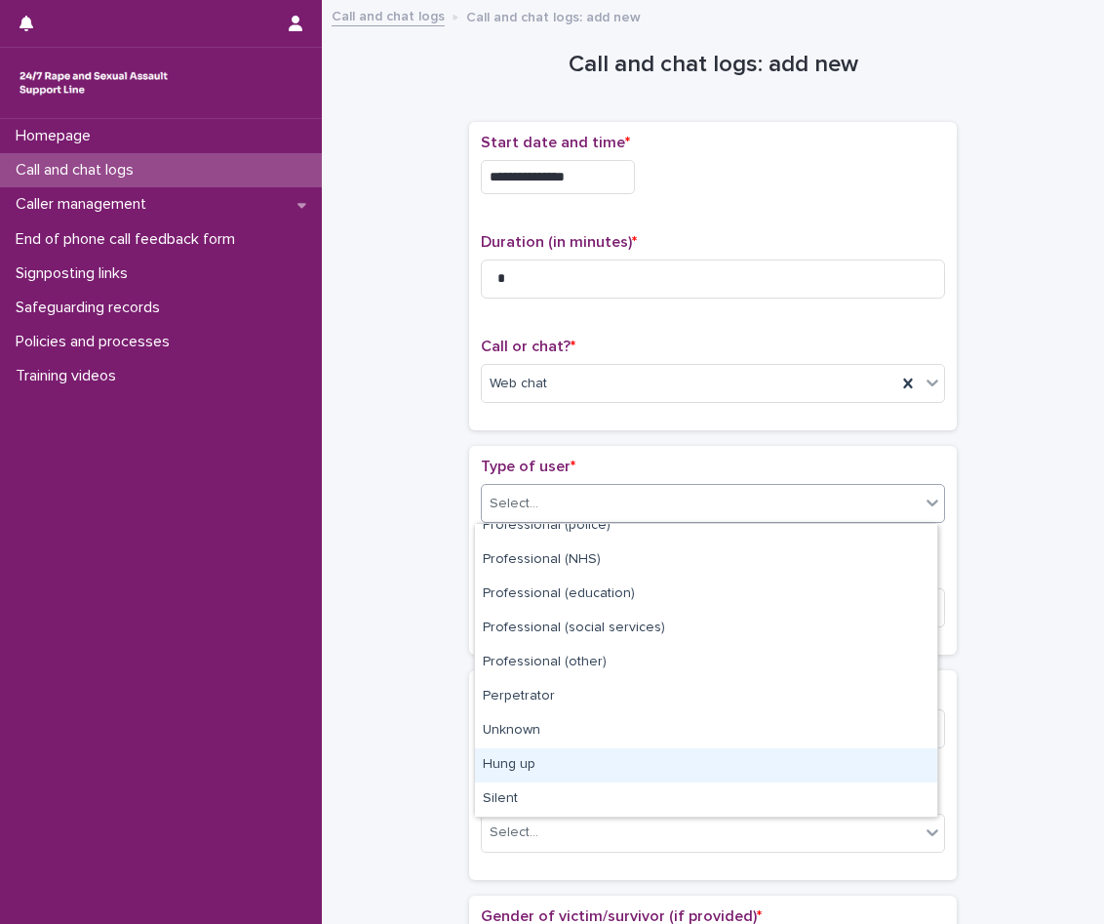
click at [573, 765] on div "Hung up" at bounding box center [706, 765] width 462 height 34
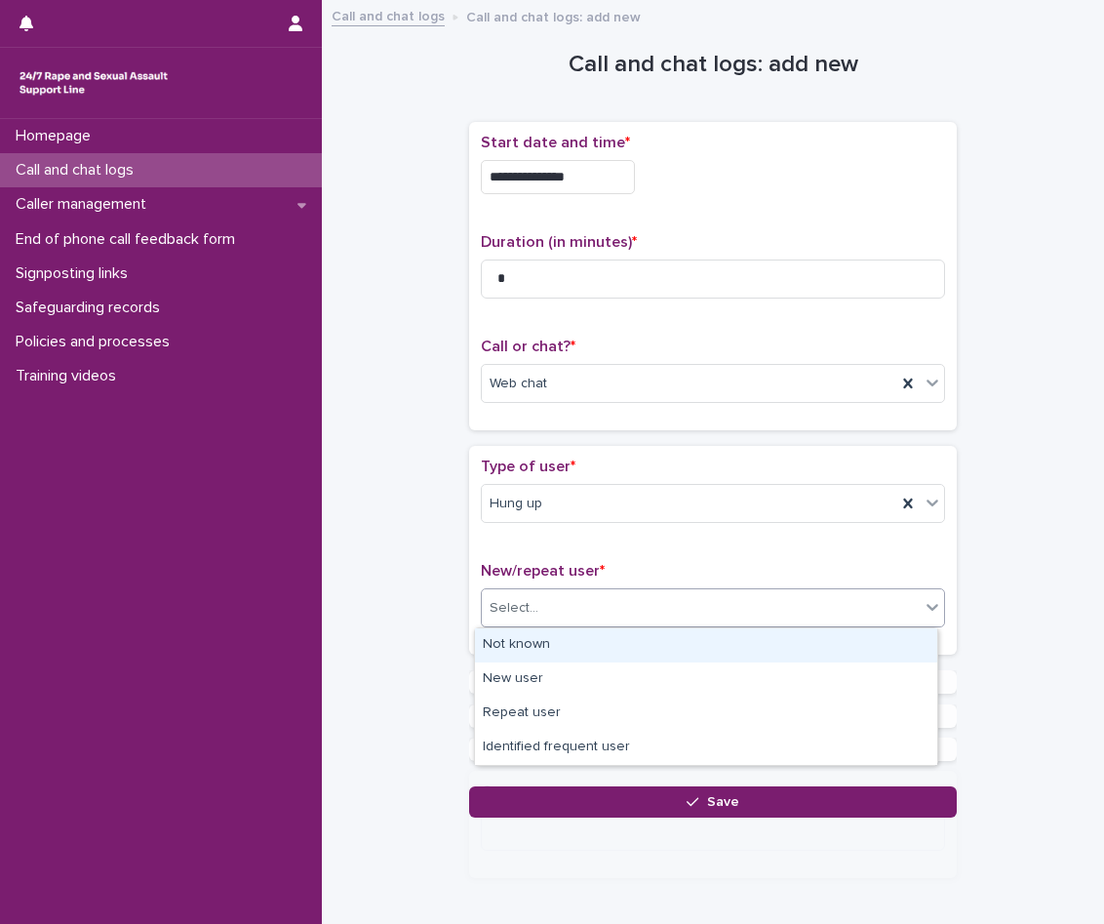
click at [583, 618] on div "Select..." at bounding box center [701, 608] width 438 height 32
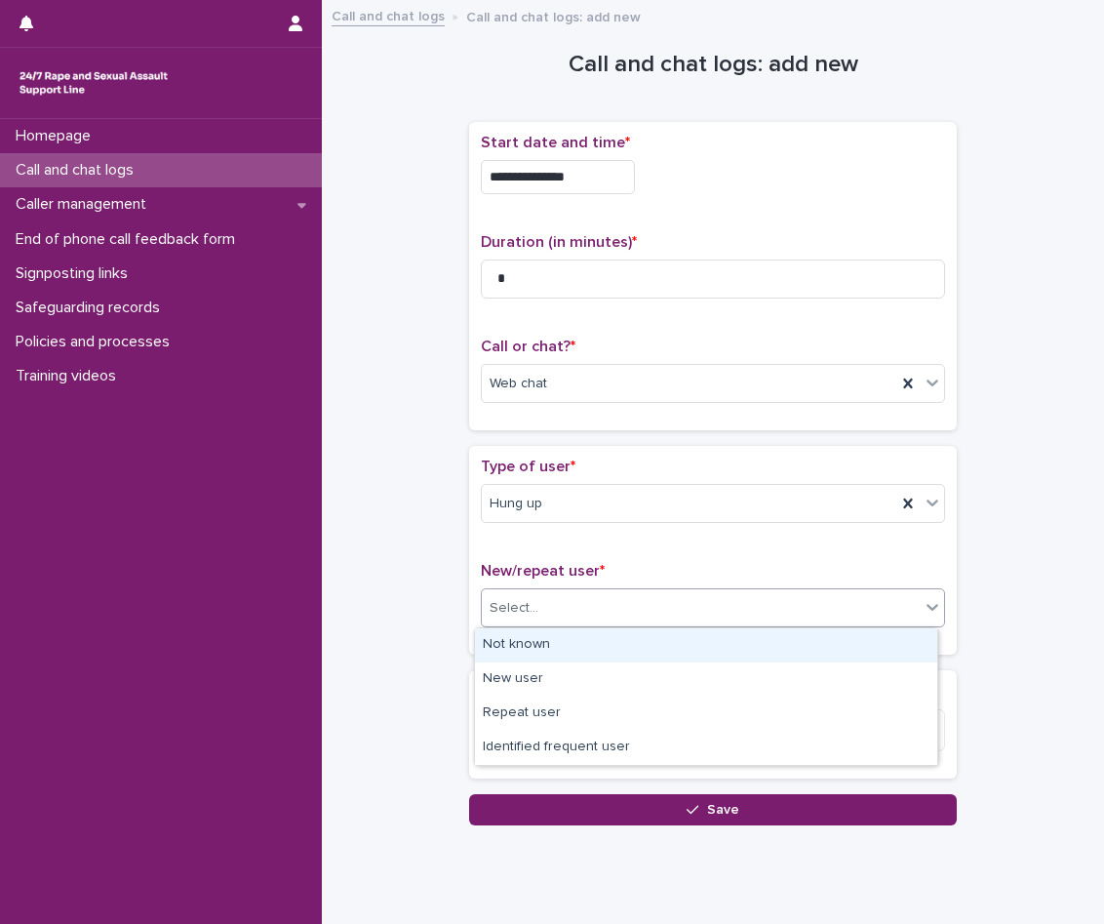
click at [586, 643] on div "Not known" at bounding box center [706, 645] width 462 height 34
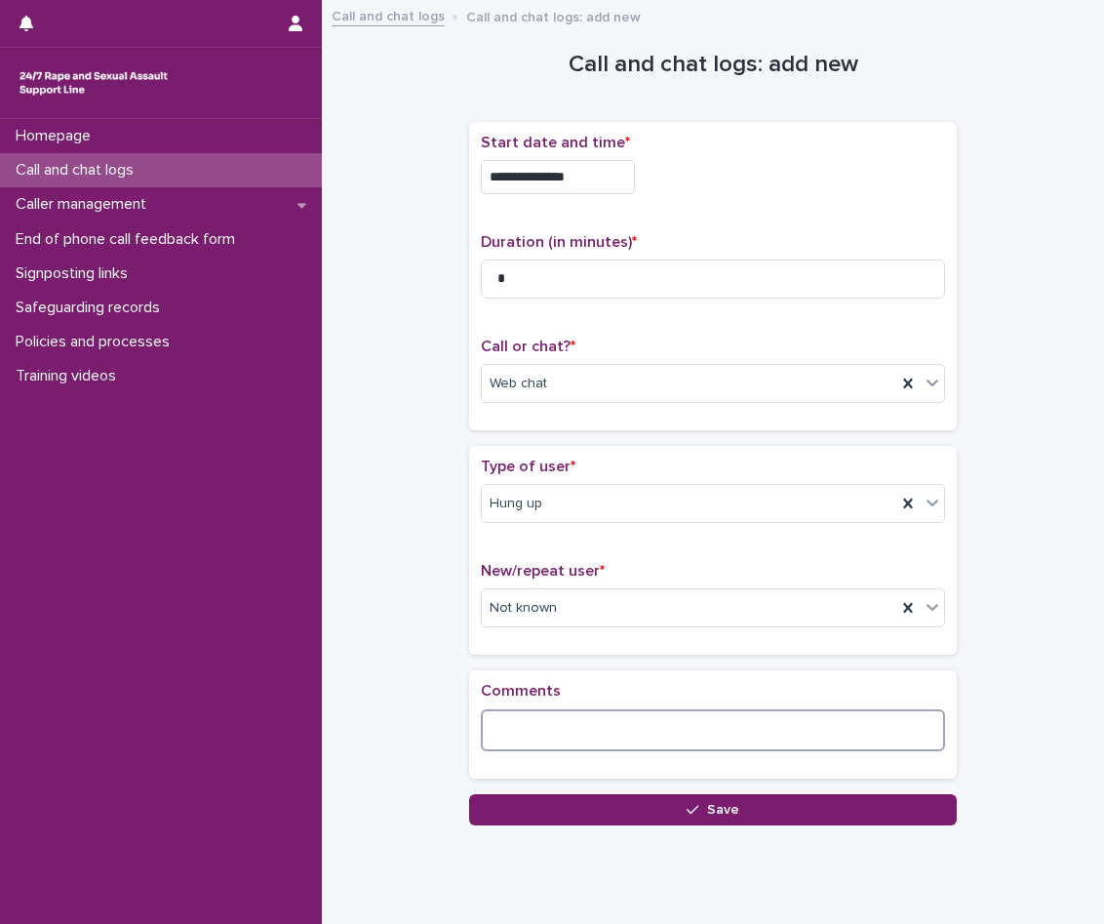
click at [588, 720] on textarea at bounding box center [713, 730] width 464 height 42
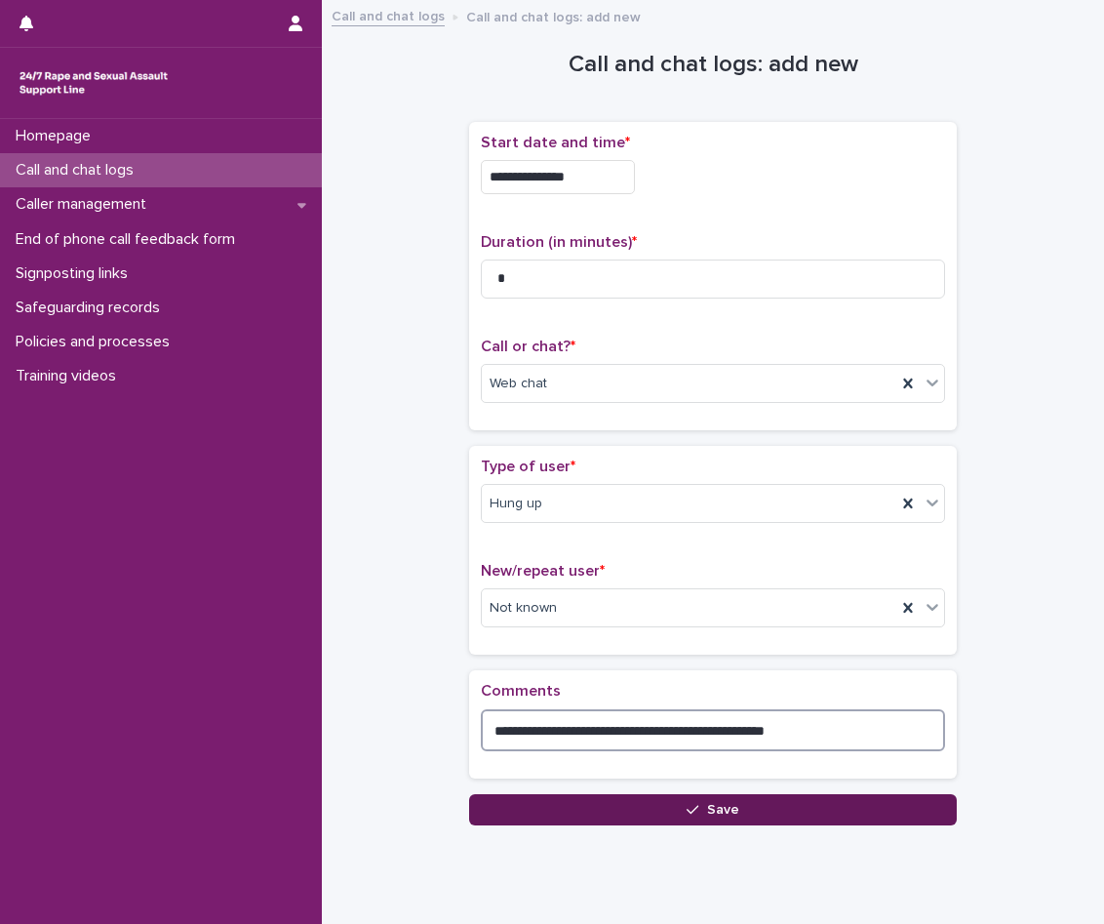
type textarea "**********"
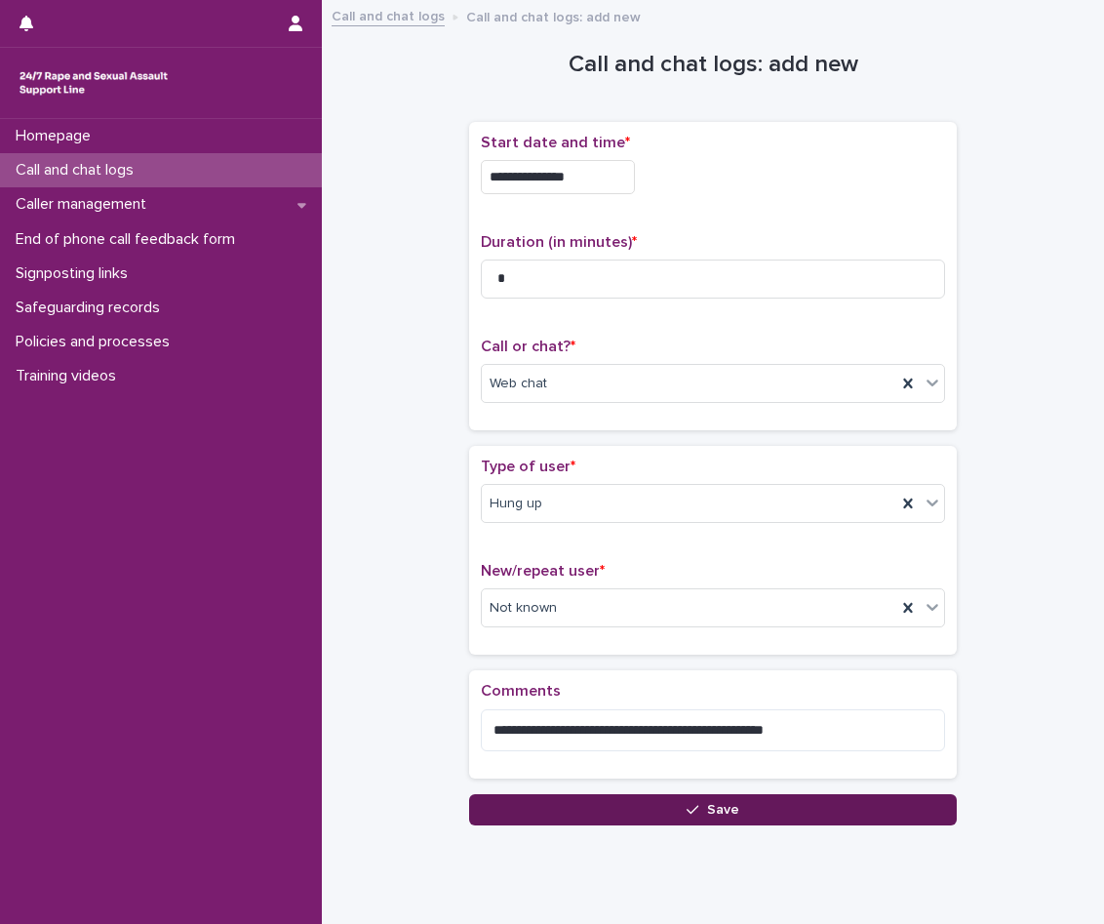
click at [569, 796] on button "Save" at bounding box center [713, 809] width 488 height 31
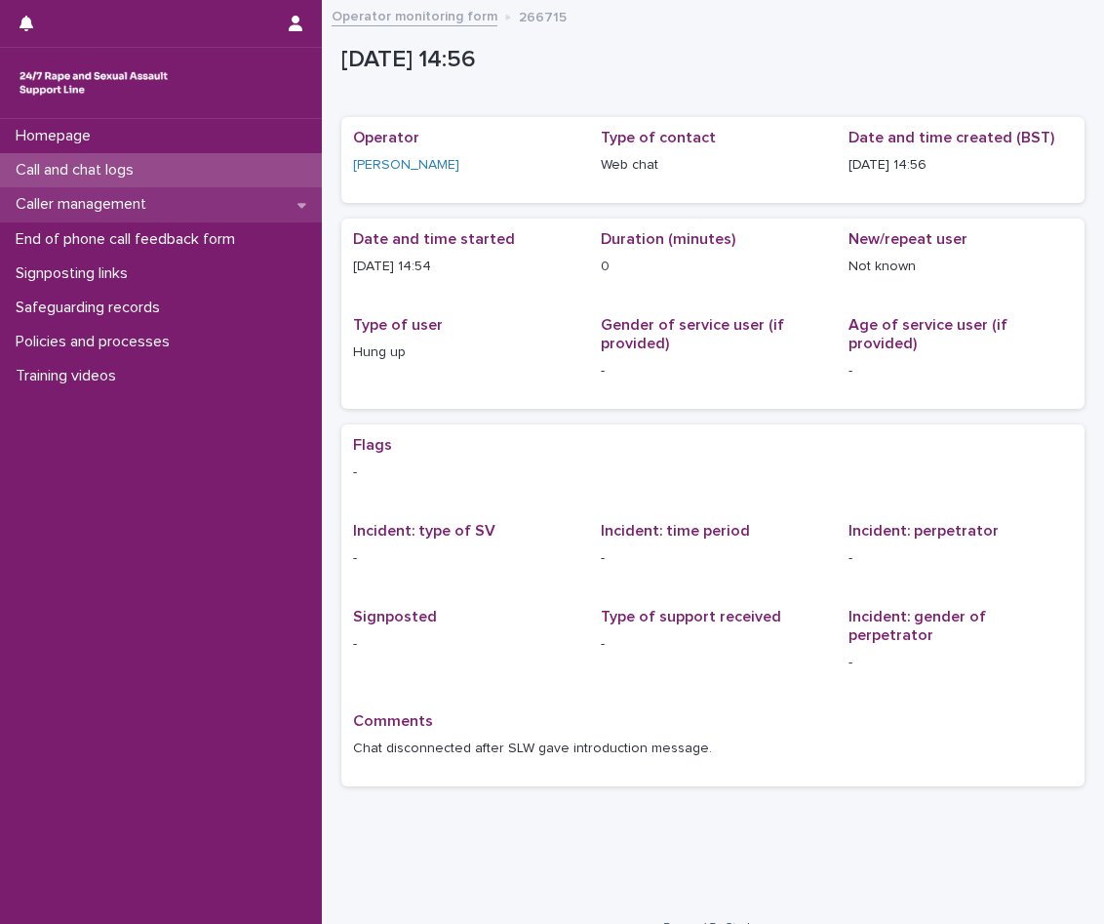
click at [124, 197] on p "Caller management" at bounding box center [85, 204] width 154 height 19
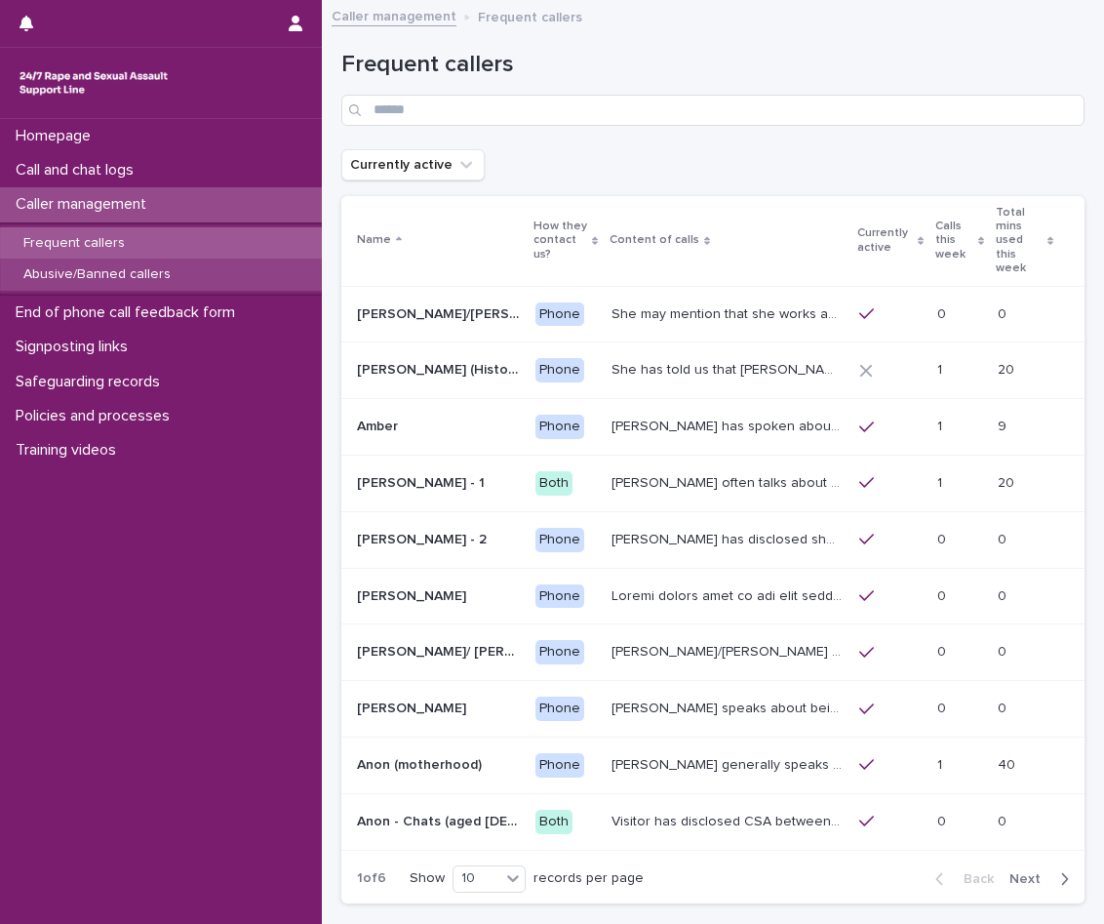
click at [129, 280] on p "Abusive/Banned callers" at bounding box center [97, 274] width 179 height 17
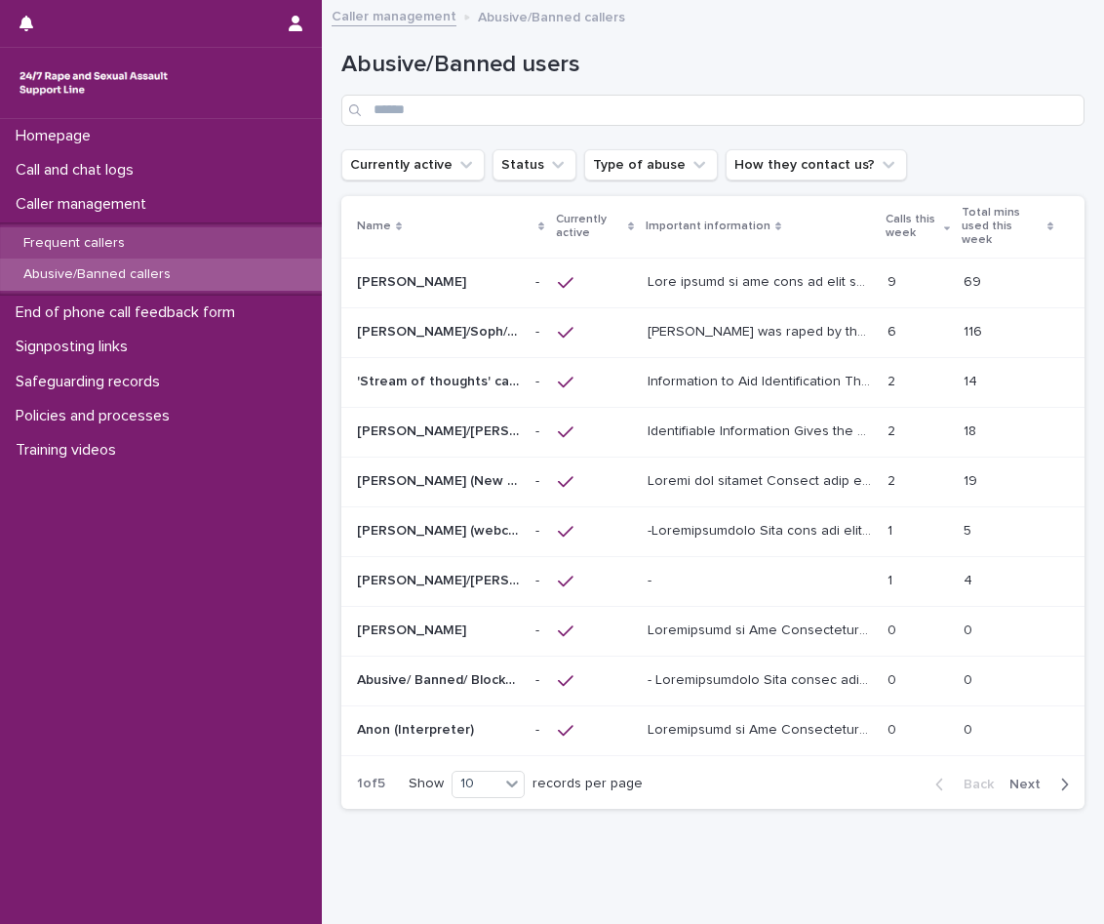
click at [120, 243] on p "Frequent callers" at bounding box center [74, 243] width 133 height 17
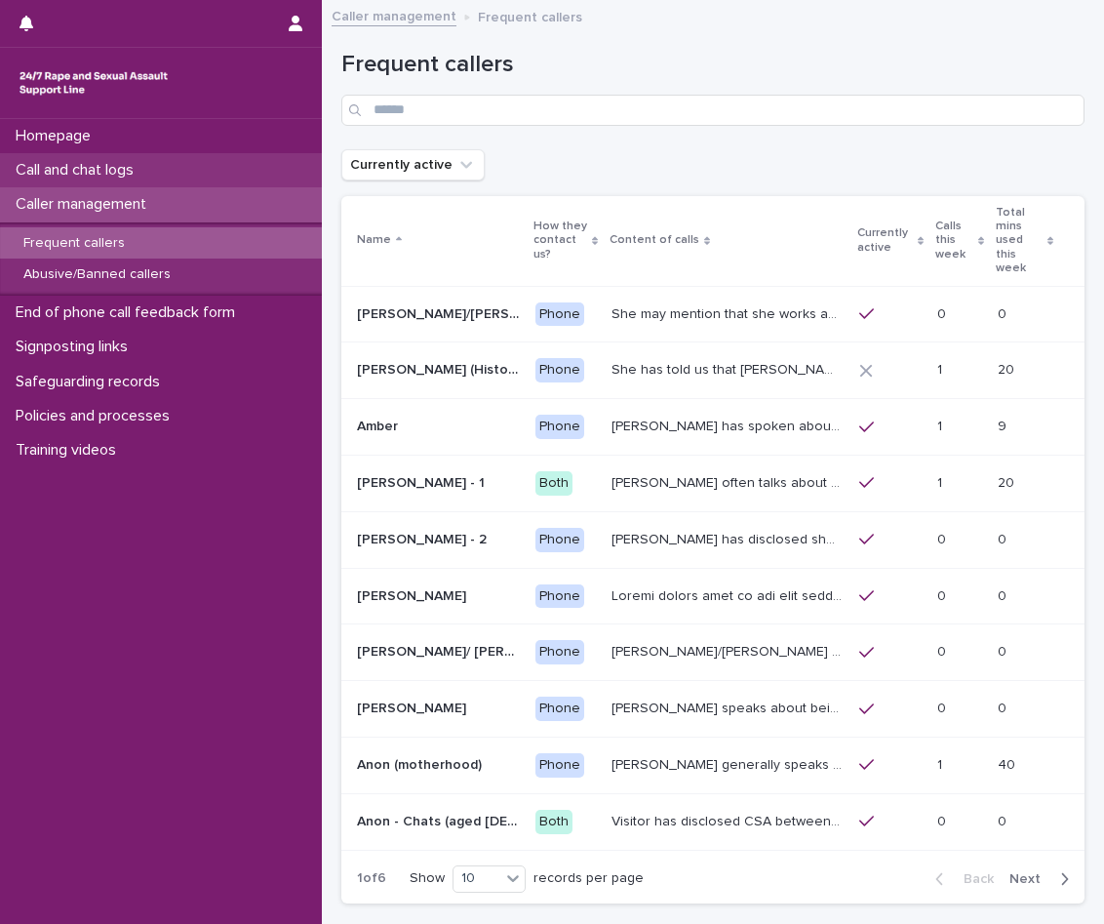
click at [95, 170] on p "Call and chat logs" at bounding box center [78, 170] width 141 height 19
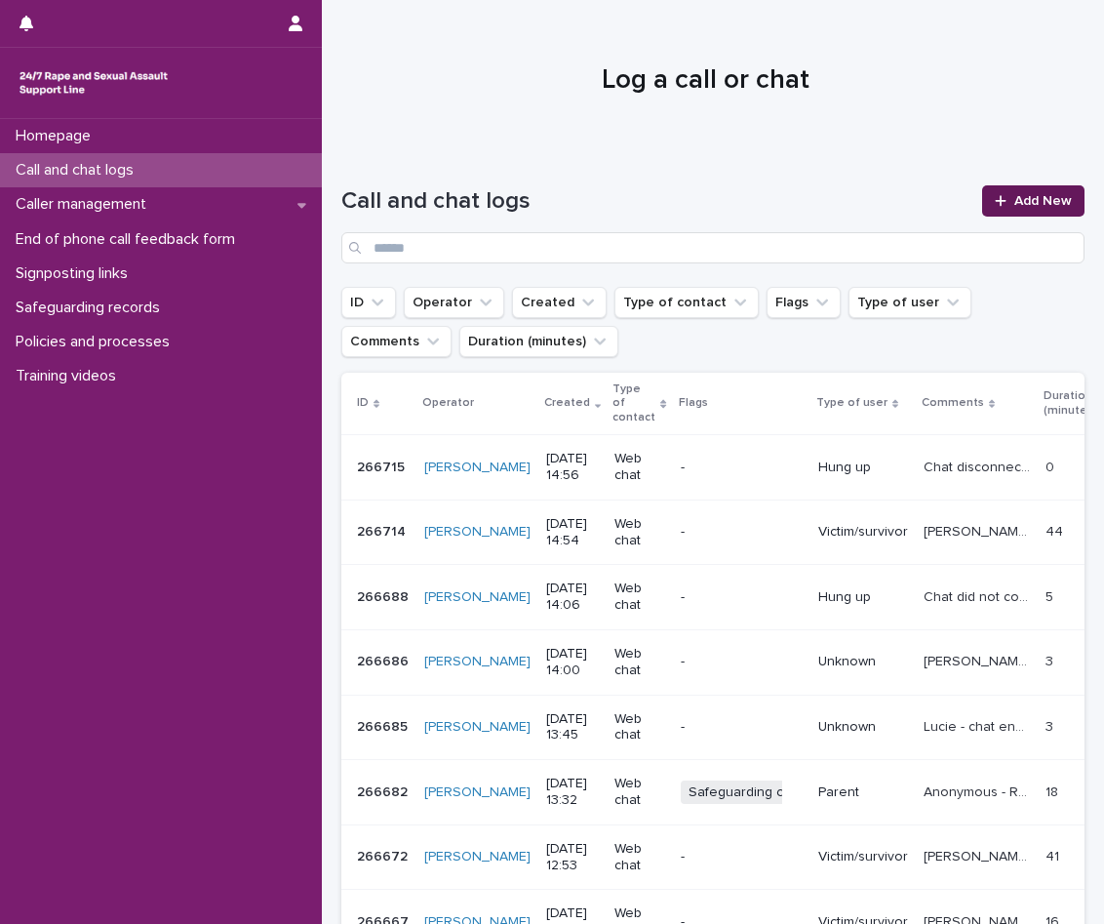
click at [1030, 200] on span "Add New" at bounding box center [1044, 201] width 58 height 14
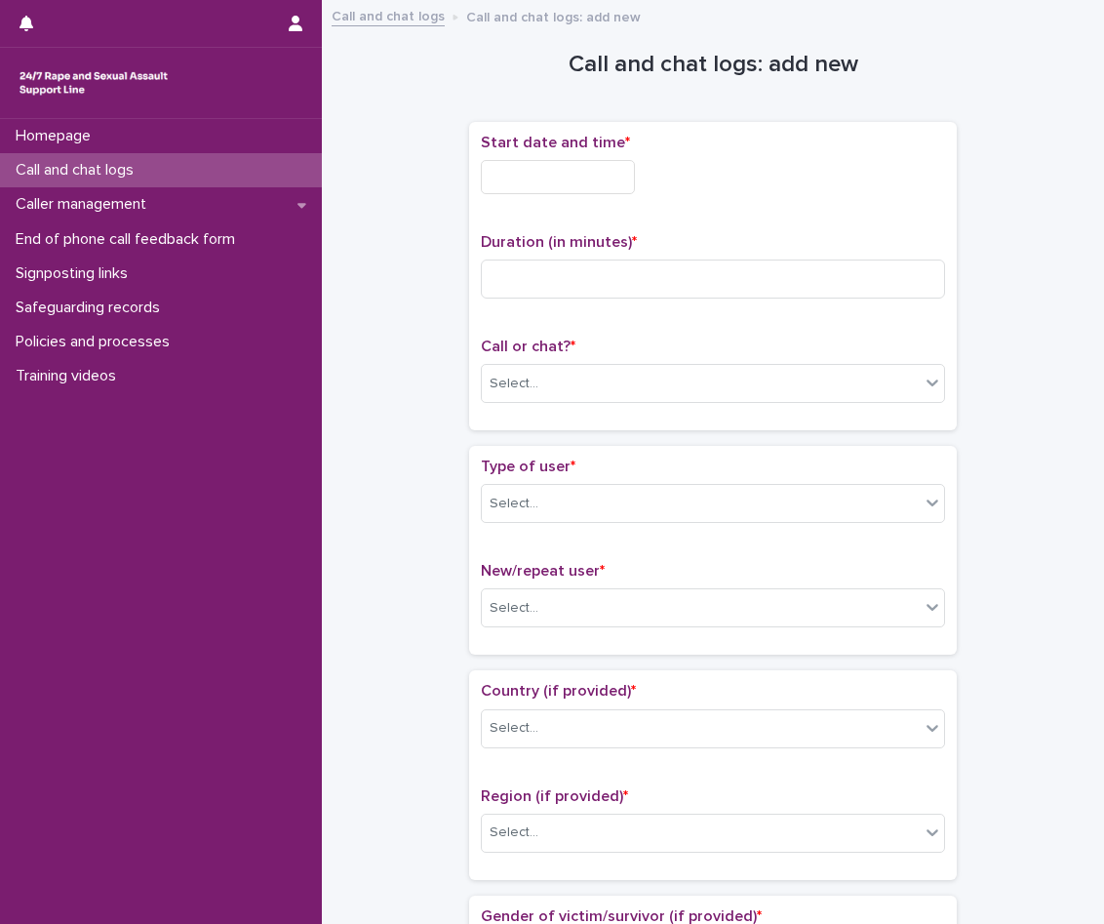
click at [526, 184] on input "text" at bounding box center [558, 177] width 154 height 34
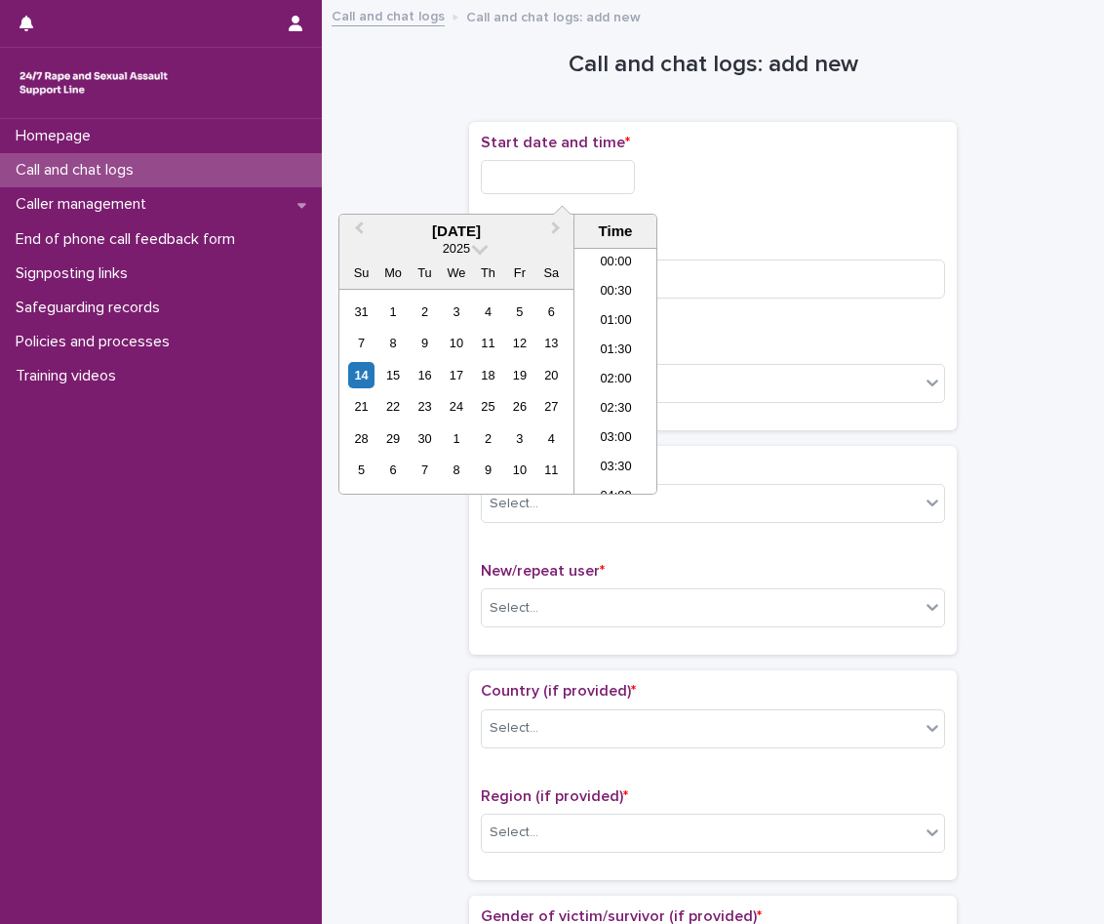
scroll to position [771, 0]
click at [620, 353] on li "14:30" at bounding box center [616, 341] width 83 height 29
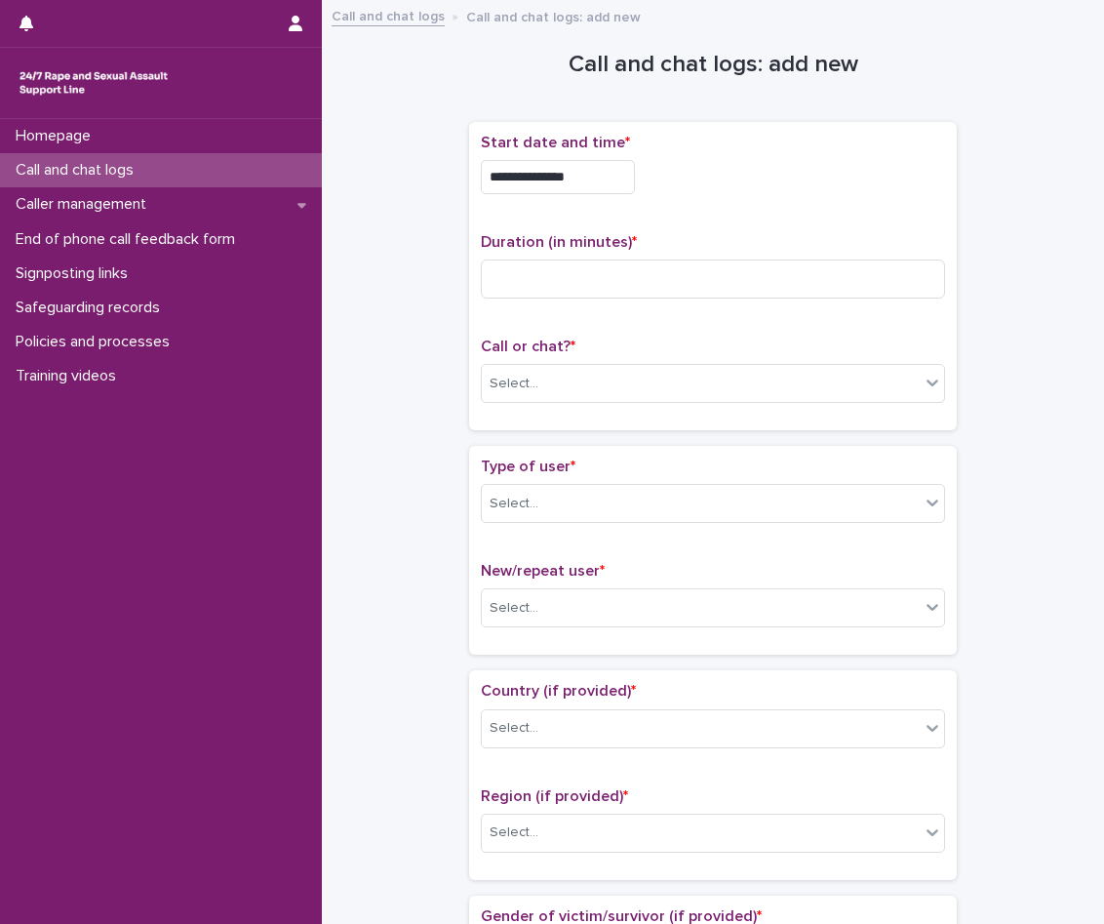
click at [594, 171] on input "**********" at bounding box center [558, 177] width 154 height 34
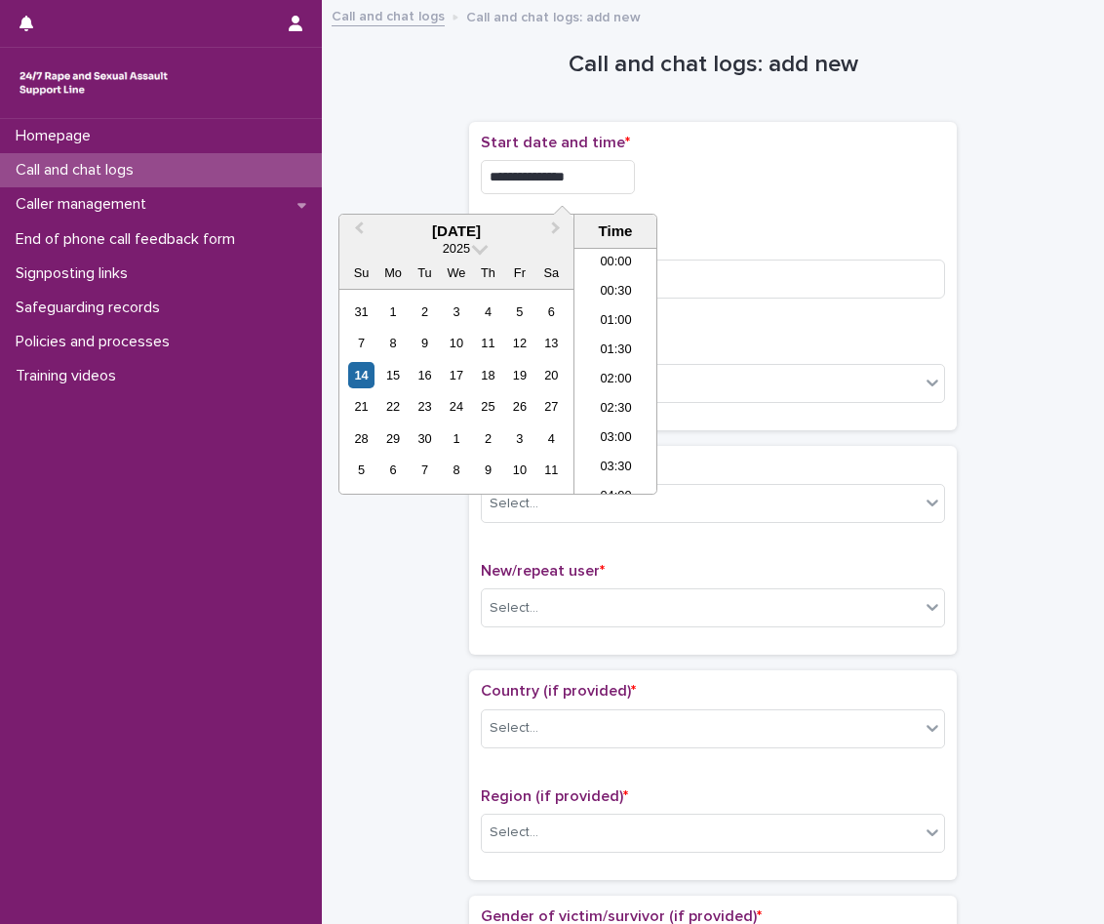
scroll to position [741, 0]
type input "**********"
click at [684, 224] on div "**********" at bounding box center [713, 276] width 464 height 285
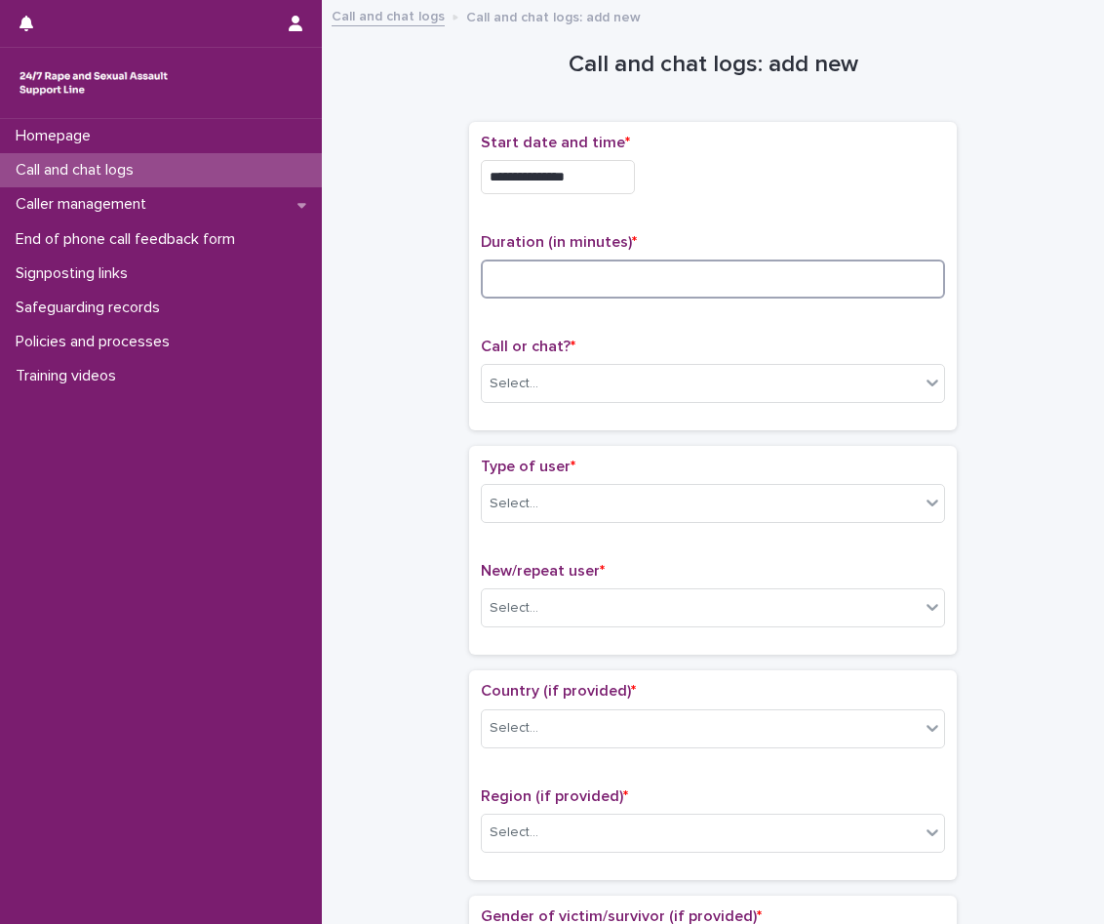
click at [643, 298] on input at bounding box center [713, 279] width 464 height 39
type input "*"
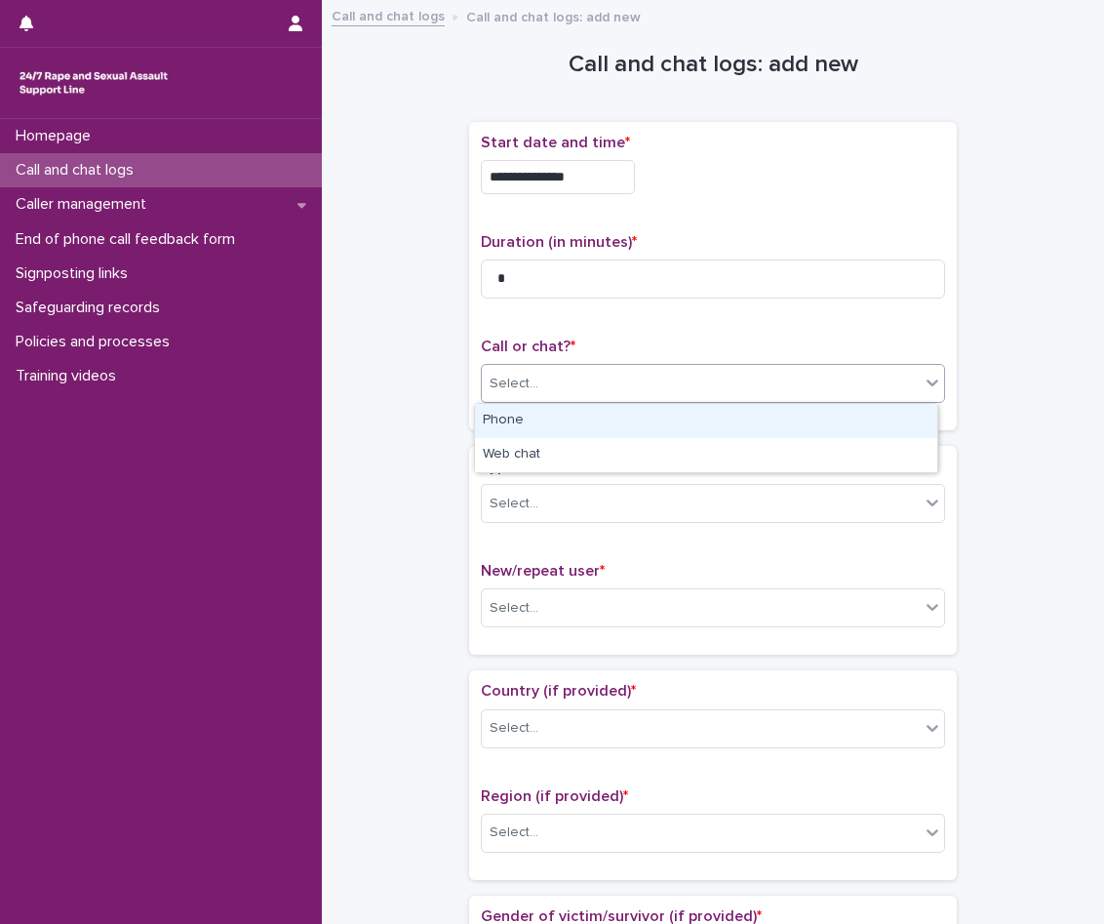
click at [570, 388] on div "Select..." at bounding box center [701, 384] width 438 height 32
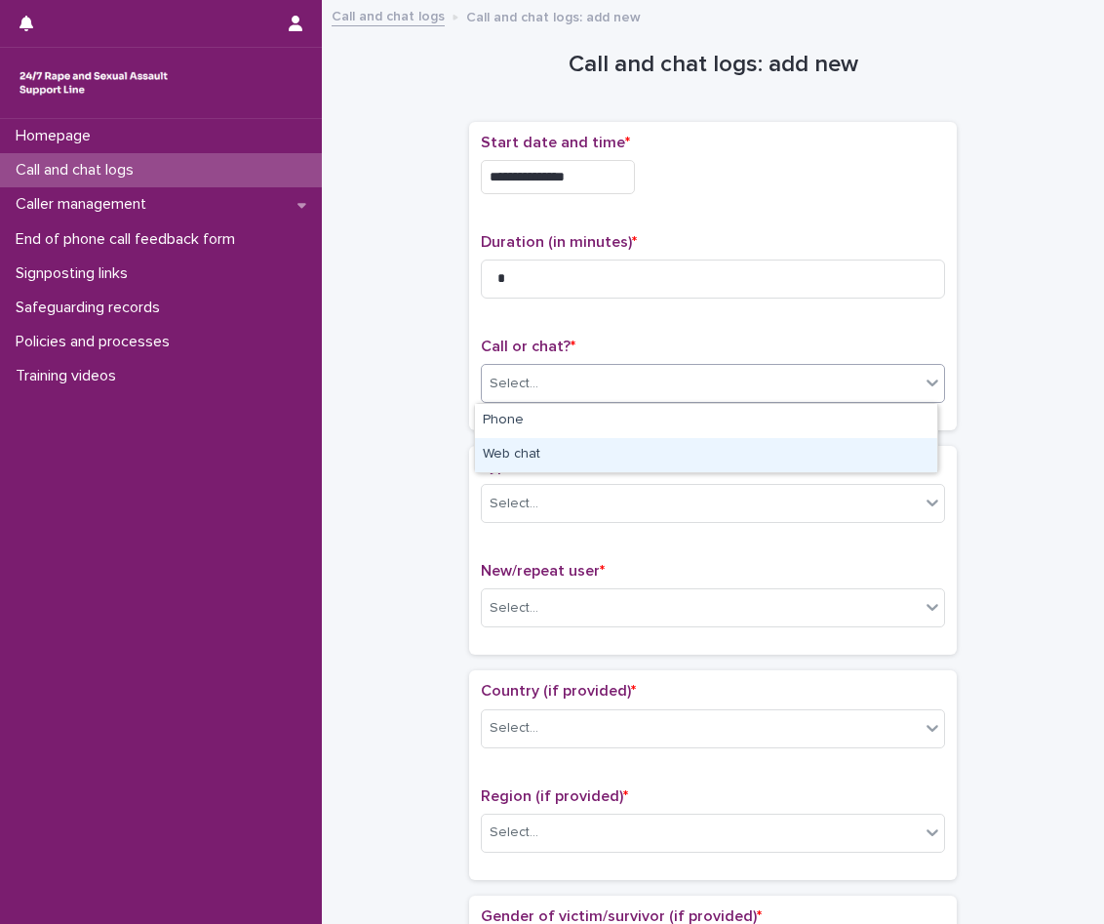
click at [561, 453] on div "Web chat" at bounding box center [706, 455] width 462 height 34
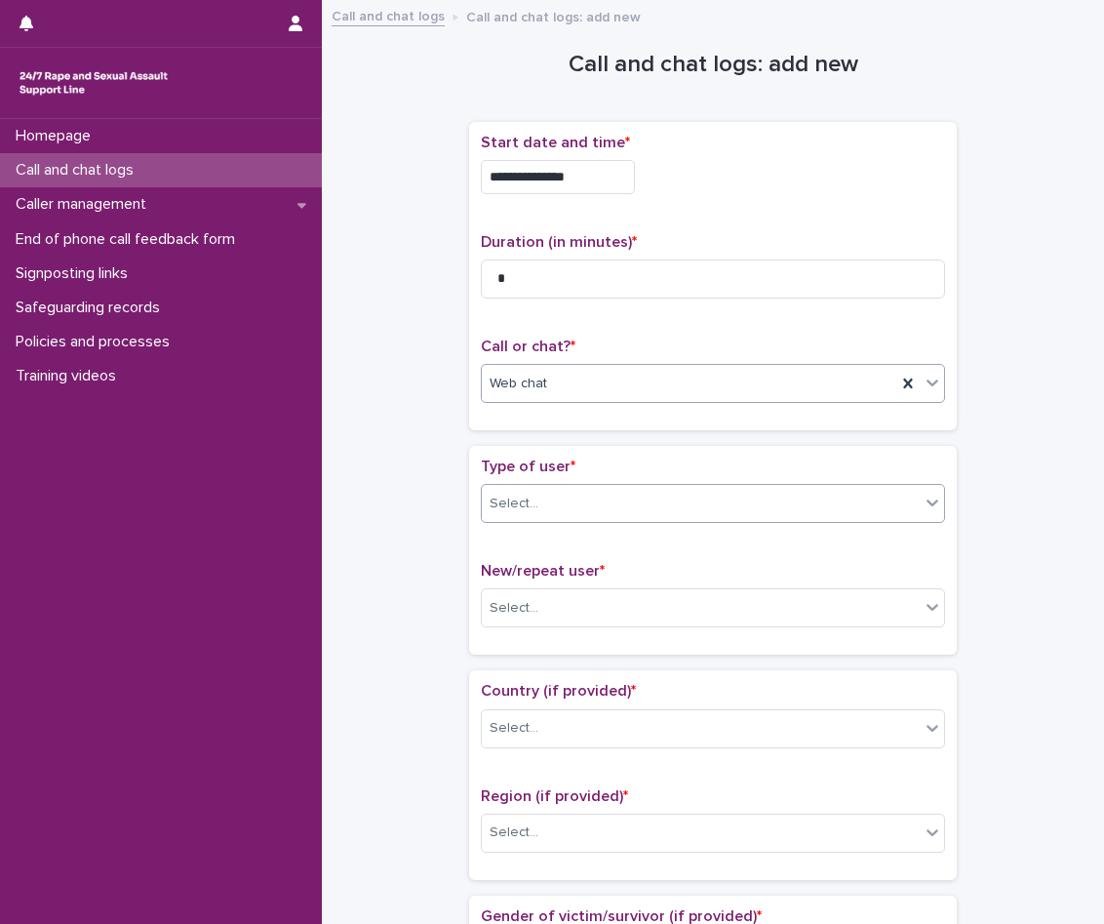
click at [575, 506] on div "Select..." at bounding box center [701, 504] width 438 height 32
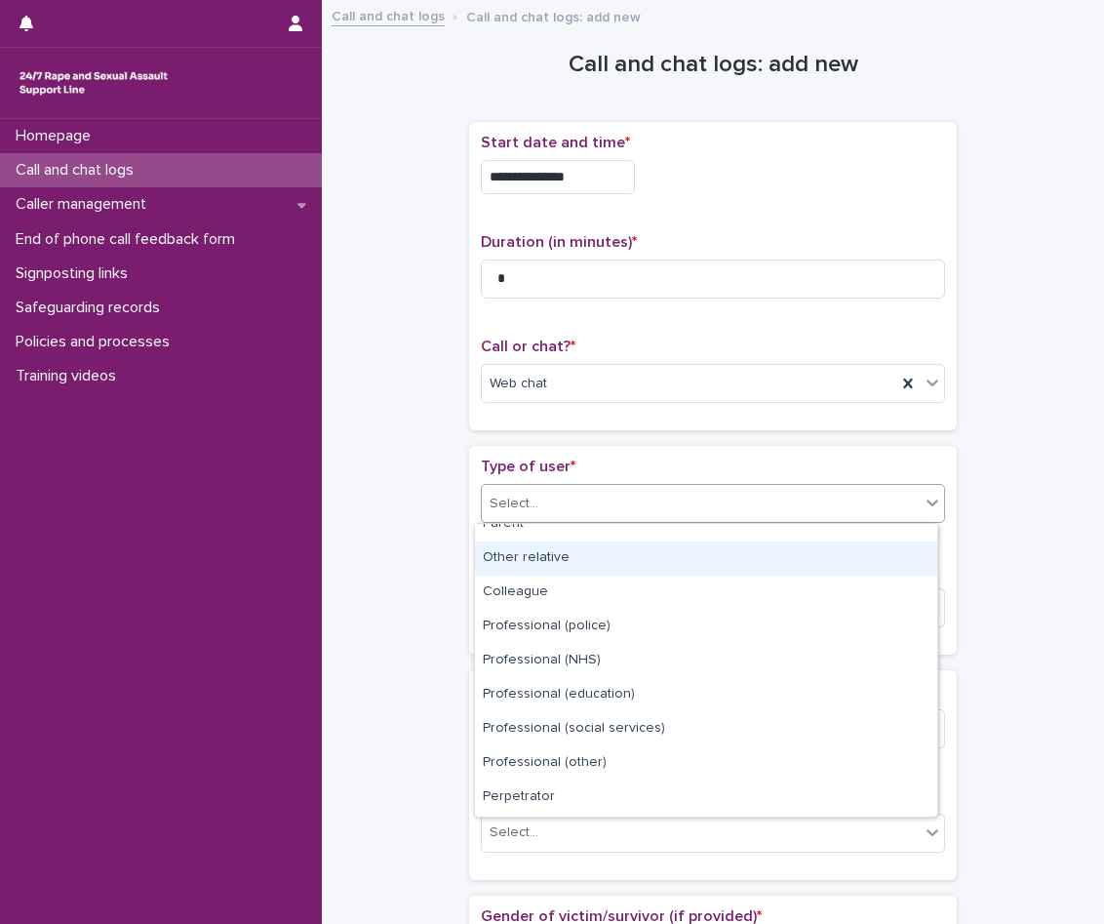
scroll to position [220, 0]
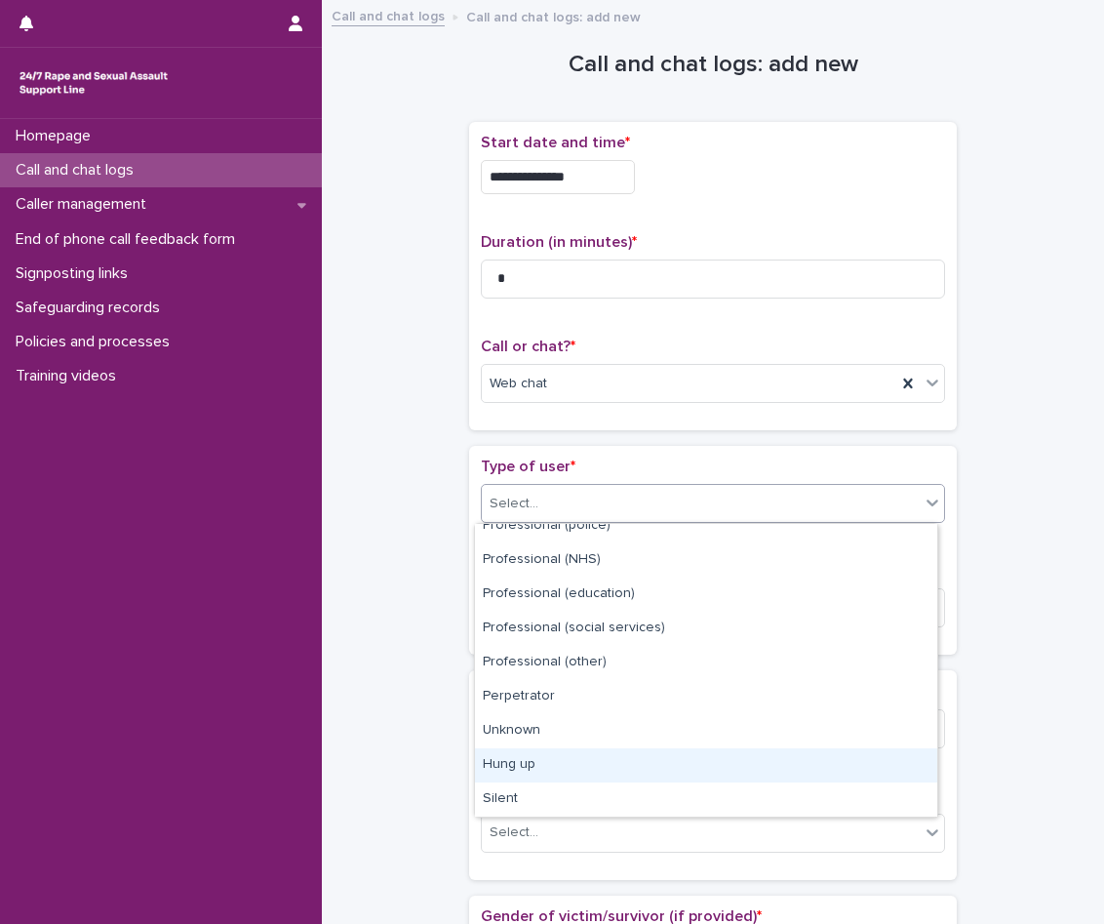
click at [565, 758] on div "Hung up" at bounding box center [706, 765] width 462 height 34
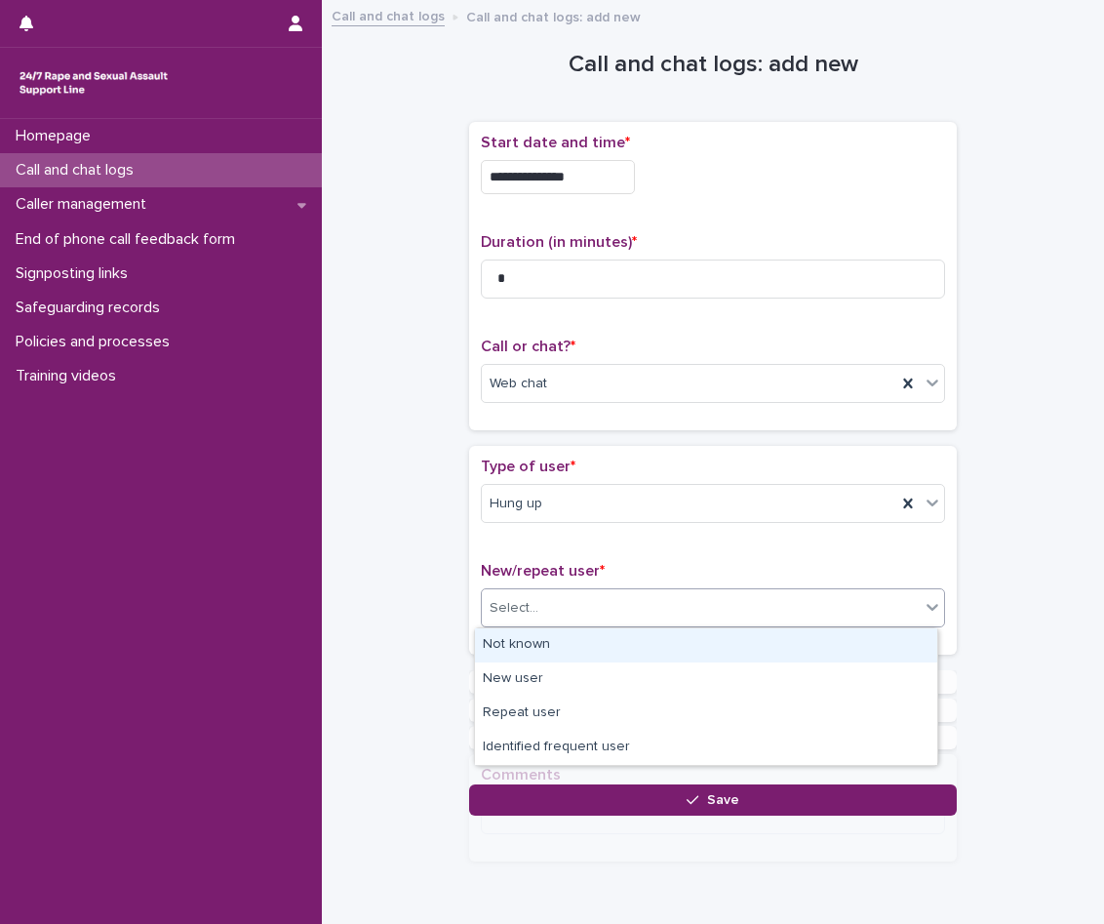
click at [566, 603] on div "Select..." at bounding box center [701, 608] width 438 height 32
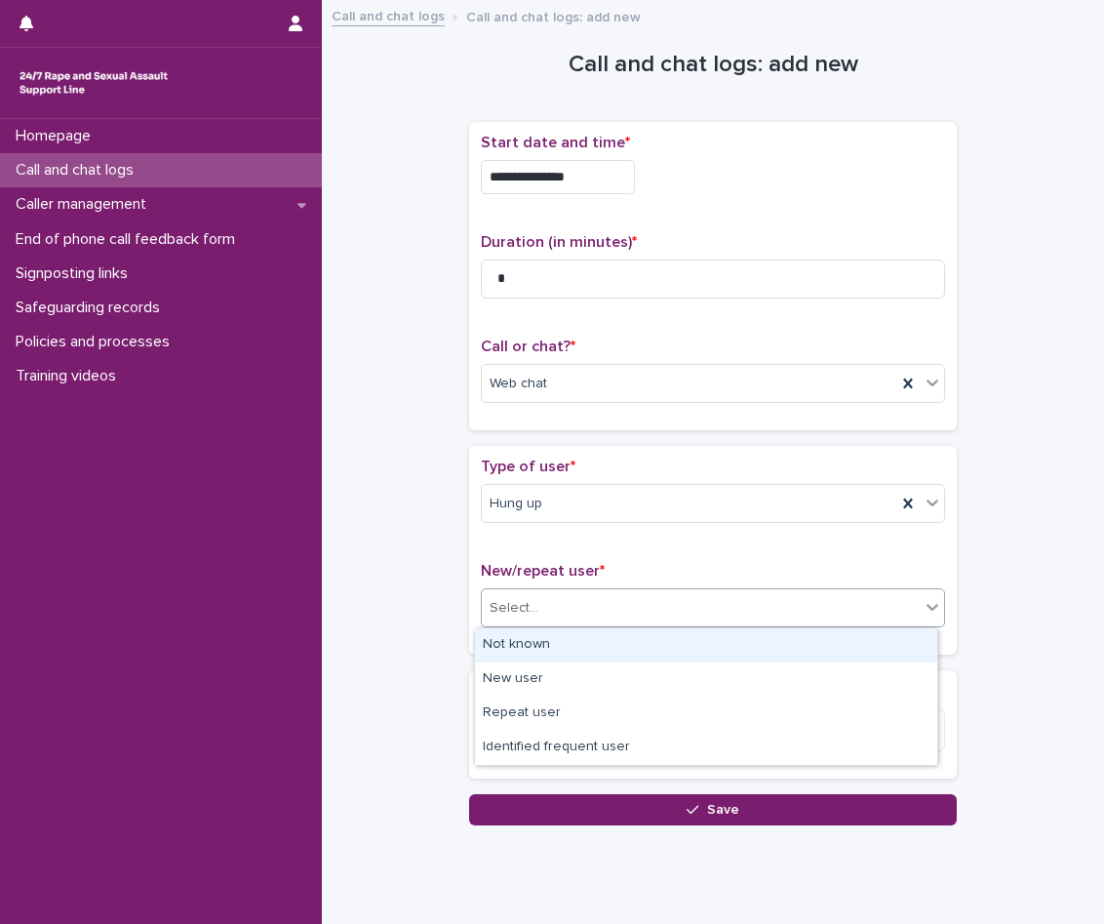
click at [579, 645] on div "Not known" at bounding box center [706, 645] width 462 height 34
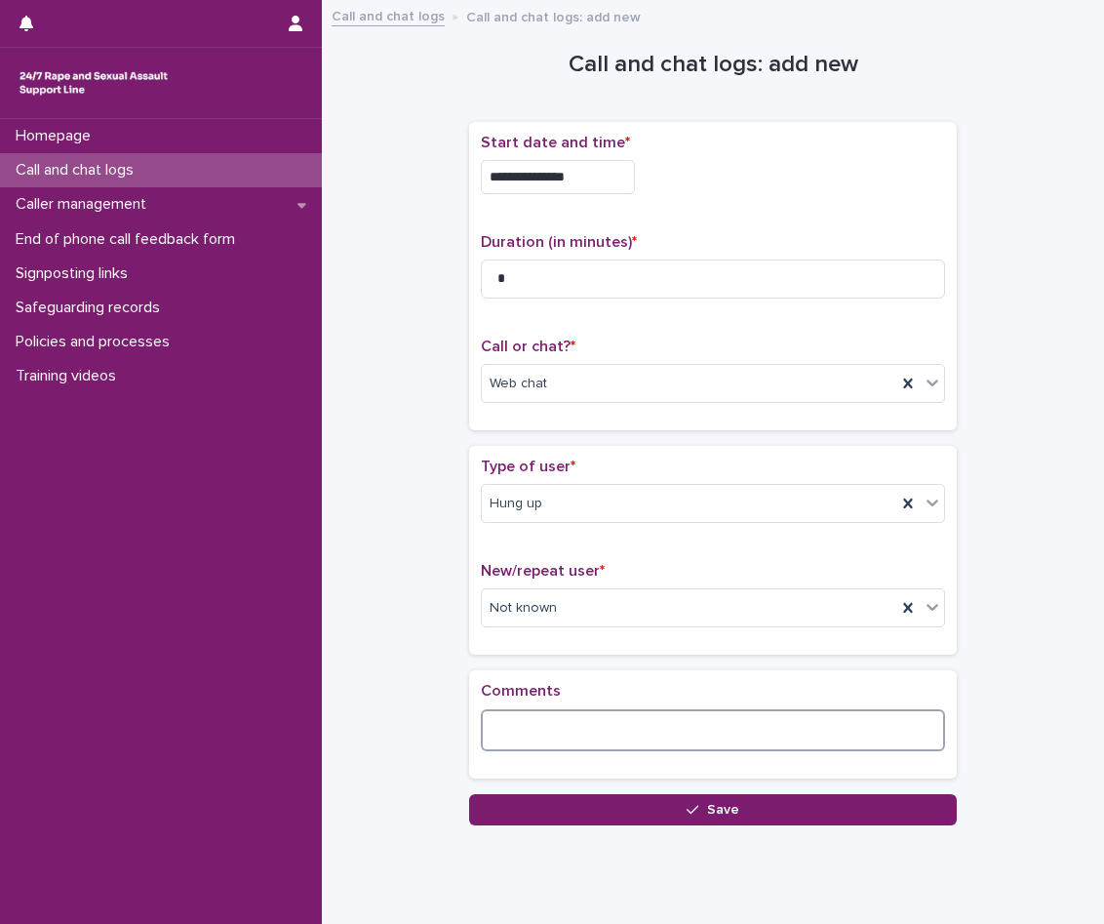
click at [574, 724] on textarea at bounding box center [713, 730] width 464 height 42
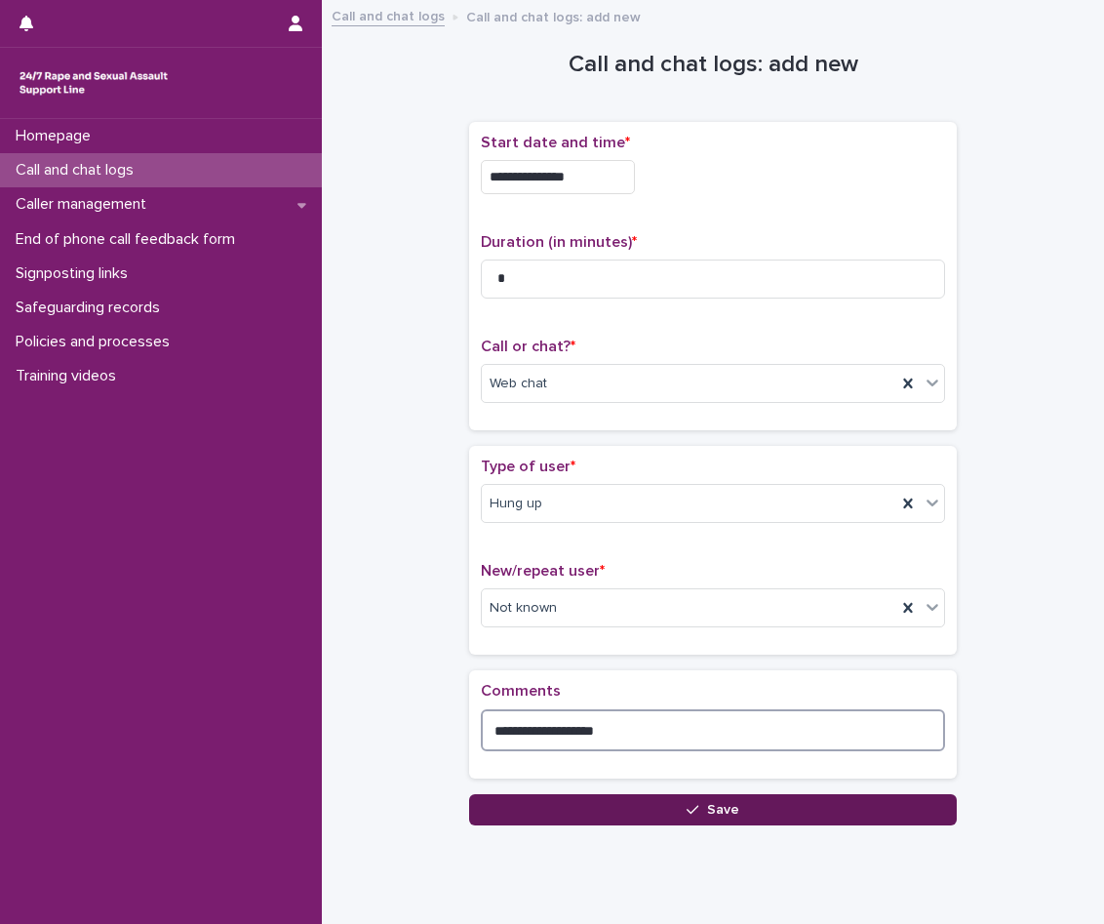
type textarea "**********"
click at [537, 806] on button "Save" at bounding box center [713, 809] width 488 height 31
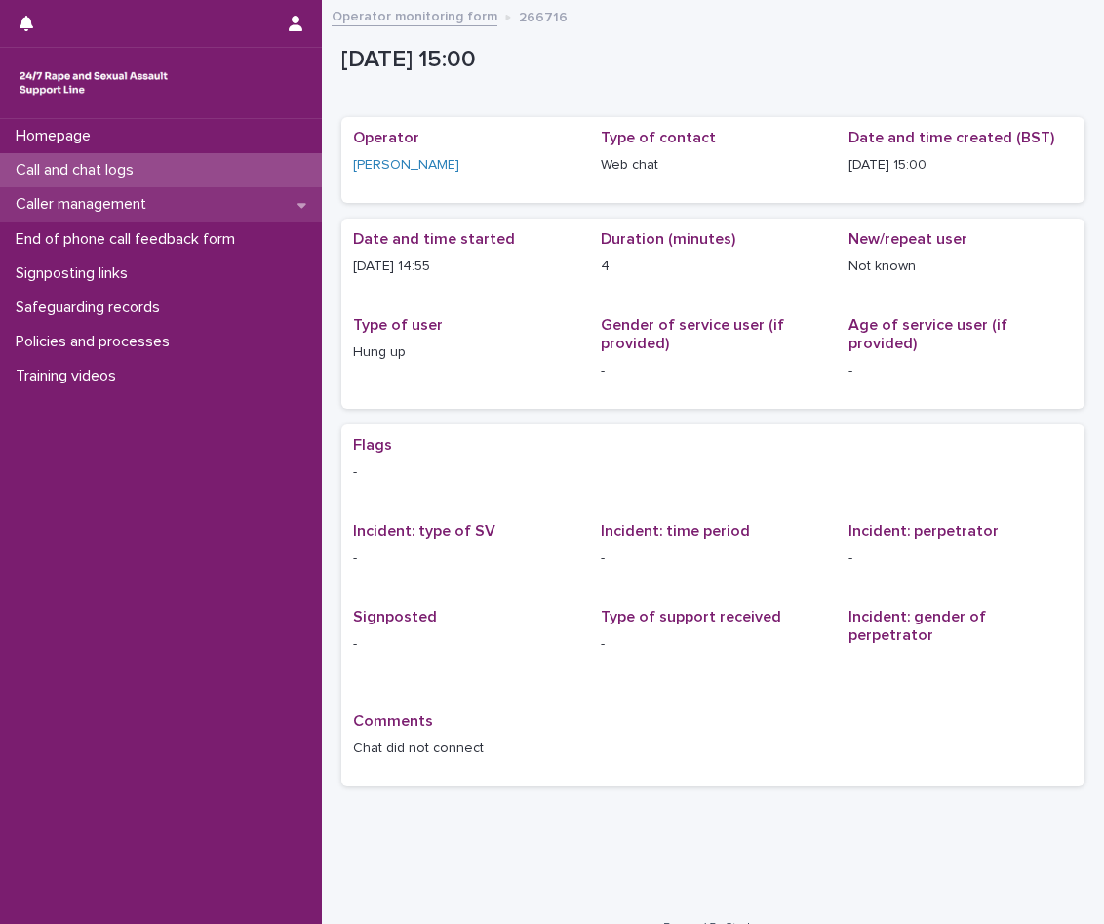
click at [177, 198] on div "Caller management" at bounding box center [161, 204] width 322 height 34
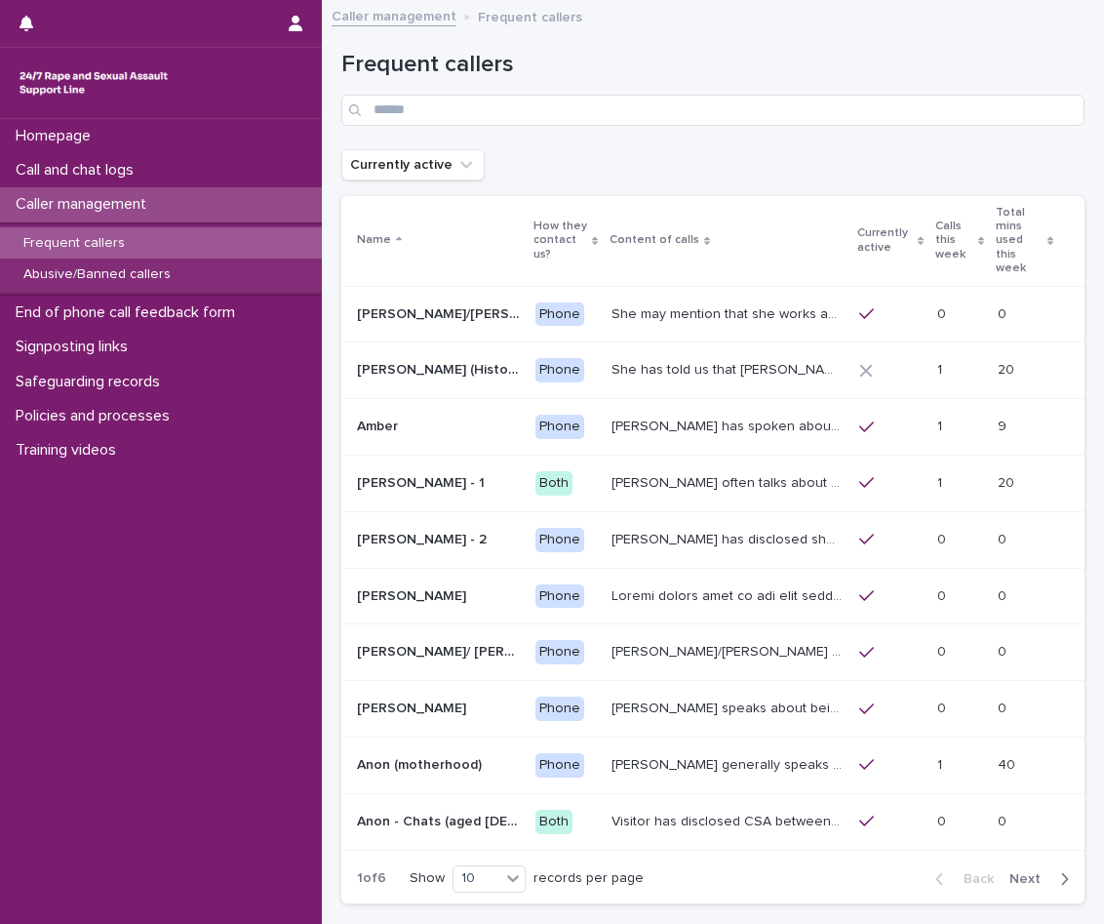
click at [184, 249] on div "Frequent callers" at bounding box center [161, 243] width 322 height 32
click at [160, 172] on div "Call and chat logs" at bounding box center [161, 170] width 322 height 34
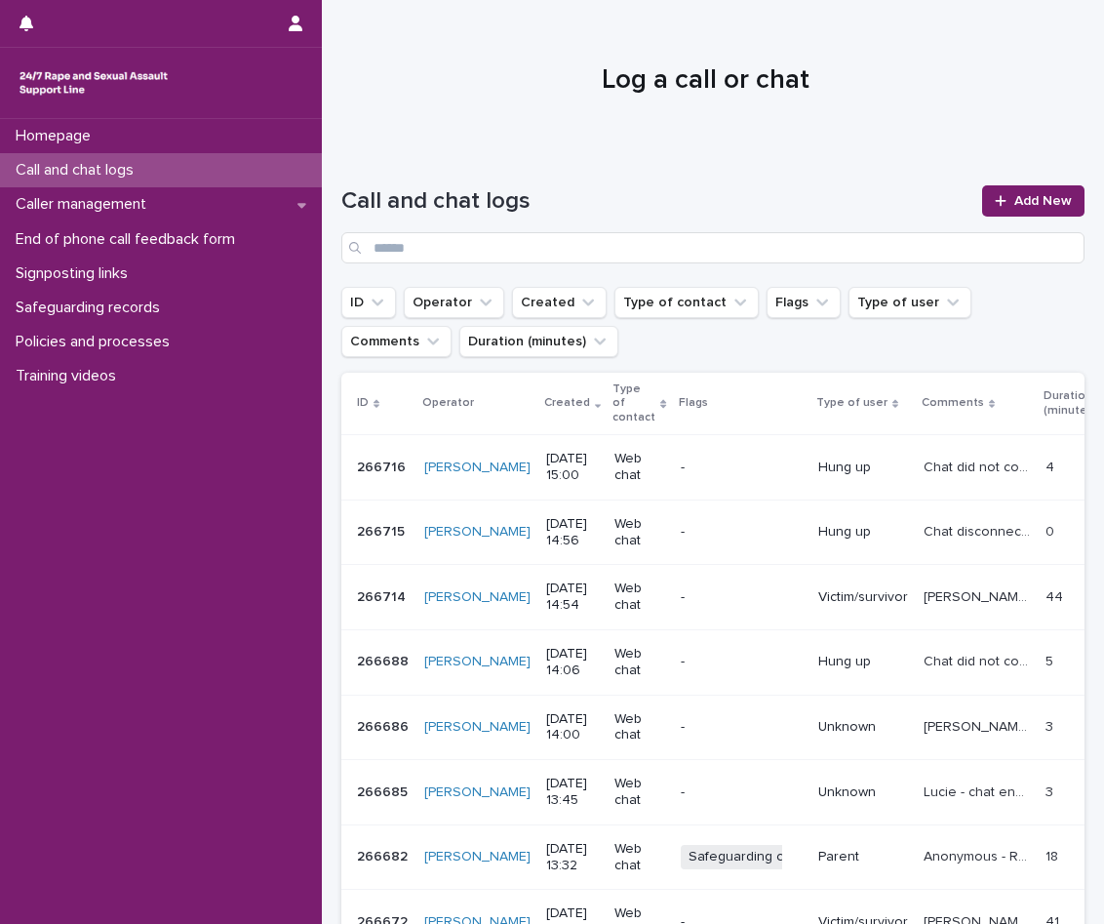
click at [1026, 178] on div "Call and chat logs Add New" at bounding box center [712, 216] width 743 height 140
click at [1016, 203] on span "Add New" at bounding box center [1044, 201] width 58 height 14
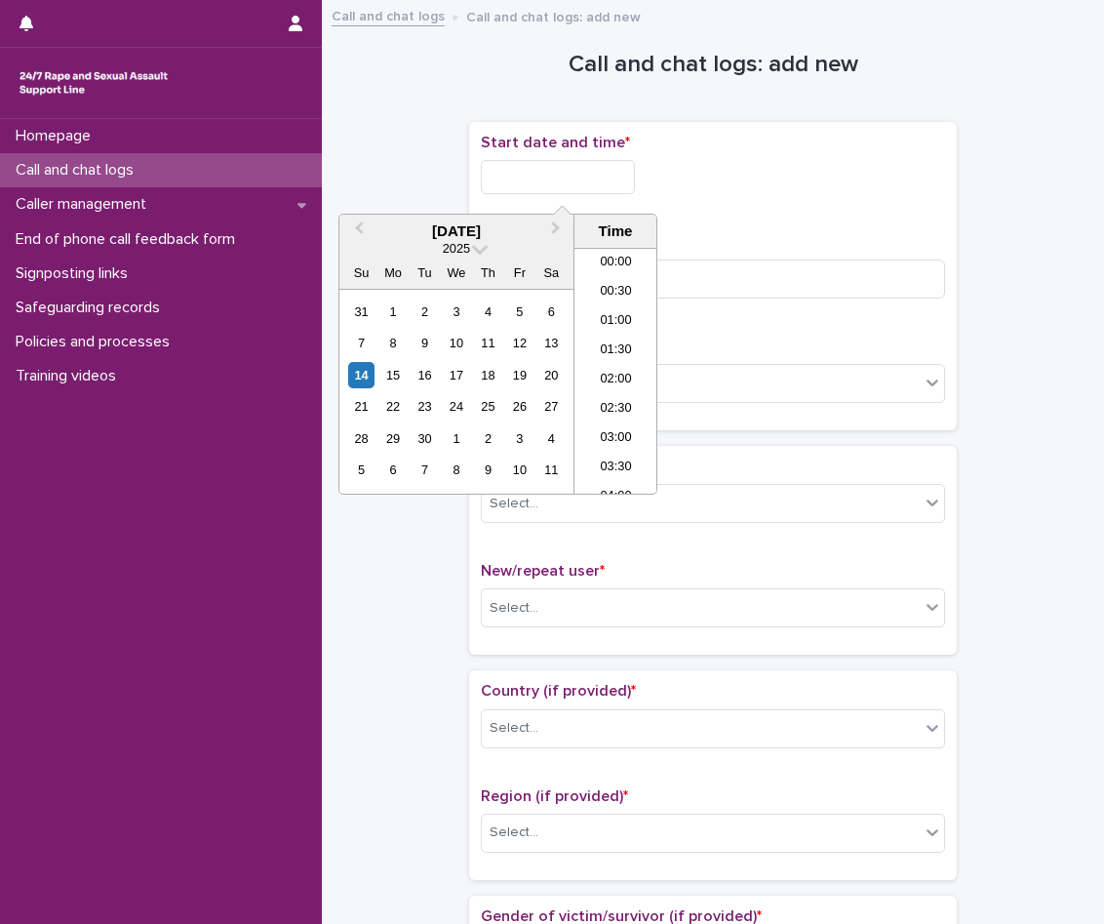
click at [545, 177] on input "text" at bounding box center [558, 177] width 154 height 34
click at [627, 372] on li "15:00" at bounding box center [616, 370] width 83 height 29
type input "**********"
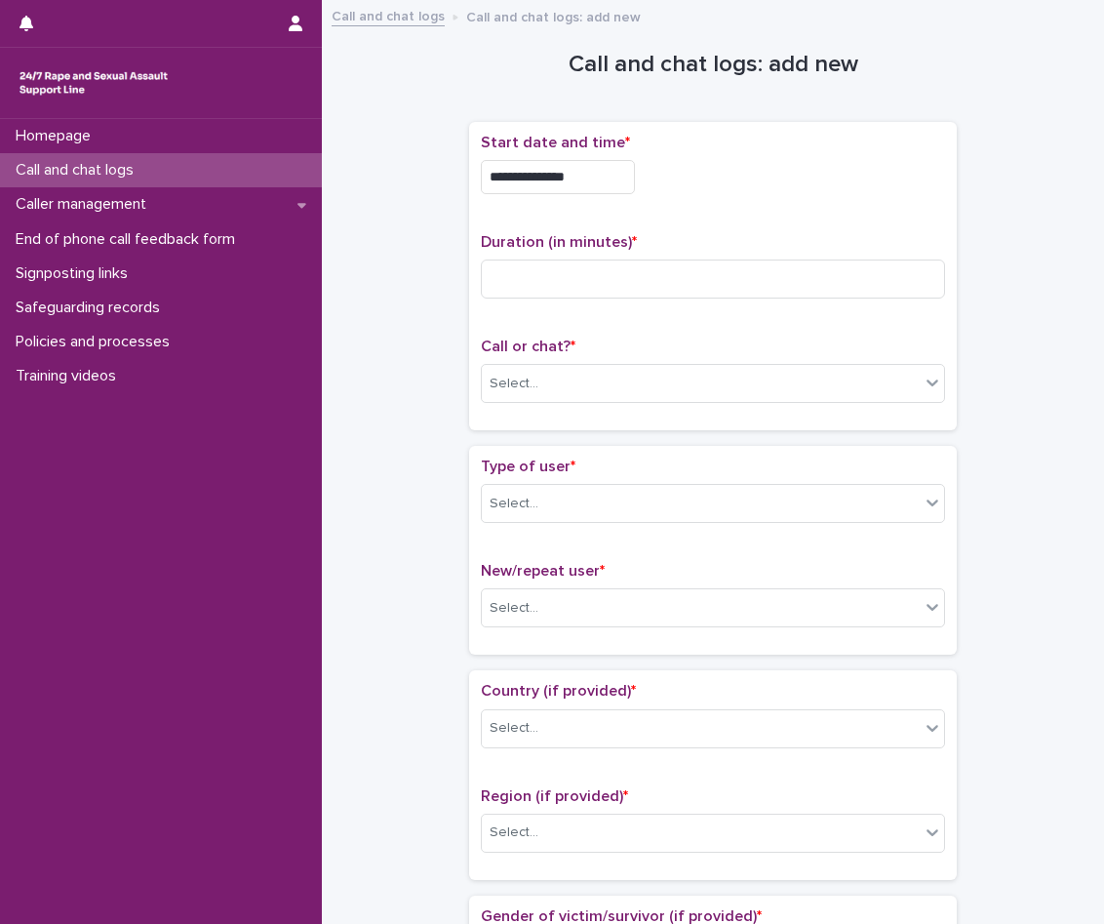
click at [604, 300] on div "Duration (in minutes) *" at bounding box center [713, 273] width 464 height 81
click at [600, 286] on input at bounding box center [713, 279] width 464 height 39
type input "**"
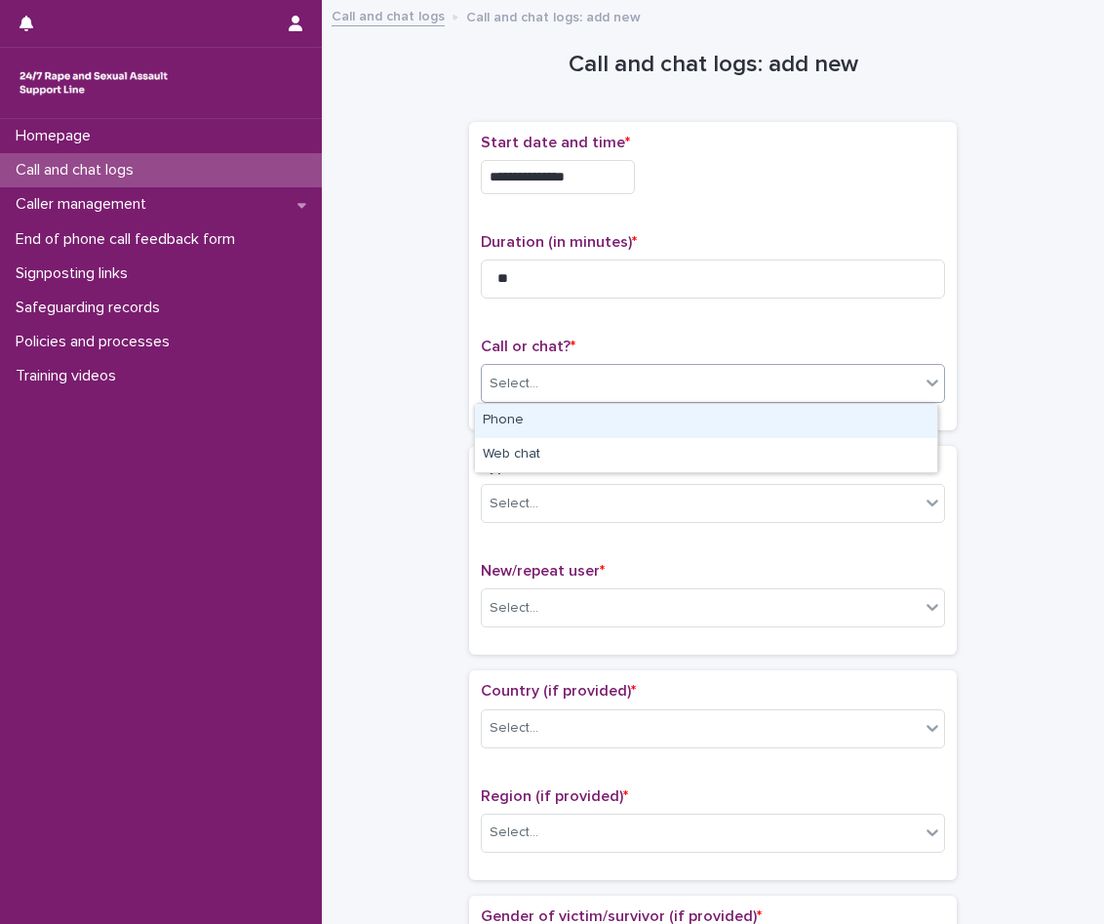
click at [579, 380] on div "Select..." at bounding box center [701, 384] width 438 height 32
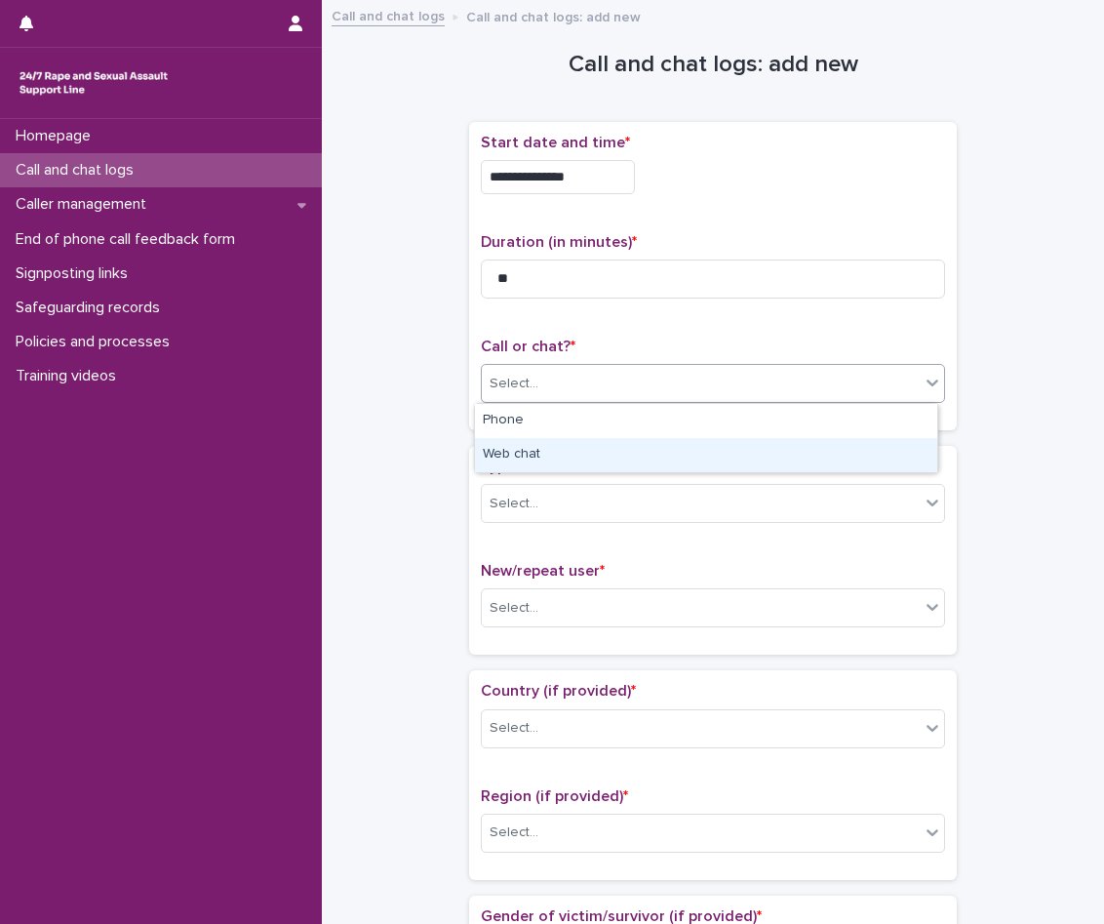
click at [559, 456] on div "Web chat" at bounding box center [706, 455] width 462 height 34
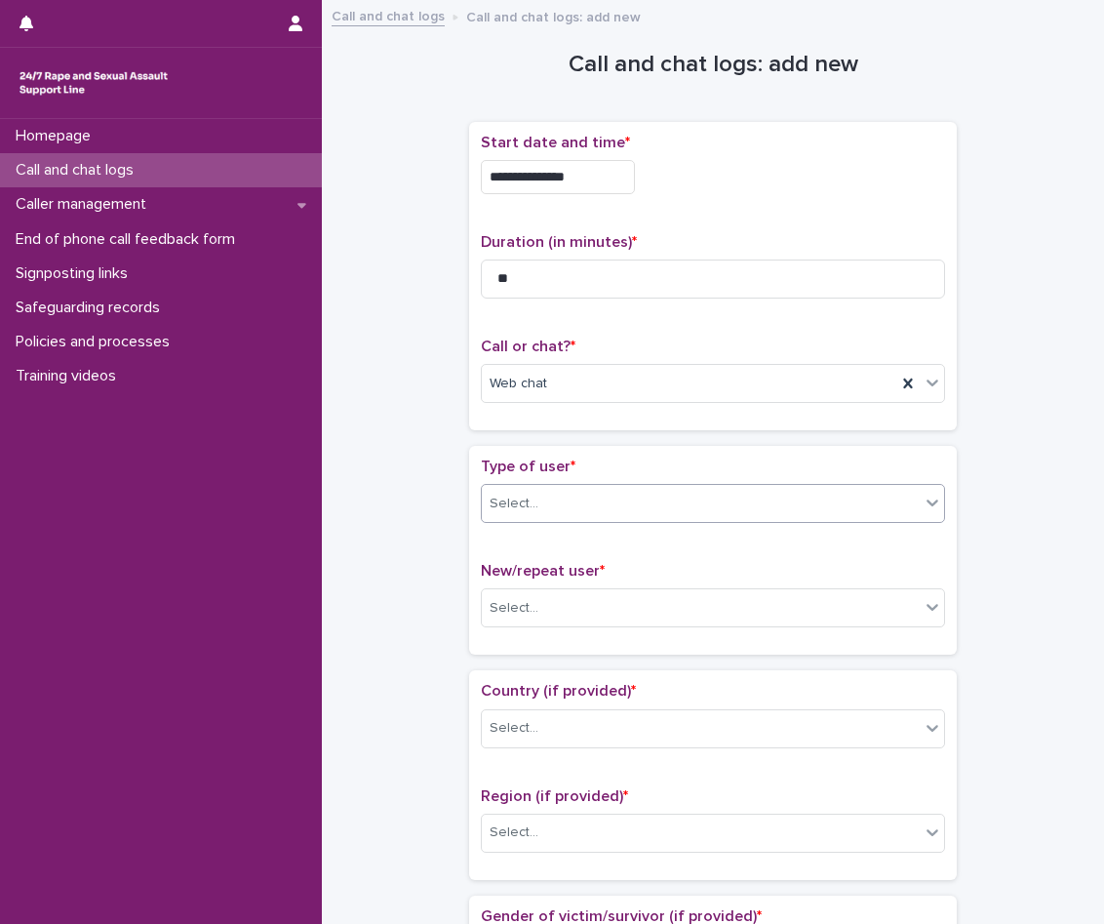
click at [581, 511] on div "Select..." at bounding box center [701, 504] width 438 height 32
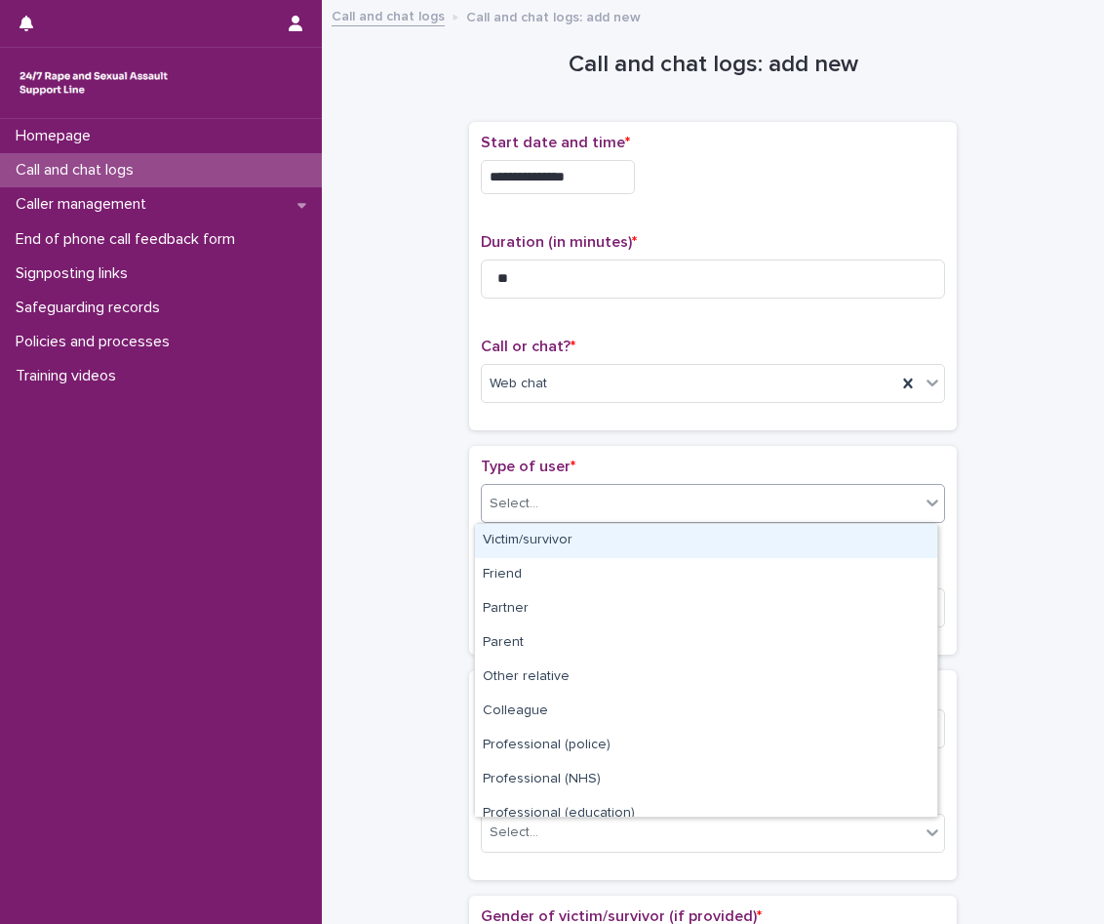
click at [553, 548] on div "Victim/survivor" at bounding box center [706, 541] width 462 height 34
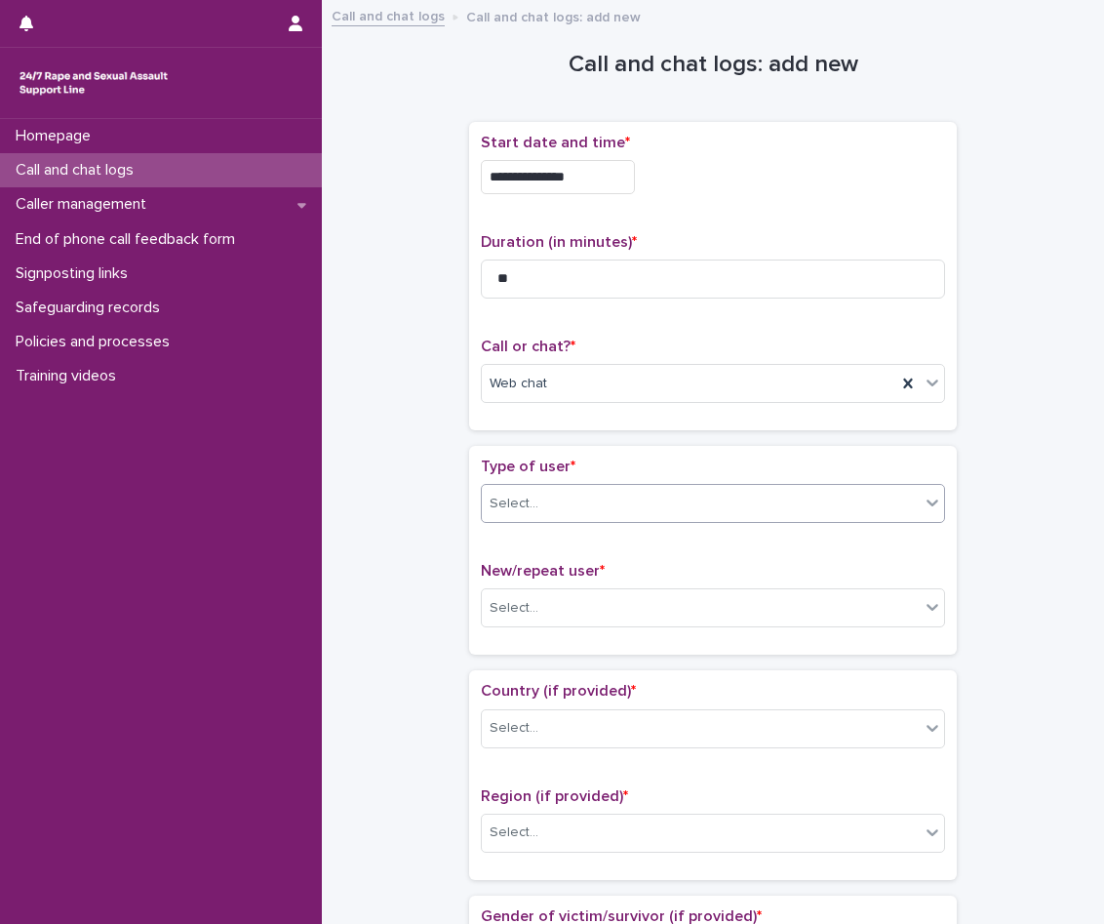
click at [571, 583] on div "New/repeat user * Select..." at bounding box center [713, 602] width 464 height 81
click at [587, 620] on div "Select..." at bounding box center [701, 608] width 438 height 32
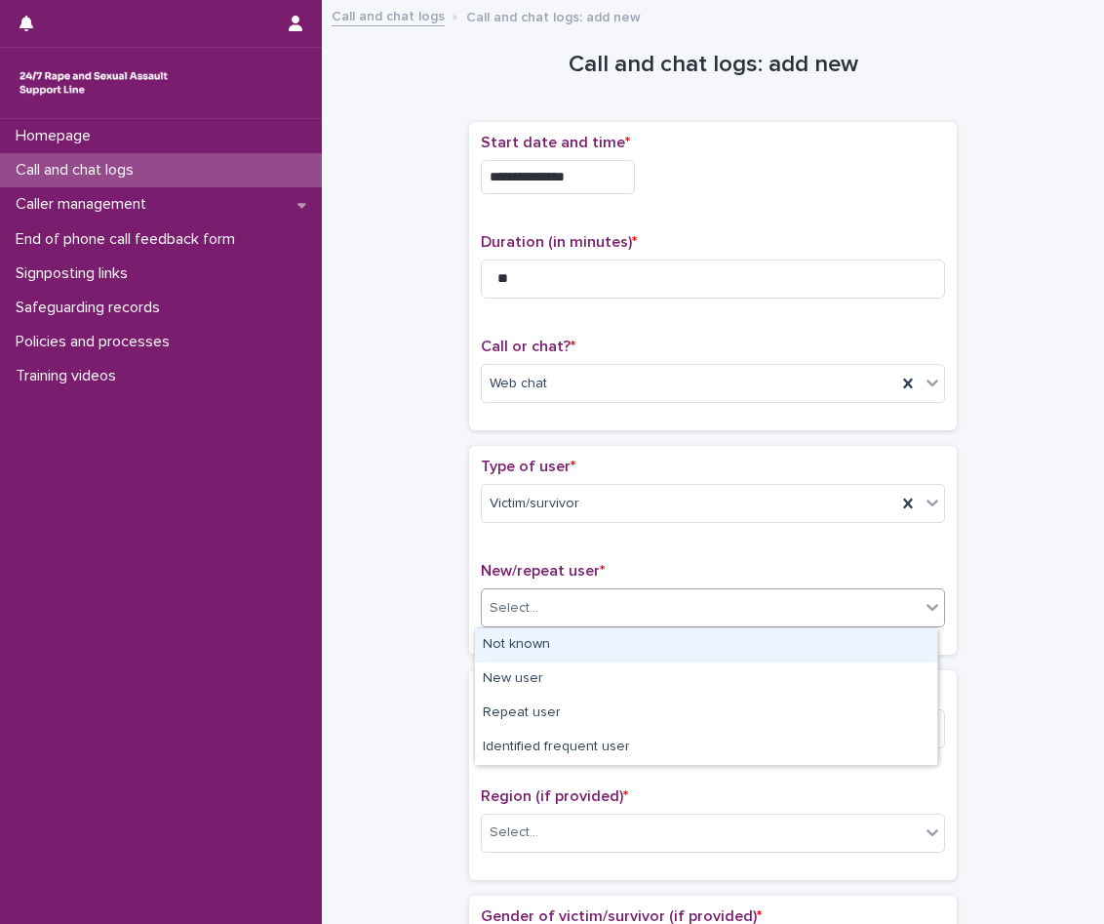
click at [548, 646] on div "Not known" at bounding box center [706, 645] width 462 height 34
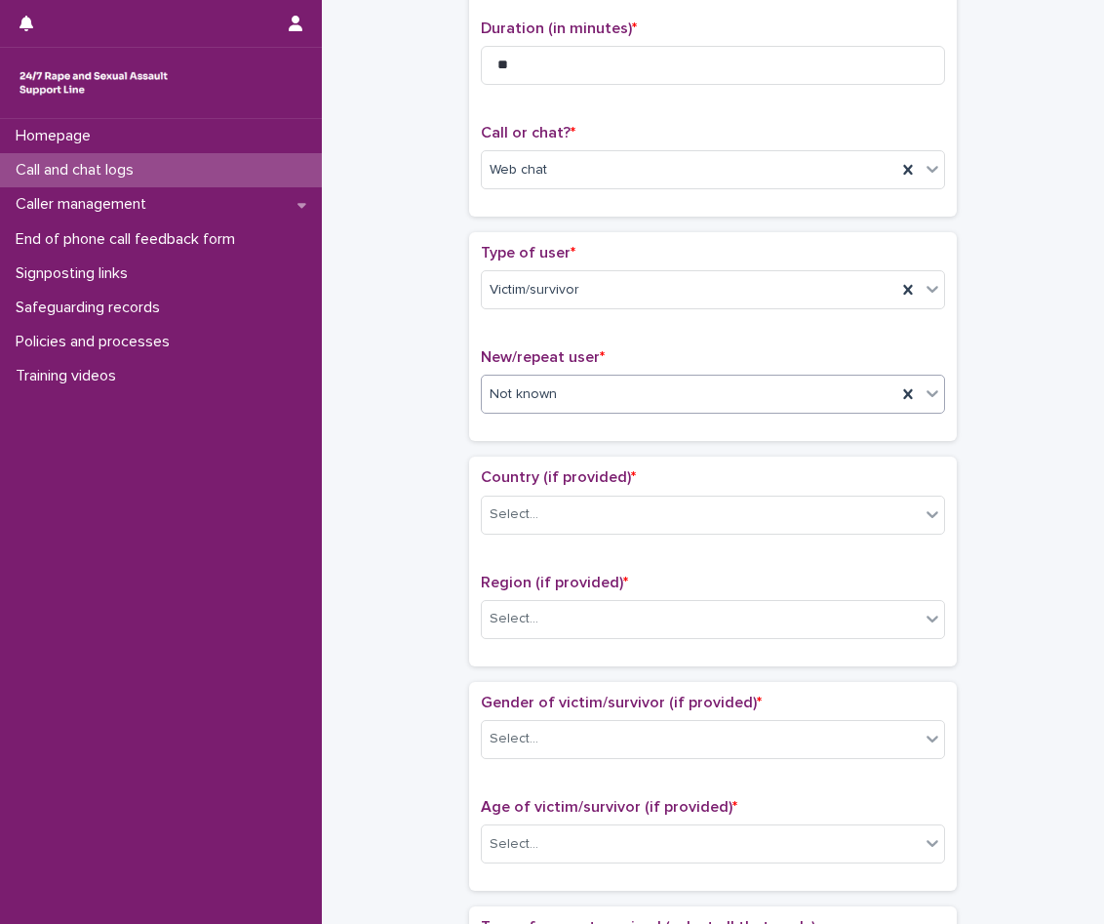
scroll to position [390, 0]
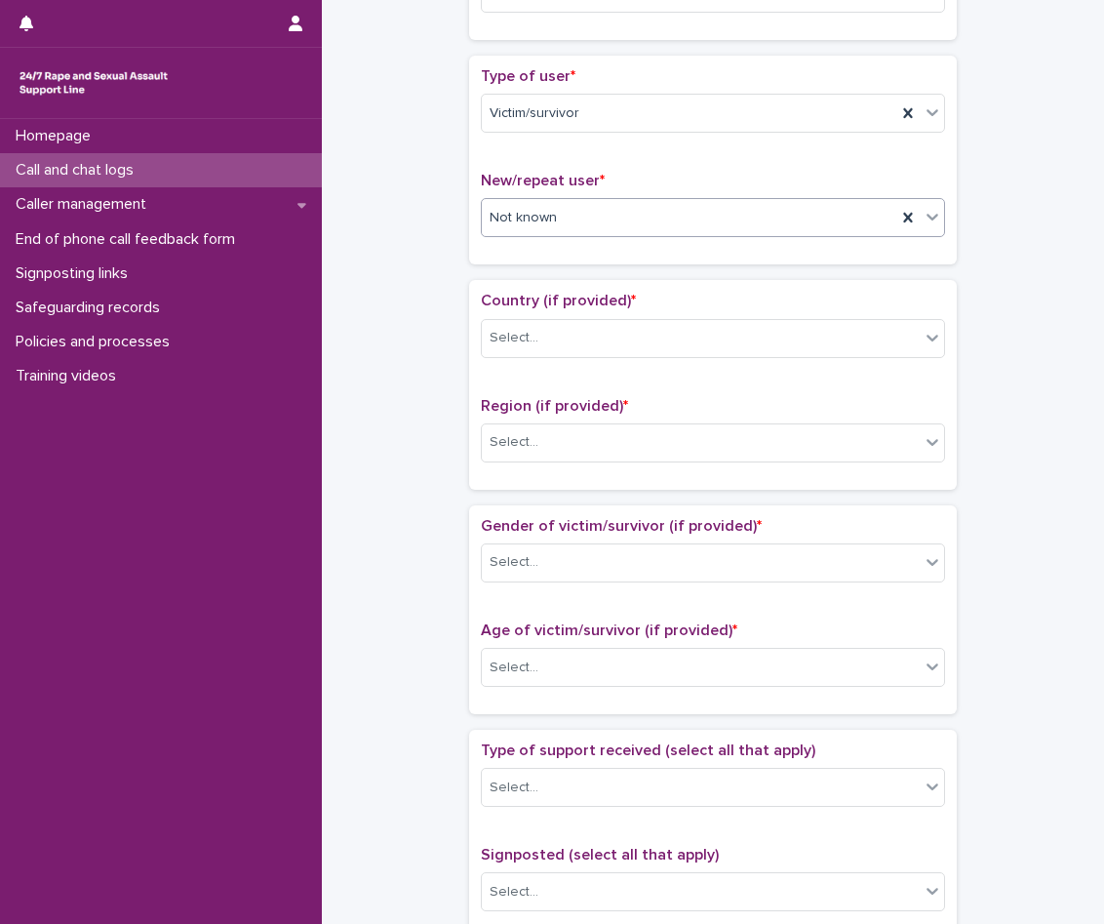
click at [544, 309] on p "Country (if provided) *" at bounding box center [713, 301] width 464 height 19
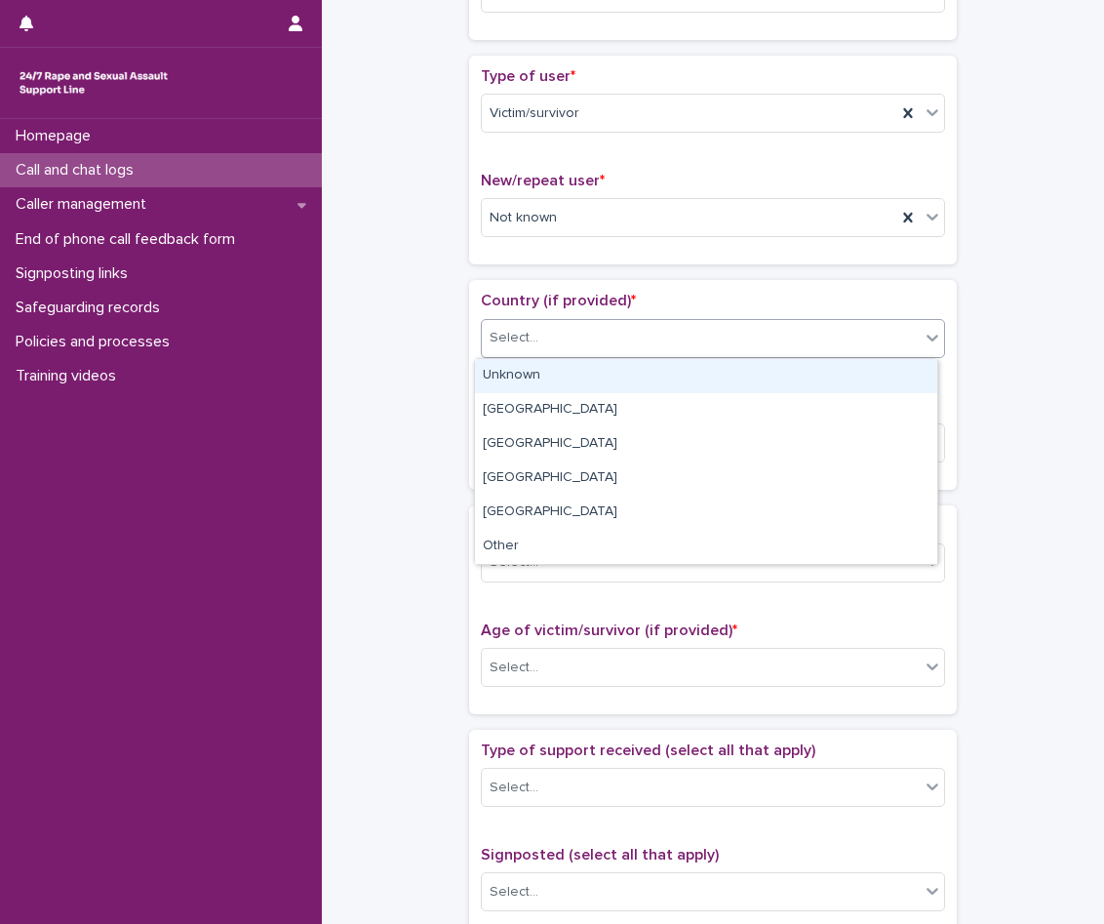
click at [543, 346] on div "Select..." at bounding box center [701, 338] width 438 height 32
click at [544, 363] on div "Unknown" at bounding box center [706, 376] width 462 height 34
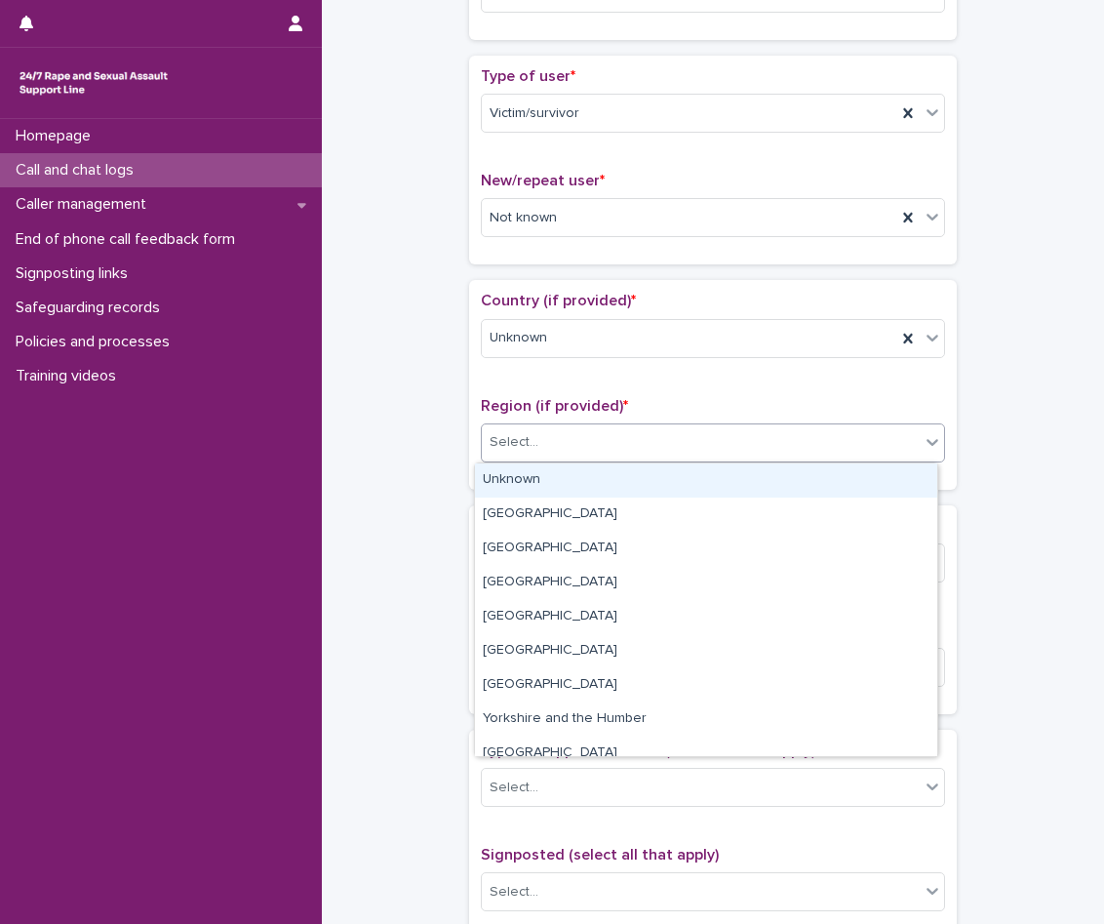
click at [561, 447] on div "Select..." at bounding box center [701, 442] width 438 height 32
click at [556, 478] on div "Unknown" at bounding box center [706, 480] width 462 height 34
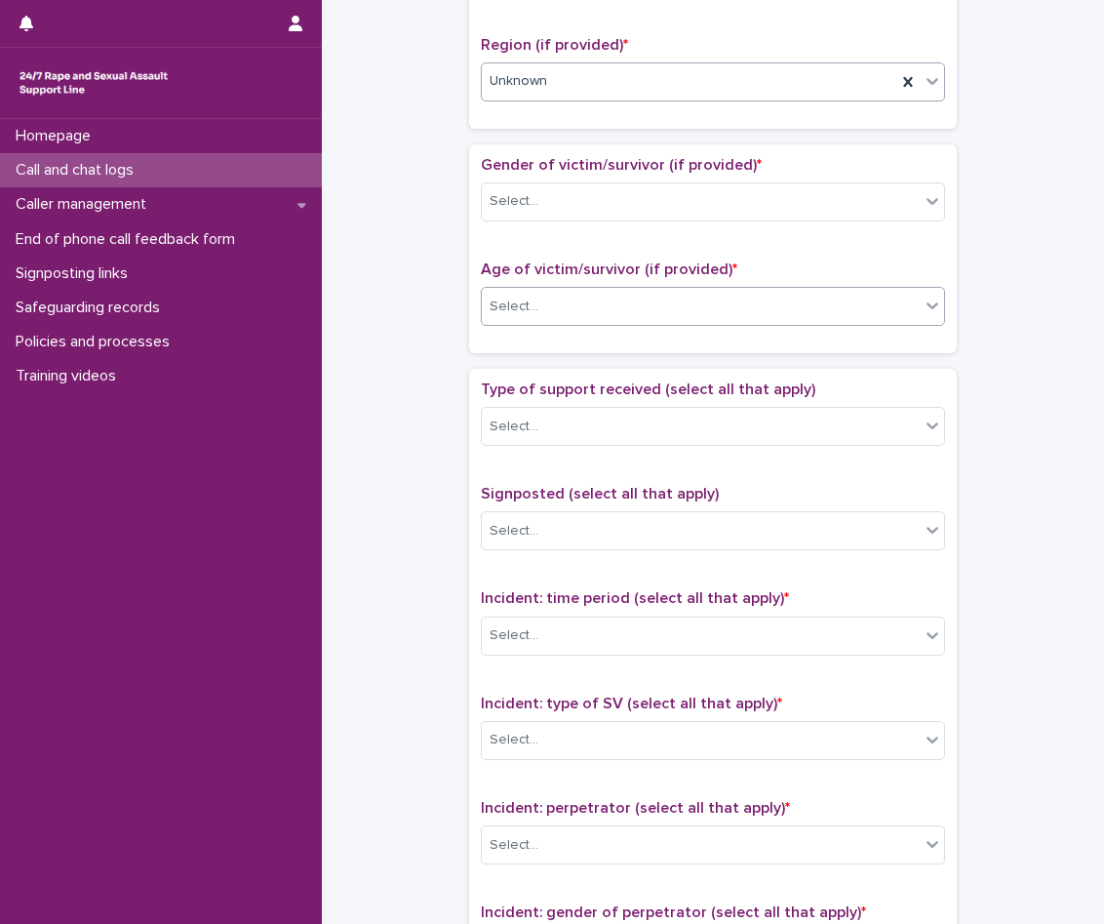
scroll to position [780, 0]
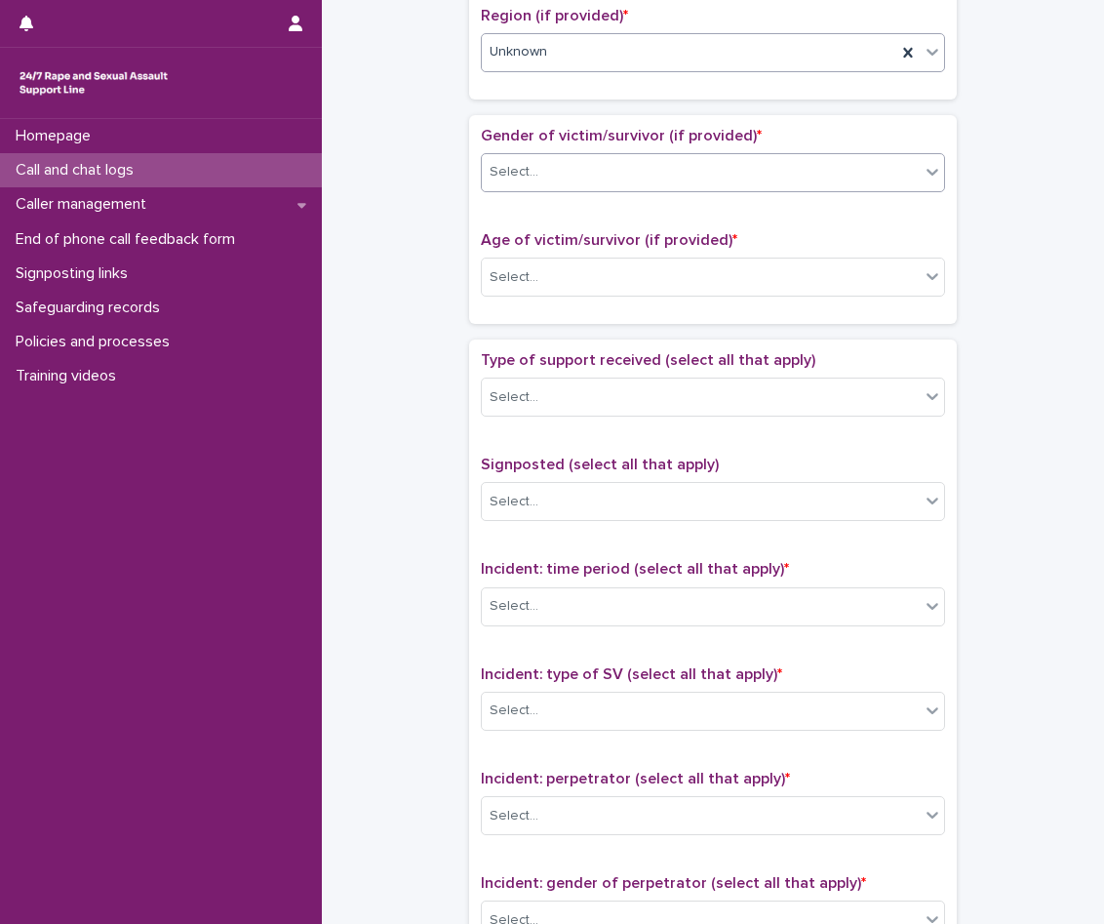
click at [560, 190] on div "Select..." at bounding box center [713, 172] width 464 height 39
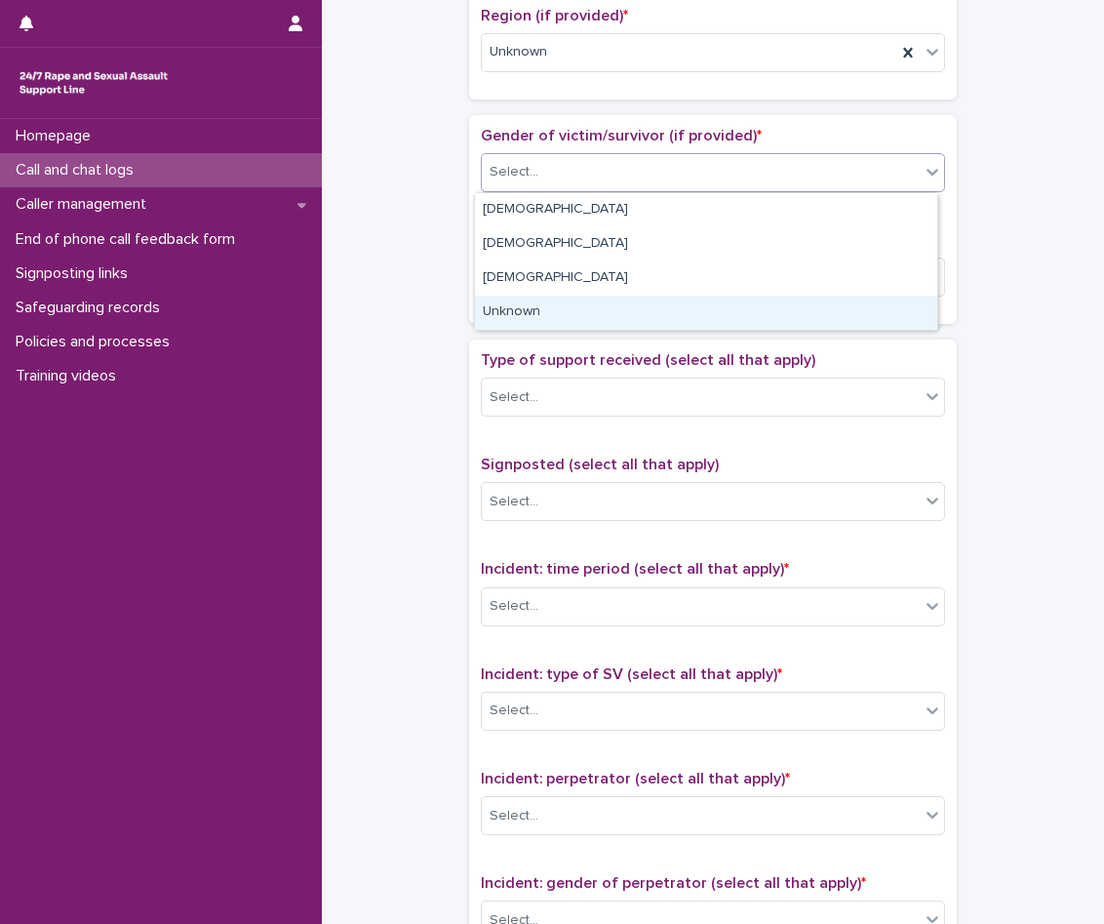
click at [546, 317] on div "Unknown" at bounding box center [706, 313] width 462 height 34
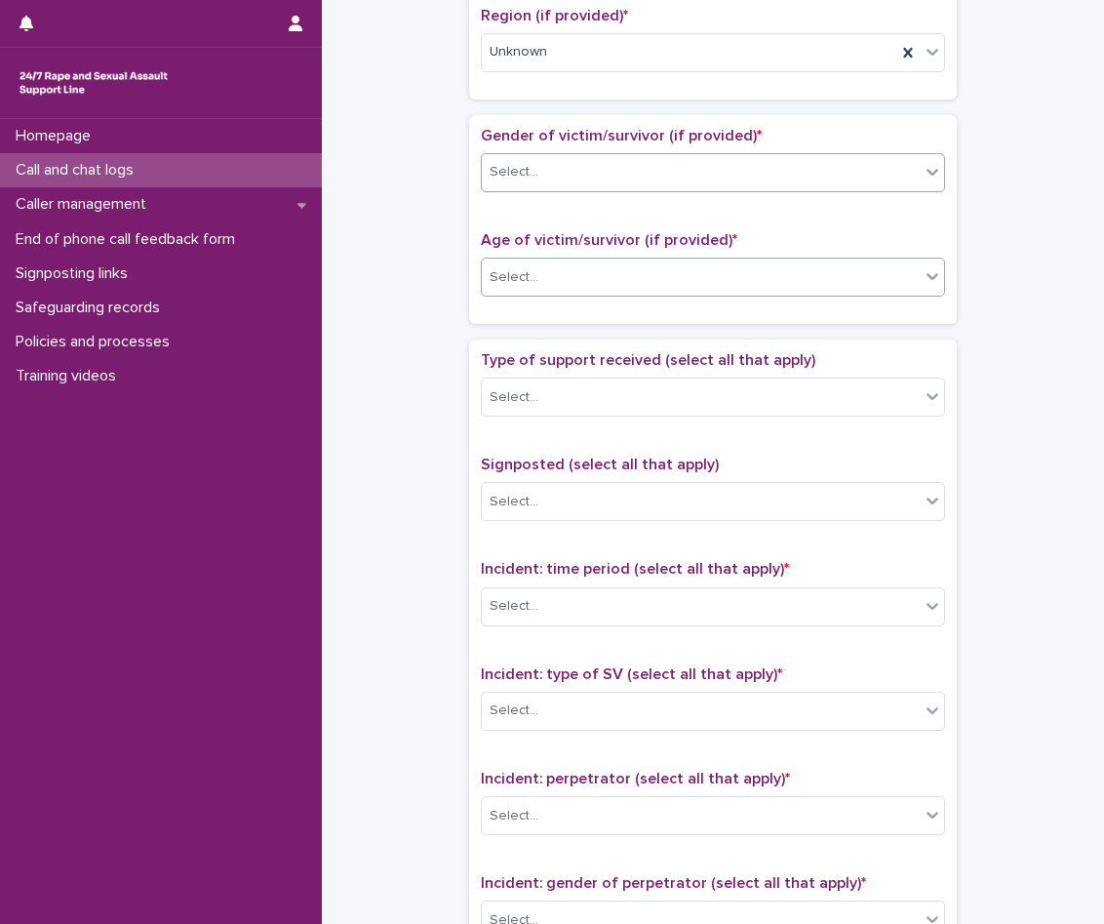
click at [536, 268] on div "Select..." at bounding box center [701, 277] width 438 height 32
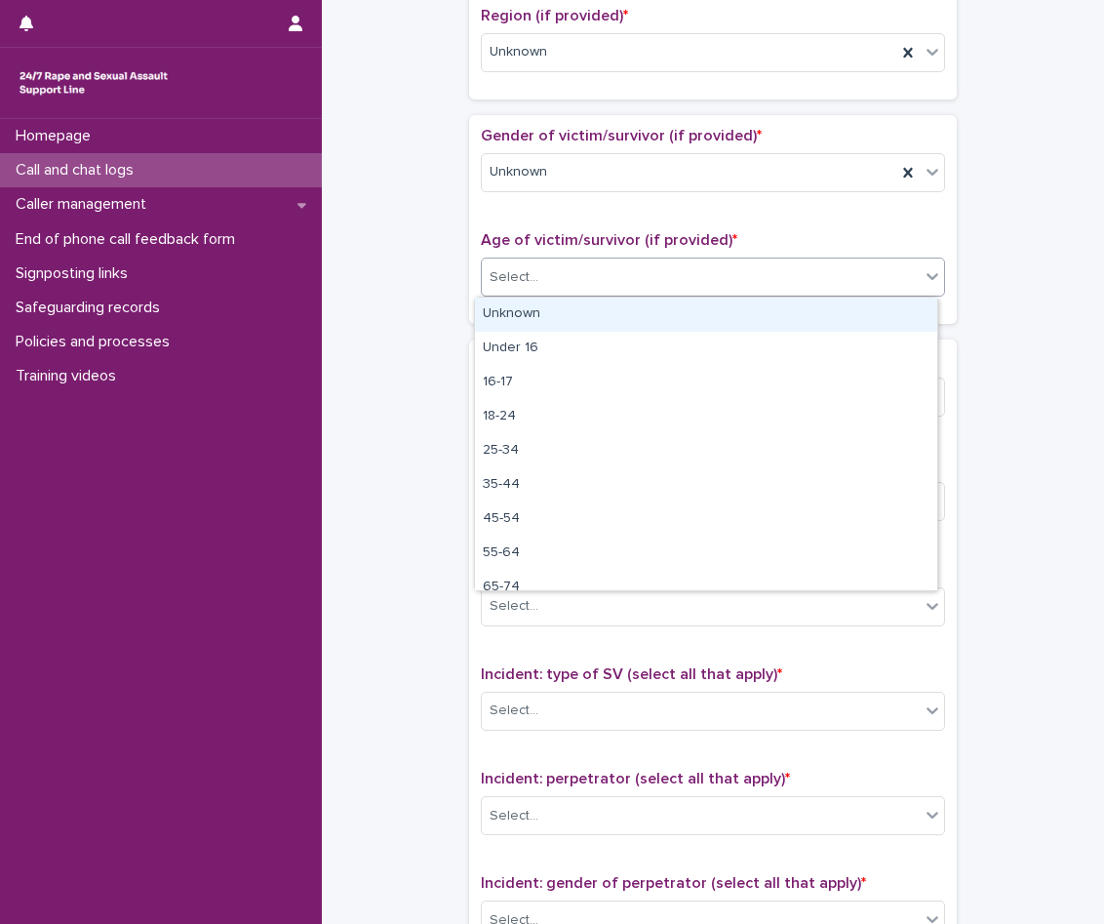
click at [542, 305] on div "Unknown" at bounding box center [706, 315] width 462 height 34
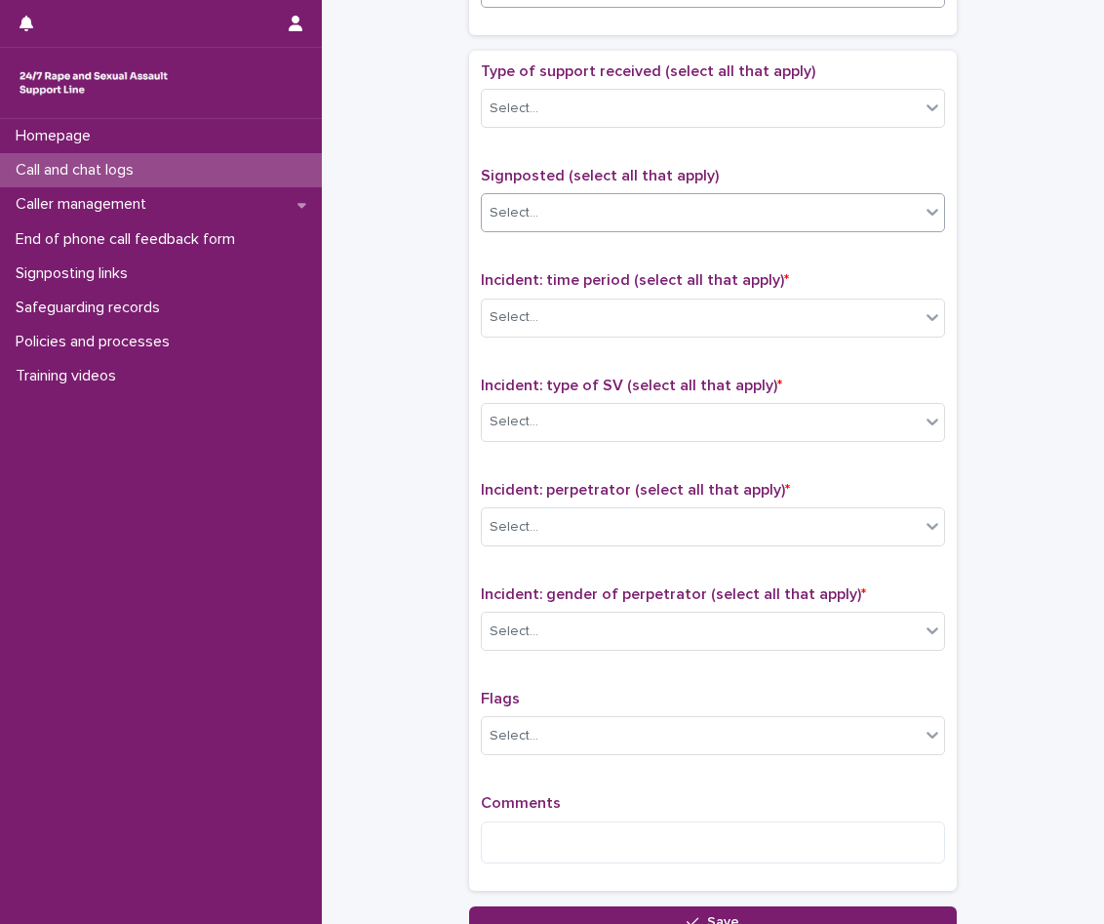
scroll to position [1073, 0]
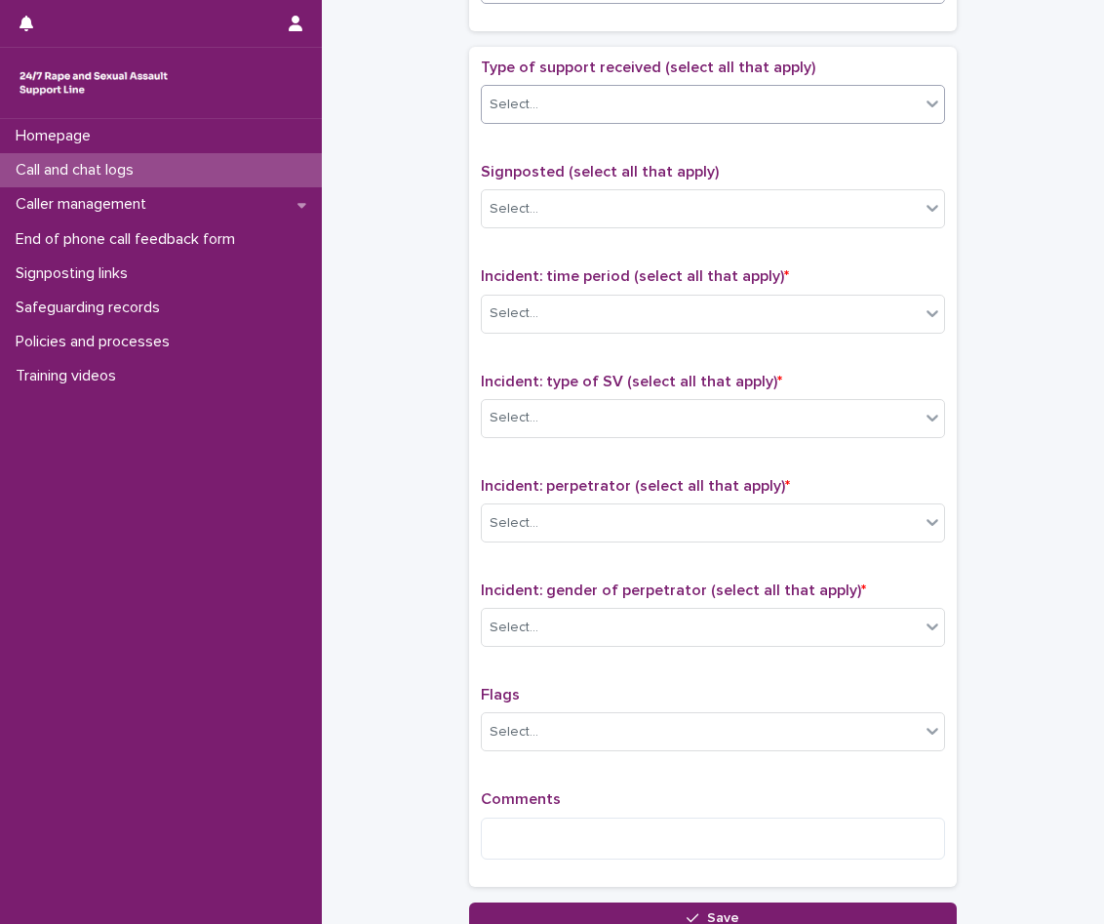
click at [591, 119] on div "Select..." at bounding box center [701, 105] width 438 height 32
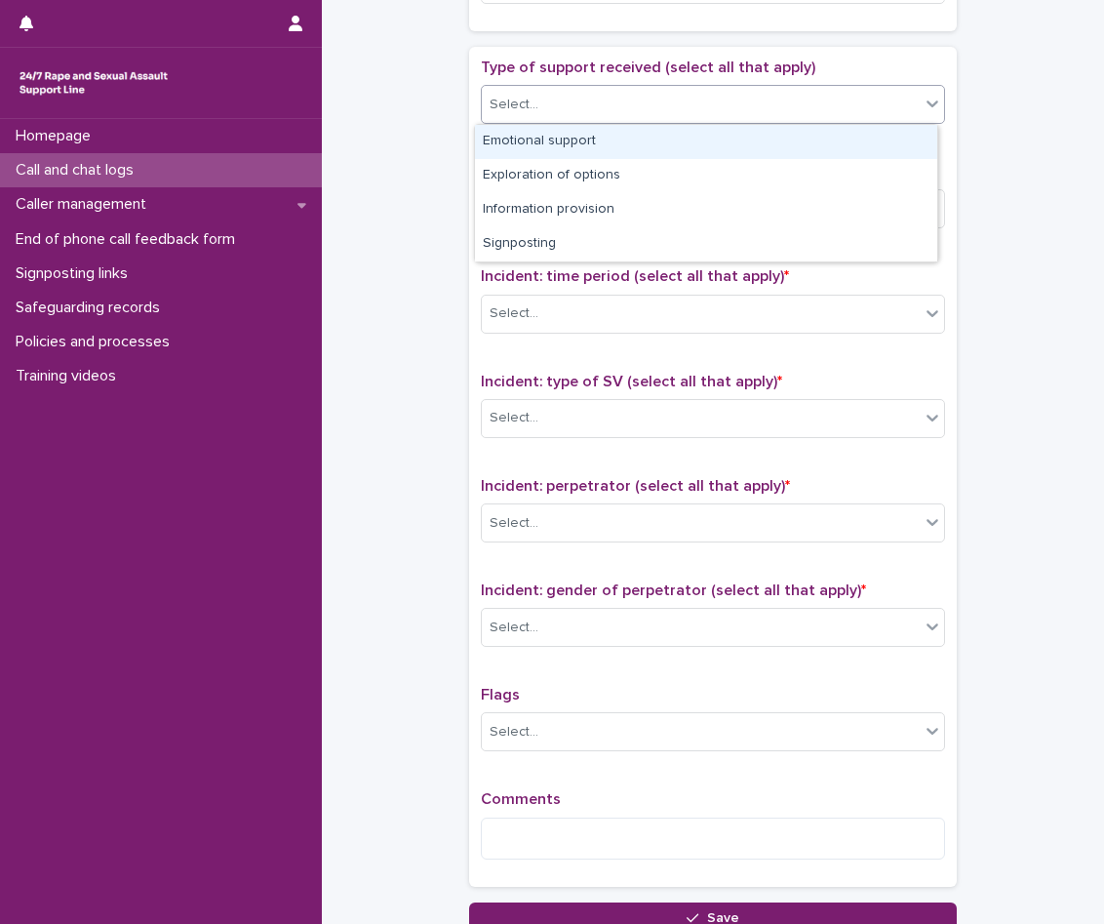
click at [581, 138] on div "Emotional support" at bounding box center [706, 142] width 462 height 34
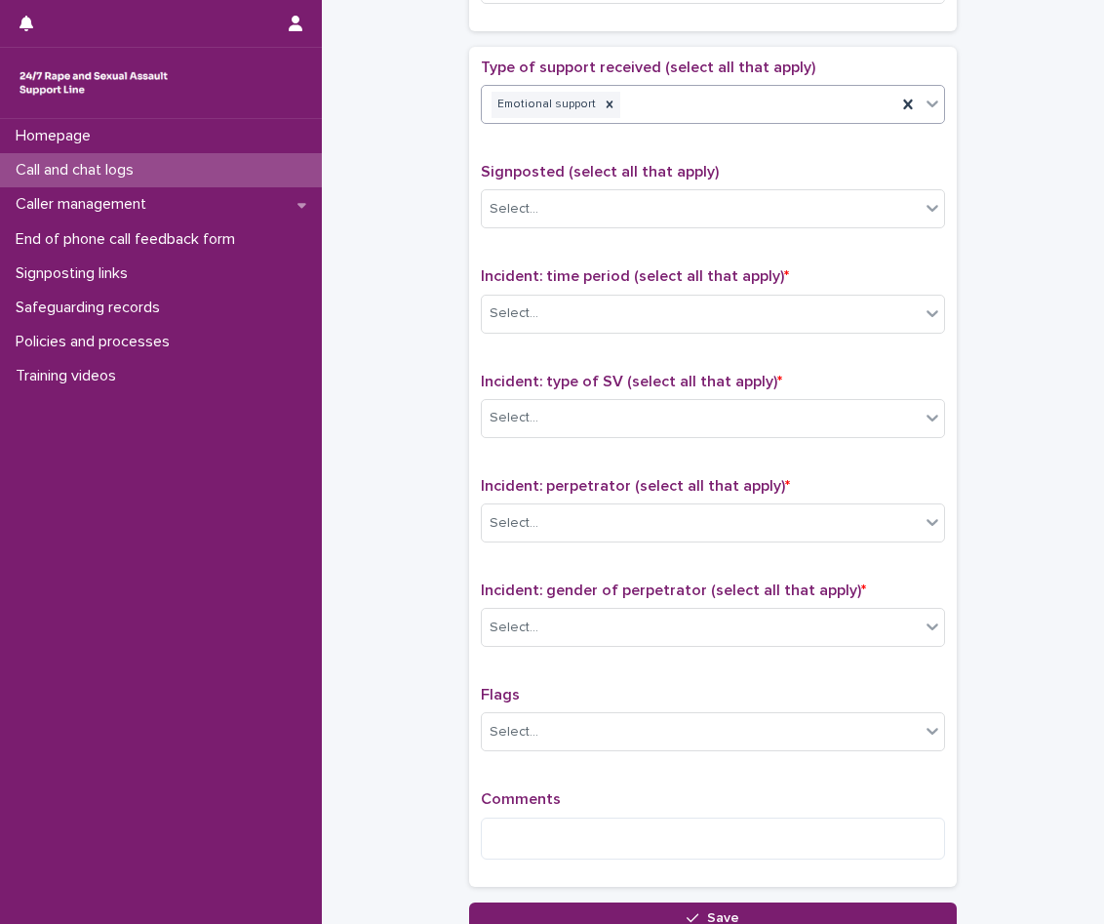
click at [661, 109] on div "Emotional support" at bounding box center [689, 105] width 415 height 34
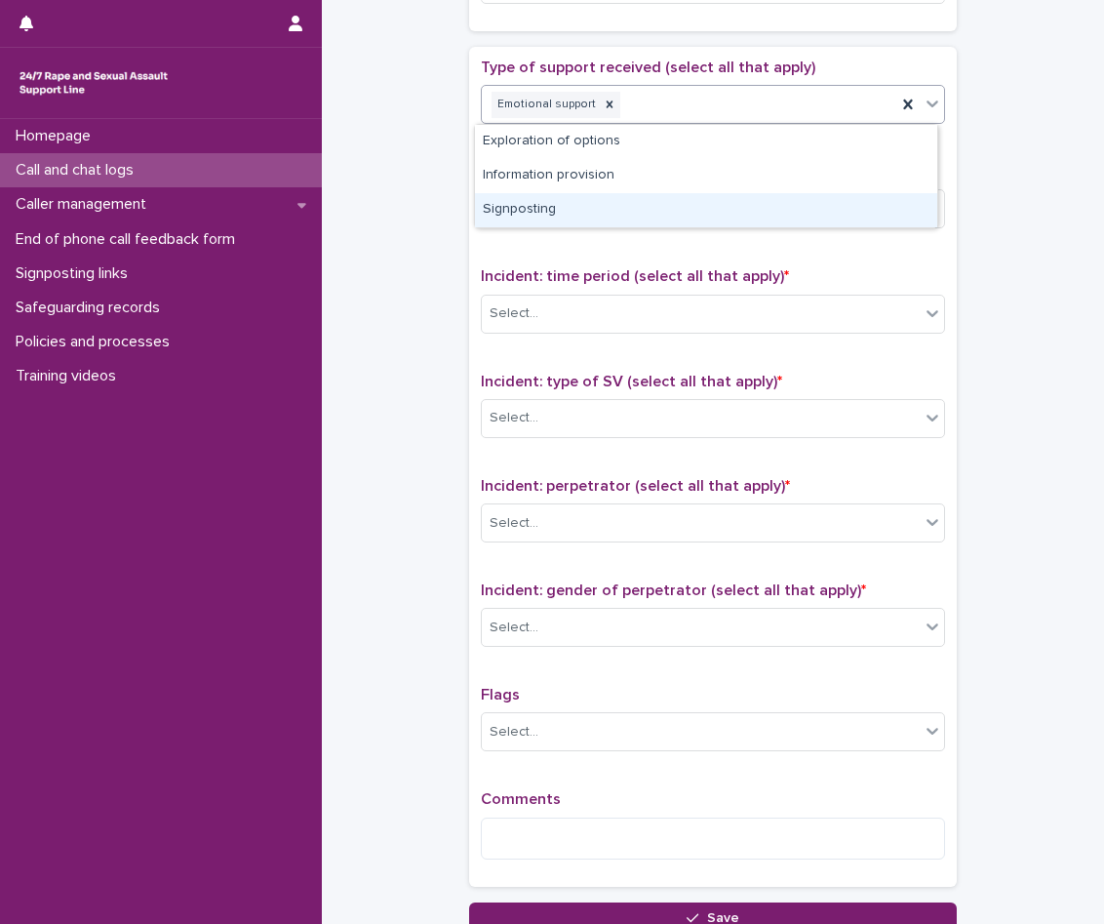
click at [600, 209] on div "Signposting" at bounding box center [706, 210] width 462 height 34
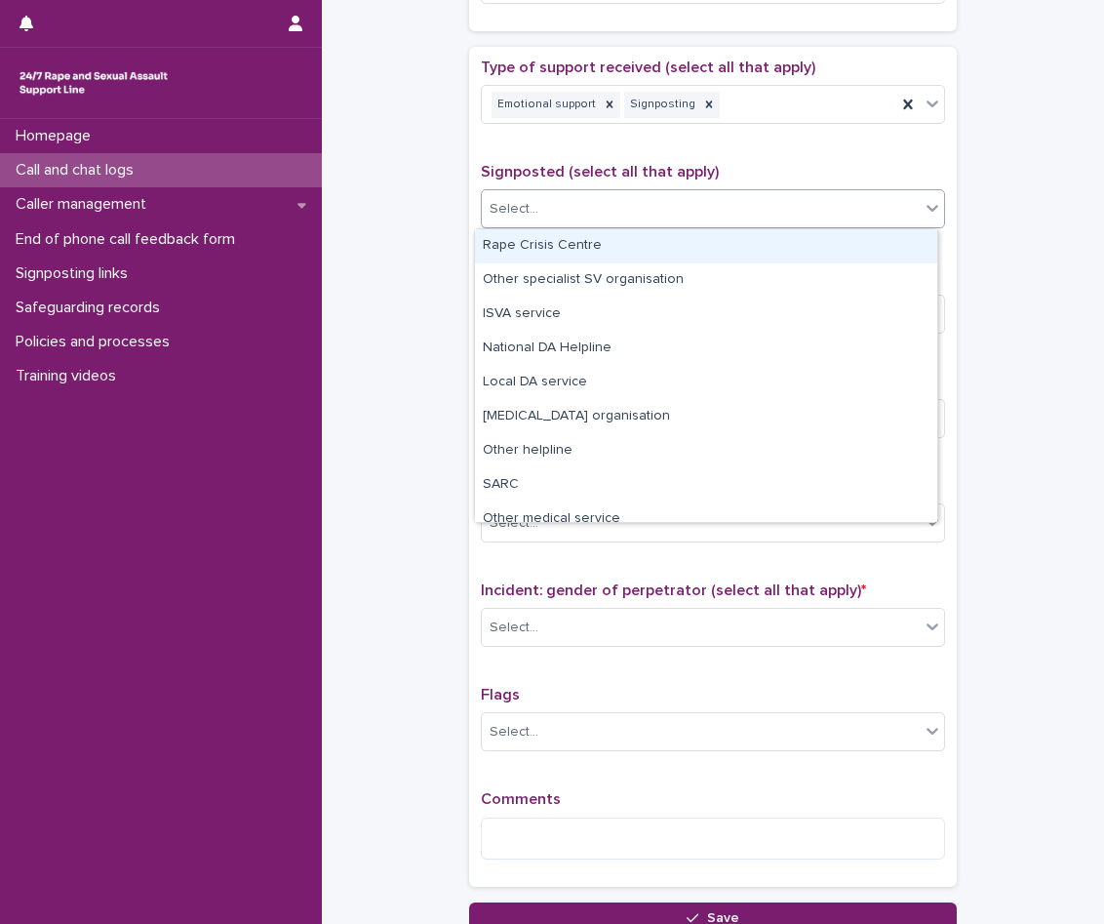
click at [600, 209] on div "Select..." at bounding box center [701, 209] width 438 height 32
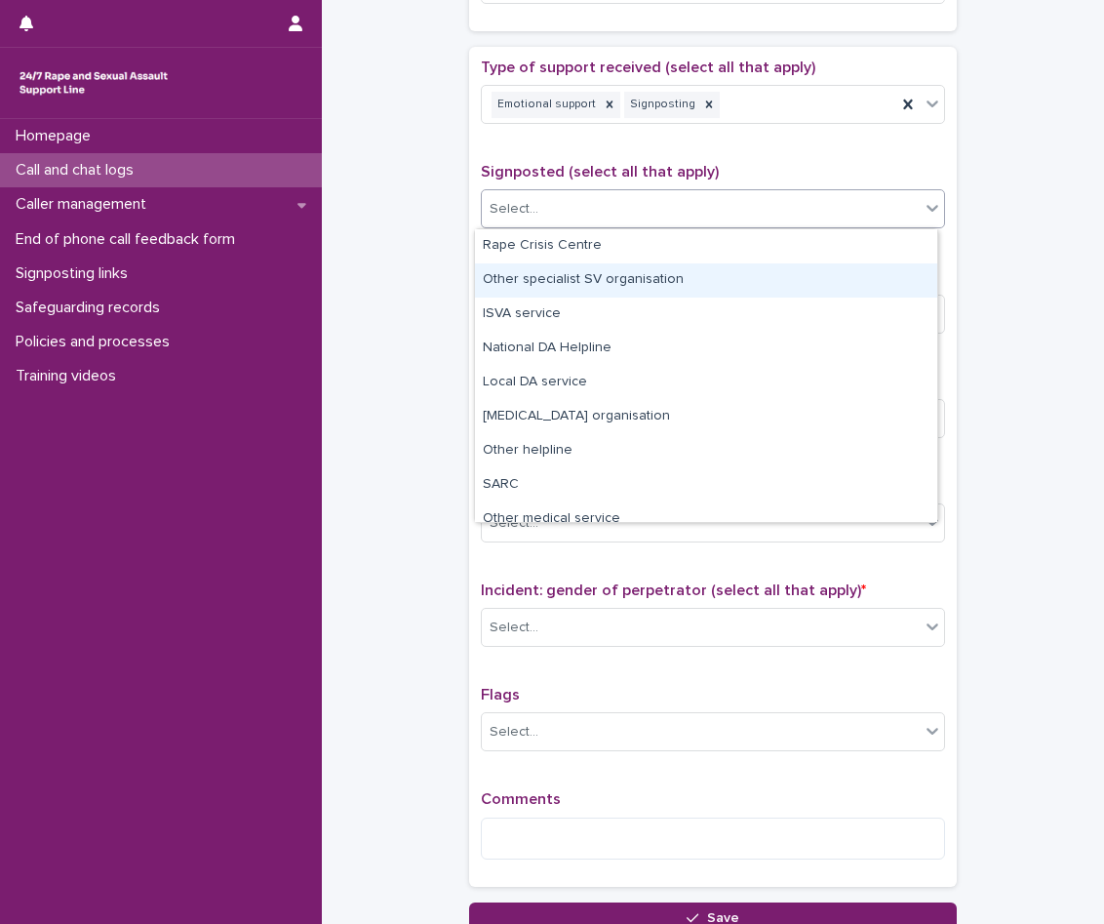
drag, startPoint x: 601, startPoint y: 260, endPoint x: 618, endPoint y: 295, distance: 38.8
click at [618, 295] on div "Other specialist SV organisation" at bounding box center [706, 280] width 462 height 34
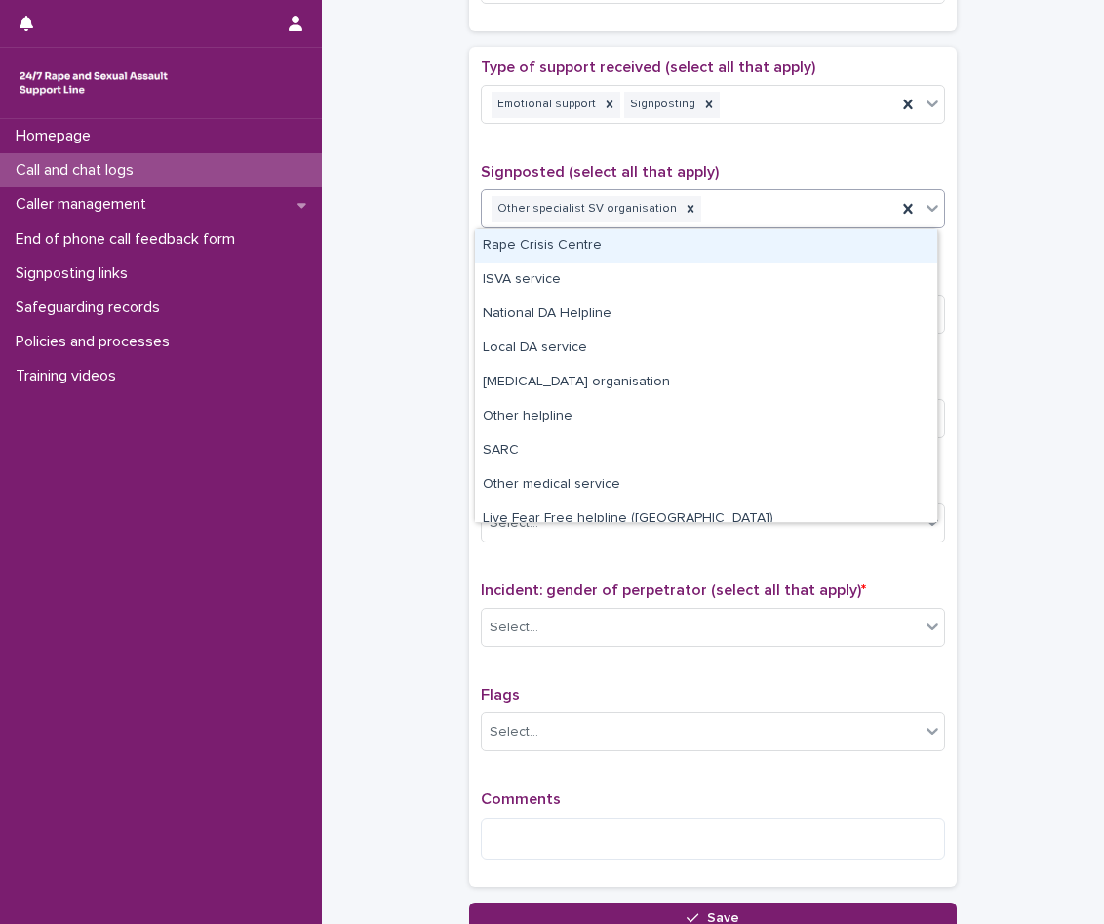
click at [701, 204] on div "Other specialist SV organisation" at bounding box center [689, 209] width 415 height 34
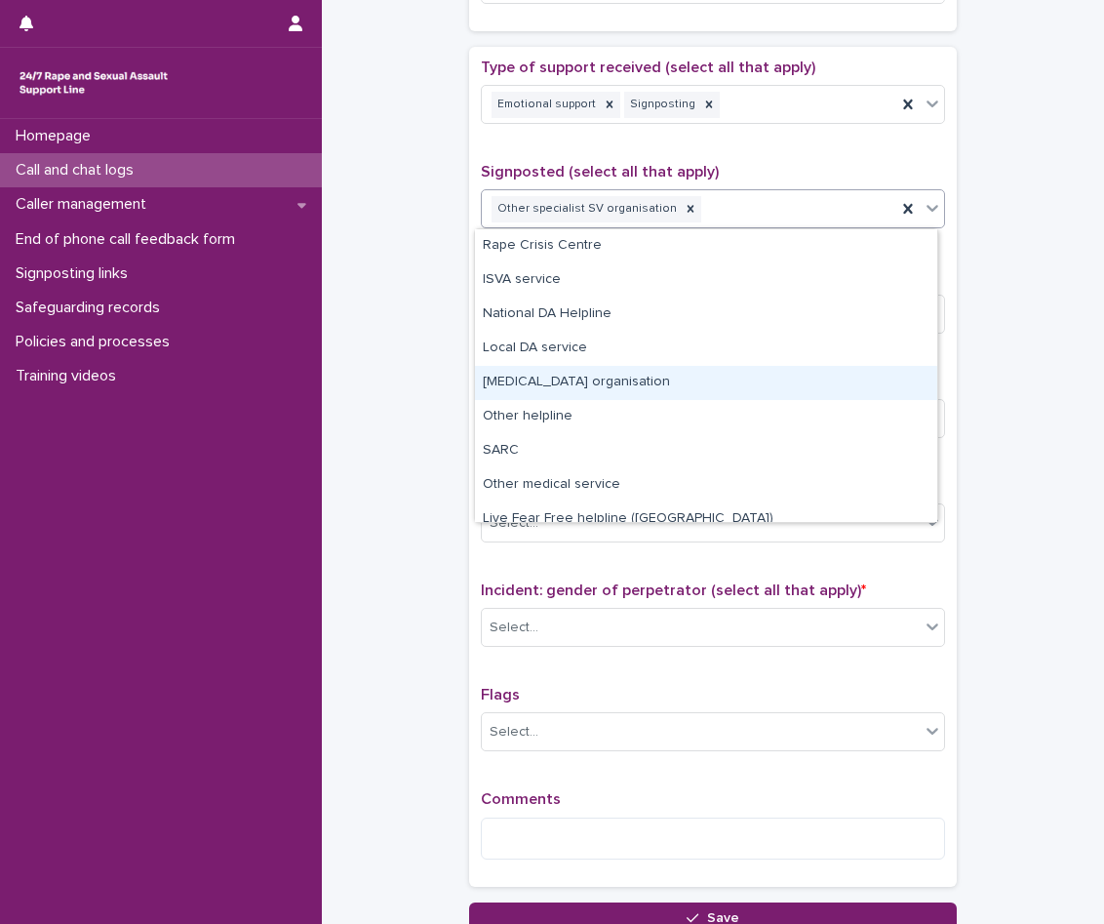
scroll to position [83, 0]
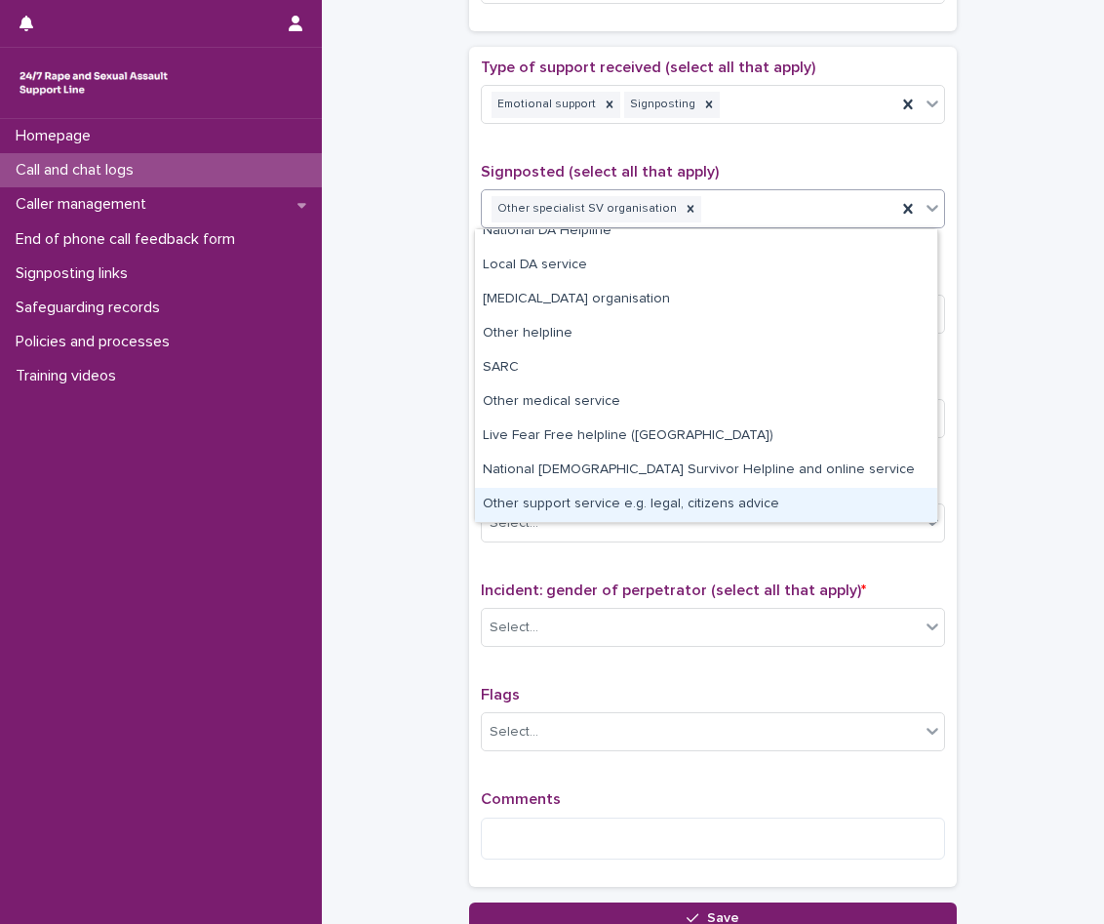
drag, startPoint x: 710, startPoint y: 486, endPoint x: 710, endPoint y: 500, distance: 13.7
click at [710, 500] on div "Other support service e.g. legal, citizens advice" at bounding box center [706, 505] width 462 height 34
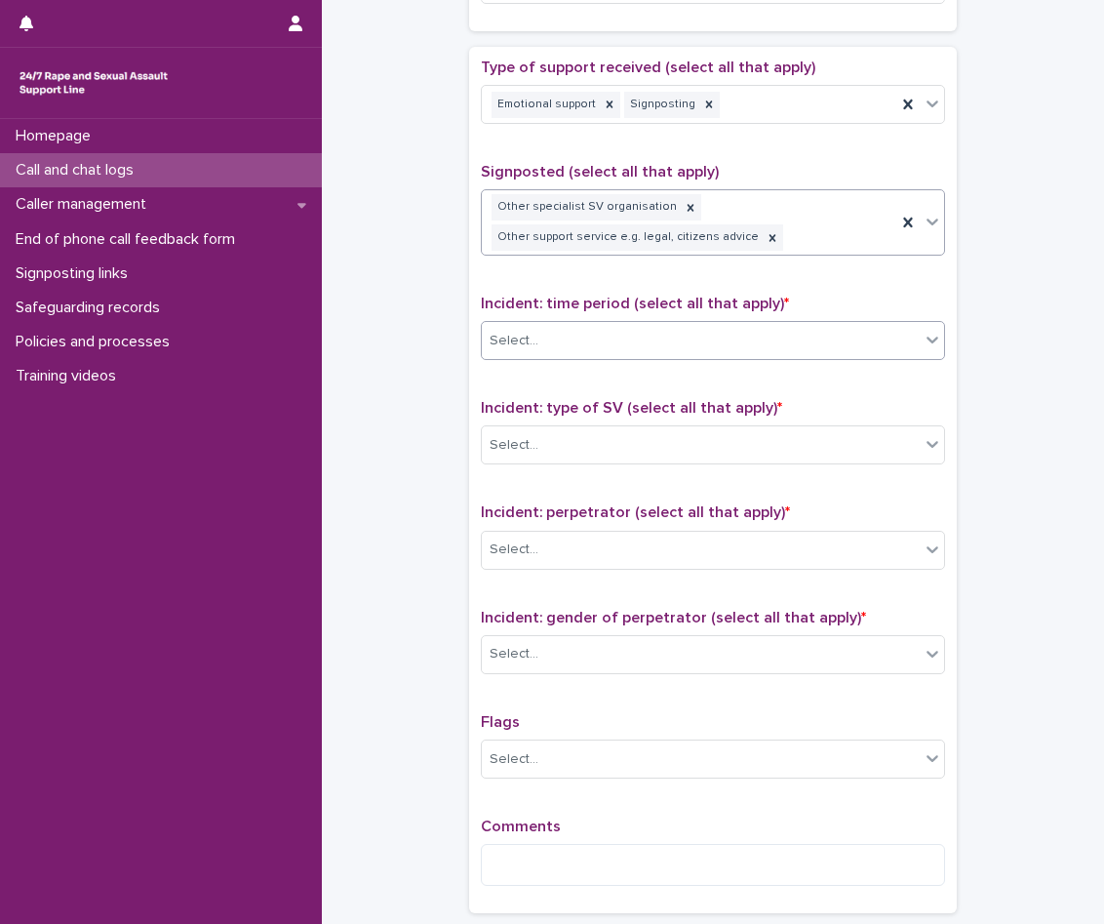
click at [667, 341] on div "Select..." at bounding box center [701, 341] width 438 height 32
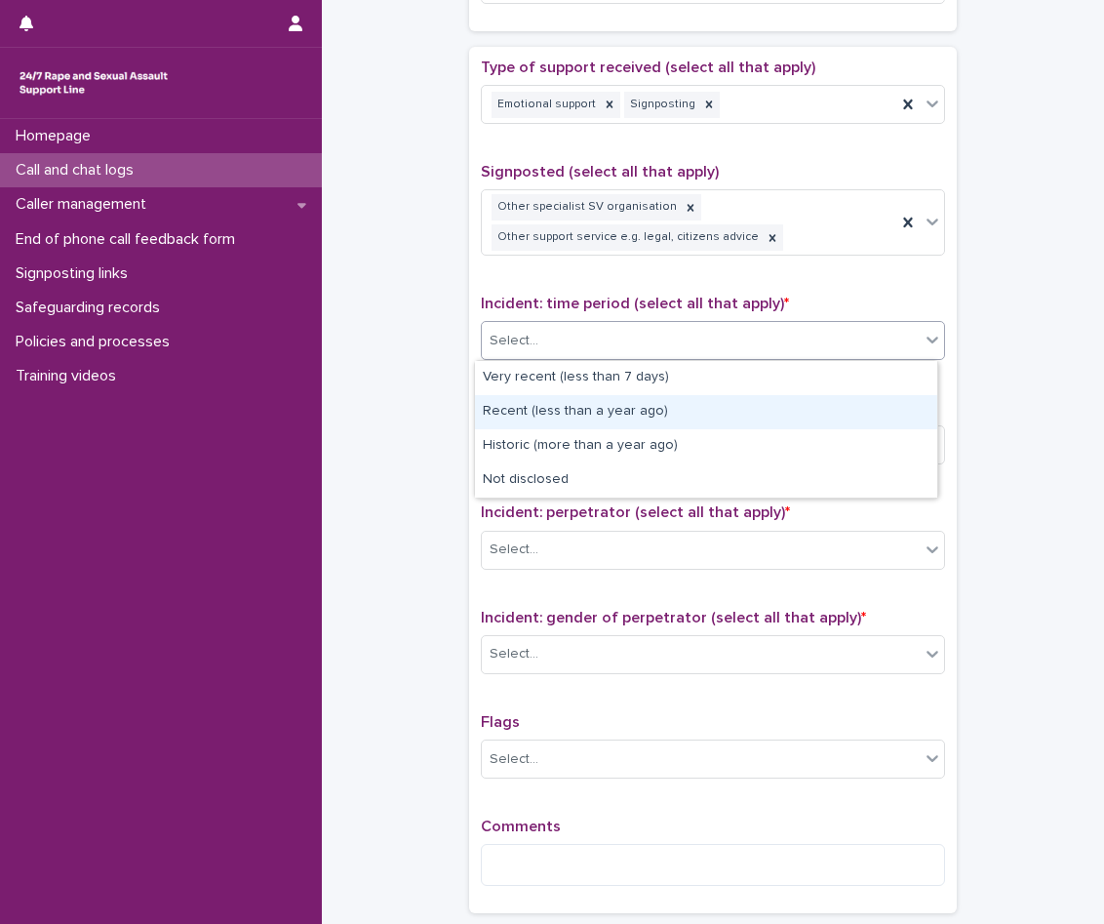
drag, startPoint x: 651, startPoint y: 380, endPoint x: 656, endPoint y: 416, distance: 35.5
click at [656, 416] on div "Recent (less than a year ago)" at bounding box center [706, 412] width 462 height 34
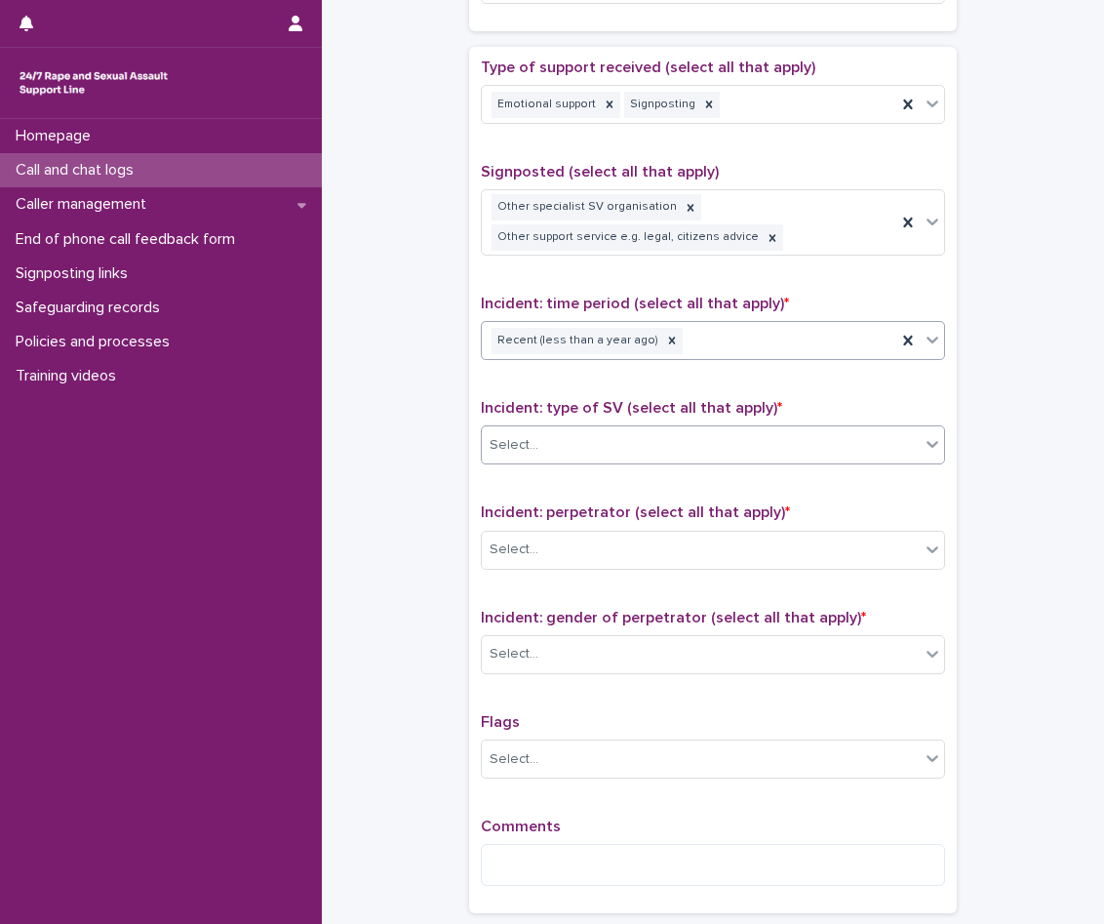
click at [665, 444] on div "Select..." at bounding box center [701, 445] width 438 height 32
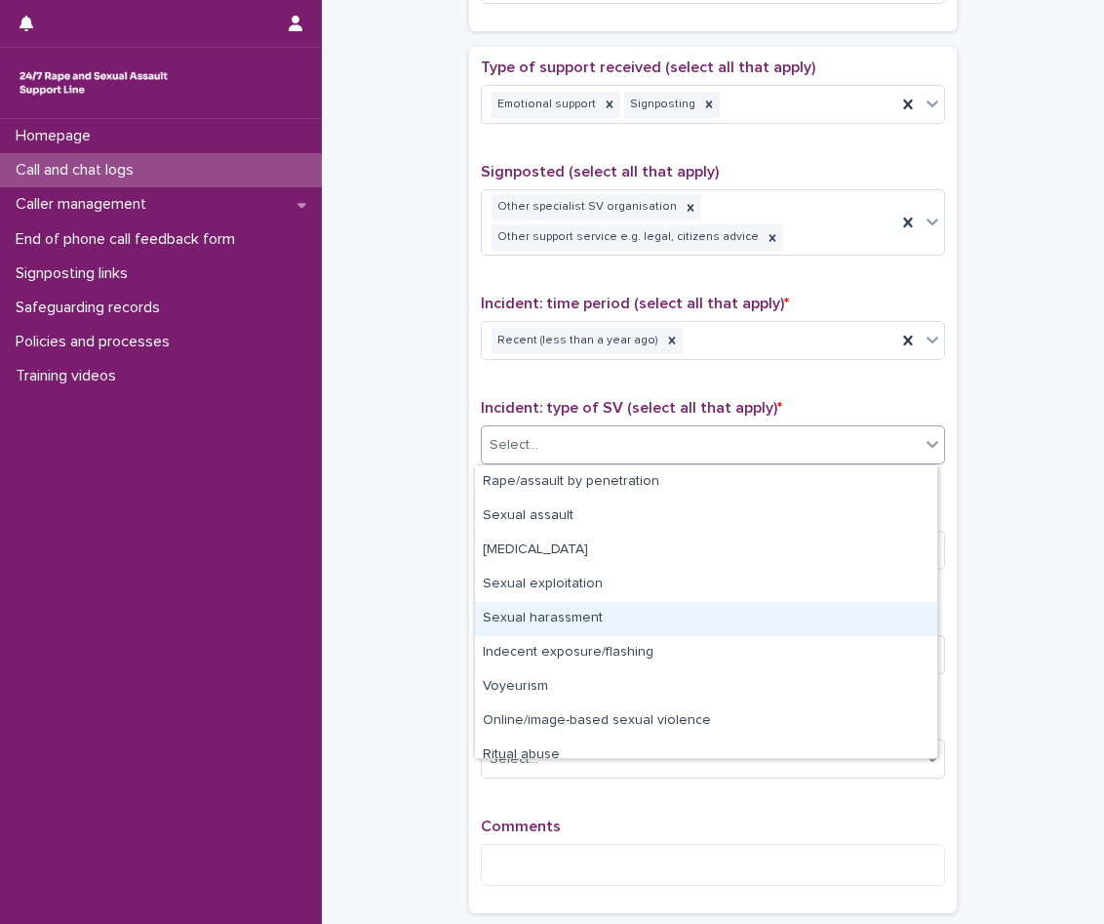
click at [630, 620] on div "Sexual harassment" at bounding box center [706, 619] width 462 height 34
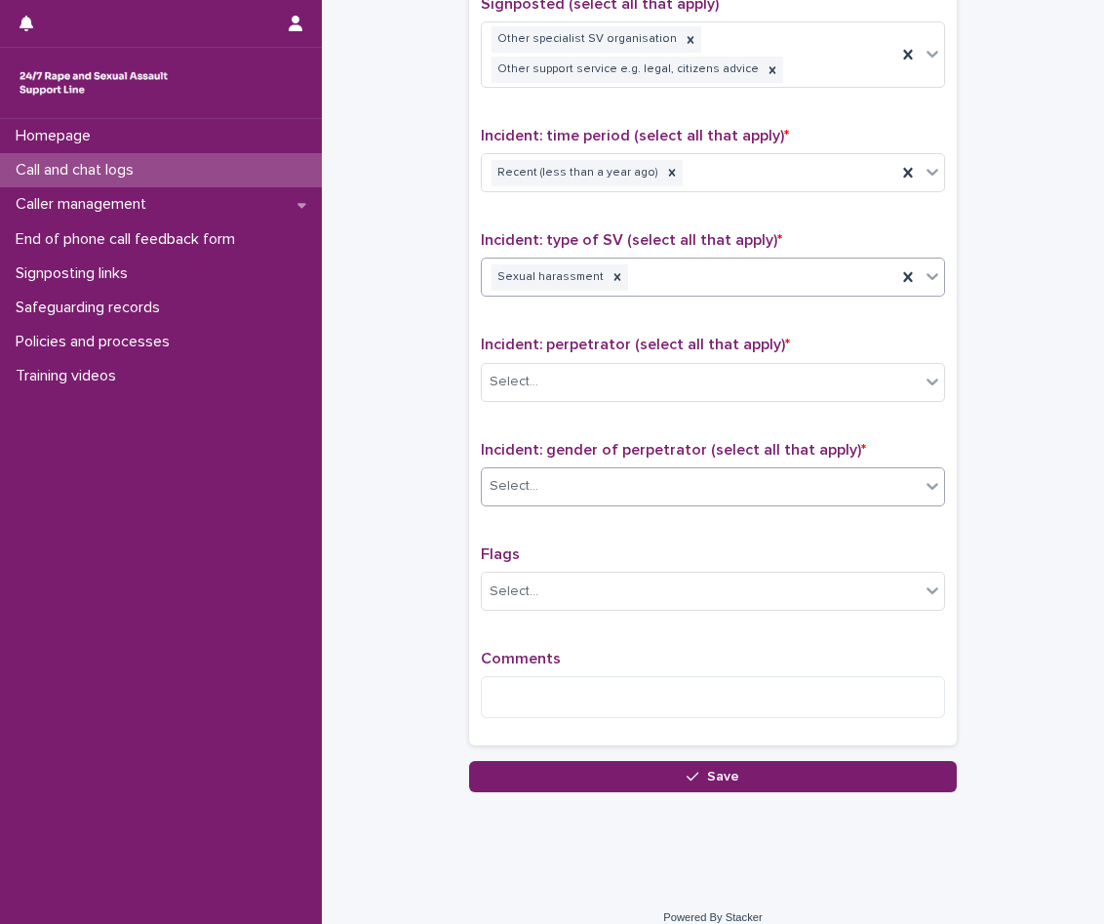
scroll to position [1262, 0]
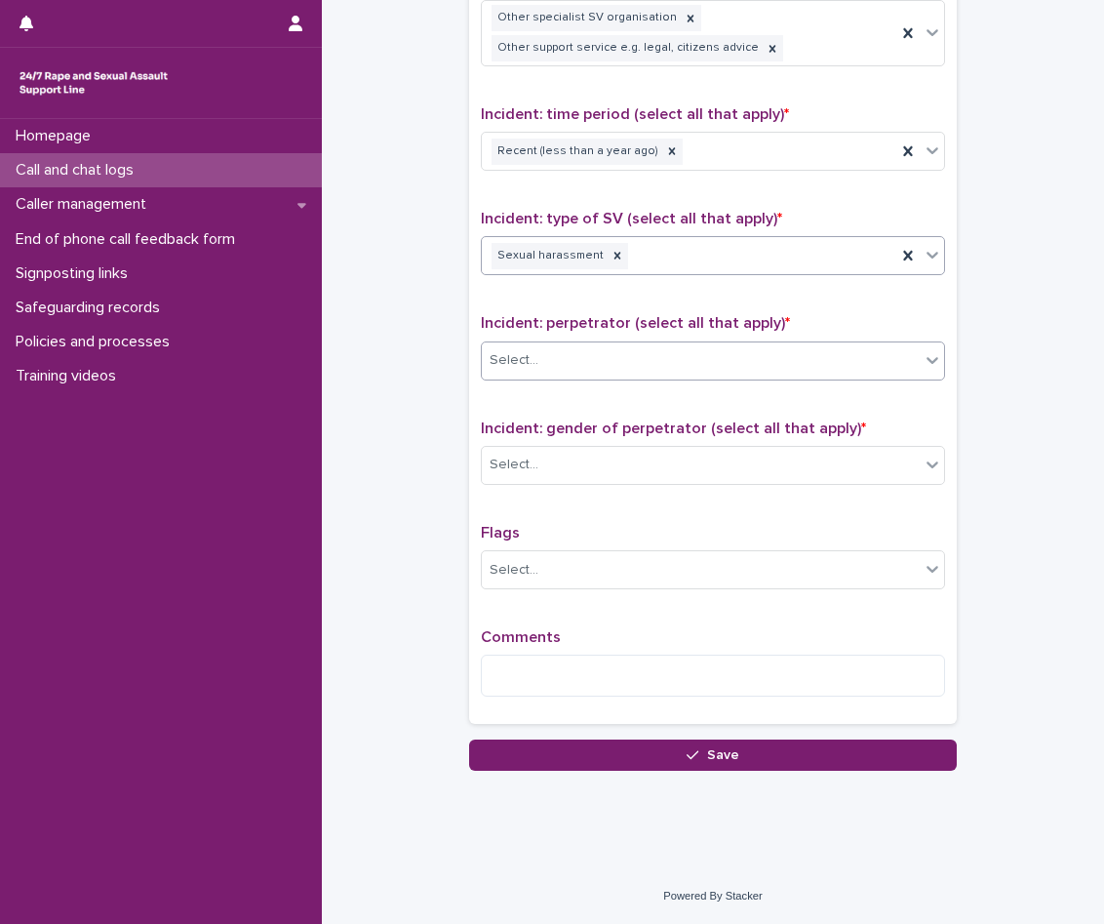
click at [625, 353] on div "Select..." at bounding box center [701, 360] width 438 height 32
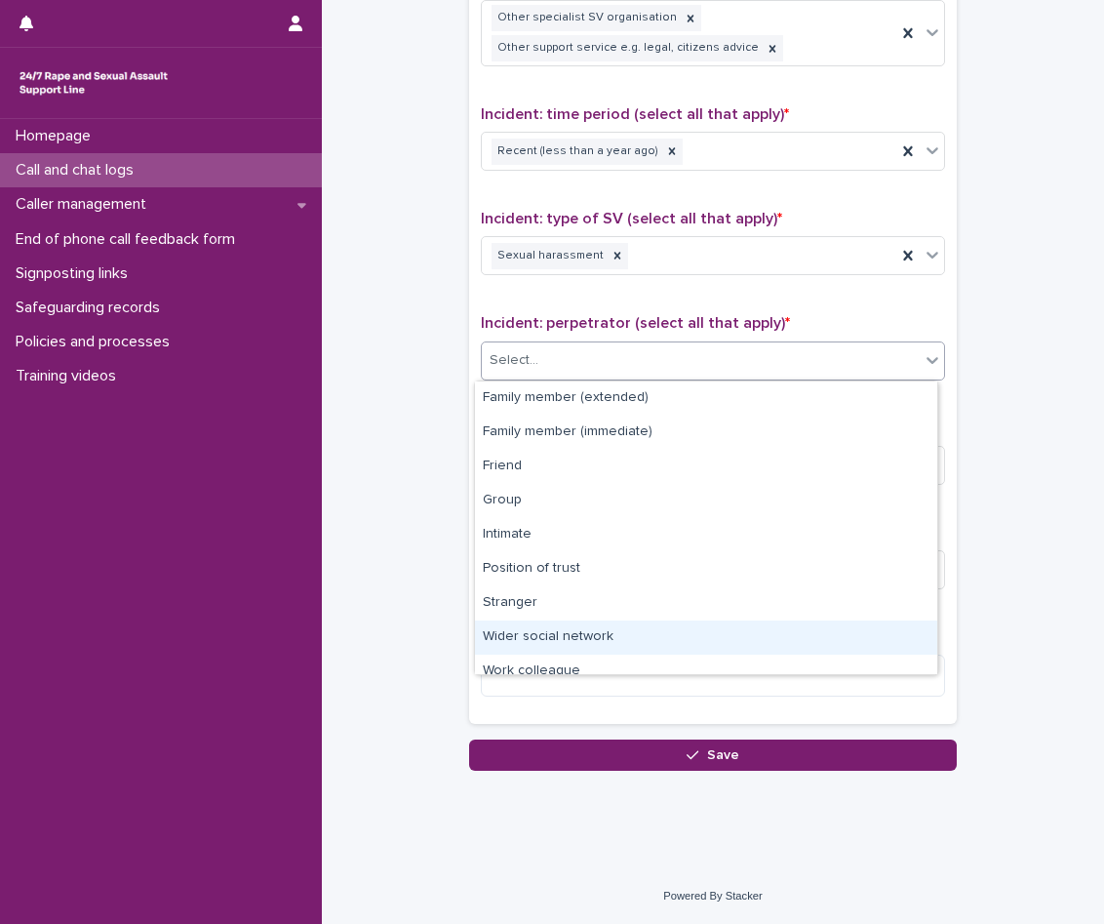
click at [599, 631] on div "Wider social network" at bounding box center [706, 637] width 462 height 34
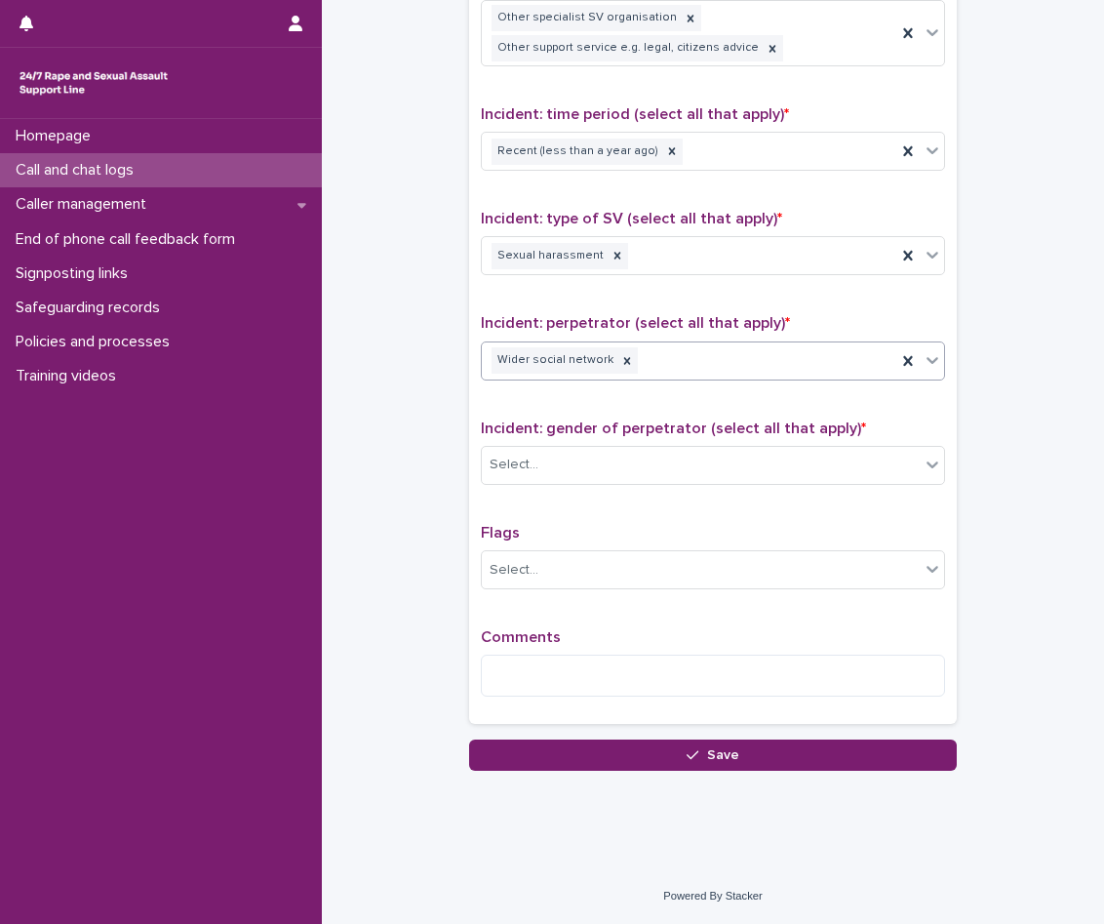
click at [623, 359] on div "Wider social network" at bounding box center [689, 360] width 415 height 34
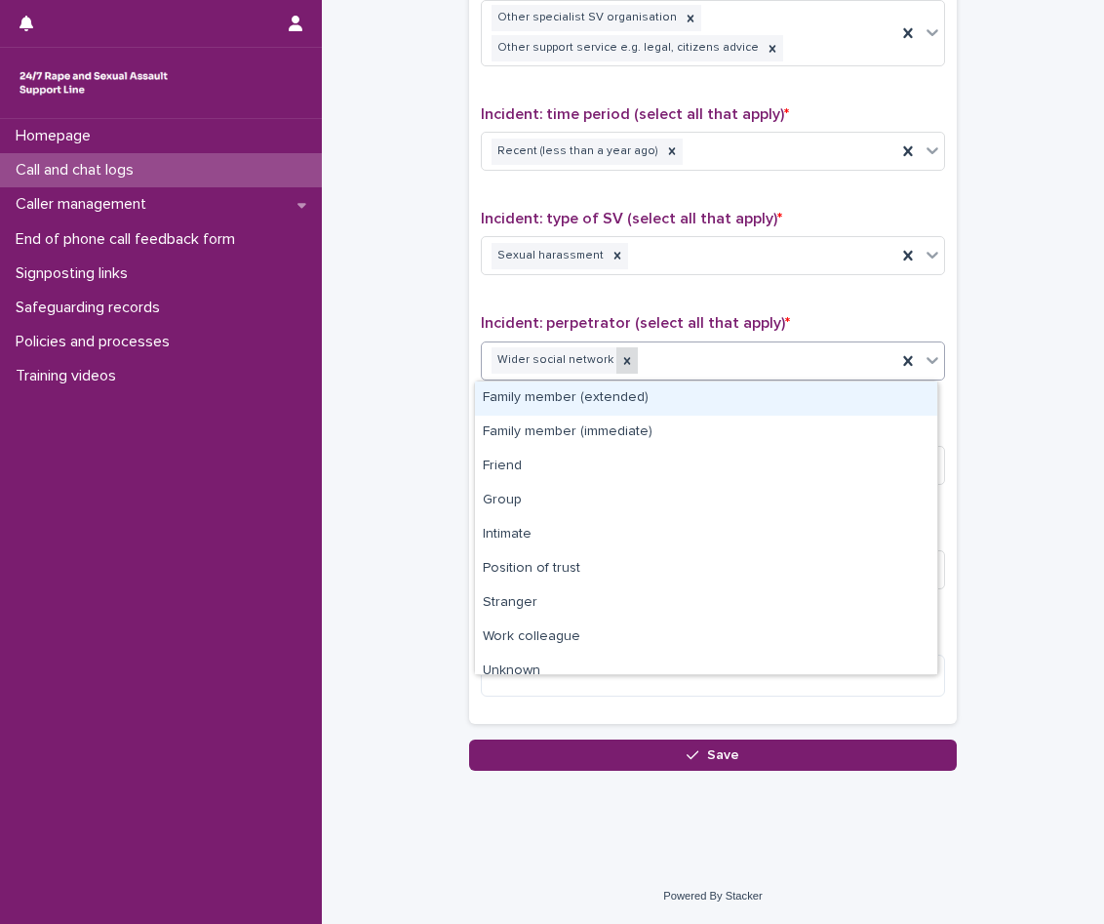
click at [620, 356] on icon at bounding box center [627, 361] width 14 height 14
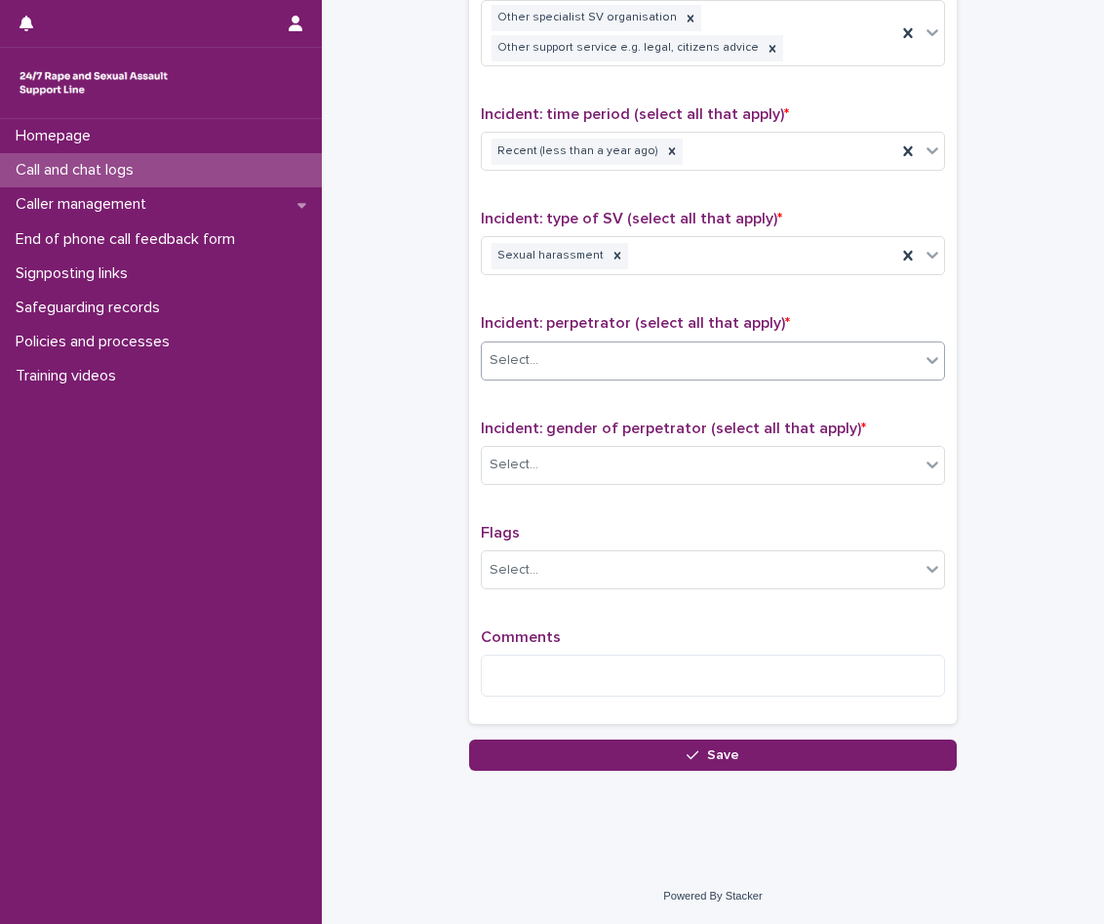
click at [626, 352] on div "Select..." at bounding box center [701, 360] width 438 height 32
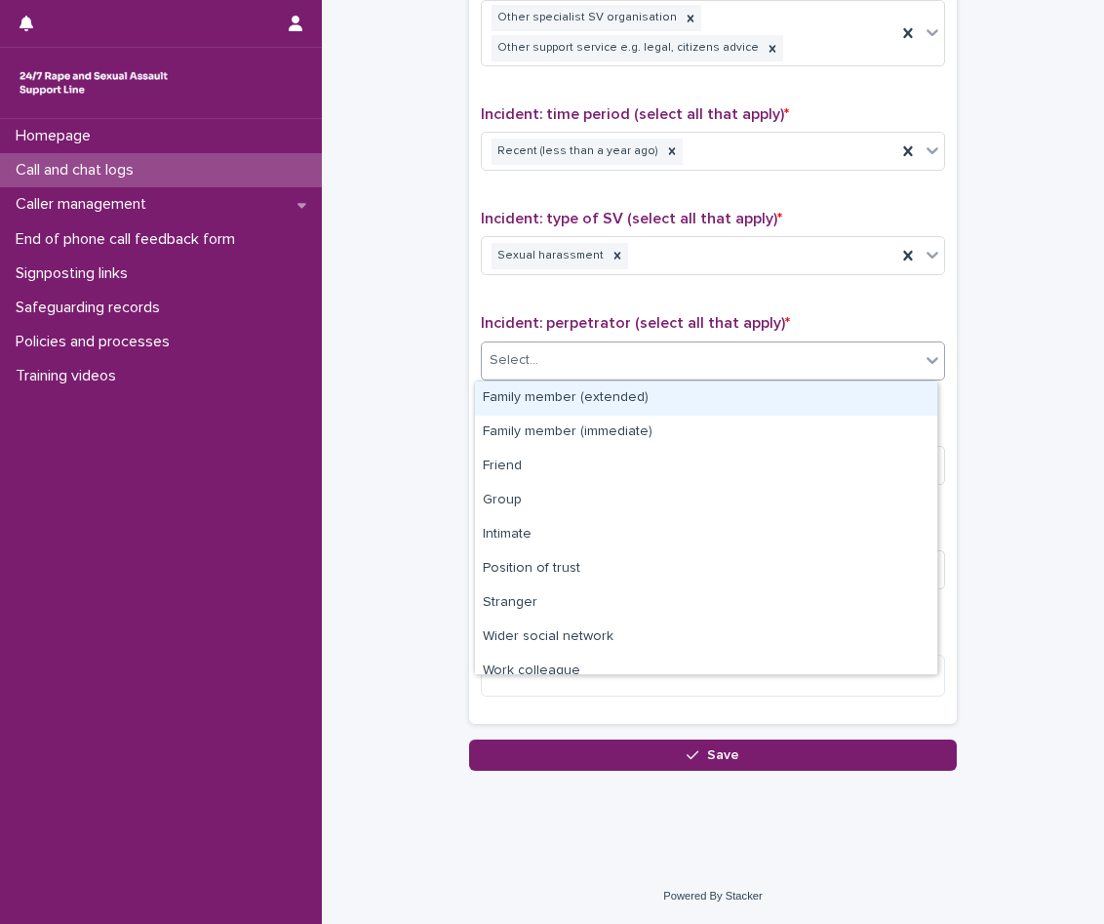
click at [626, 352] on div "Select..." at bounding box center [701, 360] width 438 height 32
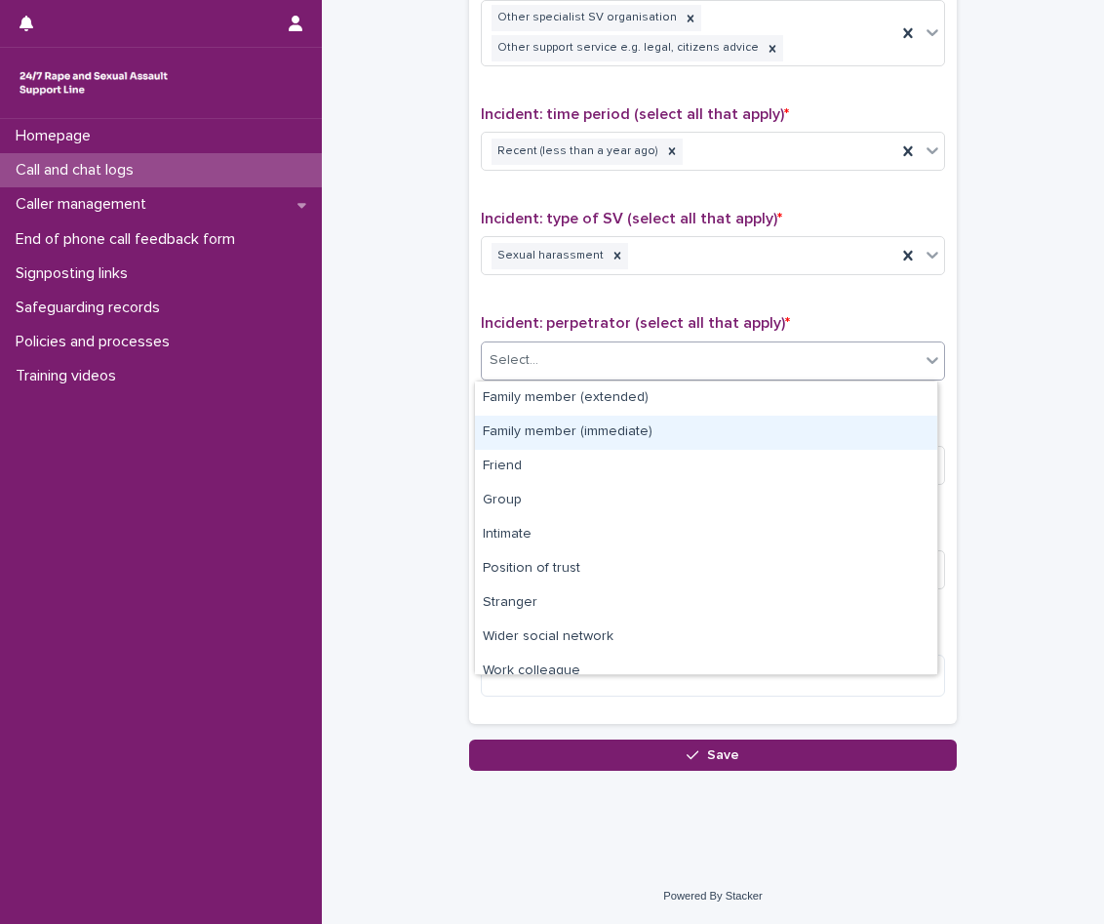
scroll to position [83, 0]
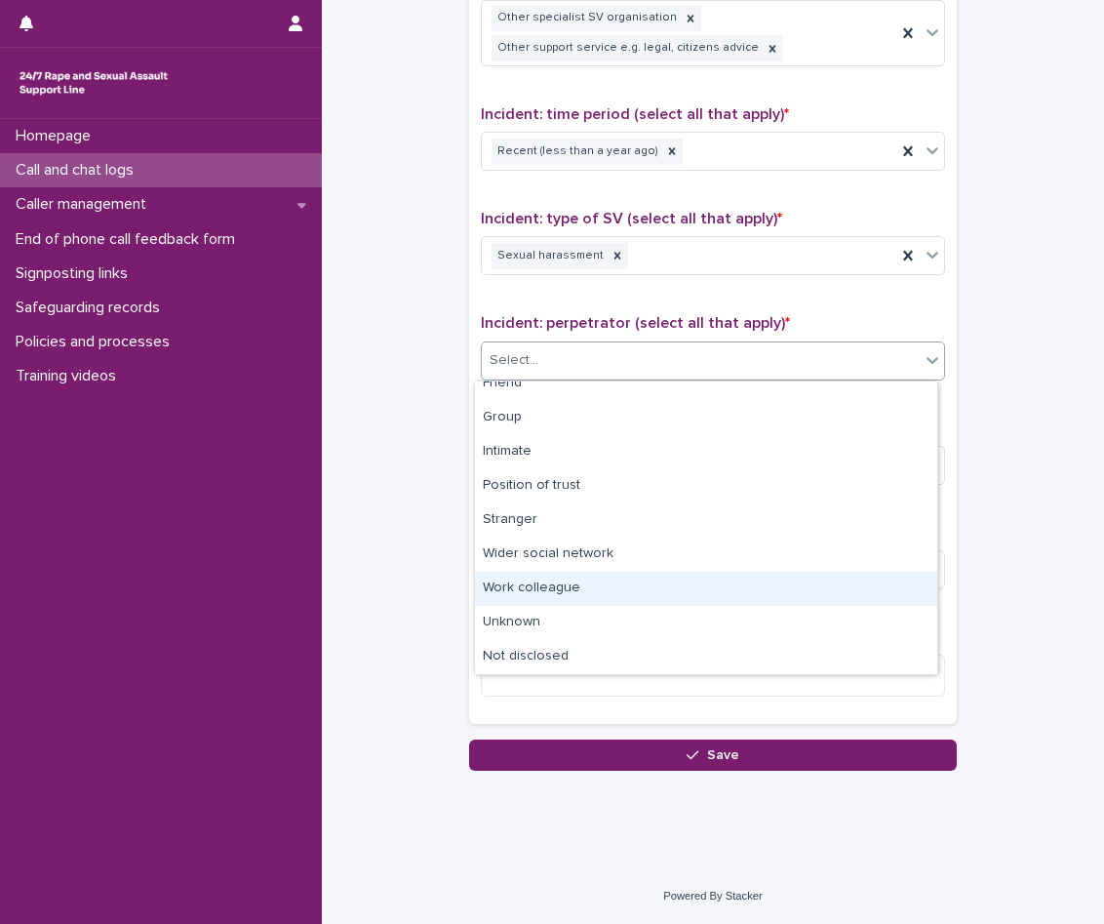
click at [591, 593] on div "Work colleague" at bounding box center [706, 589] width 462 height 34
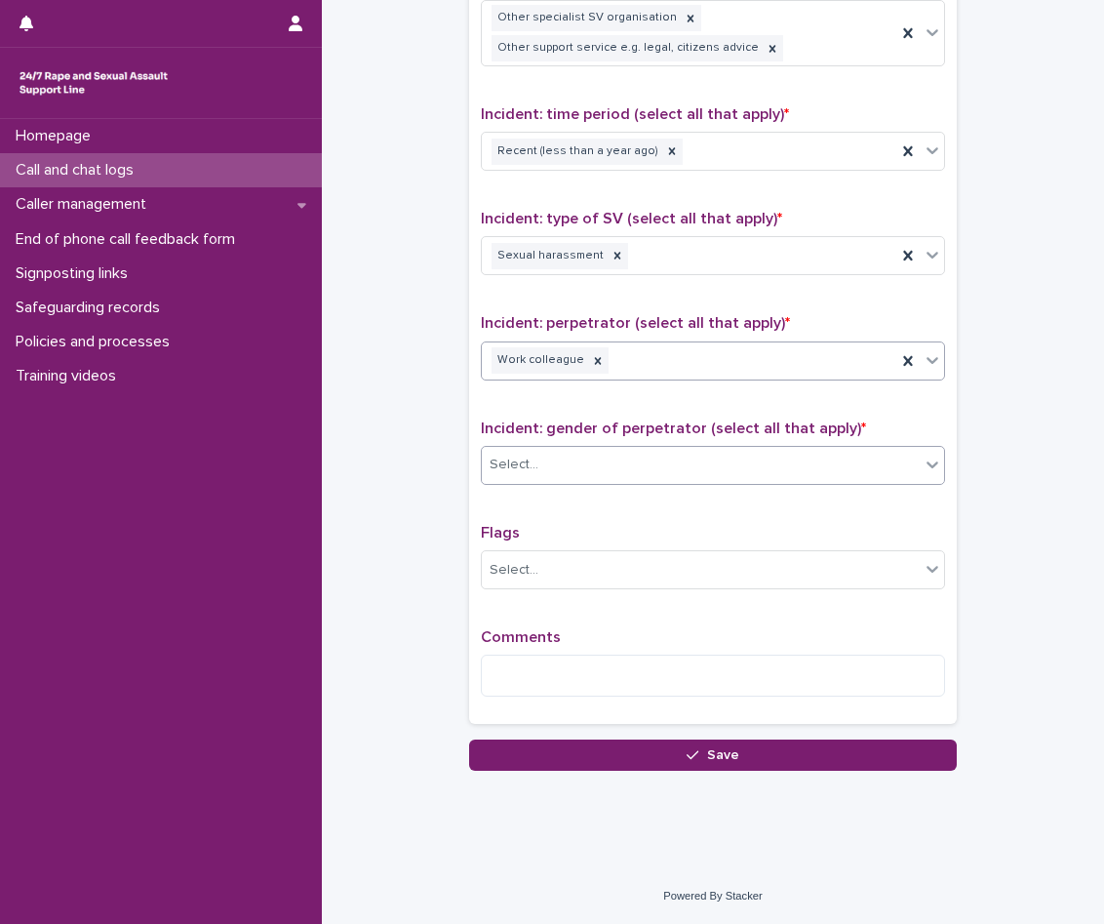
click at [600, 479] on div "Select..." at bounding box center [701, 465] width 438 height 32
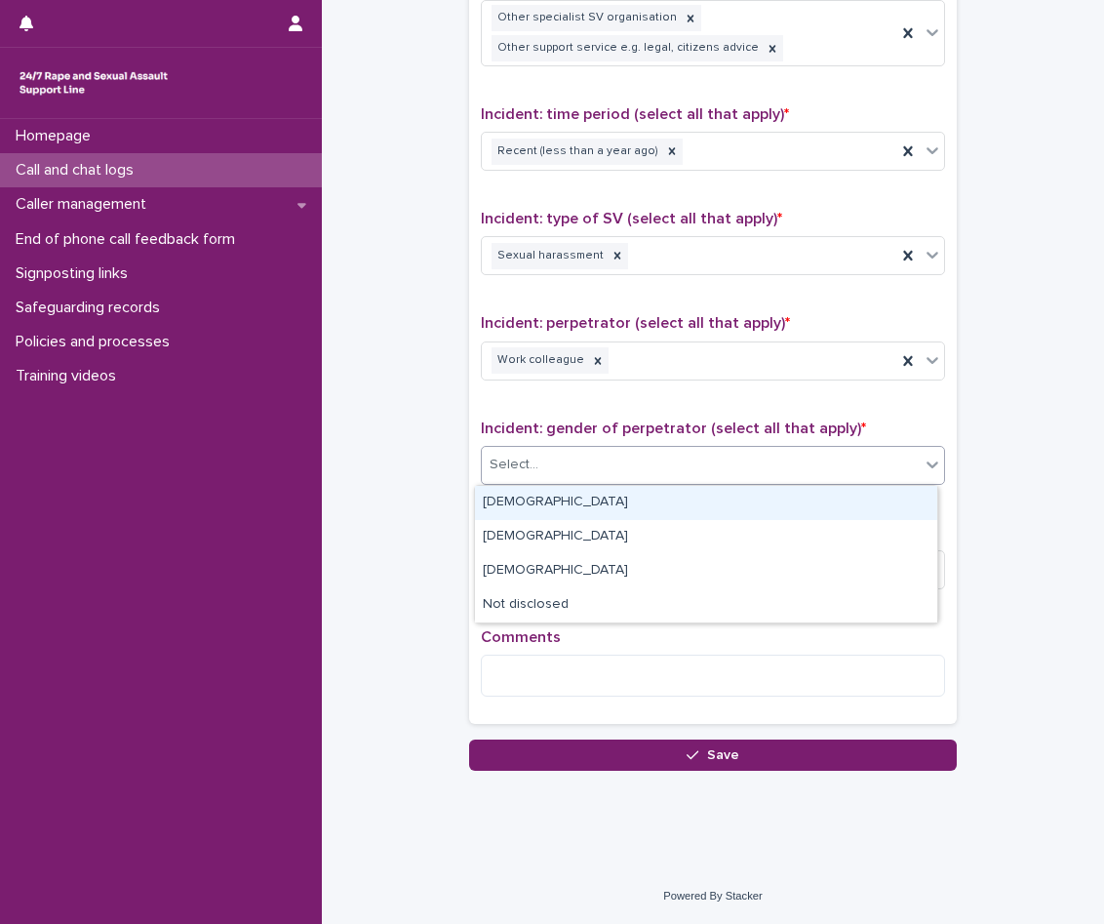
click at [598, 507] on div "[DEMOGRAPHIC_DATA]" at bounding box center [706, 503] width 462 height 34
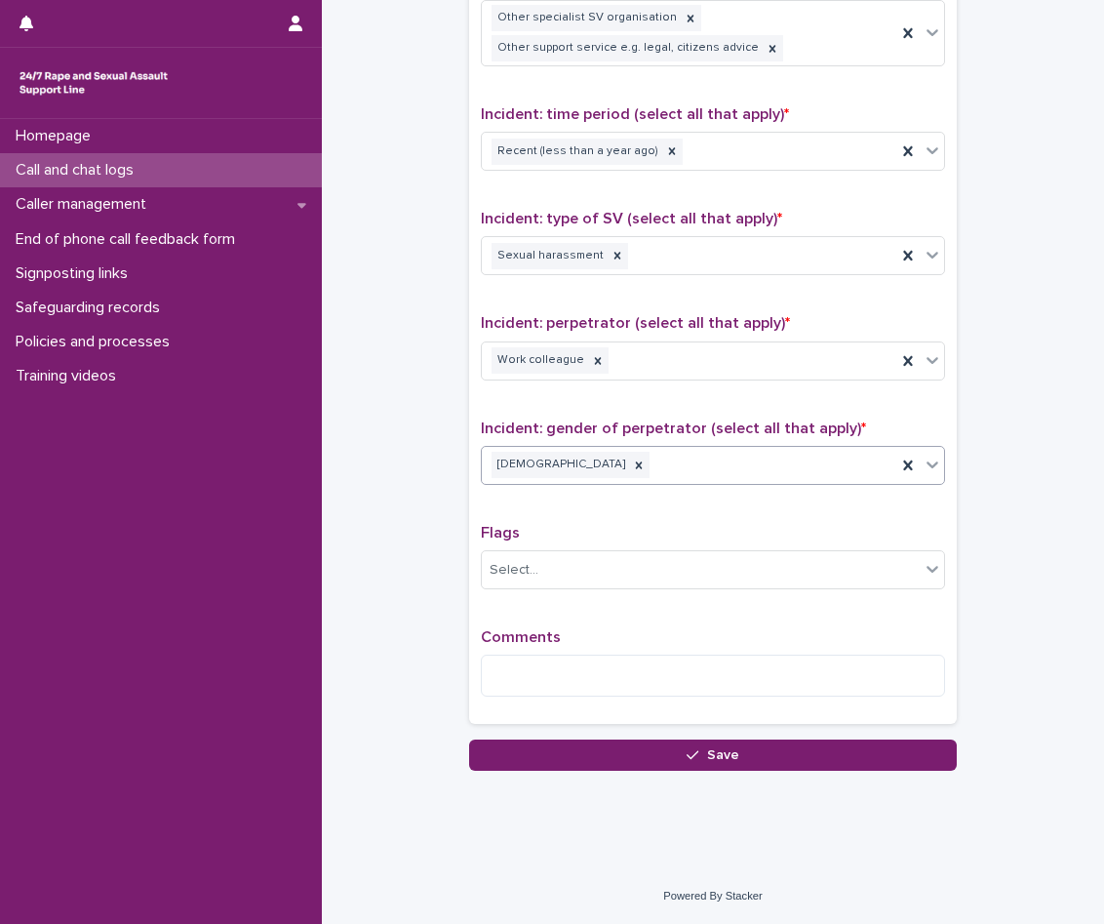
click at [589, 654] on div "Comments" at bounding box center [713, 670] width 464 height 84
click at [587, 666] on textarea at bounding box center [713, 676] width 464 height 42
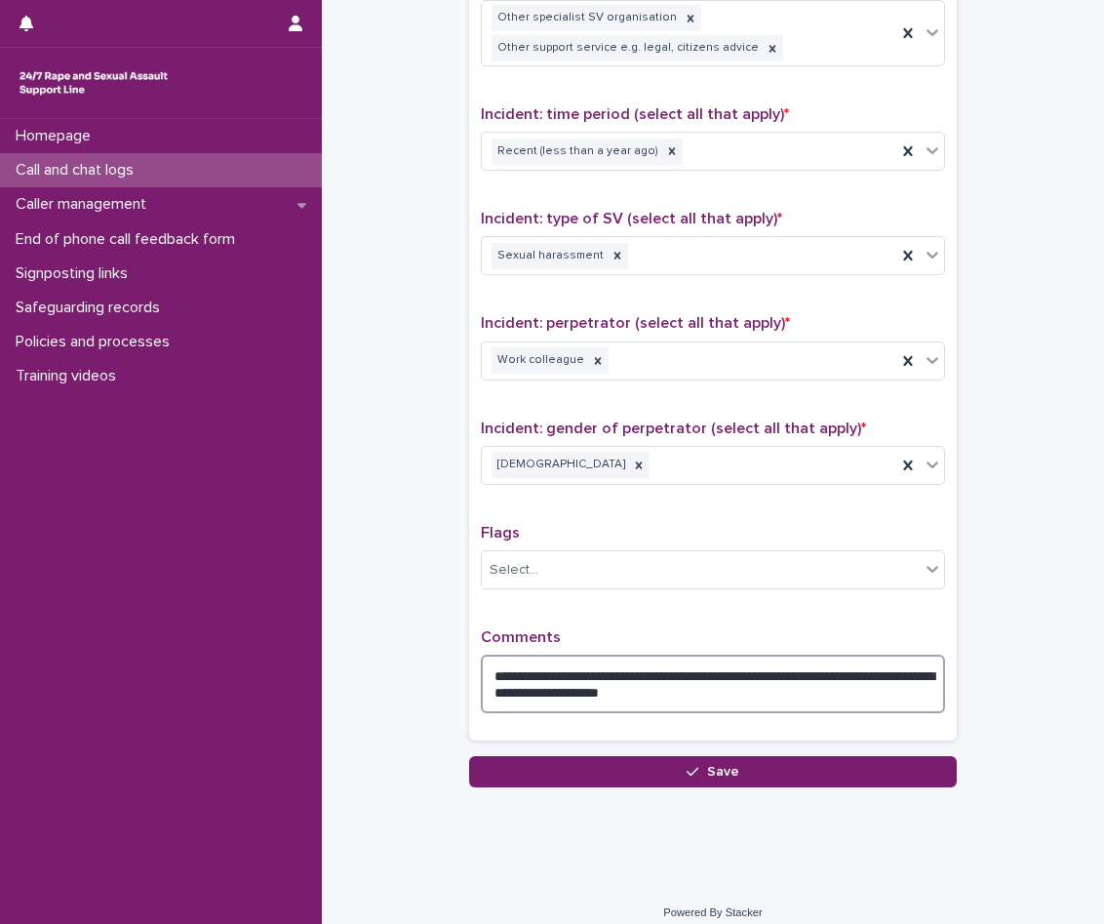
click at [621, 701] on textarea "**********" at bounding box center [713, 684] width 464 height 59
click at [776, 709] on textarea "**********" at bounding box center [713, 684] width 464 height 59
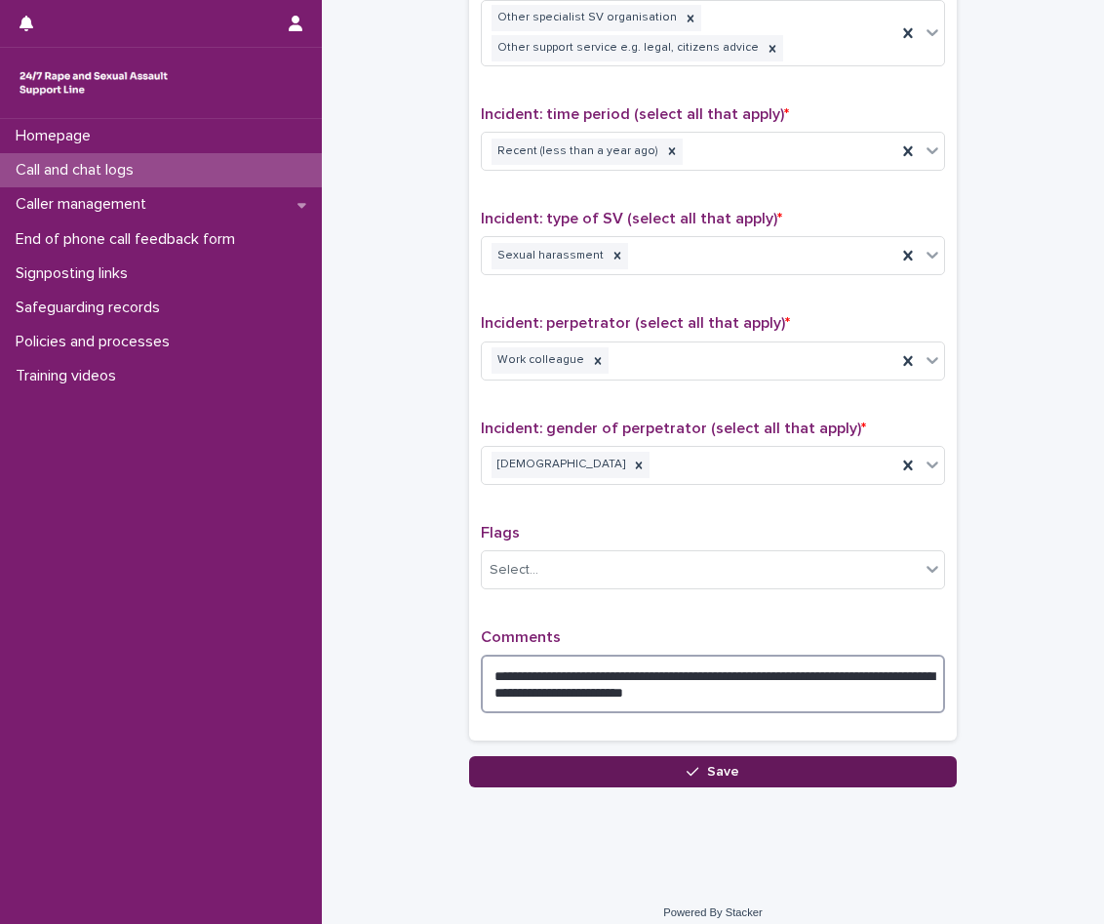
type textarea "**********"
click at [765, 769] on button "Save" at bounding box center [713, 771] width 488 height 31
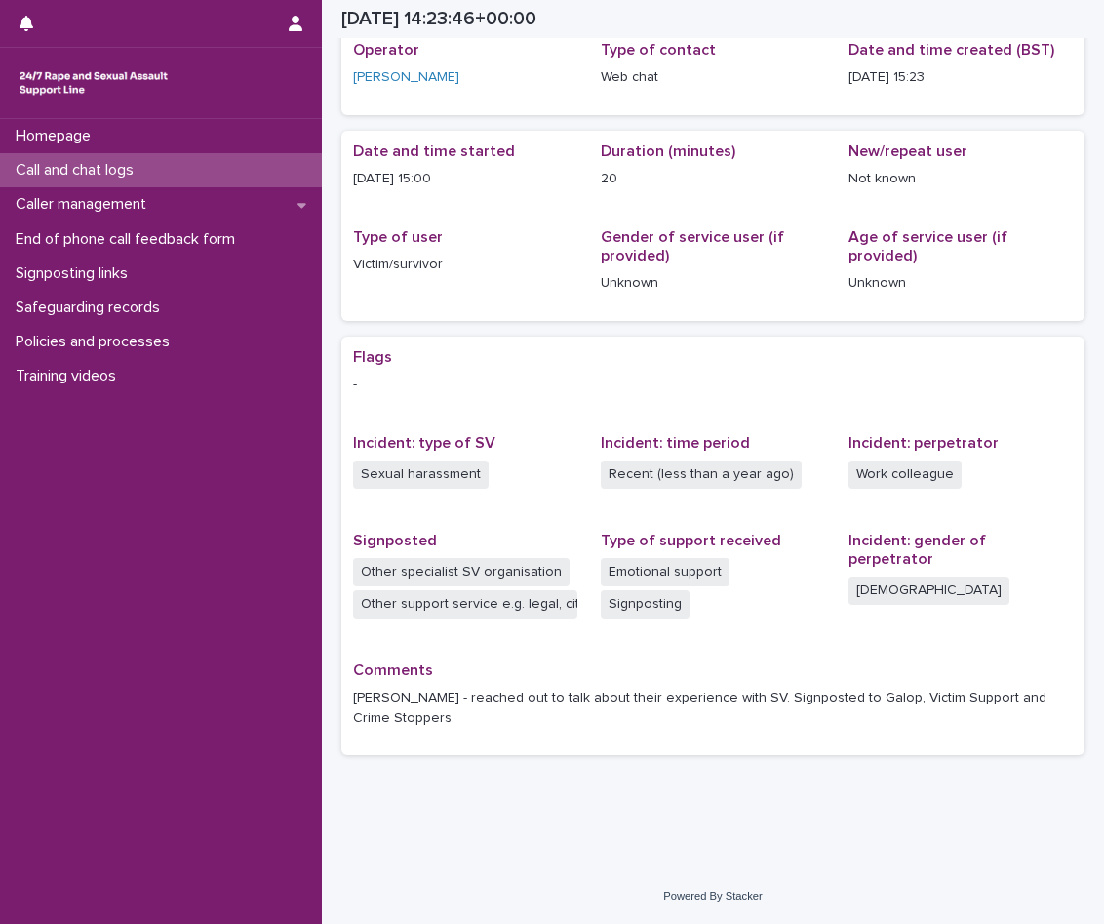
scroll to position [67, 0]
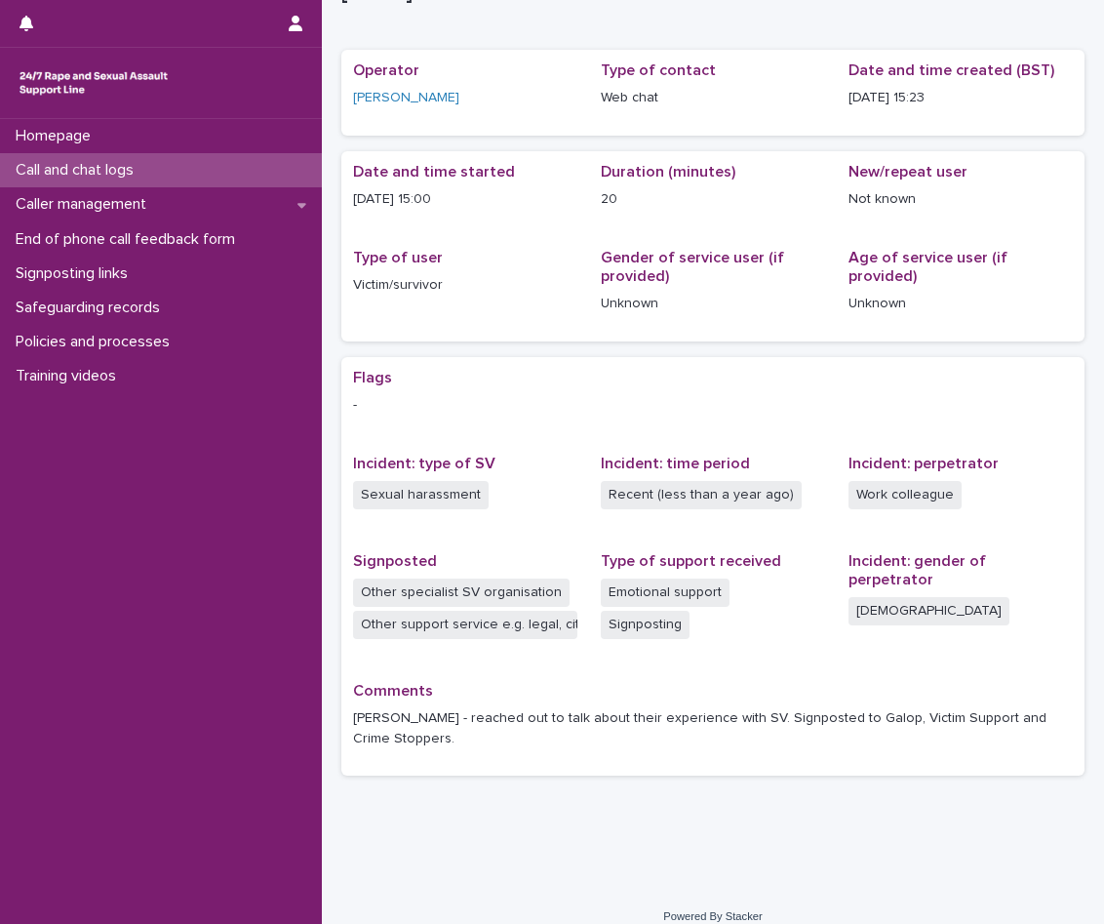
click at [94, 172] on p "Call and chat logs" at bounding box center [78, 170] width 141 height 19
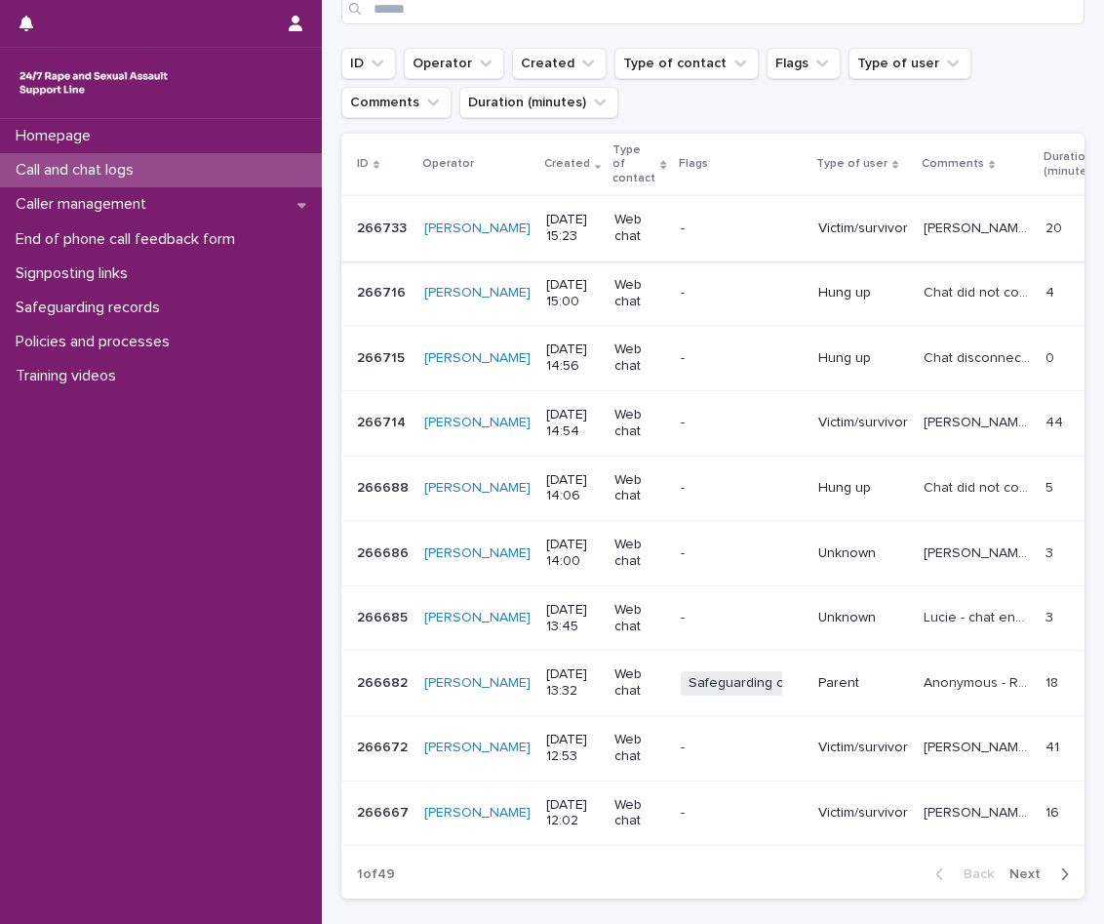
scroll to position [293, 0]
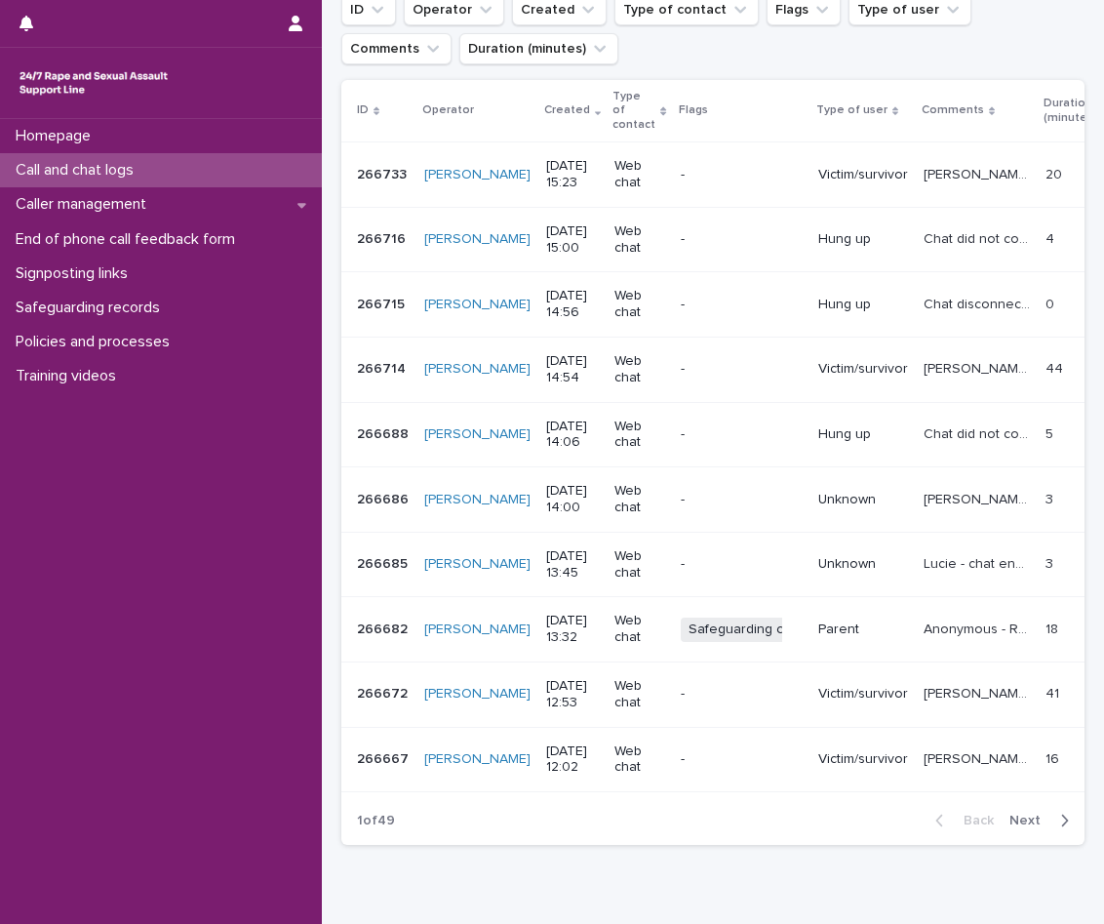
click at [1028, 814] on span "Next" at bounding box center [1031, 821] width 43 height 14
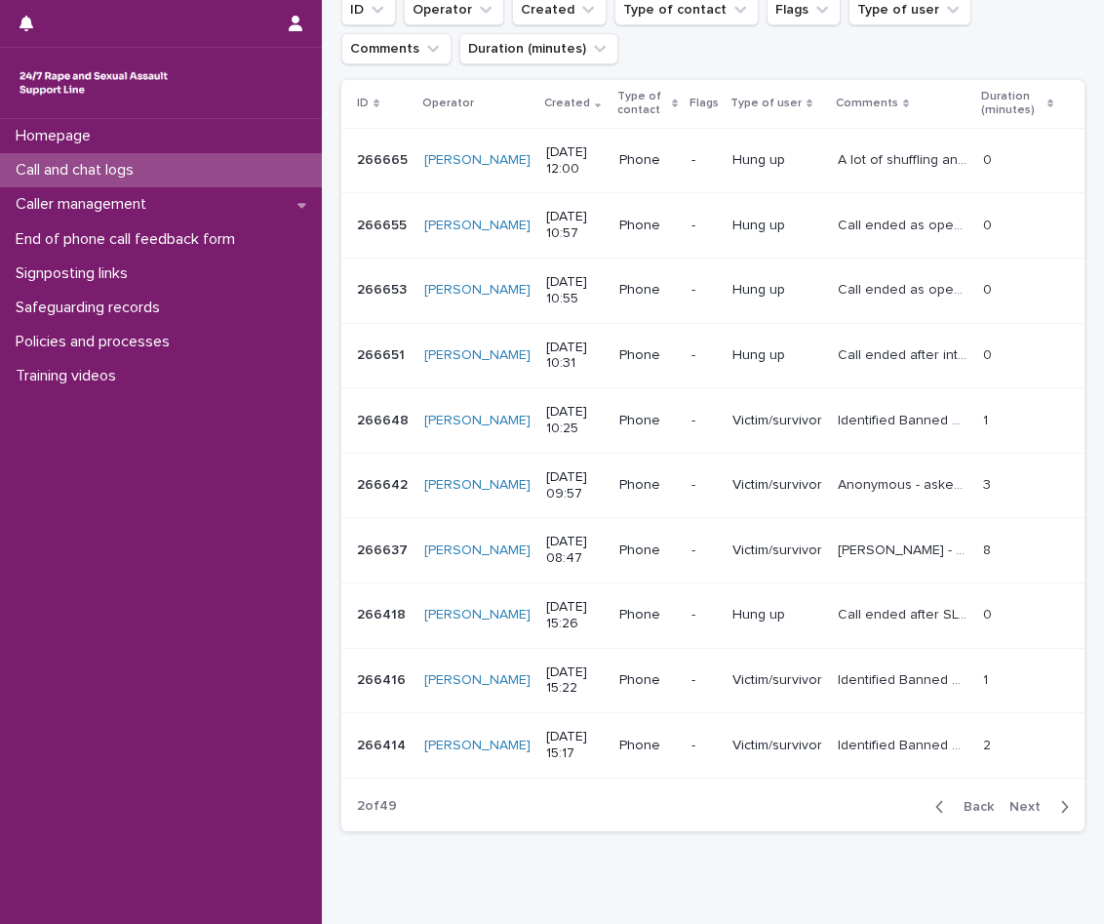
click at [937, 805] on div "button" at bounding box center [944, 807] width 17 height 18
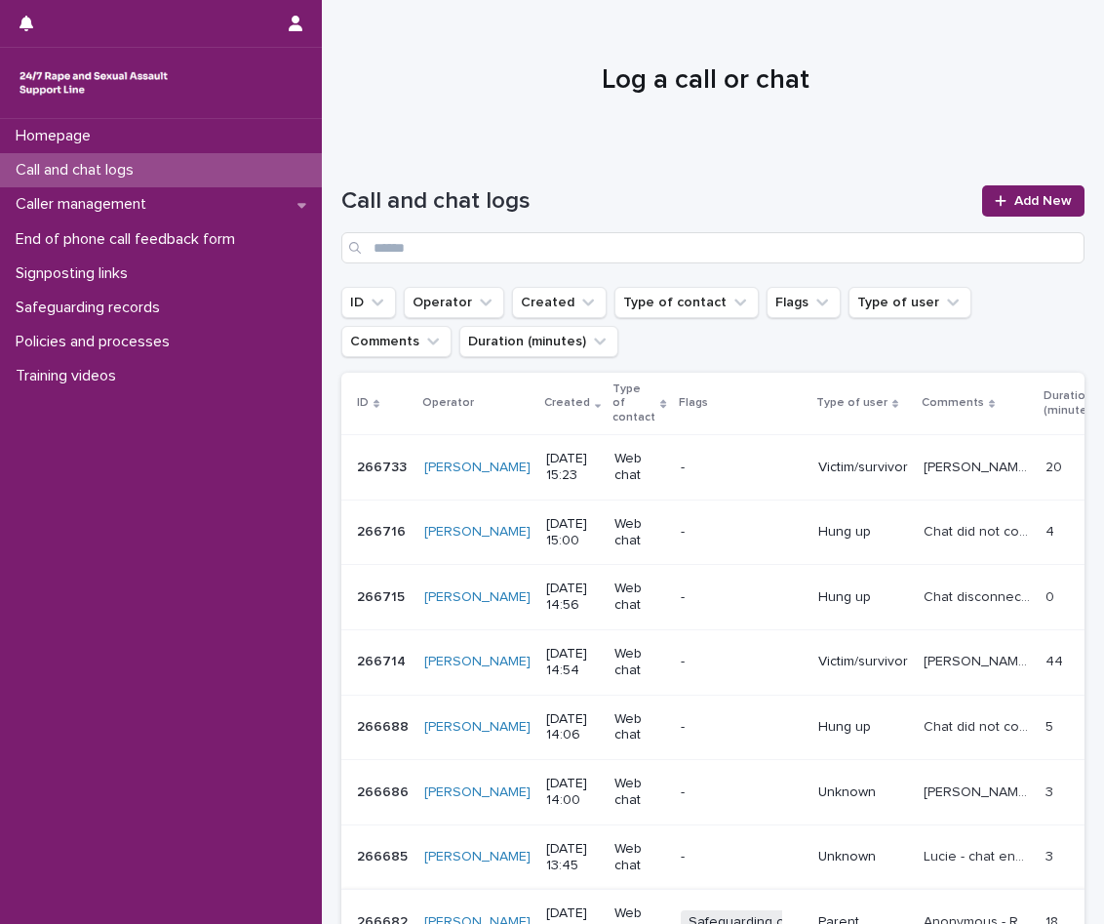
scroll to position [293, 0]
